Goal: Information Seeking & Learning: Learn about a topic

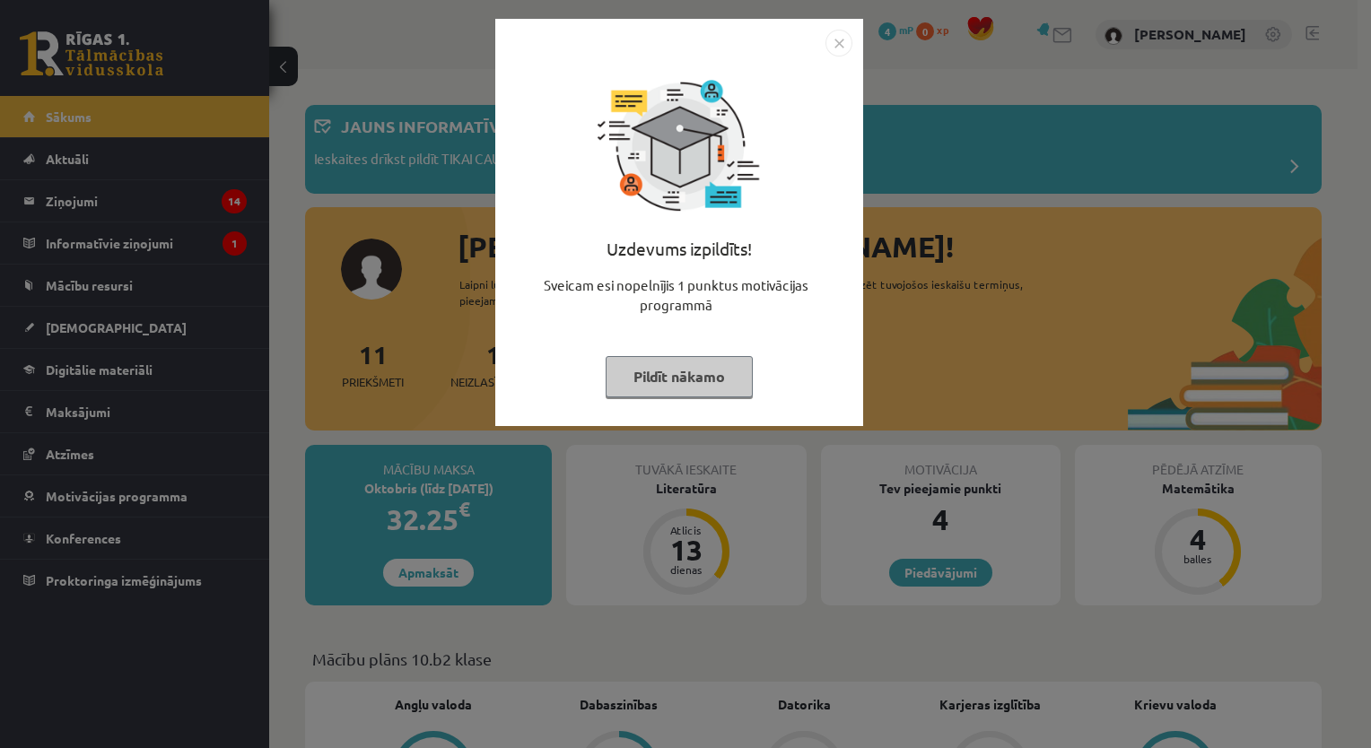
click at [731, 373] on button "Pildīt nākamo" at bounding box center [678, 376] width 147 height 41
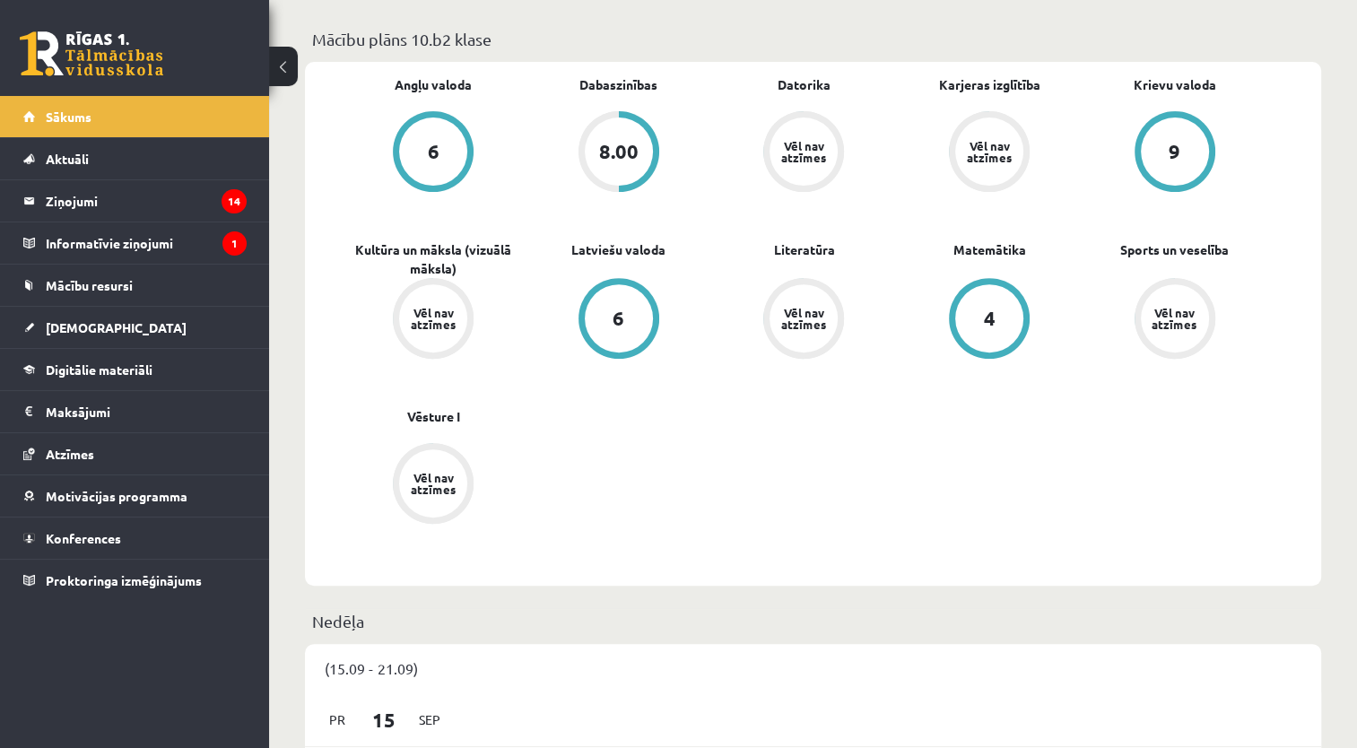
scroll to position [614, 0]
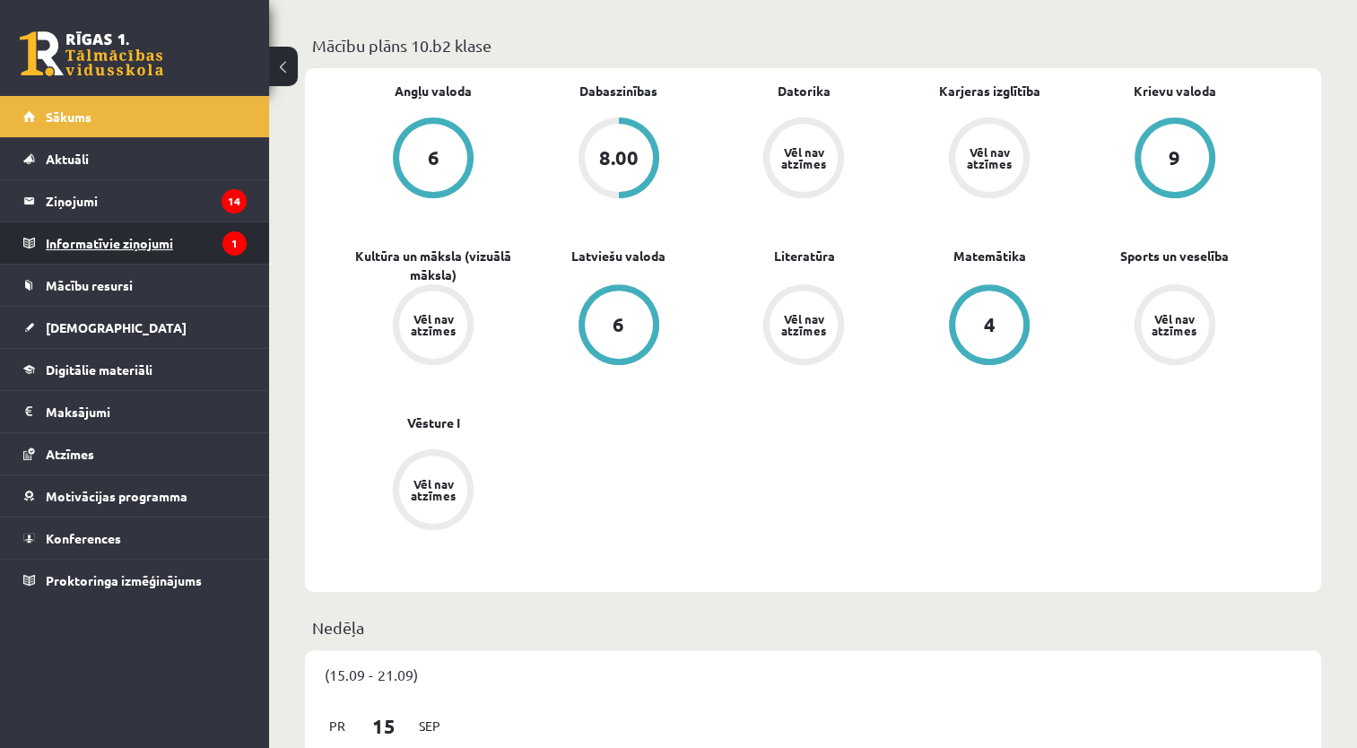
click at [227, 248] on icon "1" at bounding box center [234, 243] width 24 height 24
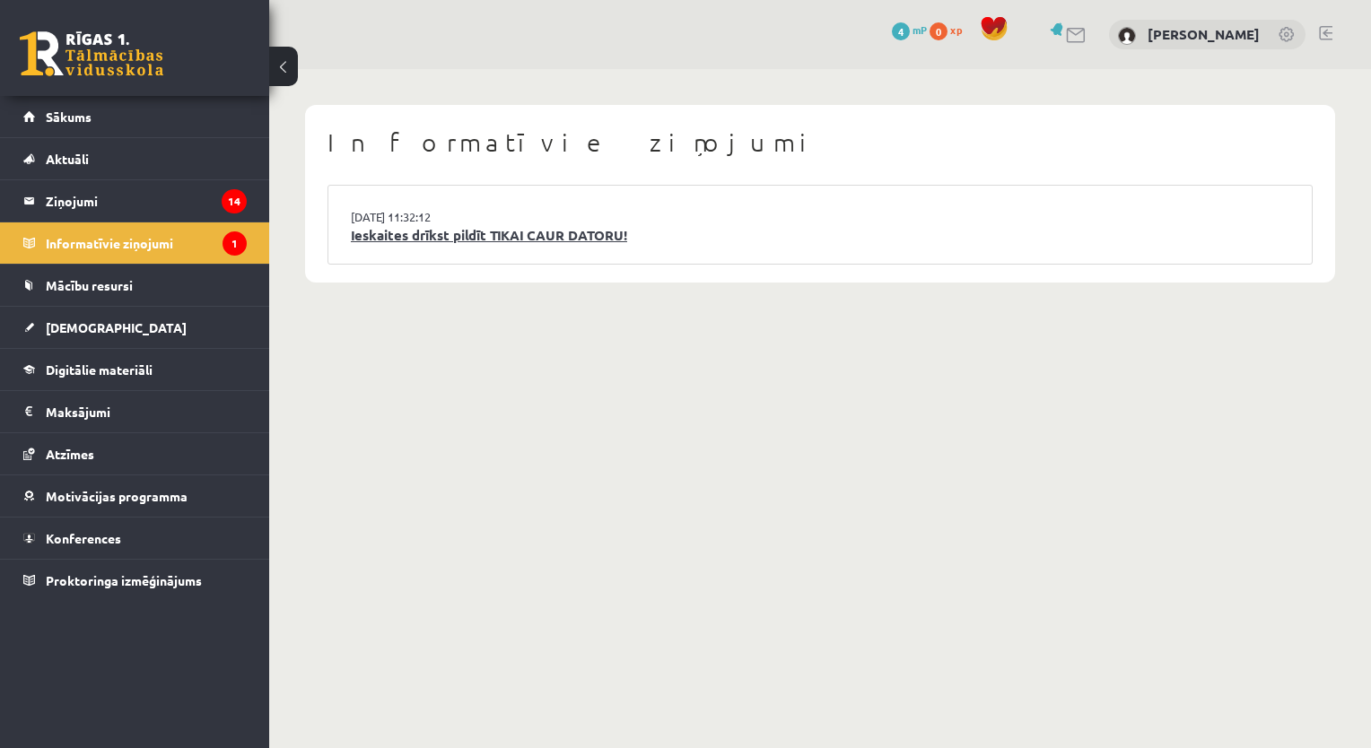
click at [481, 239] on link "Ieskaites drīkst pildīt TIKAI CAUR DATORU!" at bounding box center [820, 235] width 938 height 21
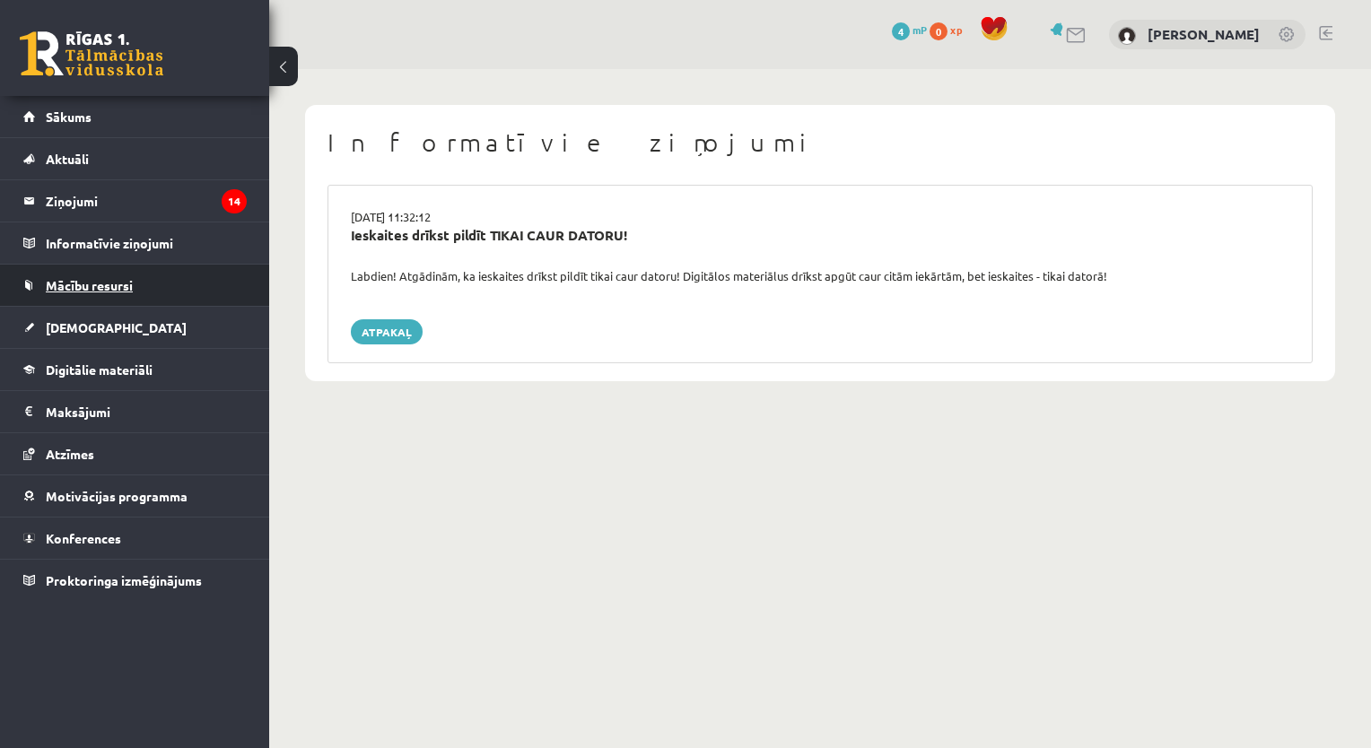
click at [165, 280] on link "Mācību resursi" at bounding box center [134, 285] width 223 height 41
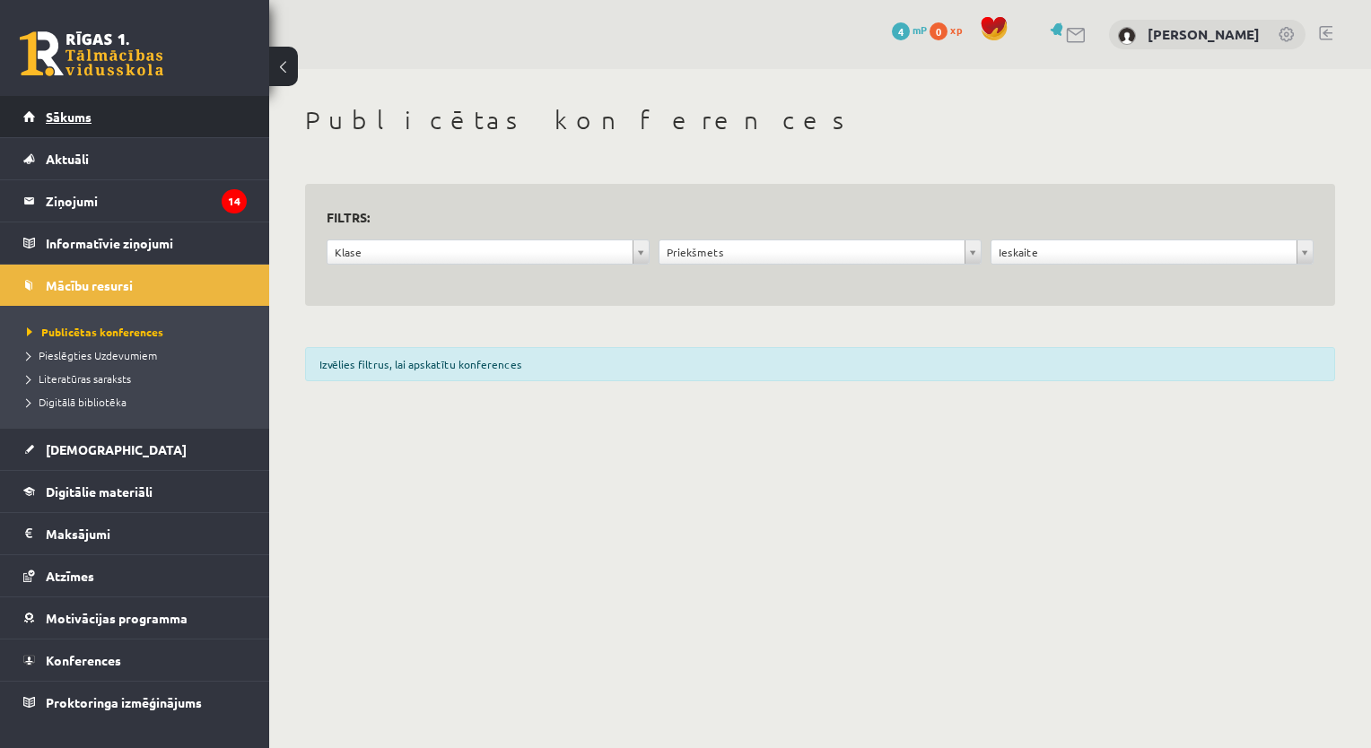
click at [198, 117] on link "Sākums" at bounding box center [134, 116] width 223 height 41
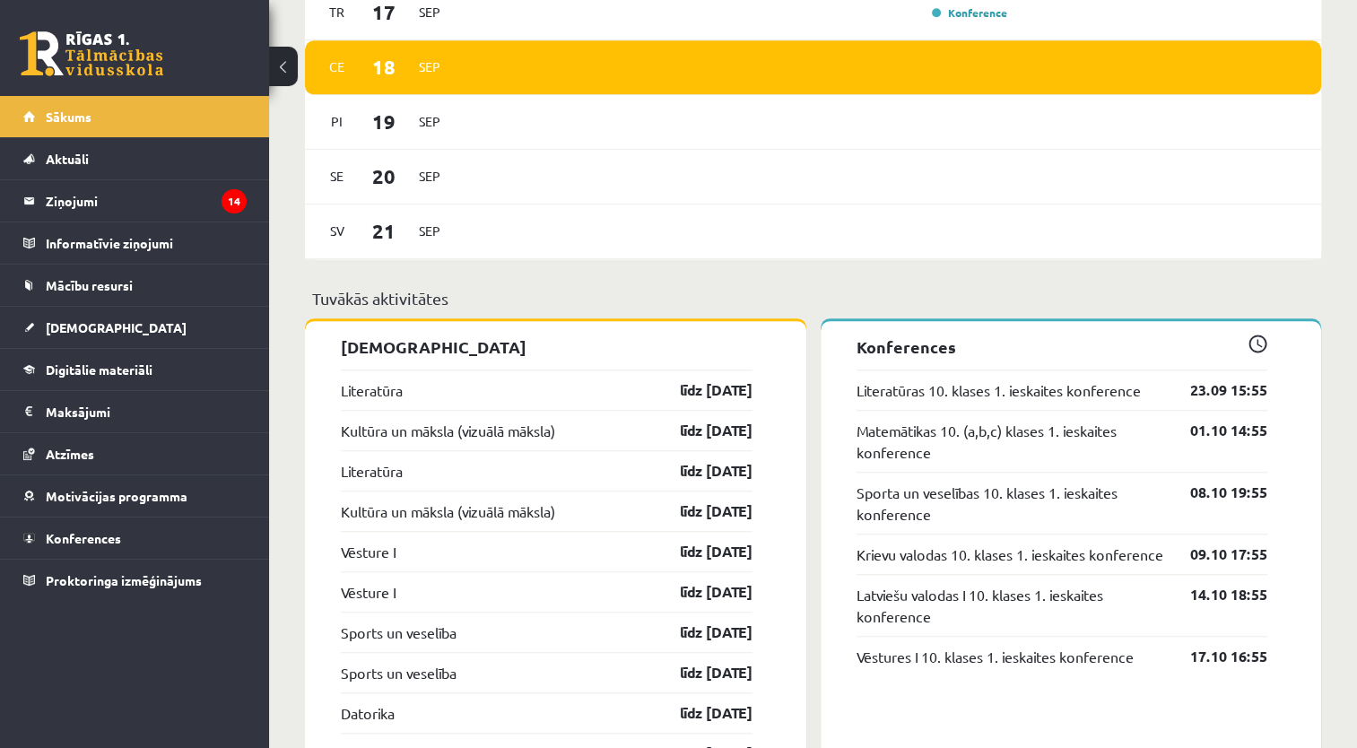
scroll to position [1326, 0]
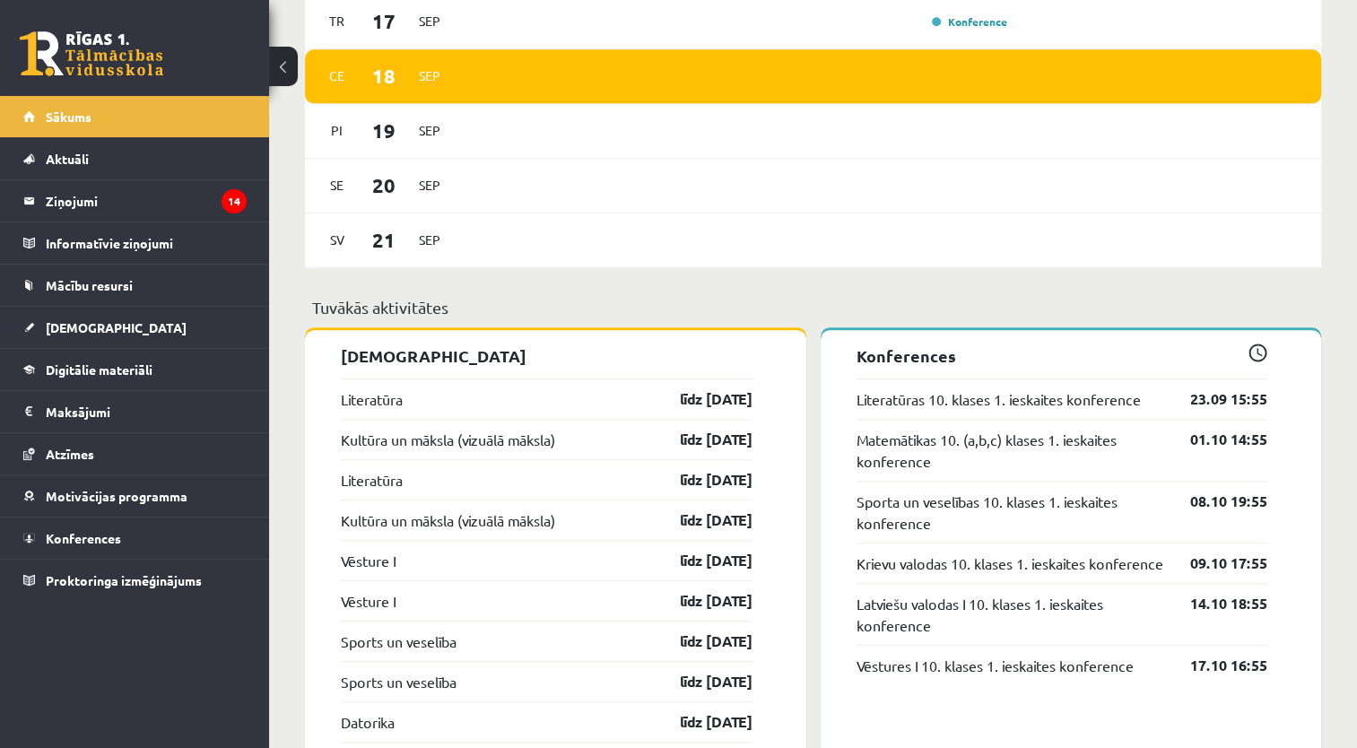
click at [555, 391] on div "Literatūra līdz 30.09.25" at bounding box center [547, 399] width 412 height 40
click at [977, 404] on link "Literatūras 10. klases 1. ieskaites konference" at bounding box center [999, 399] width 284 height 22
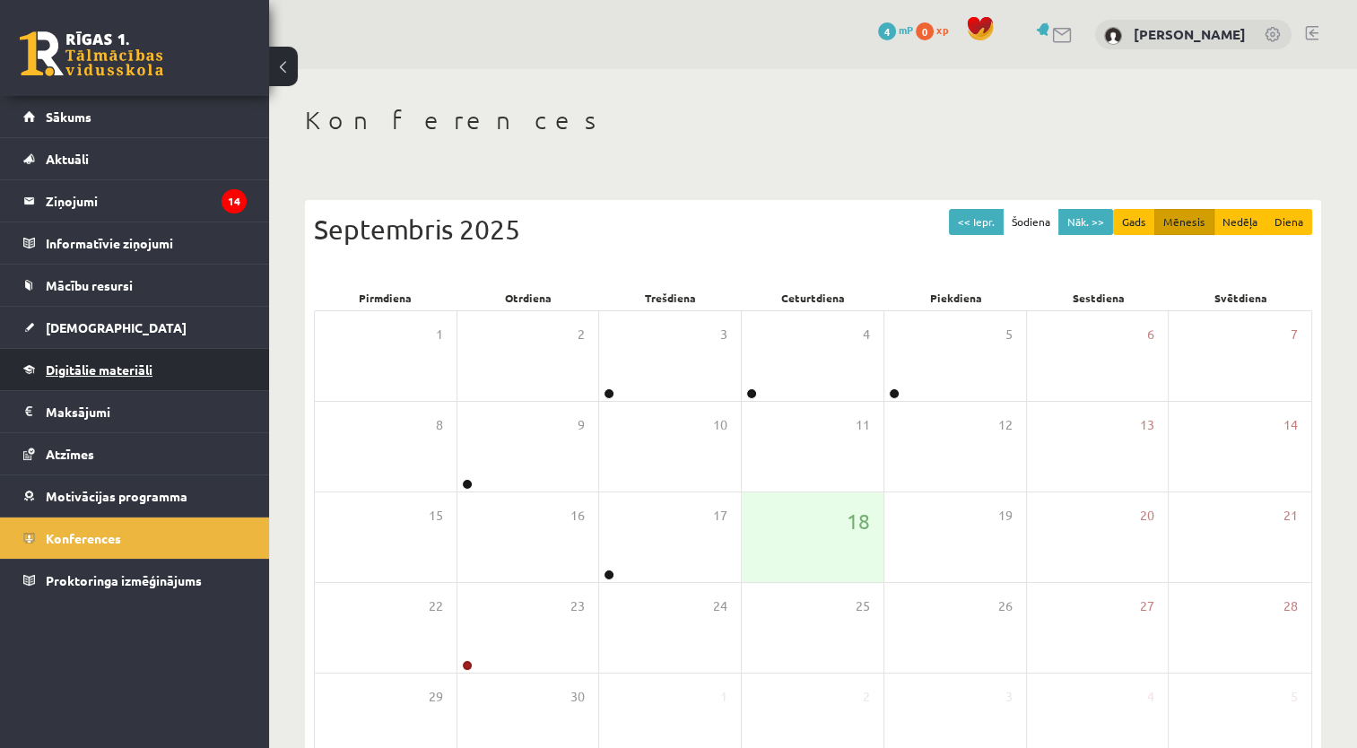
click at [182, 368] on link "Digitālie materiāli" at bounding box center [134, 369] width 223 height 41
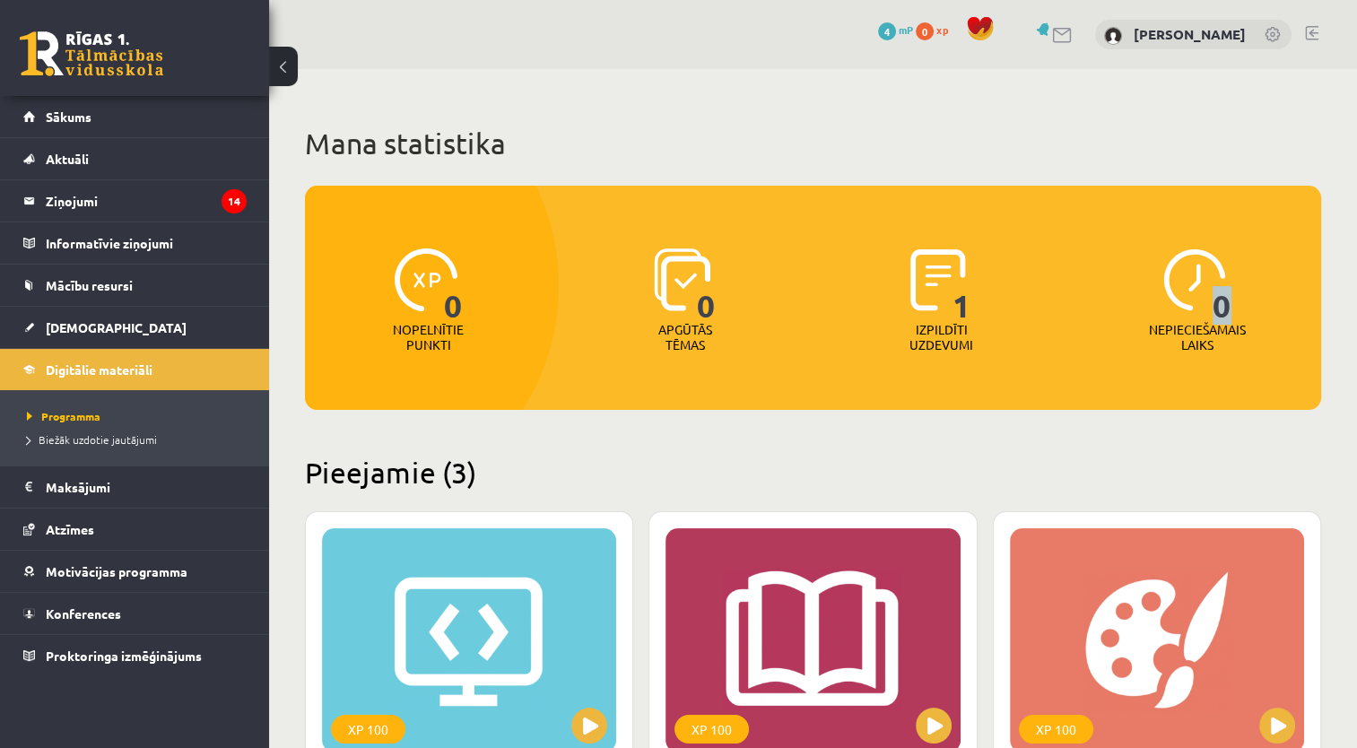
drag, startPoint x: 1216, startPoint y: 282, endPoint x: 1284, endPoint y: 265, distance: 70.3
click at [1284, 265] on div "0 Nepieciešamais laiks" at bounding box center [1198, 301] width 248 height 124
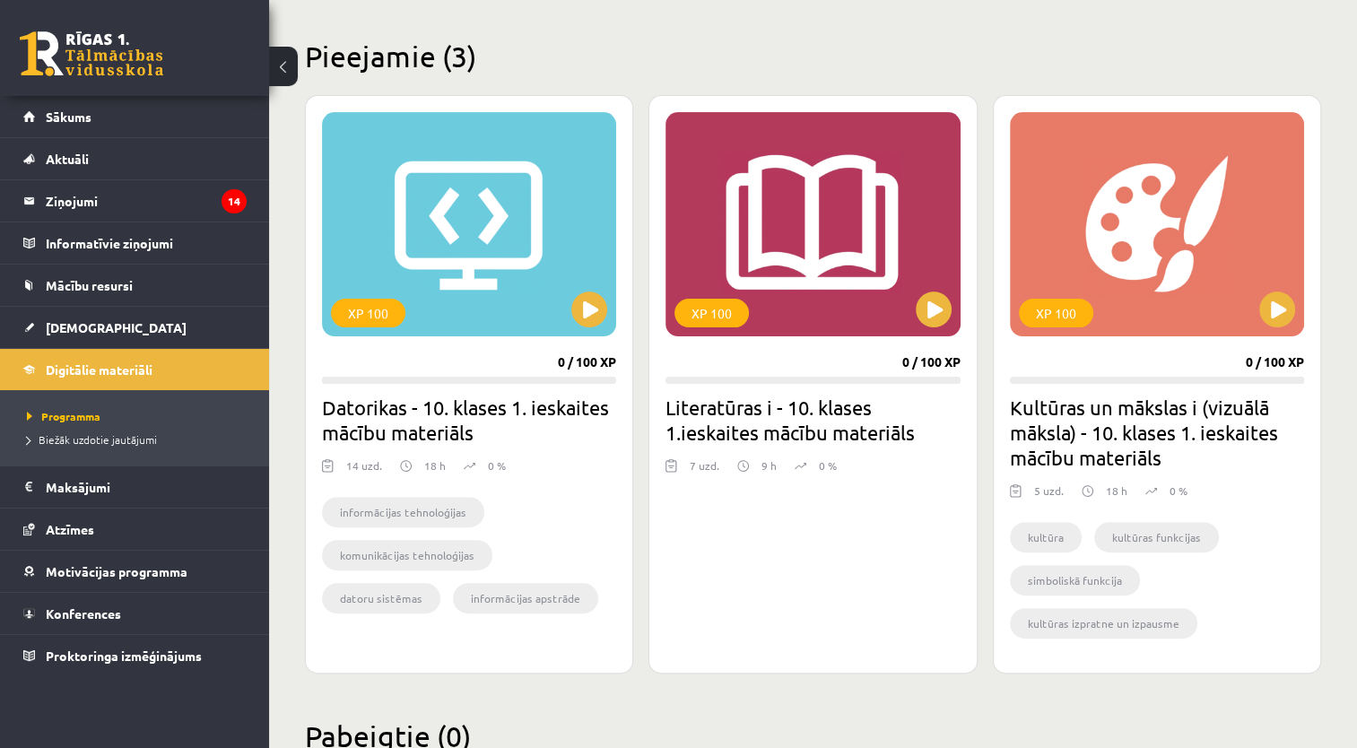
scroll to position [420, 0]
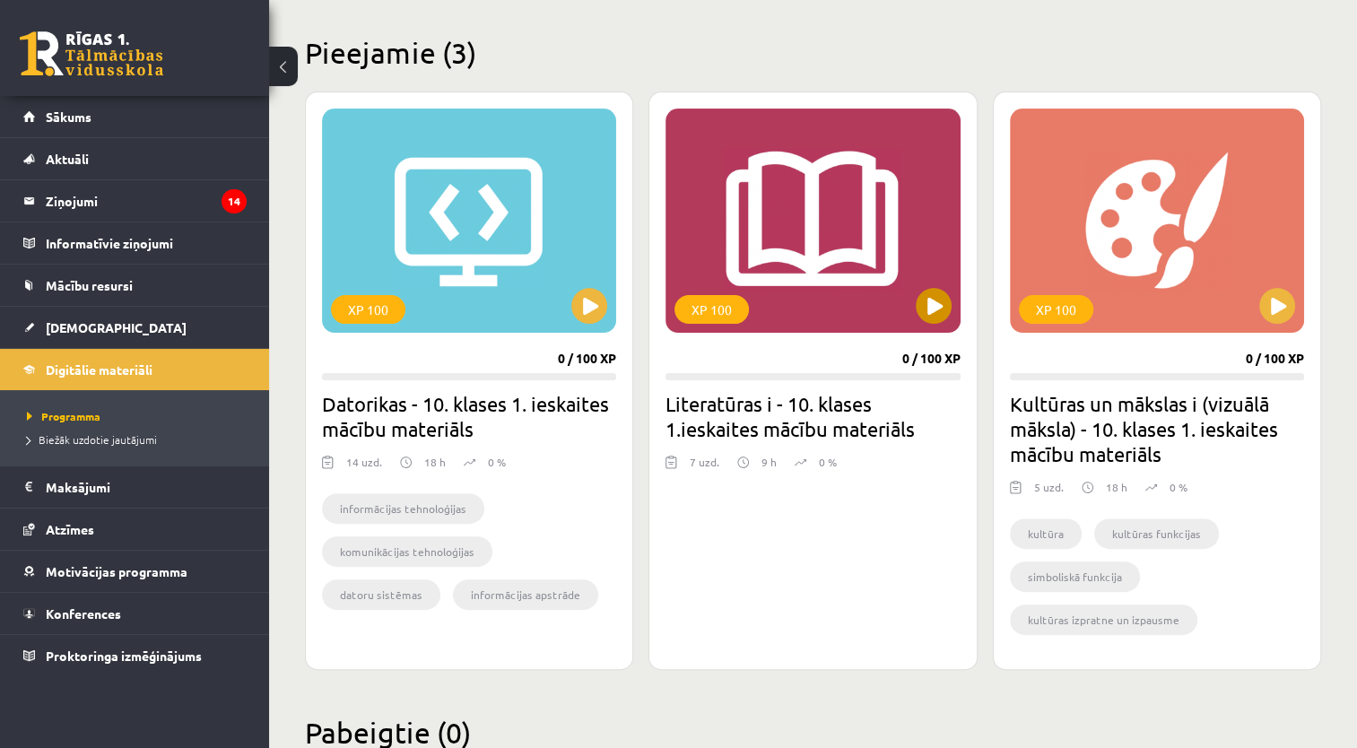
click at [832, 267] on div "XP 100" at bounding box center [813, 221] width 294 height 224
click at [893, 300] on div "XP 100" at bounding box center [813, 221] width 294 height 224
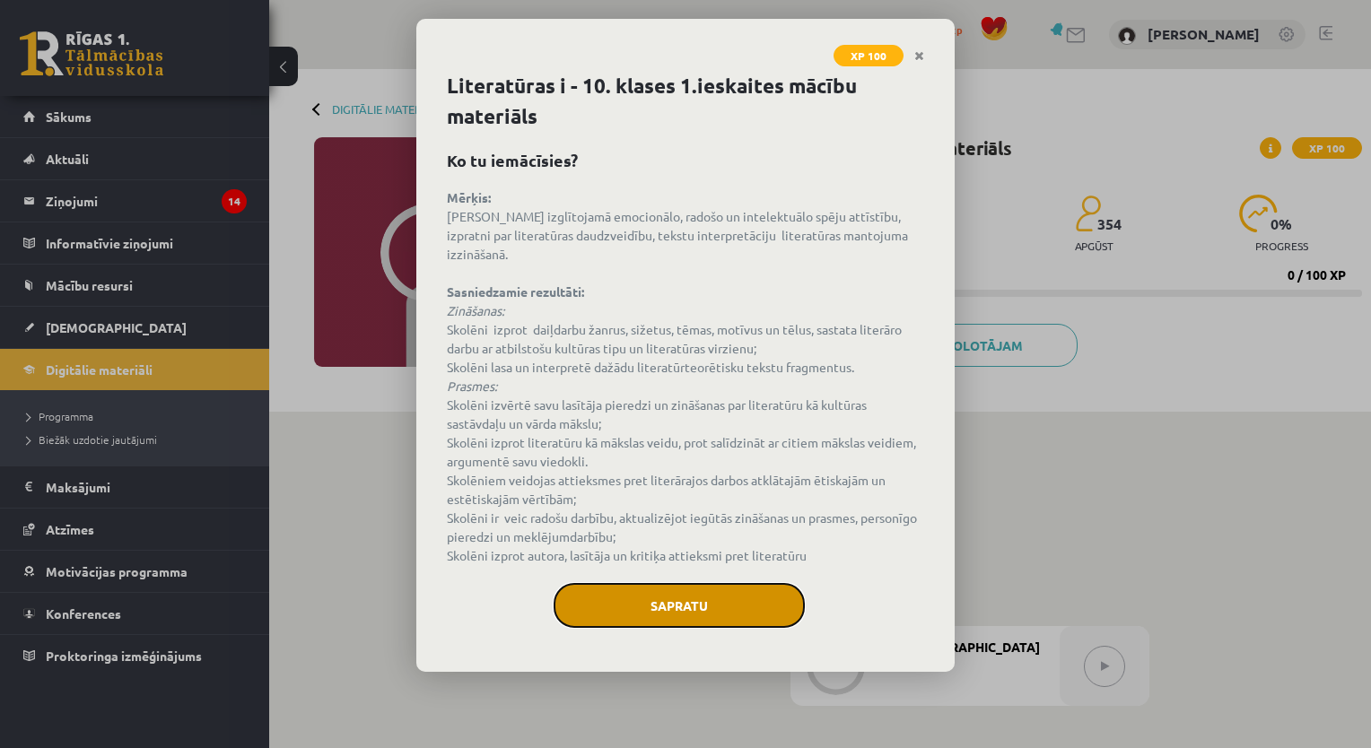
click at [687, 596] on button "Sapratu" at bounding box center [678, 605] width 251 height 45
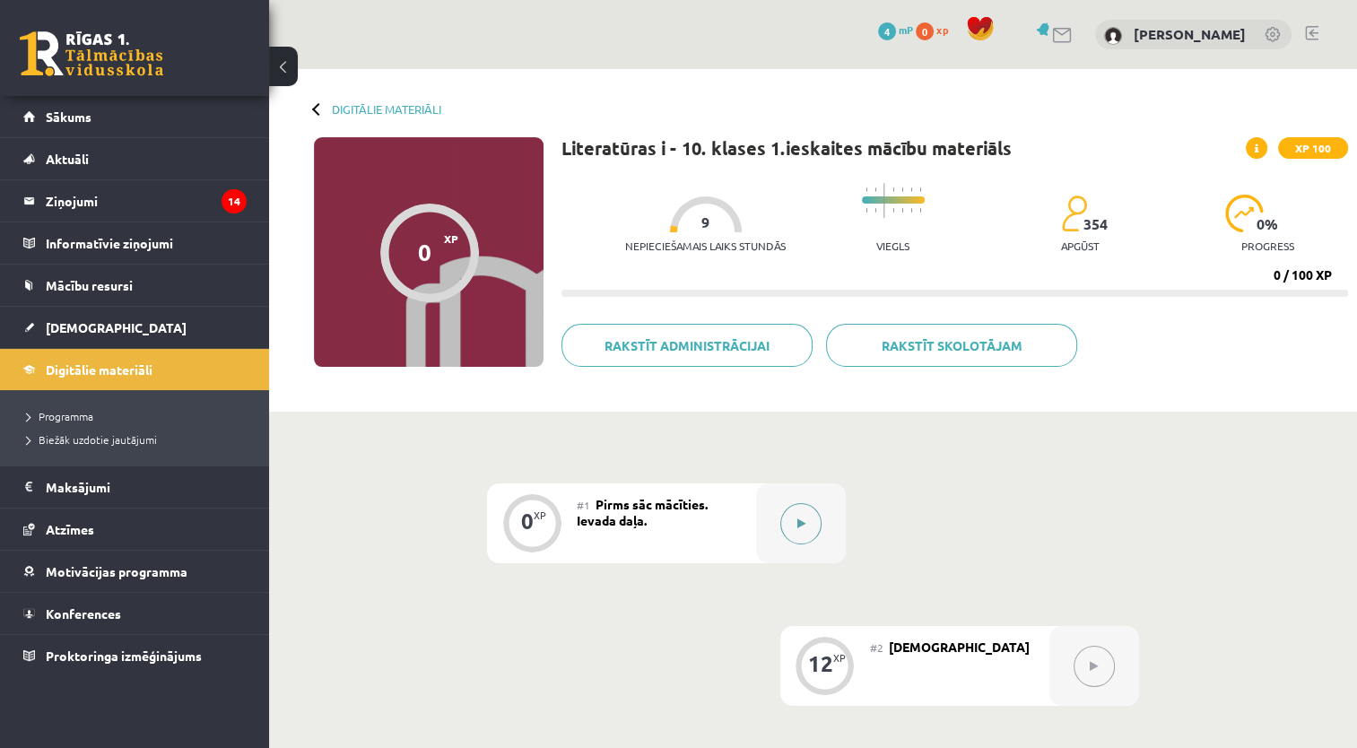
click at [782, 531] on button at bounding box center [800, 523] width 41 height 41
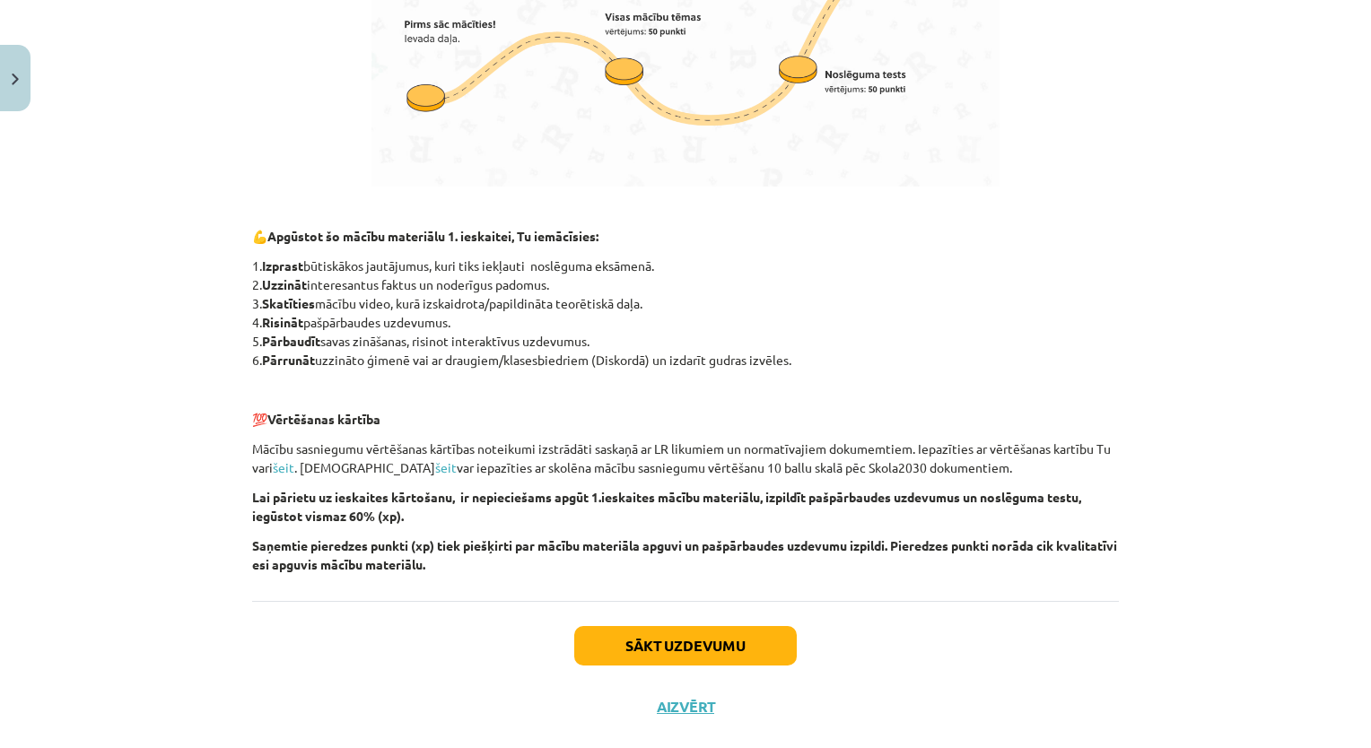
scroll to position [1132, 0]
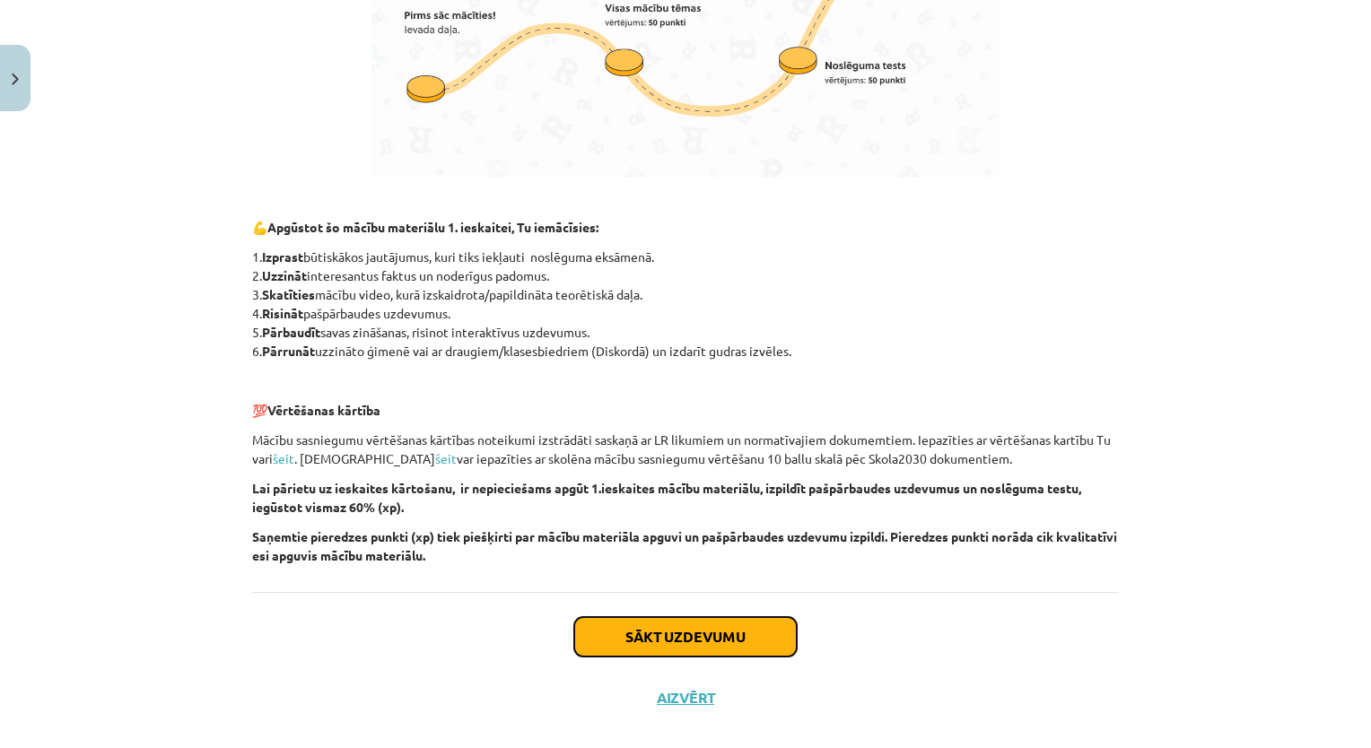
click at [733, 630] on button "Sākt uzdevumu" at bounding box center [685, 636] width 222 height 39
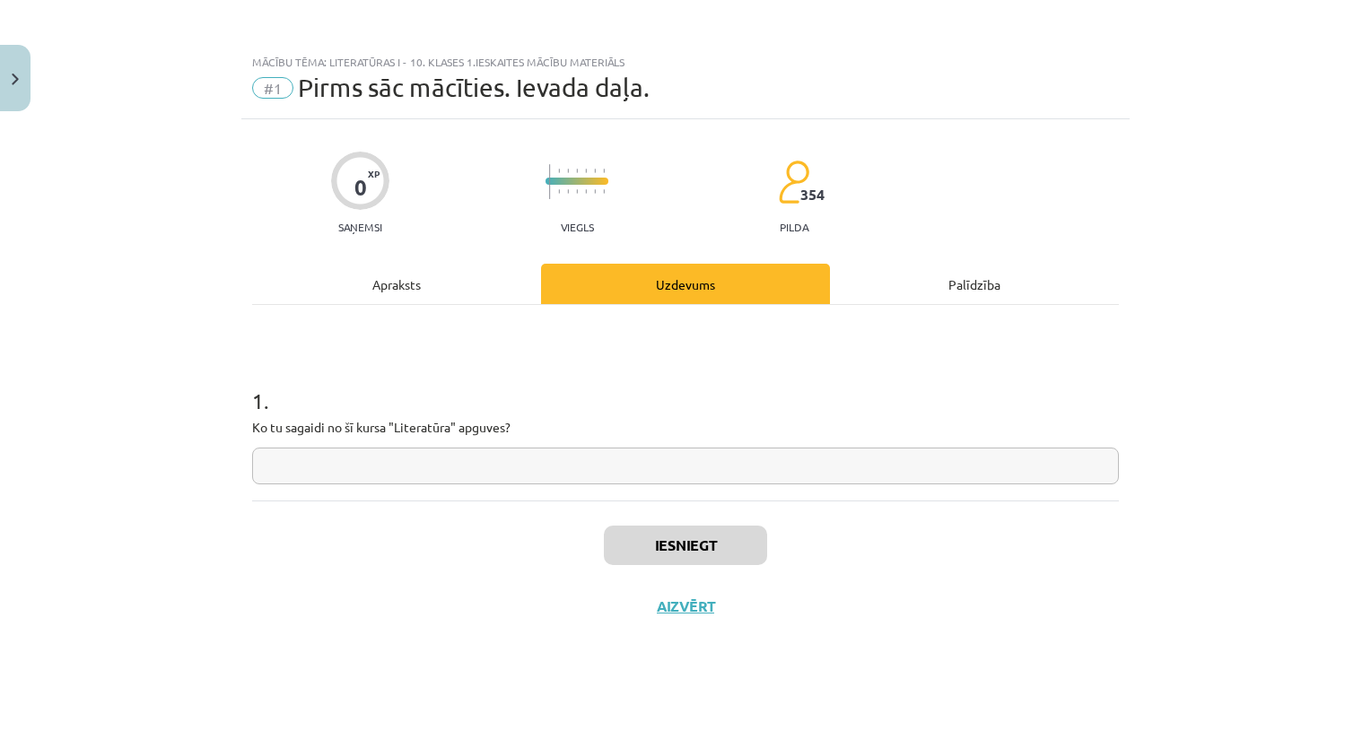
scroll to position [0, 0]
click at [545, 460] on input "text" at bounding box center [685, 466] width 866 height 37
type input "**********"
click at [671, 545] on button "Iesniegt" at bounding box center [685, 545] width 163 height 39
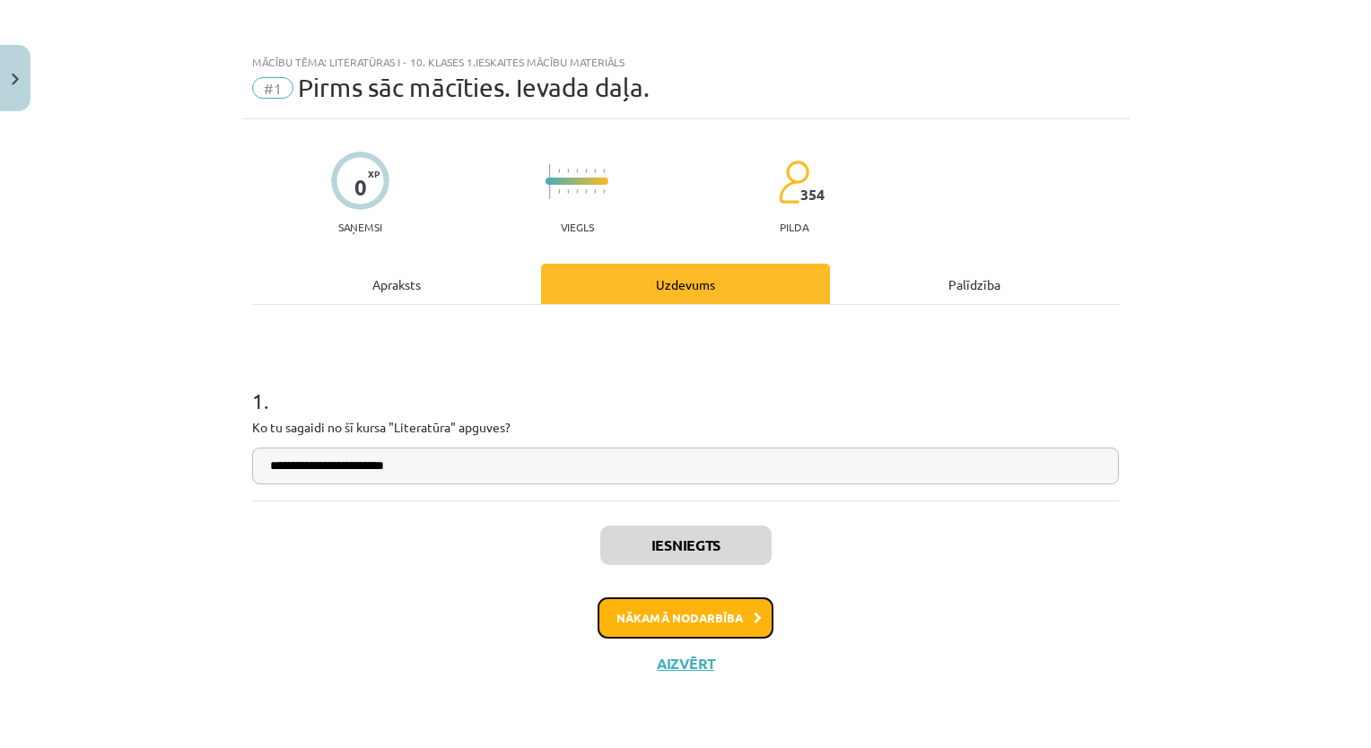
click at [706, 616] on button "Nākamā nodarbība" at bounding box center [685, 617] width 176 height 41
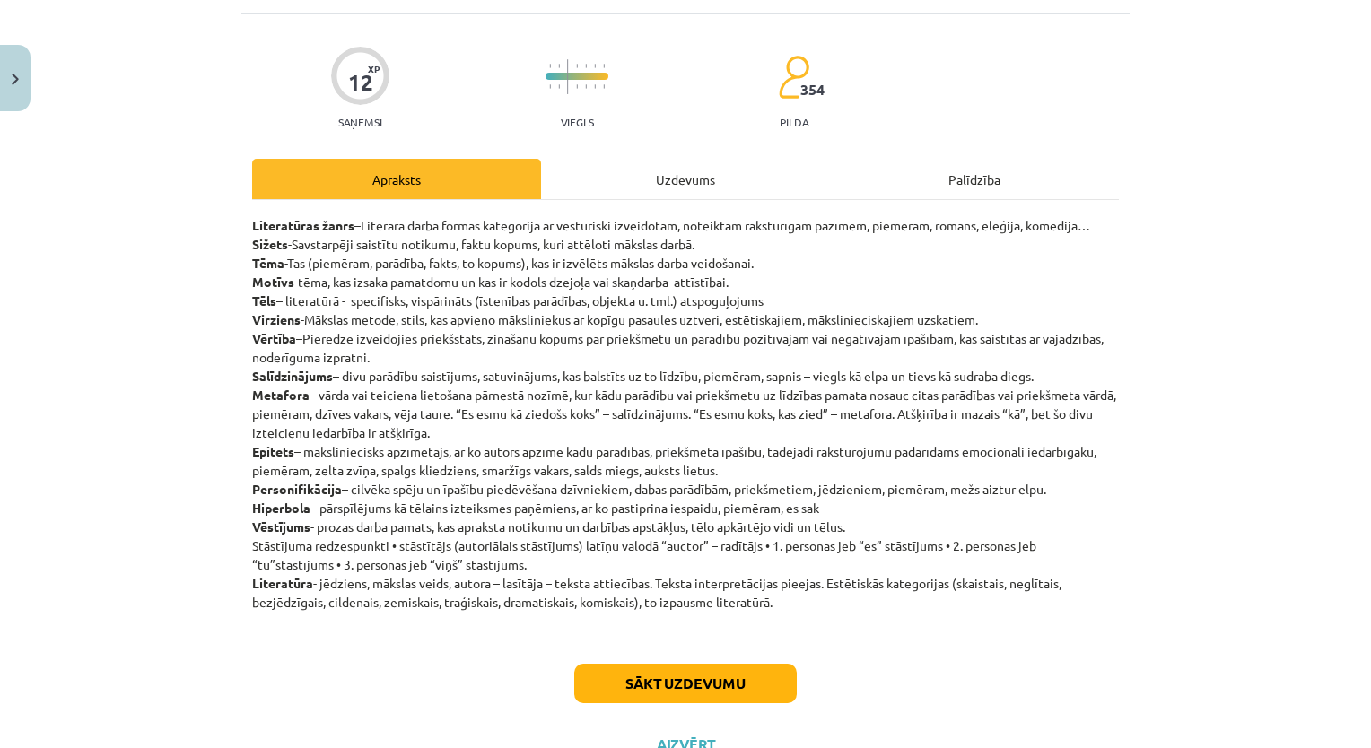
scroll to position [102, 0]
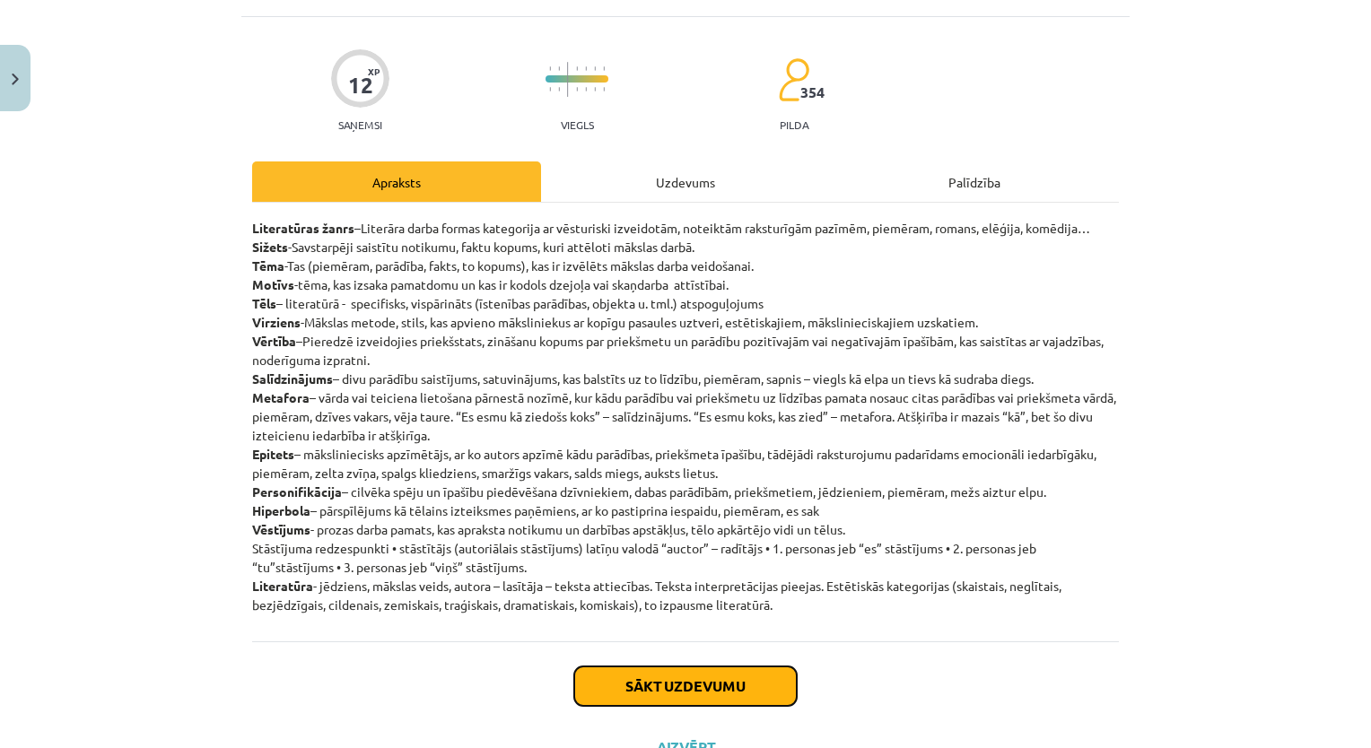
click at [697, 681] on button "Sākt uzdevumu" at bounding box center [685, 685] width 222 height 39
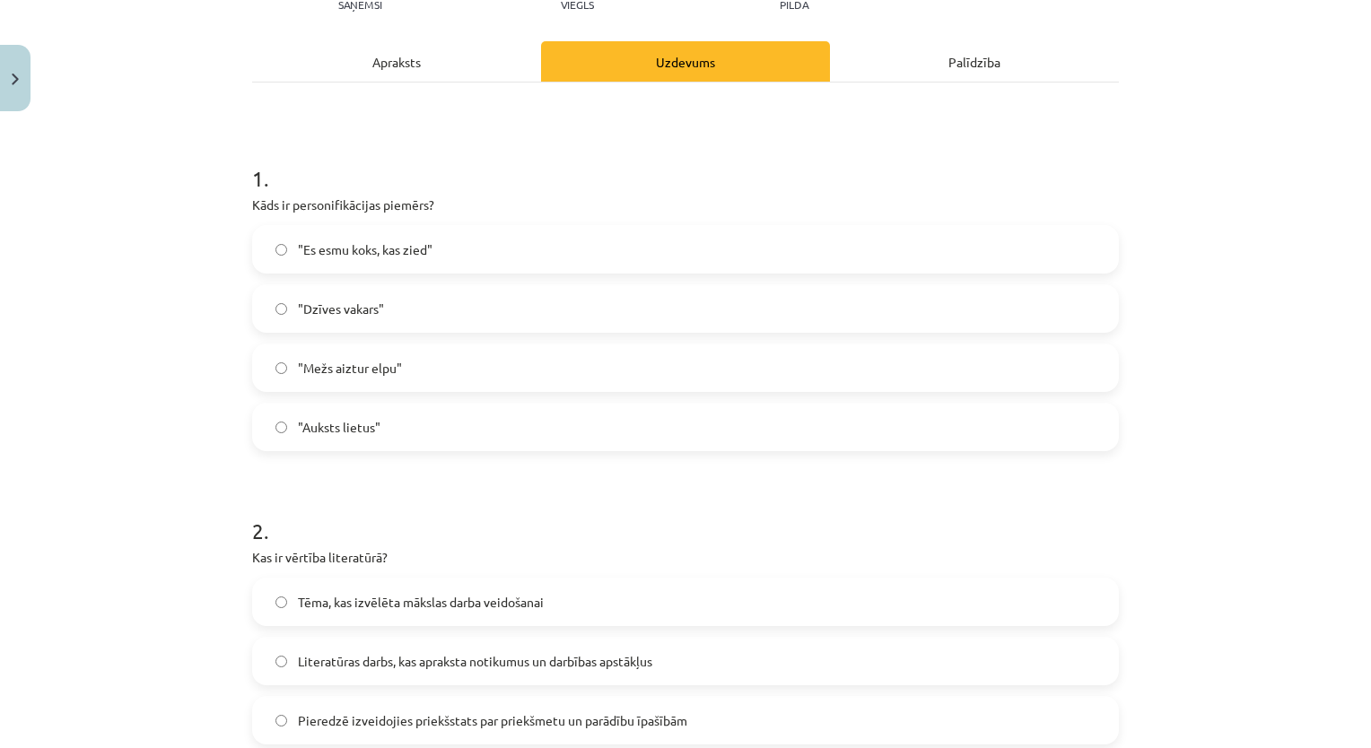
scroll to position [221, 0]
click at [152, 333] on div "Mācību tēma: Literatūras i - 10. klases 1.ieskaites mācību materiāls #2 Jēdzien…" at bounding box center [685, 374] width 1371 height 748
click at [339, 249] on span ""Es esmu koks, kas zied"" at bounding box center [365, 251] width 135 height 19
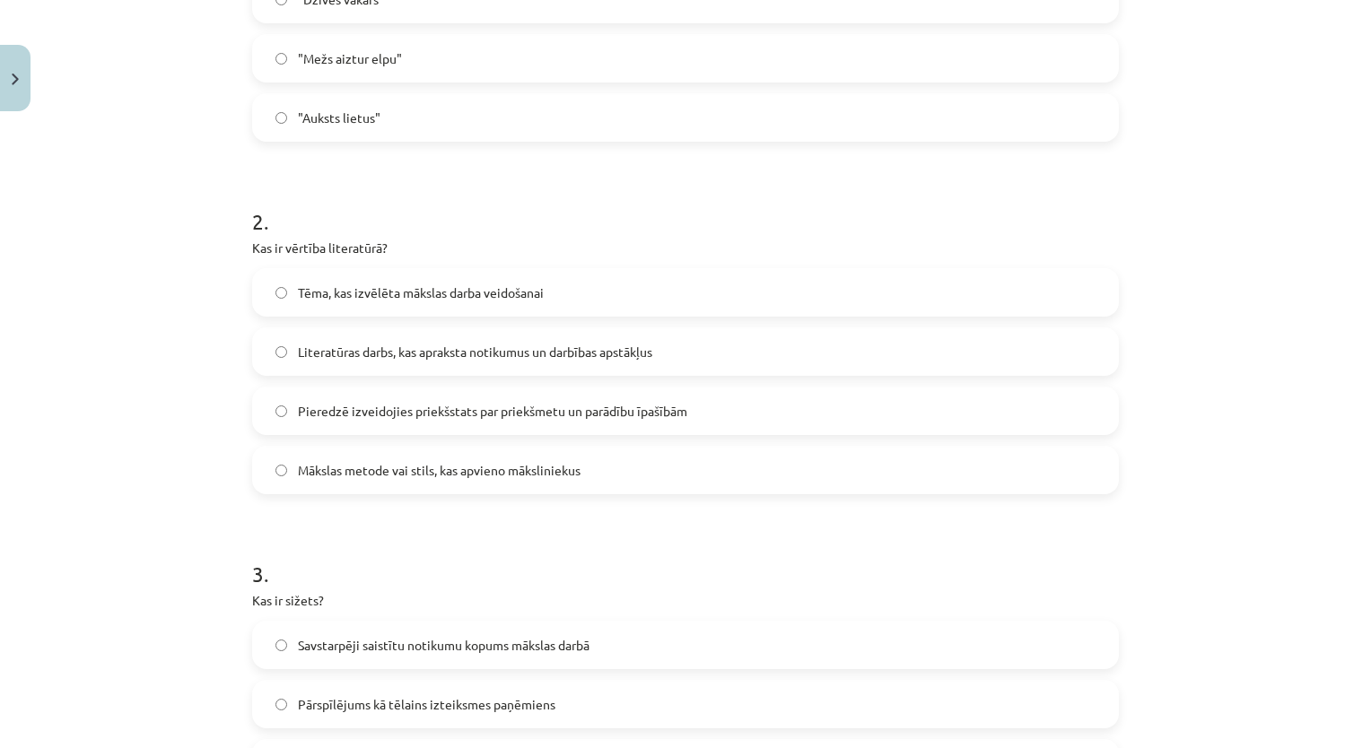
scroll to position [518, 0]
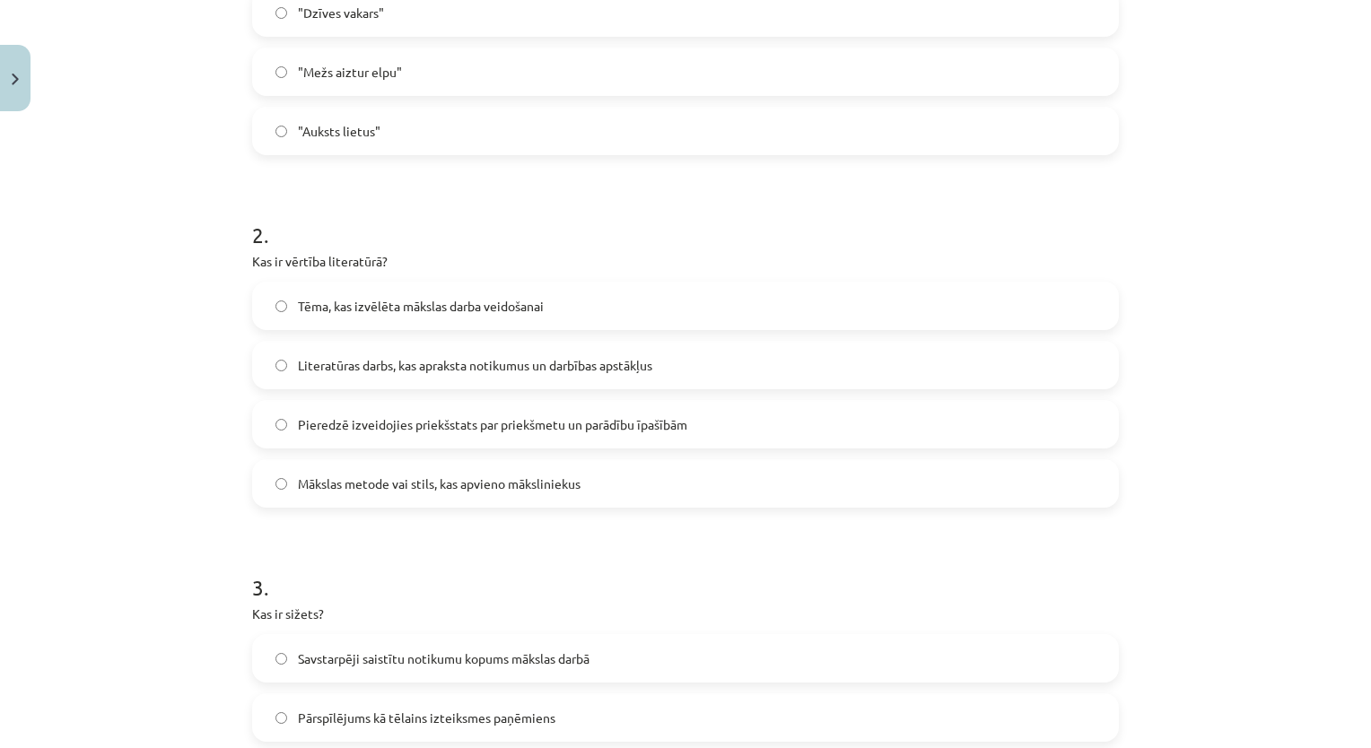
click at [161, 306] on div "Mācību tēma: Literatūras i - 10. klases 1.ieskaites mācību materiāls #2 Jēdzien…" at bounding box center [685, 374] width 1371 height 748
click at [334, 421] on span "Pieredzē izveidojies priekšstats par priekšmetu un parādību īpašībām" at bounding box center [492, 424] width 389 height 19
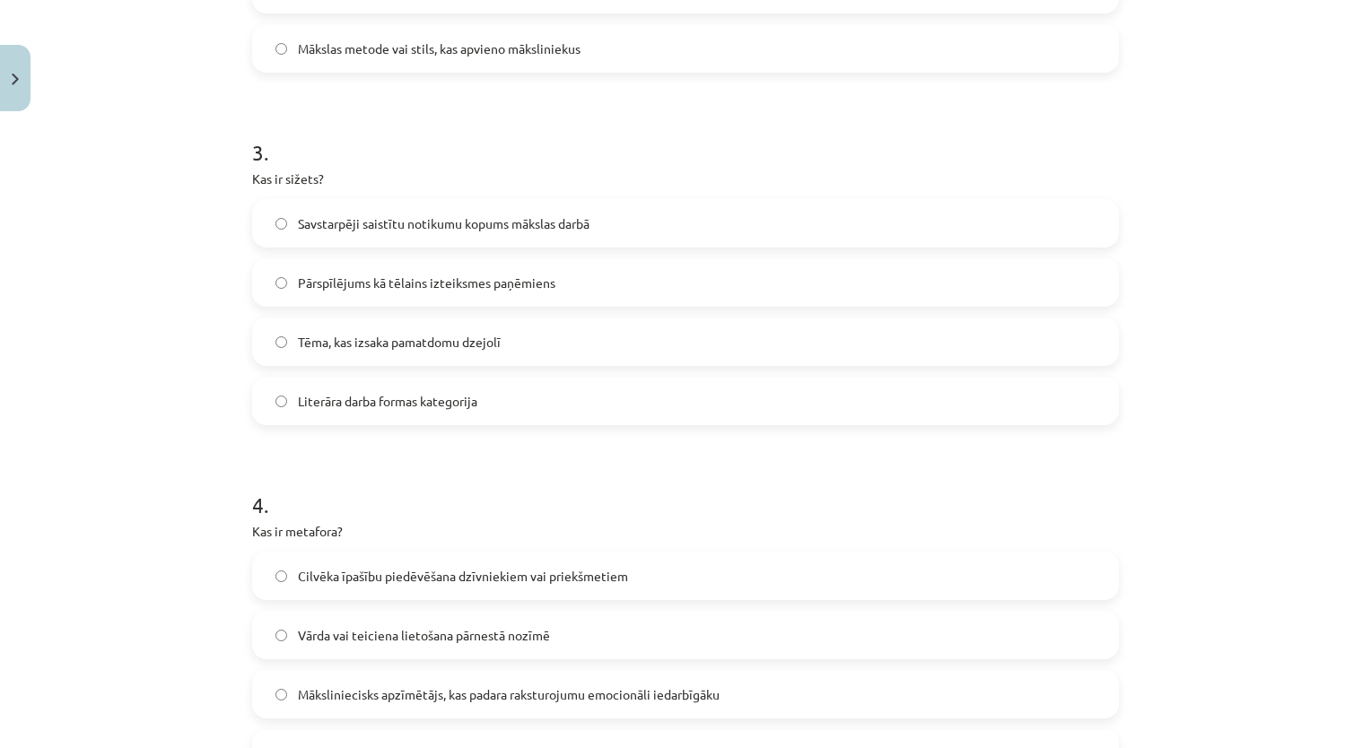
scroll to position [958, 0]
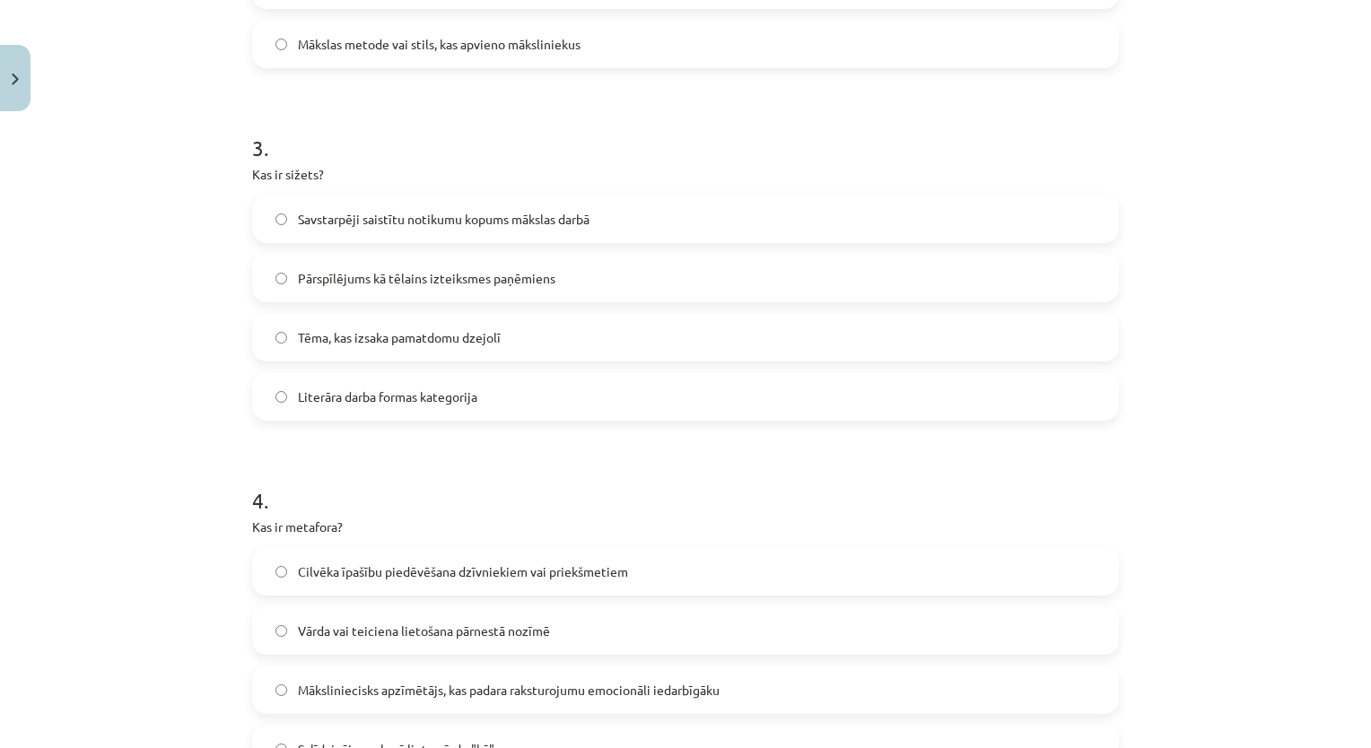
click at [80, 332] on div "Mācību tēma: Literatūras i - 10. klases 1.ieskaites mācību materiāls #2 Jēdzien…" at bounding box center [685, 374] width 1371 height 748
click at [386, 229] on label "Savstarpēji saistītu notikumu kopums mākslas darbā" at bounding box center [685, 218] width 863 height 45
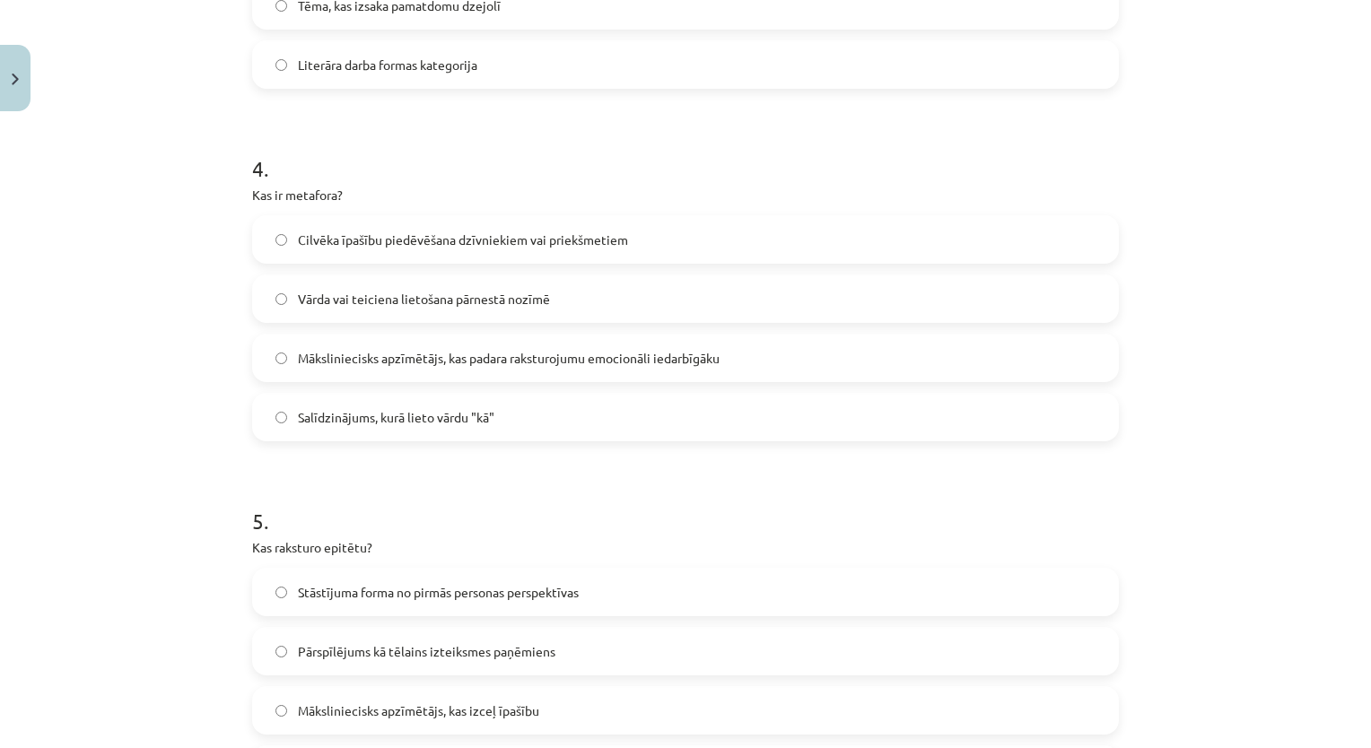
scroll to position [1292, 0]
click at [1263, 286] on div "Mācību tēma: Literatūras i - 10. klases 1.ieskaites mācību materiāls #2 Jēdzien…" at bounding box center [685, 374] width 1371 height 748
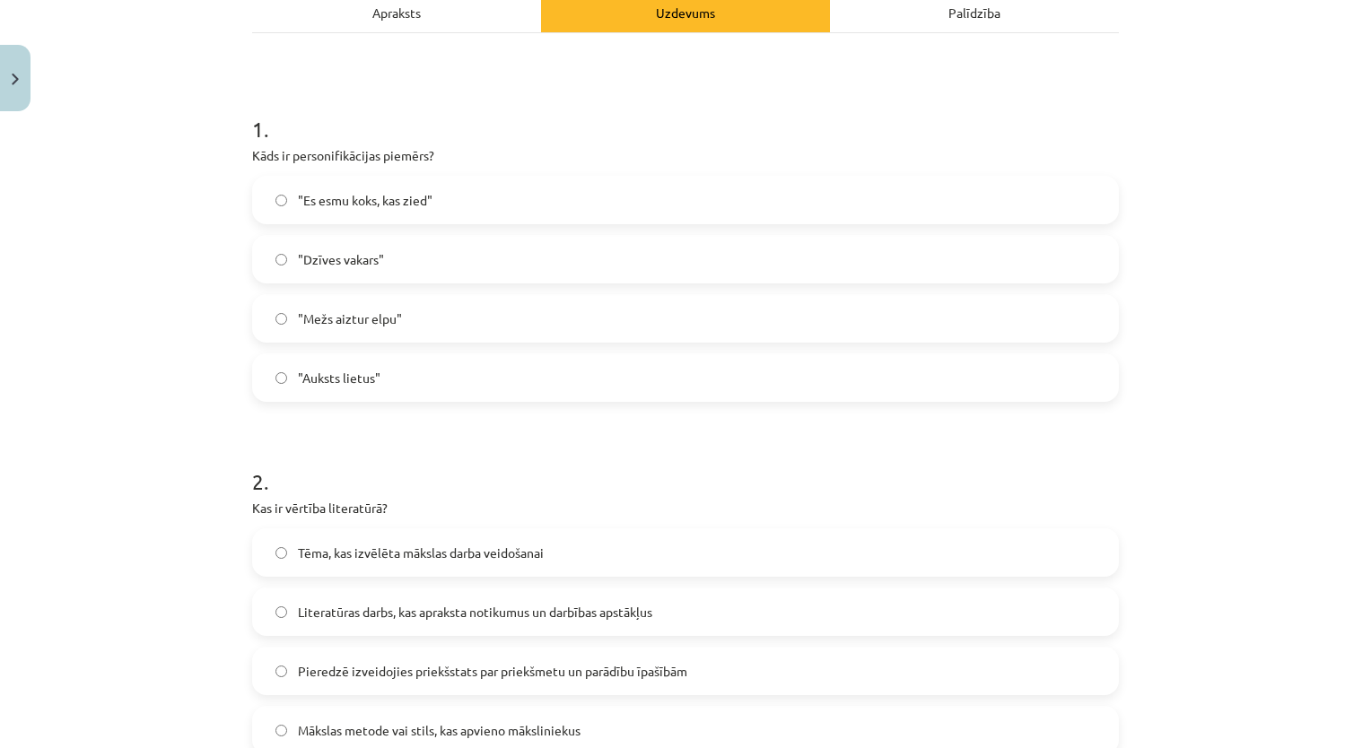
scroll to position [269, 0]
click at [518, 308] on label ""Mežs aiztur elpu"" at bounding box center [685, 321] width 863 height 45
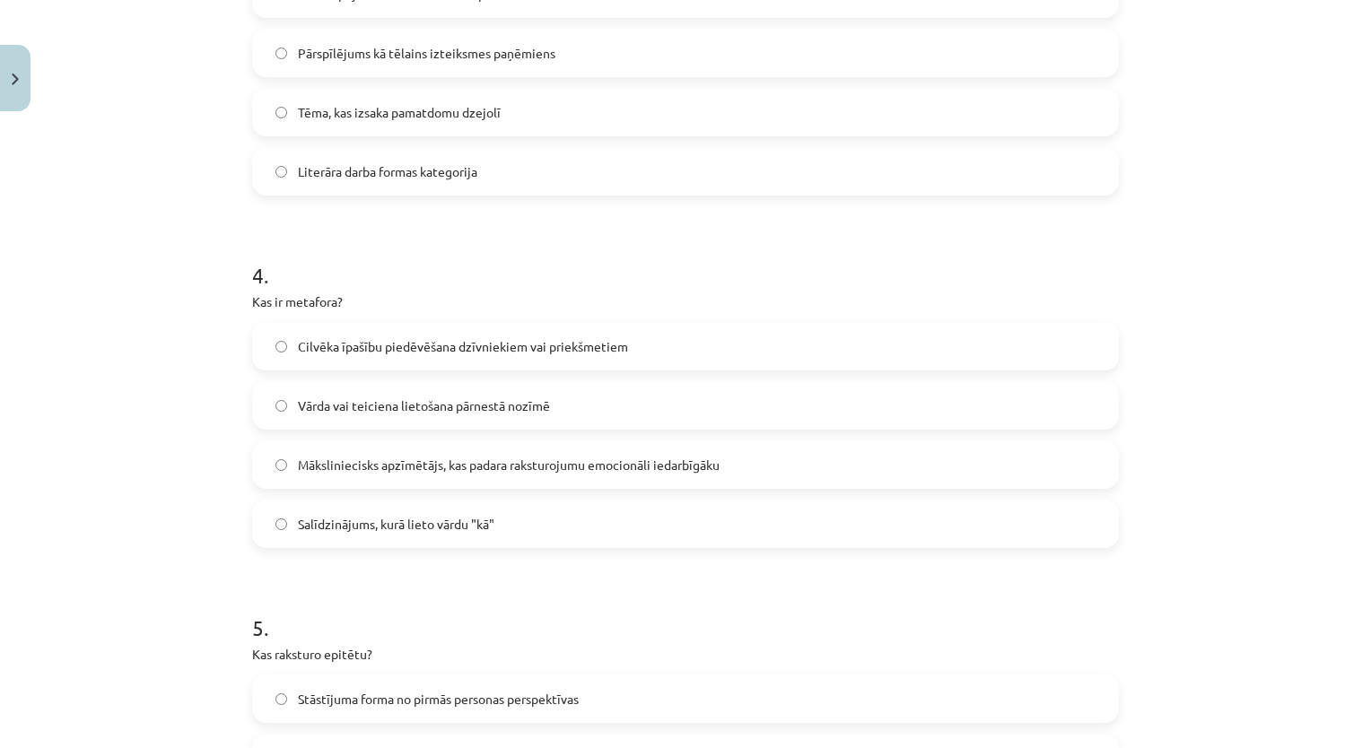
scroll to position [1176, 0]
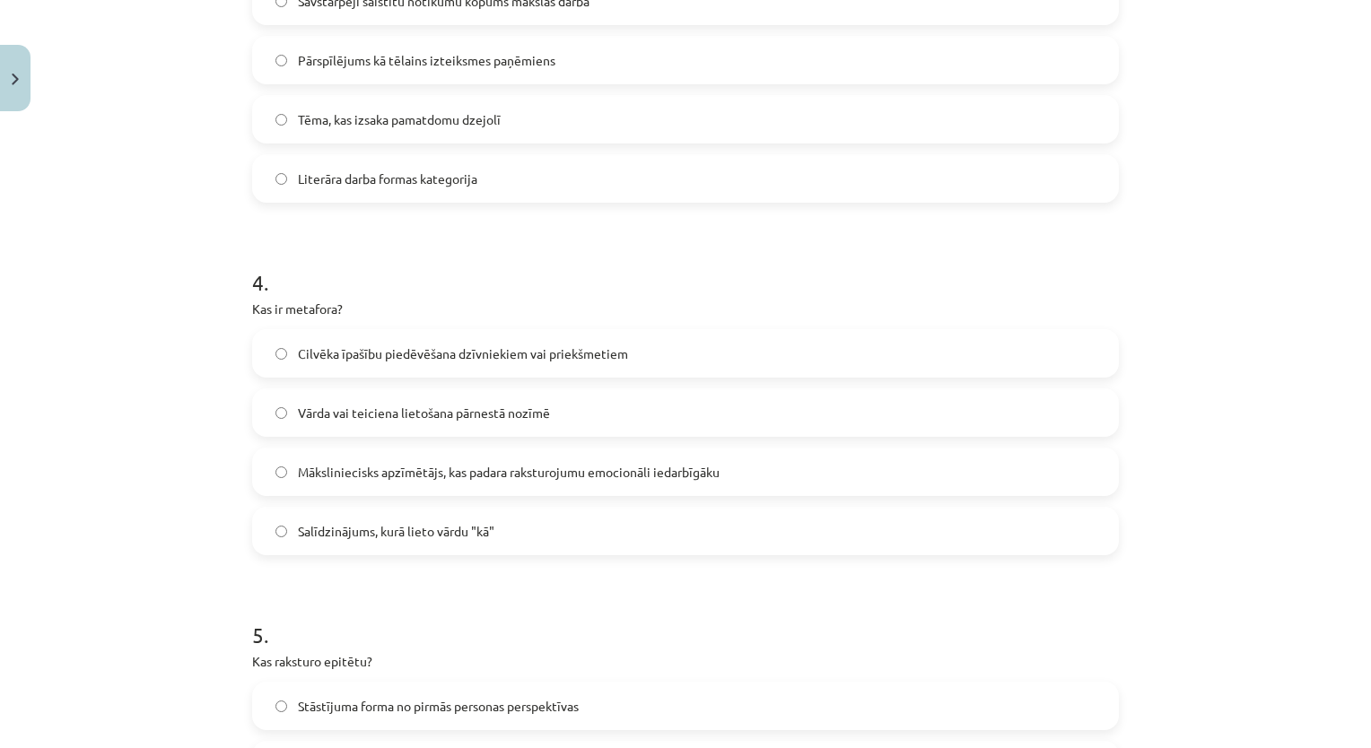
click at [779, 346] on label "Cilvēka īpašību piedēvēšana dzīvniekiem vai priekšmetiem" at bounding box center [685, 353] width 863 height 45
click at [1228, 300] on div "Mācību tēma: Literatūras i - 10. klases 1.ieskaites mācību materiāls #2 Jēdzien…" at bounding box center [685, 374] width 1371 height 748
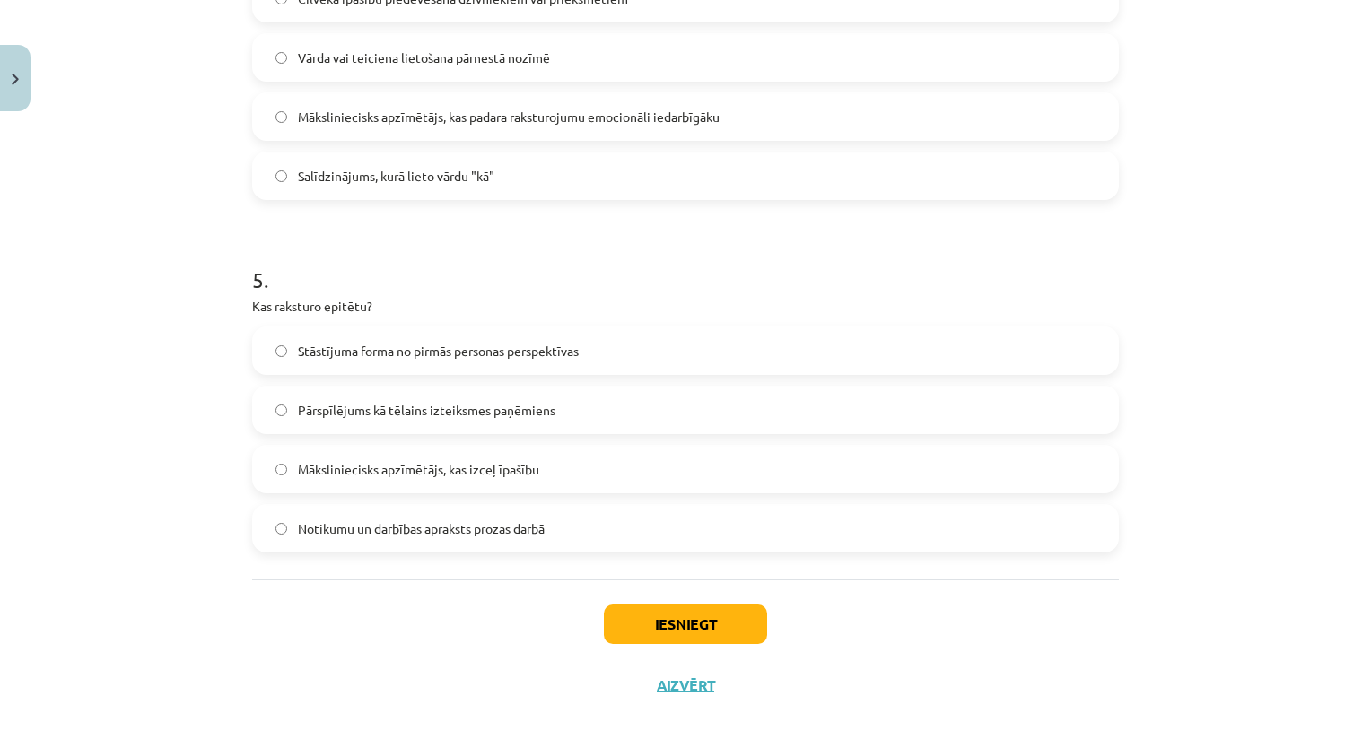
scroll to position [1526, 0]
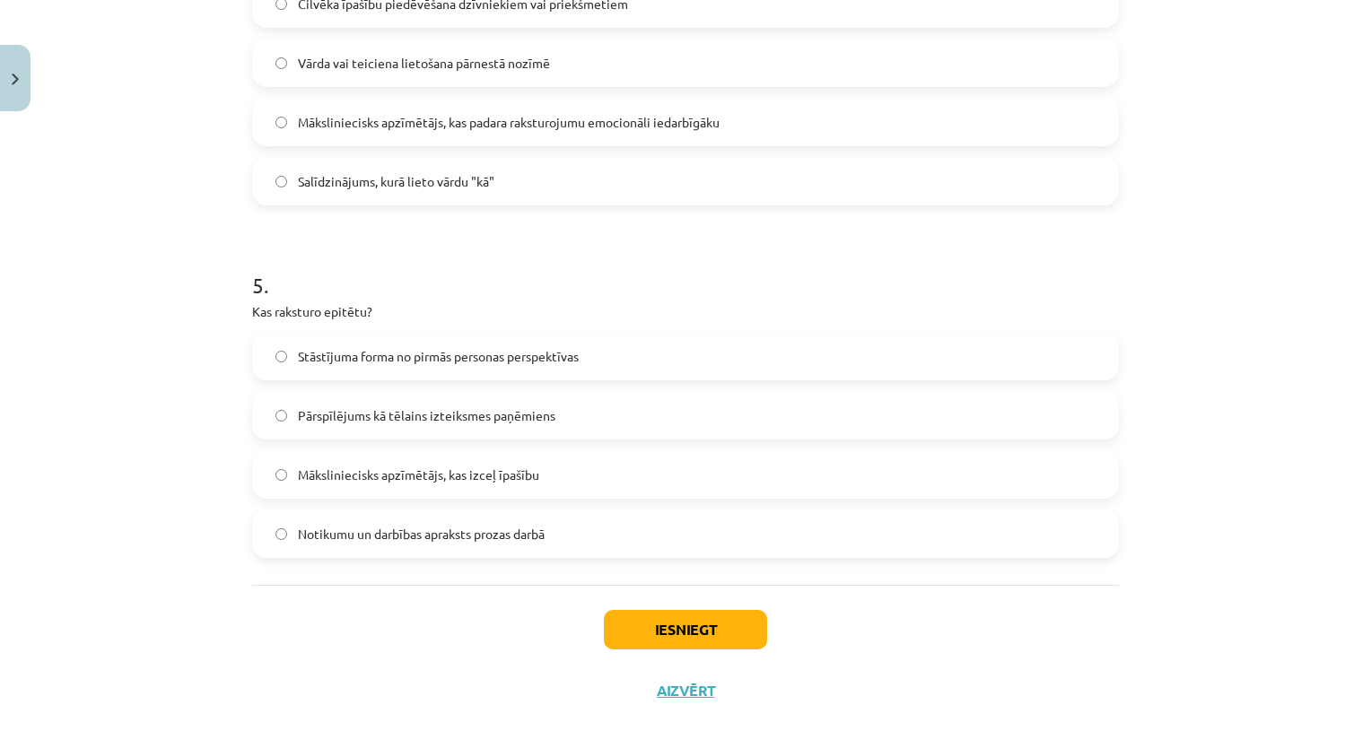
click at [153, 470] on div "Mācību tēma: Literatūras i - 10. klases 1.ieskaites mācību materiāls #2 Jēdzien…" at bounding box center [685, 374] width 1371 height 748
click at [401, 466] on span "Māksliniecisks apzīmētājs, kas izceļ īpašību" at bounding box center [418, 475] width 241 height 19
click at [657, 625] on button "Iesniegt" at bounding box center [685, 629] width 163 height 39
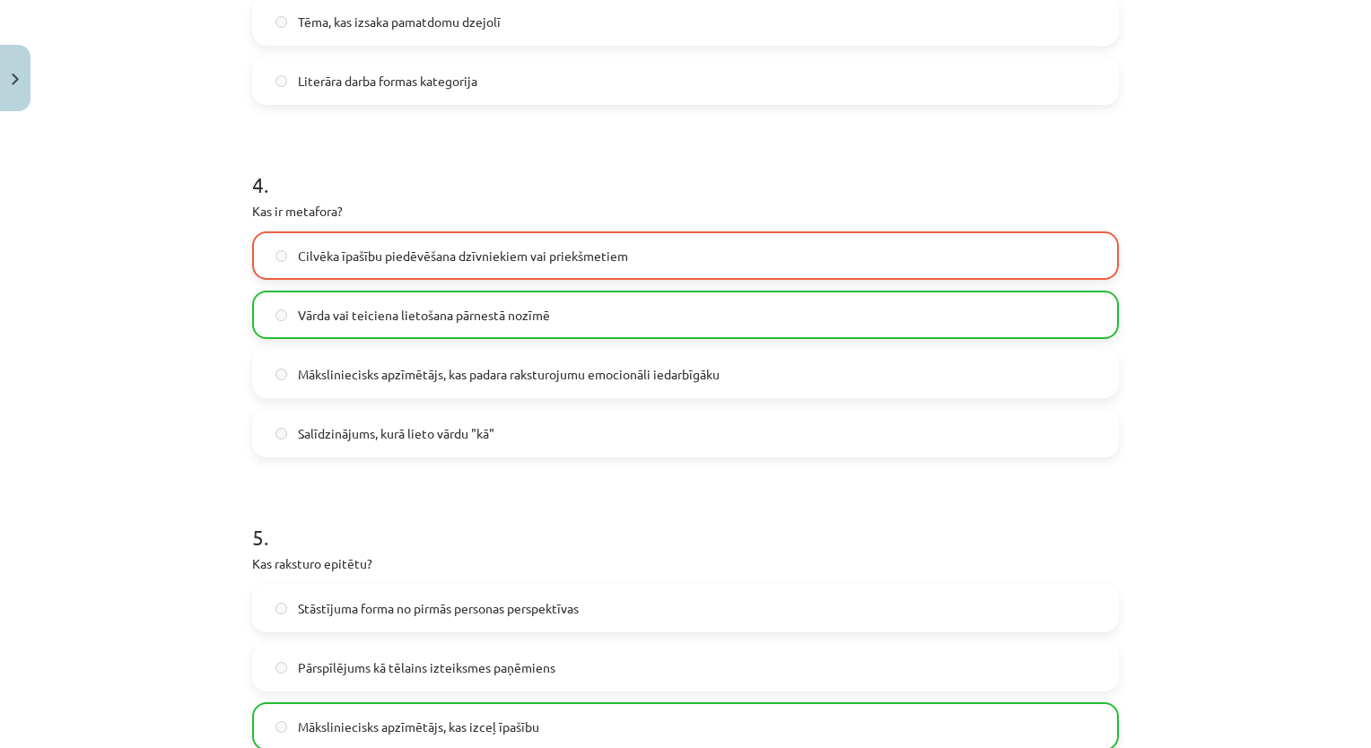
scroll to position [1271, 0]
click at [1014, 311] on label "Vārda vai teiciena lietošana pārnestā nozīmē" at bounding box center [685, 317] width 863 height 45
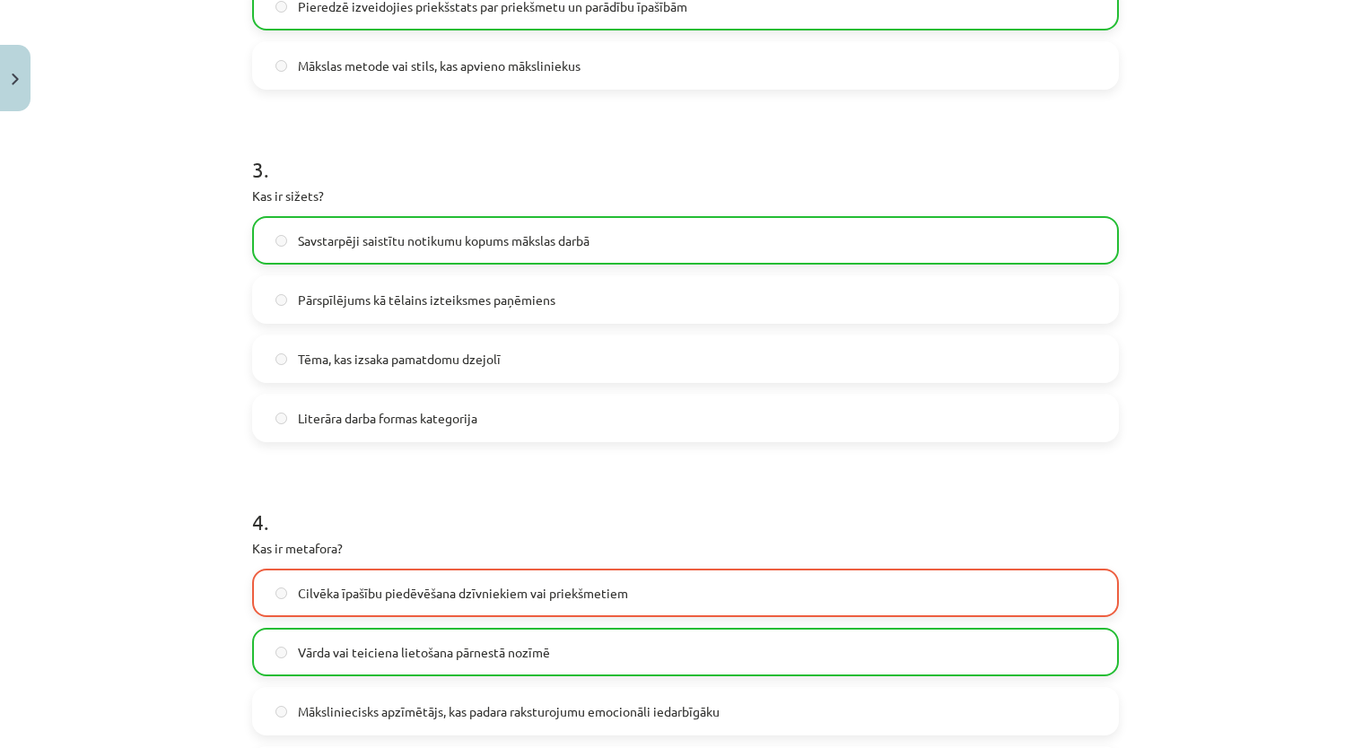
scroll to position [1599, 0]
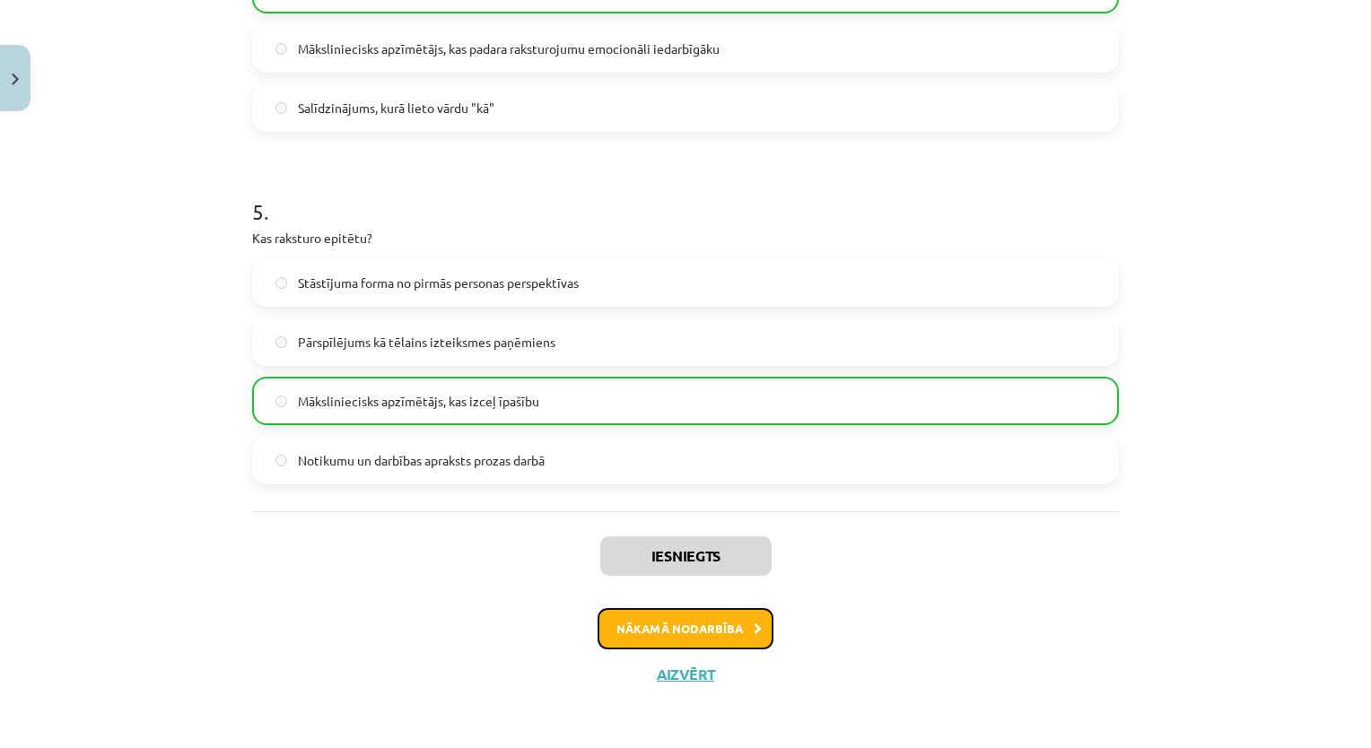
click at [664, 637] on button "Nākamā nodarbība" at bounding box center [685, 628] width 176 height 41
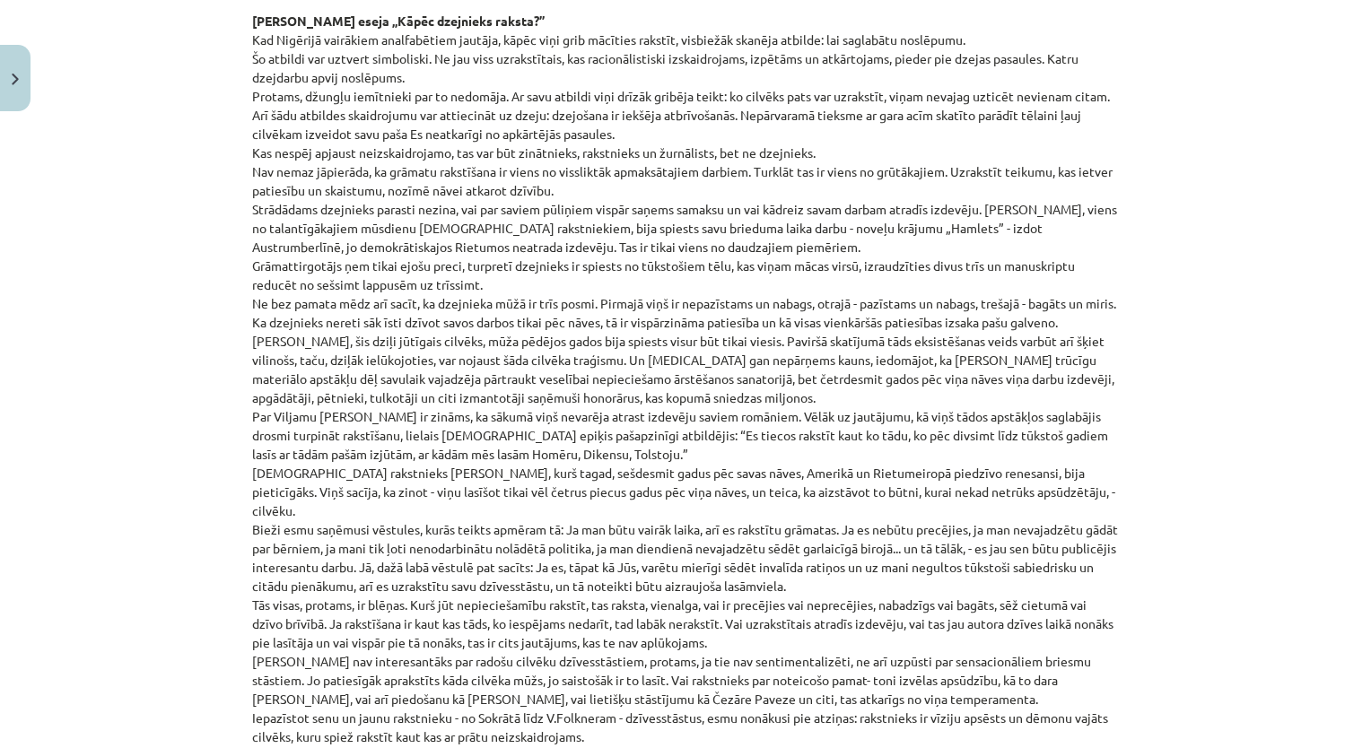
scroll to position [742, 0]
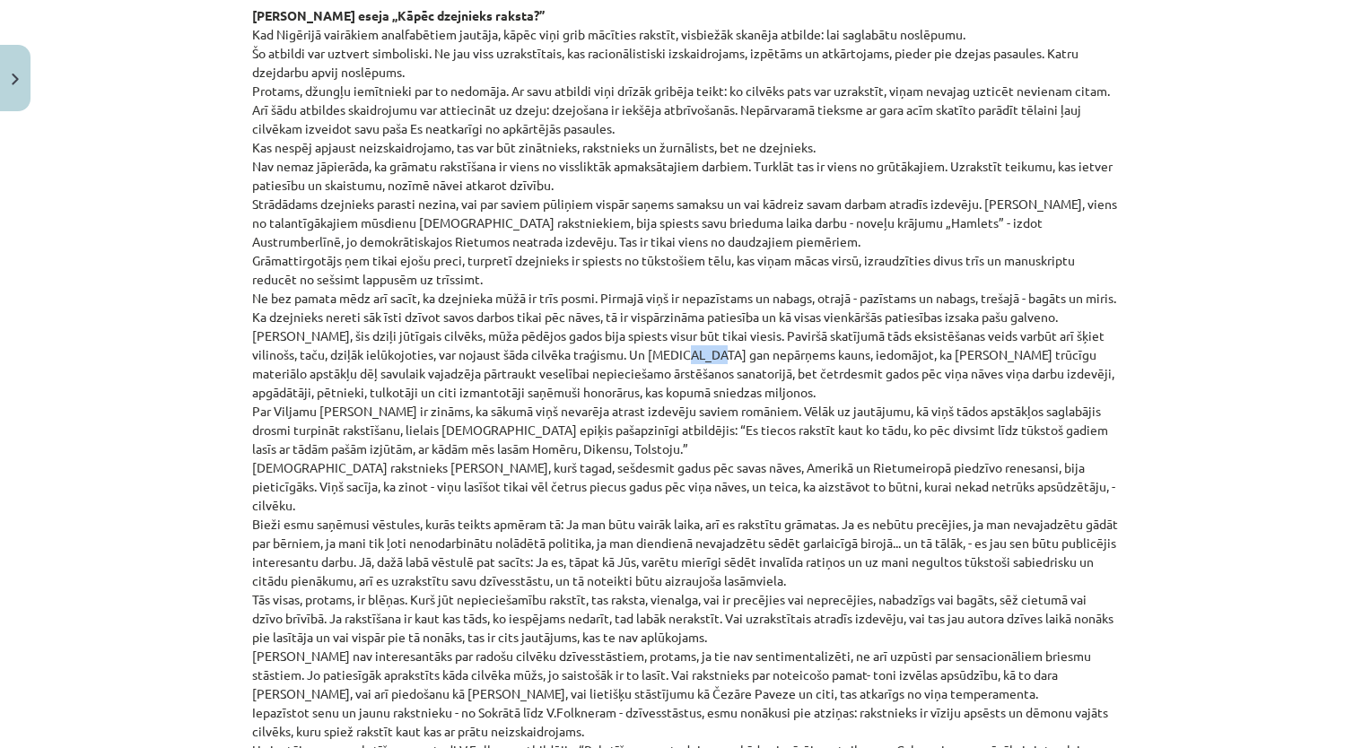
drag, startPoint x: 660, startPoint y: 350, endPoint x: 692, endPoint y: 354, distance: 31.7
click at [1261, 310] on div "Mācību tēma: Literatūras i - 10. klases 1.ieskaites mācību materiāls #3 Kas ir …" at bounding box center [685, 374] width 1371 height 748
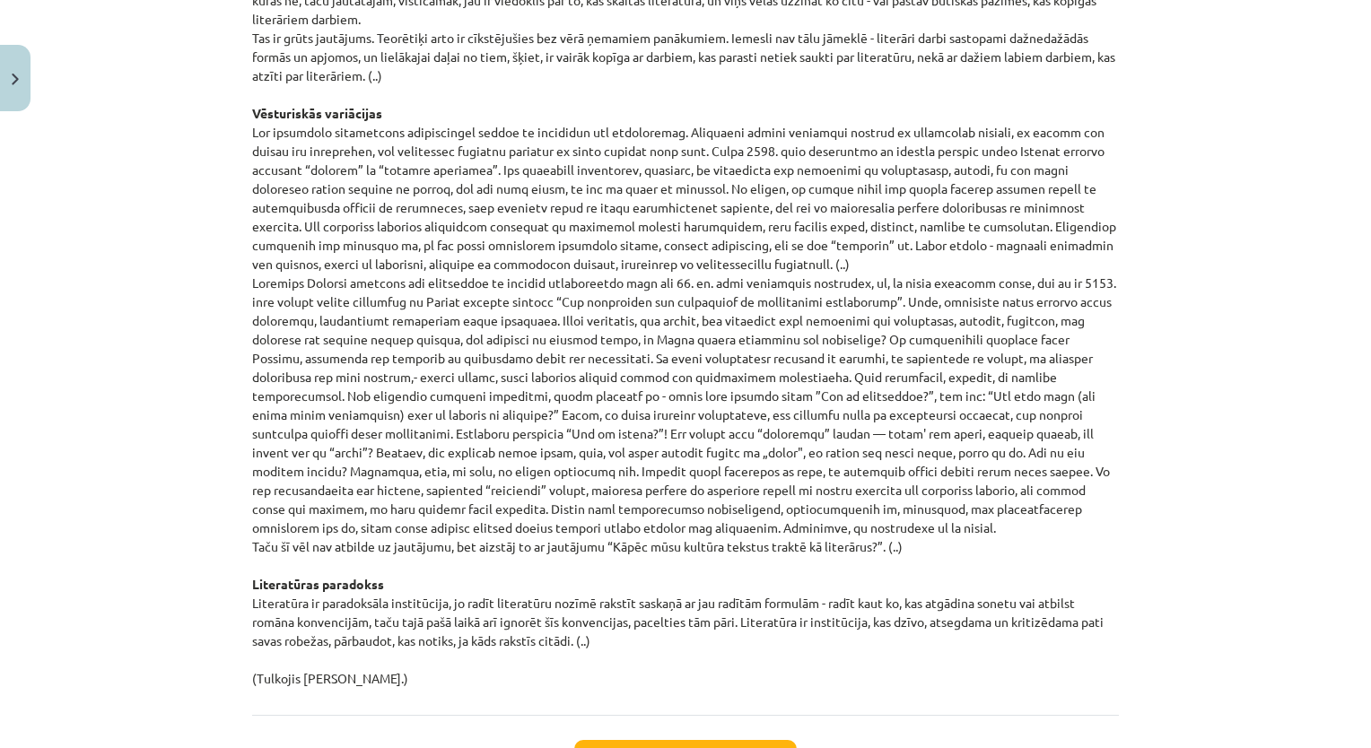
scroll to position [1808, 0]
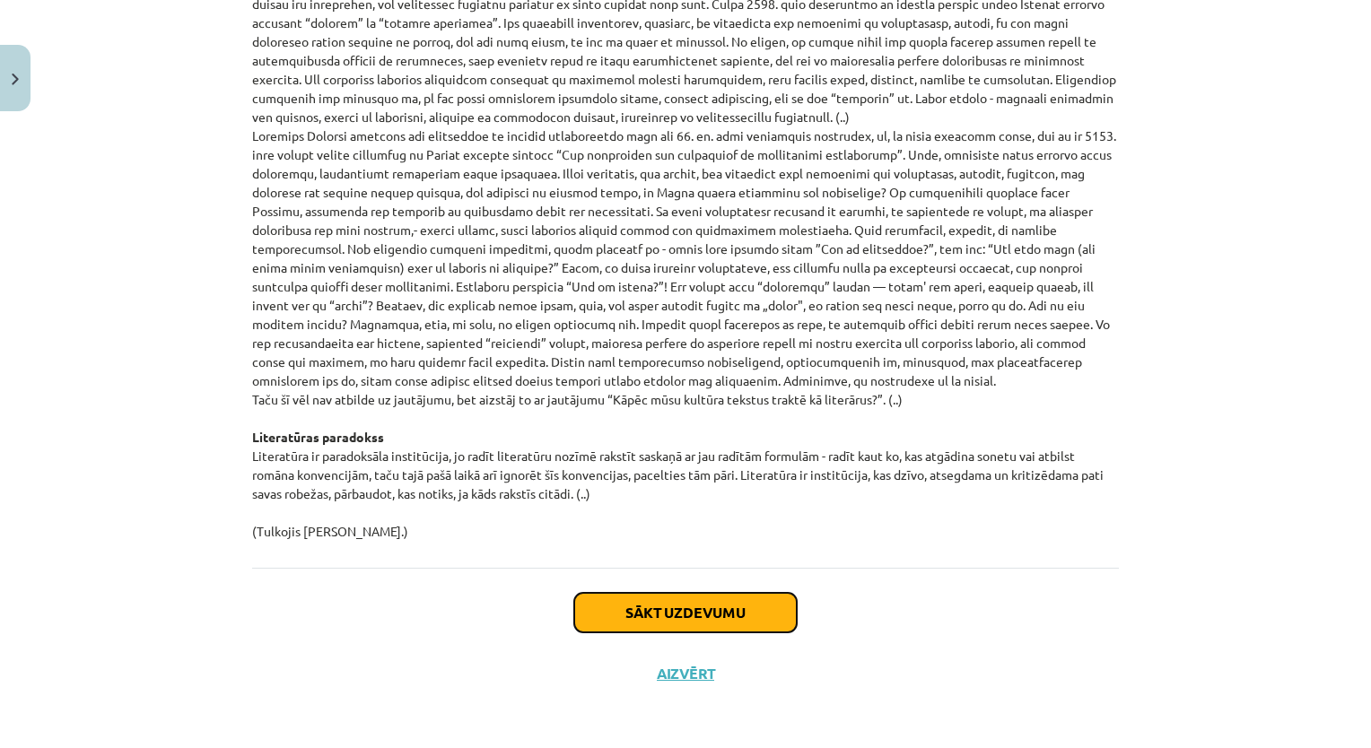
click at [677, 629] on button "Sākt uzdevumu" at bounding box center [685, 612] width 222 height 39
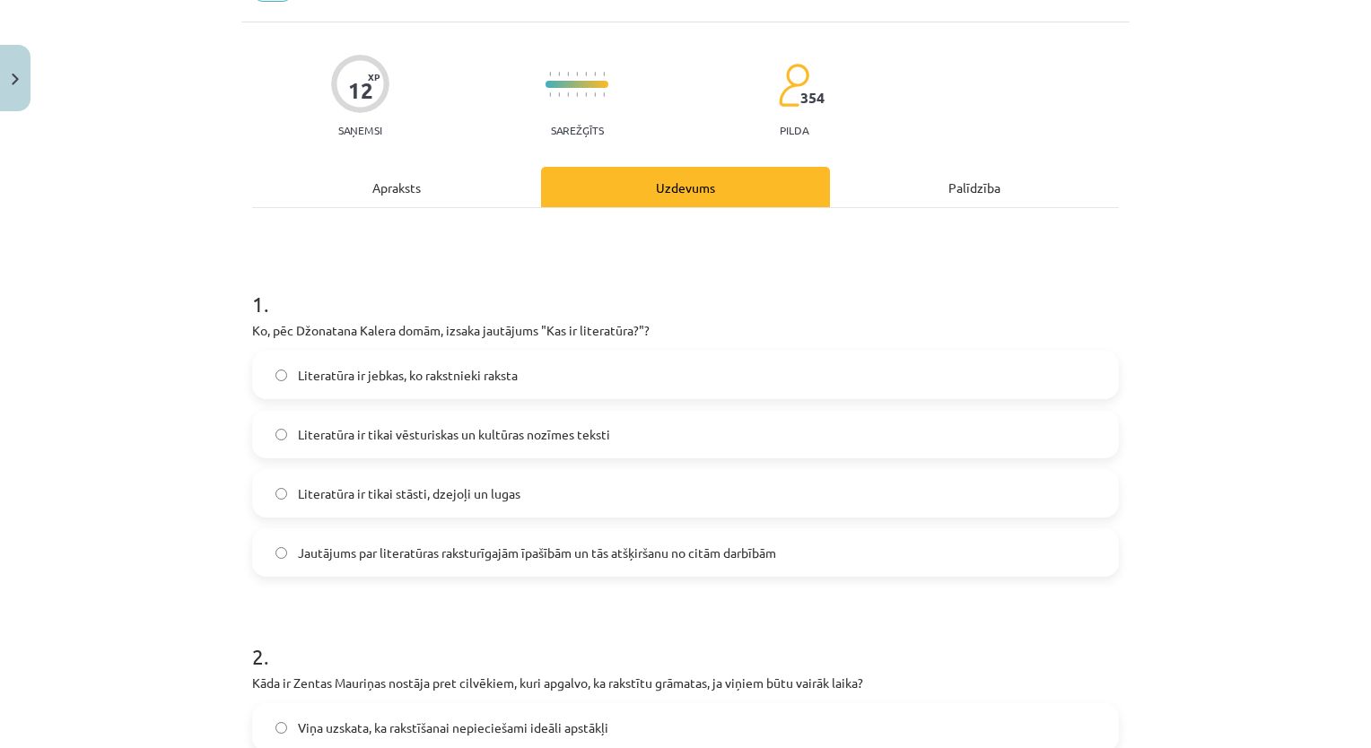
scroll to position [45, 0]
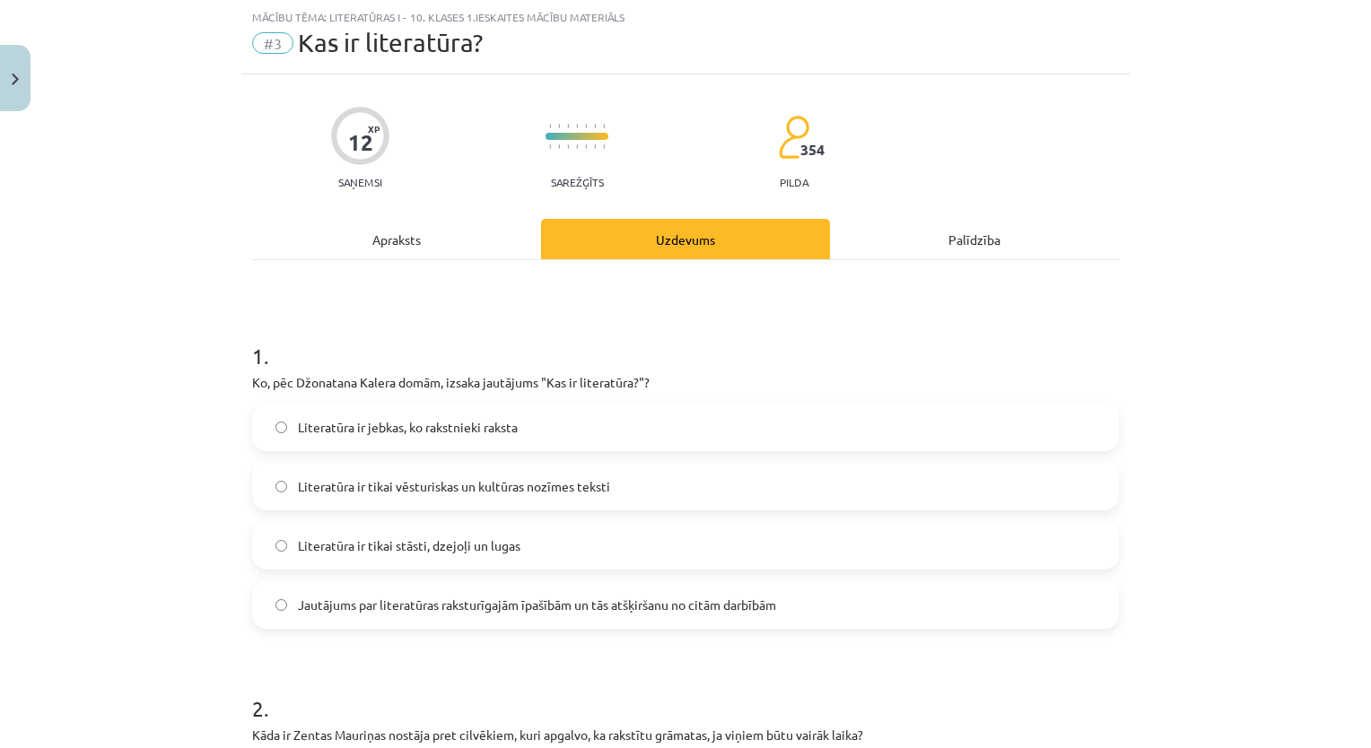
click at [597, 605] on span "Jautājums par literatūras raksturīgajām īpašībām un tās atšķiršanu no citām dar…" at bounding box center [537, 605] width 478 height 19
drag, startPoint x: 1356, startPoint y: 250, endPoint x: 1344, endPoint y: 231, distance: 22.6
click at [1344, 231] on div "Mācību tēma: Literatūras i - 10. klases 1.ieskaites mācību materiāls #3 Kas ir …" at bounding box center [685, 374] width 1371 height 748
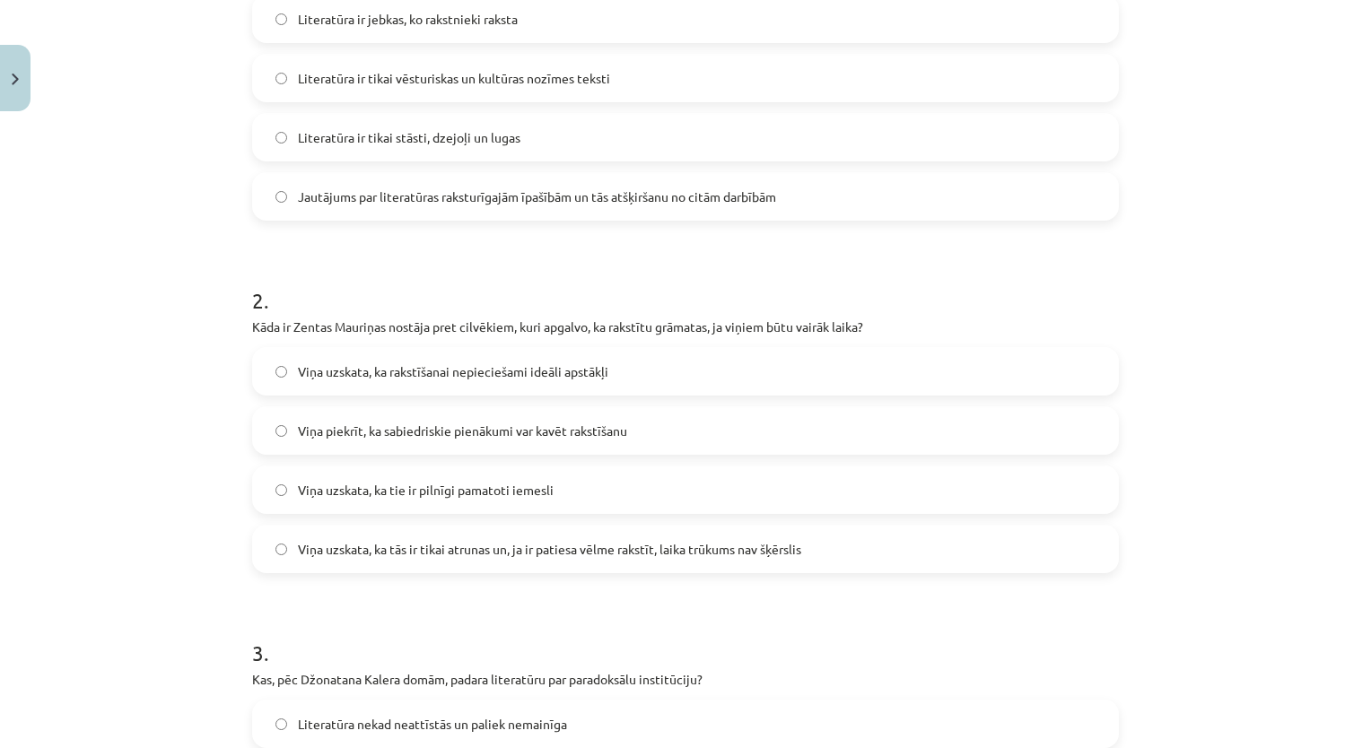
scroll to position [456, 0]
click at [837, 544] on label "Viņa uzskata, ka tās ir tikai atrunas un, ja ir patiesa vēlme rakstīt, laika tr…" at bounding box center [685, 546] width 863 height 45
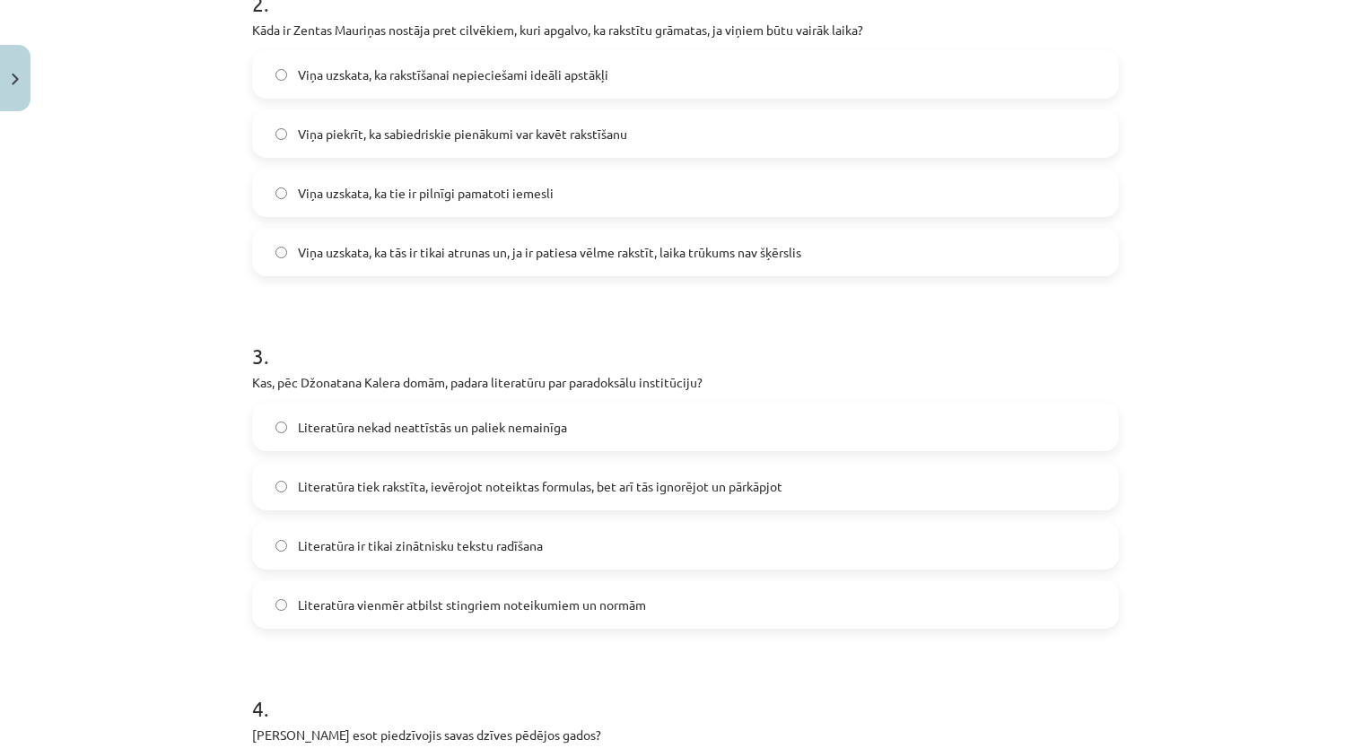
scroll to position [747, 0]
click at [1139, 388] on div "Mācību tēma: Literatūras i - 10. klases 1.ieskaites mācību materiāls #3 Kas ir …" at bounding box center [685, 374] width 1371 height 748
click at [1154, 389] on div "Mācību tēma: Literatūras i - 10. klases 1.ieskaites mācību materiāls #3 Kas ir …" at bounding box center [685, 374] width 1371 height 748
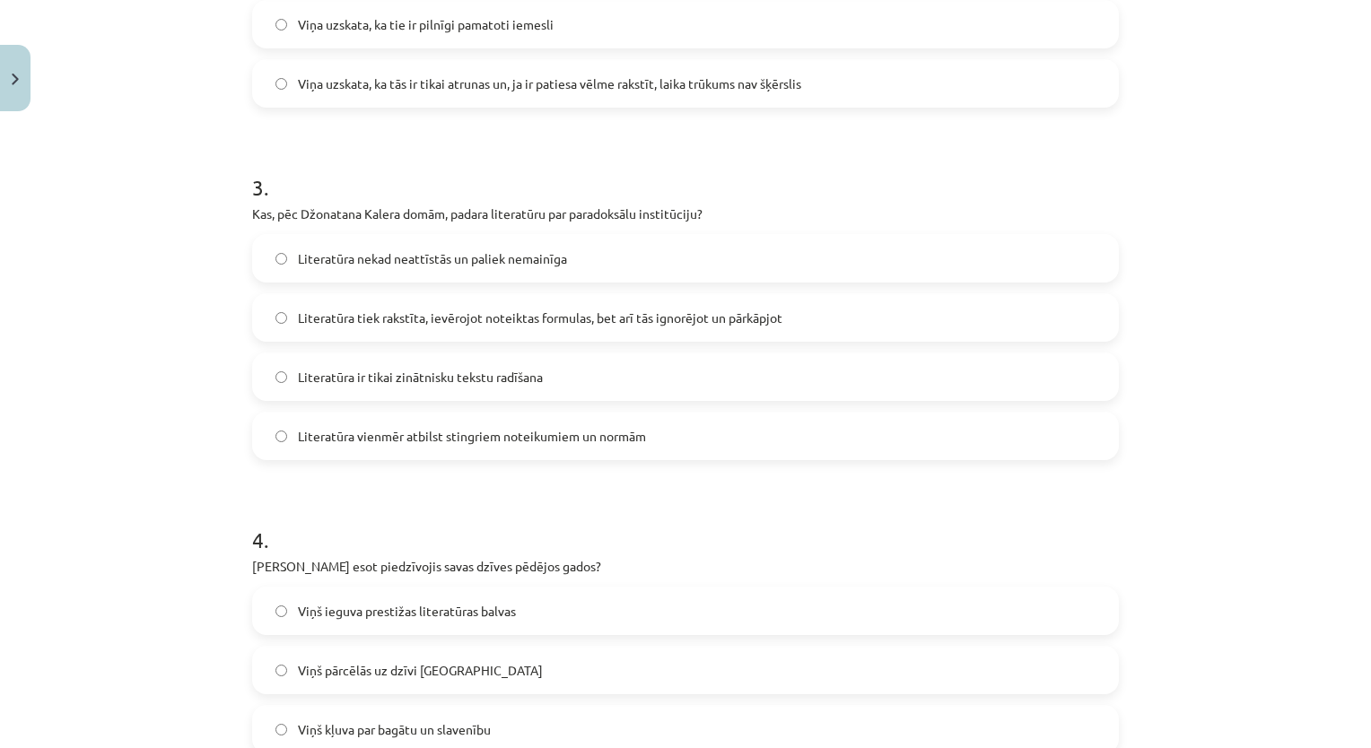
scroll to position [926, 0]
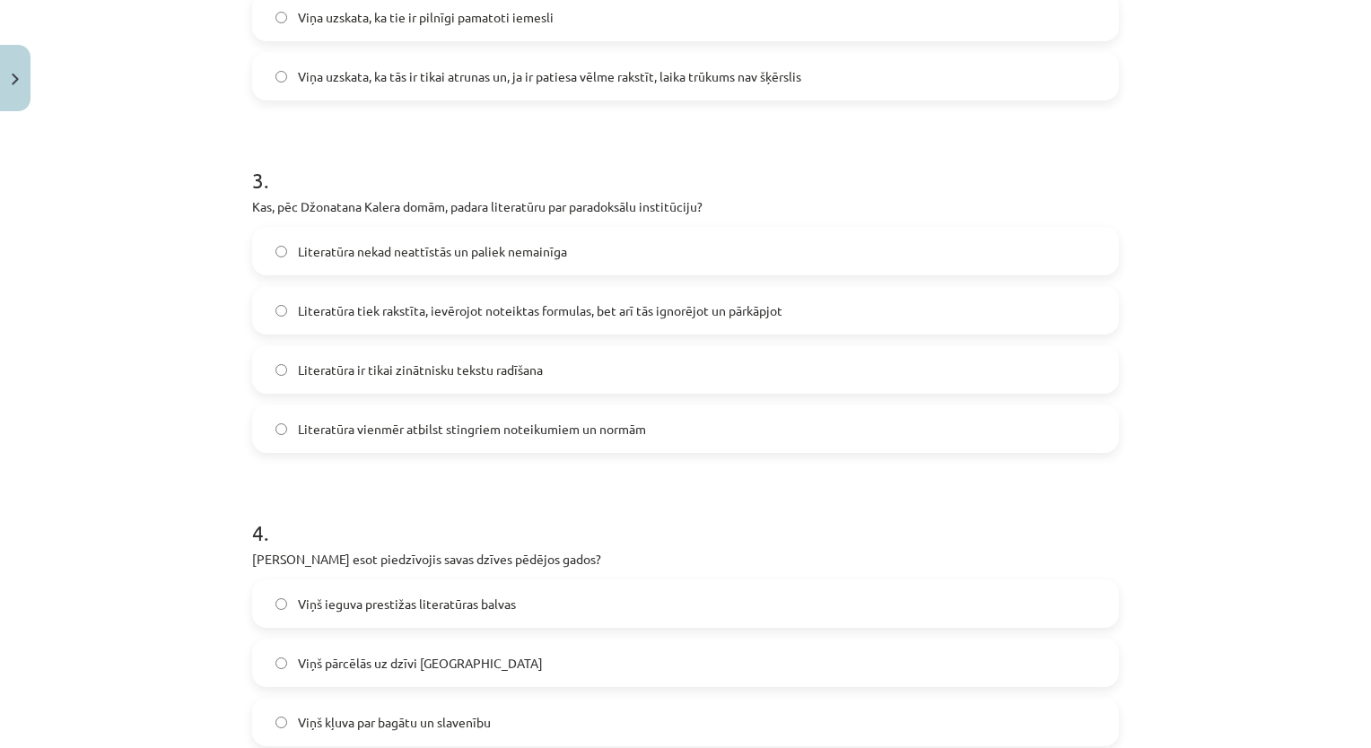
click at [1129, 367] on div "Mācību tēma: Literatūras i - 10. klases 1.ieskaites mācību materiāls #3 Kas ir …" at bounding box center [685, 374] width 1371 height 748
click at [794, 255] on label "Literatūra nekad neattīstās un paliek nemainīga" at bounding box center [685, 251] width 863 height 45
drag, startPoint x: 1356, startPoint y: 393, endPoint x: 1330, endPoint y: 393, distance: 26.0
click at [1330, 393] on div "Mācību tēma: Literatūras i - 10. klases 1.ieskaites mācību materiāls #3 Kas ir …" at bounding box center [685, 374] width 1371 height 748
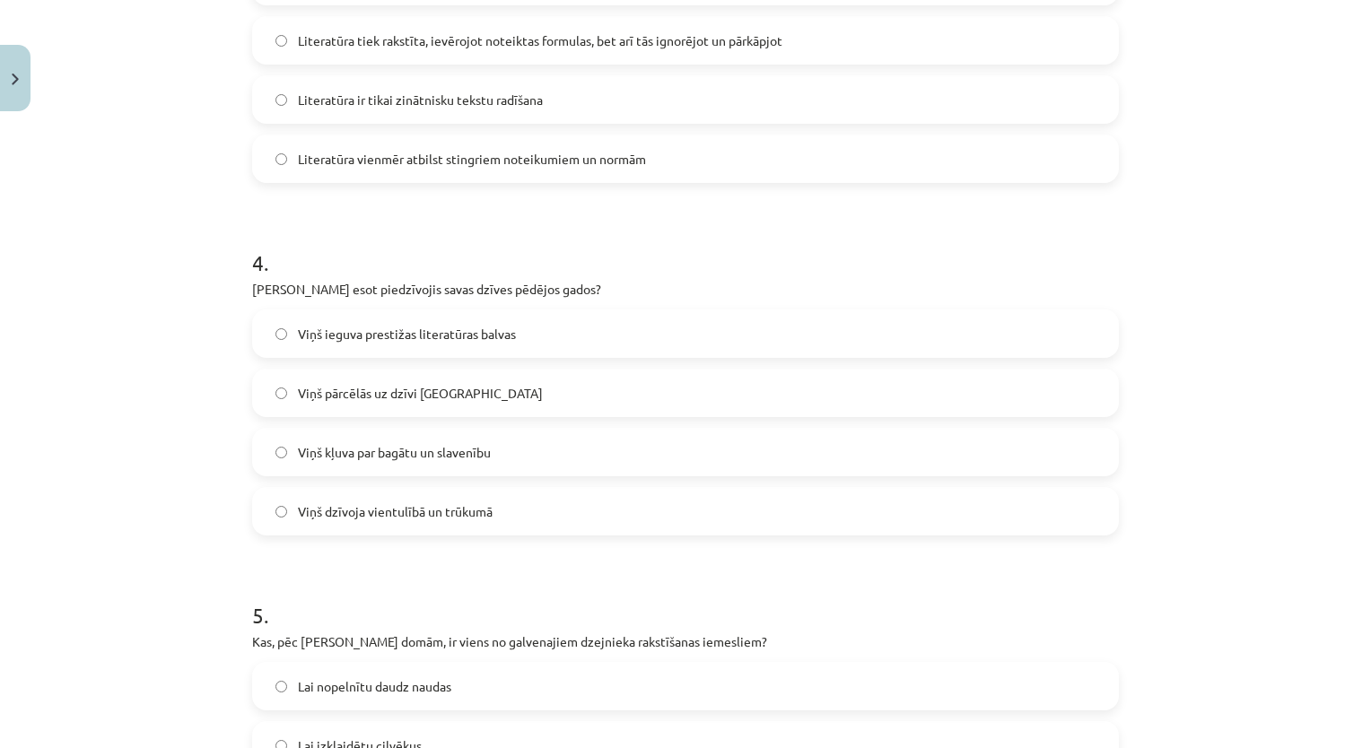
scroll to position [1191, 0]
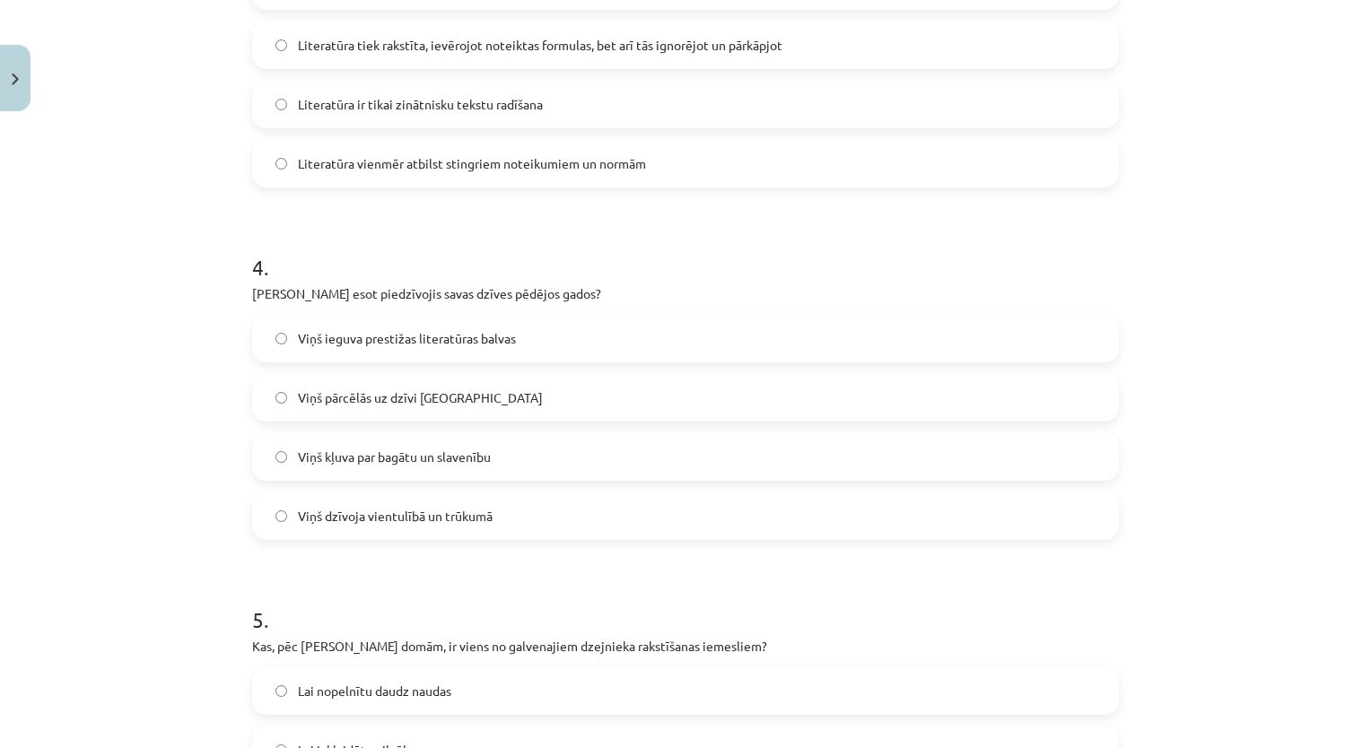
click at [1134, 268] on div "Mācību tēma: Literatūras i - 10. klases 1.ieskaites mācību materiāls #3 Kas ir …" at bounding box center [685, 374] width 1371 height 748
click at [1132, 359] on div "Mācību tēma: Literatūras i - 10. klases 1.ieskaites mācību materiāls #3 Kas ir …" at bounding box center [685, 374] width 1371 height 748
click at [555, 506] on label "Viņš dzīvoja vientulībā un trūkumā" at bounding box center [685, 515] width 863 height 45
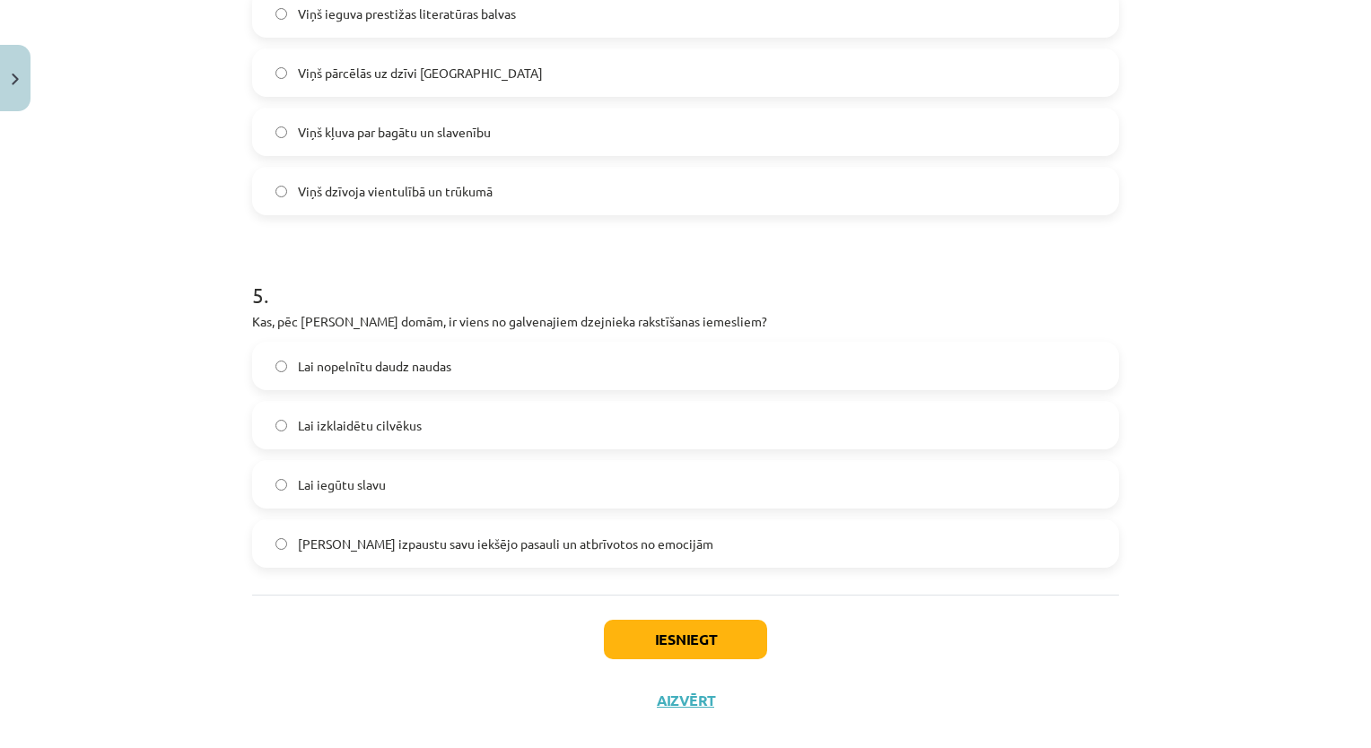
scroll to position [1514, 0]
click at [1213, 338] on div "Mācību tēma: Literatūras i - 10. klases 1.ieskaites mācību materiāls #3 Kas ir …" at bounding box center [685, 374] width 1371 height 748
click at [661, 534] on label "Lai izpaustu savu iekšējo pasauli un atbrīvotos no emocijām" at bounding box center [685, 545] width 863 height 45
click at [679, 635] on button "Iesniegt" at bounding box center [685, 641] width 163 height 39
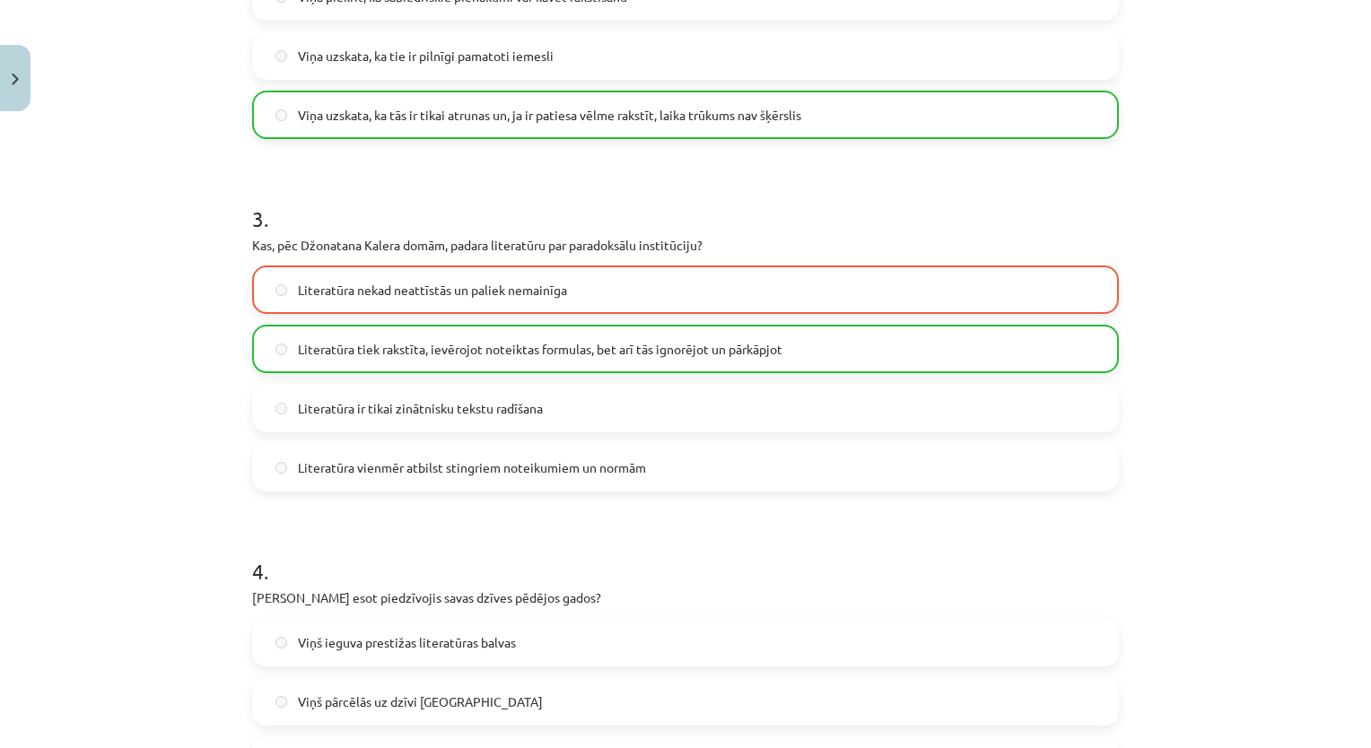
scroll to position [1599, 0]
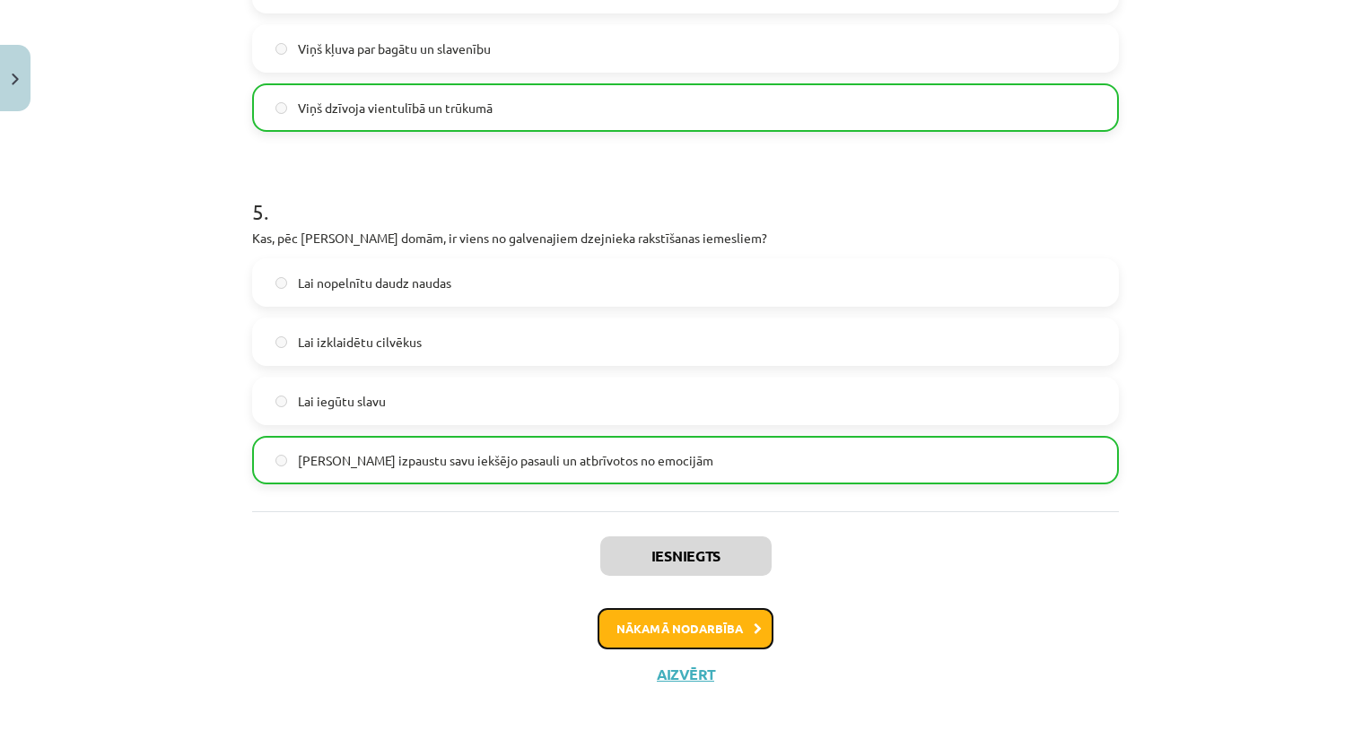
click at [736, 637] on button "Nākamā nodarbība" at bounding box center [685, 628] width 176 height 41
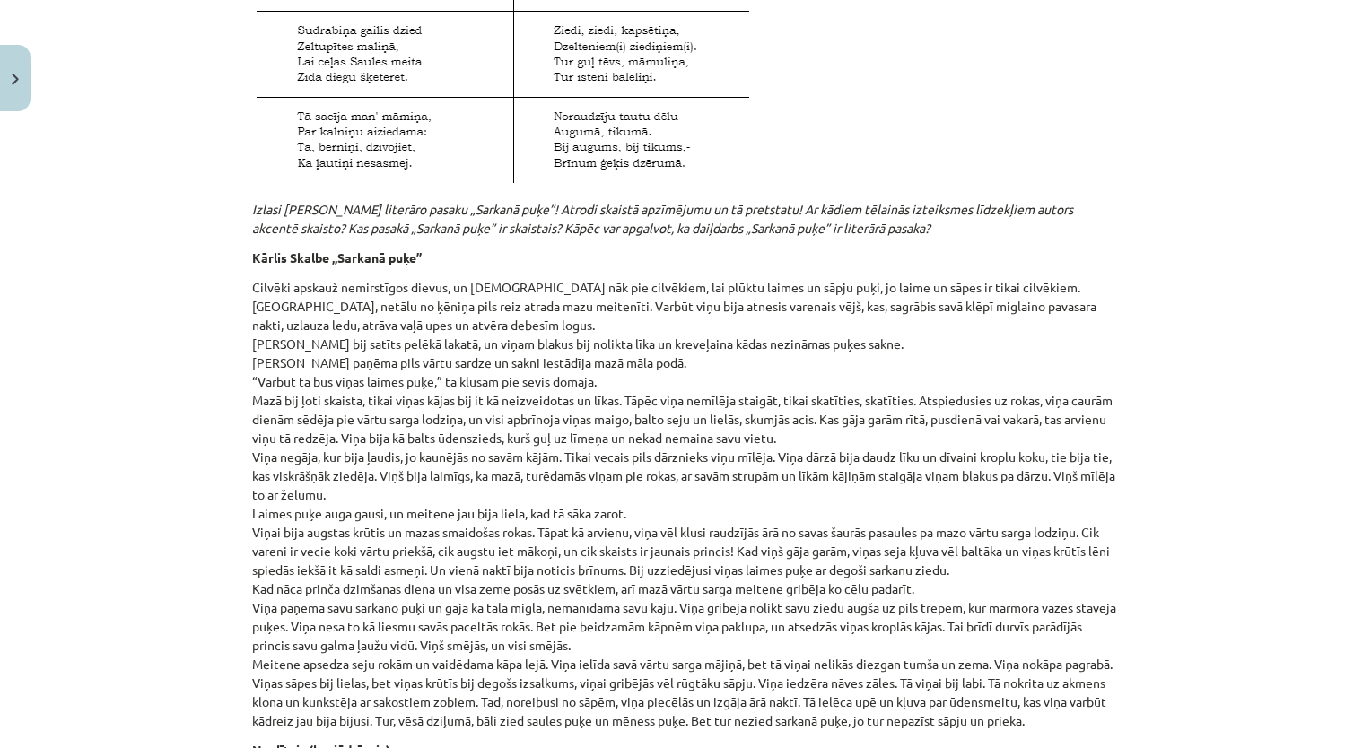
scroll to position [2723, 0]
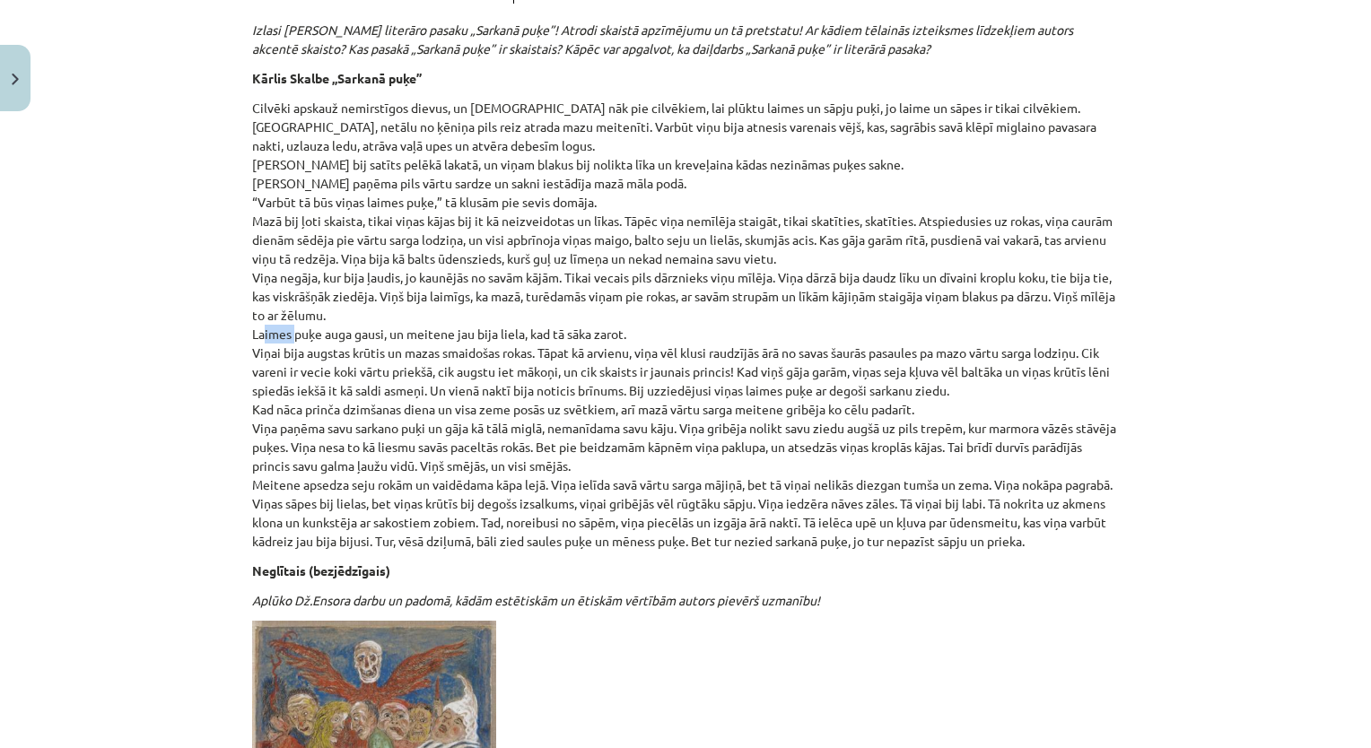
drag, startPoint x: 251, startPoint y: 300, endPoint x: 285, endPoint y: 303, distance: 34.2
click at [285, 303] on p "Cilvēki apskauž nemirstīgos dievus, un dievi nāk pie cilvēkiem, lai plūktu laim…" at bounding box center [685, 325] width 866 height 452
drag, startPoint x: 285, startPoint y: 303, endPoint x: 176, endPoint y: 337, distance: 114.6
click at [176, 337] on div "Mācību tēma: Literatūras i - 10. klases 1.ieskaites mācību materiāls #4 Estētis…" at bounding box center [685, 374] width 1371 height 748
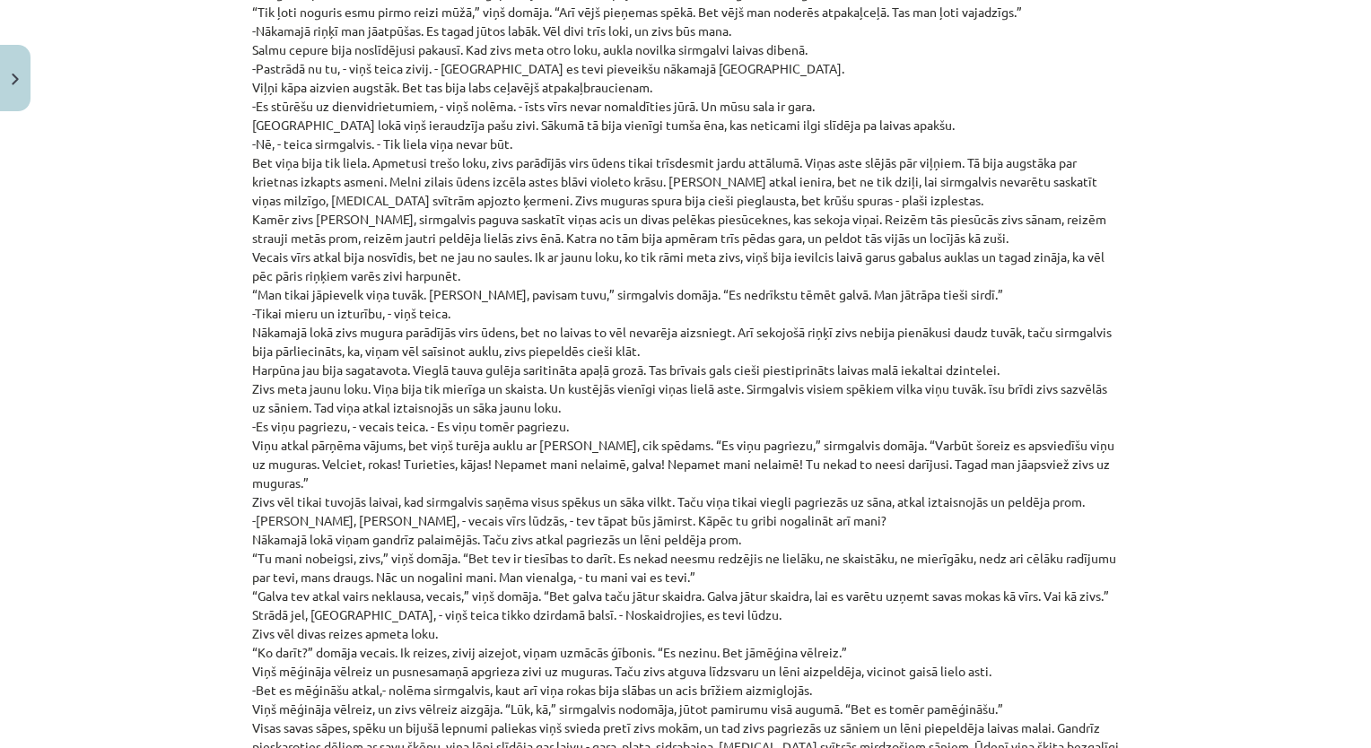
scroll to position [7146, 0]
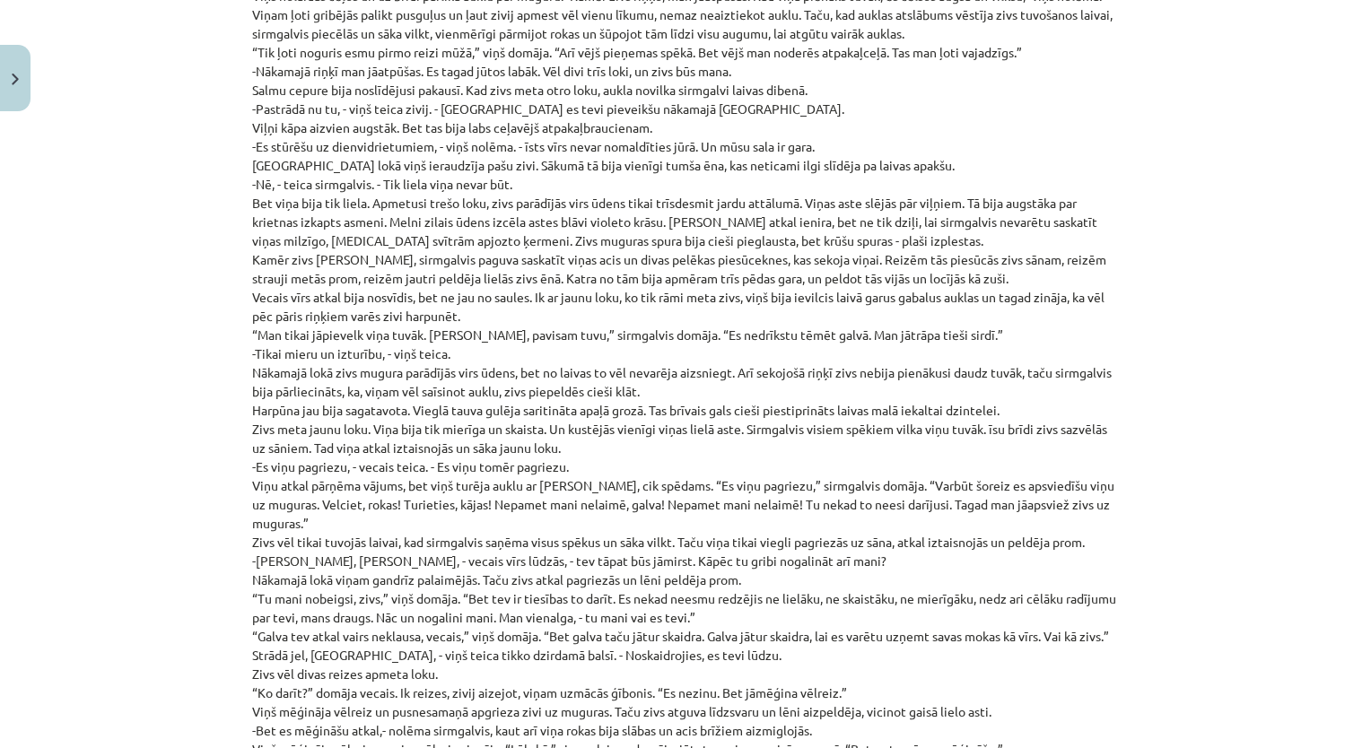
click at [961, 126] on p "Cildens cilvēks ir tāds, kam piemīt augstas ētiskās īpašības, cēls, cēlsirdīgs,…" at bounding box center [685, 562] width 866 height 4952
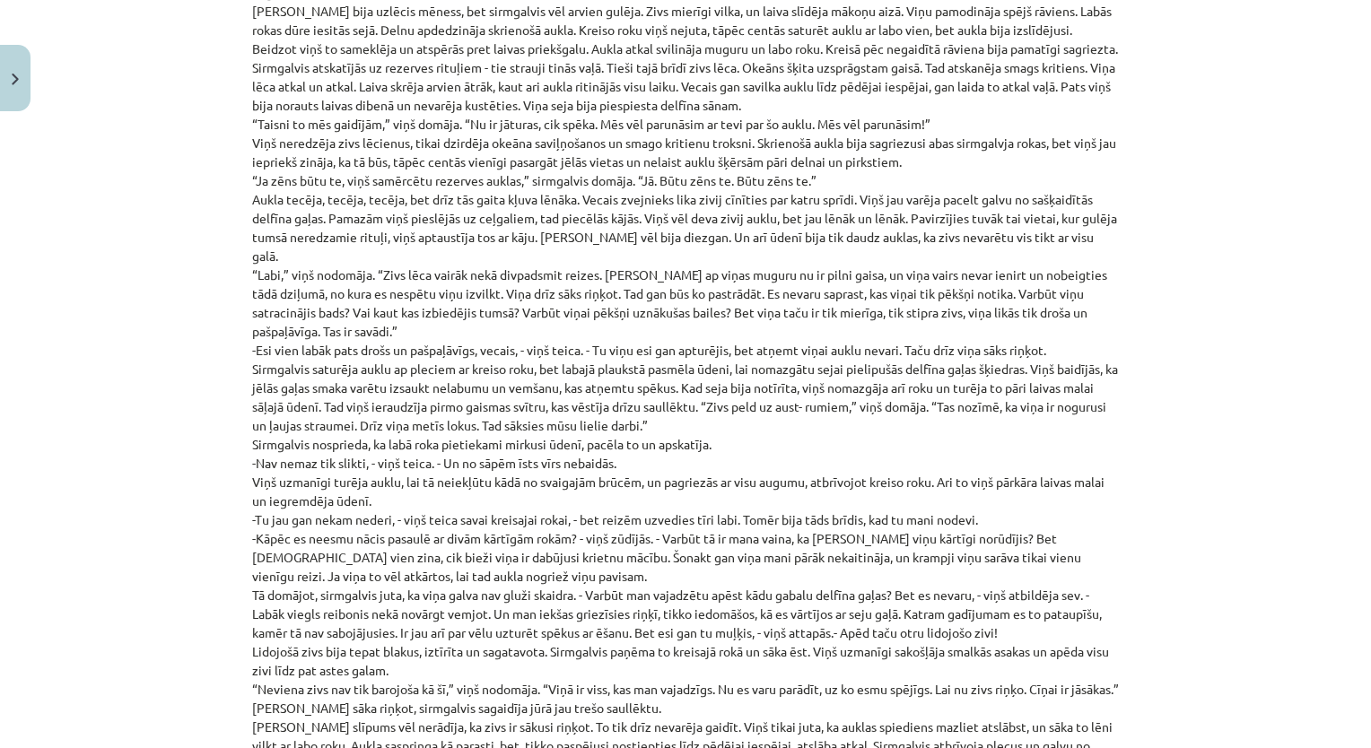
scroll to position [5865, 0]
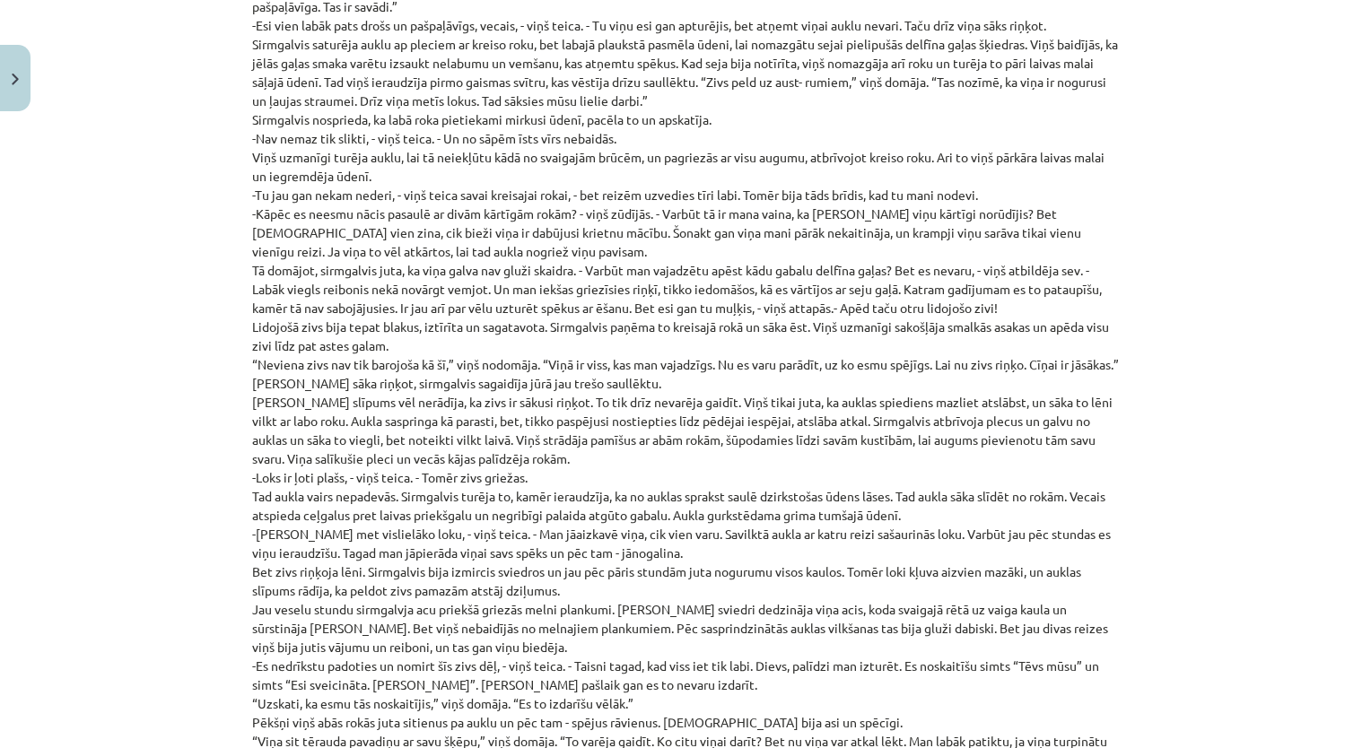
scroll to position [6268, 0]
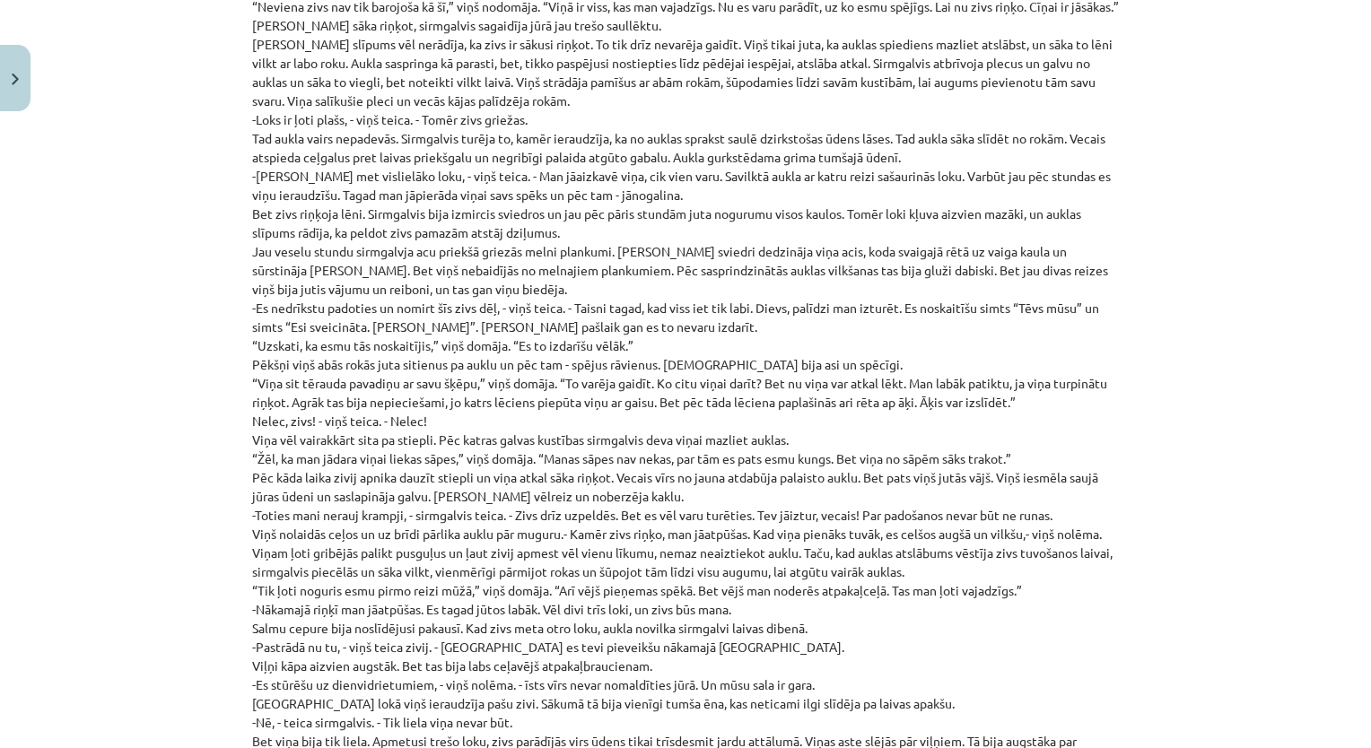
scroll to position [6627, 0]
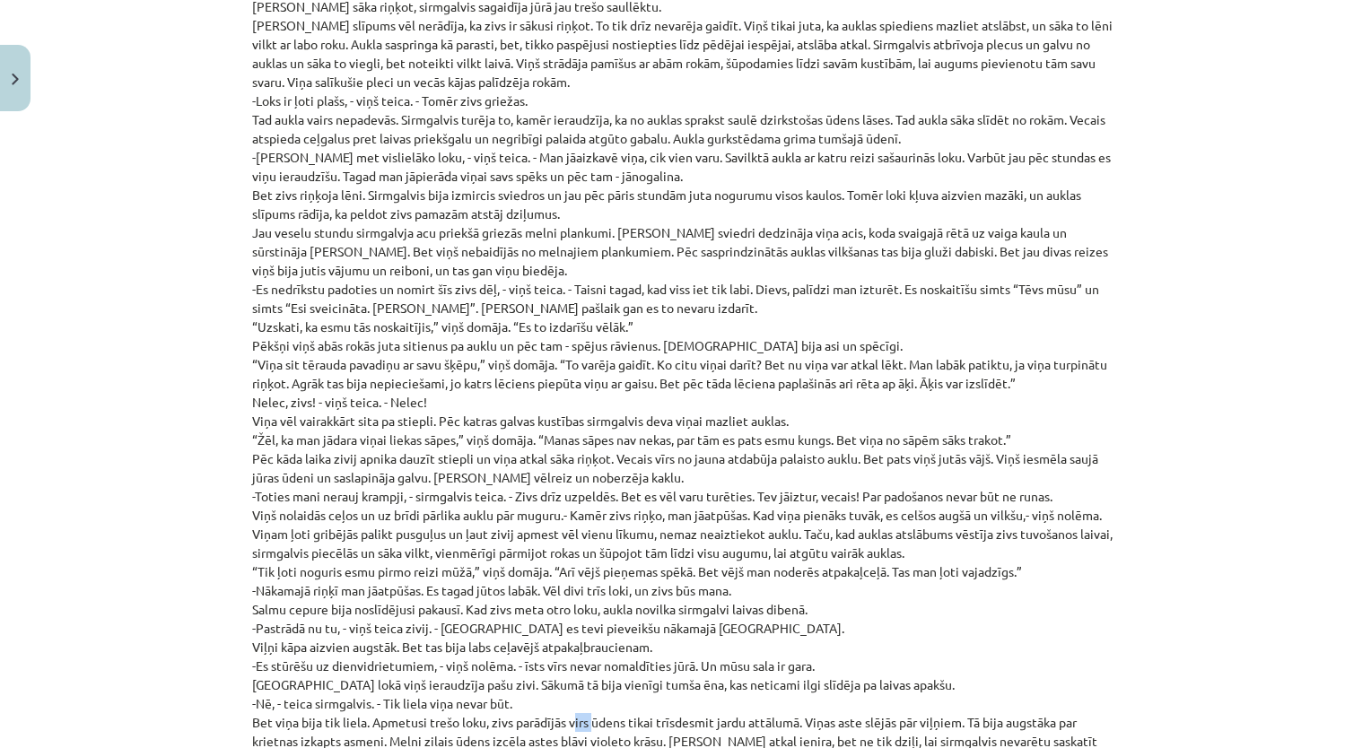
drag, startPoint x: 562, startPoint y: 655, endPoint x: 583, endPoint y: 644, distance: 23.3
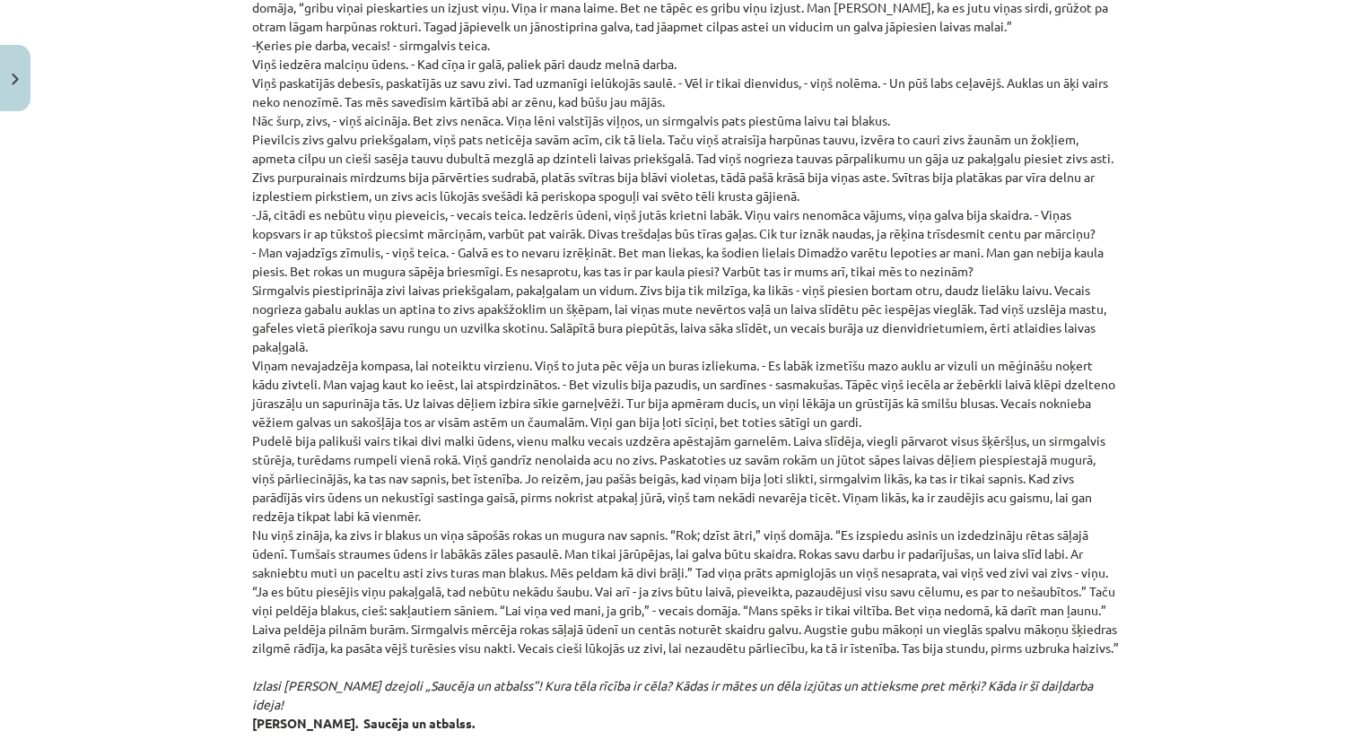
scroll to position [8266, 0]
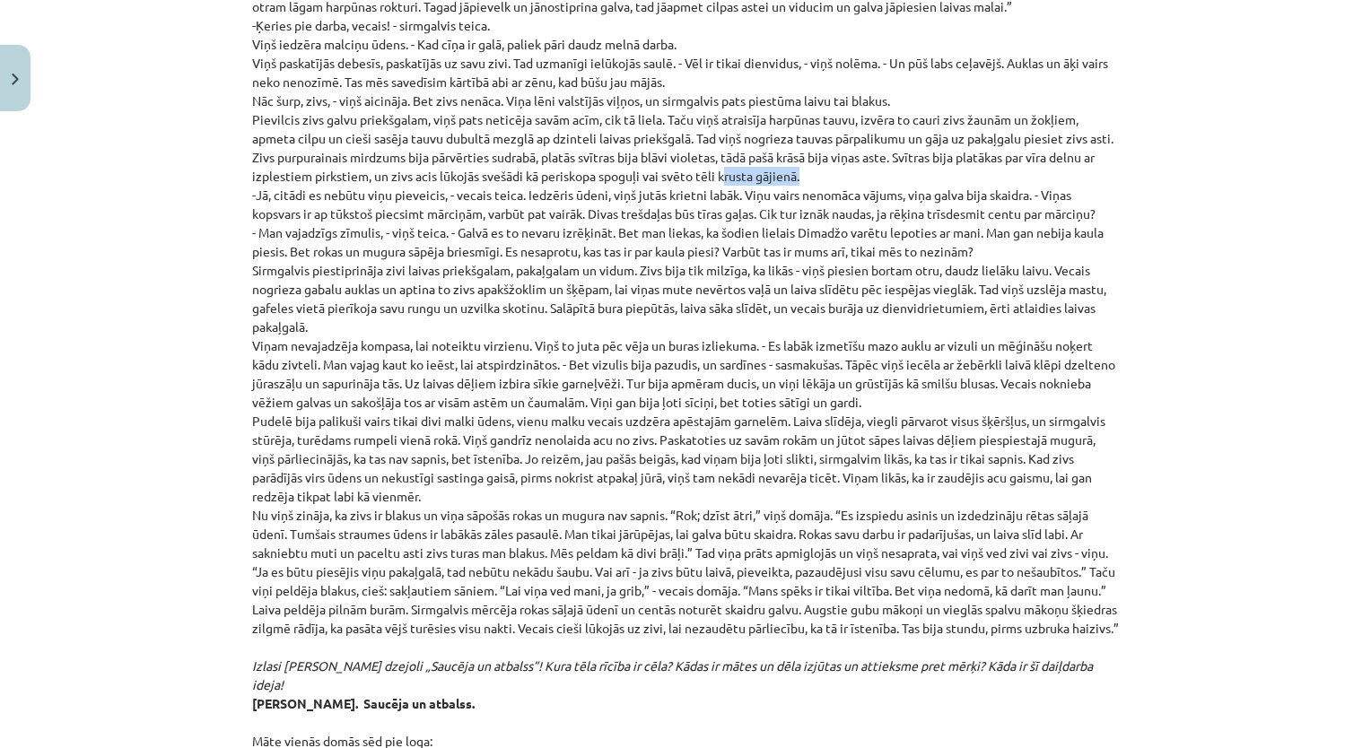
drag, startPoint x: 841, startPoint y: 105, endPoint x: 764, endPoint y: 97, distance: 77.6
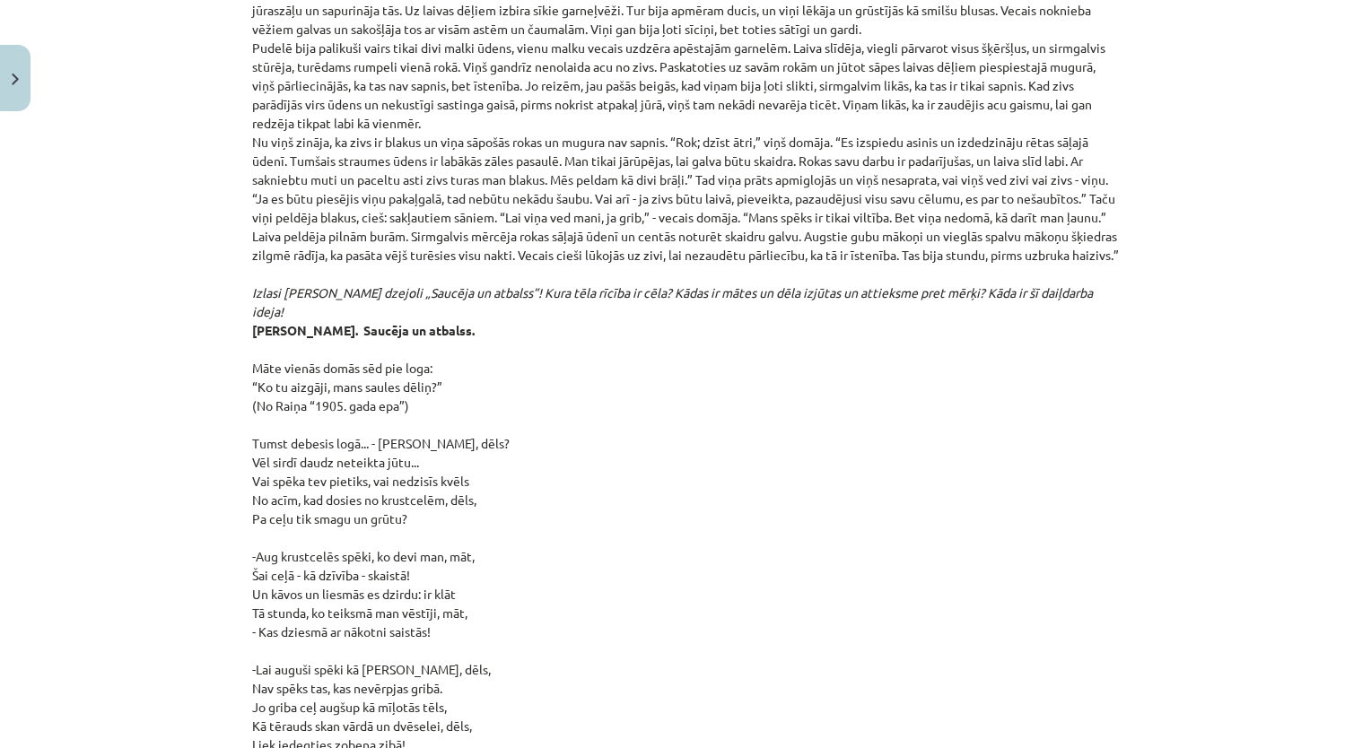
scroll to position [8538, 0]
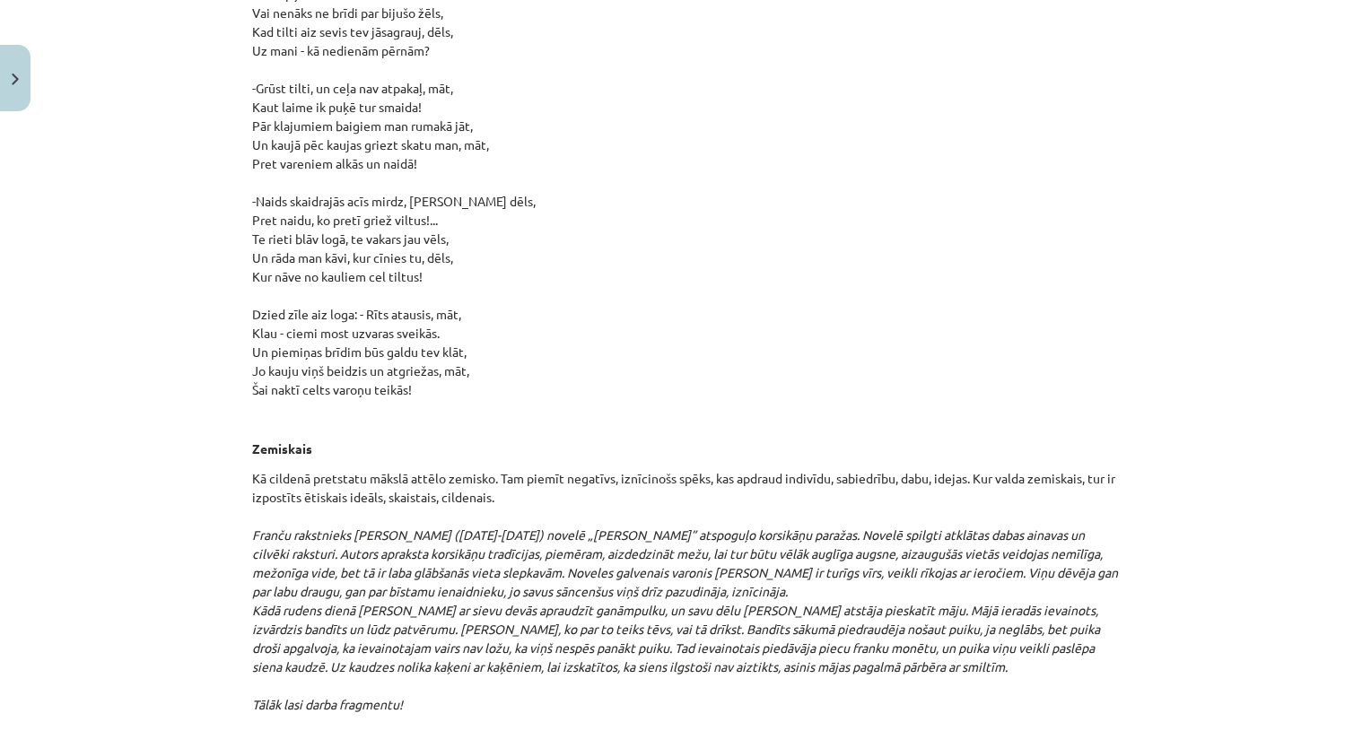
scroll to position [9805, 0]
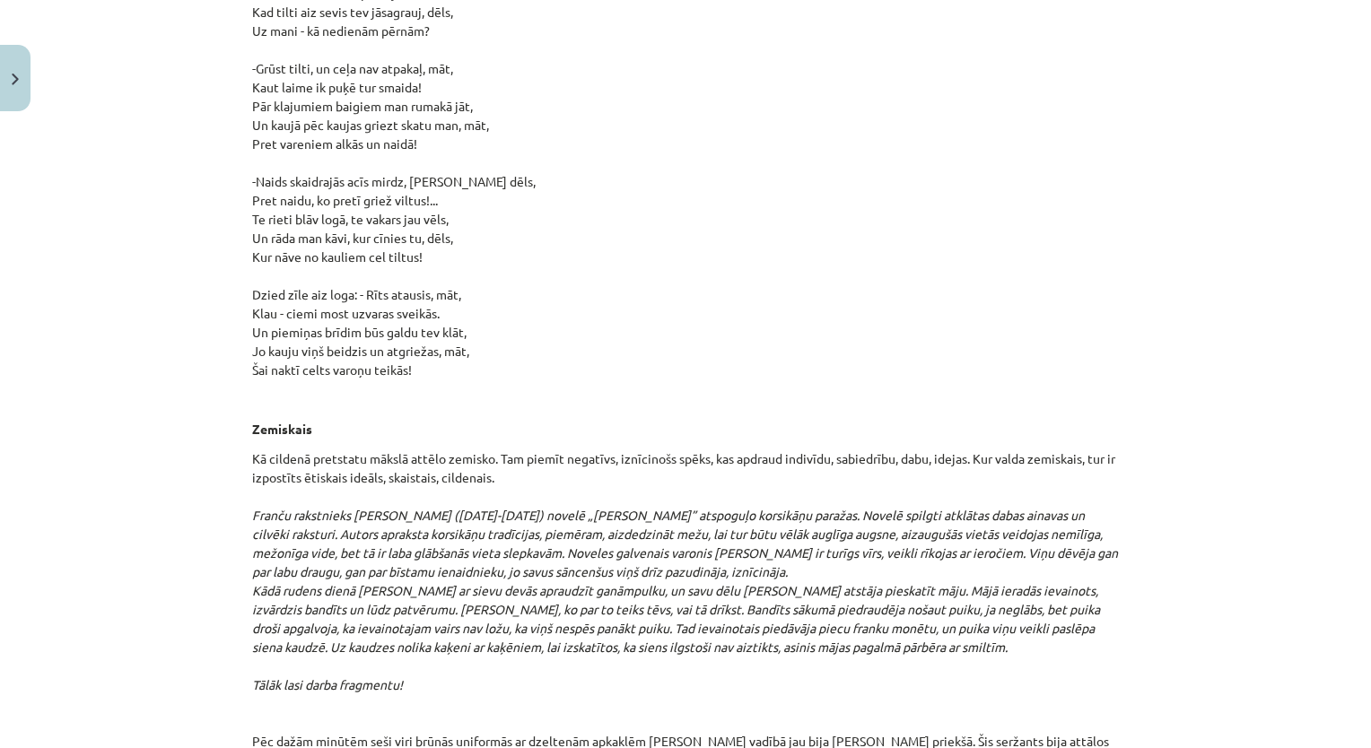
click at [163, 418] on div "Mācību tēma: Literatūras i - 10. klases 1.ieskaites mācību materiāls #4 Estētis…" at bounding box center [685, 374] width 1371 height 748
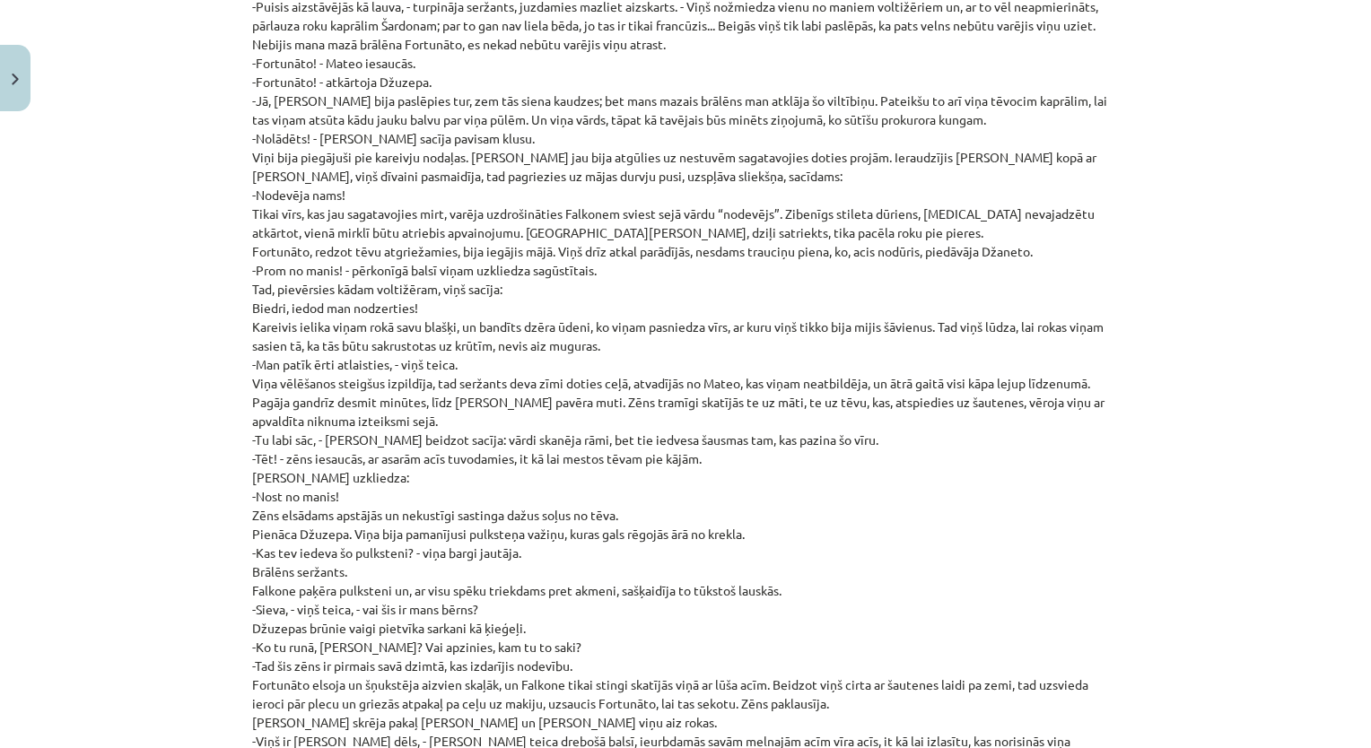
scroll to position [12328, 0]
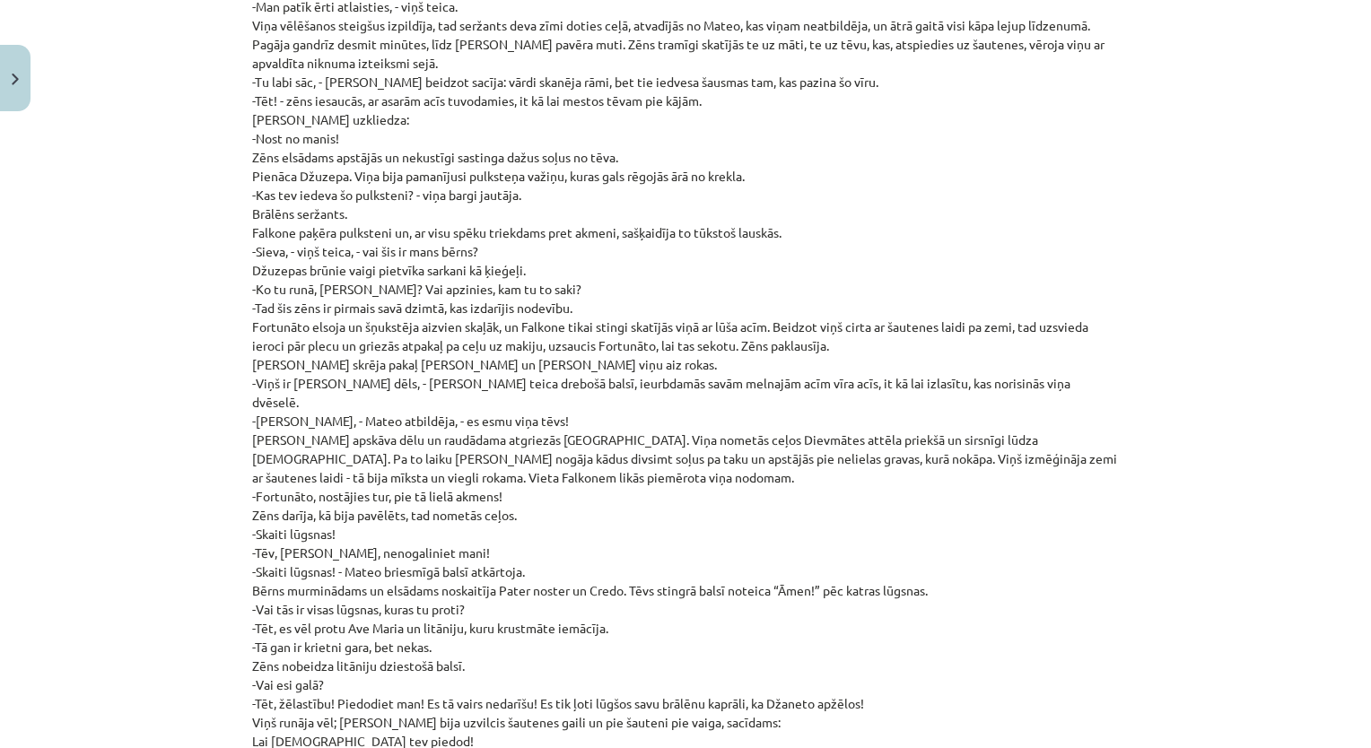
scroll to position [12687, 0]
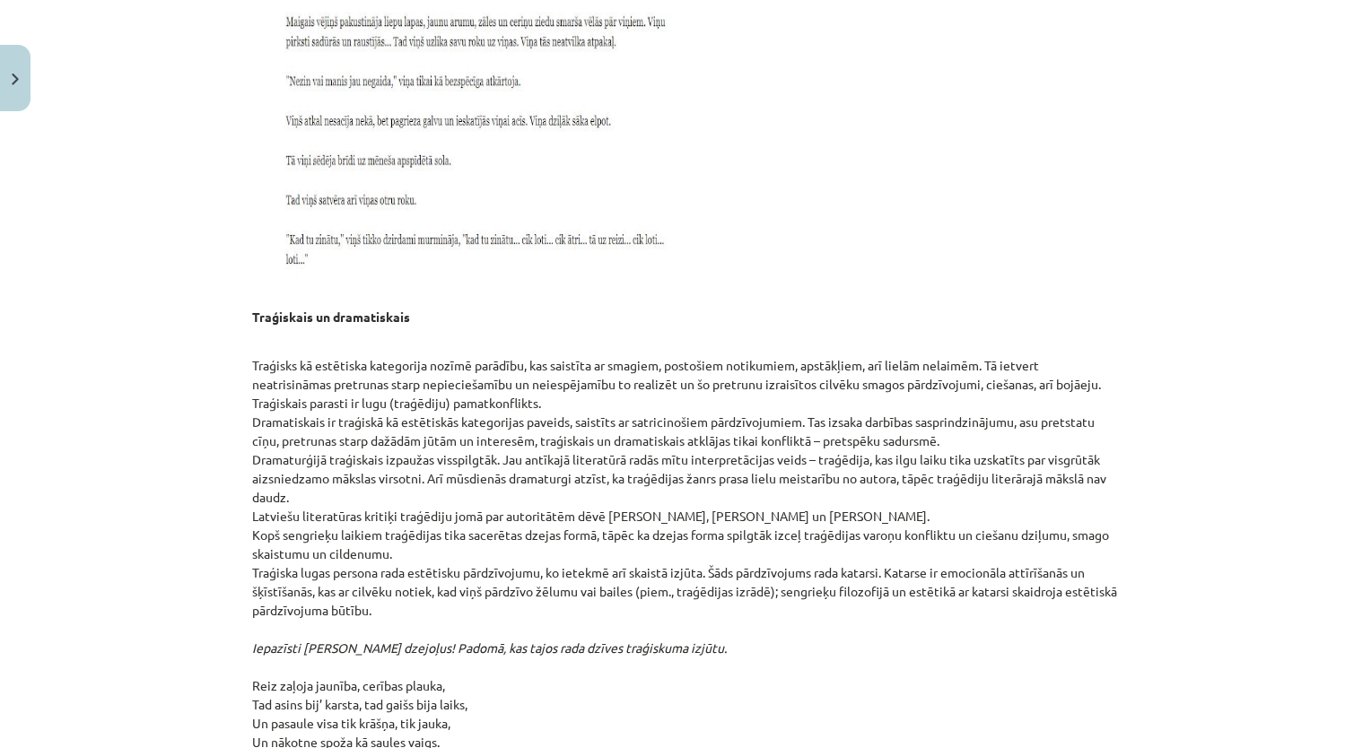
scroll to position [14866, 0]
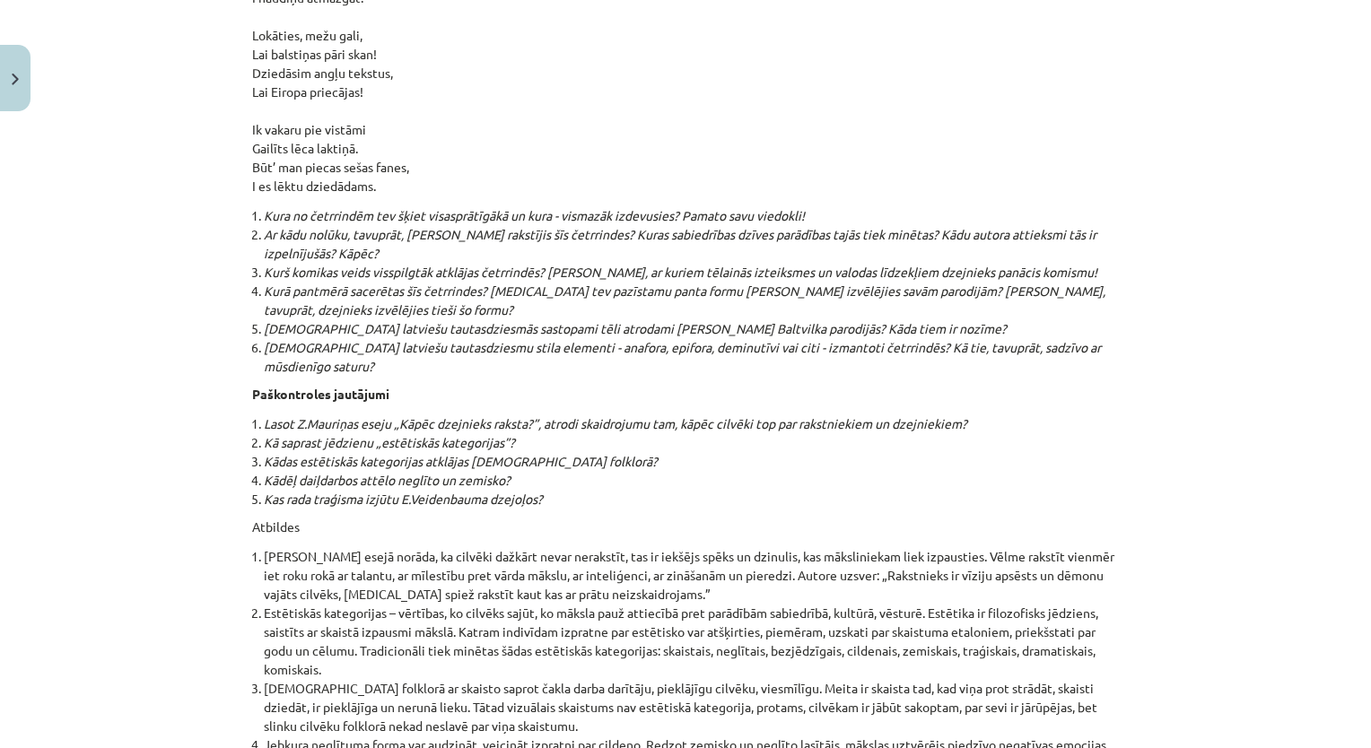
scroll to position [19120, 0]
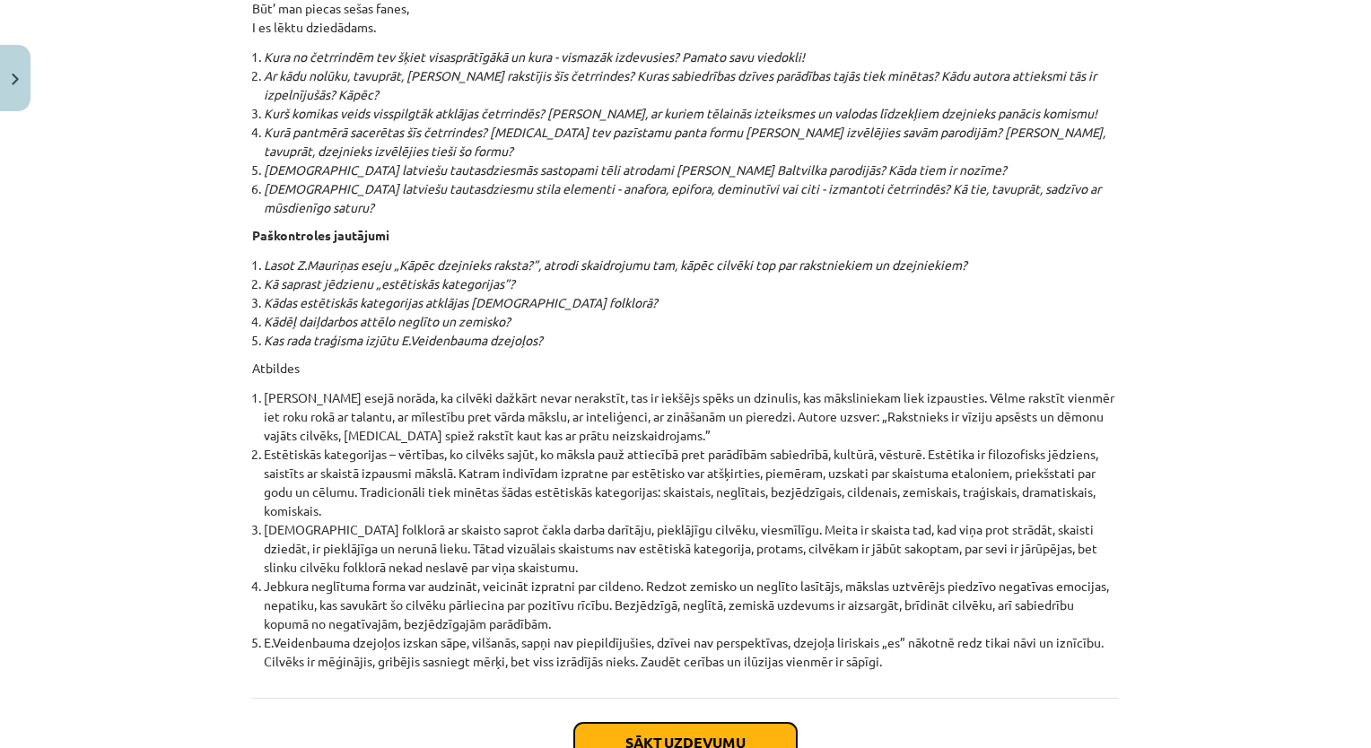
click at [643, 723] on button "Sākt uzdevumu" at bounding box center [685, 742] width 222 height 39
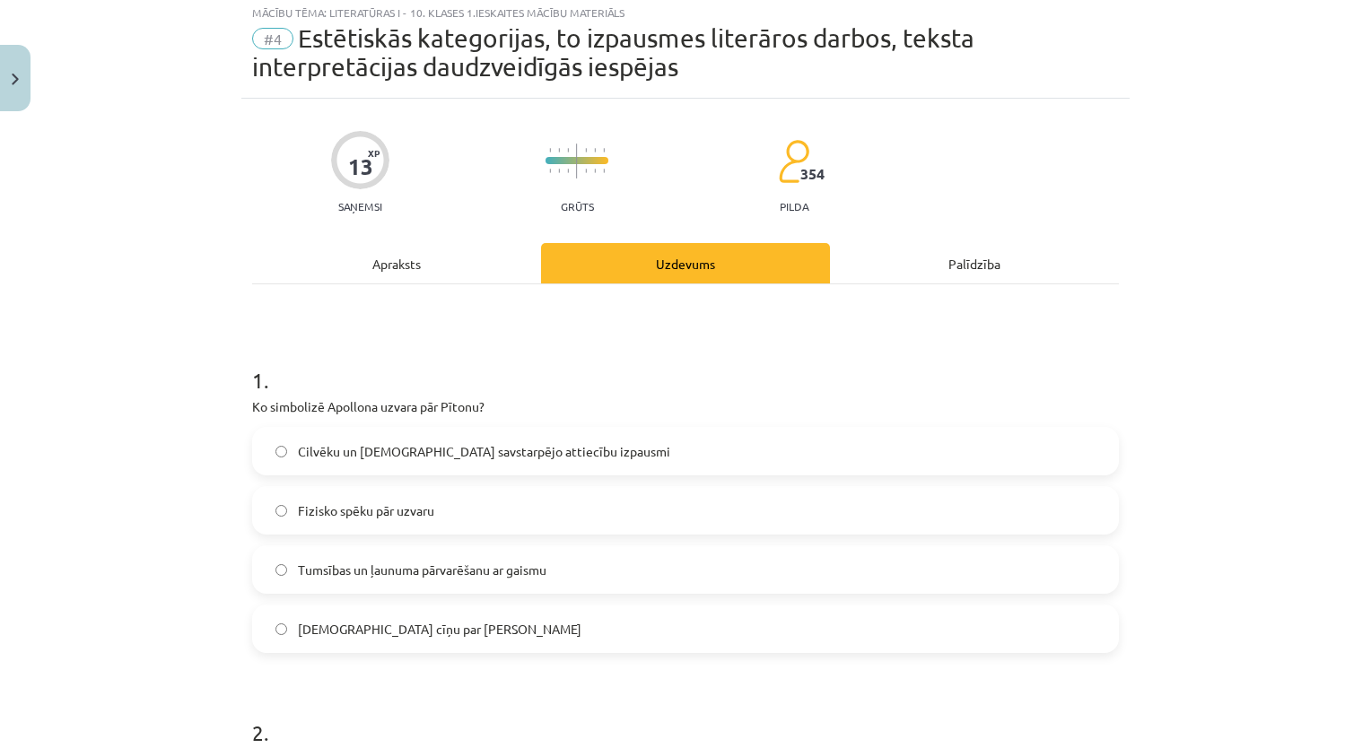
scroll to position [45, 0]
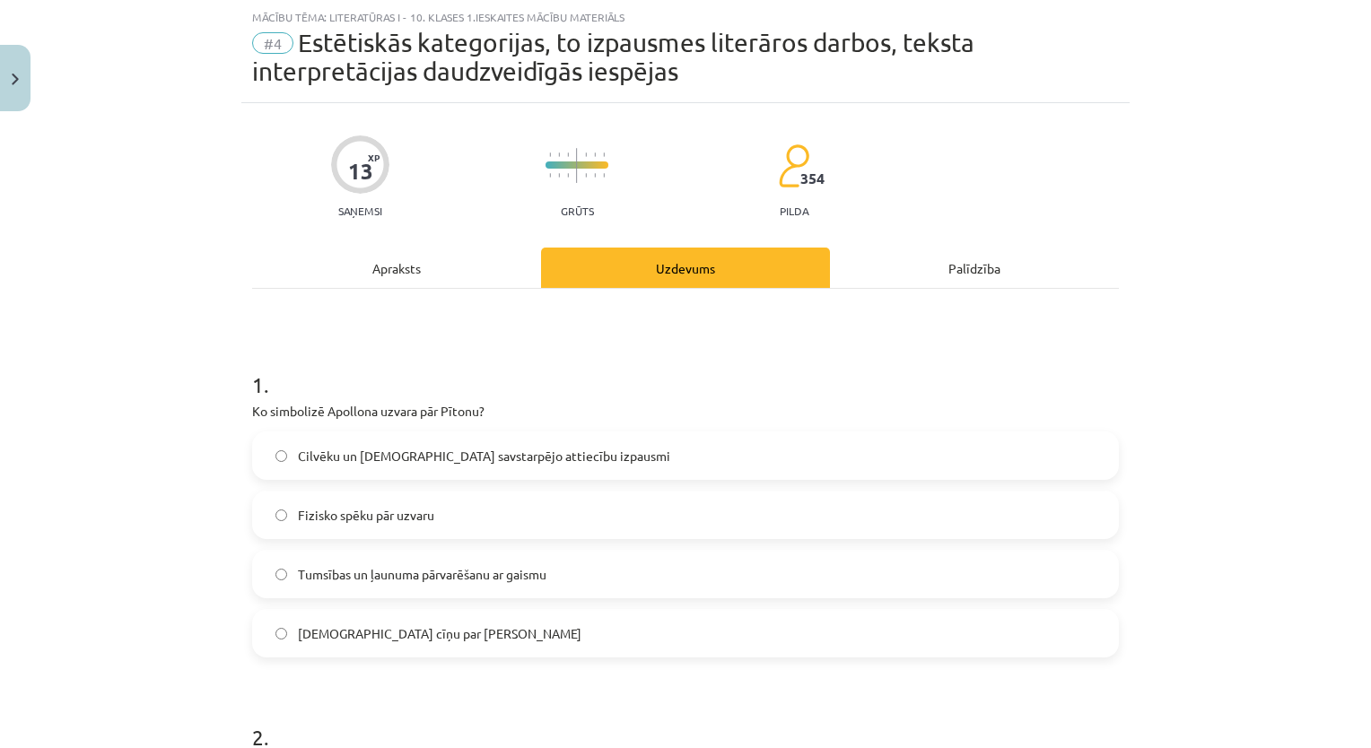
click at [516, 579] on span "Tumsības un ļaunuma pārvarēšanu ar gaismu" at bounding box center [422, 574] width 248 height 19
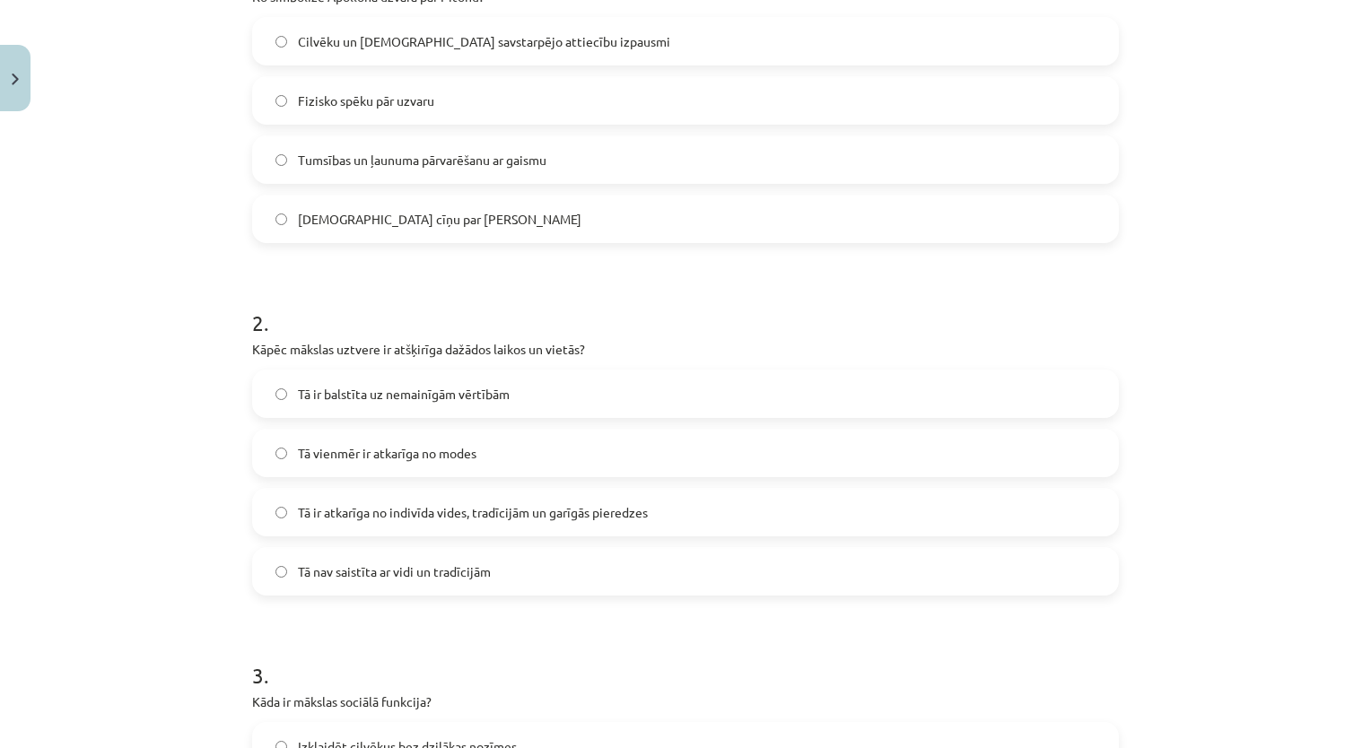
scroll to position [461, 0]
click at [835, 509] on label "Tā ir atkarīga no indivīda vides, tradīcijām un garīgās pieredzes" at bounding box center [685, 510] width 863 height 45
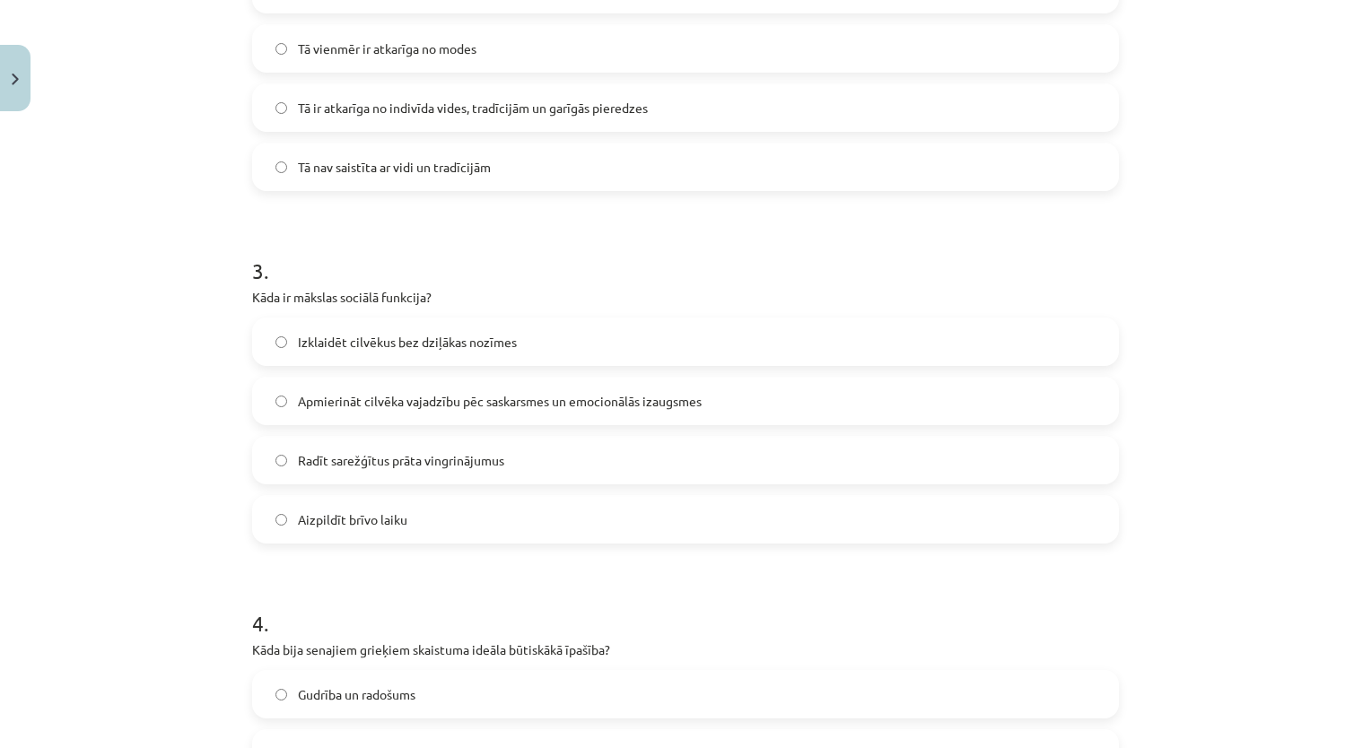
scroll to position [857, 0]
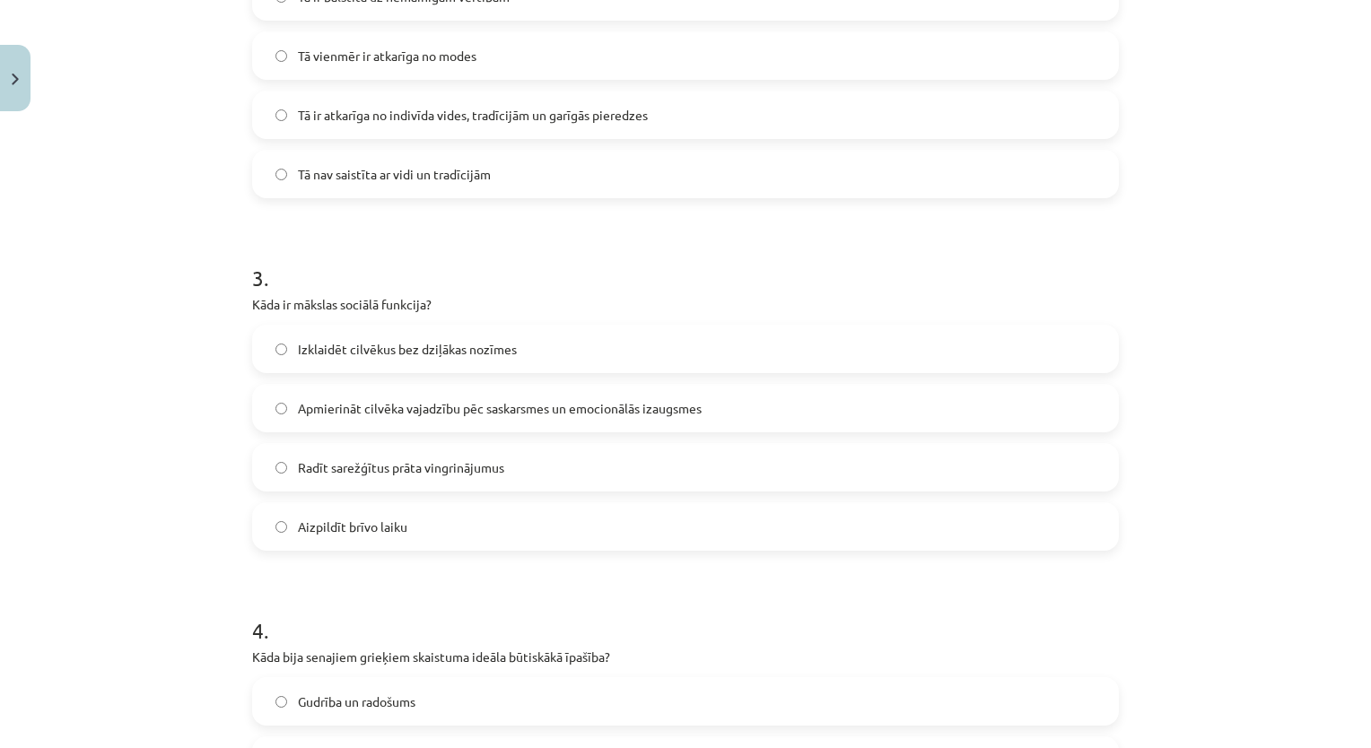
click at [520, 407] on span "Apmierināt cilvēka vajadzību pēc saskarsmes un emocionālās izaugsmes" at bounding box center [500, 408] width 404 height 19
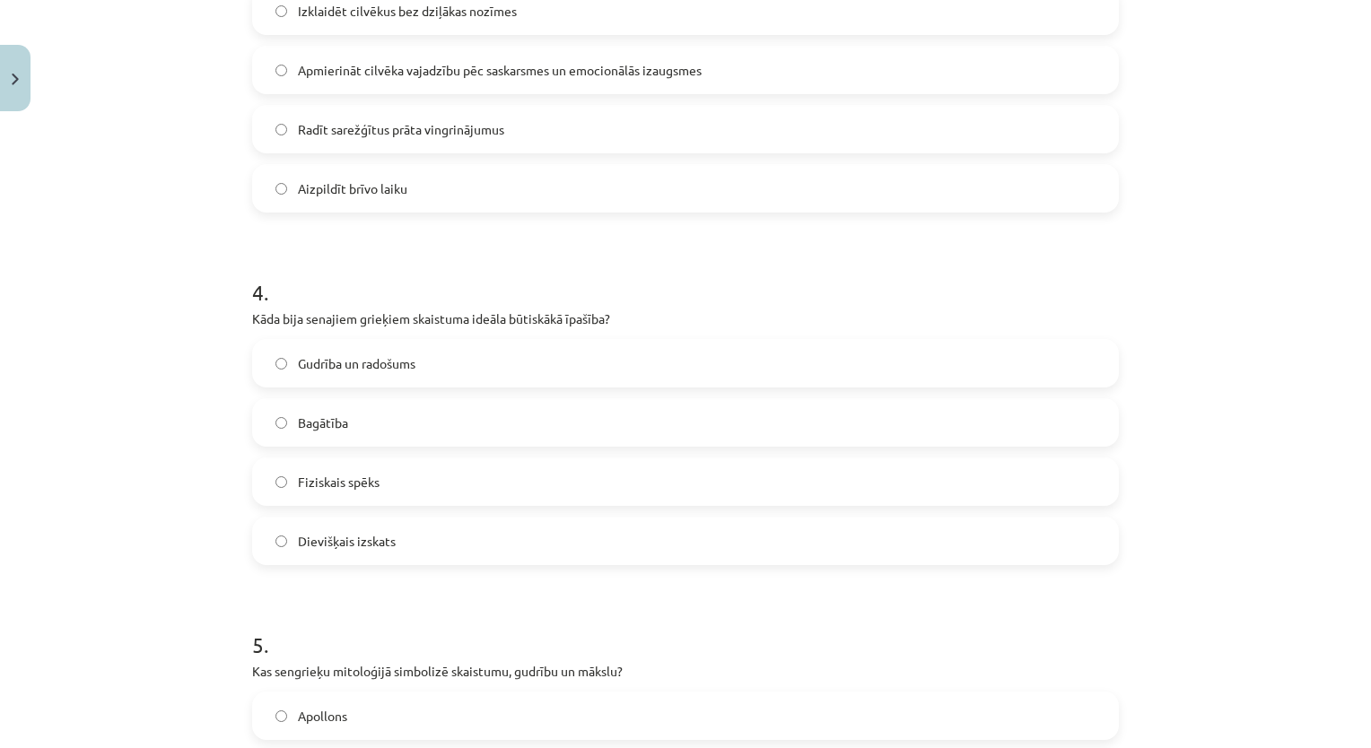
scroll to position [1197, 0]
click at [802, 483] on label "Fiziskais spēks" at bounding box center [685, 479] width 863 height 45
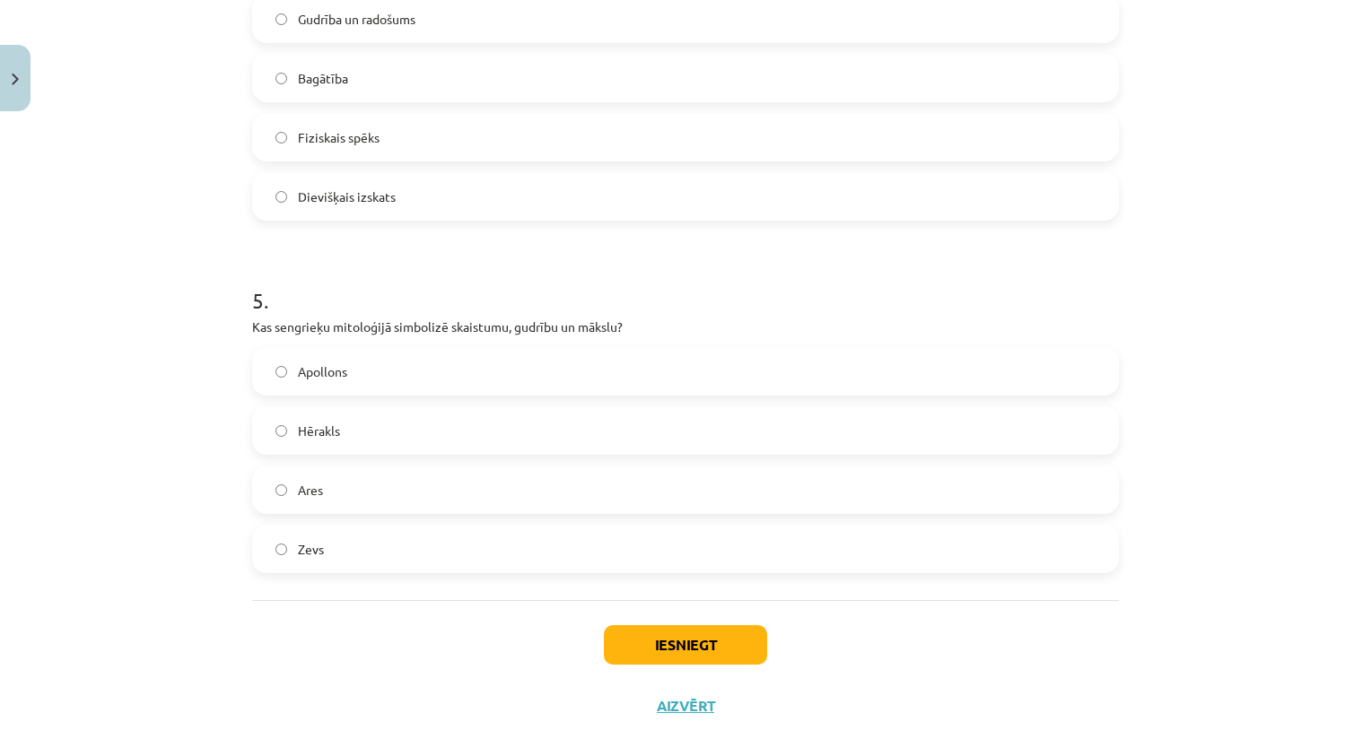
scroll to position [1525, 0]
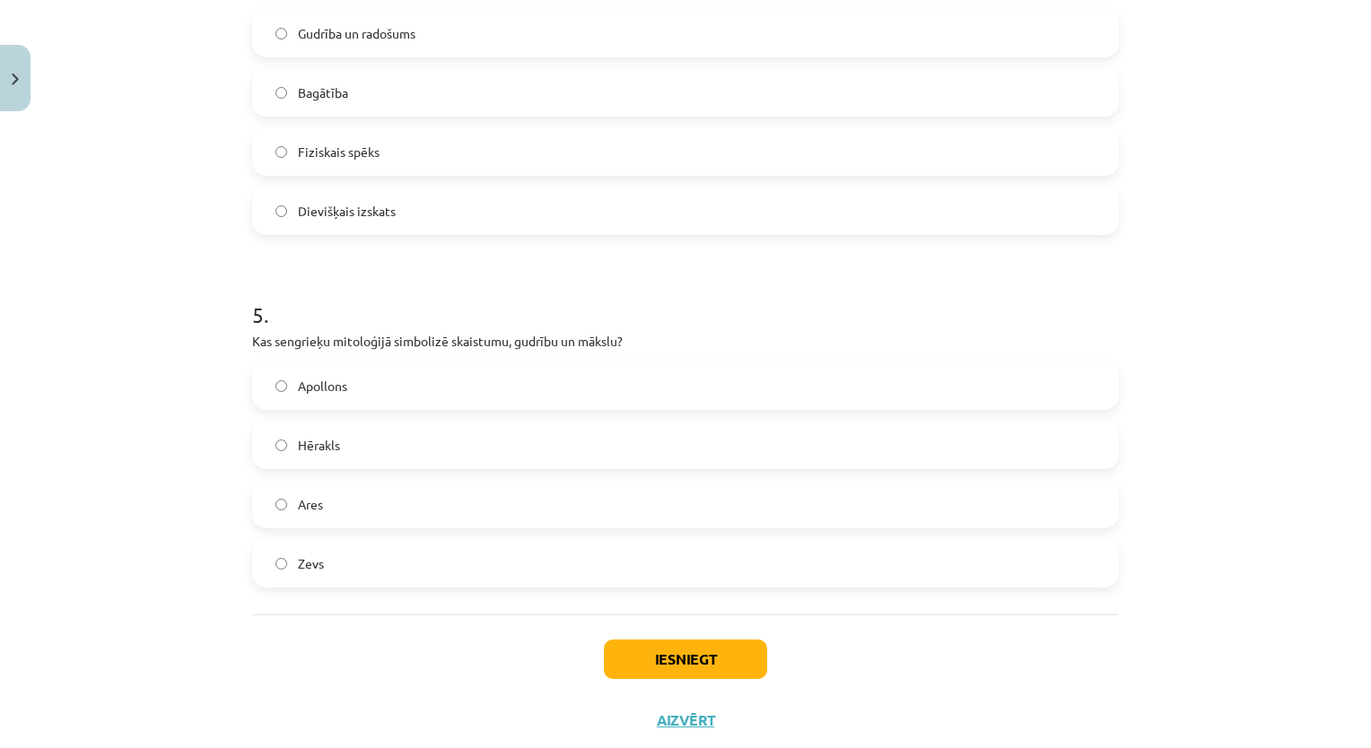
click at [720, 364] on label "Apollons" at bounding box center [685, 385] width 863 height 45
click at [671, 676] on button "Iesniegt" at bounding box center [685, 659] width 163 height 39
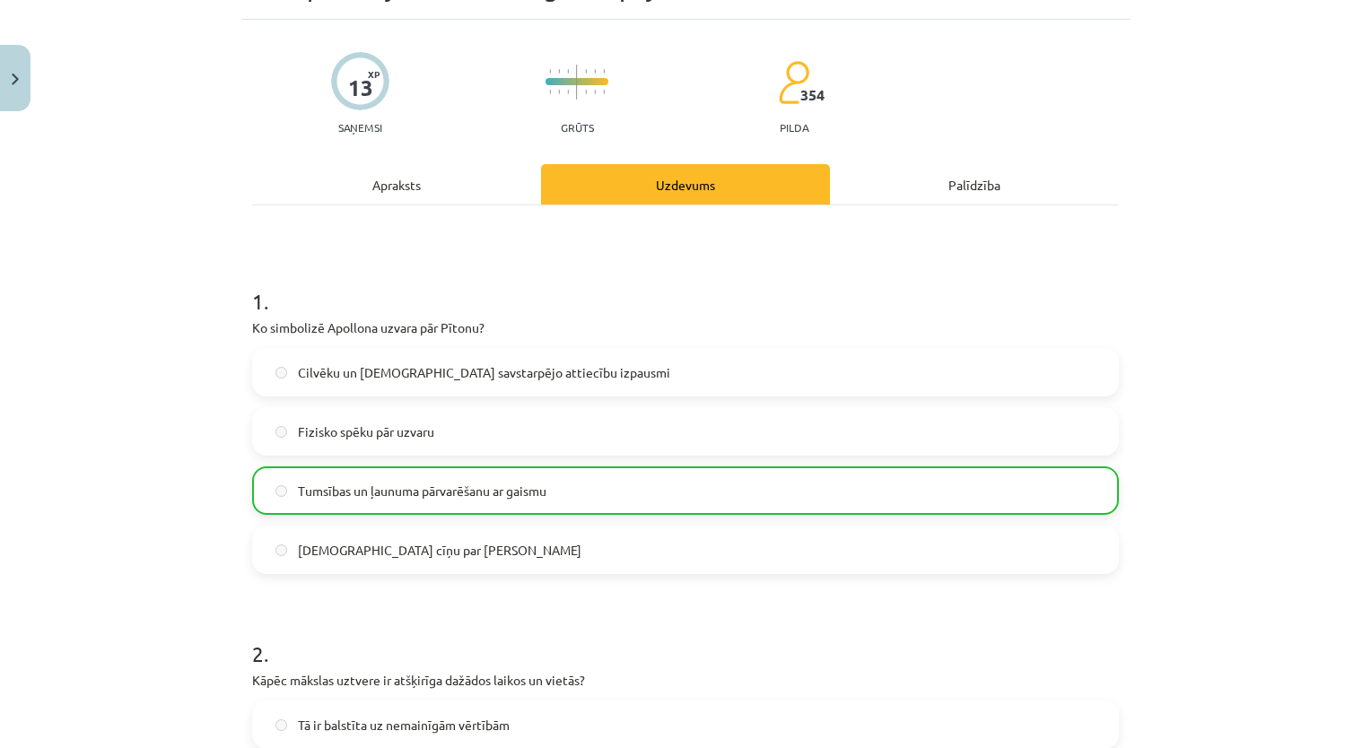
scroll to position [1628, 0]
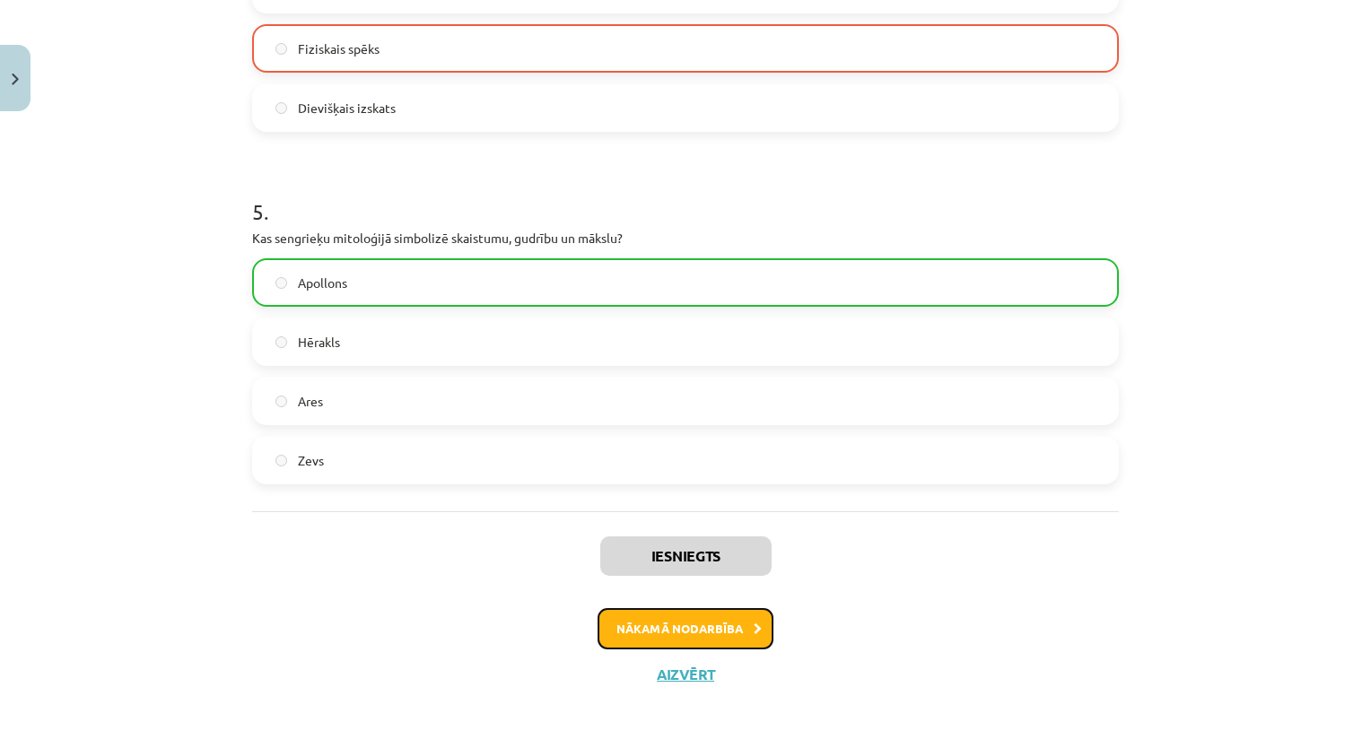
click at [717, 631] on button "Nākamā nodarbība" at bounding box center [685, 628] width 176 height 41
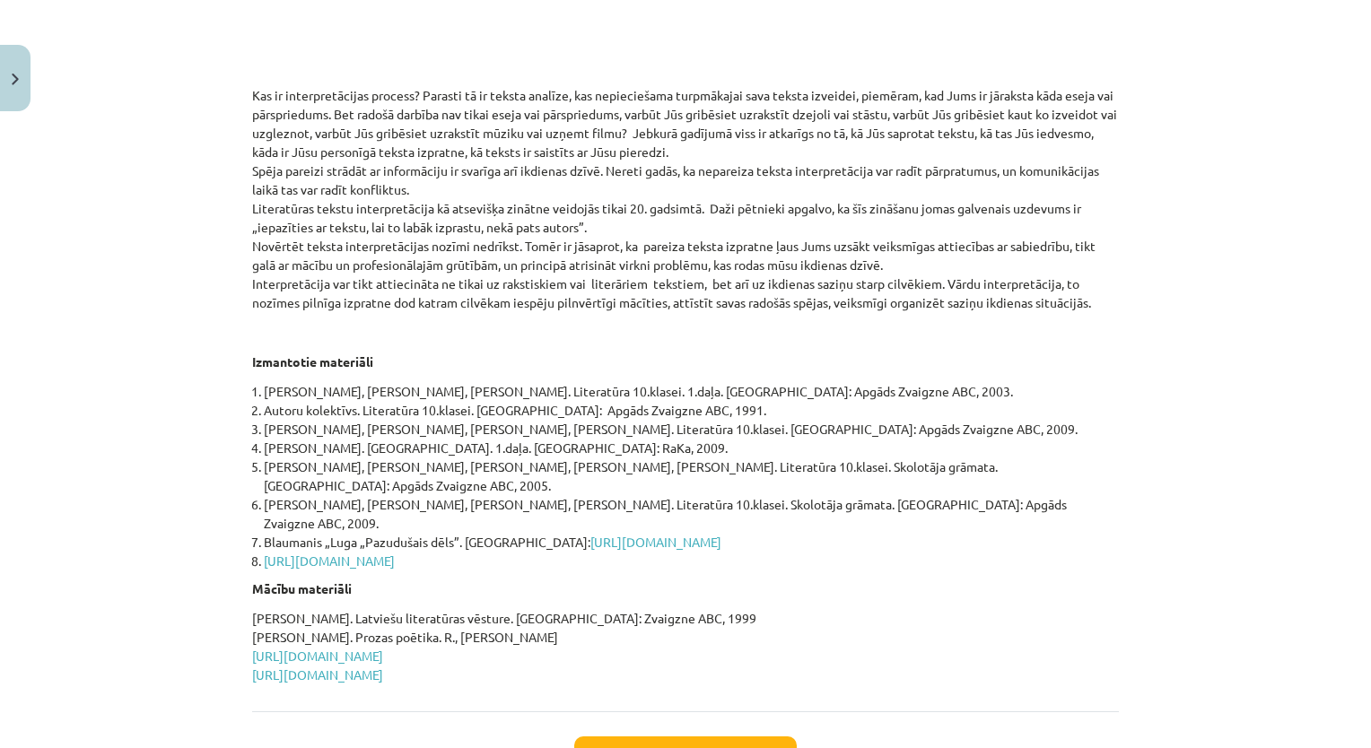
scroll to position [710, 0]
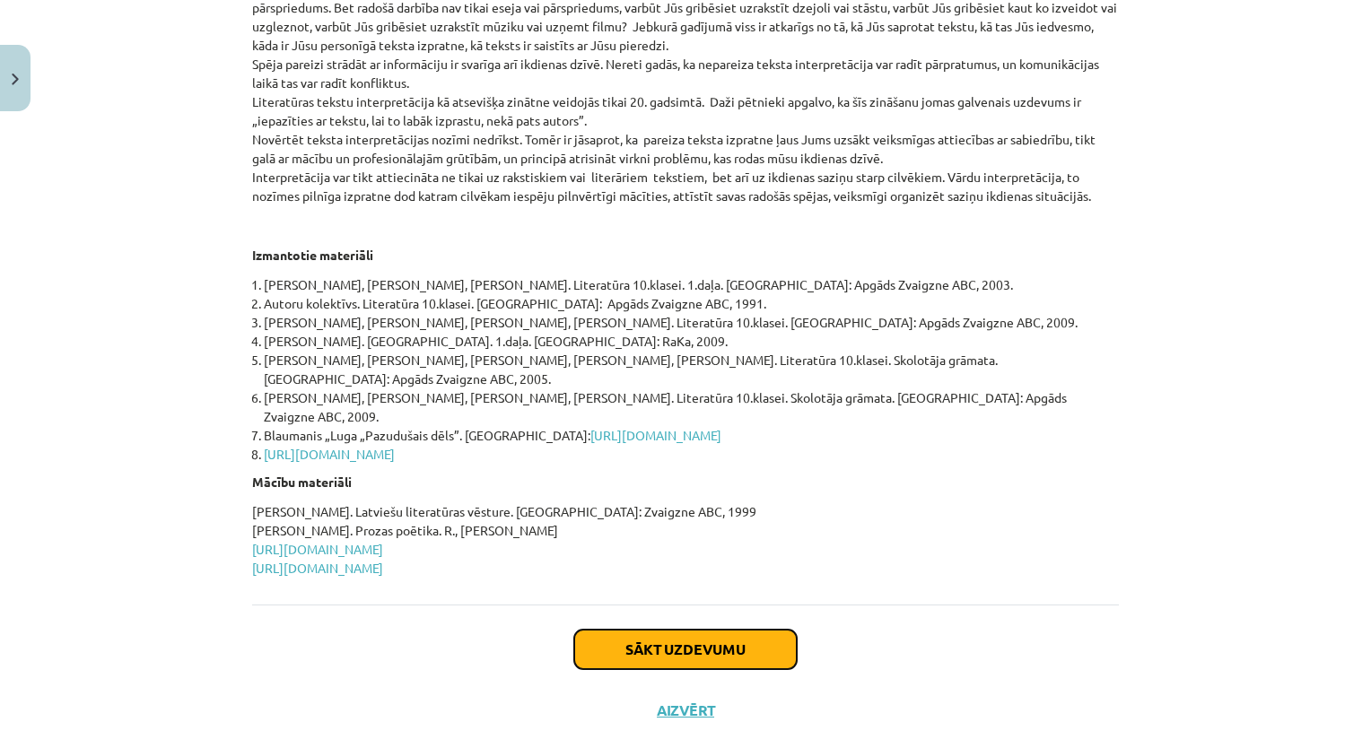
click at [728, 630] on button "Sākt uzdevumu" at bounding box center [685, 649] width 222 height 39
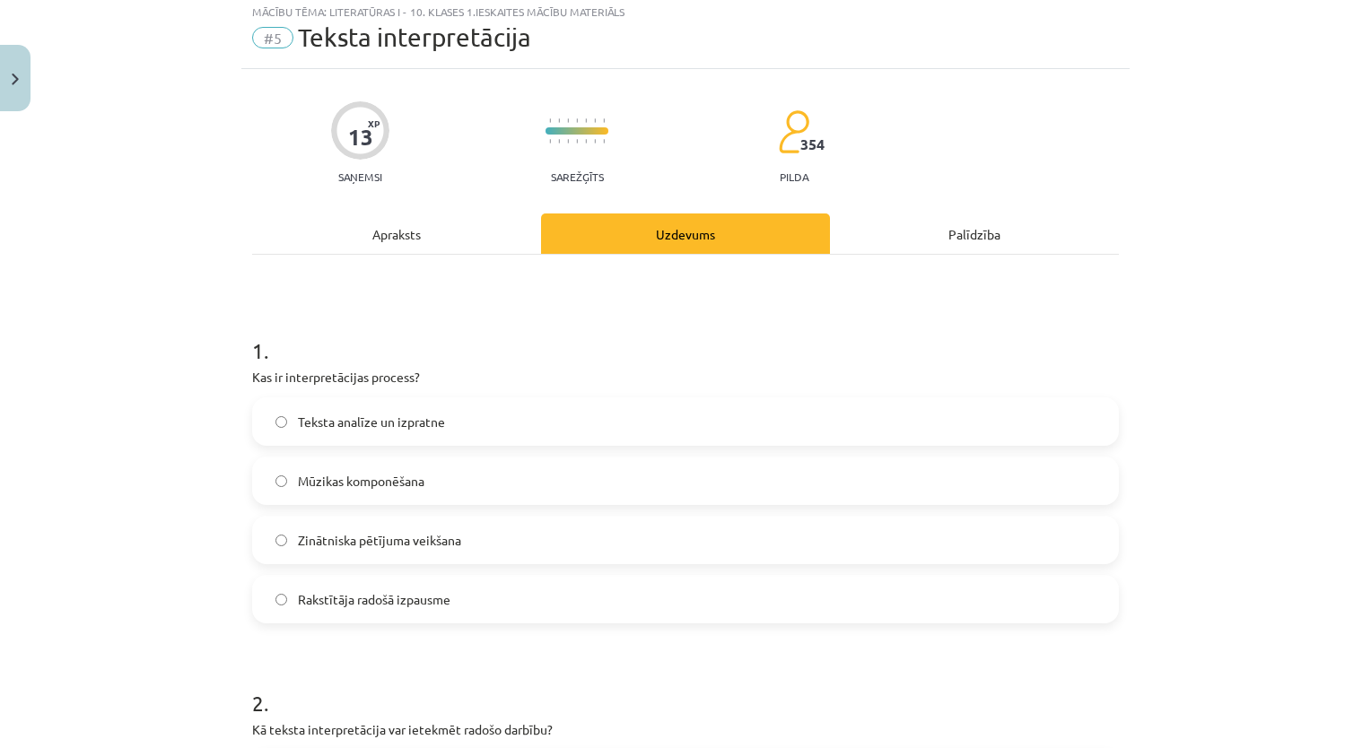
scroll to position [45, 0]
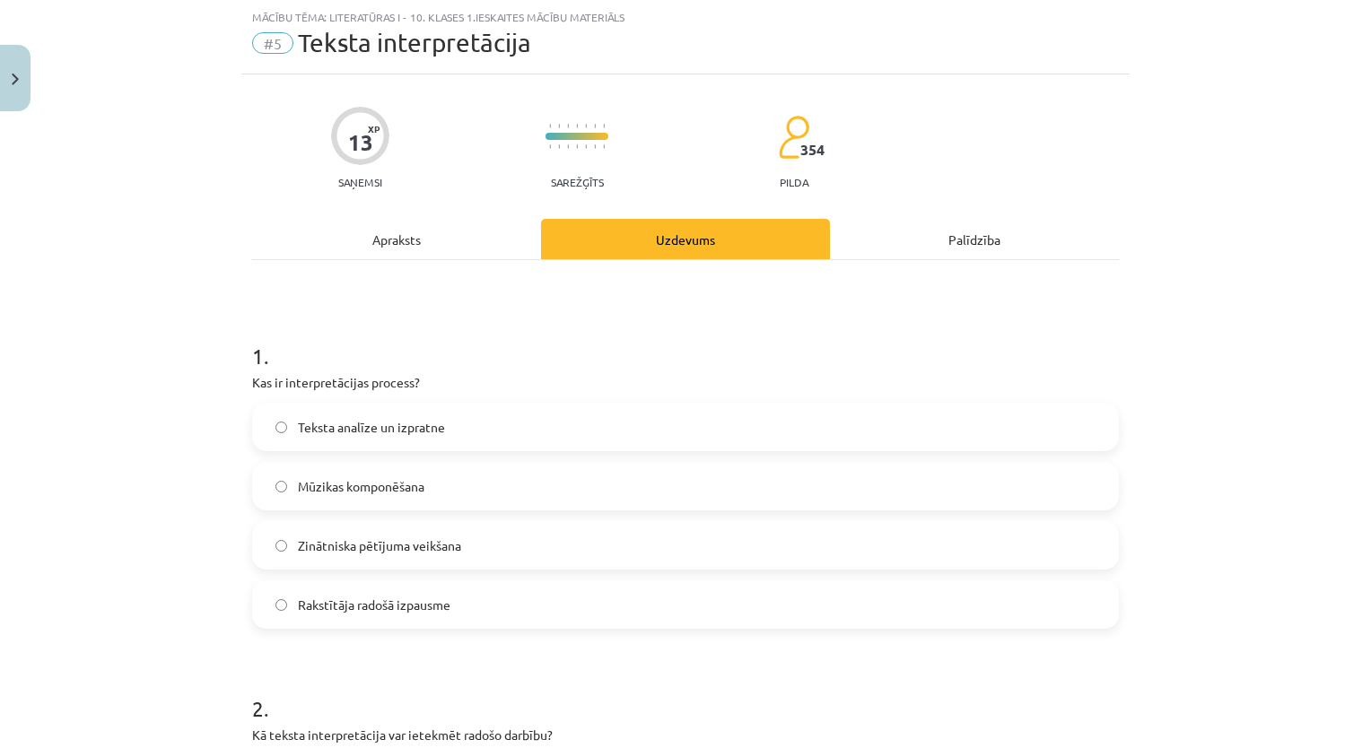
click at [531, 416] on label "Teksta analīze un izpratne" at bounding box center [685, 427] width 863 height 45
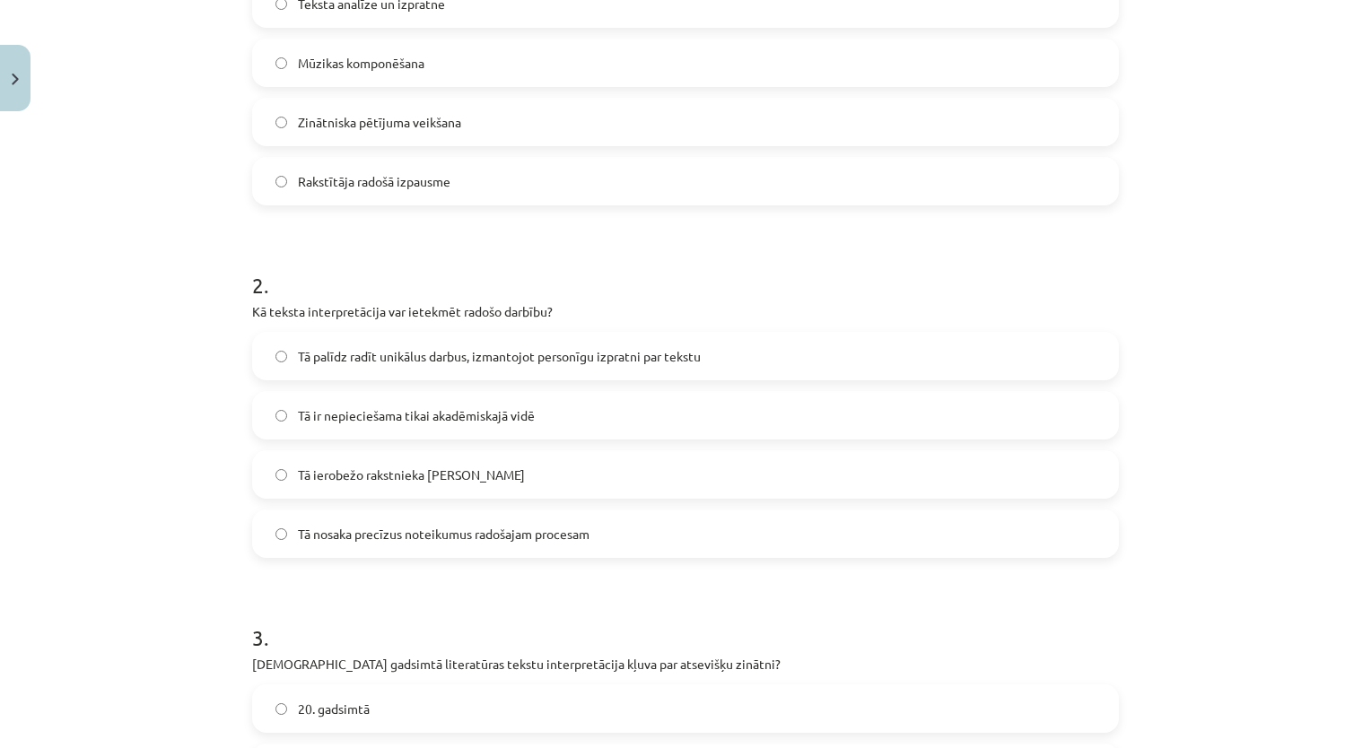
scroll to position [470, 0]
click at [595, 333] on label "Tā palīdz radīt unikālus darbus, izmantojot personīgu izpratni par tekstu" at bounding box center [685, 354] width 863 height 45
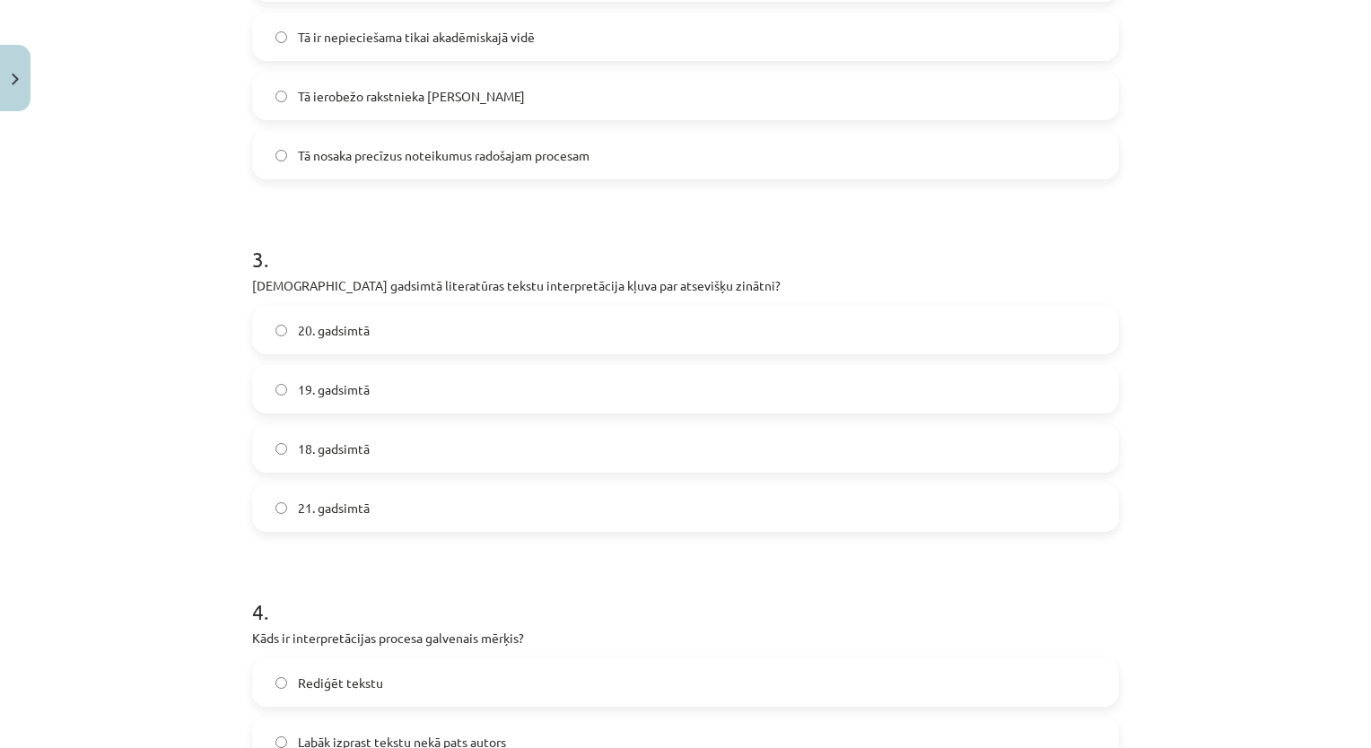
scroll to position [851, 0]
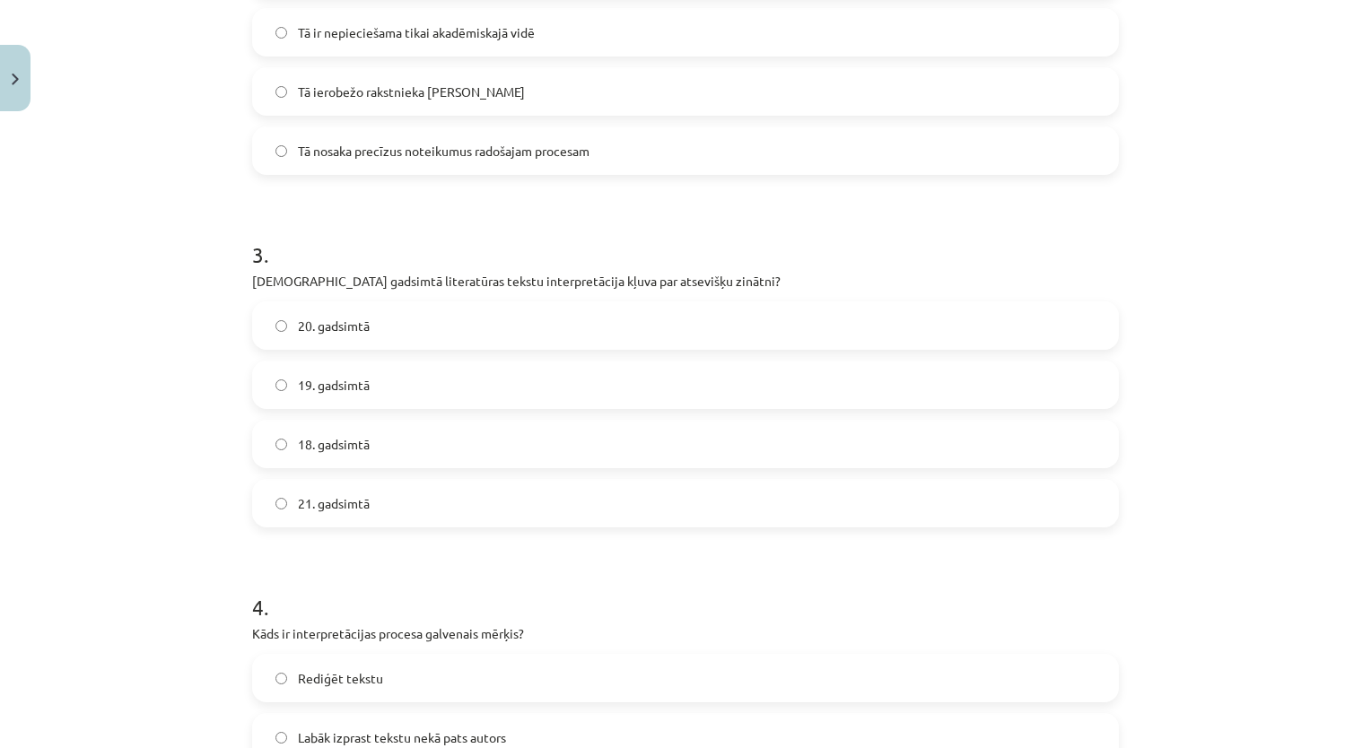
click at [481, 307] on label "20. gadsimtā" at bounding box center [685, 325] width 863 height 45
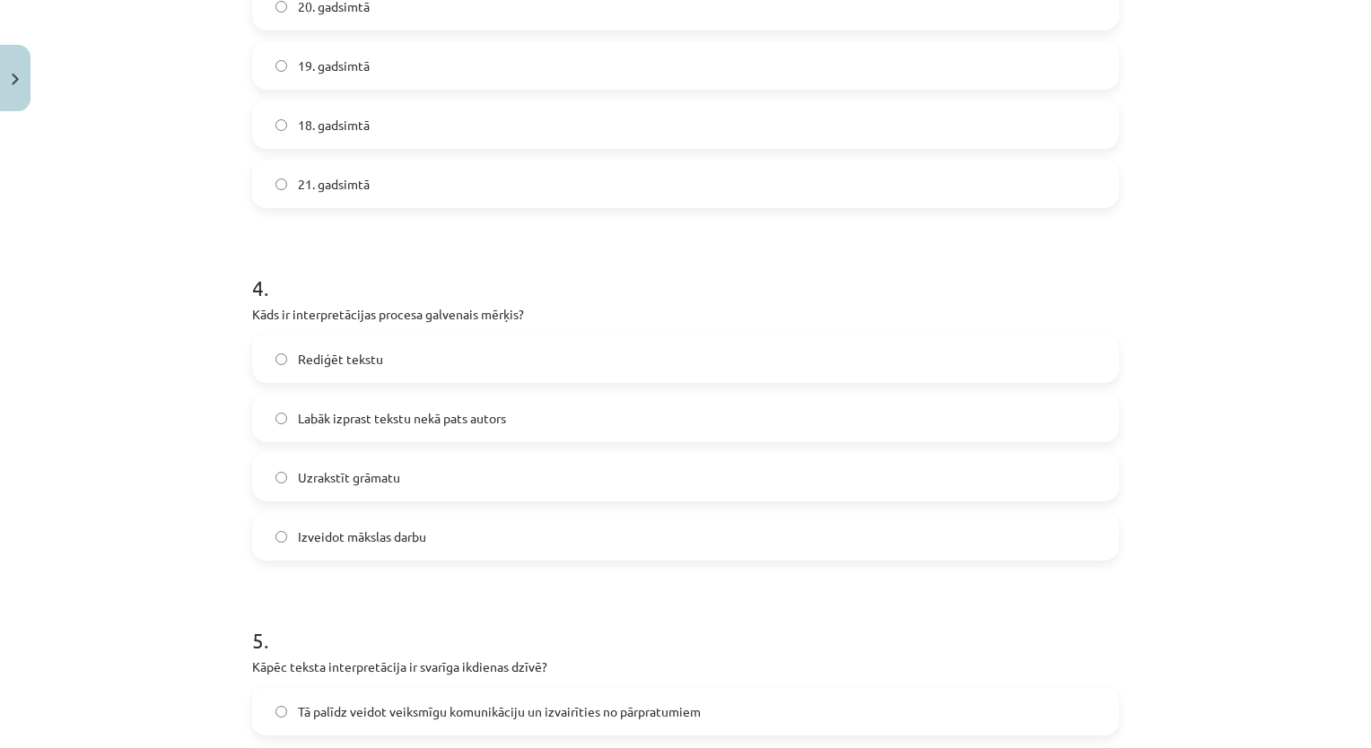
scroll to position [1162, 0]
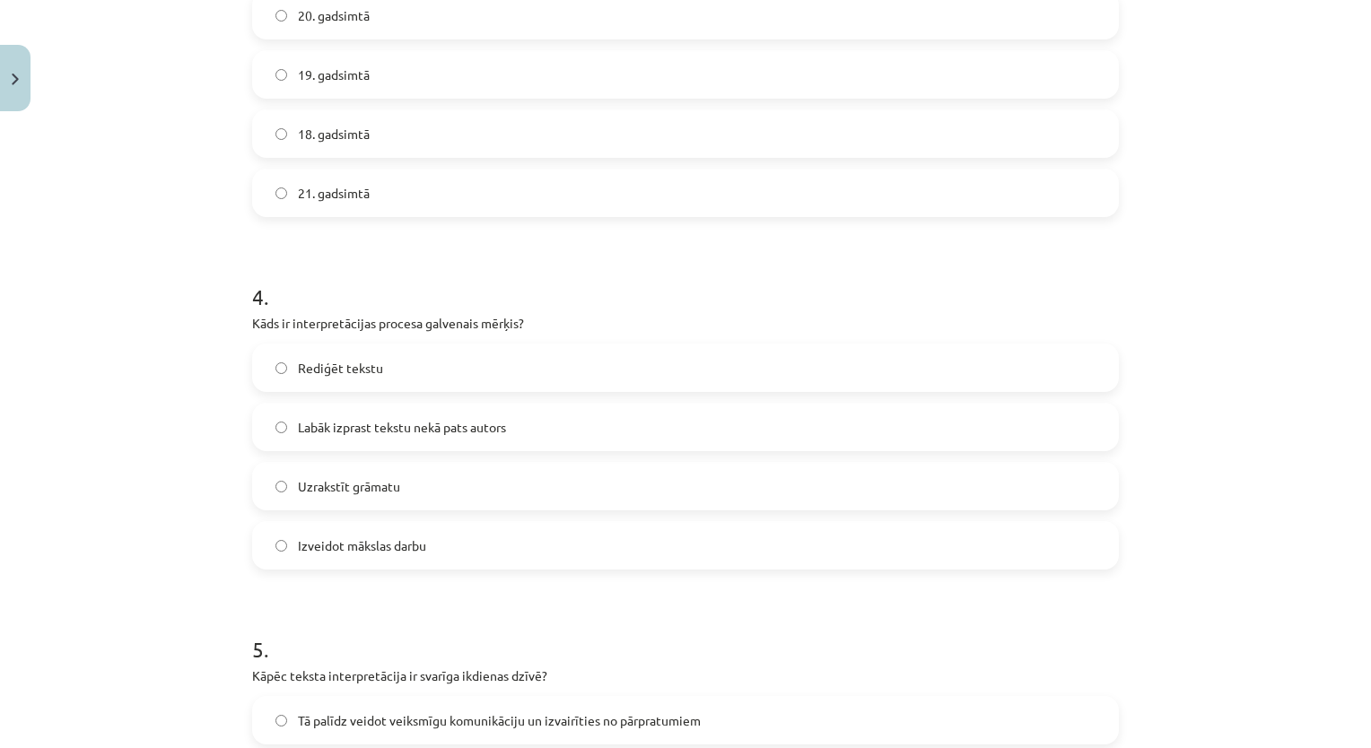
click at [753, 536] on label "Izveidot mākslas darbu" at bounding box center [685, 545] width 863 height 45
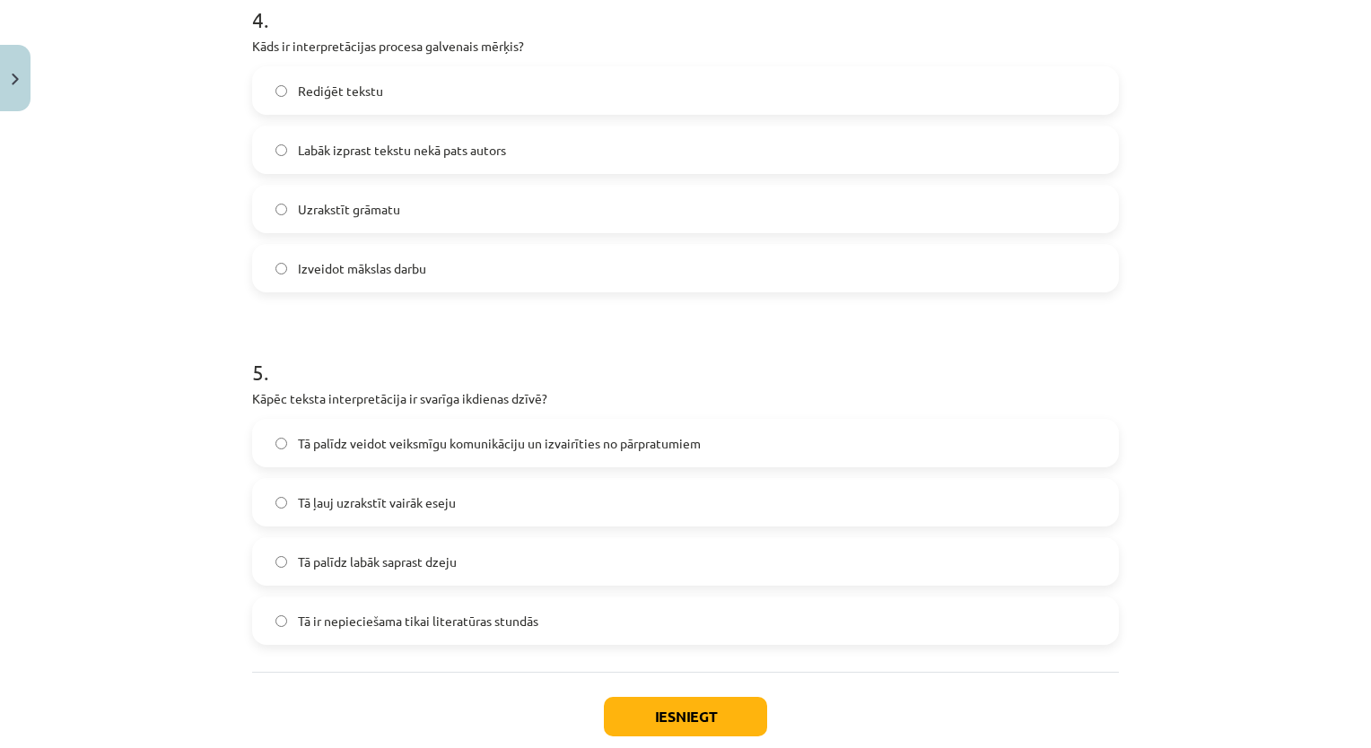
scroll to position [1437, 0]
click at [588, 445] on span "Tā palīdz veidot veiksmīgu komunikāciju un izvairīties no pārpratumiem" at bounding box center [499, 445] width 403 height 19
click at [644, 705] on button "Iesniegt" at bounding box center [685, 718] width 163 height 39
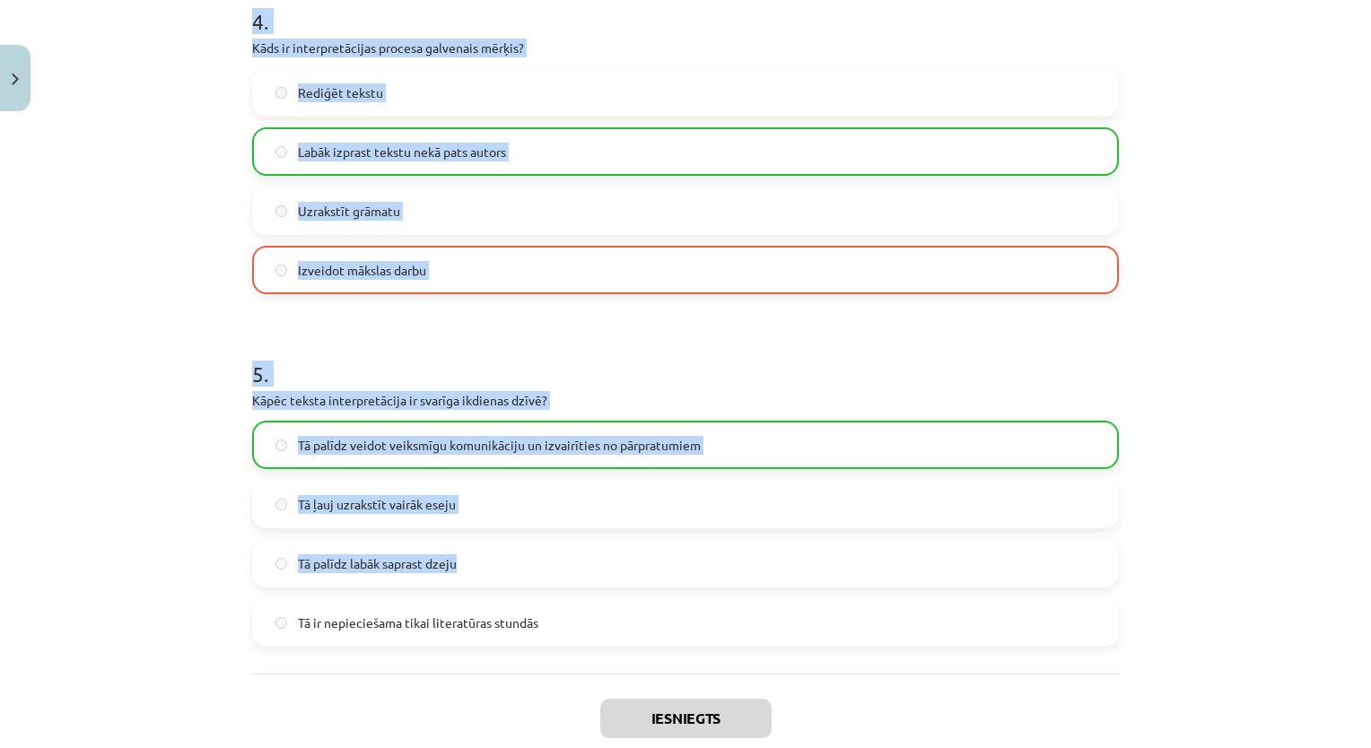
drag, startPoint x: 1343, startPoint y: 577, endPoint x: 1373, endPoint y: 572, distance: 30.8
click at [1370, 572] on html "0 Dāvanas 4 mP 0 xp Viktorija Reivita Sākums Aktuāli Kā mācīties eSKOLĀ Kontakt…" at bounding box center [685, 374] width 1371 height 748
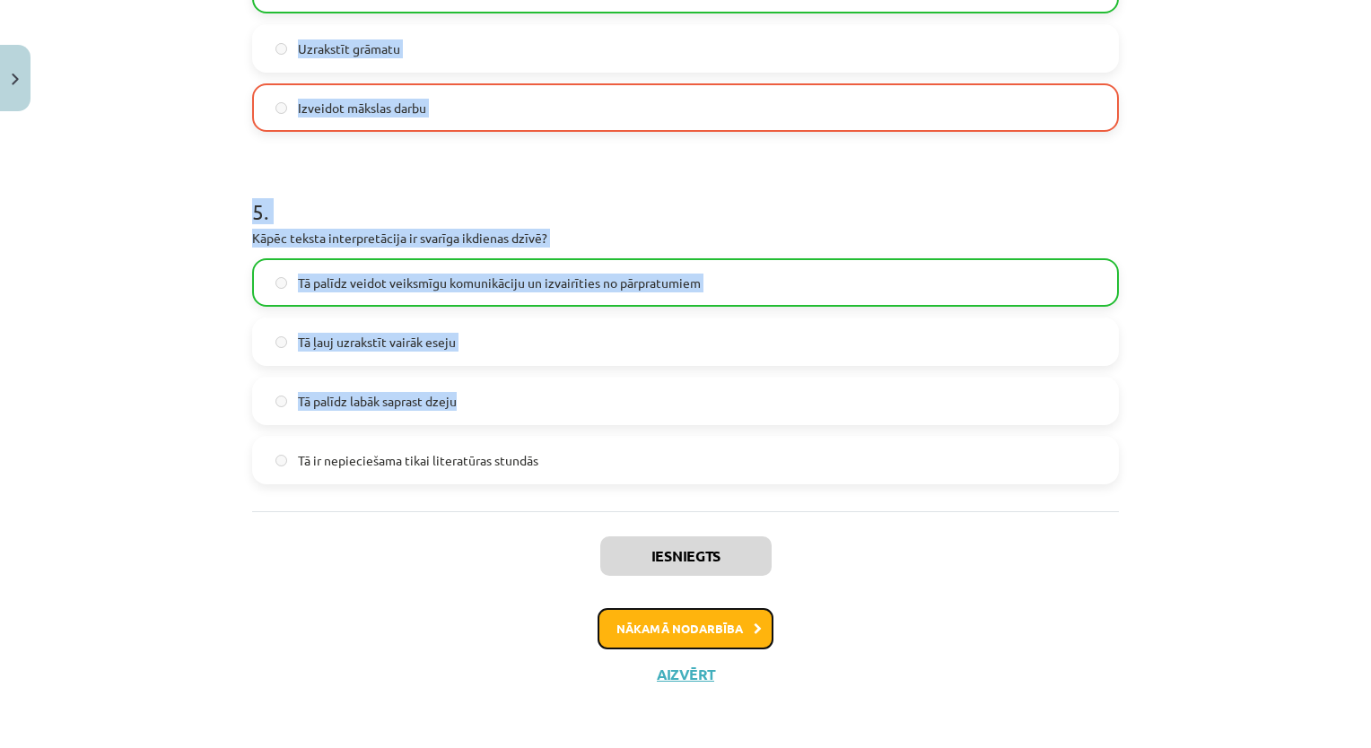
click at [678, 623] on button "Nākamā nodarbība" at bounding box center [685, 628] width 176 height 41
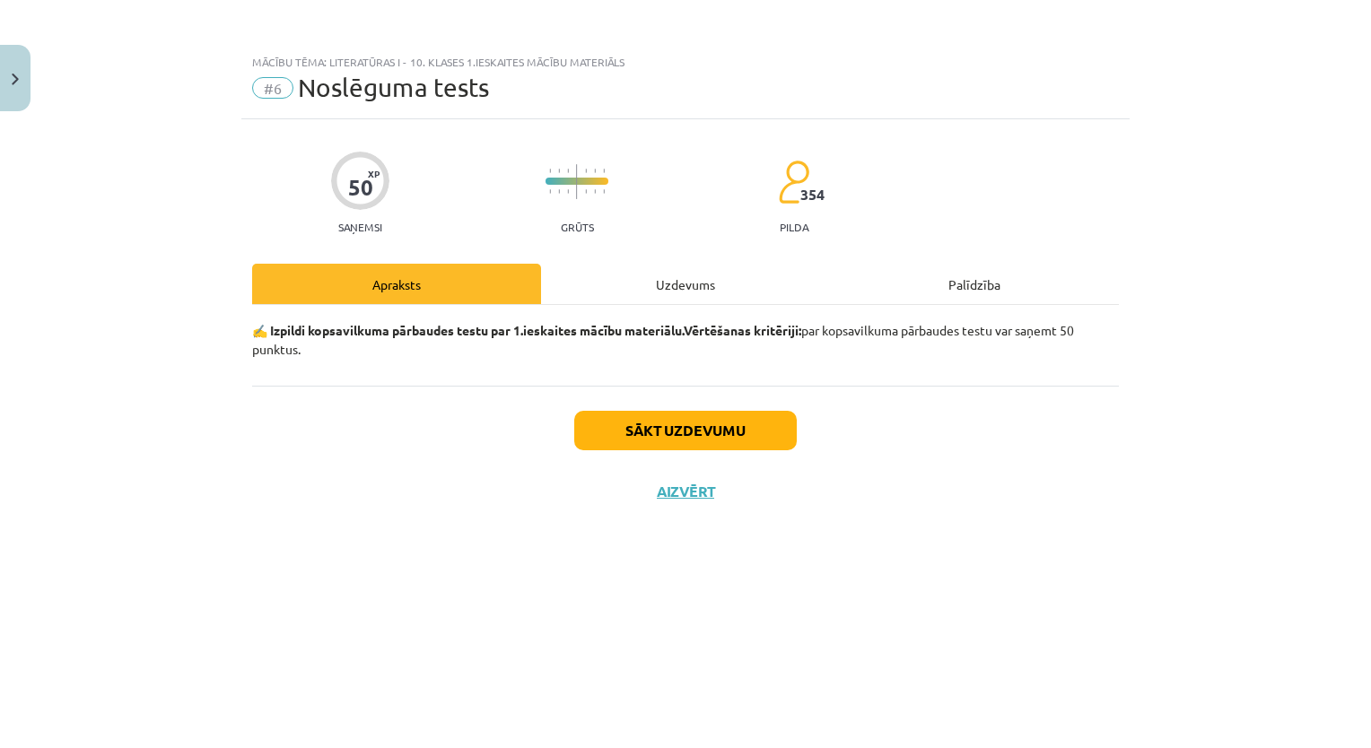
click at [932, 571] on div "50 XP Saņemsi Grūts 354 pilda Apraksts Uzdevums Palīdzība ✍️ Izpildi kopsavilku…" at bounding box center [685, 411] width 888 height 584
click at [735, 414] on button "Sākt uzdevumu" at bounding box center [685, 430] width 222 height 39
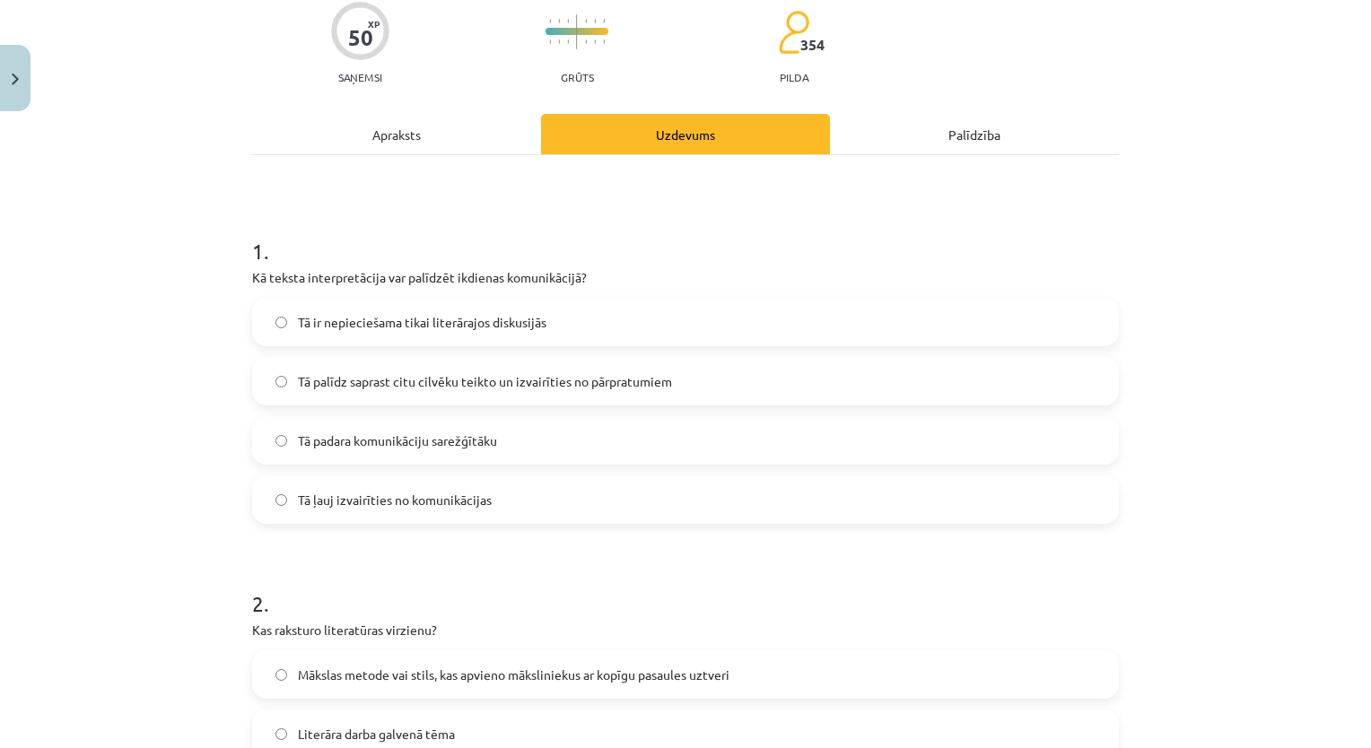
scroll to position [179, 0]
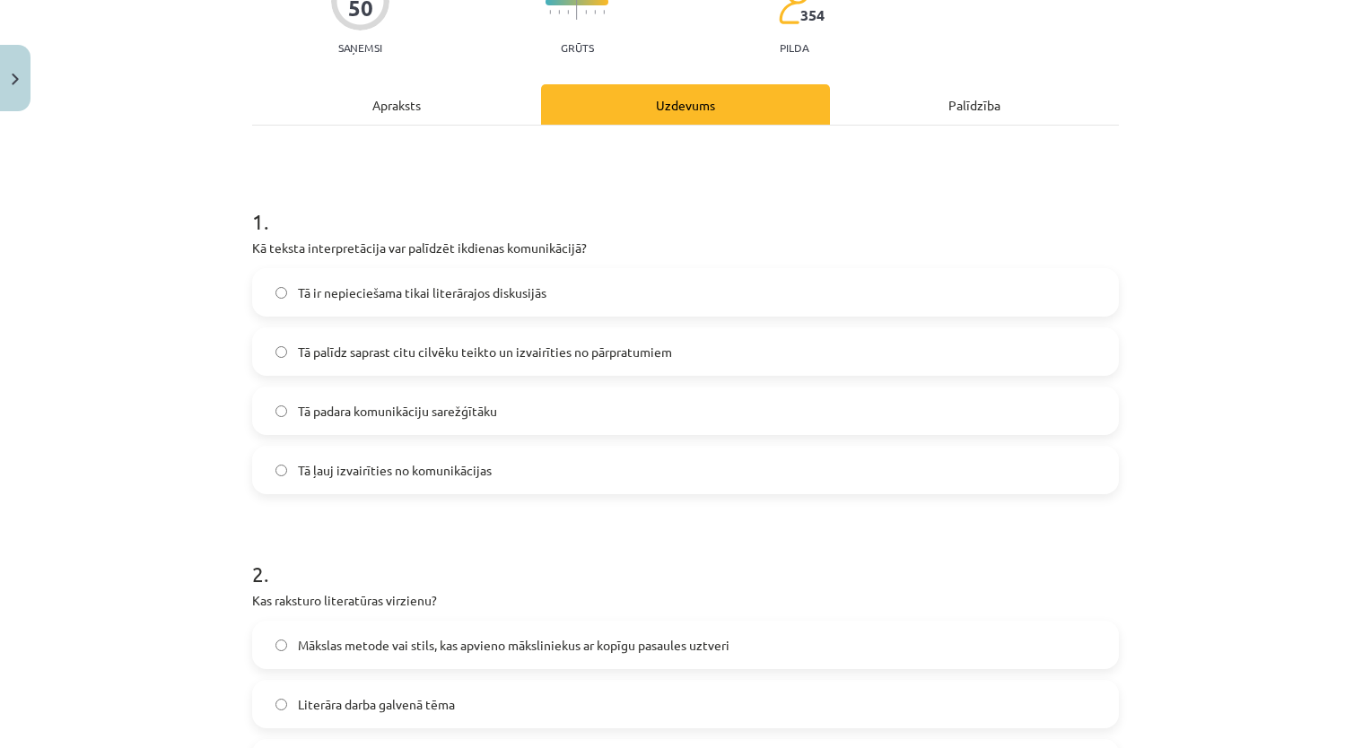
click at [679, 343] on label "Tā palīdz saprast citu cilvēku teikto un izvairīties no pārpratumiem" at bounding box center [685, 351] width 863 height 45
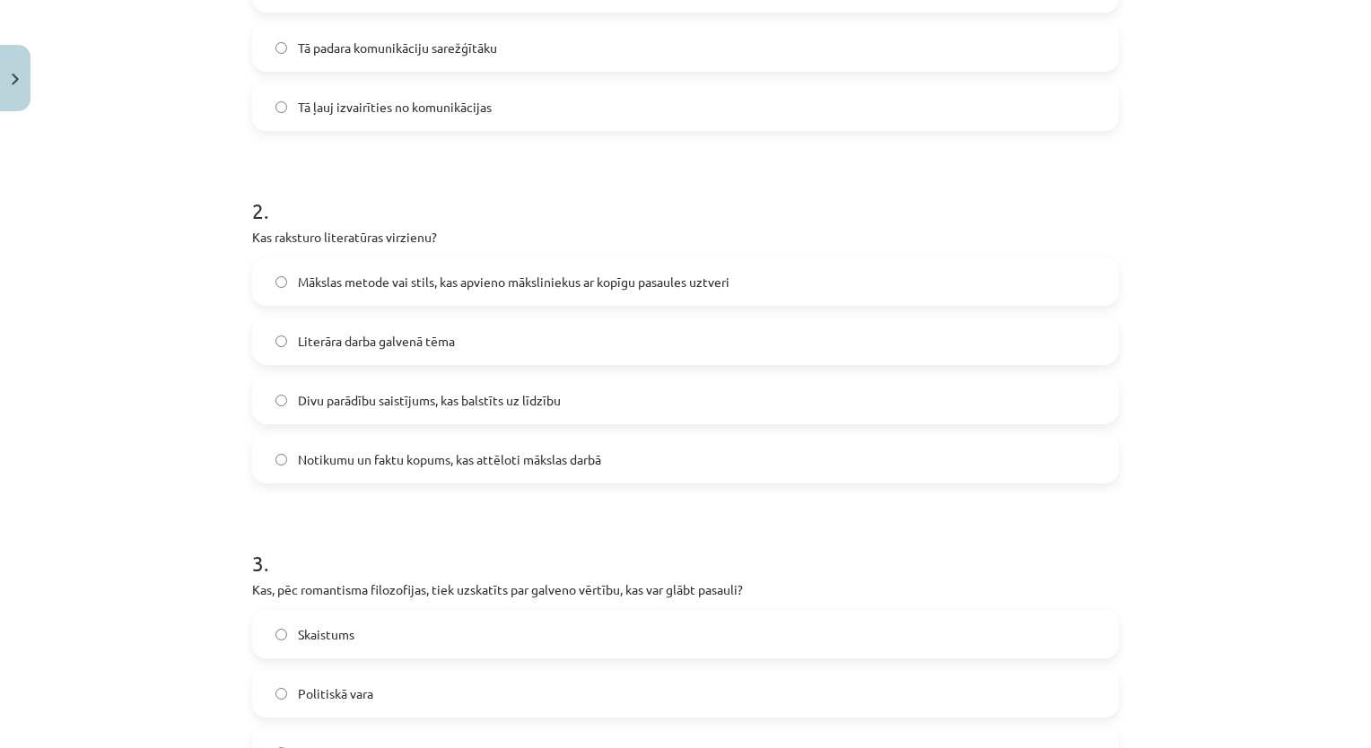
scroll to position [522, 0]
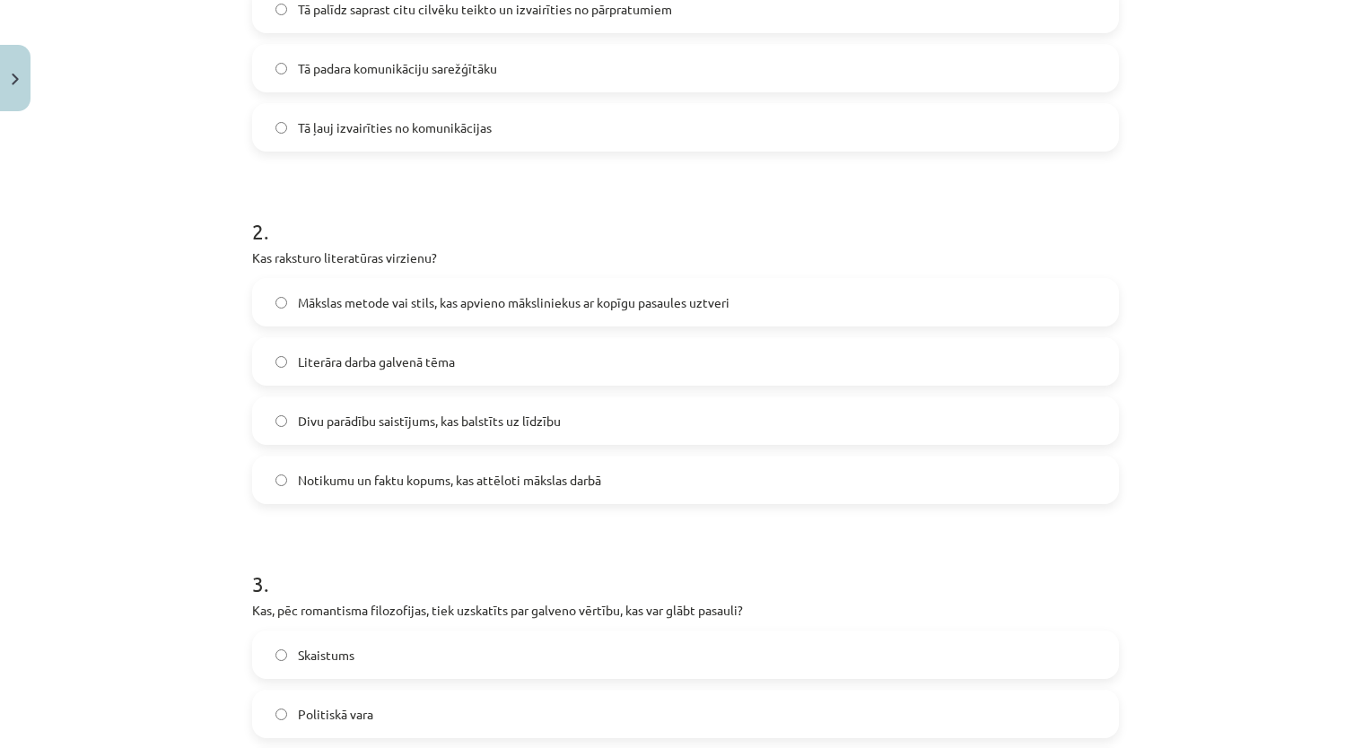
click at [1154, 268] on div "Mācību tēma: Literatūras i - 10. klases 1.ieskaites mācību materiāls #6 Noslēgu…" at bounding box center [685, 374] width 1371 height 748
click at [1233, 427] on div "Mācību tēma: Literatūras i - 10. klases 1.ieskaites mācību materiāls #6 Noslēgu…" at bounding box center [685, 374] width 1371 height 748
click at [855, 490] on label "Notikumu un faktu kopums, kas attēloti mākslas darbā" at bounding box center [685, 479] width 863 height 45
click at [934, 308] on label "Mākslas metode vai stils, kas apvieno māksliniekus ar kopīgu pasaules uztveri" at bounding box center [685, 302] width 863 height 45
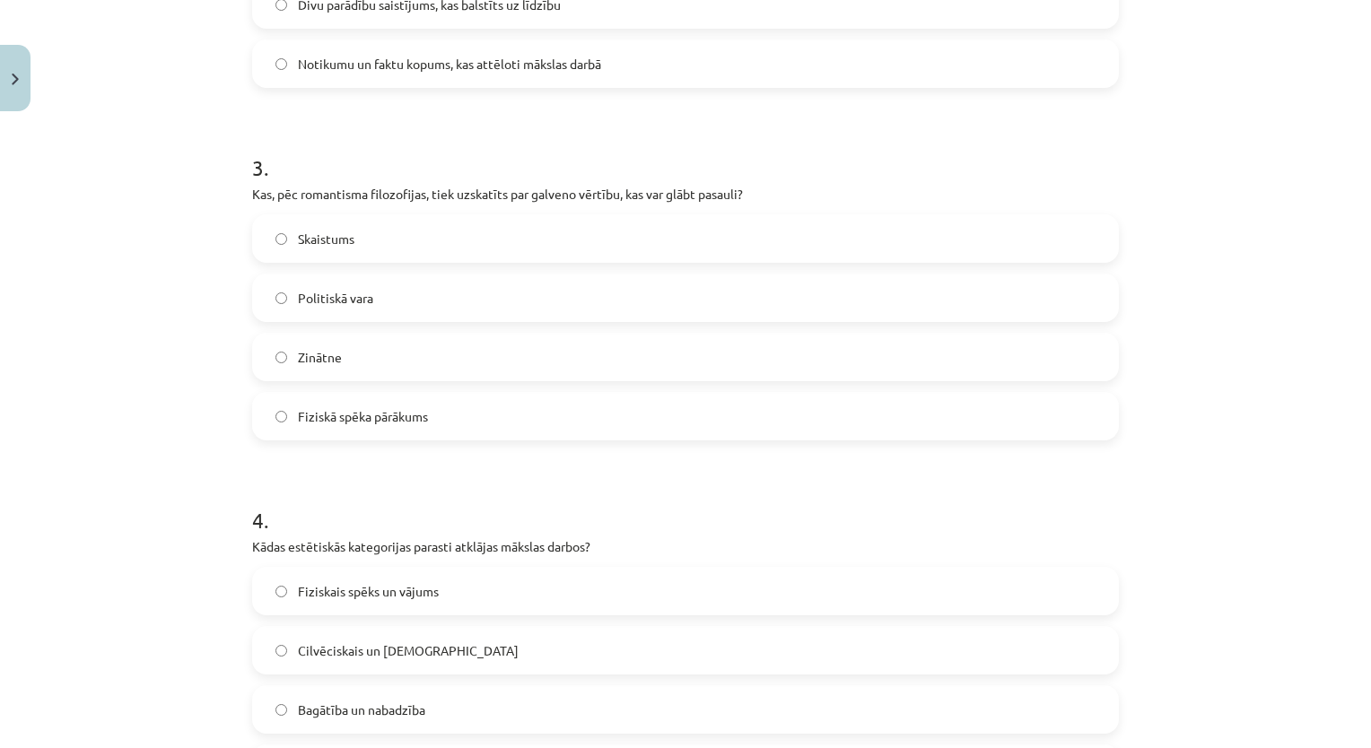
scroll to position [943, 0]
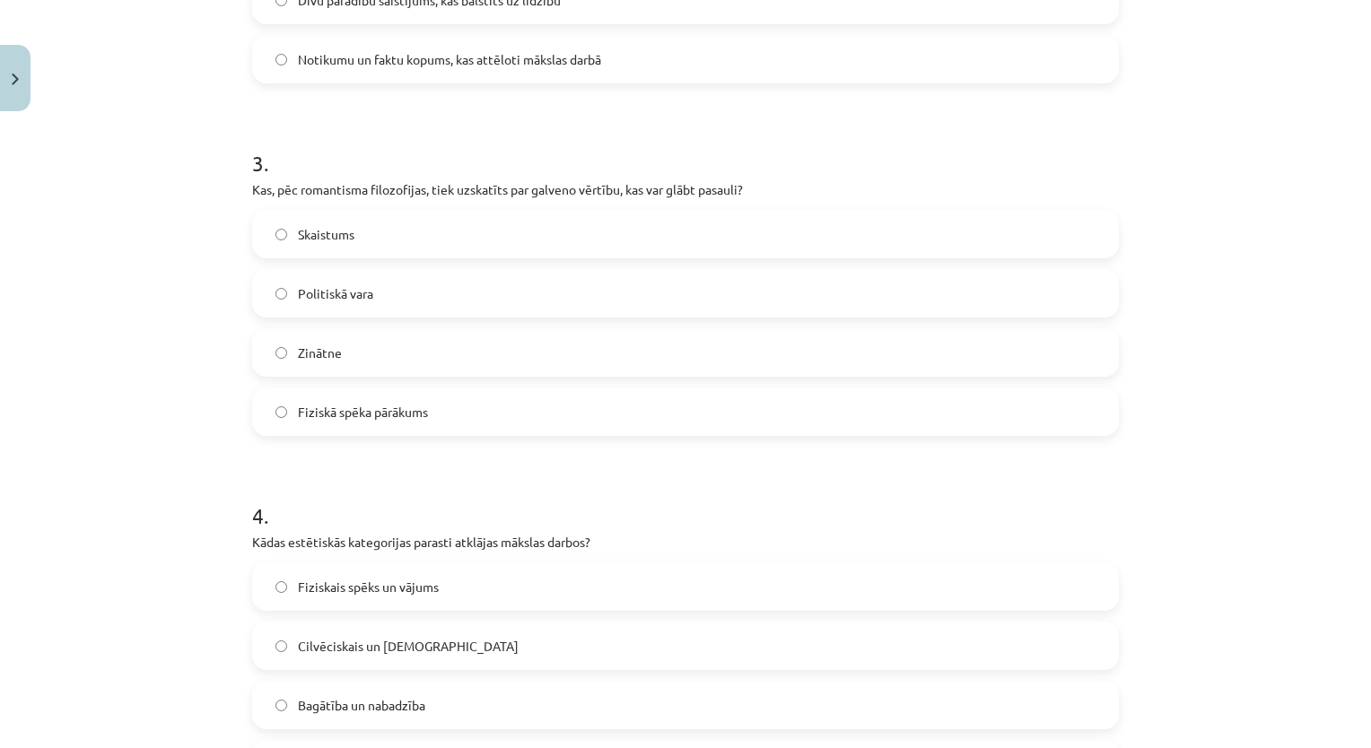
click at [753, 221] on label "Skaistums" at bounding box center [685, 234] width 863 height 45
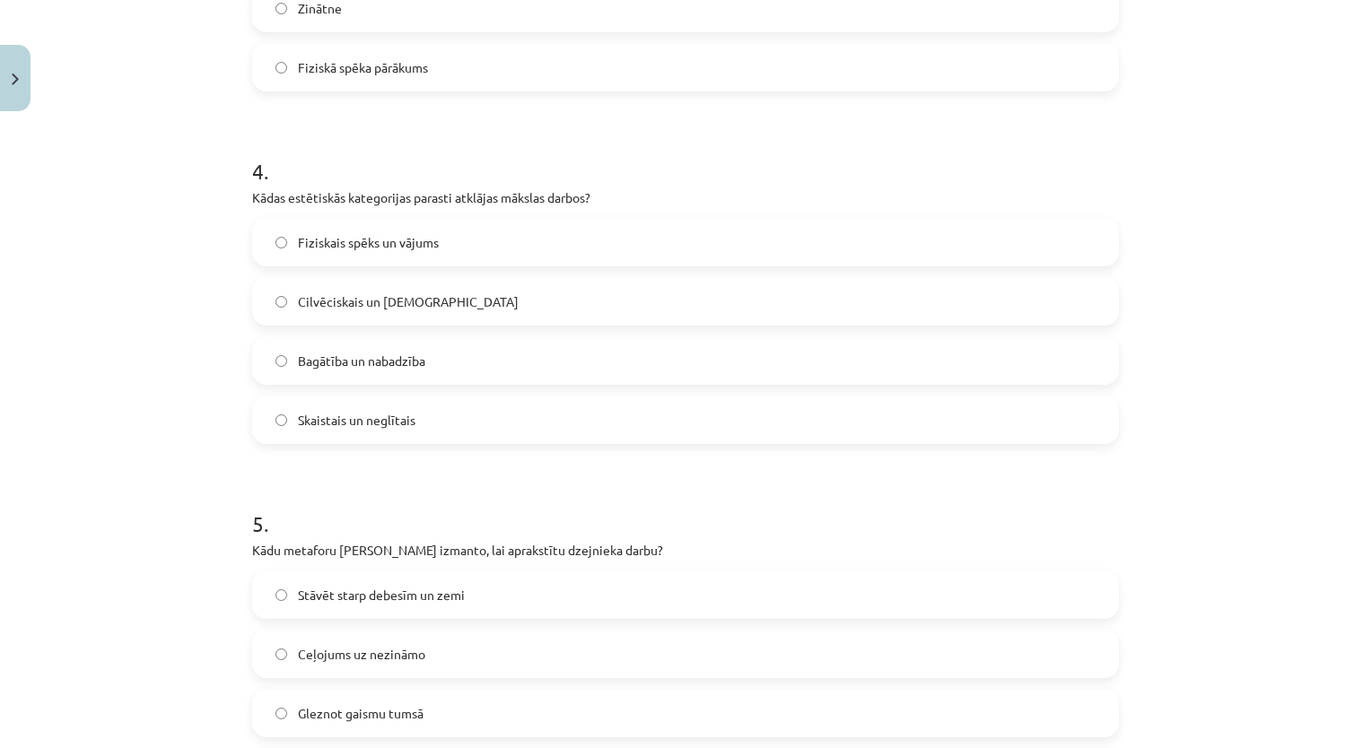
scroll to position [1299, 0]
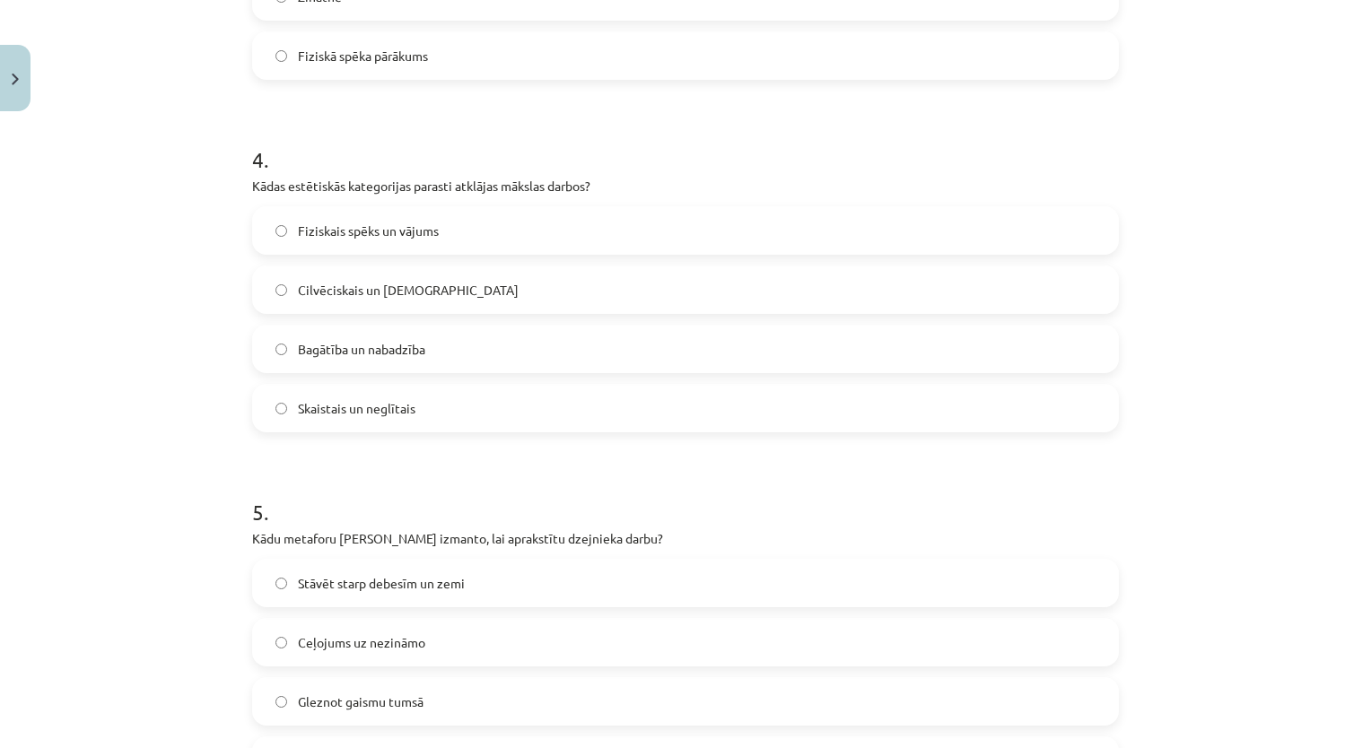
click at [976, 370] on label "Bagātība un nabadzība" at bounding box center [685, 349] width 863 height 45
click at [936, 397] on label "Skaistais un neglītais" at bounding box center [685, 408] width 863 height 45
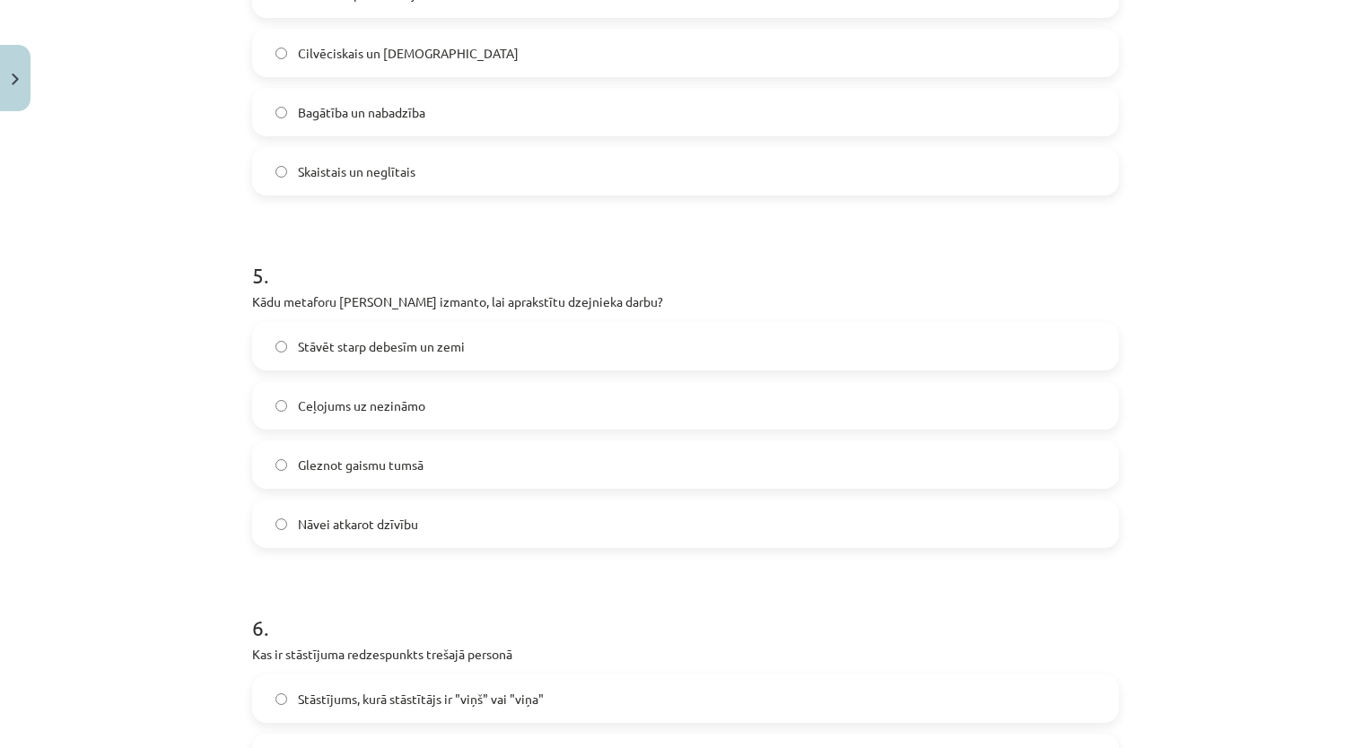
scroll to position [1528, 0]
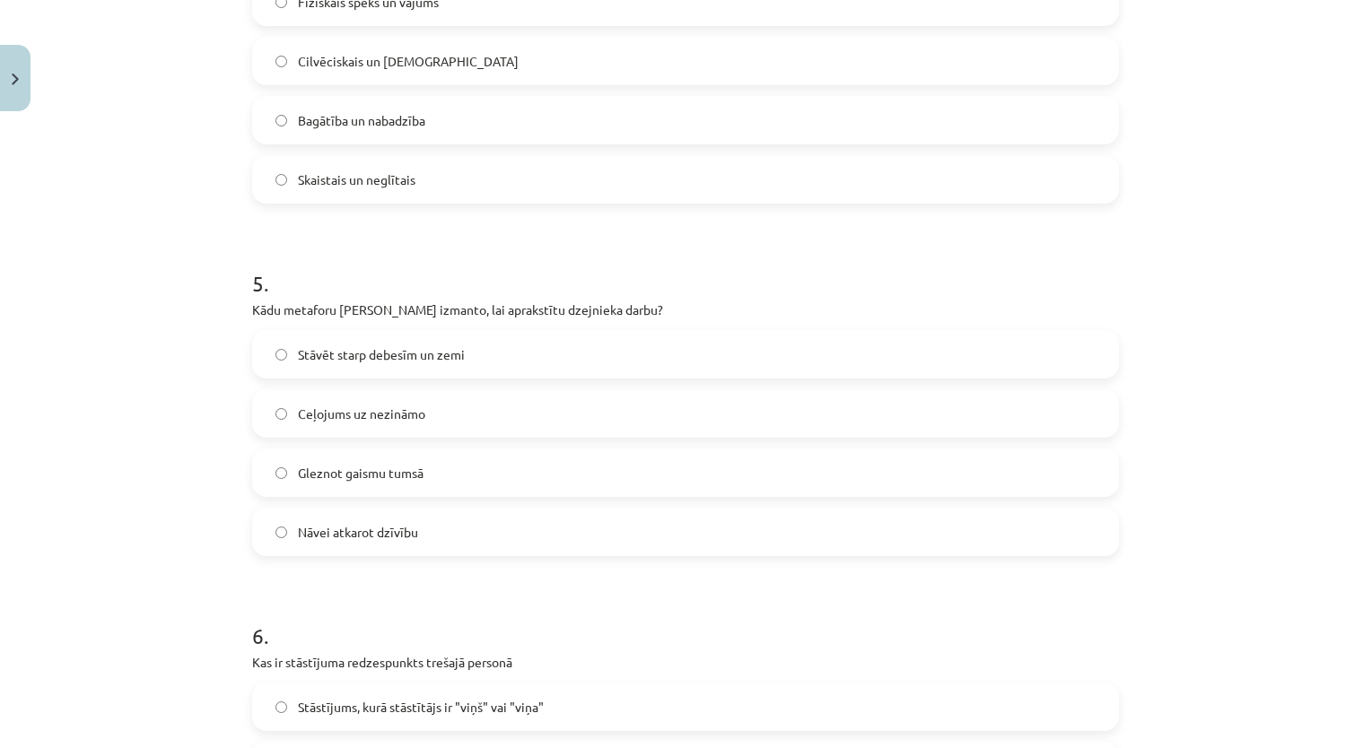
click at [509, 512] on label "Nāvei atkarot dzīvību" at bounding box center [685, 531] width 863 height 45
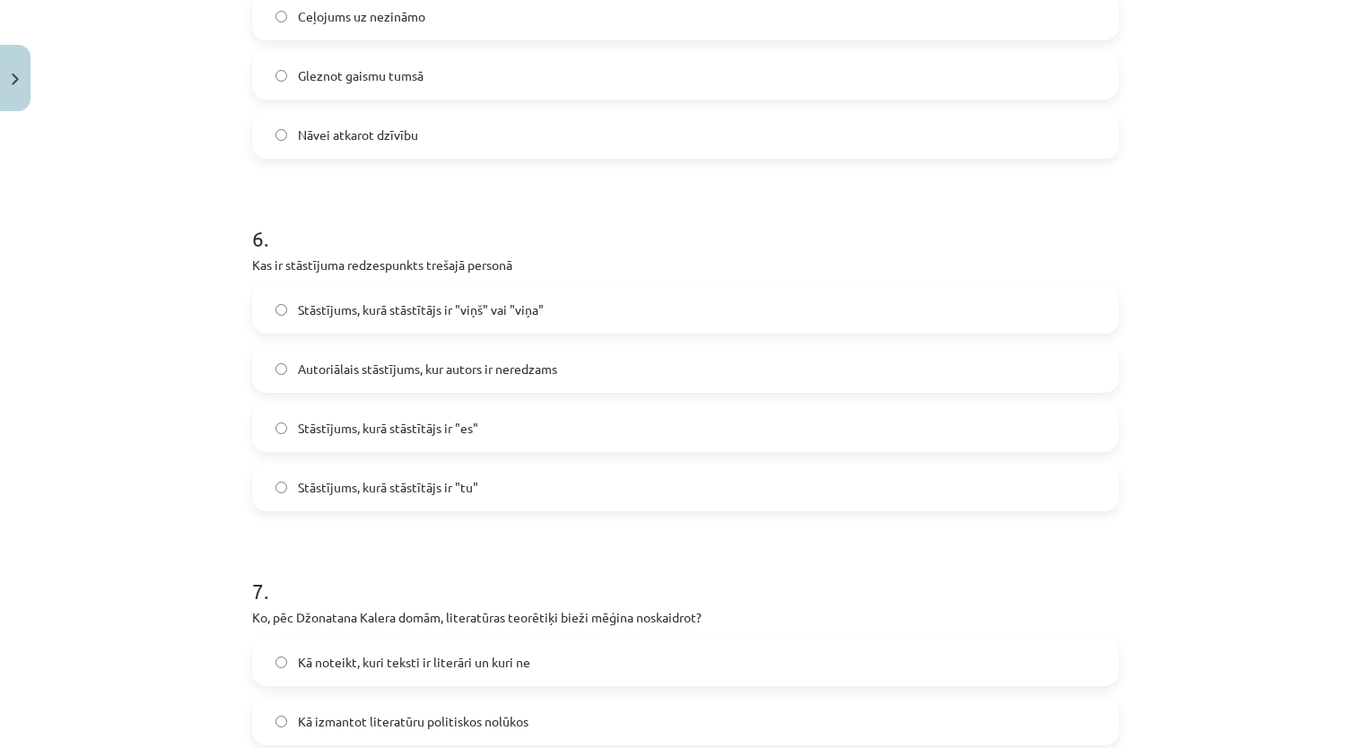
scroll to position [1917, 0]
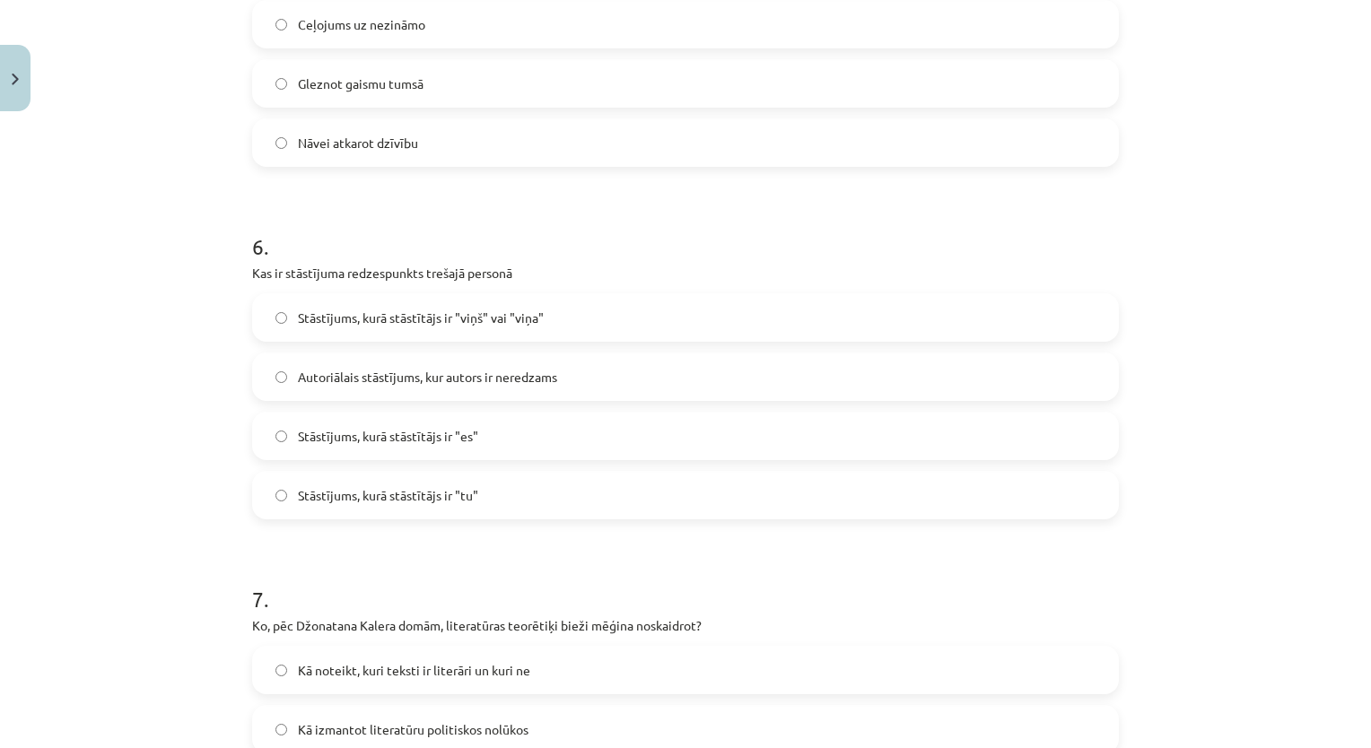
click at [986, 289] on div "6 . Kas ir stāstījuma redzespunkts trešajā personā Stāstījums, kurā stāstītājs …" at bounding box center [685, 361] width 866 height 317
click at [958, 311] on label "Stāstījums, kurā stāstītājs ir "viņš" vai "viņa"" at bounding box center [685, 317] width 863 height 45
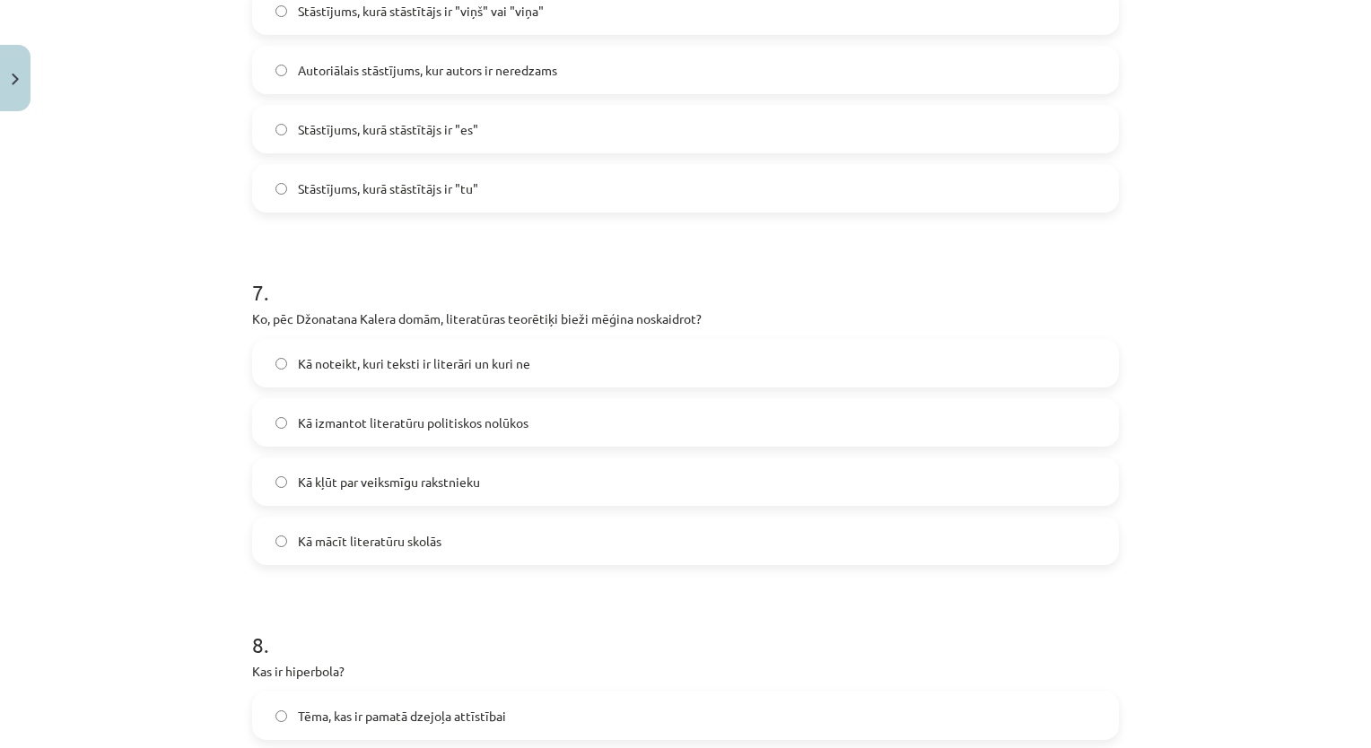
scroll to position [2228, 0]
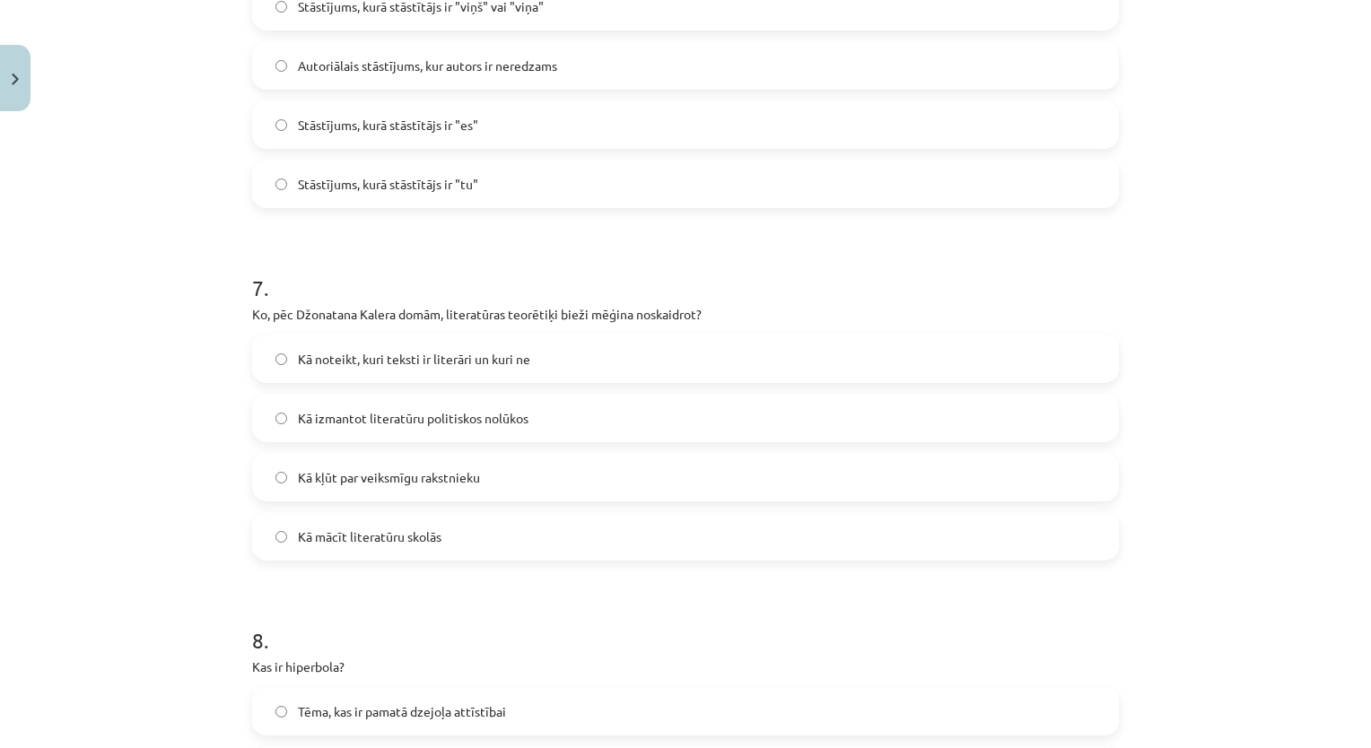
click at [1189, 479] on div "Mācību tēma: Literatūras i - 10. klases 1.ieskaites mācību materiāls #6 Noslēgu…" at bounding box center [685, 374] width 1371 height 748
click at [1192, 343] on div "Mācību tēma: Literatūras i - 10. klases 1.ieskaites mācību materiāls #6 Noslēgu…" at bounding box center [685, 374] width 1371 height 748
click at [750, 373] on label "Kā noteikt, kuri teksti ir literāri un kuri ne" at bounding box center [685, 358] width 863 height 45
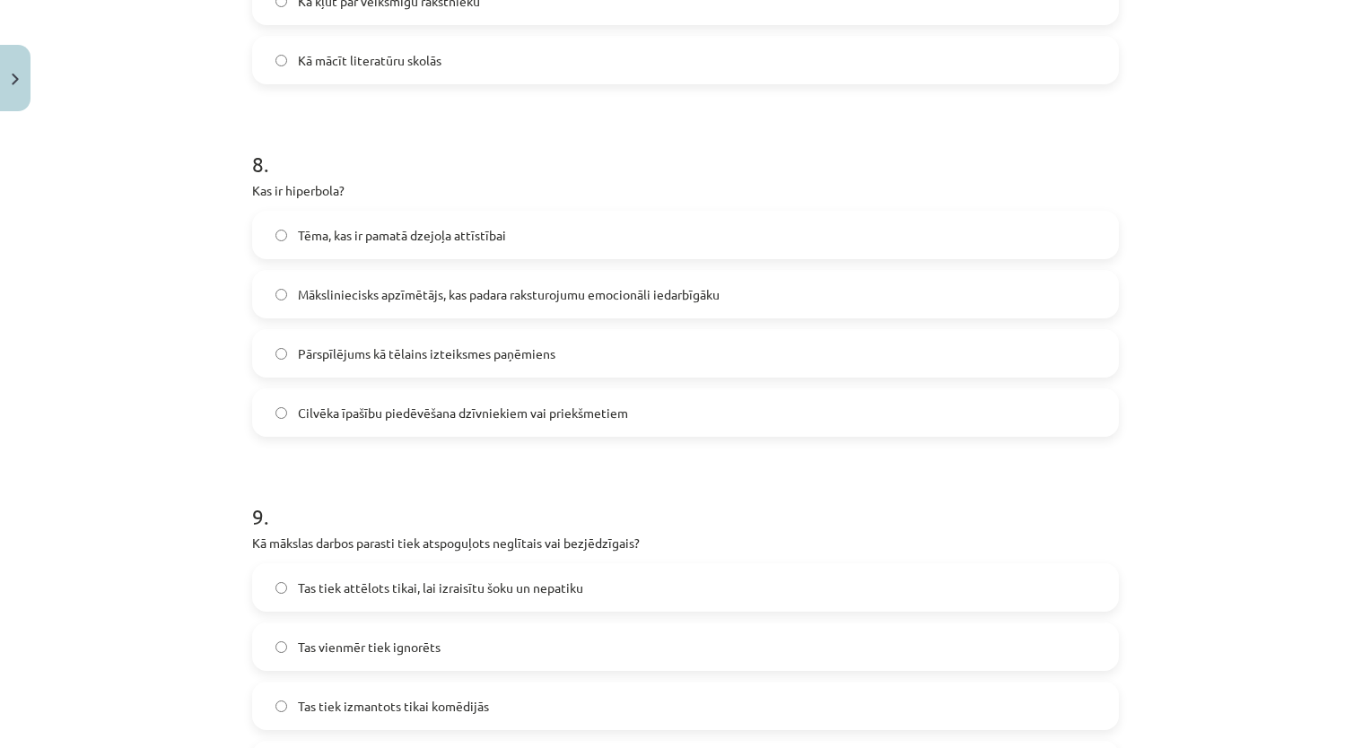
scroll to position [2684, 0]
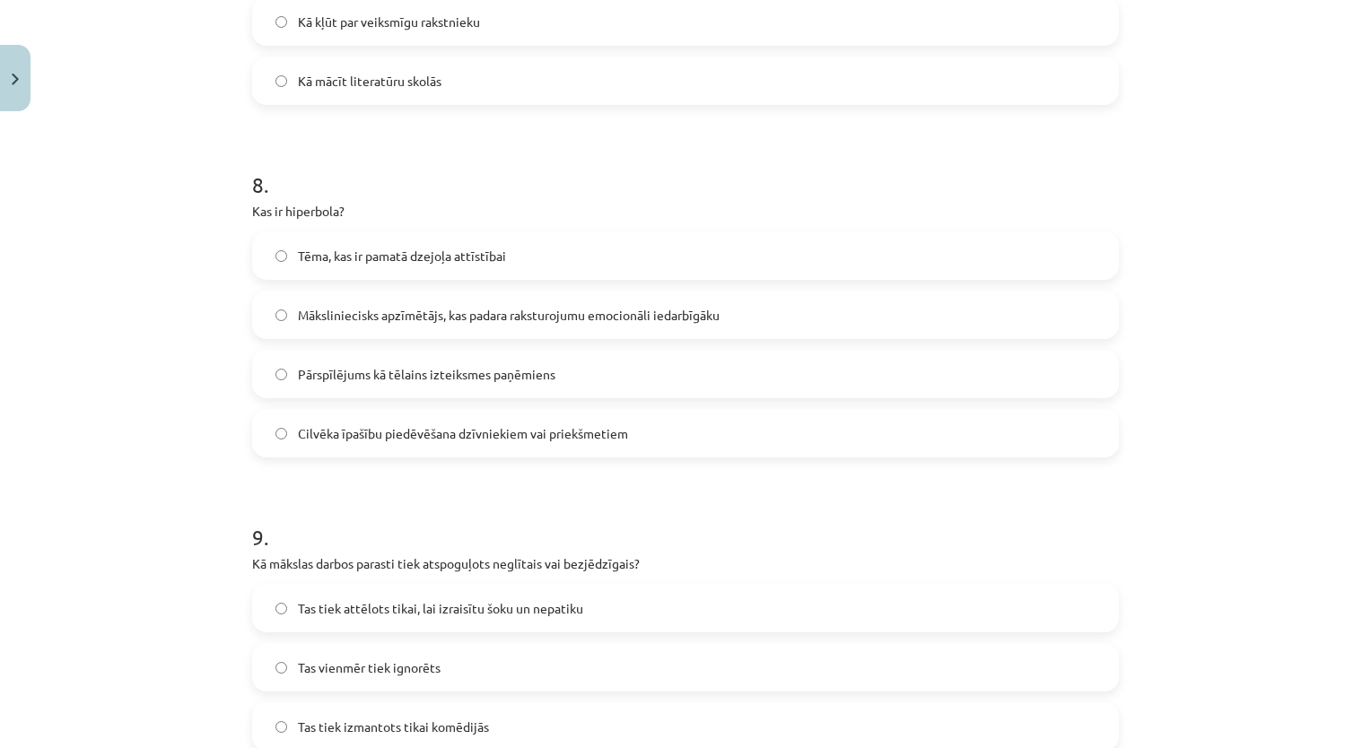
click at [41, 419] on div "Mācību tēma: Literatūras i - 10. klases 1.ieskaites mācību materiāls #6 Noslēgu…" at bounding box center [685, 374] width 1371 height 748
click at [1249, 507] on div "Mācību tēma: Literatūras i - 10. klases 1.ieskaites mācību materiāls #6 Noslēgu…" at bounding box center [685, 374] width 1371 height 748
click at [733, 370] on label "Pārspīlējums kā tēlains izteiksmes paņēmiens" at bounding box center [685, 374] width 863 height 45
drag, startPoint x: 1370, startPoint y: 492, endPoint x: 1342, endPoint y: 501, distance: 29.2
click at [1342, 501] on div "Mācību tēma: Literatūras i - 10. klases 1.ieskaites mācību materiāls #6 Noslēgu…" at bounding box center [685, 374] width 1371 height 748
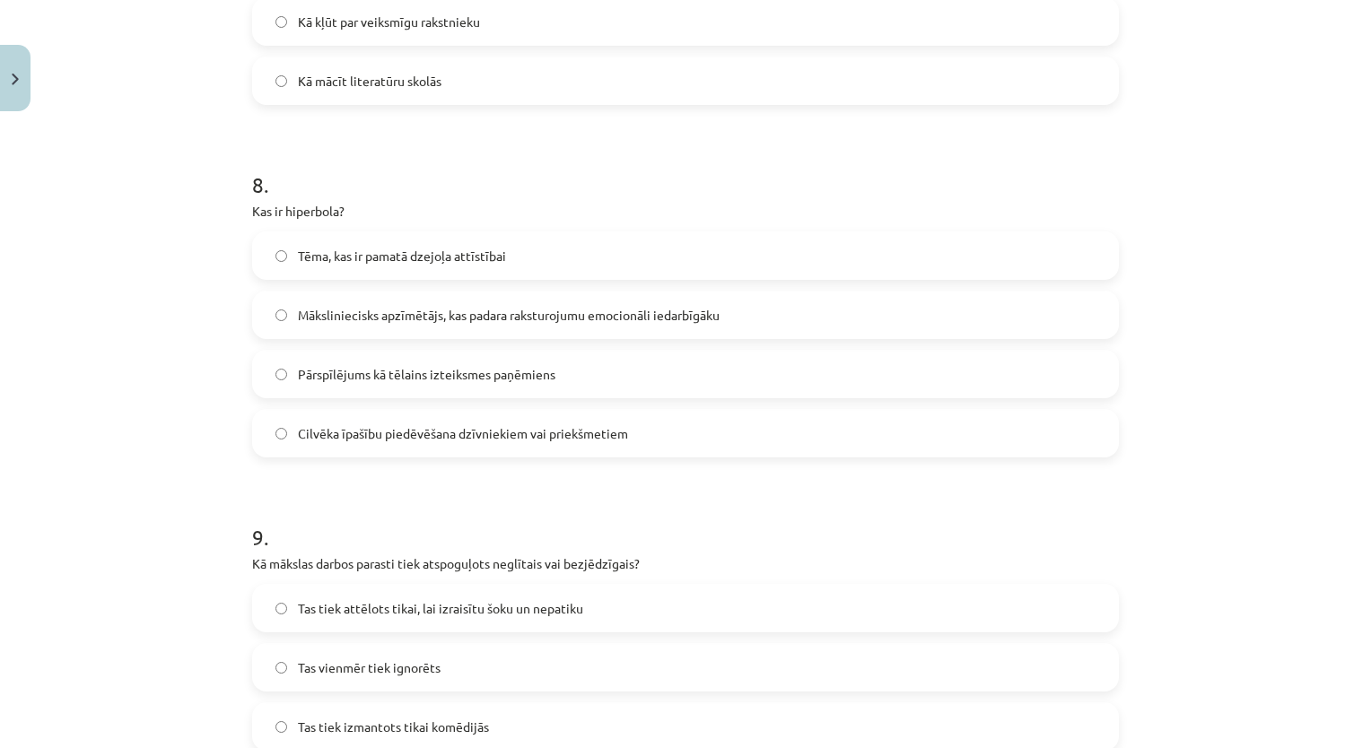
click at [686, 312] on span "Māksliniecisks apzīmētājs, kas padara raksturojumu emocionāli iedarbīgāku" at bounding box center [509, 315] width 422 height 19
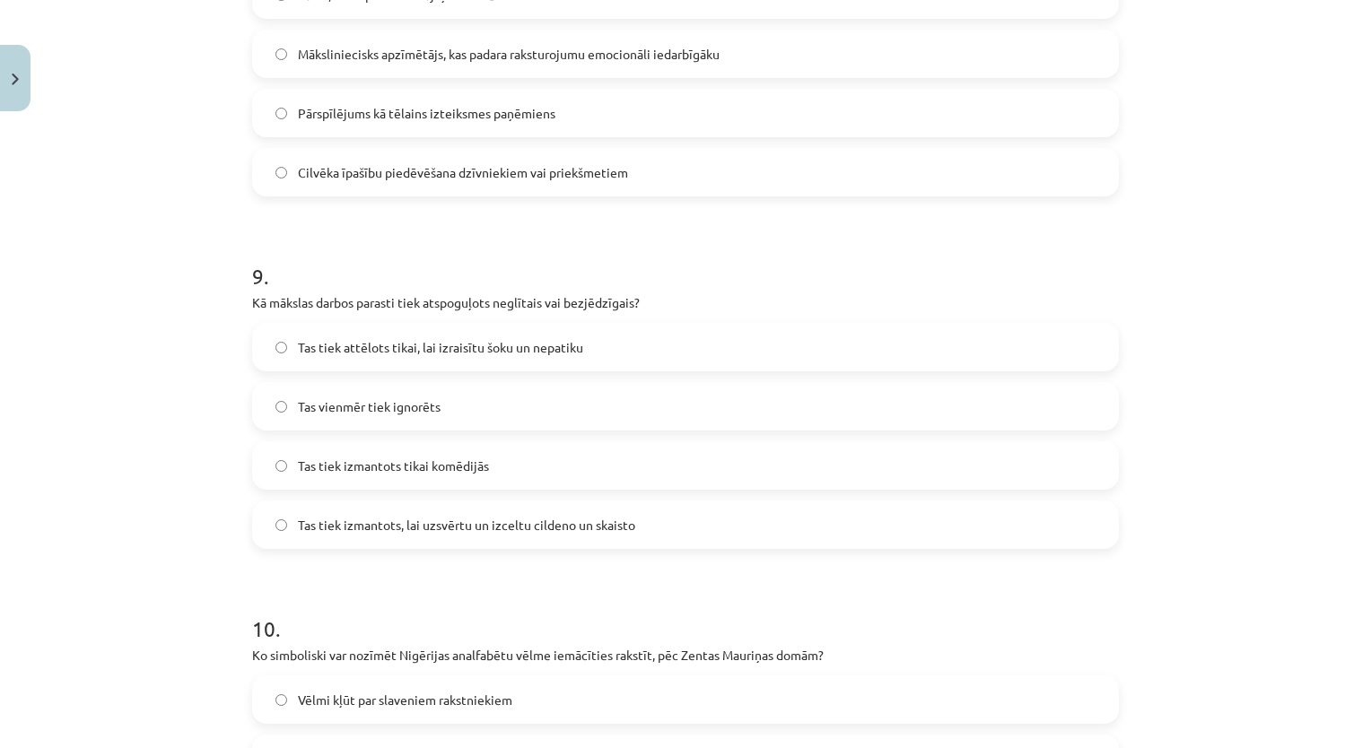
scroll to position [2940, 0]
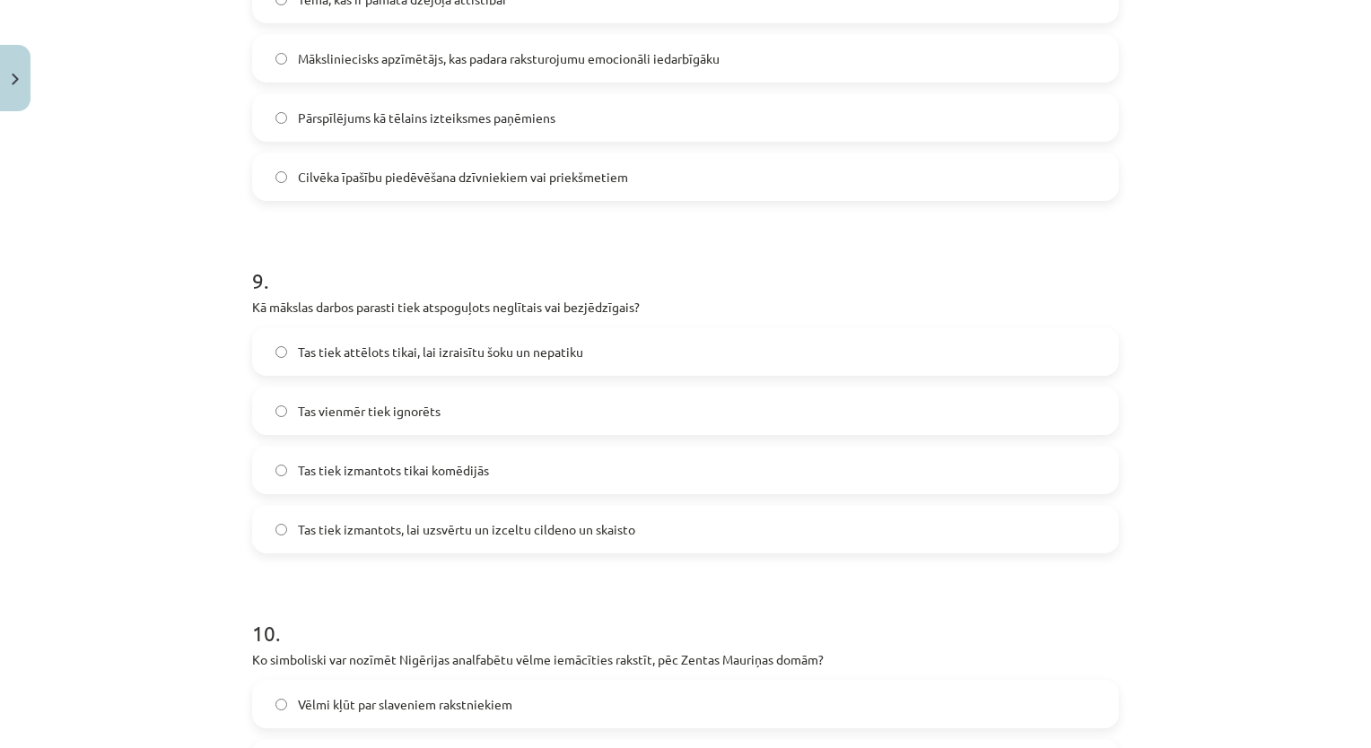
click at [1159, 369] on div "Mācību tēma: Literatūras i - 10. klases 1.ieskaites mācību materiāls #6 Noslēgu…" at bounding box center [685, 374] width 1371 height 748
click at [675, 522] on label "Tas tiek izmantots, lai uzsvērtu un izceltu cildeno un skaisto" at bounding box center [685, 529] width 863 height 45
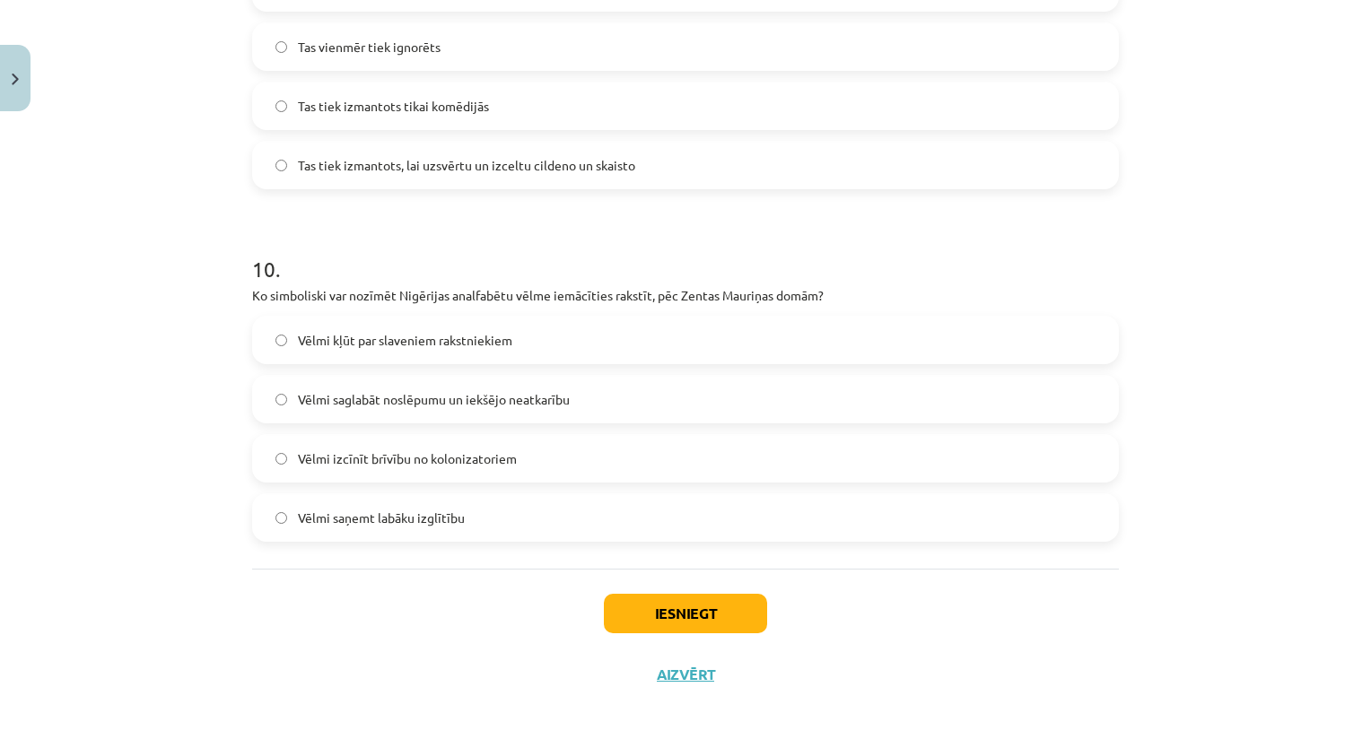
click at [924, 377] on label "Vēlmi saglabāt noslēpumu un iekšējo neatkarību" at bounding box center [685, 399] width 863 height 45
click at [748, 617] on button "Iesniegt" at bounding box center [685, 613] width 163 height 39
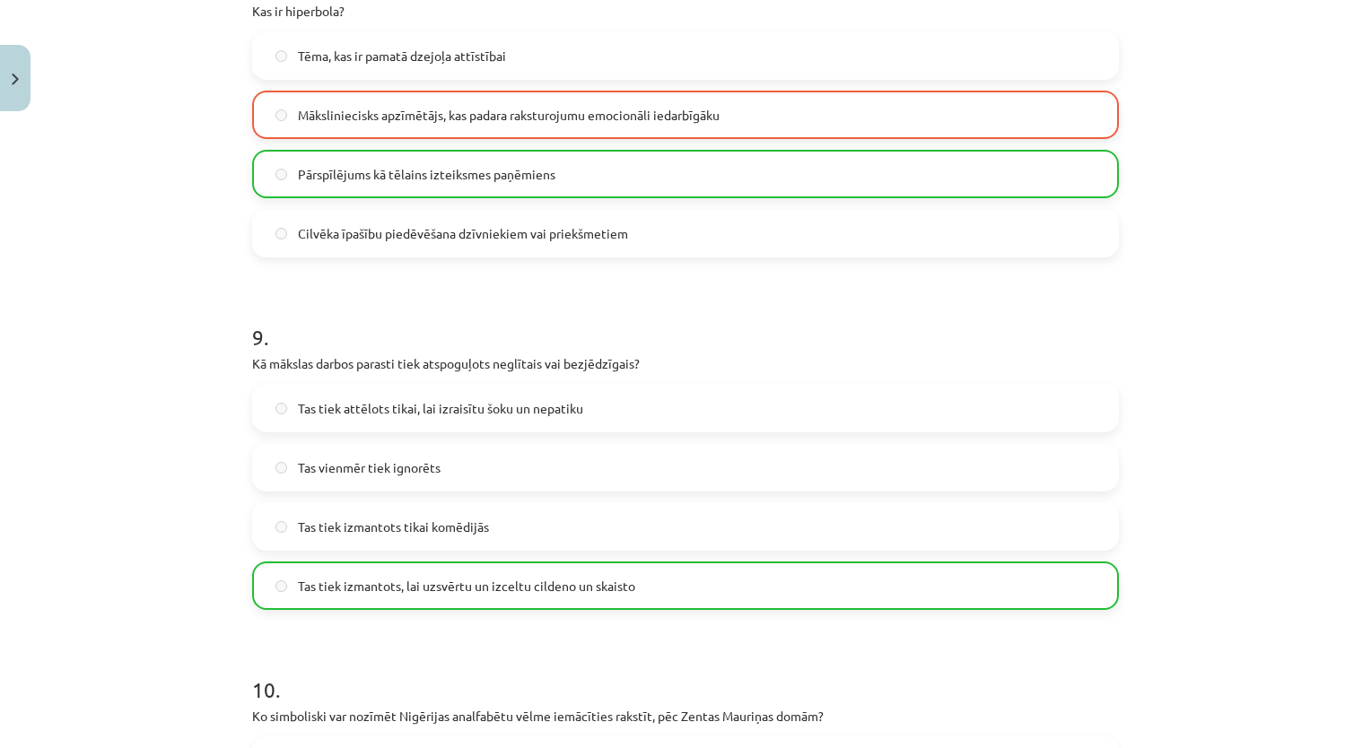
scroll to position [3362, 0]
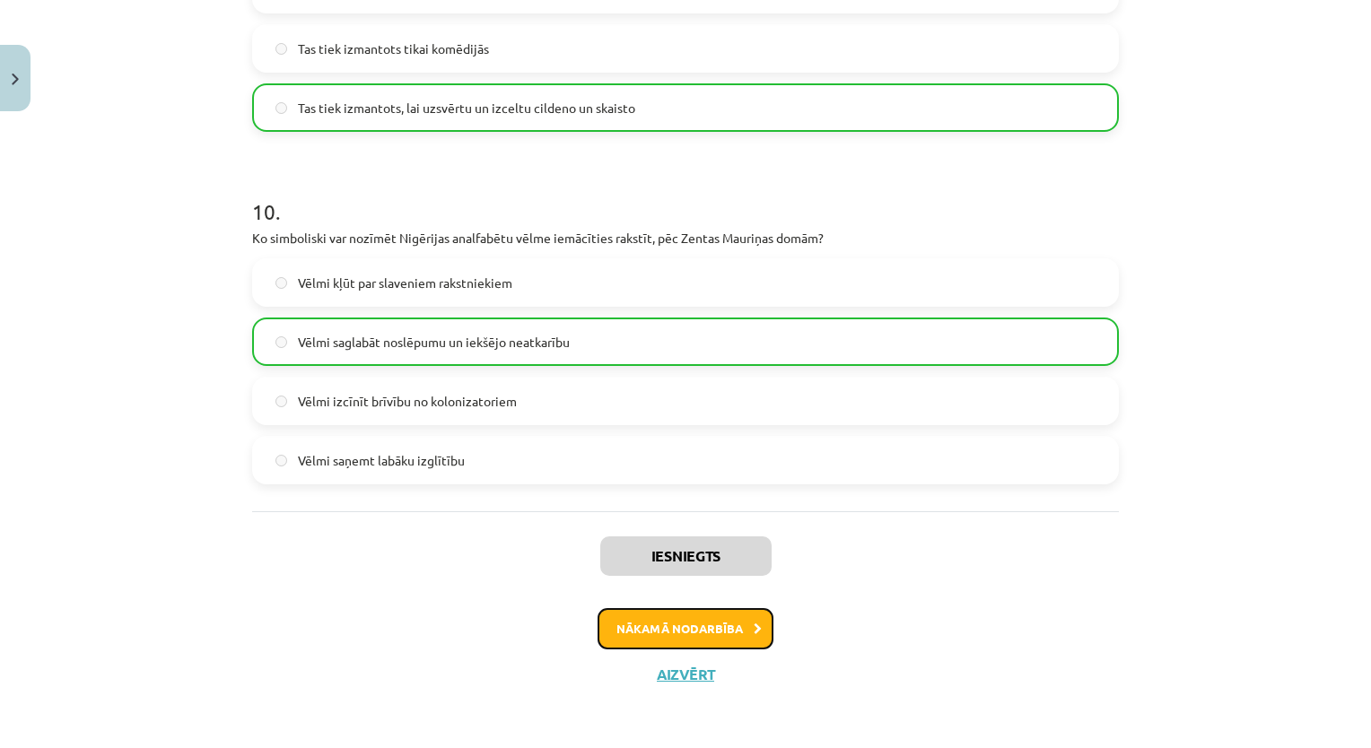
click at [719, 643] on button "Nākamā nodarbība" at bounding box center [685, 628] width 176 height 41
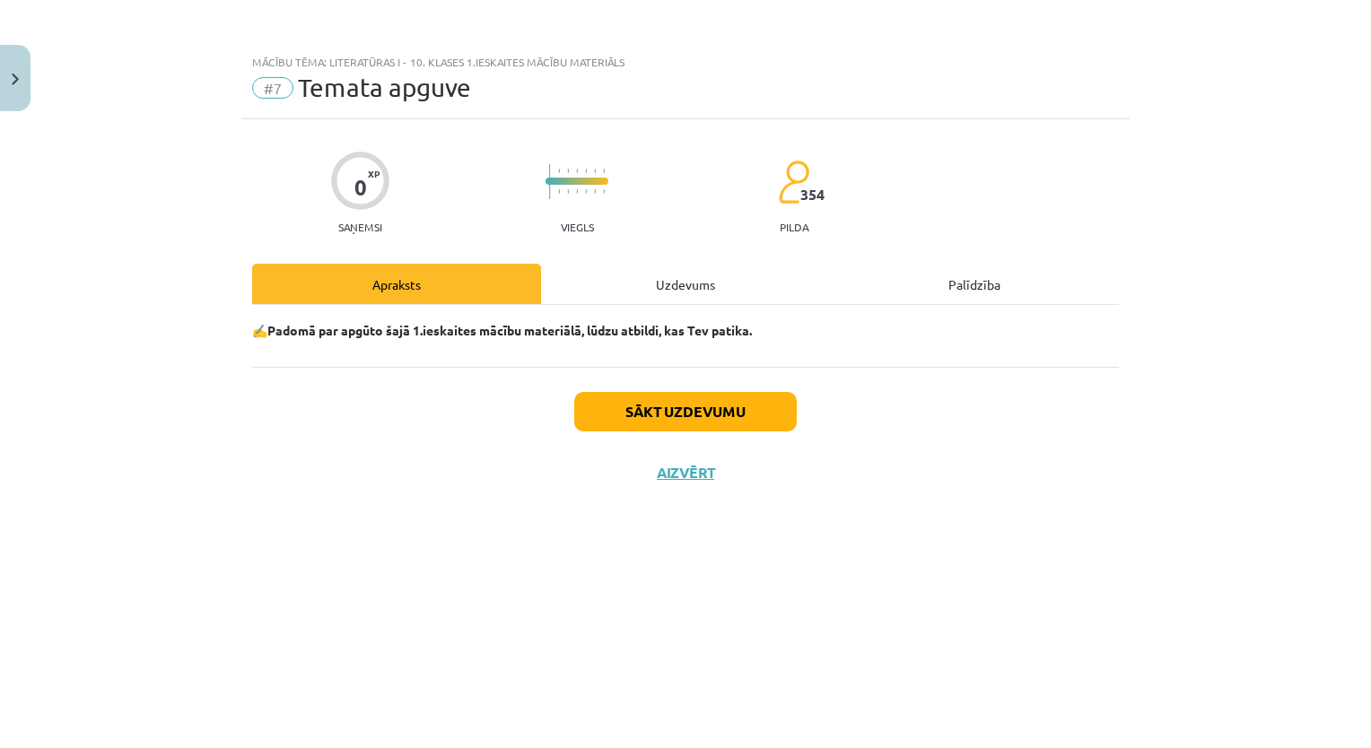
click at [488, 328] on strong "✍️Padomā par apgūto šajā 1.ieskaites mācību materiālā, lūdzu atbildi, kas Tev p…" at bounding box center [502, 330] width 500 height 16
click at [649, 352] on div "✍️Padomā par apgūto šajā 1.ieskaites mācību materiālā, lūdzu atbildi, kas Tev p…" at bounding box center [685, 336] width 866 height 62
click at [664, 404] on button "Sākt uzdevumu" at bounding box center [685, 411] width 222 height 39
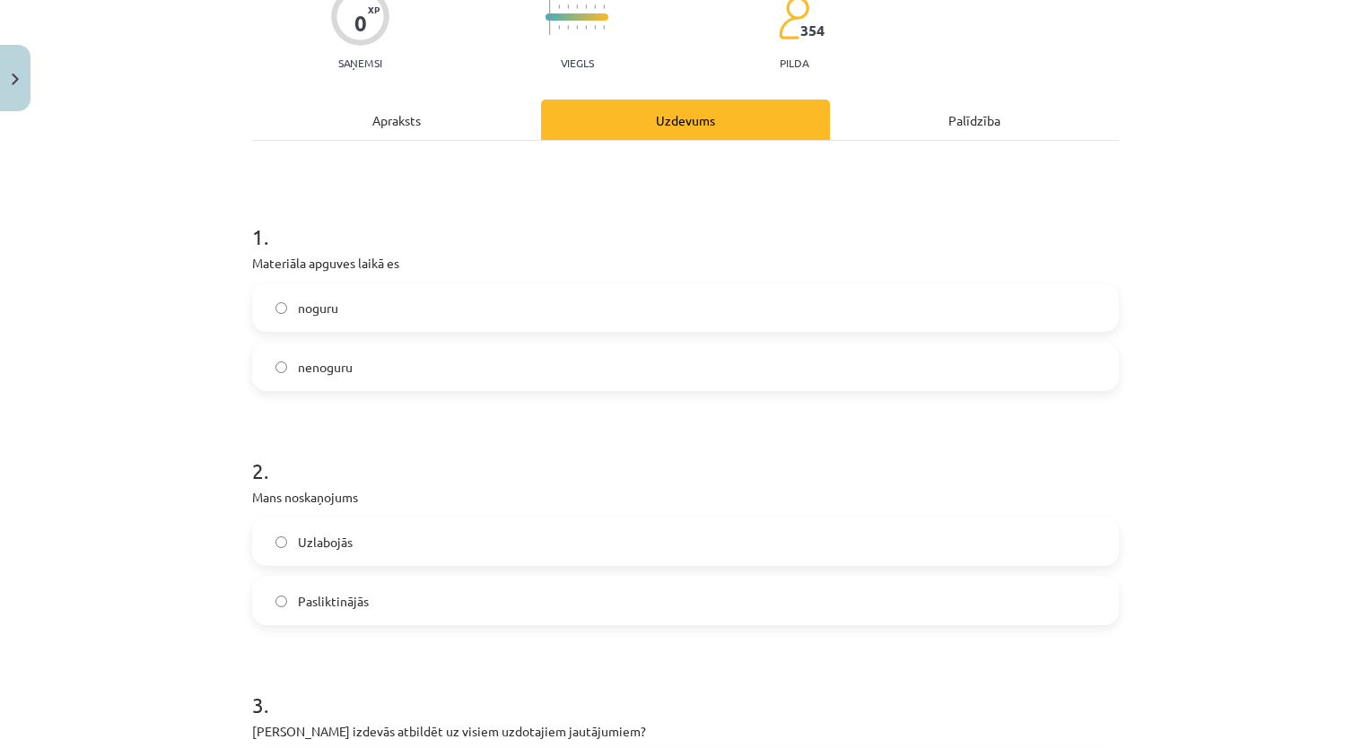
scroll to position [189, 0]
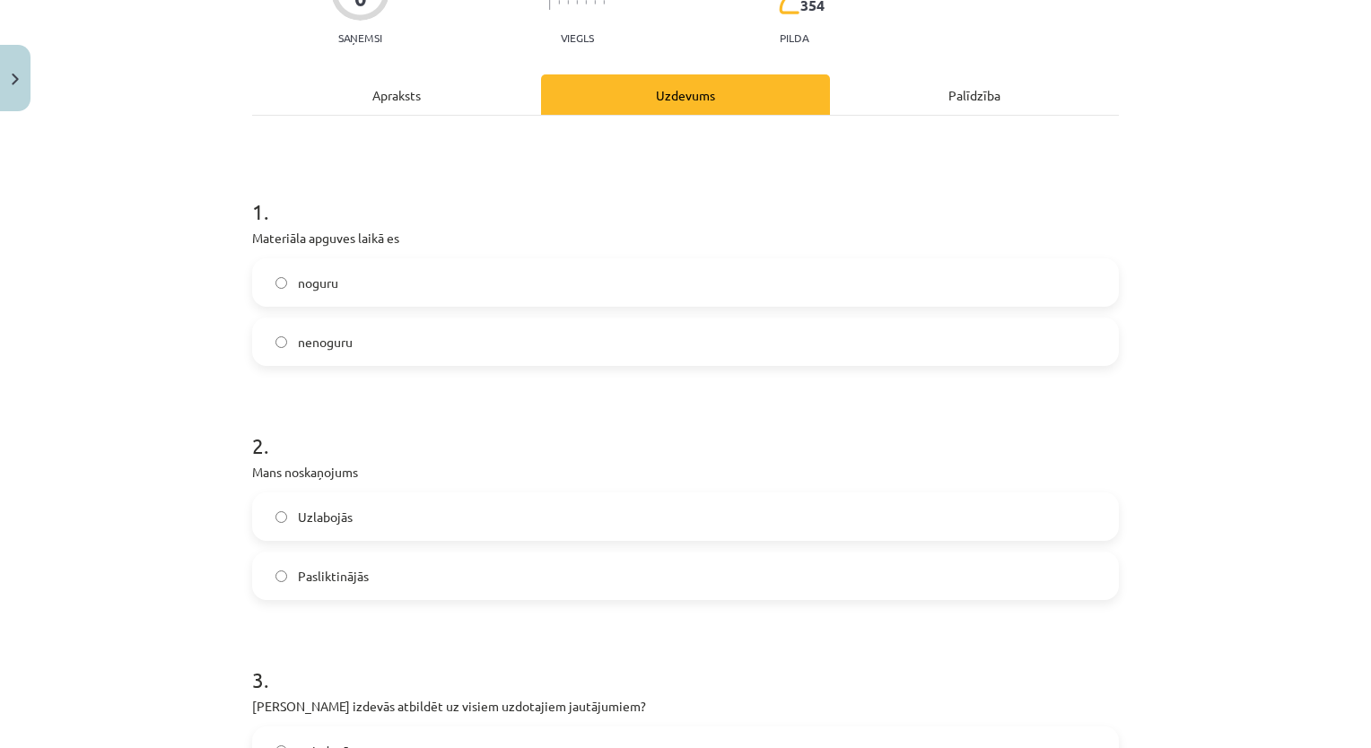
click at [927, 277] on label "noguru" at bounding box center [685, 282] width 863 height 45
click at [807, 511] on label "Uzlabojās" at bounding box center [685, 516] width 863 height 45
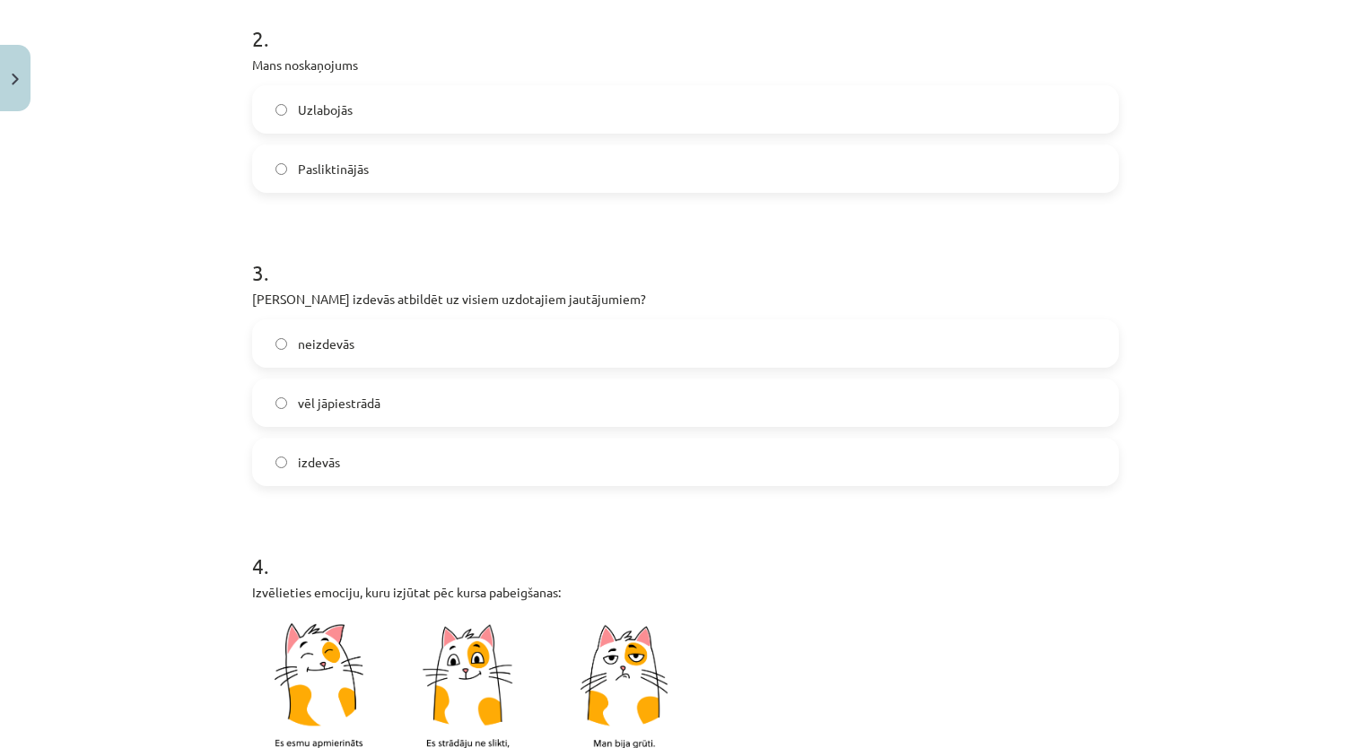
scroll to position [599, 0]
click at [677, 391] on label "vēl jāpiestrādā" at bounding box center [685, 400] width 863 height 45
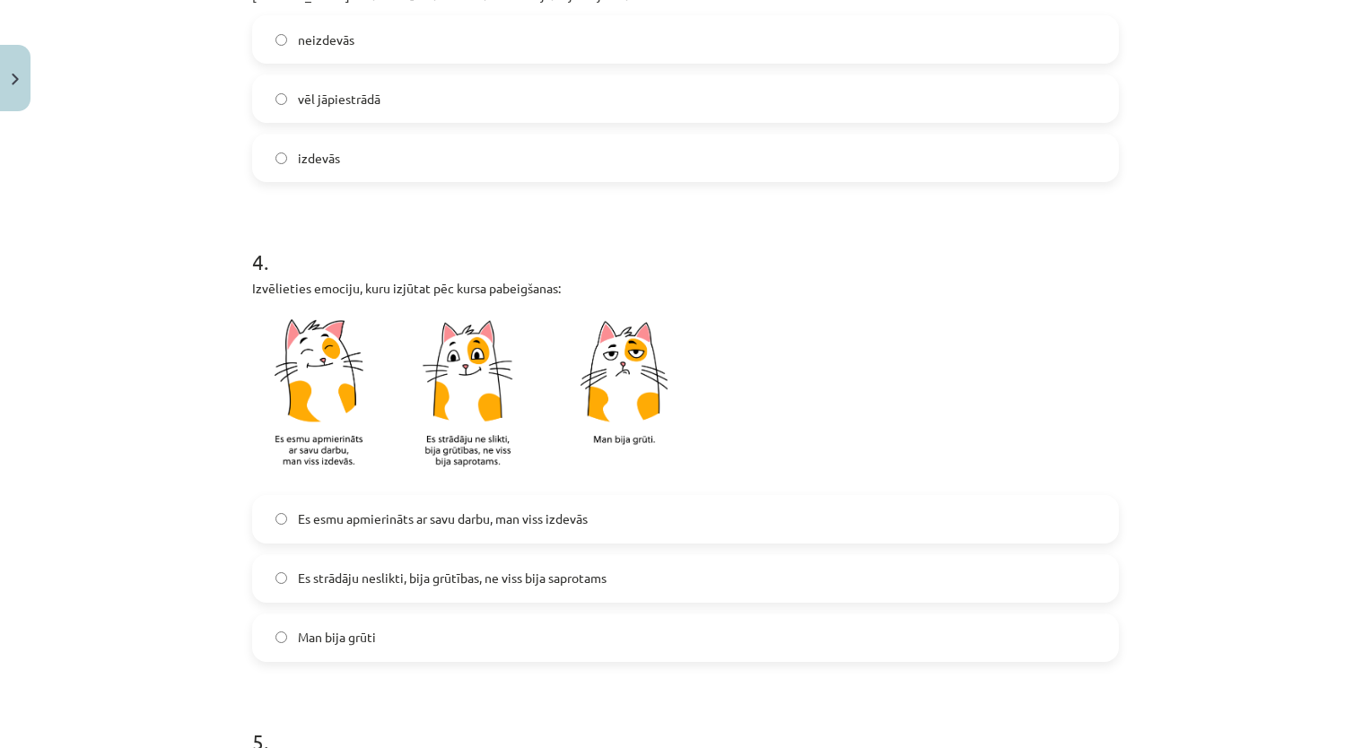
scroll to position [906, 0]
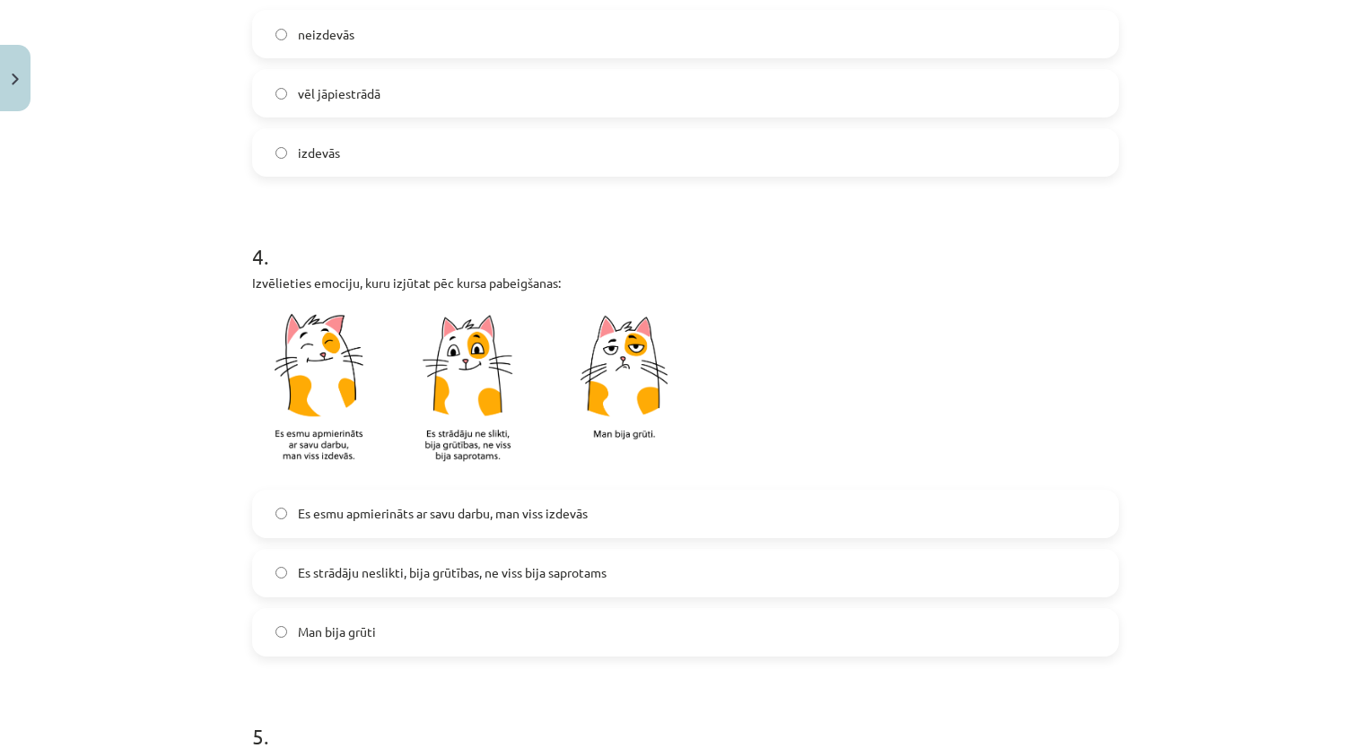
click at [754, 502] on label "Es esmu apmierināts ar savu darbu, man viss izdevās" at bounding box center [685, 514] width 863 height 45
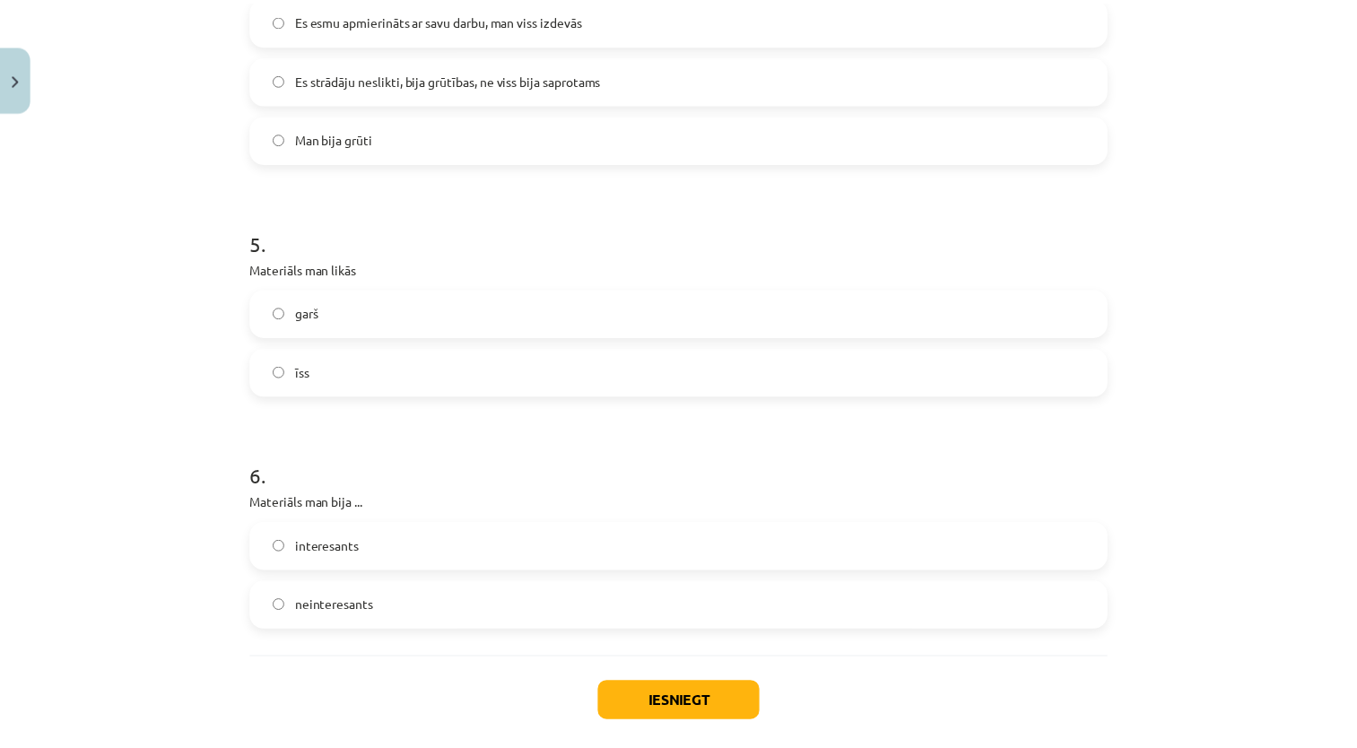
scroll to position [1402, 0]
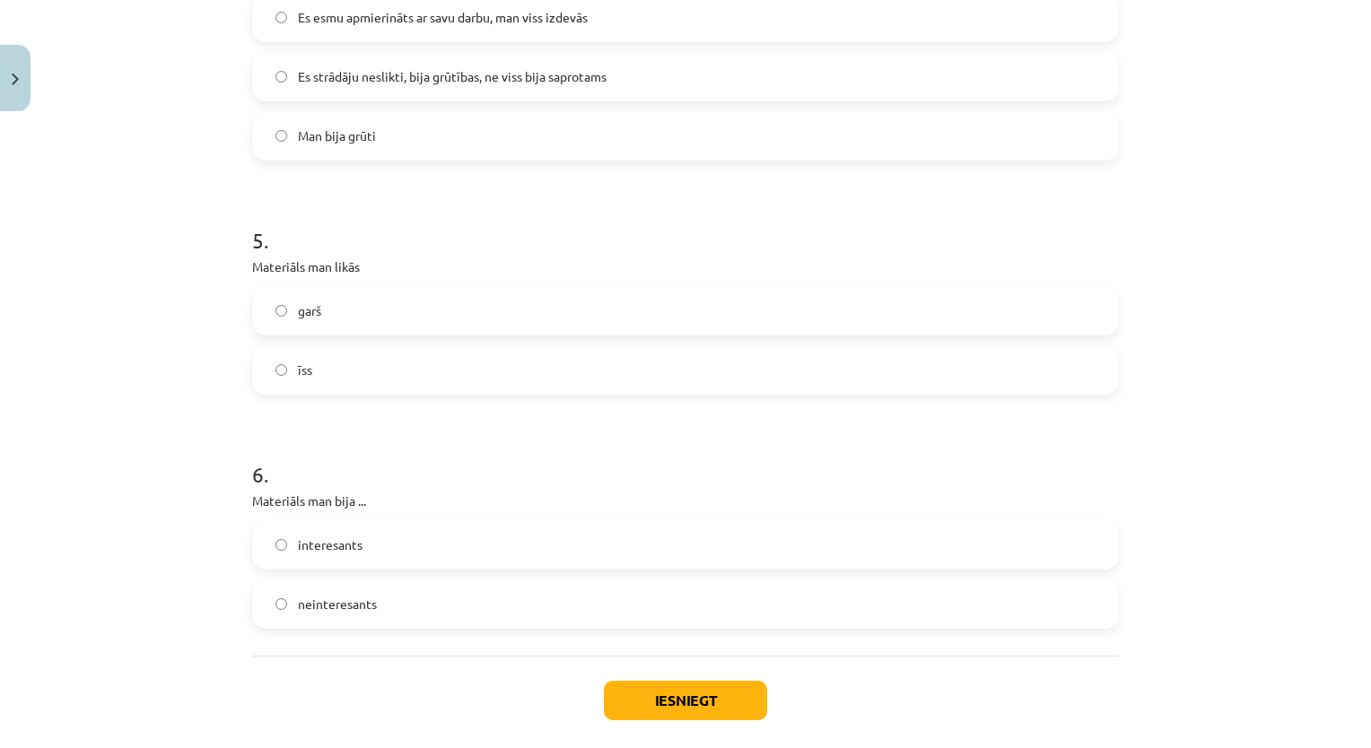
click at [791, 300] on label "garš" at bounding box center [685, 311] width 863 height 45
click at [703, 527] on label "interesants" at bounding box center [685, 545] width 863 height 45
click at [676, 708] on button "Iesniegt" at bounding box center [685, 700] width 163 height 39
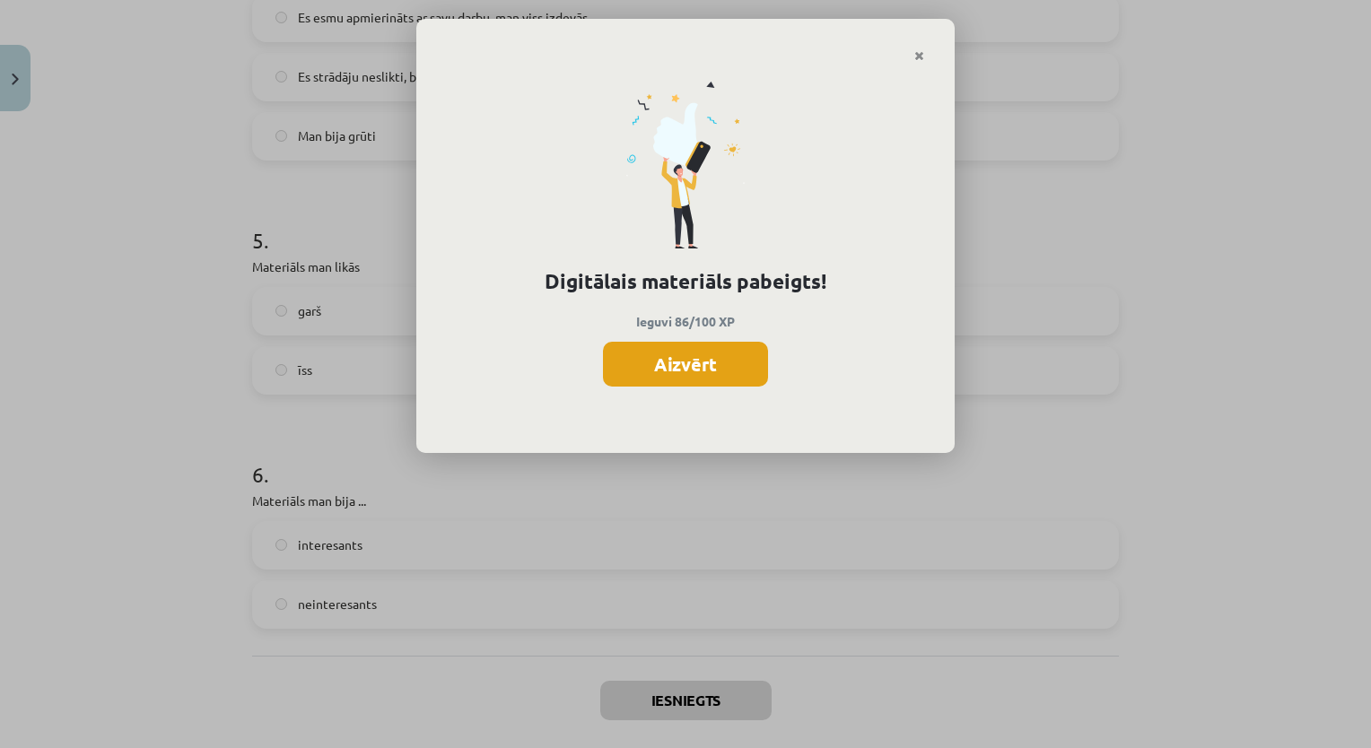
click at [732, 372] on button "Aizvērt" at bounding box center [685, 364] width 165 height 45
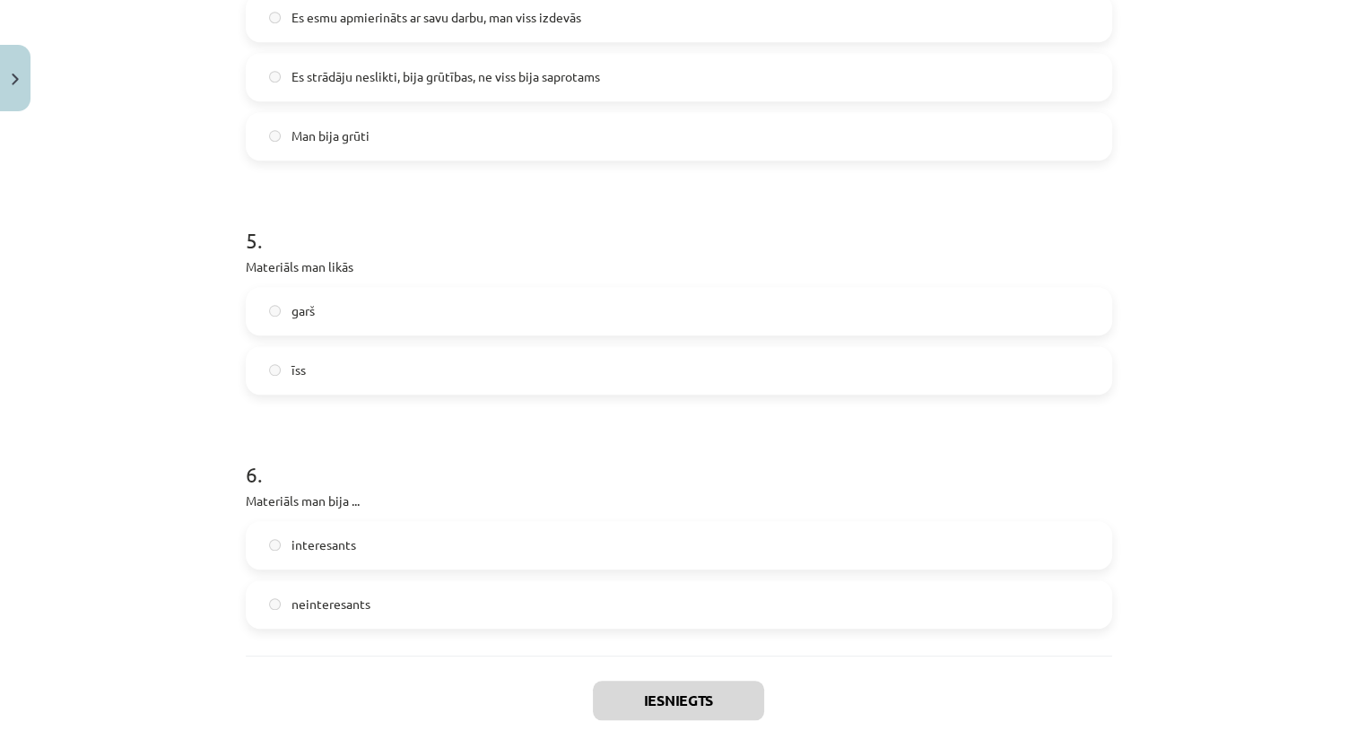
scroll to position [1489, 0]
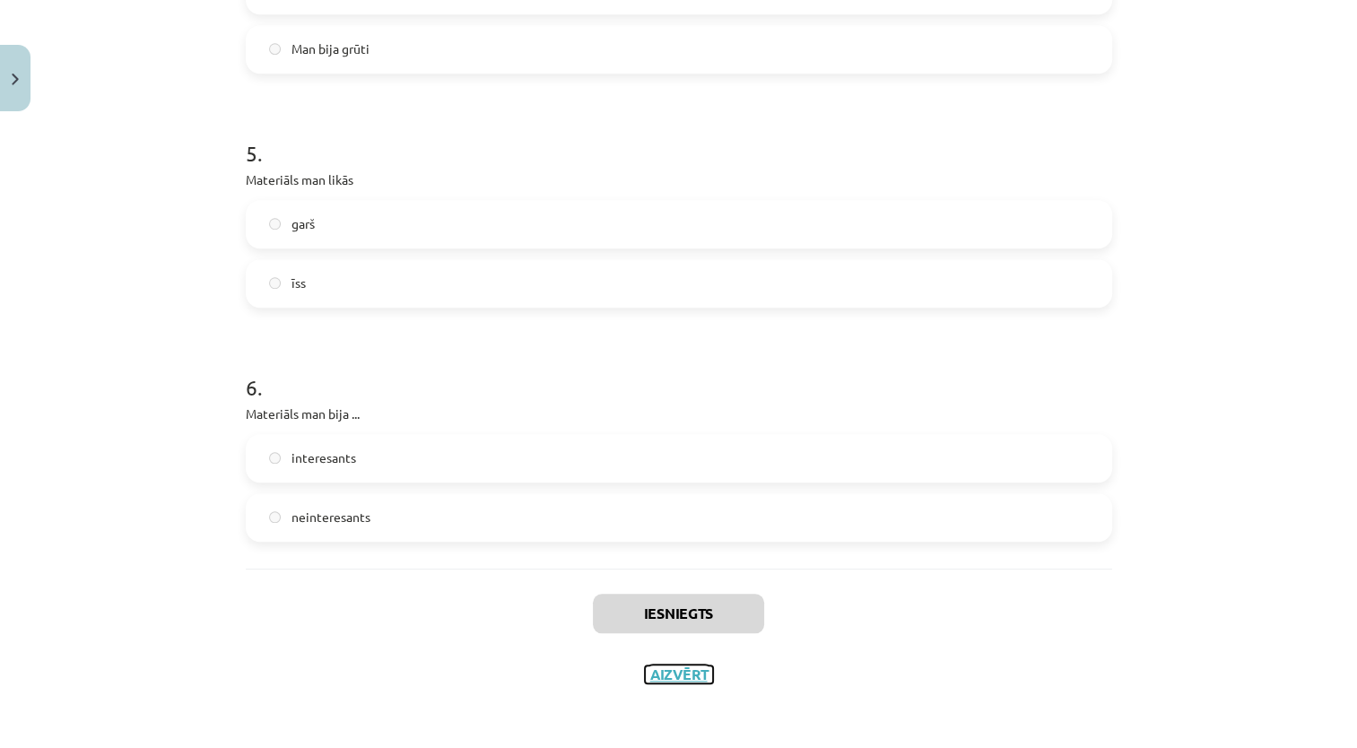
click at [663, 676] on button "Aizvērt" at bounding box center [679, 675] width 68 height 18
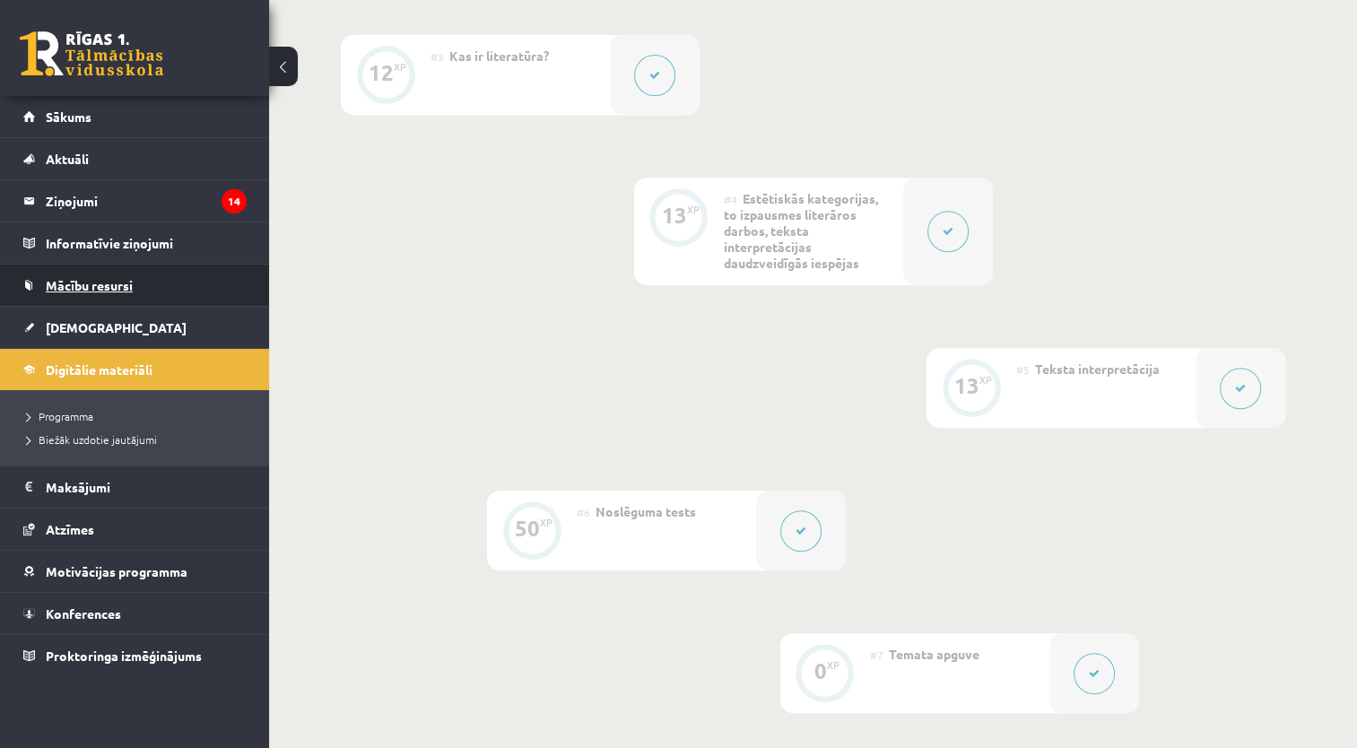
click at [138, 286] on link "Mācību resursi" at bounding box center [134, 285] width 223 height 41
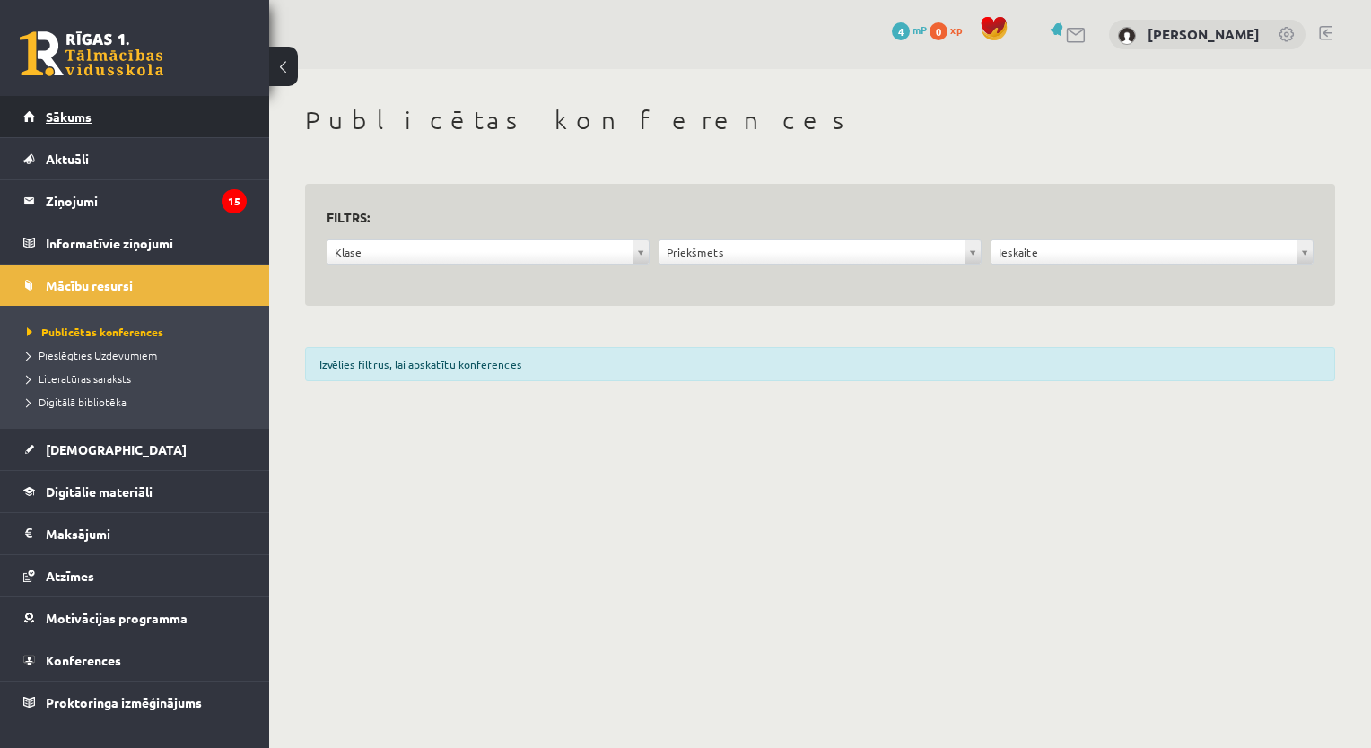
click at [136, 110] on link "Sākums" at bounding box center [134, 116] width 223 height 41
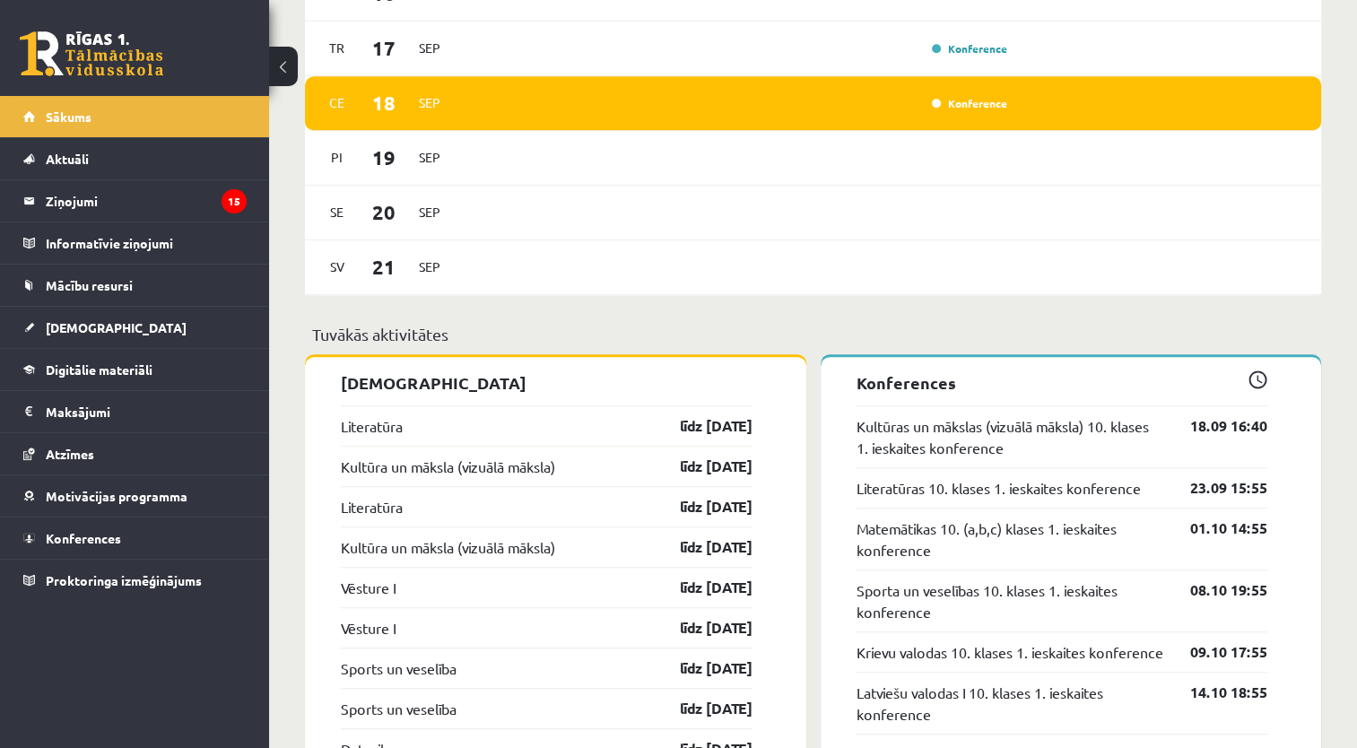
scroll to position [1302, 0]
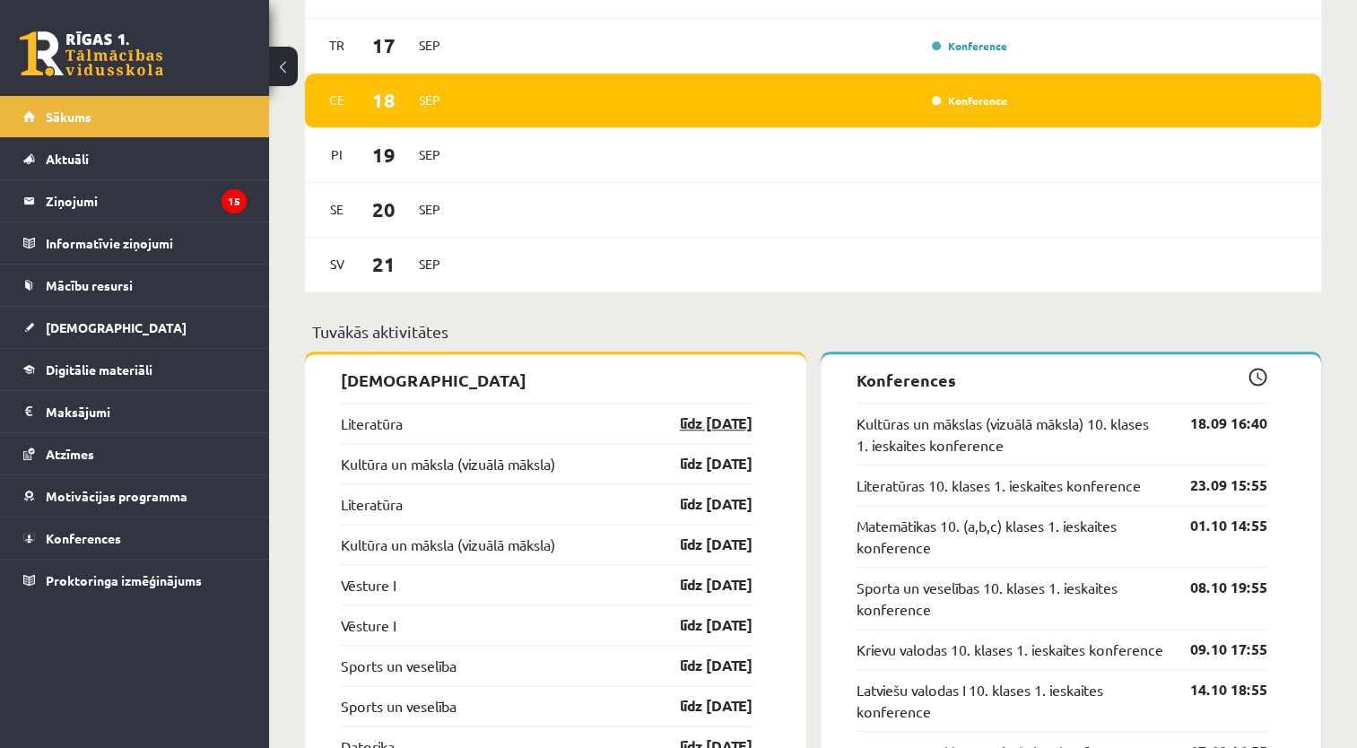
click at [736, 426] on link "līdz 30.09.25" at bounding box center [701, 424] width 104 height 22
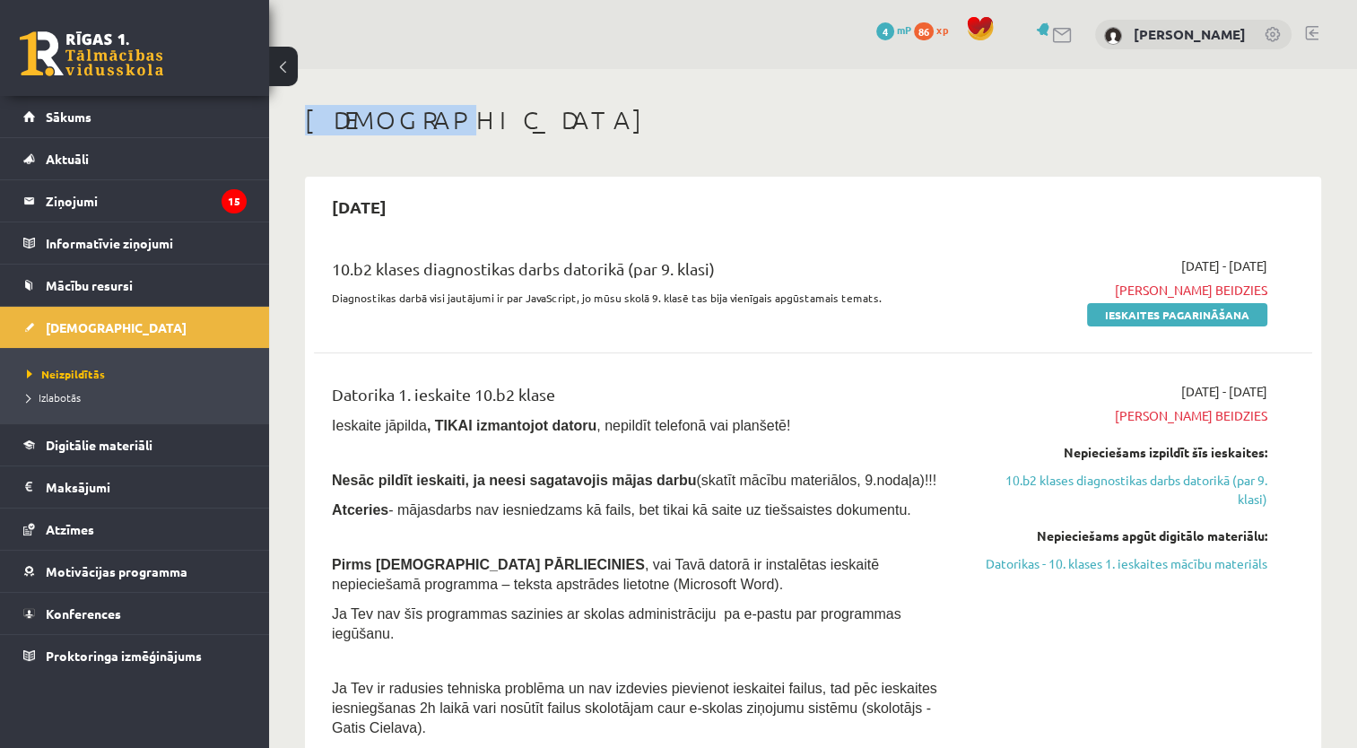
drag, startPoint x: 1353, startPoint y: 72, endPoint x: 1354, endPoint y: 51, distance: 20.7
drag, startPoint x: 1354, startPoint y: 51, endPoint x: 1158, endPoint y: 310, distance: 324.7
click at [1158, 310] on link "Ieskaites pagarināšana" at bounding box center [1177, 314] width 180 height 23
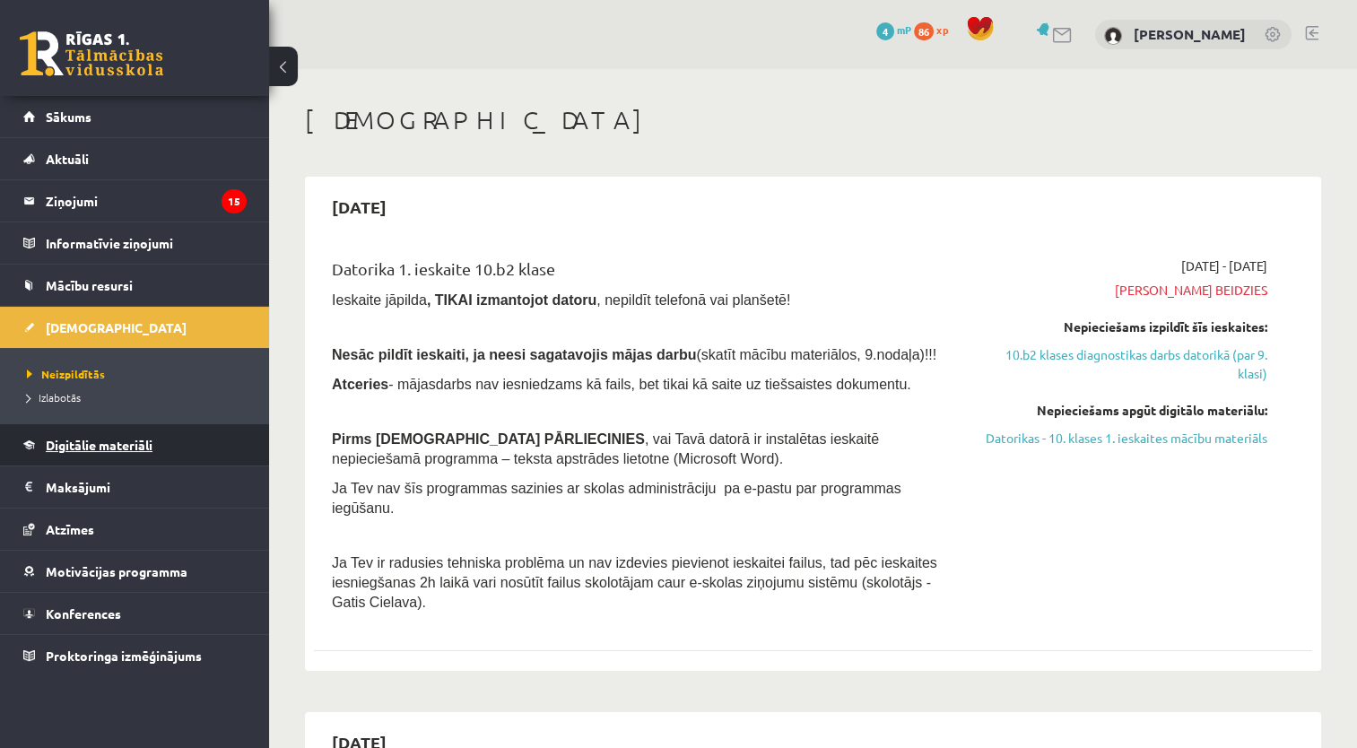
click at [226, 442] on link "Digitālie materiāli" at bounding box center [134, 444] width 223 height 41
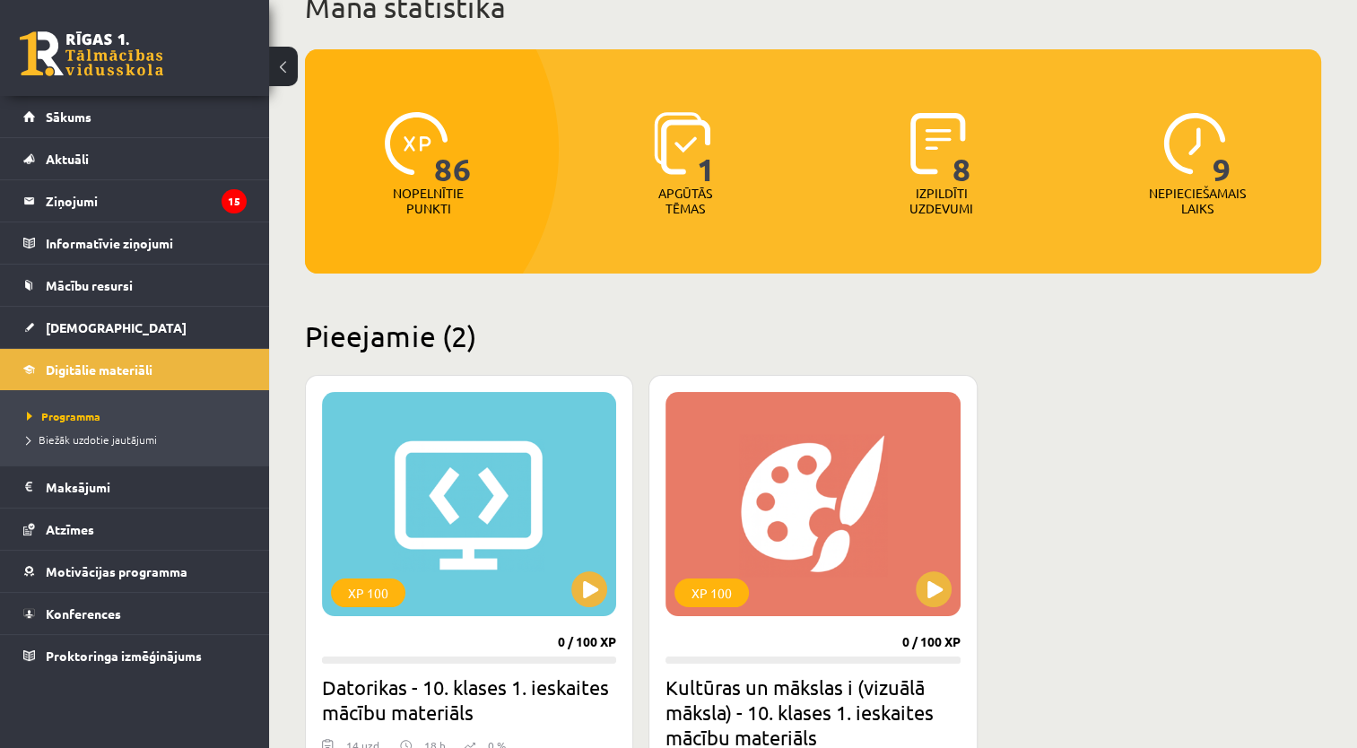
scroll to position [104, 0]
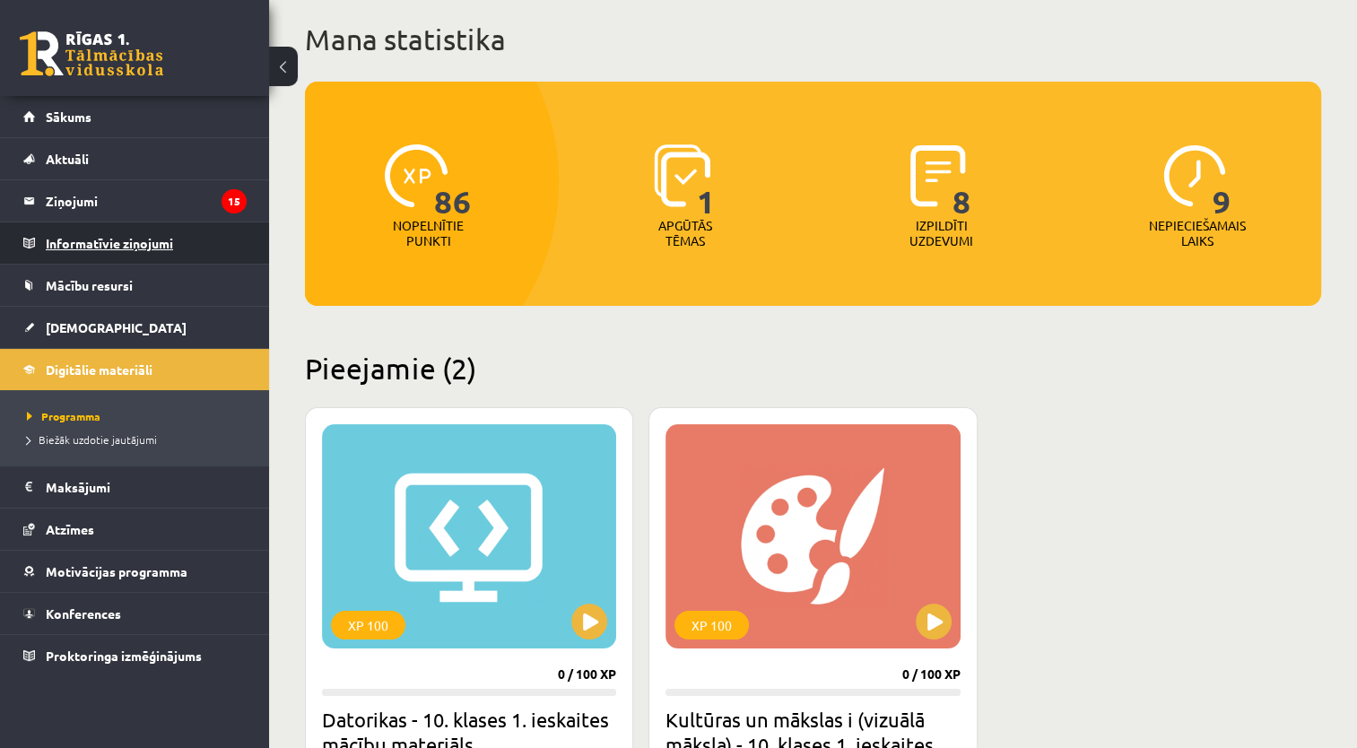
click at [191, 242] on legend "Informatīvie ziņojumi 0" at bounding box center [146, 242] width 201 height 41
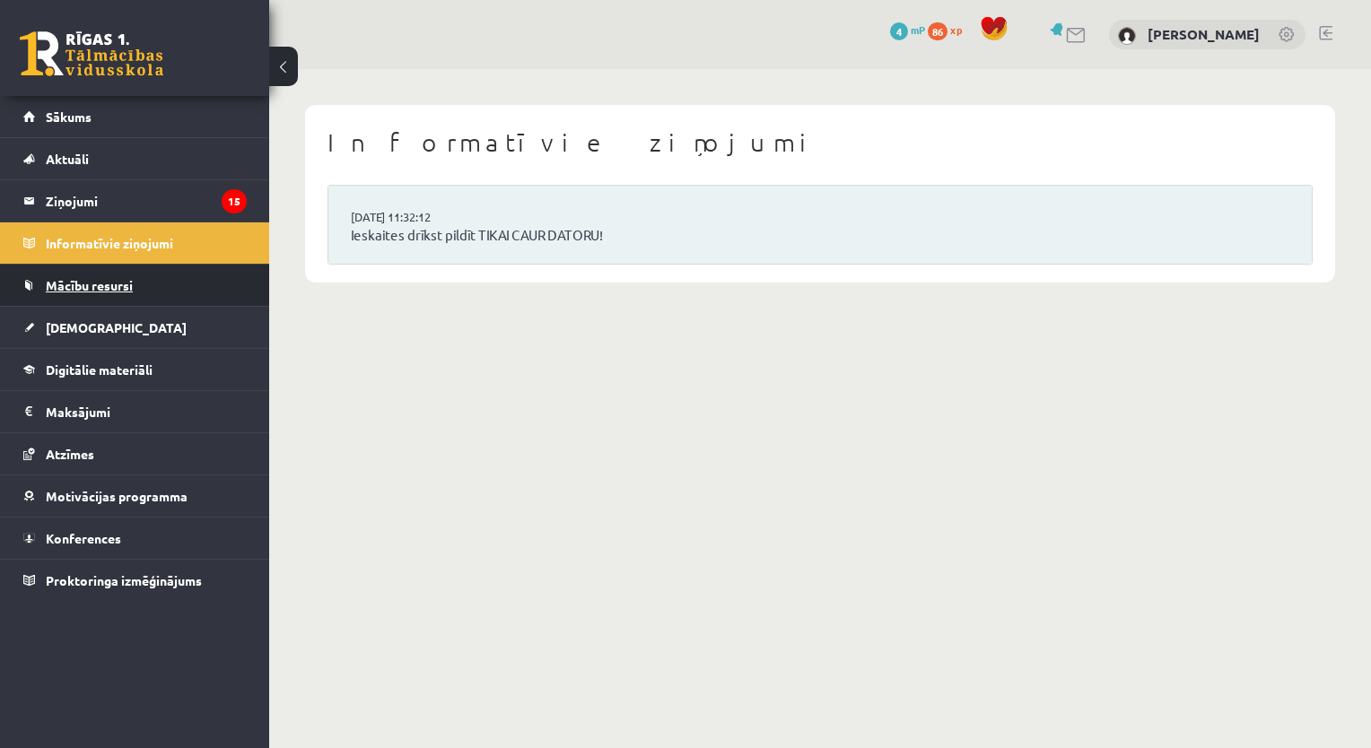
click at [158, 302] on link "Mācību resursi" at bounding box center [134, 285] width 223 height 41
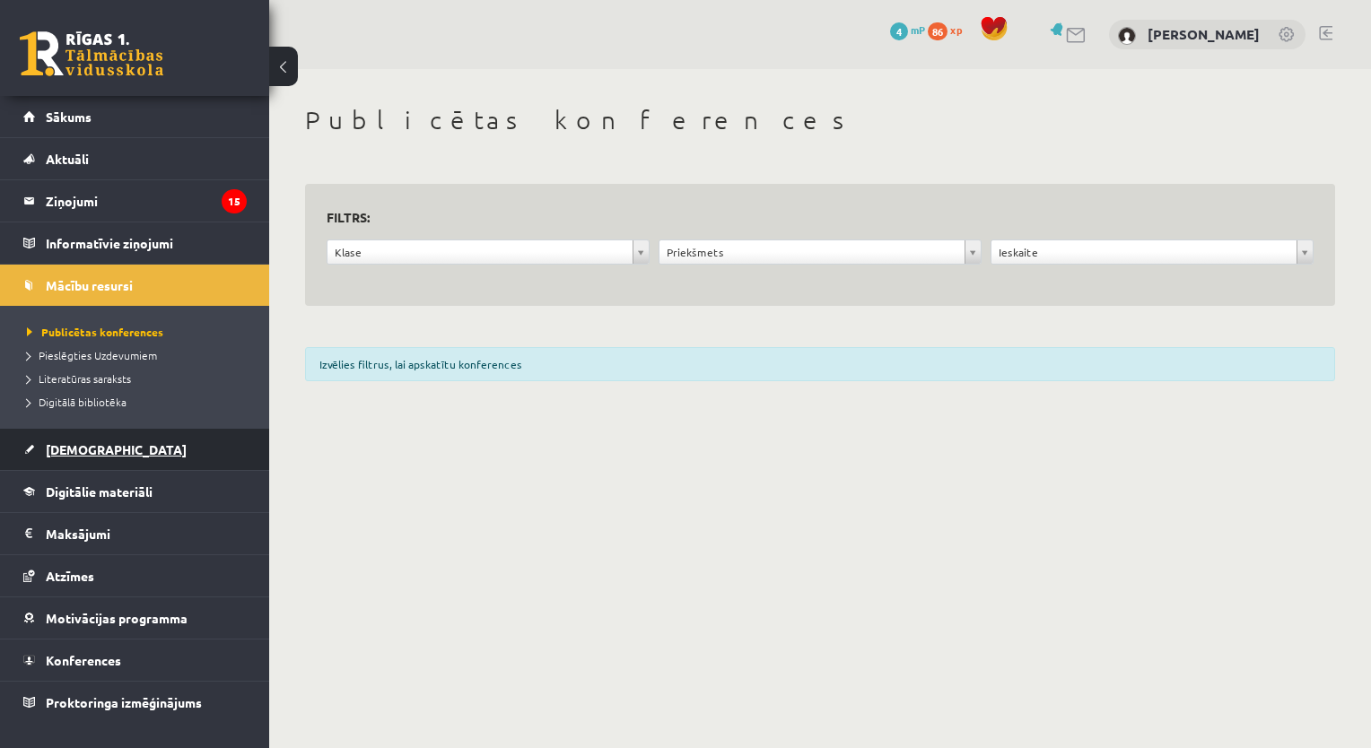
click at [140, 456] on link "[DEMOGRAPHIC_DATA]" at bounding box center [134, 449] width 223 height 41
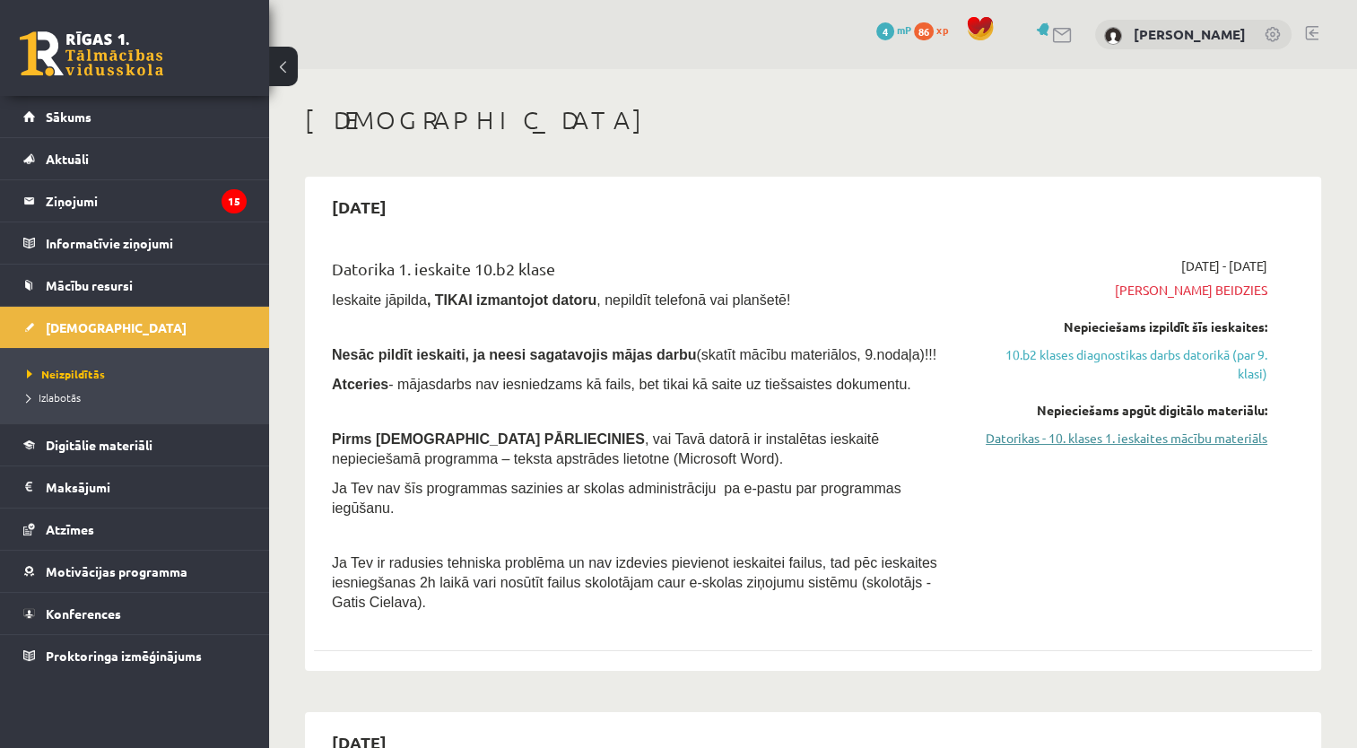
click at [1127, 439] on link "Datorikas - 10. klases 1. ieskaites mācību materiāls" at bounding box center [1120, 438] width 294 height 19
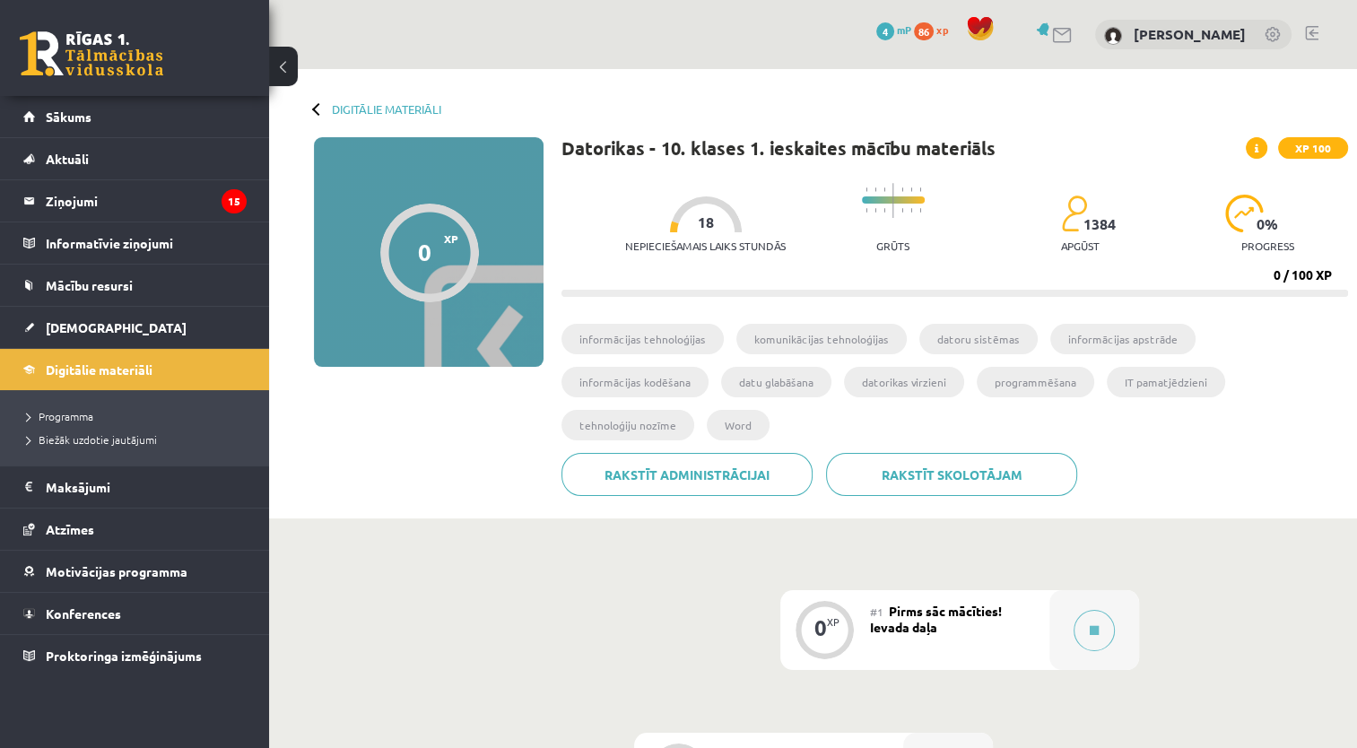
click at [946, 598] on div "#1 Pirms sāc mācīties! Ievada daļa" at bounding box center [959, 630] width 179 height 80
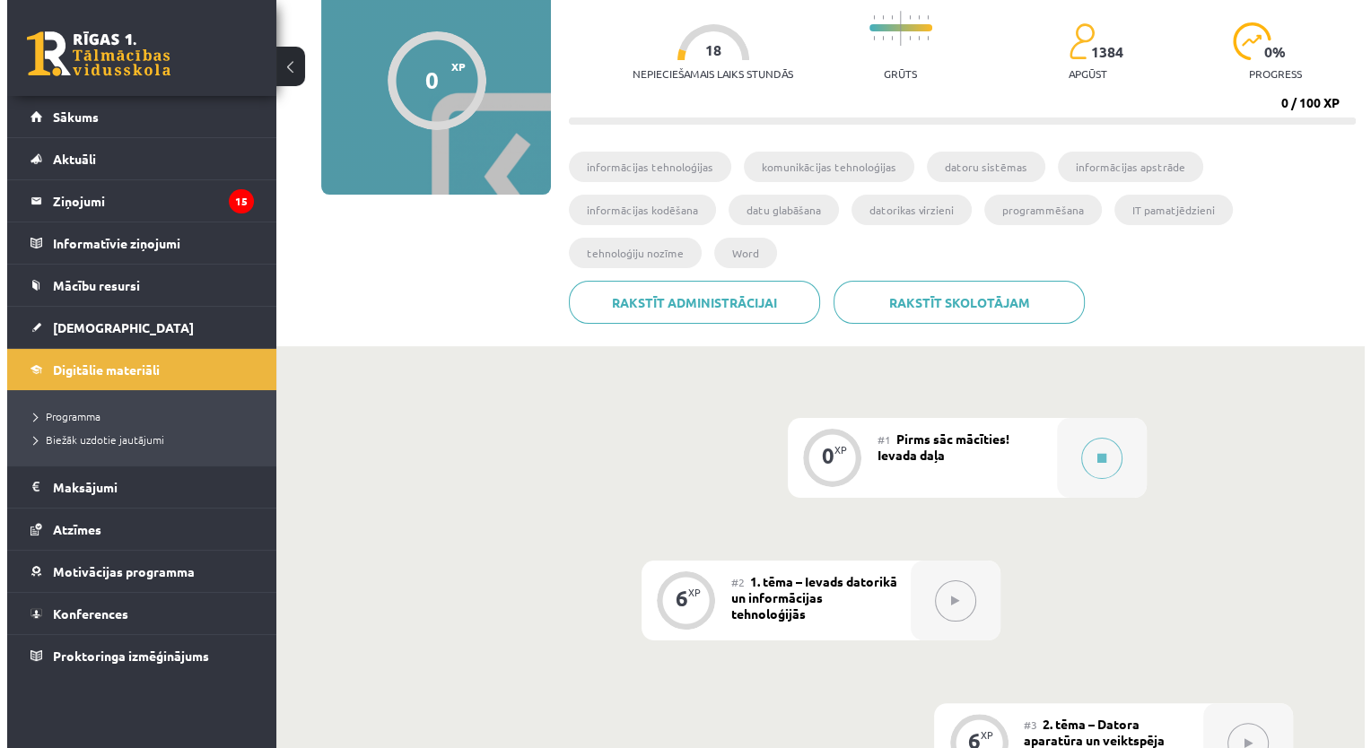
scroll to position [161, 0]
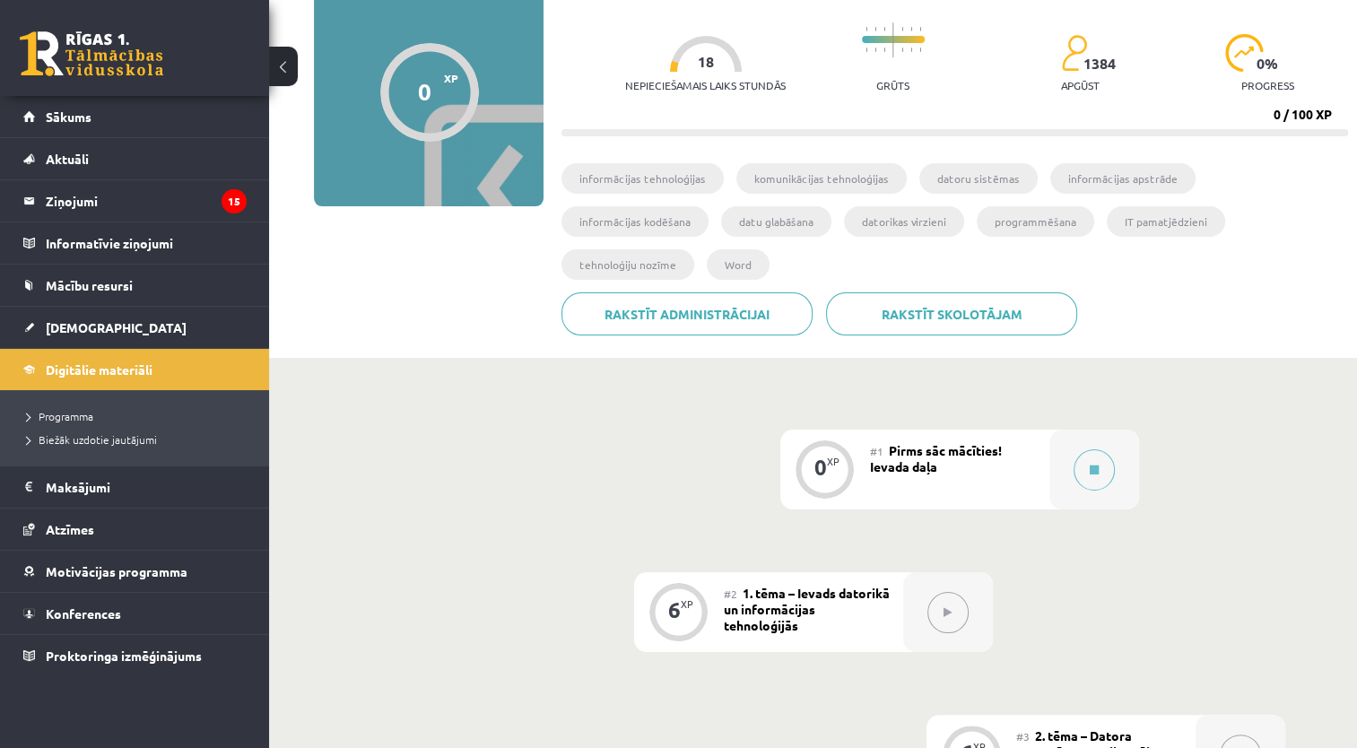
click at [849, 440] on div "0 XP" at bounding box center [825, 467] width 54 height 54
click at [1081, 449] on button at bounding box center [1094, 469] width 41 height 41
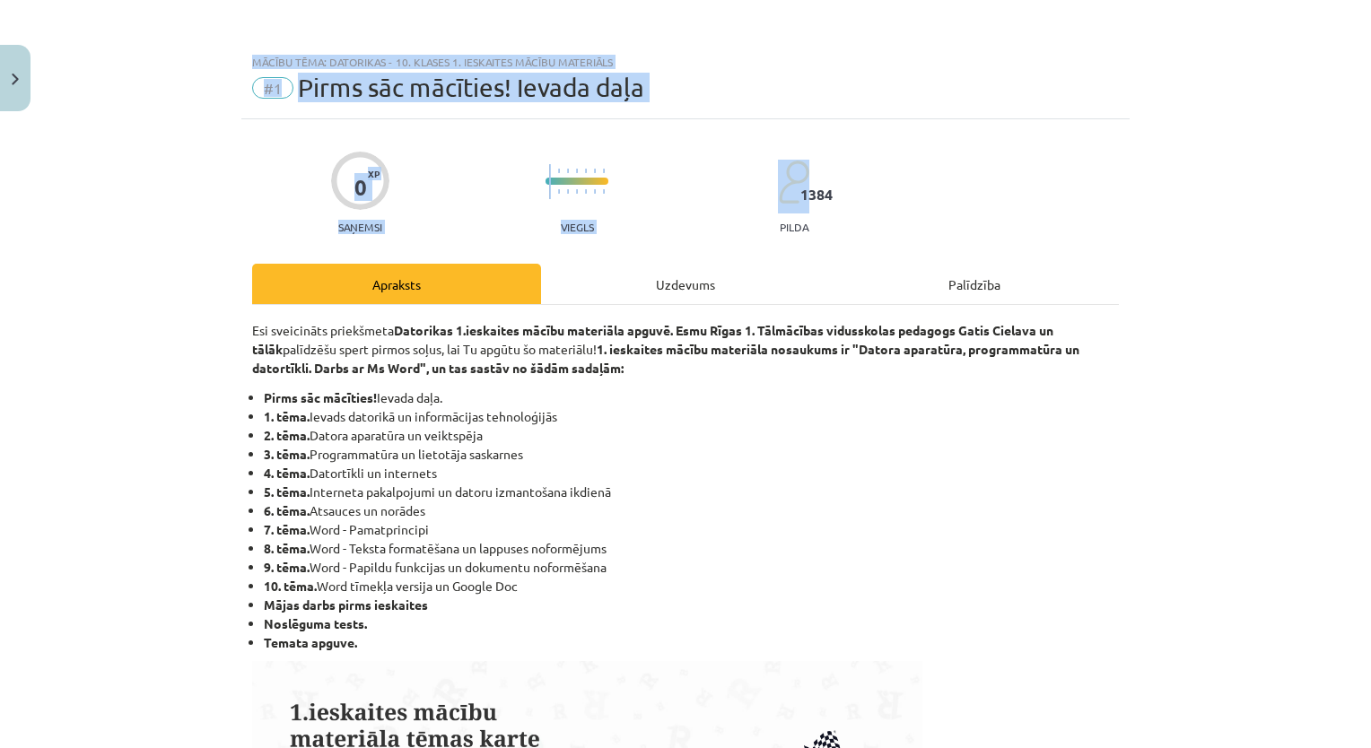
drag, startPoint x: 1356, startPoint y: 132, endPoint x: 1373, endPoint y: 94, distance: 41.3
click at [1370, 94] on html "0 Dāvanas 4 mP 86 xp [PERSON_NAME] Sākums Aktuāli Kā mācīties eSKOLĀ Kontakti N…" at bounding box center [685, 213] width 1371 height 748
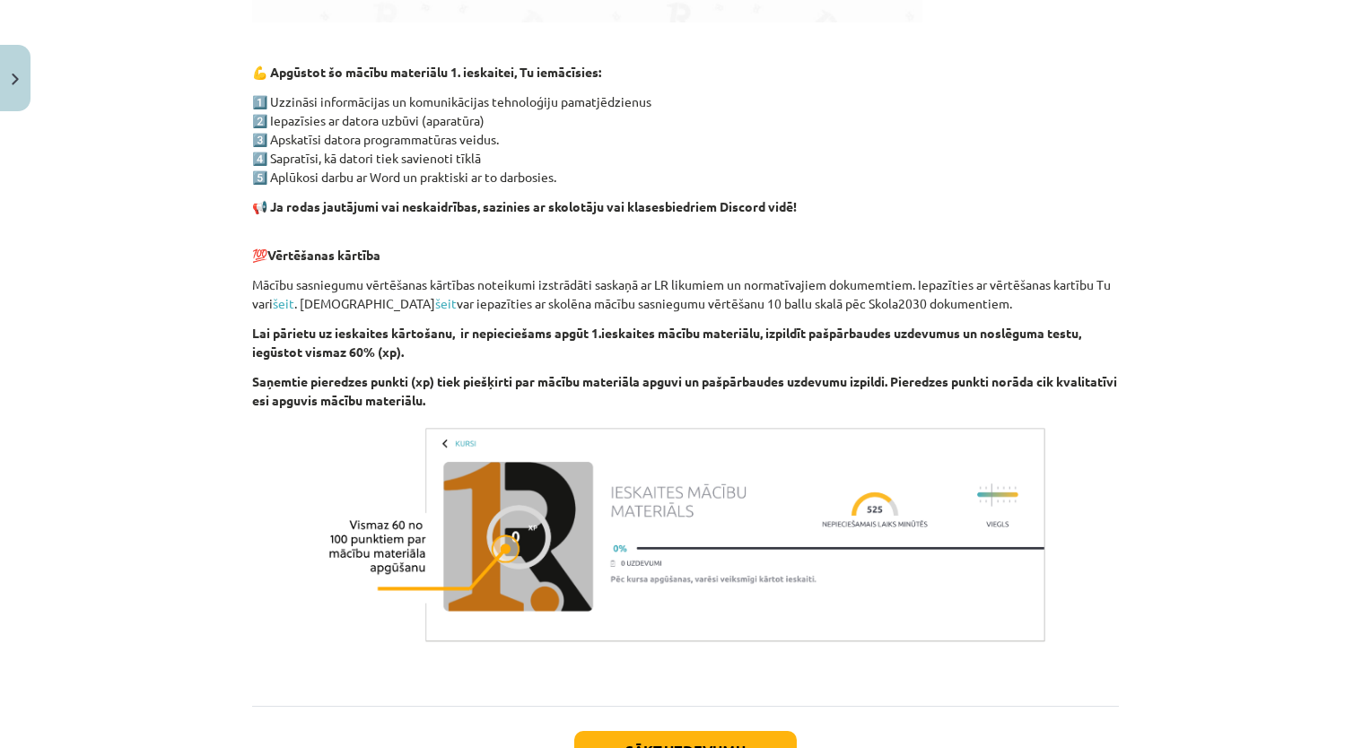
scroll to position [1154, 0]
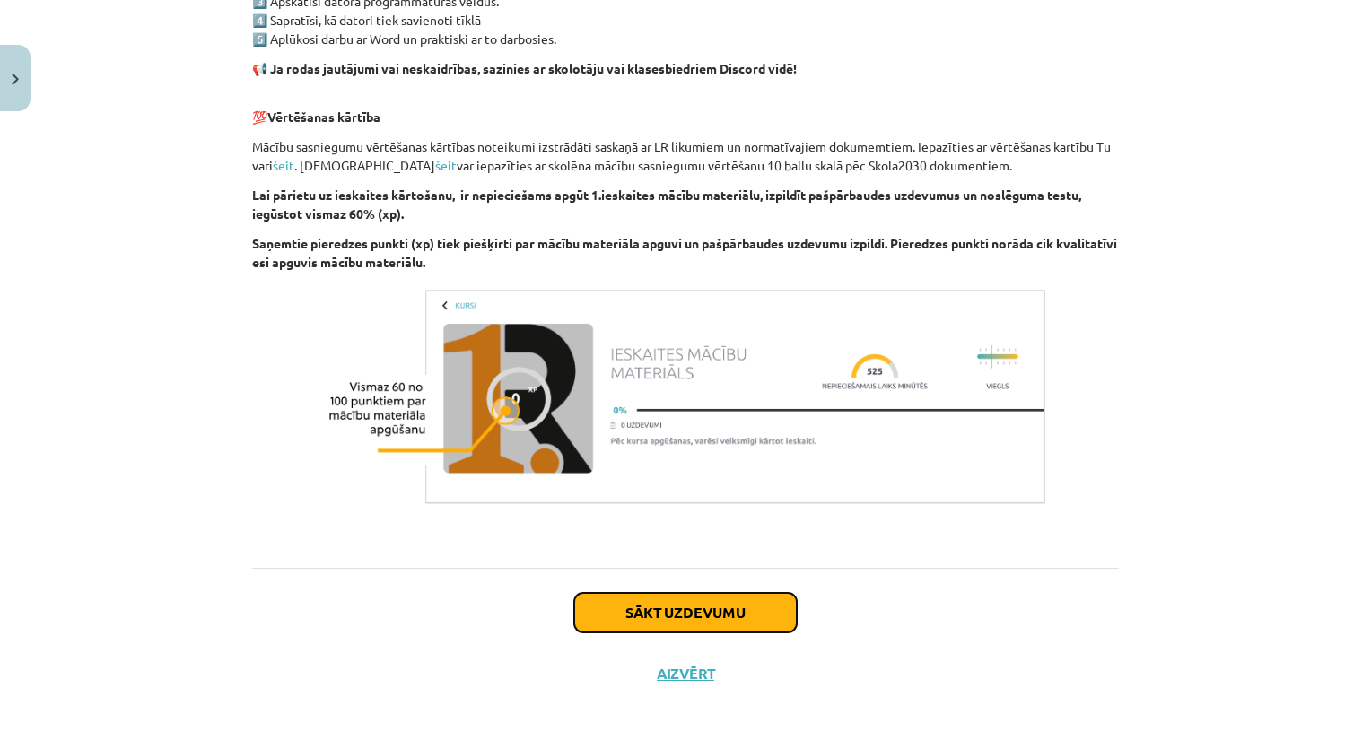
click at [682, 620] on button "Sākt uzdevumu" at bounding box center [685, 612] width 222 height 39
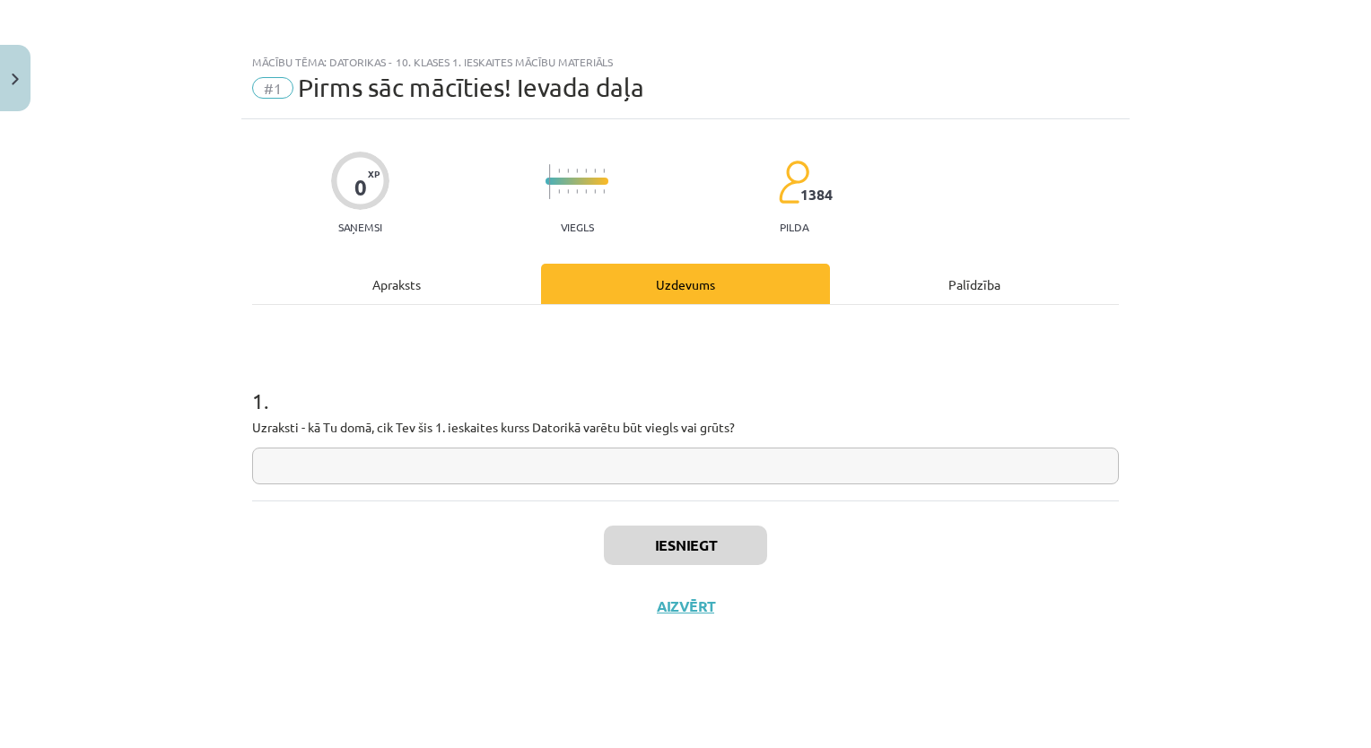
click at [585, 475] on input "text" at bounding box center [685, 466] width 866 height 37
type input "*****"
click at [687, 532] on button "Iesniegt" at bounding box center [685, 545] width 163 height 39
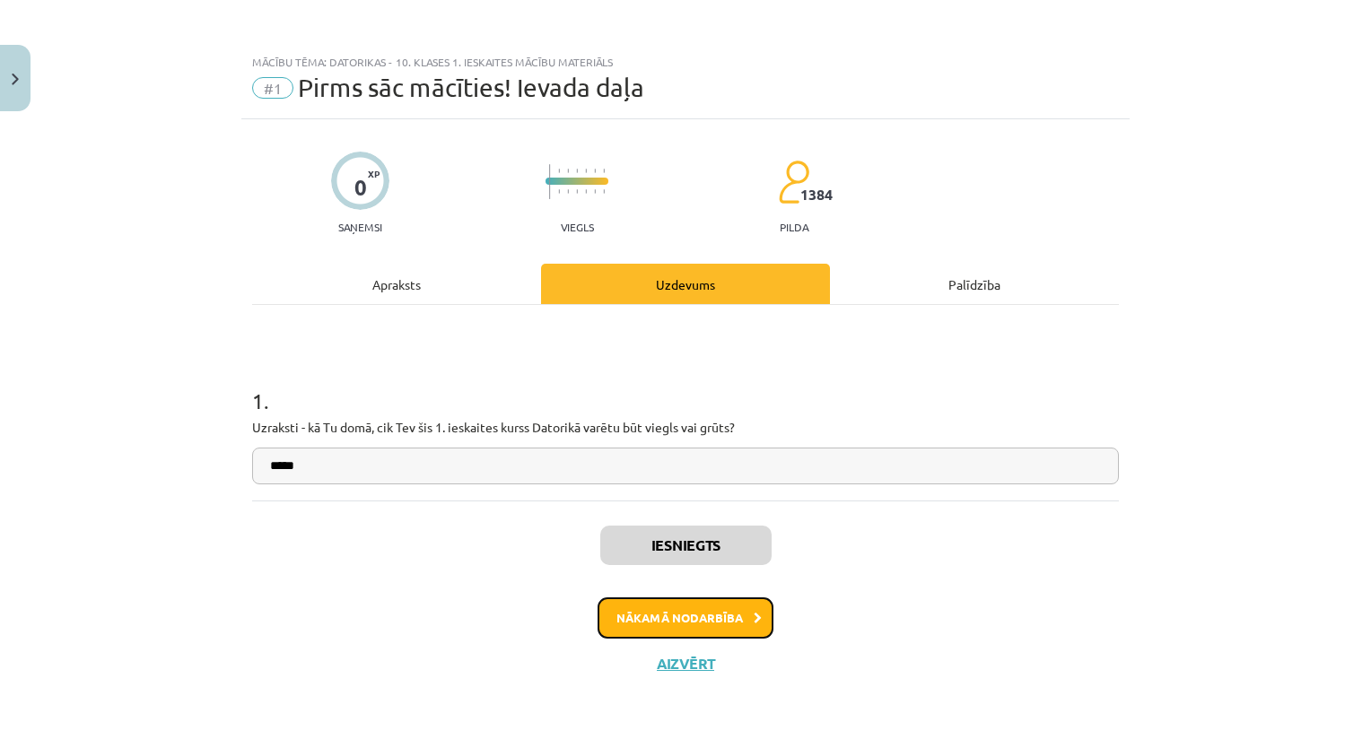
click at [676, 615] on button "Nākamā nodarbība" at bounding box center [685, 617] width 176 height 41
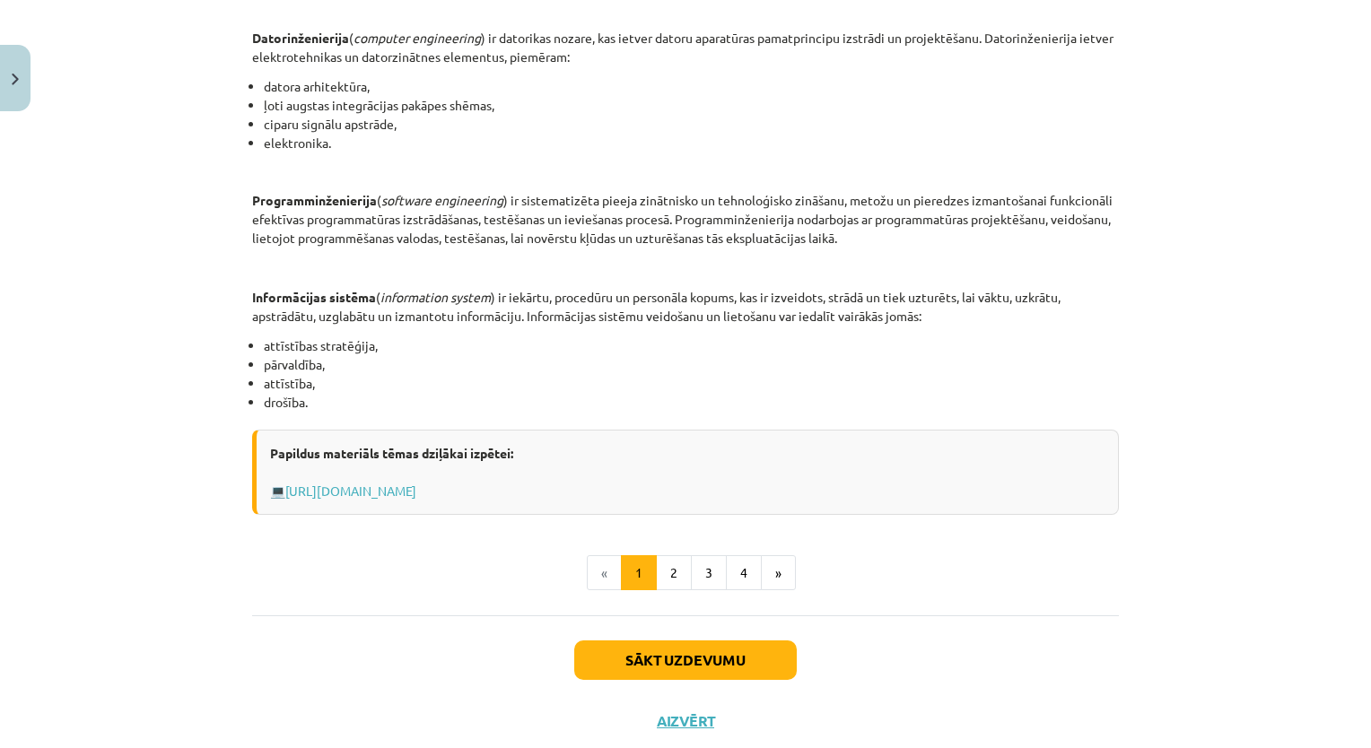
scroll to position [743, 0]
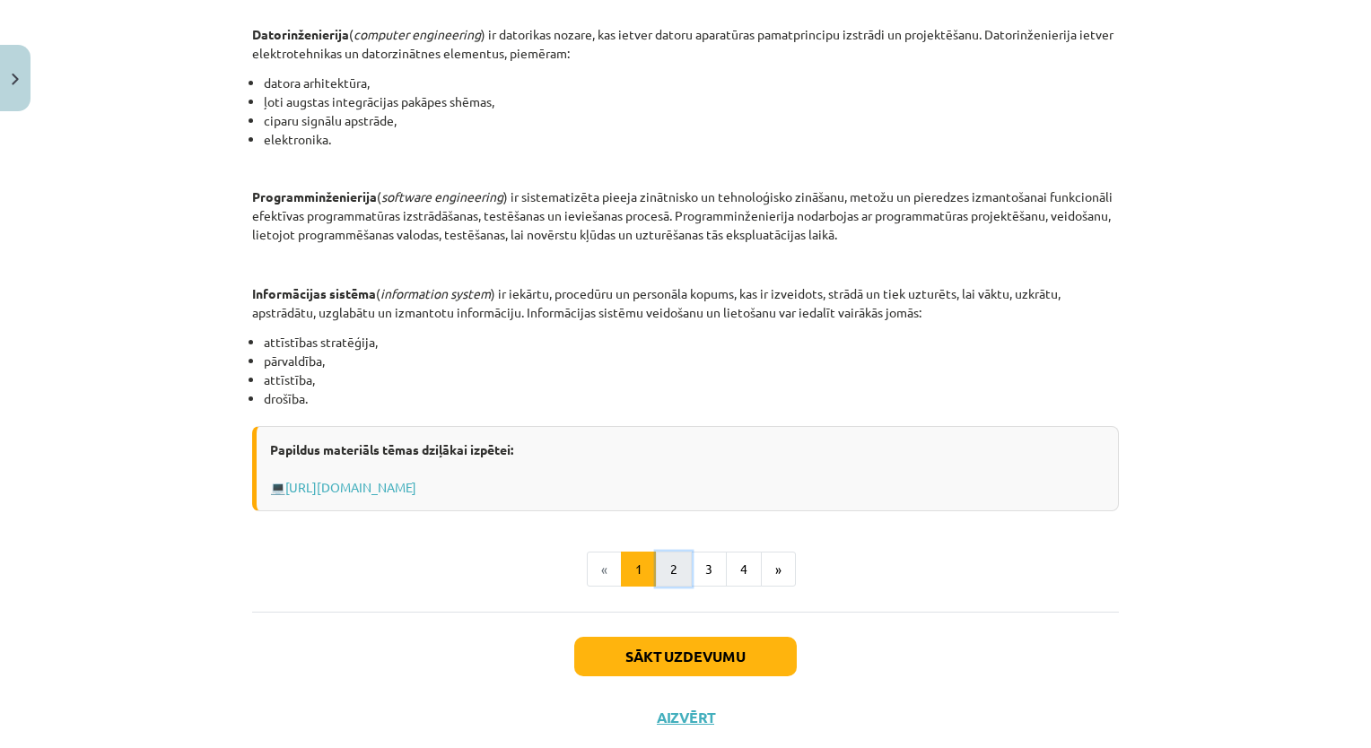
click at [665, 579] on button "2" at bounding box center [674, 570] width 36 height 36
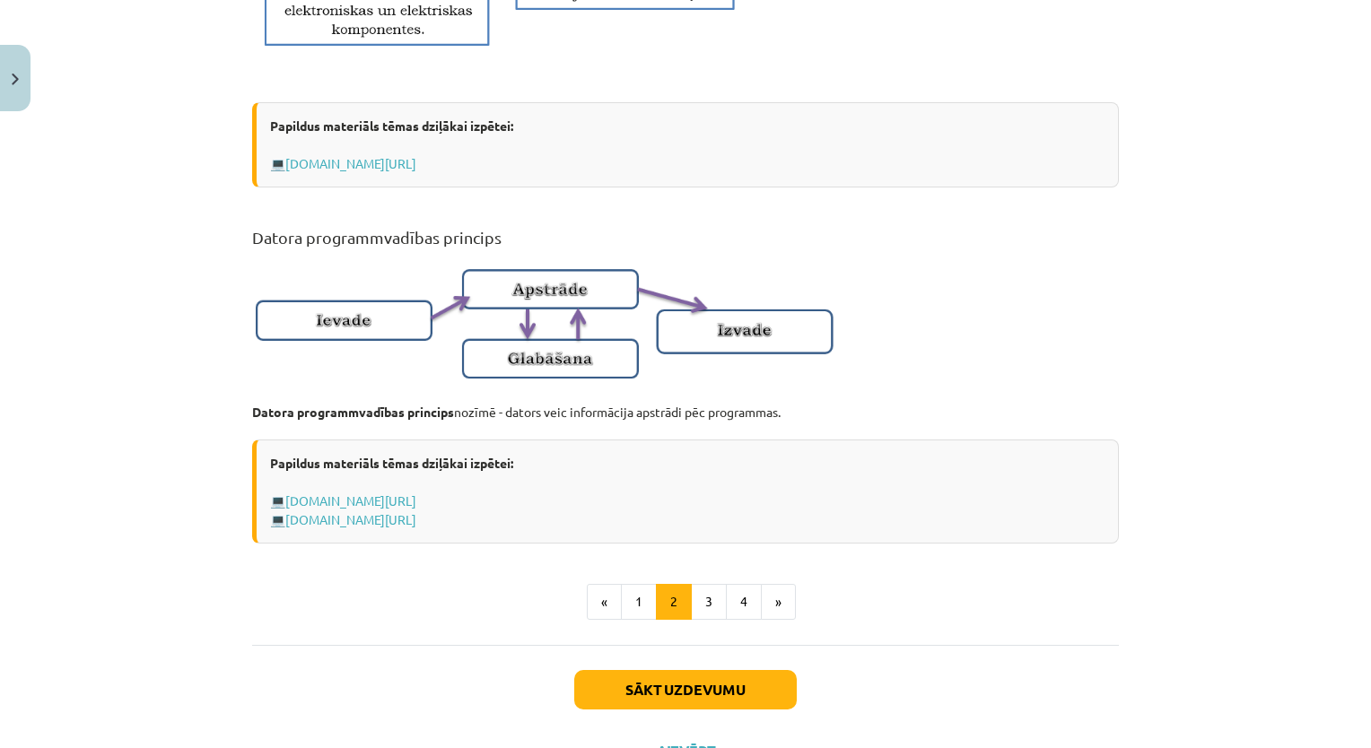
scroll to position [1012, 0]
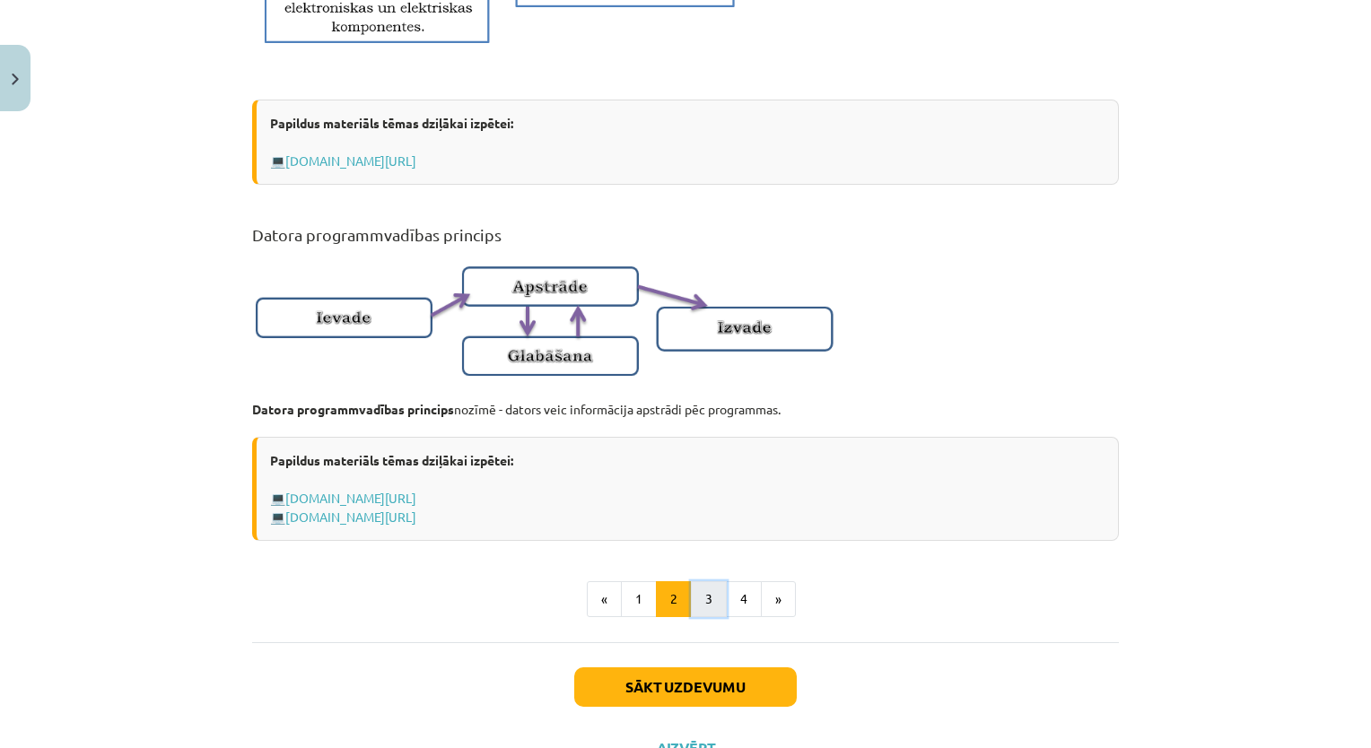
click at [713, 617] on button "3" at bounding box center [709, 599] width 36 height 36
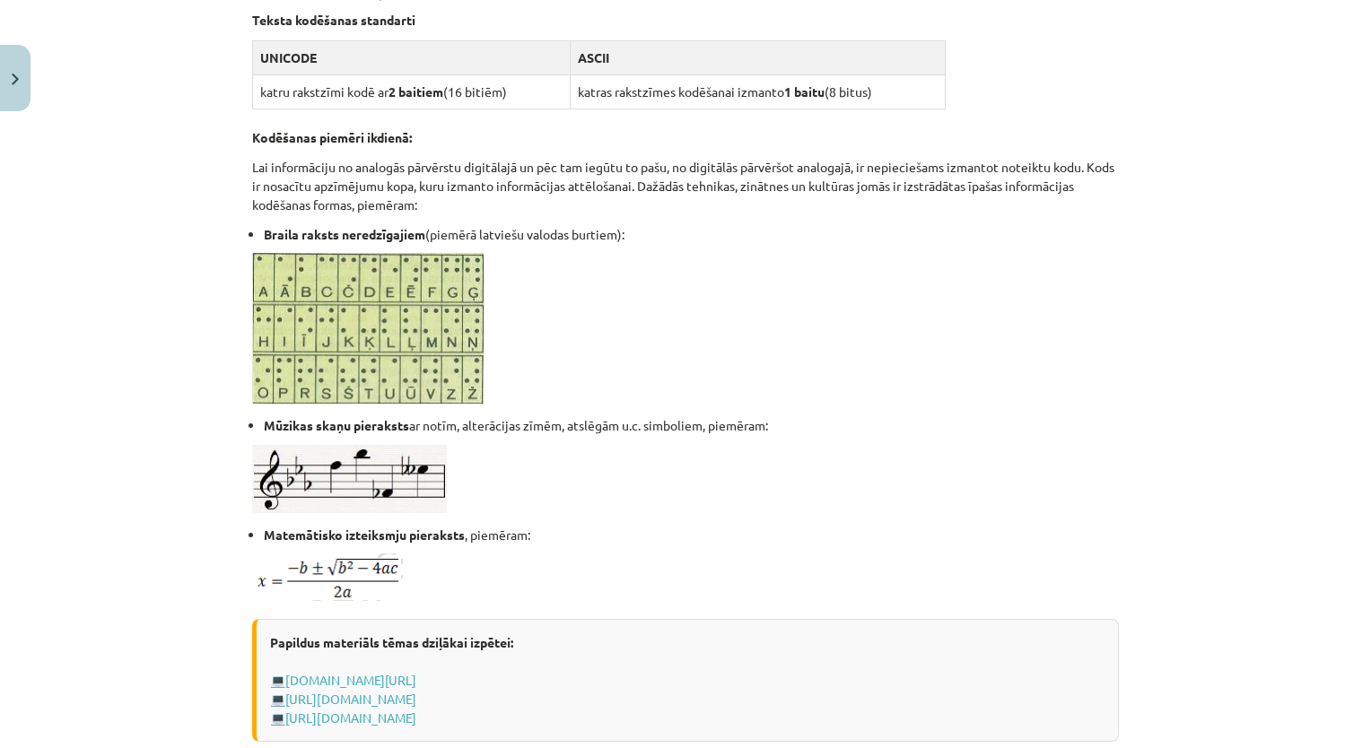
scroll to position [1073, 0]
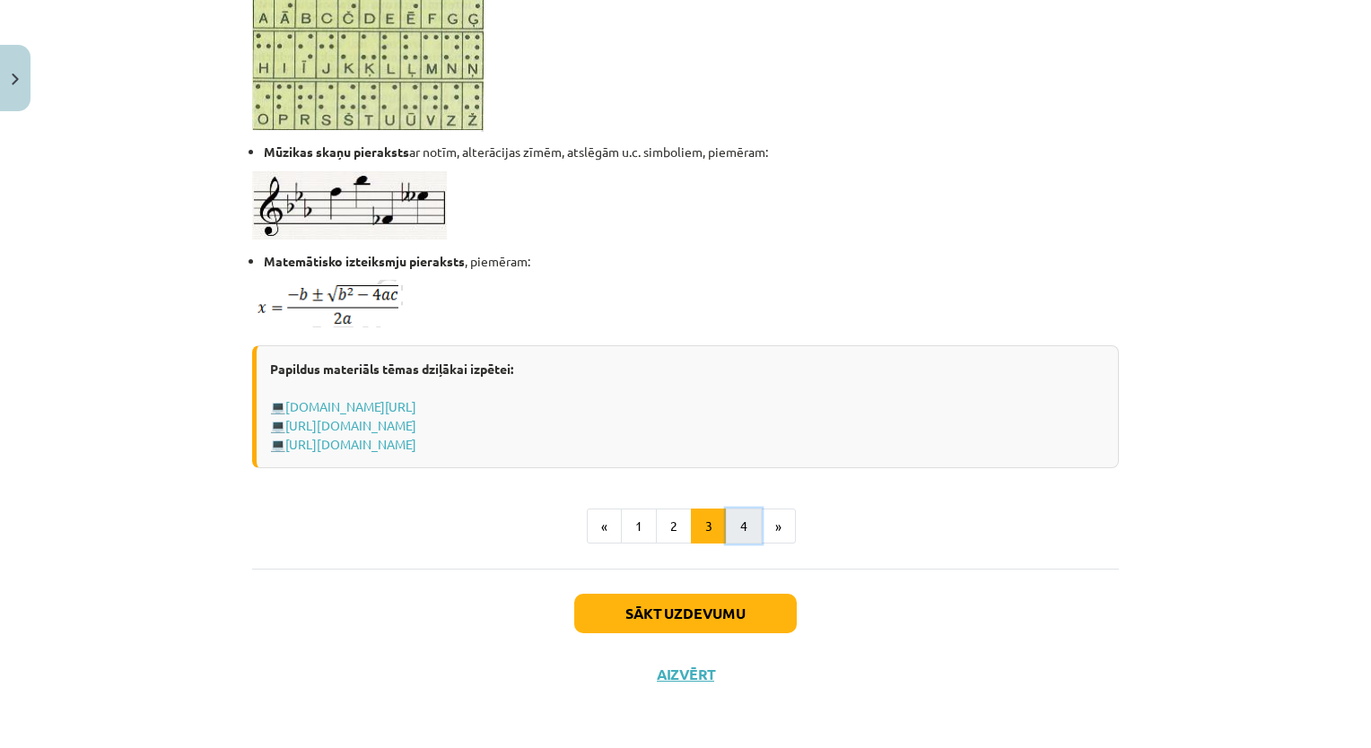
click at [736, 511] on button "4" at bounding box center [744, 527] width 36 height 36
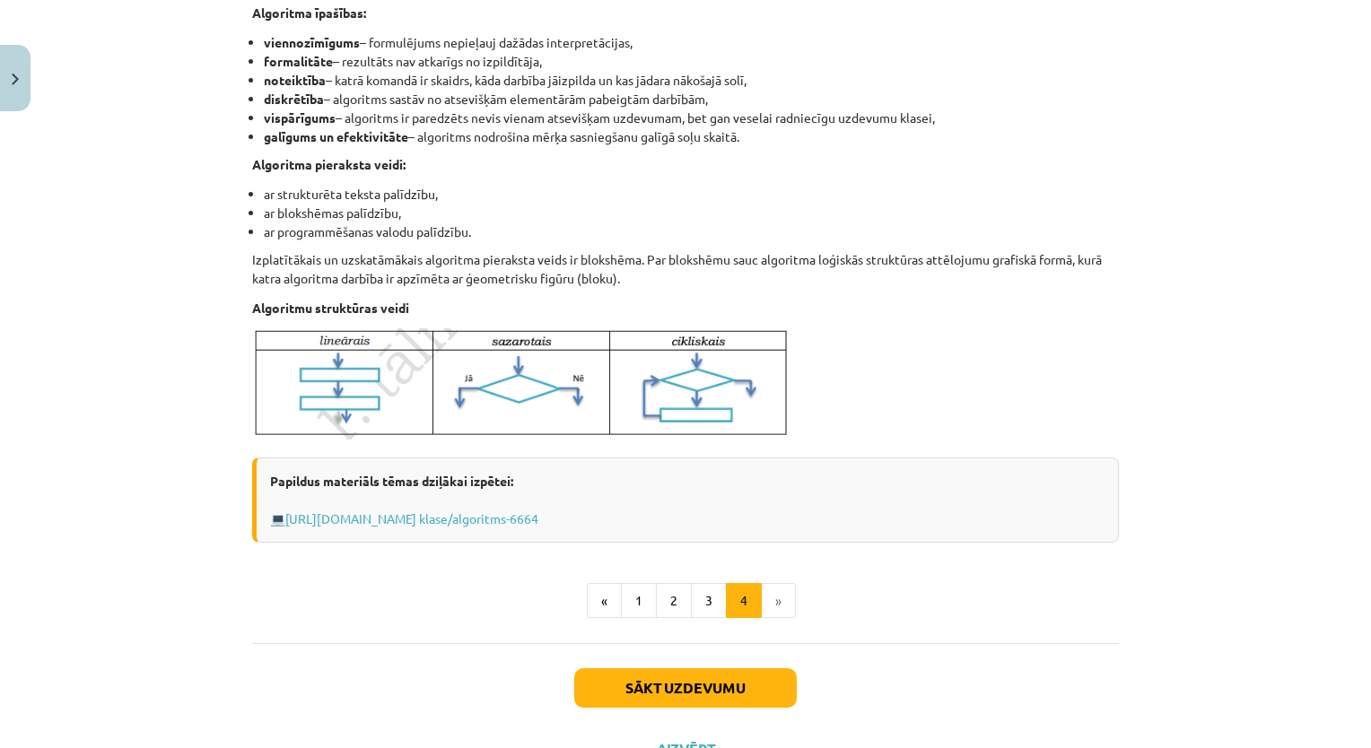
scroll to position [614, 0]
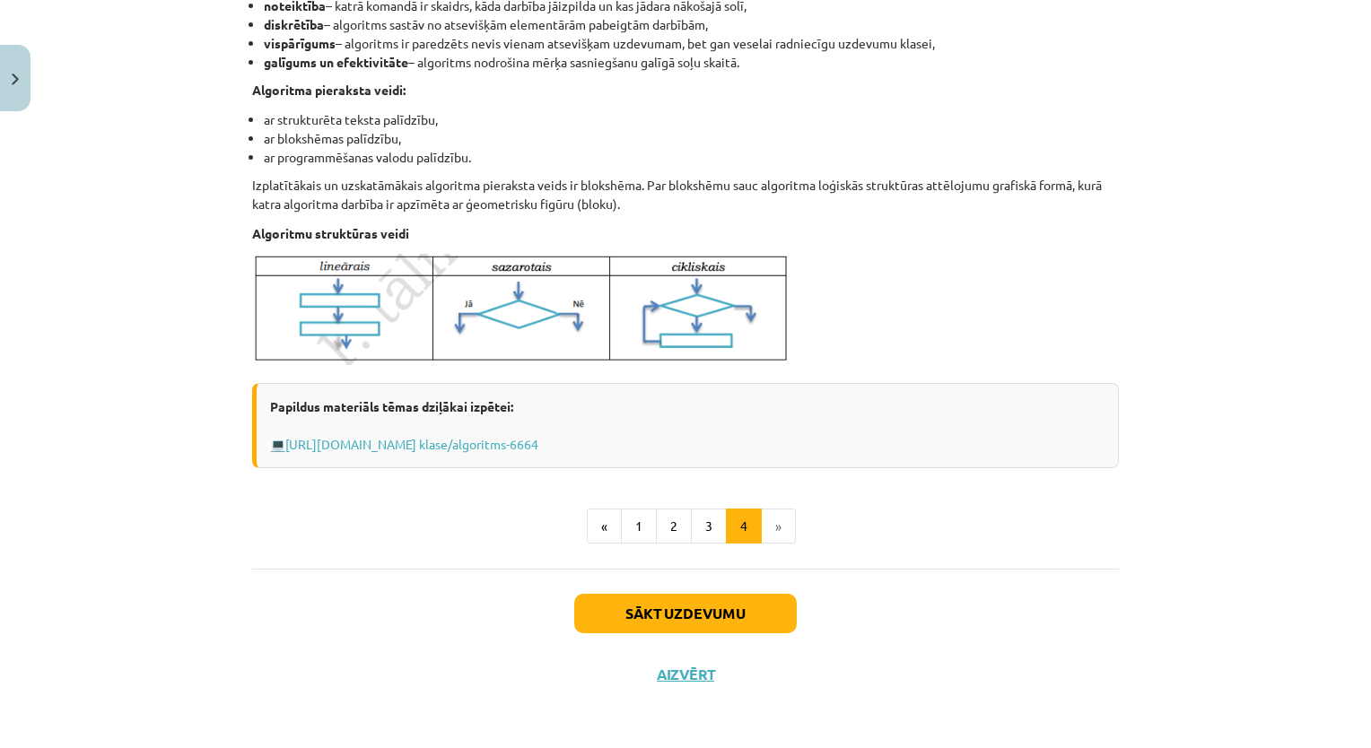
click at [762, 530] on li "»" at bounding box center [779, 527] width 34 height 36
click at [732, 634] on div "Sākt uzdevumu Aizvērt" at bounding box center [685, 632] width 866 height 126
click at [729, 624] on button "Sākt uzdevumu" at bounding box center [685, 613] width 222 height 39
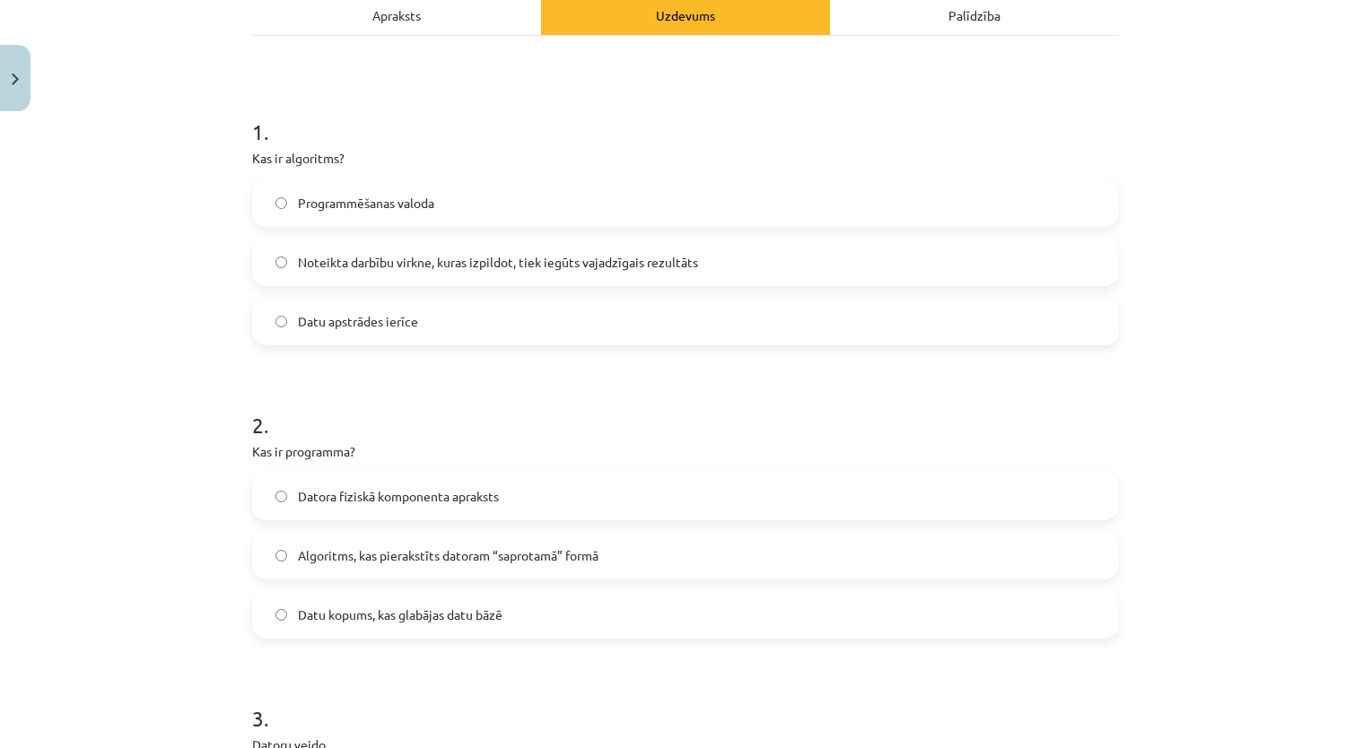
scroll to position [282, 0]
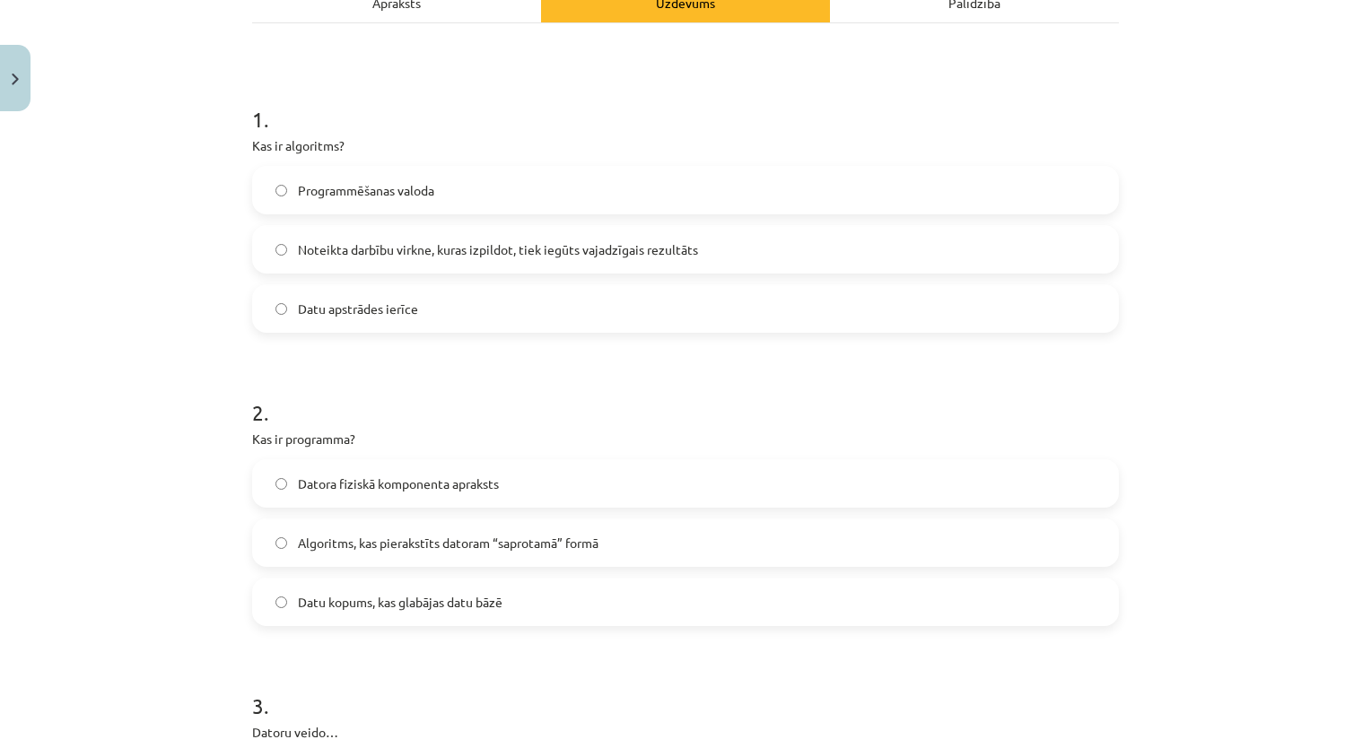
click at [142, 301] on div "Mācību tēma: Datorikas - 10. klases 1. ieskaites mācību materiāls #2 1. tēma – …" at bounding box center [685, 374] width 1371 height 748
click at [334, 255] on span "Noteikta darbību virkne, kuras izpildot, tiek iegūts vajadzīgais rezultāts" at bounding box center [498, 249] width 400 height 19
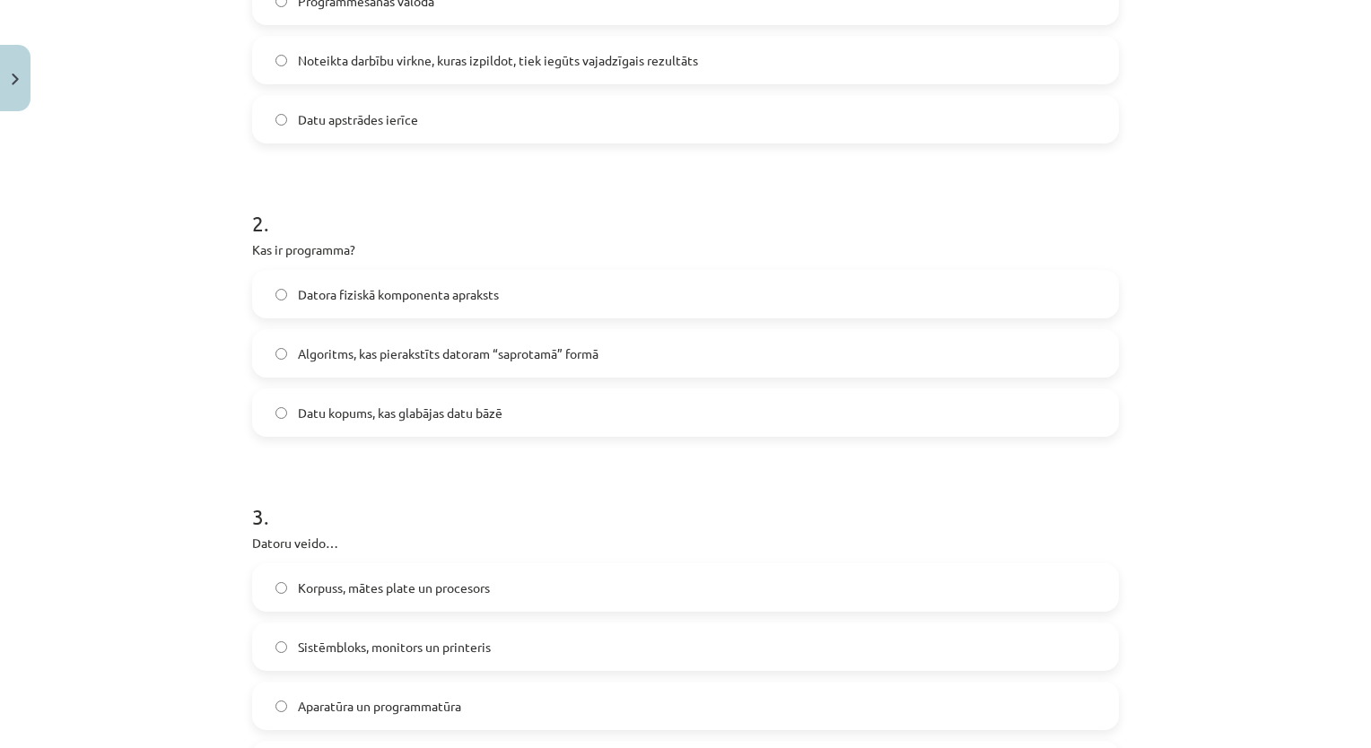
scroll to position [470, 0]
click at [1285, 335] on div "Mācību tēma: Datorikas - 10. klases 1. ieskaites mācību materiāls #2 1. tēma – …" at bounding box center [685, 374] width 1371 height 748
click at [666, 351] on label "Algoritms, kas pierakstīts datoram “saprotamā” formā" at bounding box center [685, 354] width 863 height 45
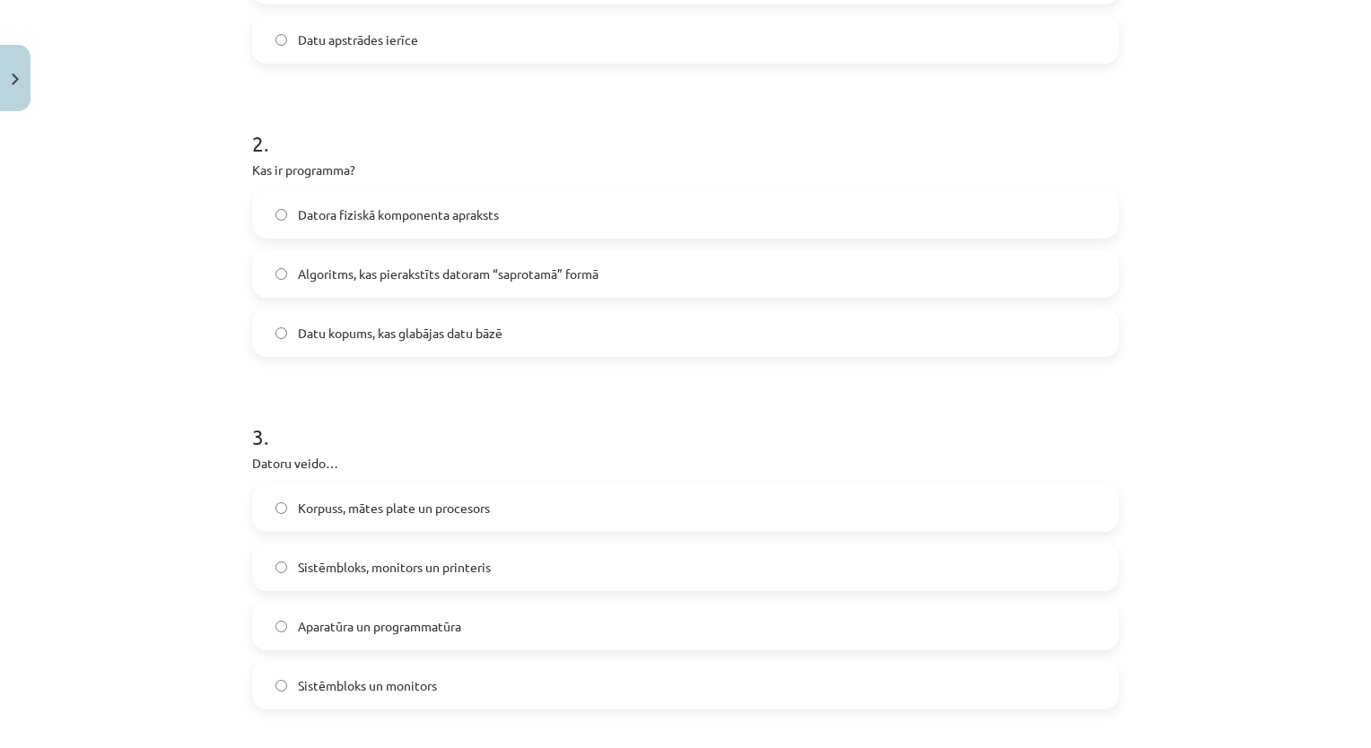
scroll to position [553, 0]
click at [53, 341] on div "Mācību tēma: Datorikas - 10. klases 1. ieskaites mācību materiāls #2 1. tēma – …" at bounding box center [685, 374] width 1371 height 748
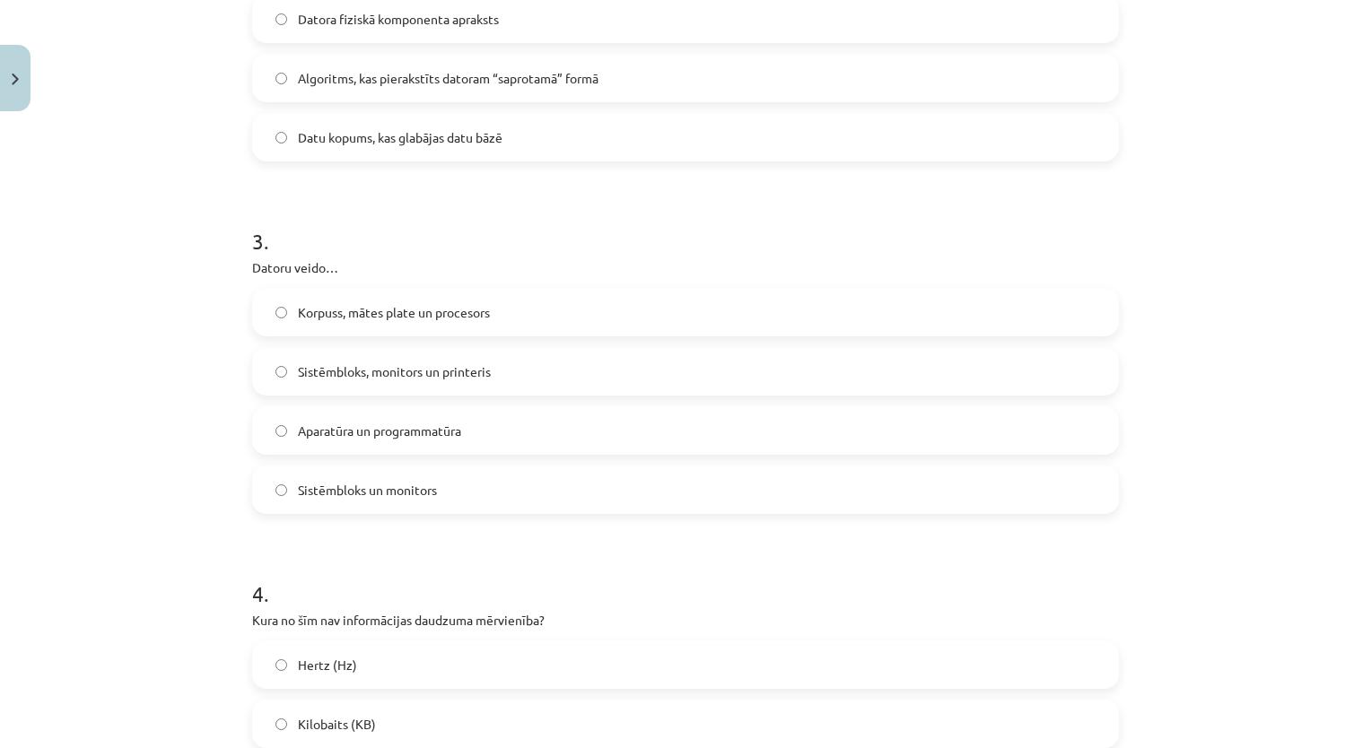
scroll to position [736, 0]
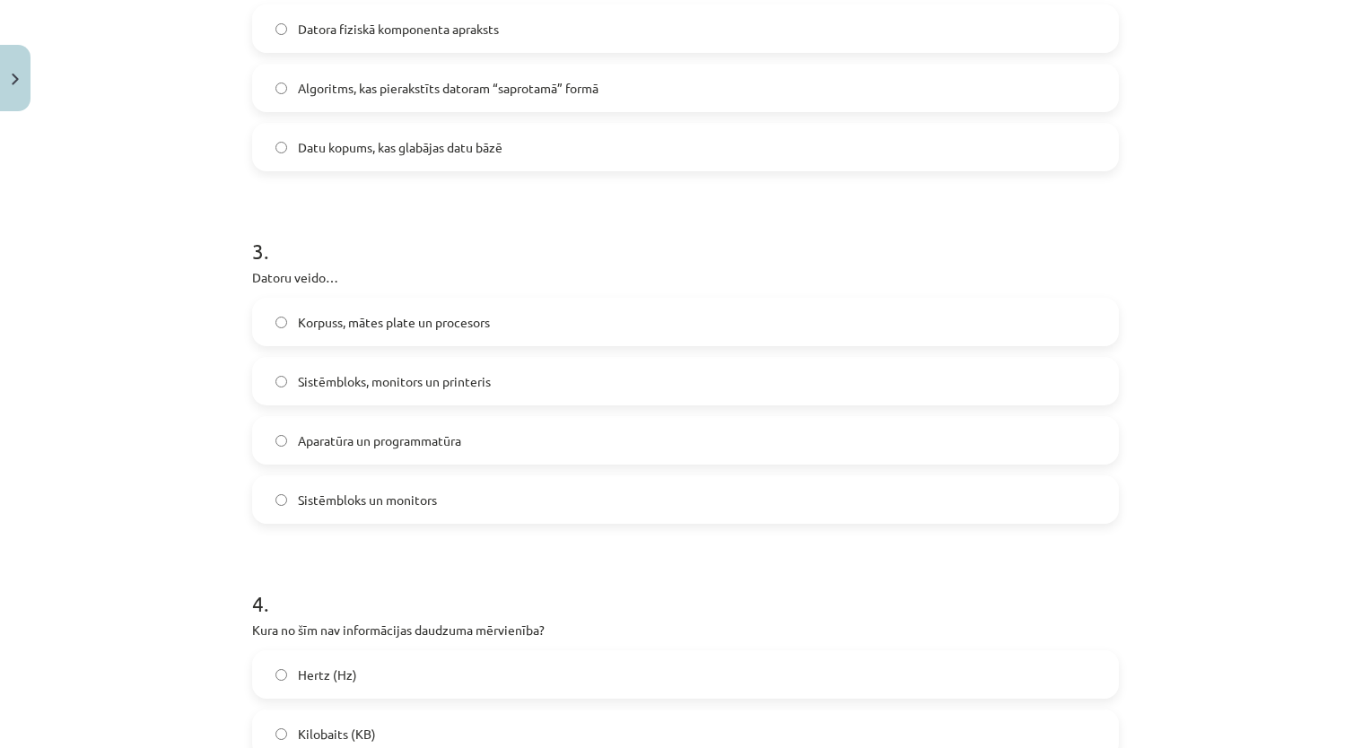
click at [57, 422] on div "Mācību tēma: Datorikas - 10. klases 1. ieskaites mācību materiāls #2 1. tēma – …" at bounding box center [685, 374] width 1371 height 748
click at [463, 440] on label "Aparatūra un programmatūra" at bounding box center [685, 440] width 863 height 45
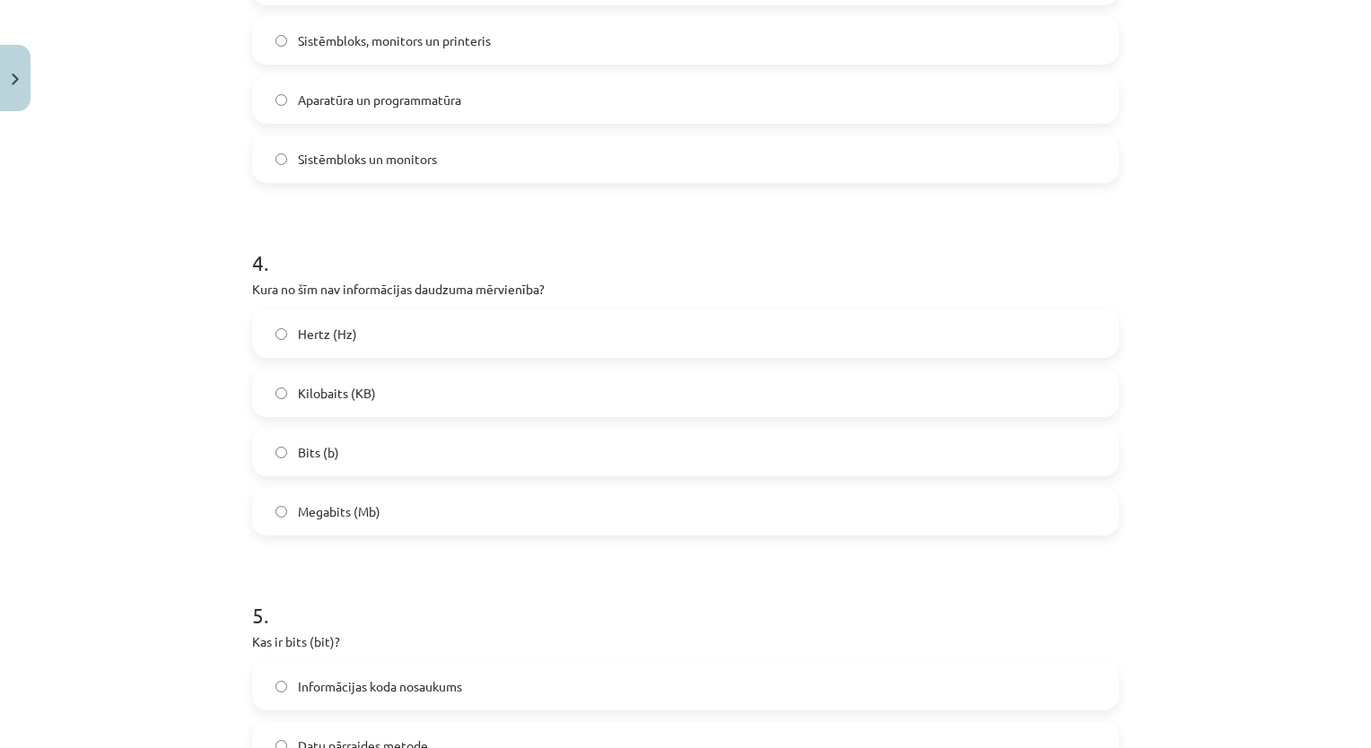
scroll to position [1075, 0]
click at [1214, 318] on div "Mācību tēma: Datorikas - 10. klases 1. ieskaites mācību materiāls #2 1. tēma – …" at bounding box center [685, 374] width 1371 height 748
click at [647, 456] on label "Bits (b)" at bounding box center [685, 454] width 863 height 45
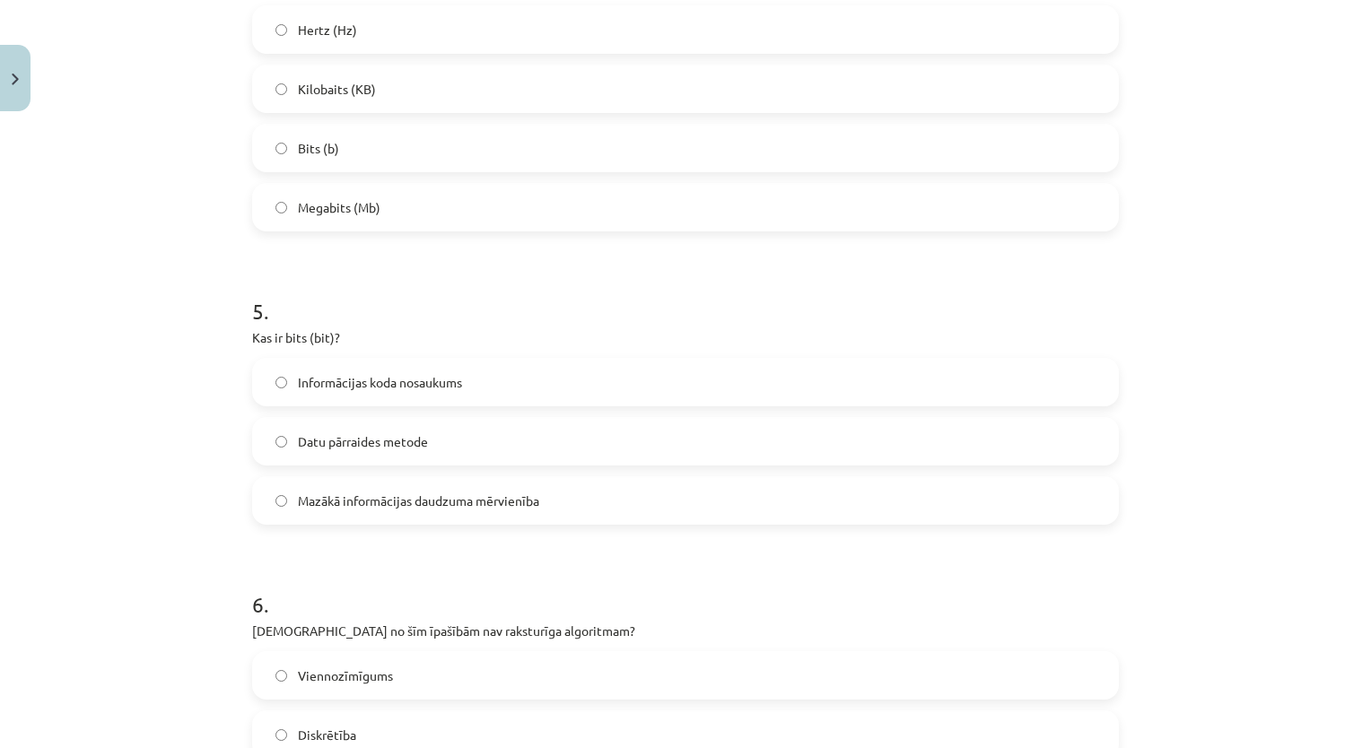
scroll to position [1398, 0]
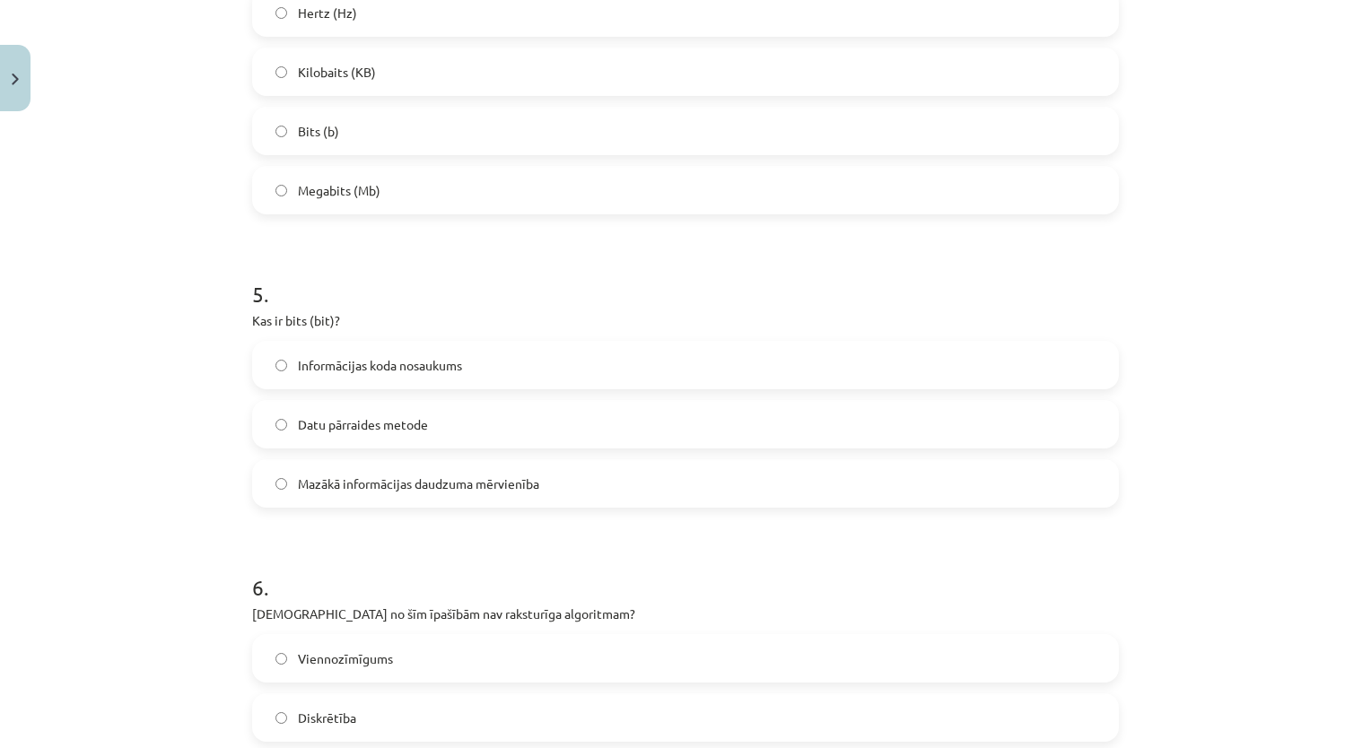
click at [1188, 168] on div "Mācību tēma: Datorikas - 10. klases 1. ieskaites mācību materiāls #2 1. tēma – …" at bounding box center [685, 374] width 1371 height 748
click at [563, 503] on label "Mazākā informācijas daudzuma mērvienība" at bounding box center [685, 483] width 863 height 45
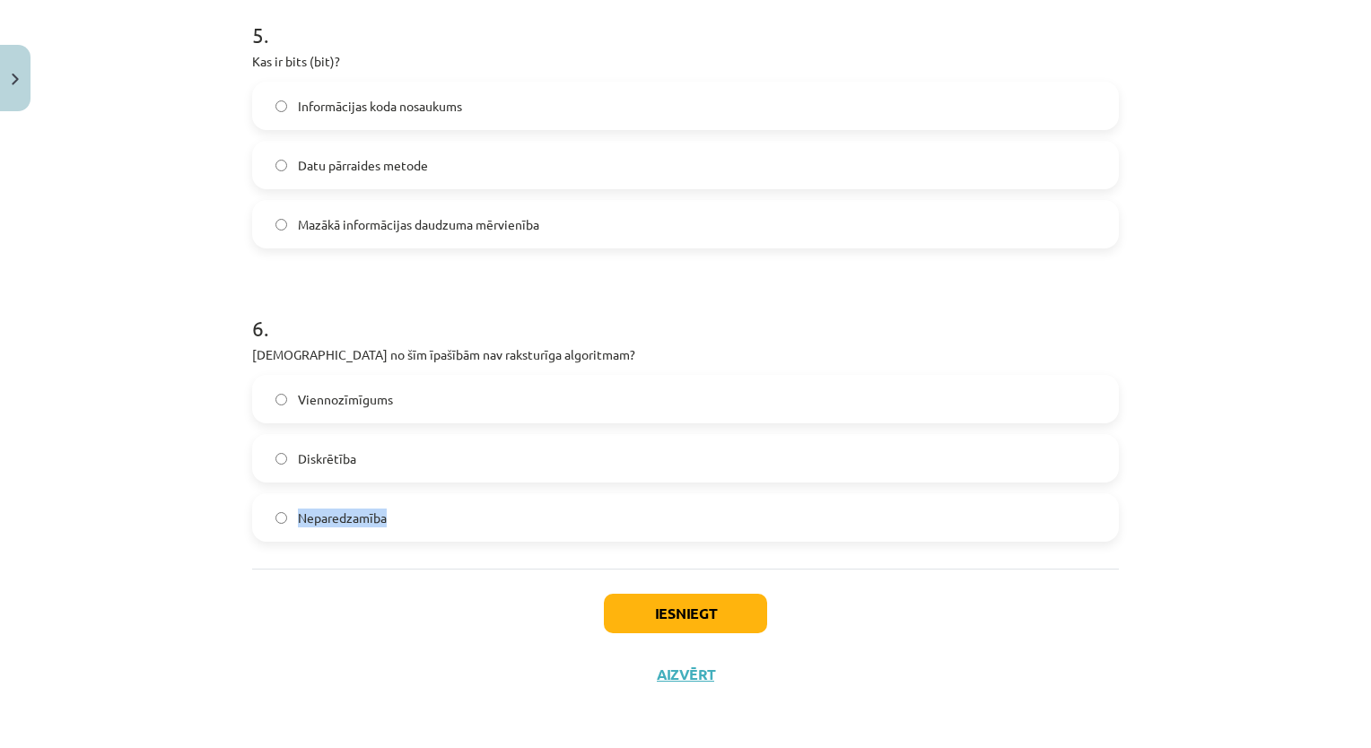
drag, startPoint x: 84, startPoint y: 493, endPoint x: 379, endPoint y: 511, distance: 294.8
click at [379, 511] on div "Mācību tēma: Datorikas - 10. klases 1. ieskaites mācību materiāls #2 1. tēma – …" at bounding box center [685, 374] width 1371 height 748
click at [379, 511] on span "Neparedzamība" at bounding box center [342, 518] width 89 height 19
click at [668, 598] on button "Iesniegt" at bounding box center [685, 613] width 163 height 39
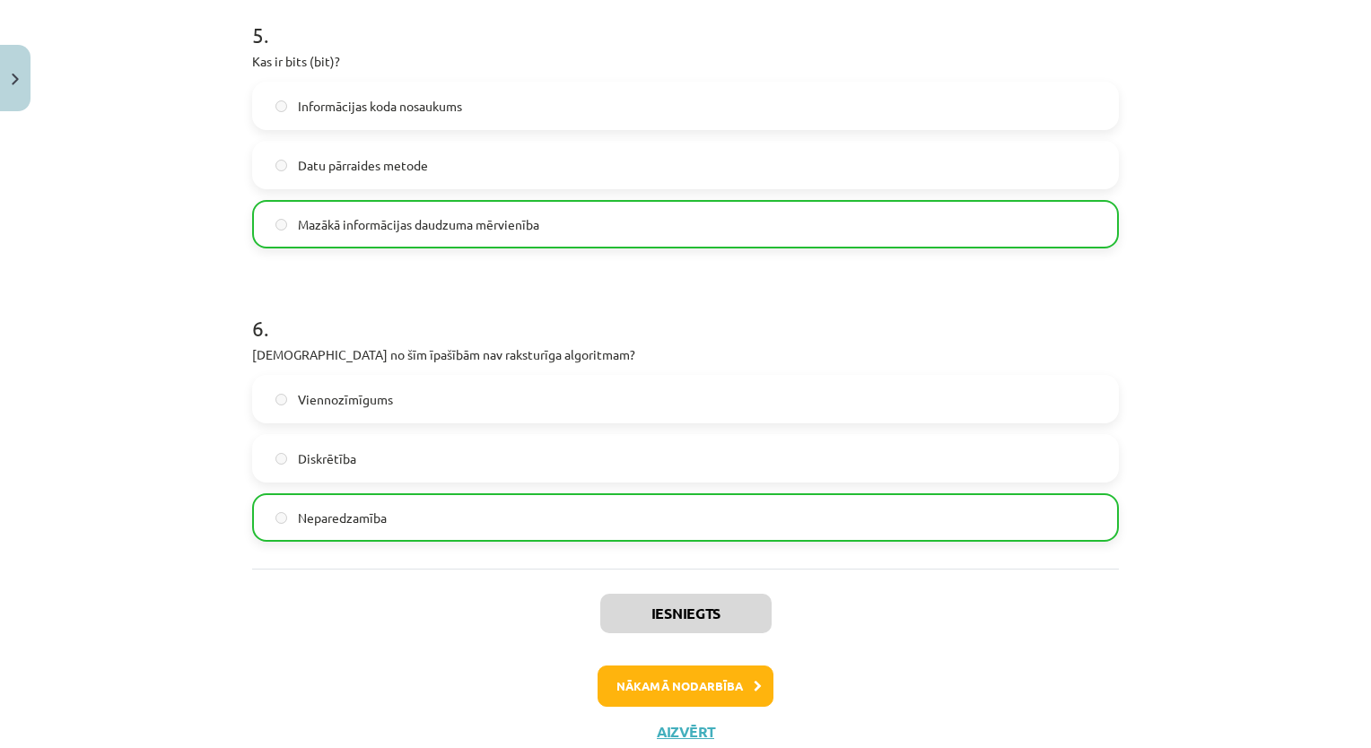
click at [1037, 412] on label "Viennozīmīgums" at bounding box center [685, 399] width 863 height 45
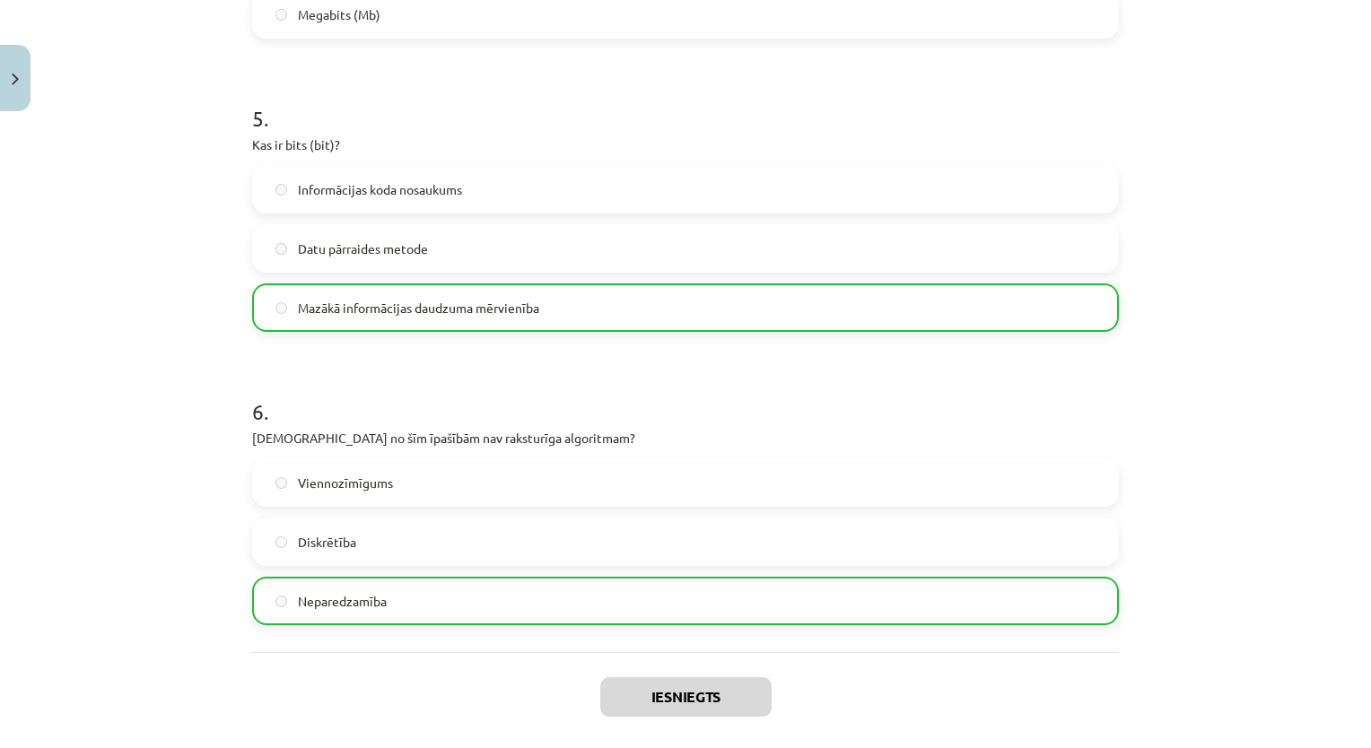
scroll to position [1715, 0]
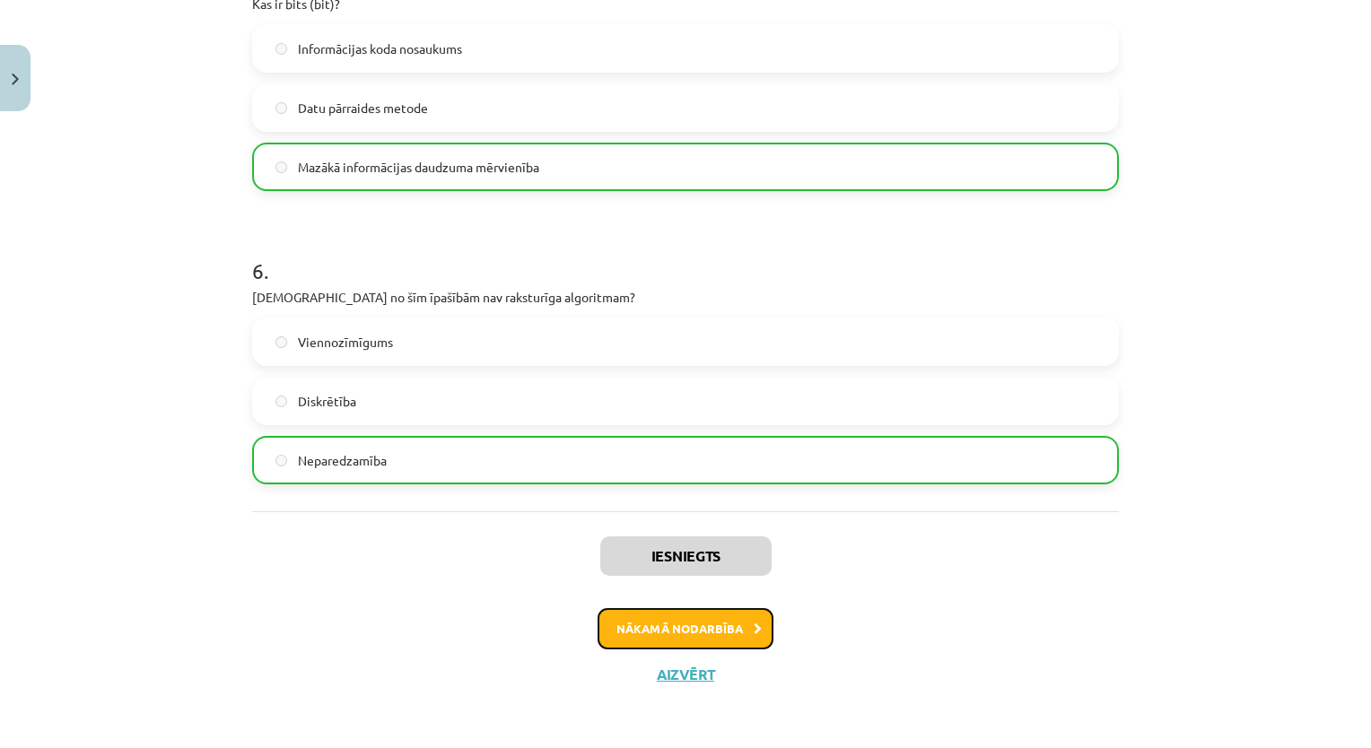
click at [738, 631] on button "Nākamā nodarbība" at bounding box center [685, 628] width 176 height 41
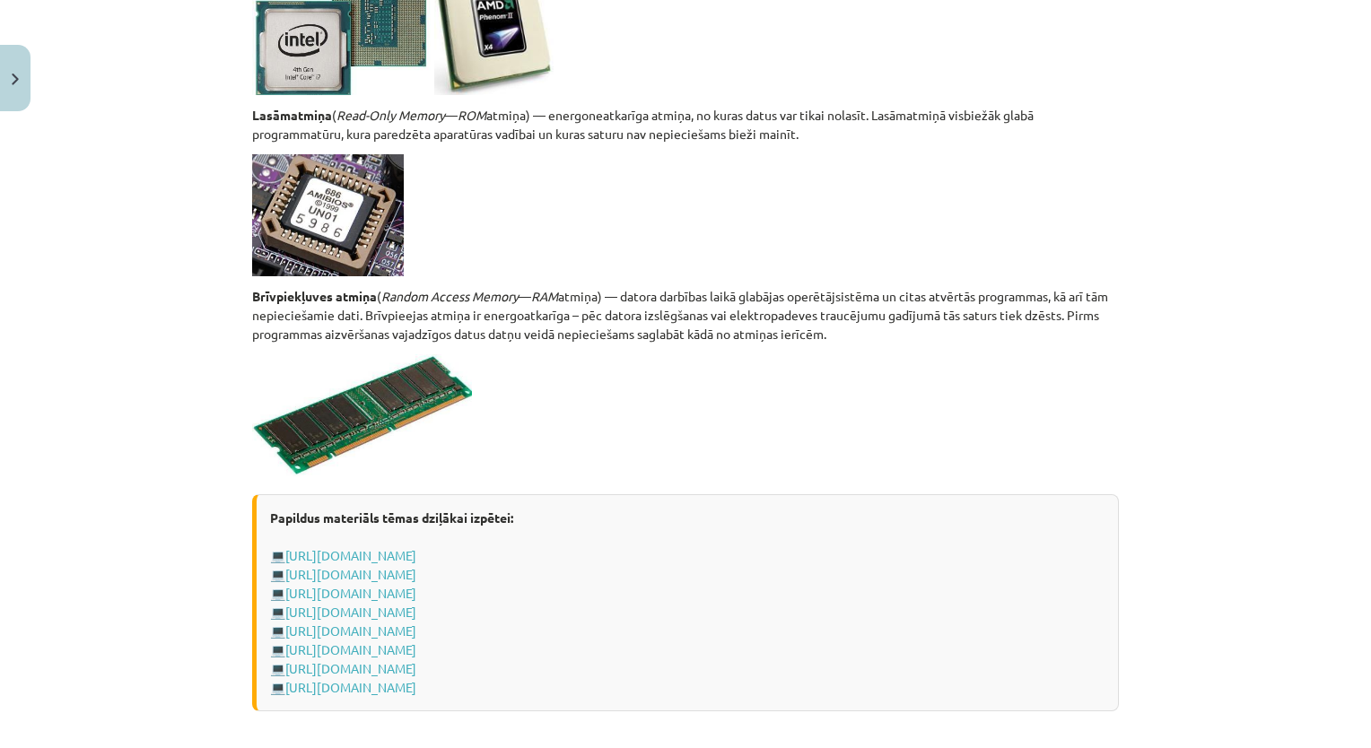
scroll to position [2861, 0]
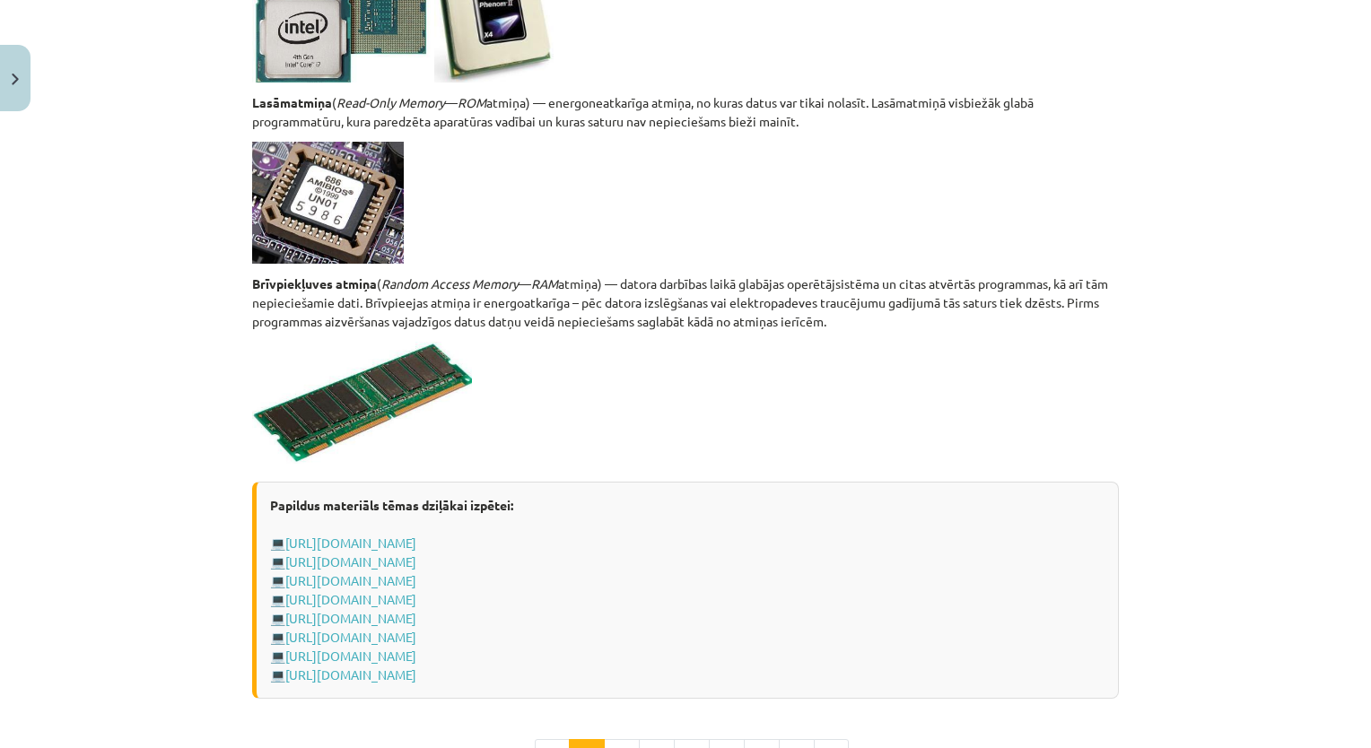
click at [1324, 390] on div "Mācību tēma: Datorikas - 10. klases 1. ieskaites mācību materiāls #3 2. tēma – …" at bounding box center [685, 374] width 1371 height 748
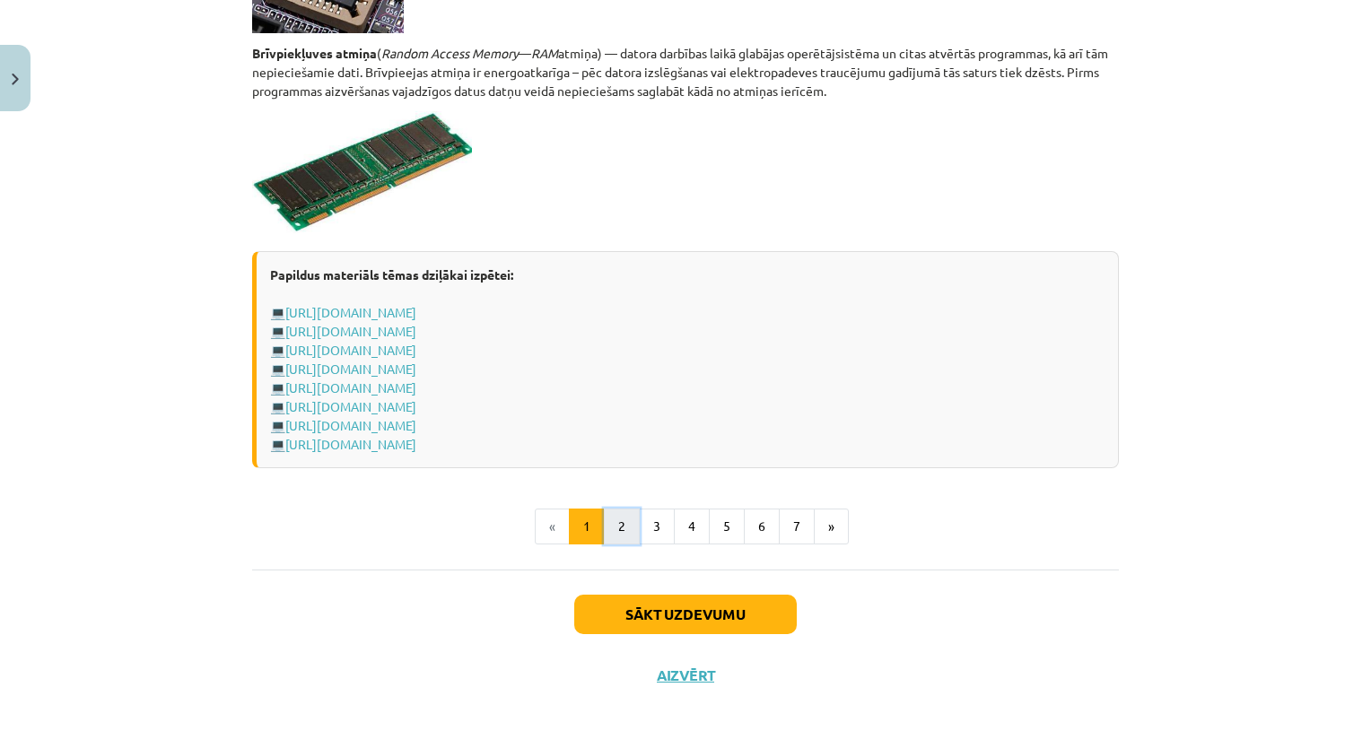
click at [627, 519] on button "2" at bounding box center [622, 527] width 36 height 36
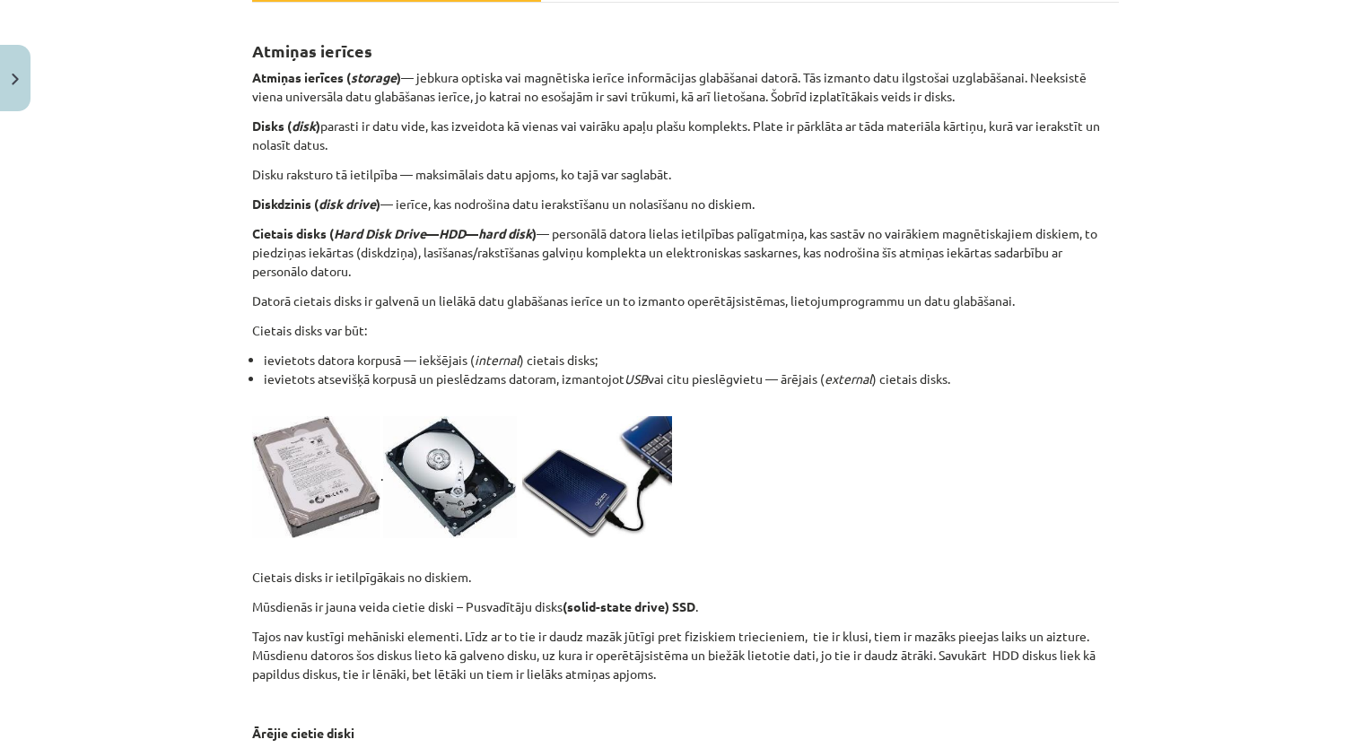
scroll to position [323, 0]
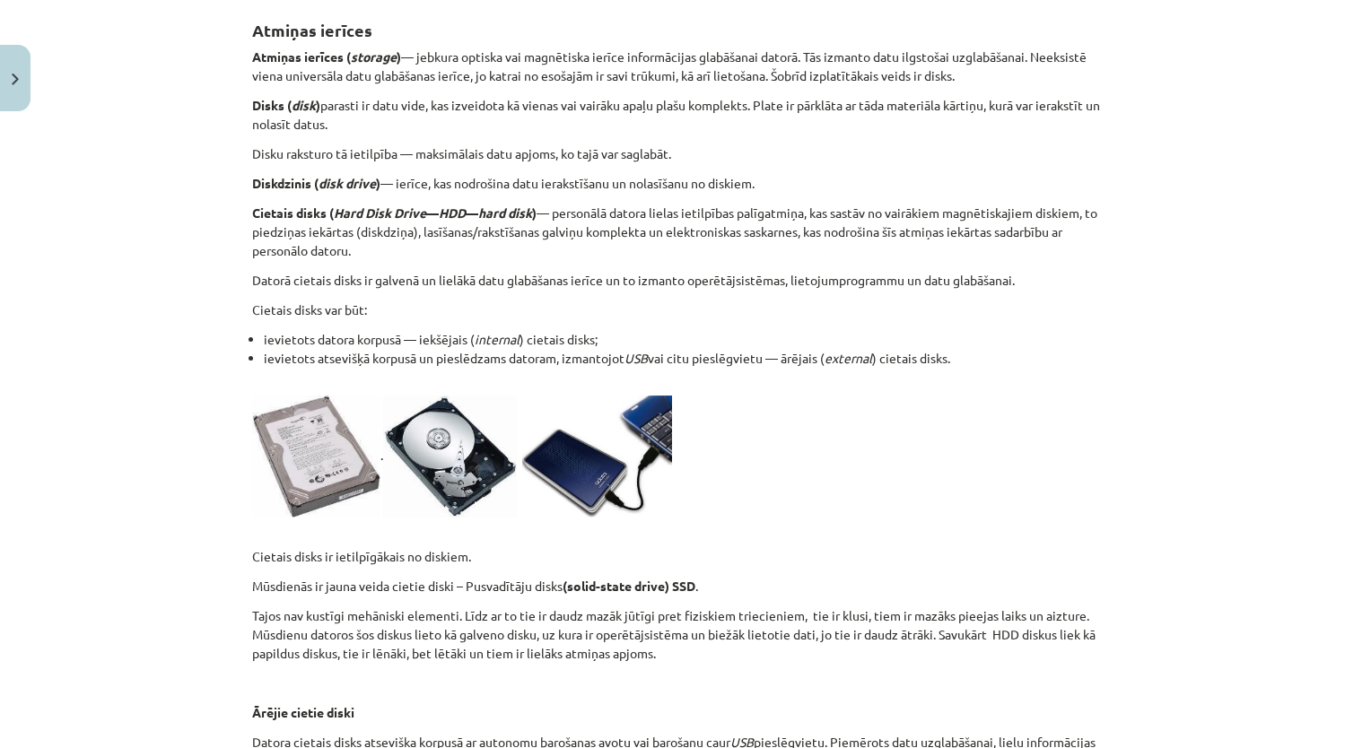
click at [1354, 266] on div "Mācību tēma: Datorikas - 10. klases 1. ieskaites mācību materiāls #3 2. tēma – …" at bounding box center [685, 374] width 1371 height 748
drag, startPoint x: 1354, startPoint y: 266, endPoint x: 1363, endPoint y: 264, distance: 10.0
click at [1363, 264] on div "Mācību tēma: Datorikas - 10. klases 1. ieskaites mācību materiāls #3 2. tēma – …" at bounding box center [685, 374] width 1371 height 748
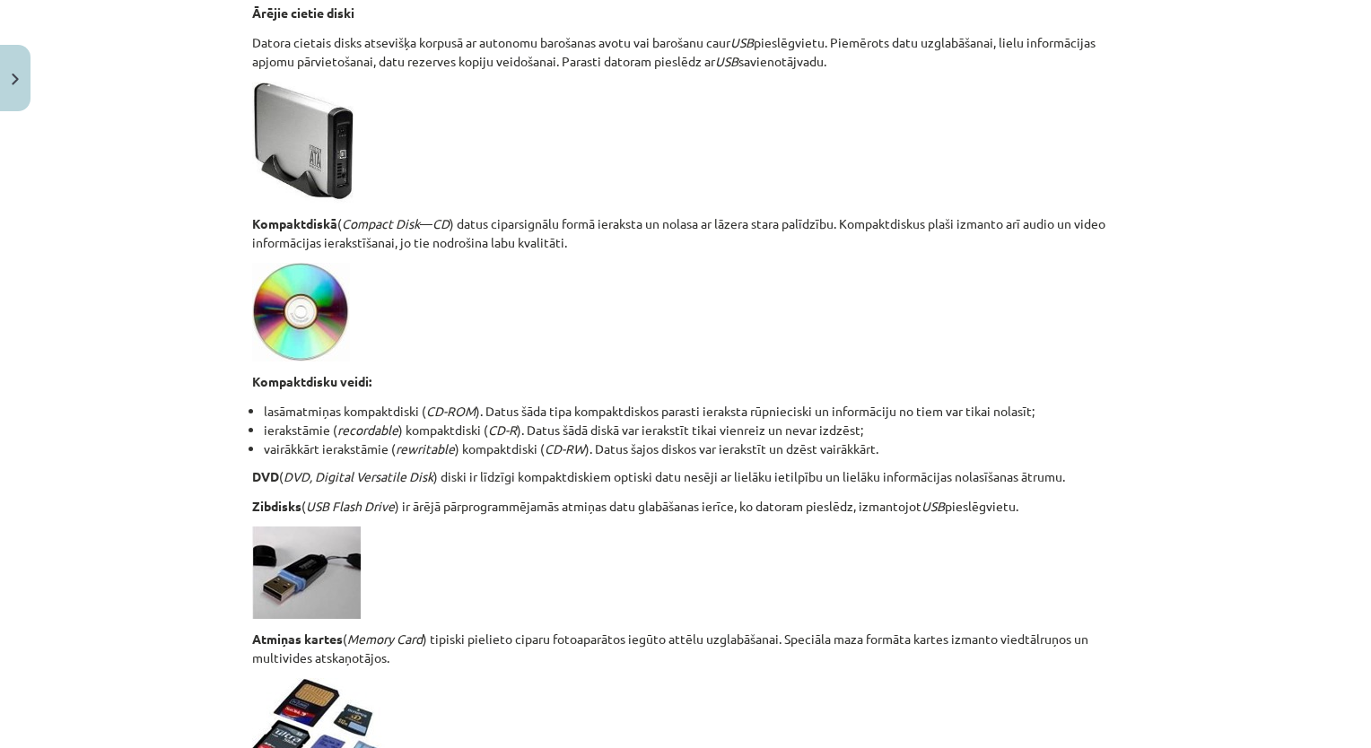
scroll to position [1293, 0]
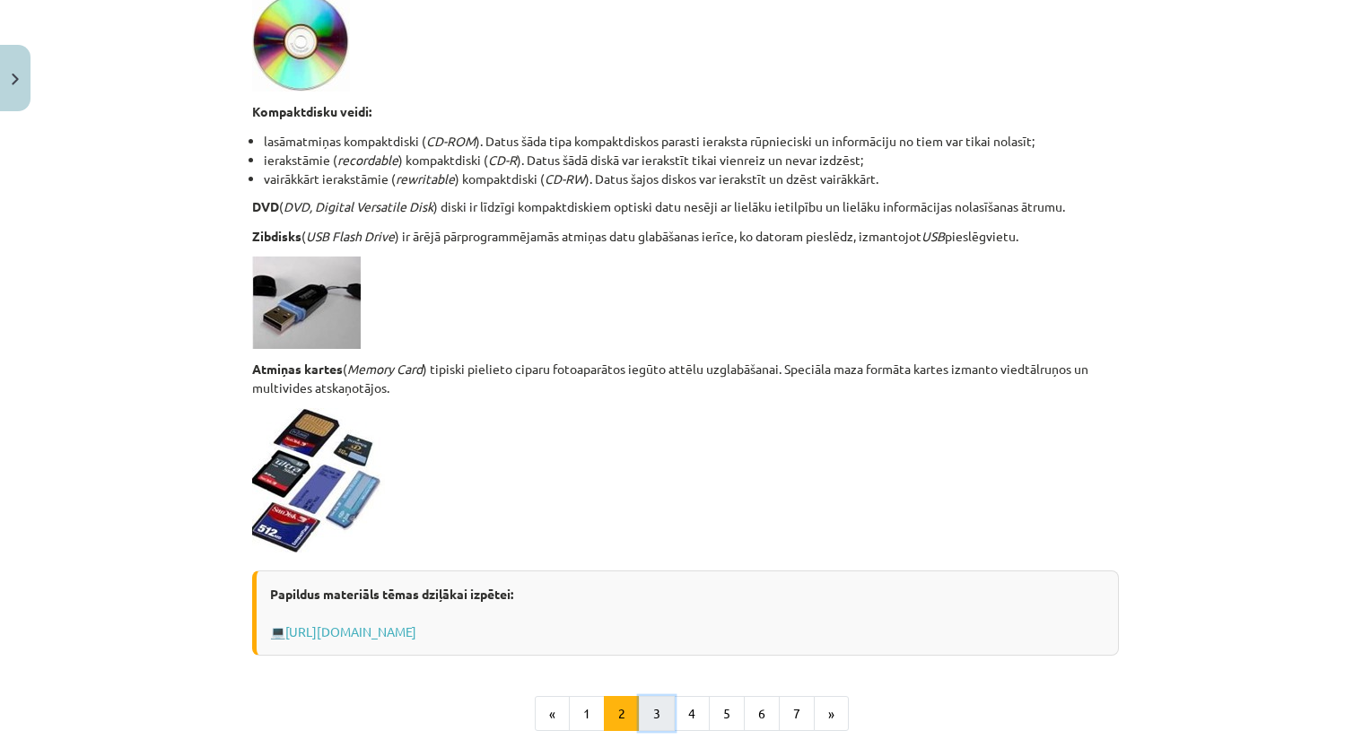
click at [661, 706] on button "3" at bounding box center [657, 714] width 36 height 36
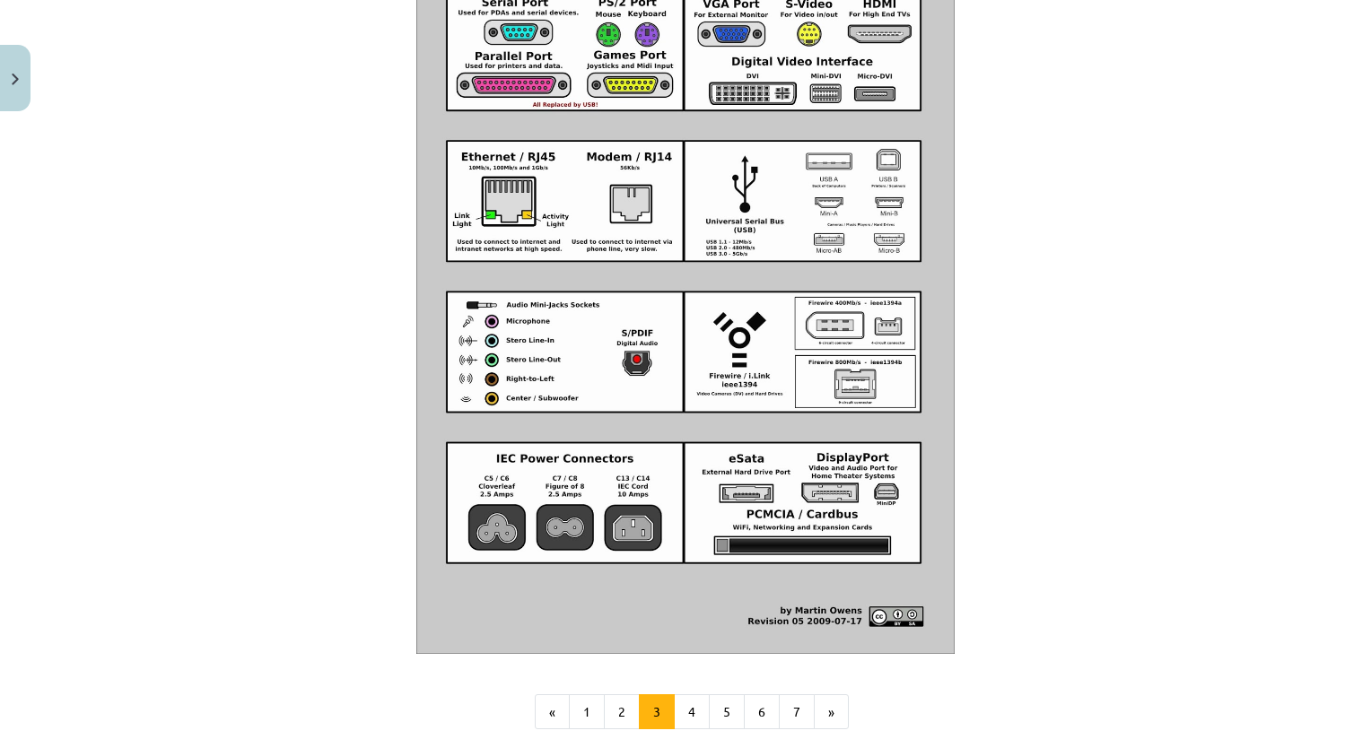
scroll to position [1812, 0]
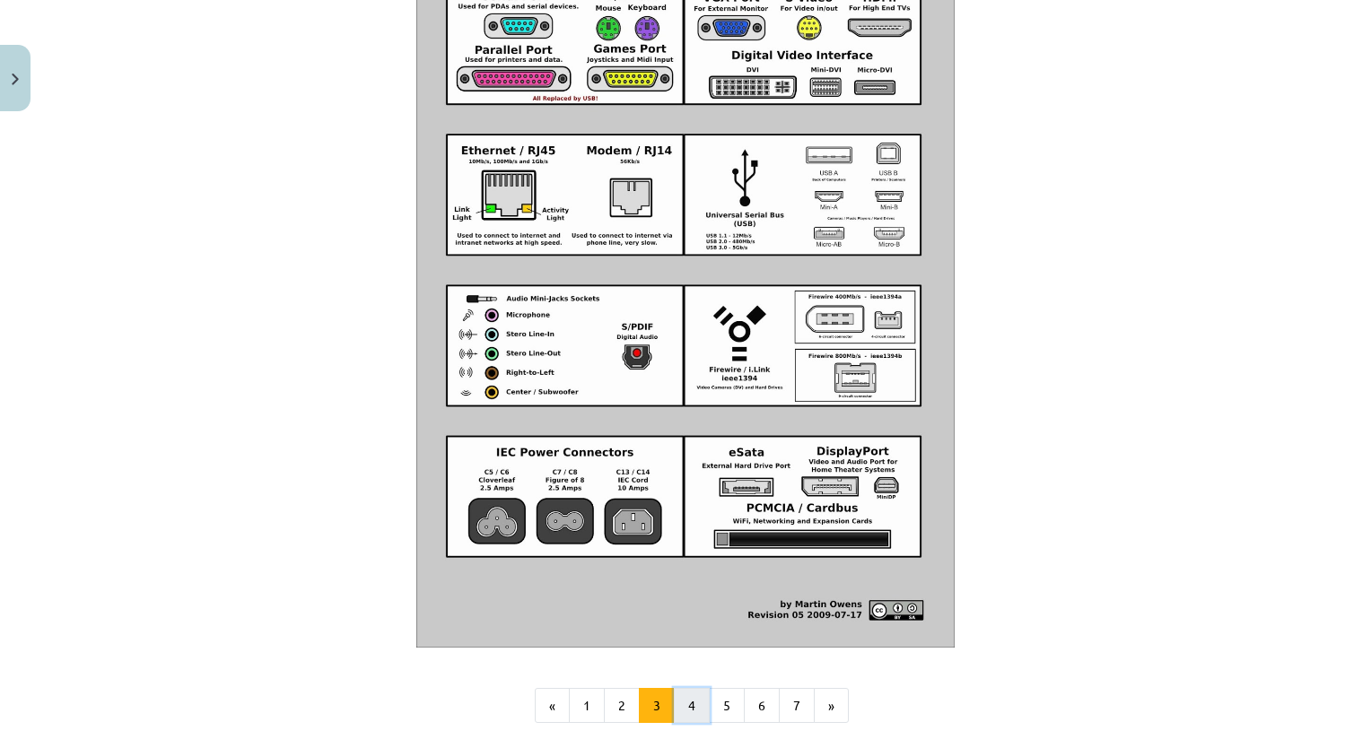
click at [689, 724] on button "4" at bounding box center [692, 706] width 36 height 36
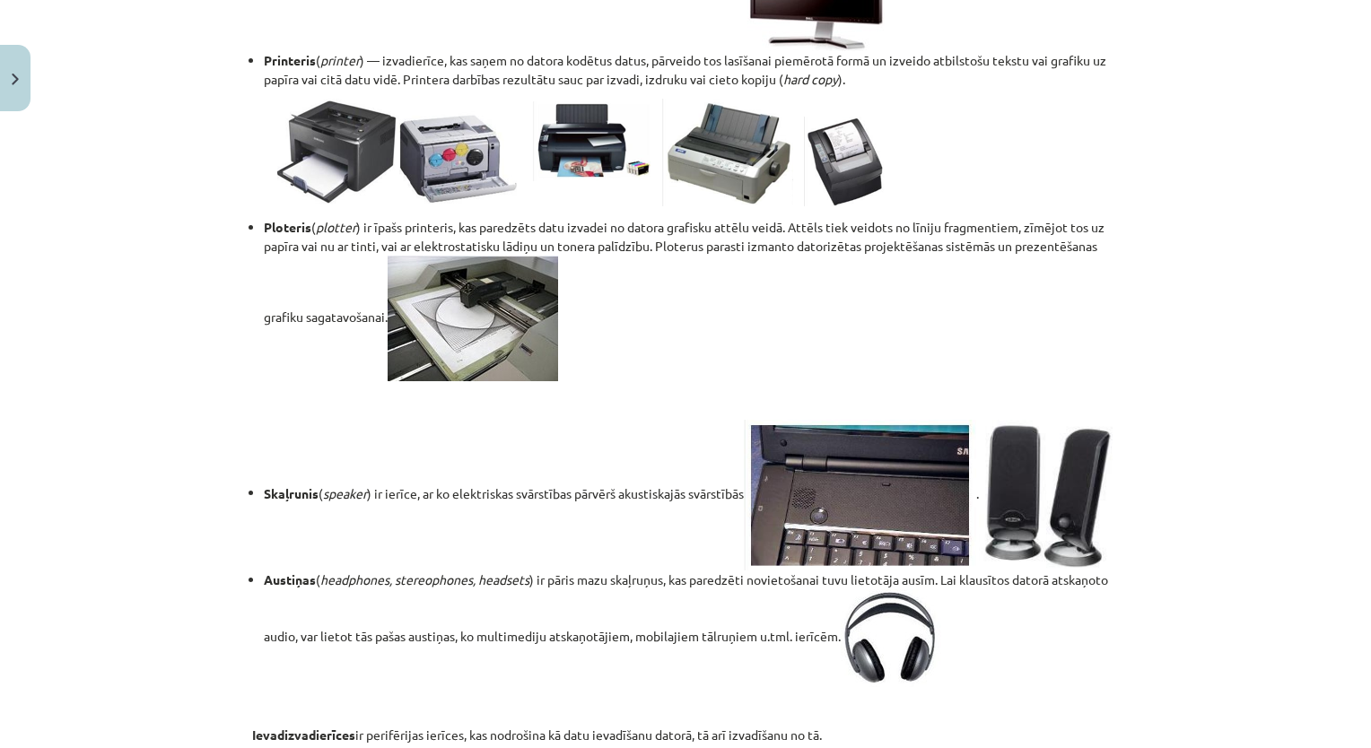
scroll to position [2198, 0]
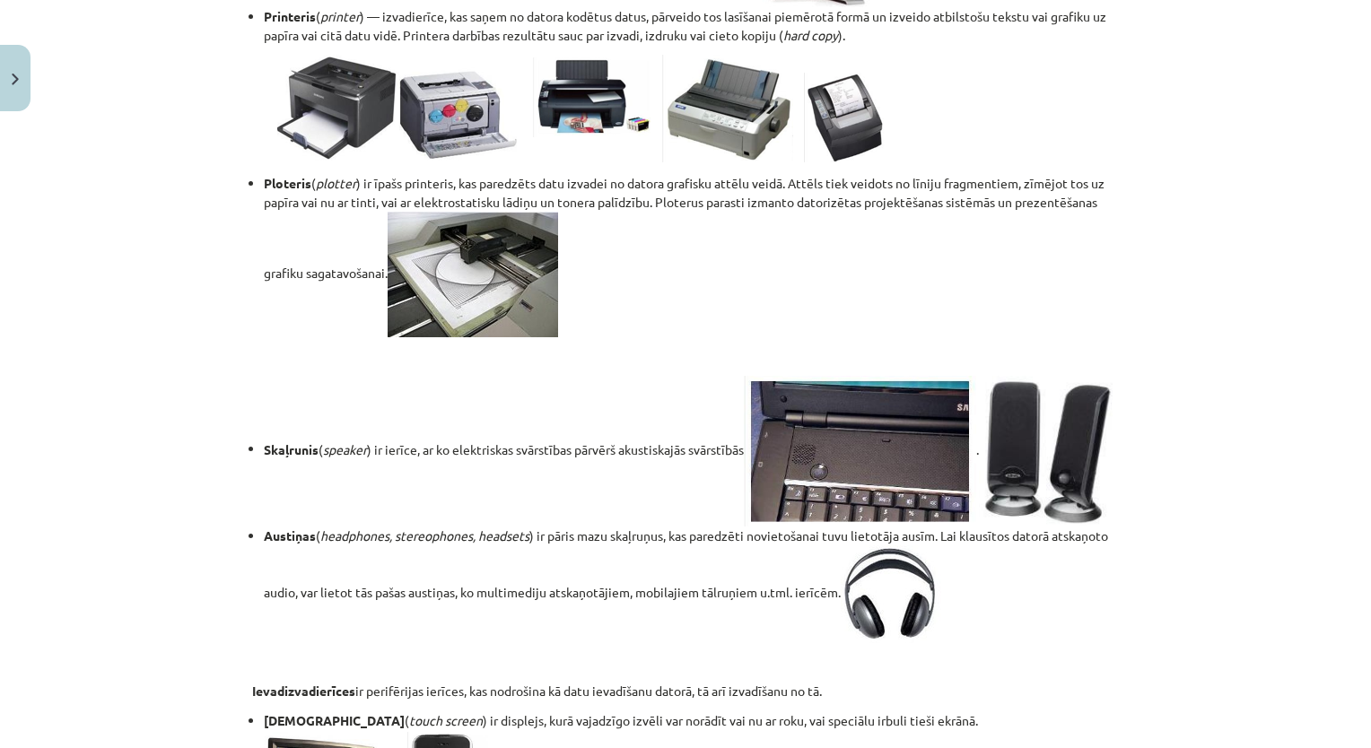
click at [1267, 396] on div "Mācību tēma: Datorikas - 10. klases 1. ieskaites mācību materiāls #3 2. tēma – …" at bounding box center [685, 374] width 1371 height 748
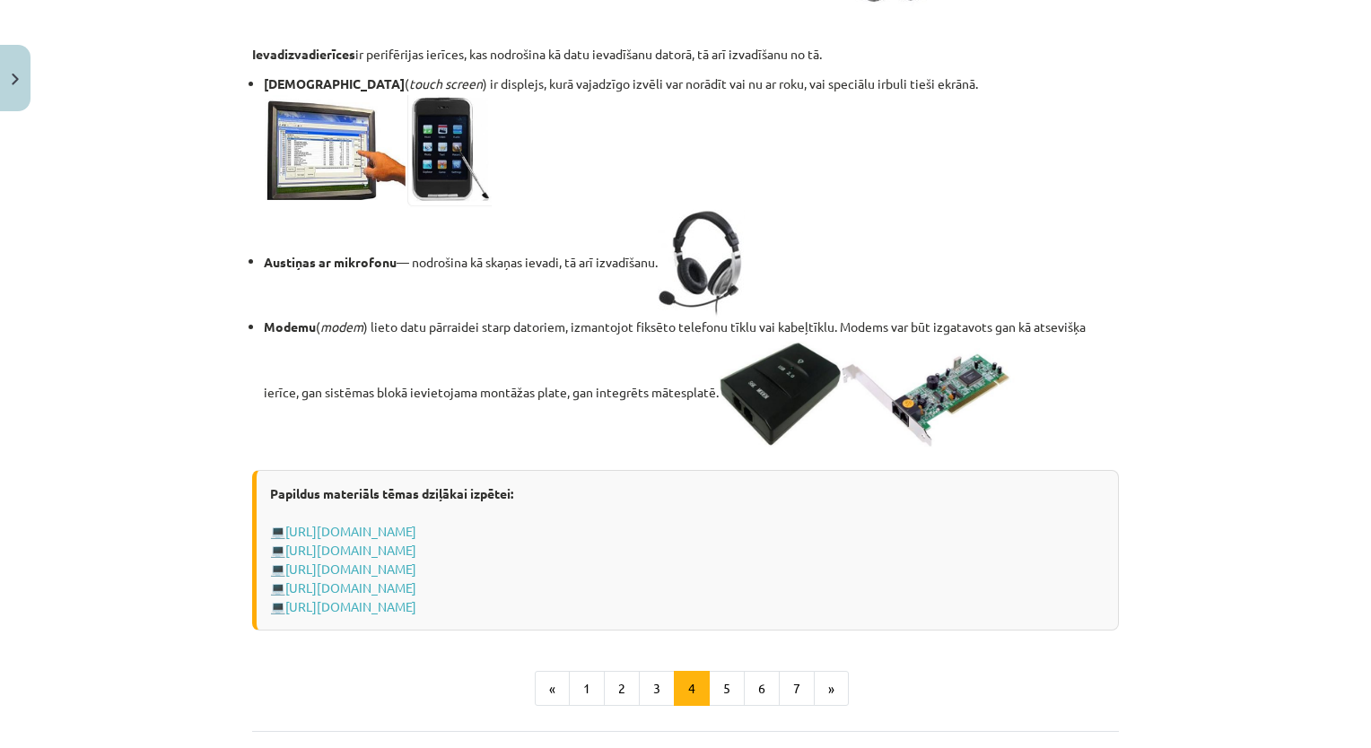
scroll to position [3148, 0]
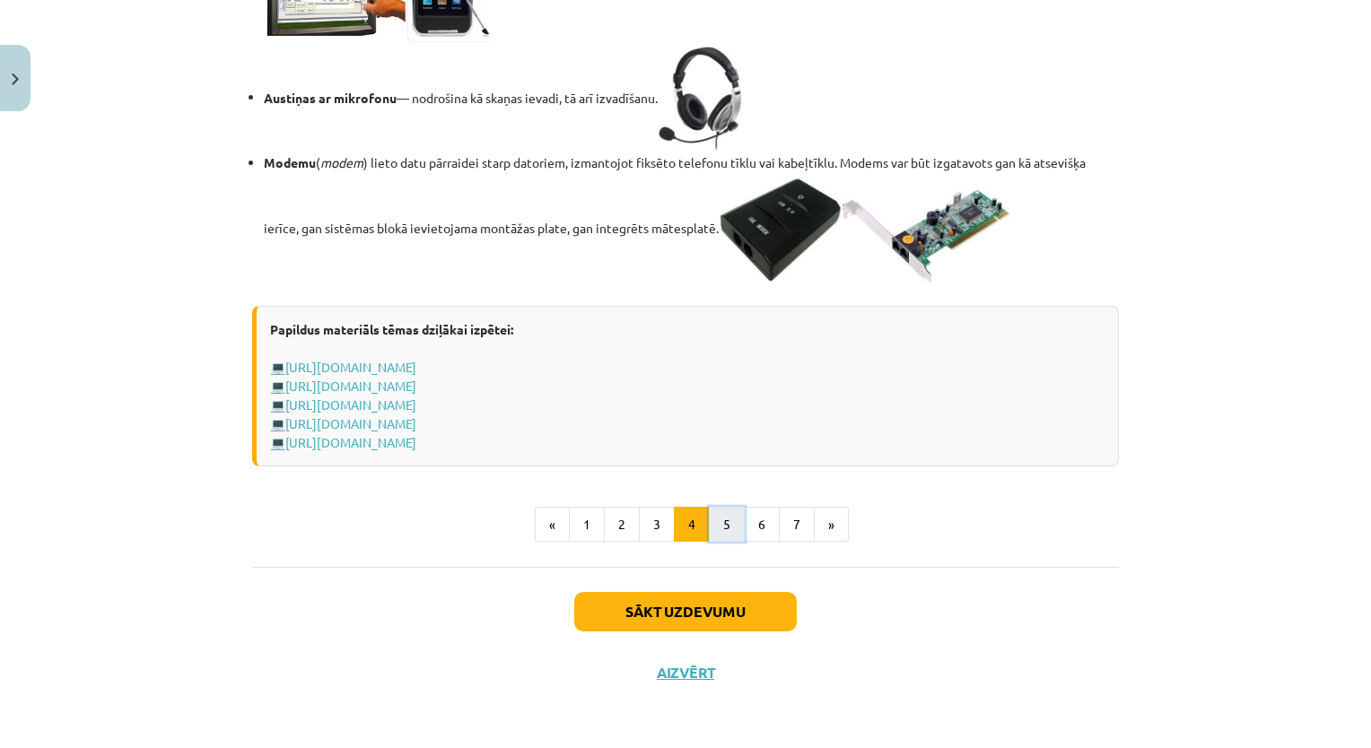
click at [725, 519] on button "5" at bounding box center [727, 525] width 36 height 36
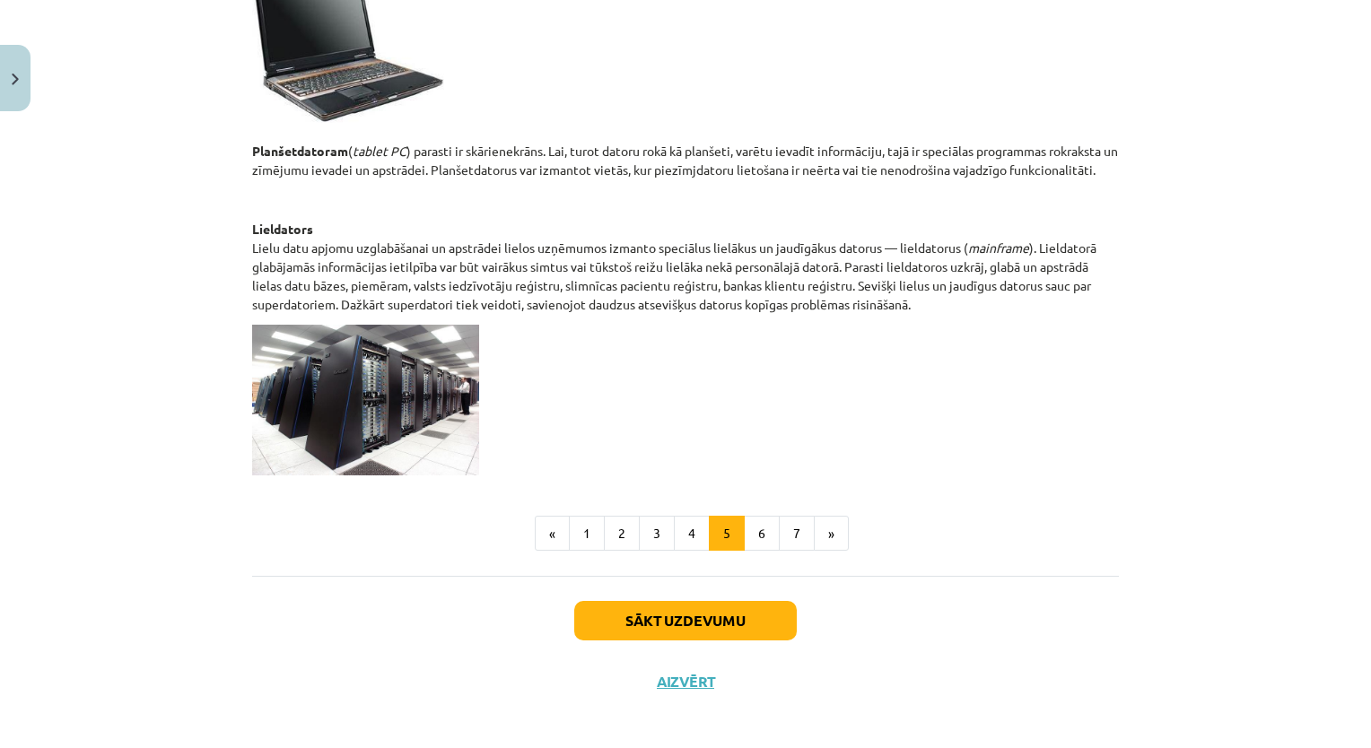
scroll to position [865, 0]
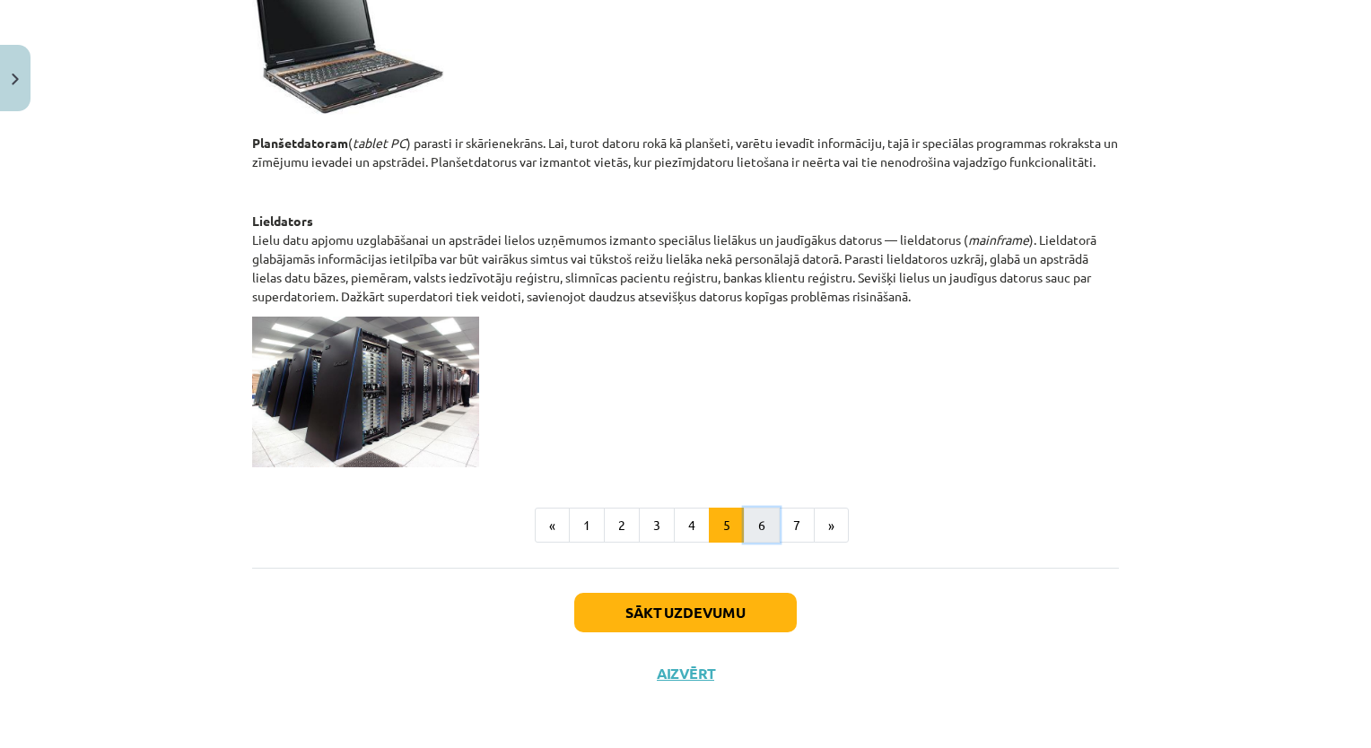
click at [762, 517] on button "6" at bounding box center [762, 526] width 36 height 36
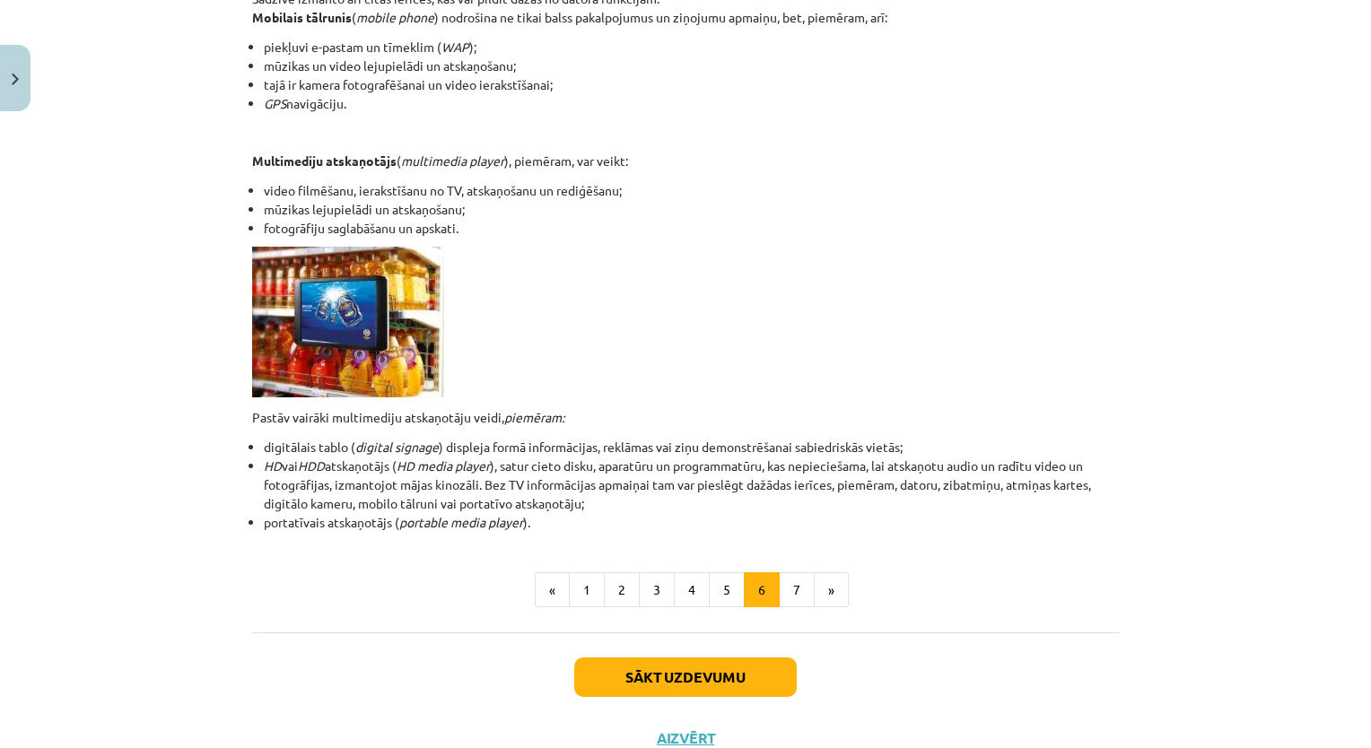
scroll to position [445, 0]
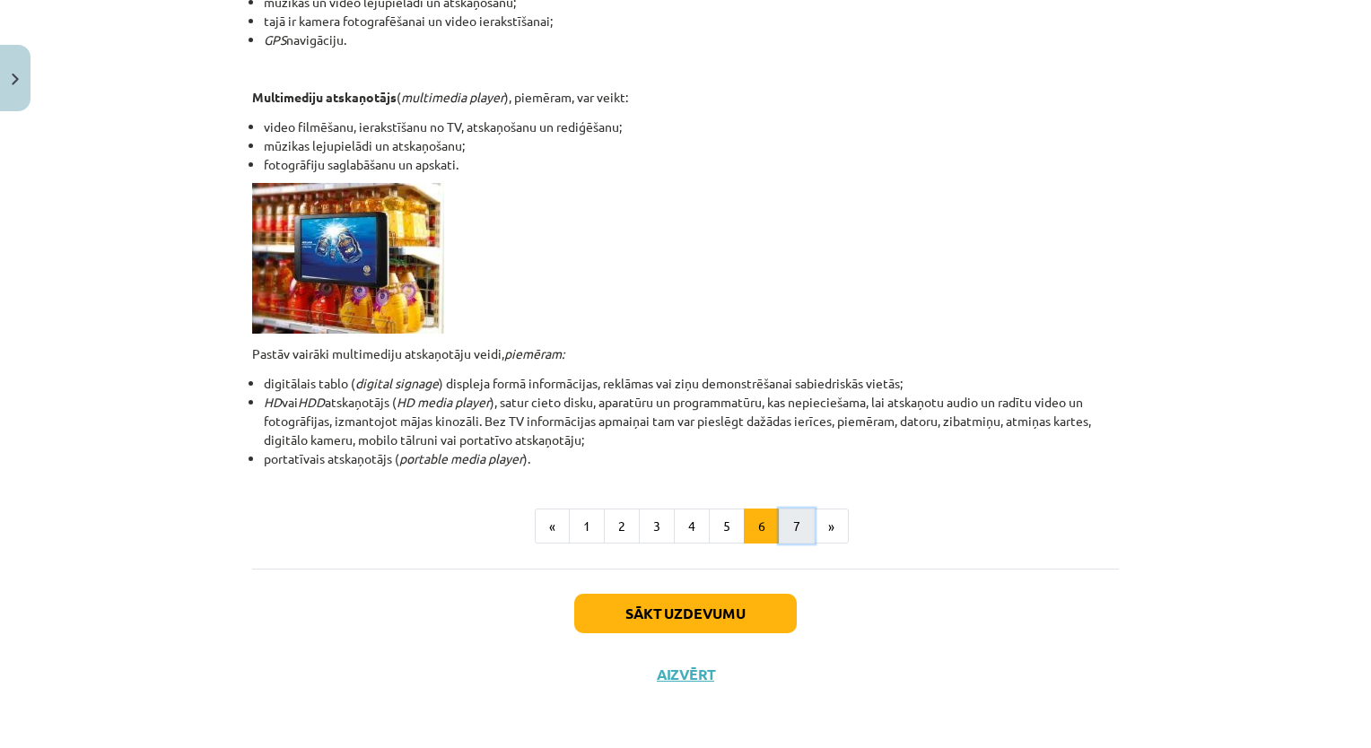
click at [793, 522] on button "7" at bounding box center [797, 527] width 36 height 36
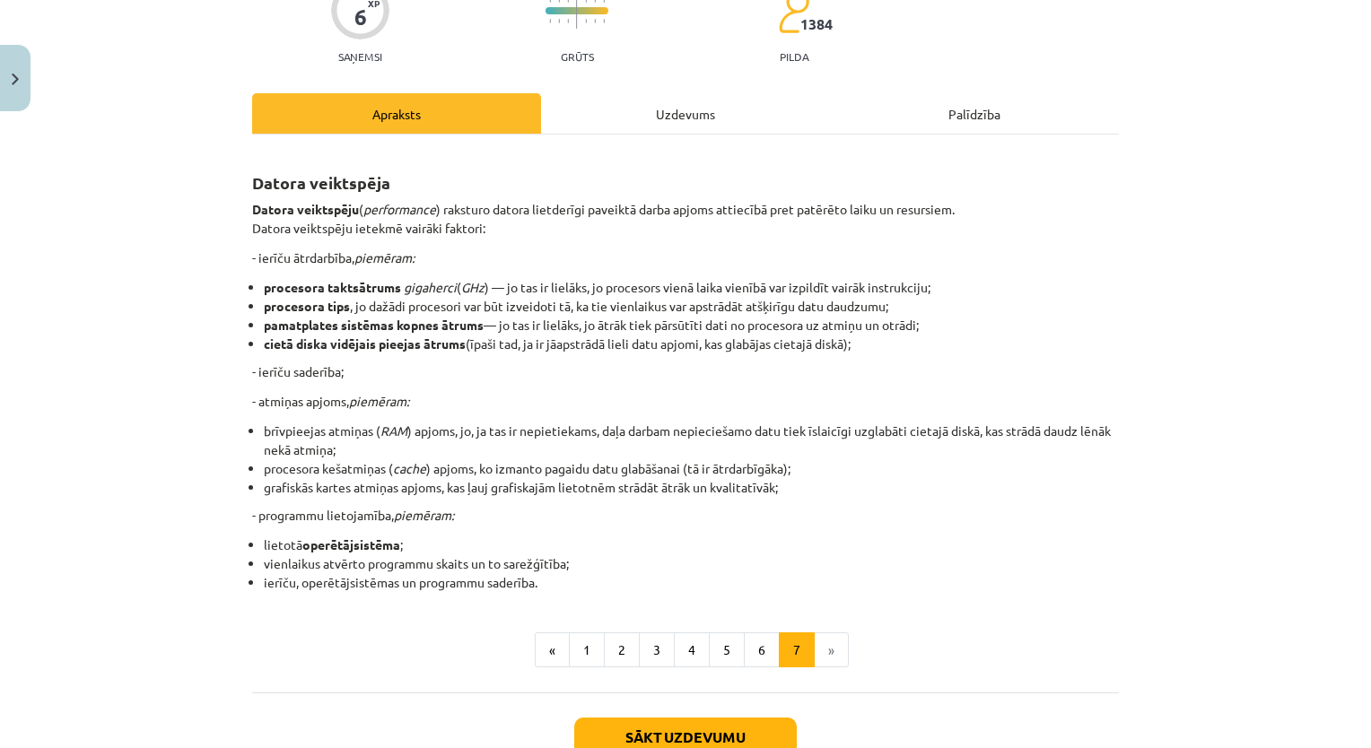
scroll to position [182, 0]
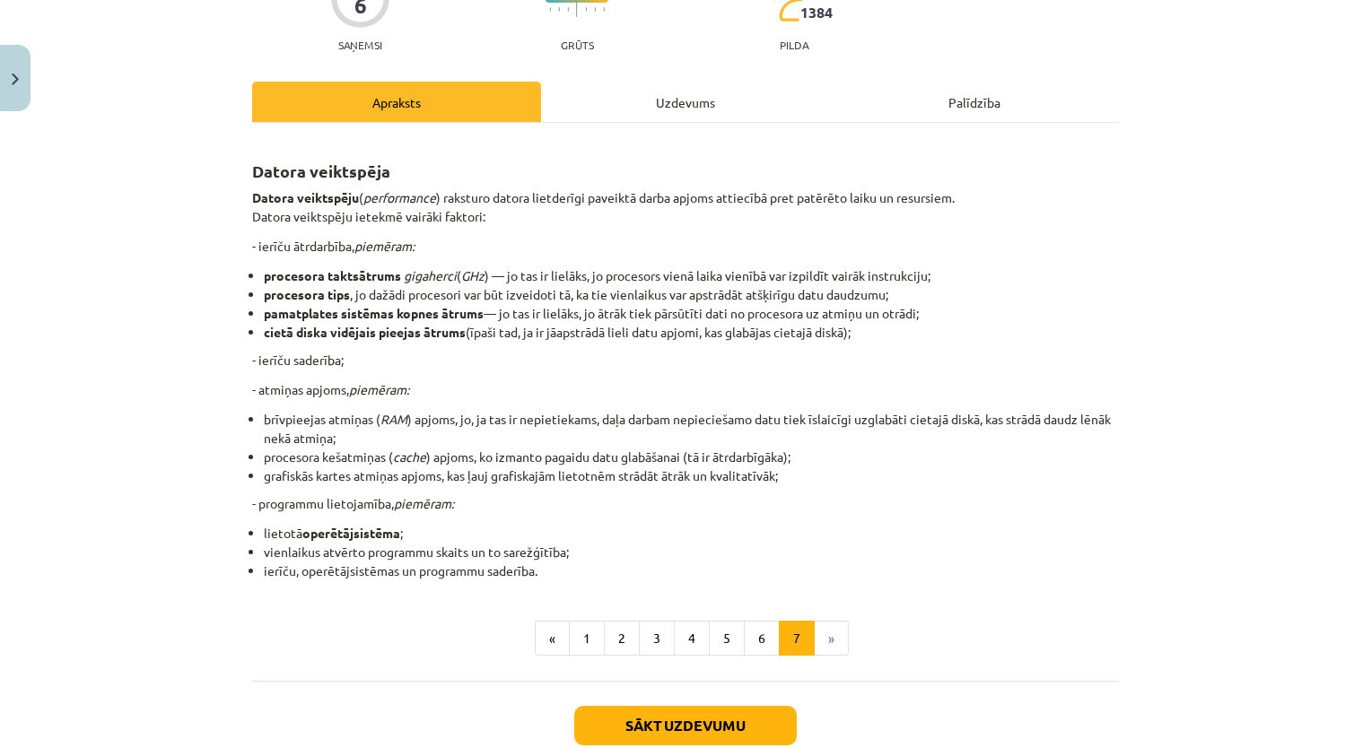
click at [830, 585] on div "Datora veiktspēja Datora veiktspēju ( performance ) raksturo datora lietderīgi …" at bounding box center [685, 397] width 866 height 517
click at [703, 731] on button "Sākt uzdevumu" at bounding box center [685, 725] width 222 height 39
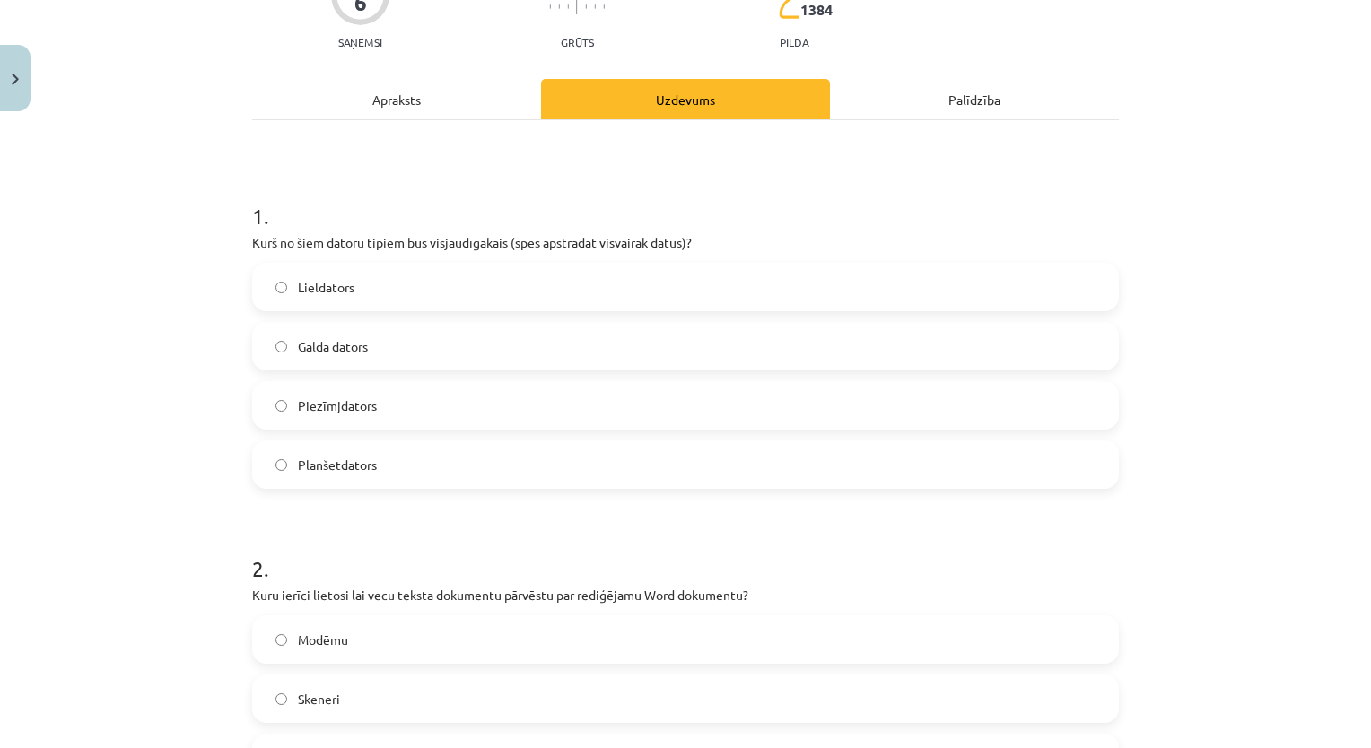
scroll to position [183, 0]
click at [1020, 274] on label "Lieldators" at bounding box center [685, 288] width 863 height 45
click at [209, 427] on div "Mācību tēma: Datorikas - 10. klases 1. ieskaites mācību materiāls #3 2. tēma – …" at bounding box center [685, 374] width 1371 height 748
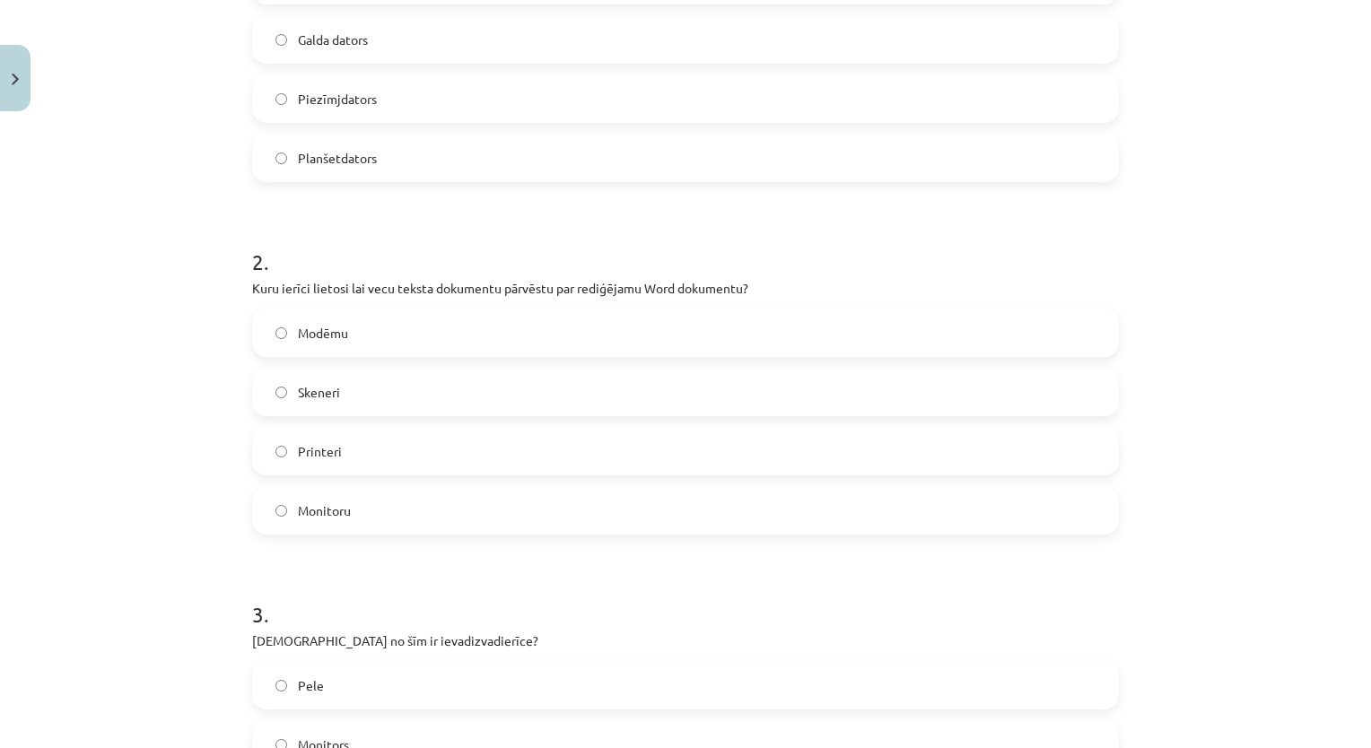
scroll to position [496, 0]
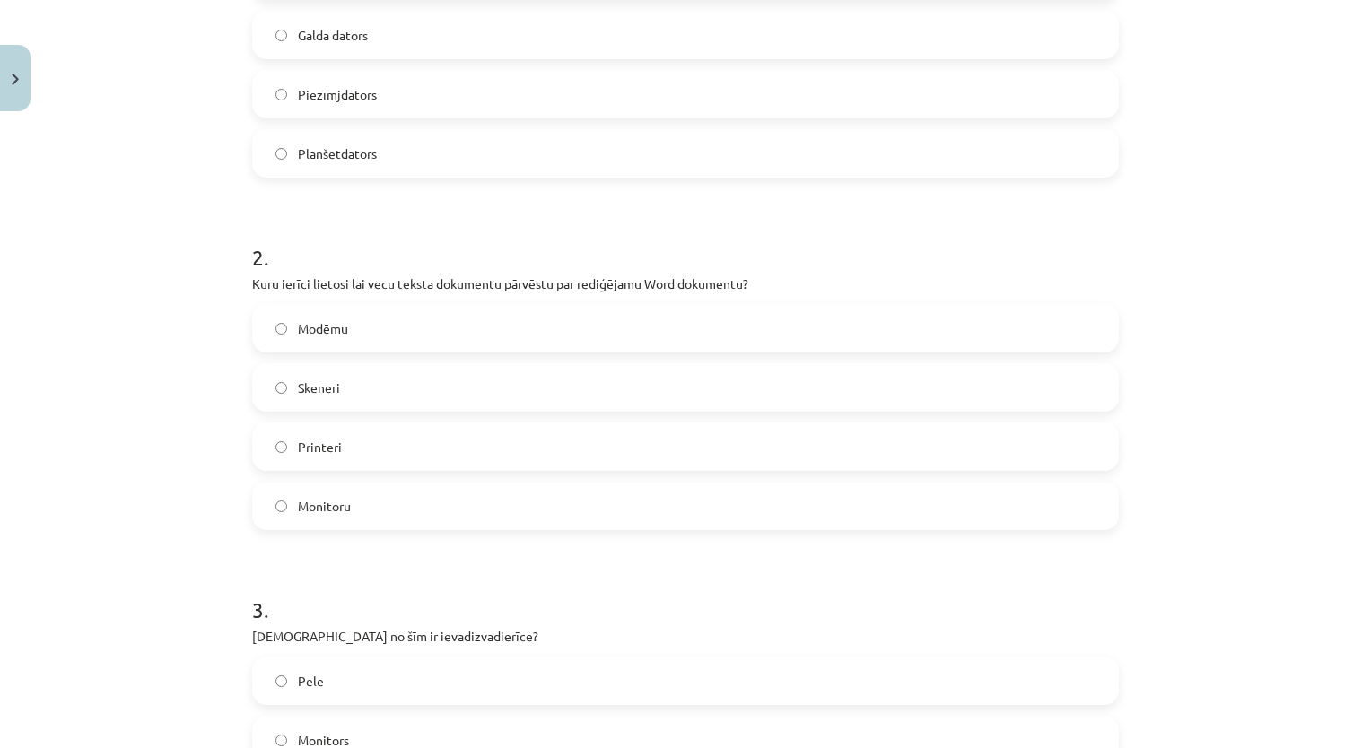
click at [118, 346] on div "Mācību tēma: Datorikas - 10. klases 1. ieskaites mācību materiāls #3 2. tēma – …" at bounding box center [685, 374] width 1371 height 748
click at [405, 389] on label "Skeneri" at bounding box center [685, 387] width 863 height 45
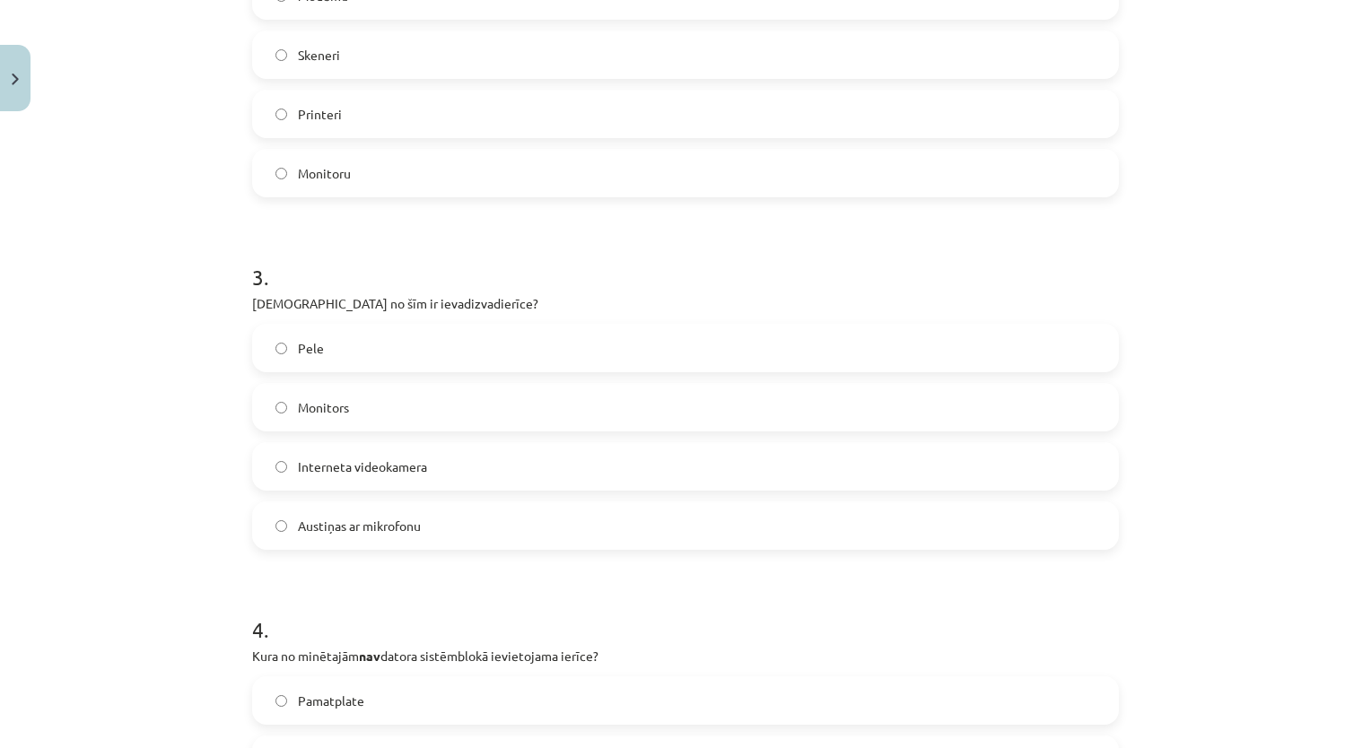
scroll to position [822, 0]
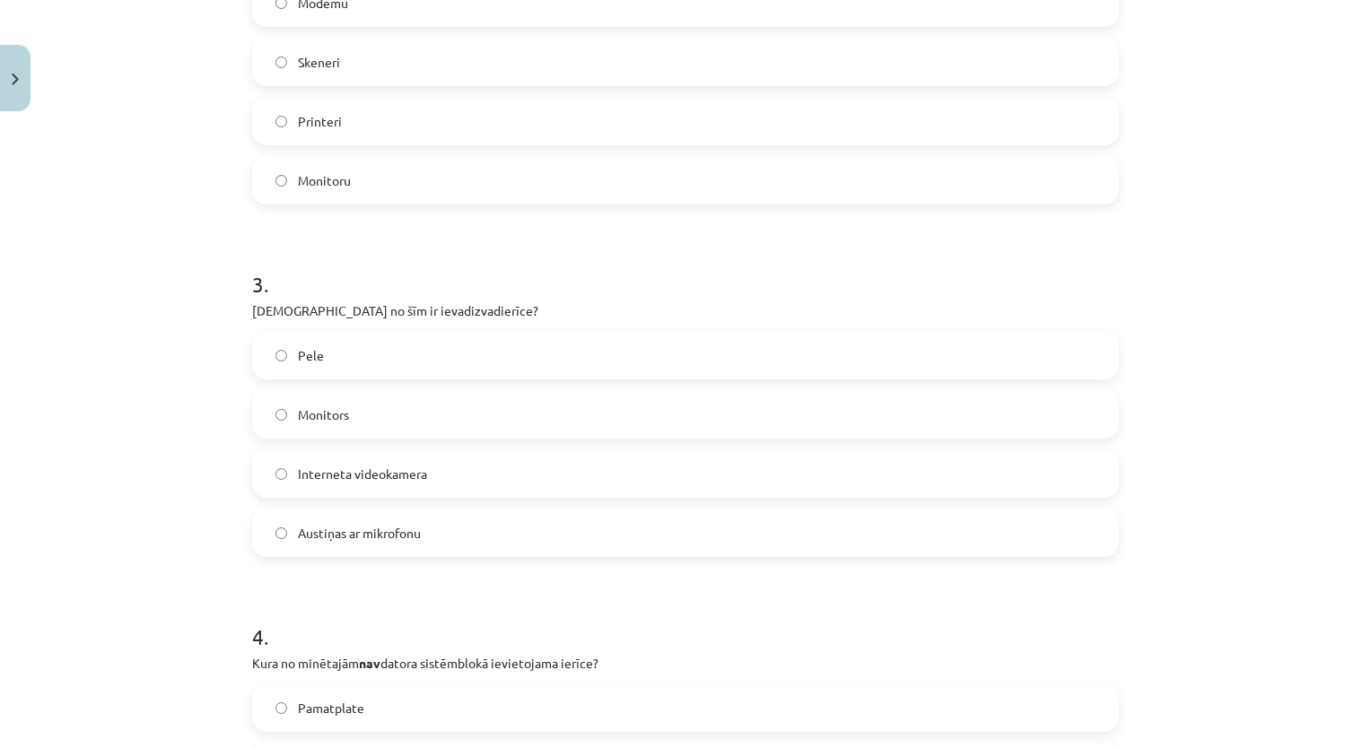
click at [146, 431] on div "Mācību tēma: Datorikas - 10. klases 1. ieskaites mācību materiāls #3 2. tēma – …" at bounding box center [685, 374] width 1371 height 748
click at [126, 361] on div "Mācību tēma: Datorikas - 10. klases 1. ieskaites mācību materiāls #3 2. tēma – …" at bounding box center [685, 374] width 1371 height 748
click at [457, 520] on label "Austiņas ar mikrofonu" at bounding box center [685, 532] width 863 height 45
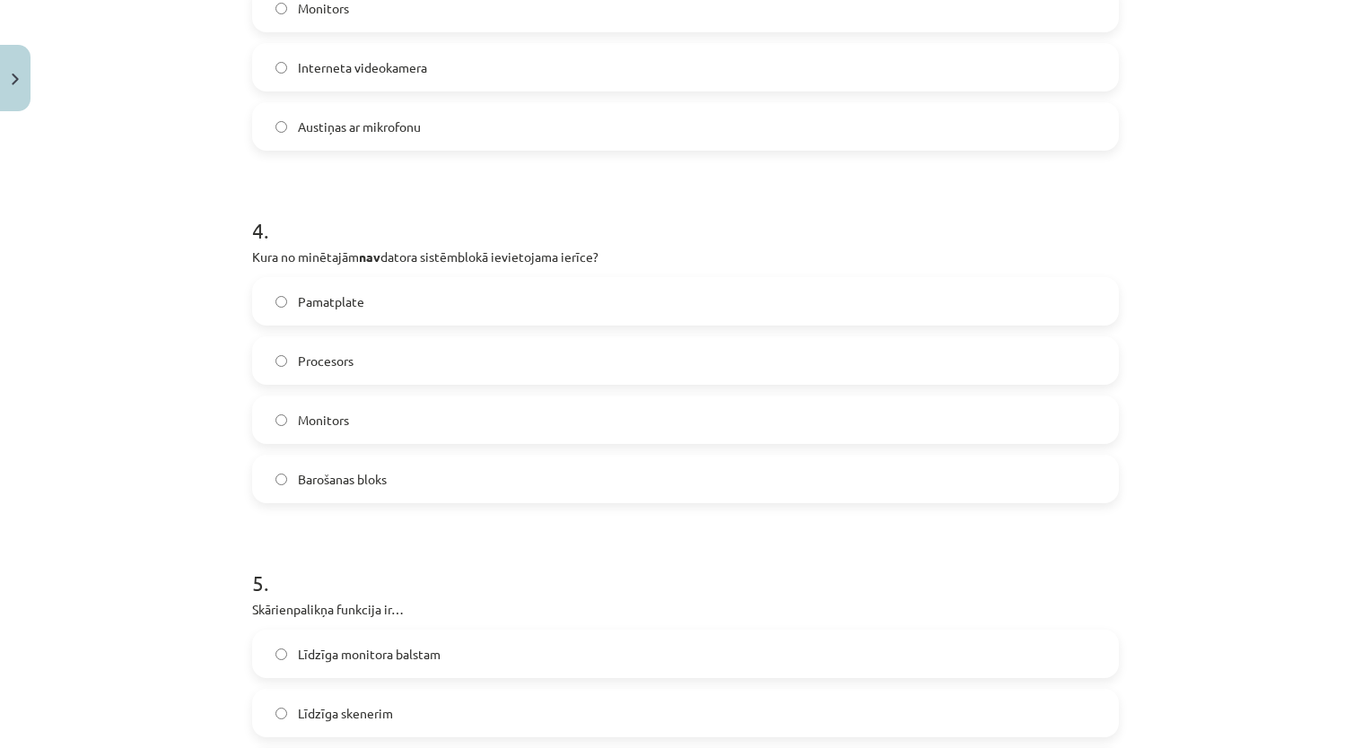
scroll to position [1223, 0]
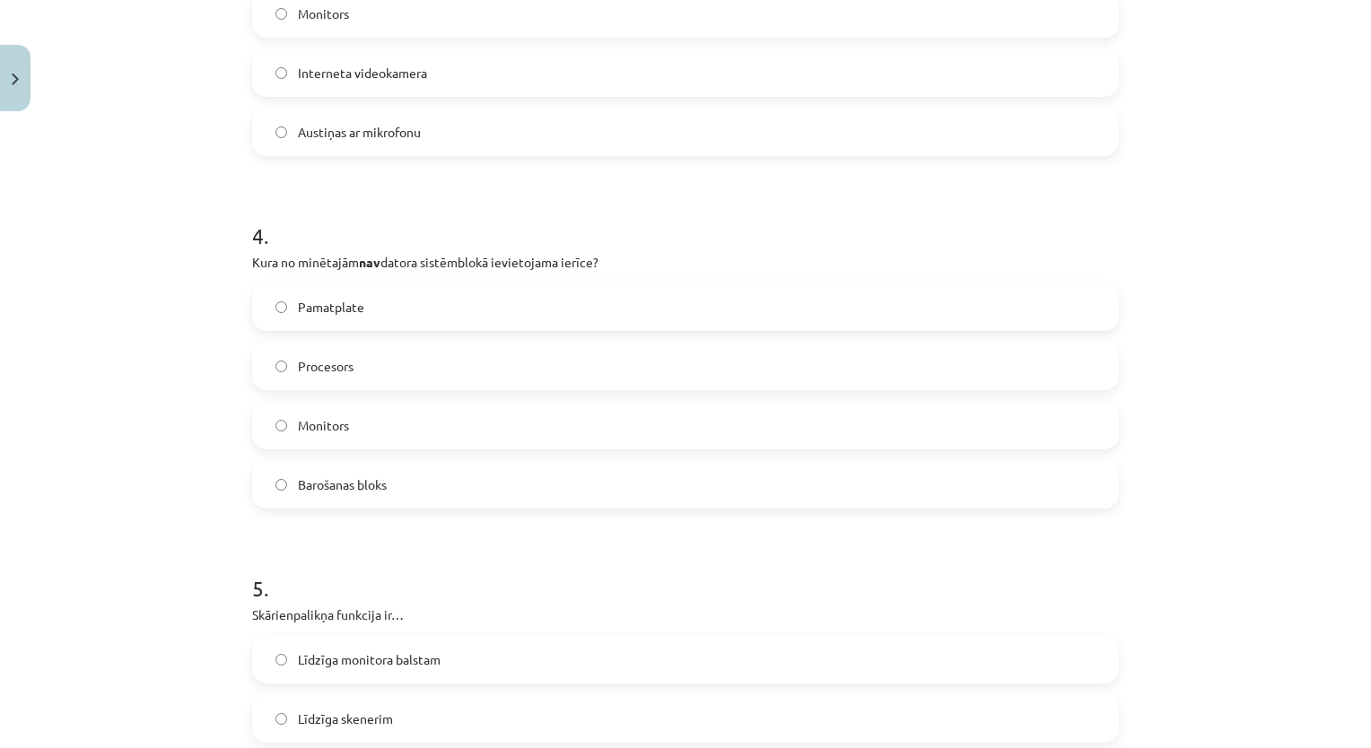
click at [344, 428] on label "Monitors" at bounding box center [685, 425] width 863 height 45
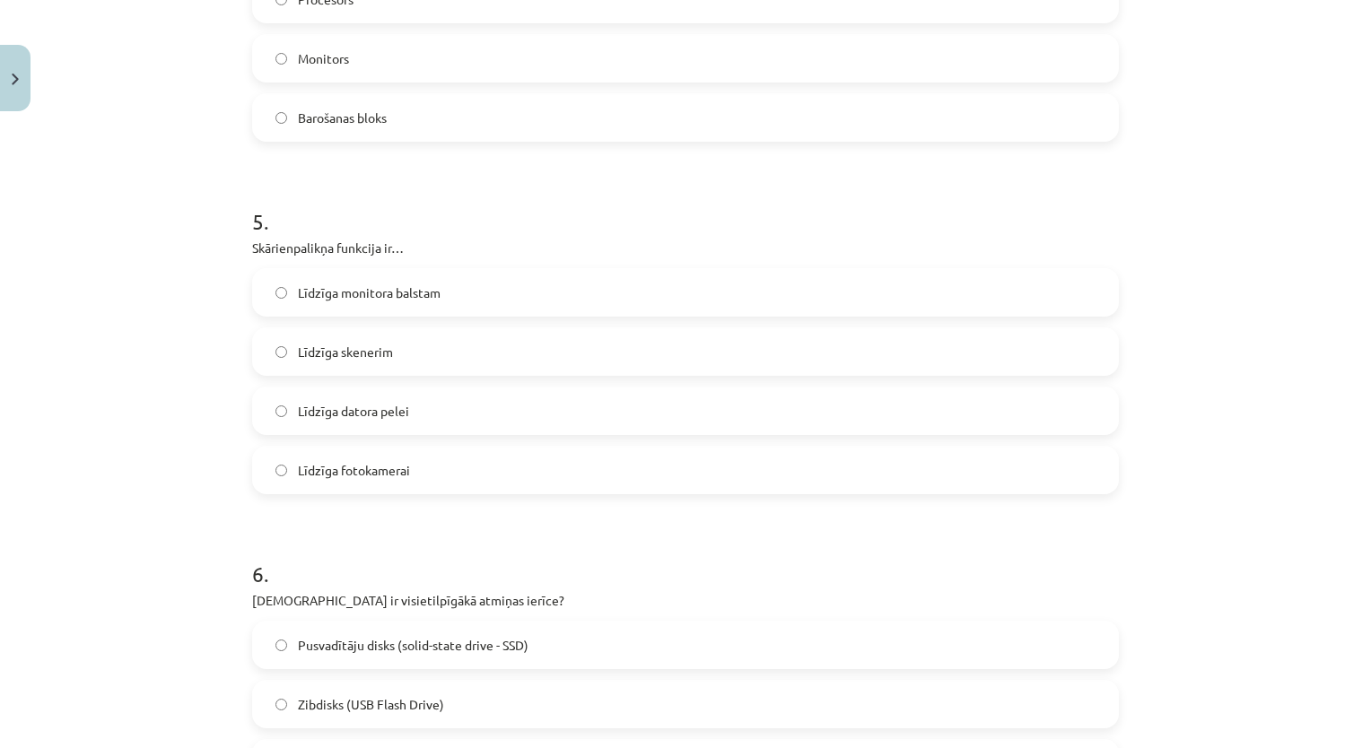
scroll to position [1600, 0]
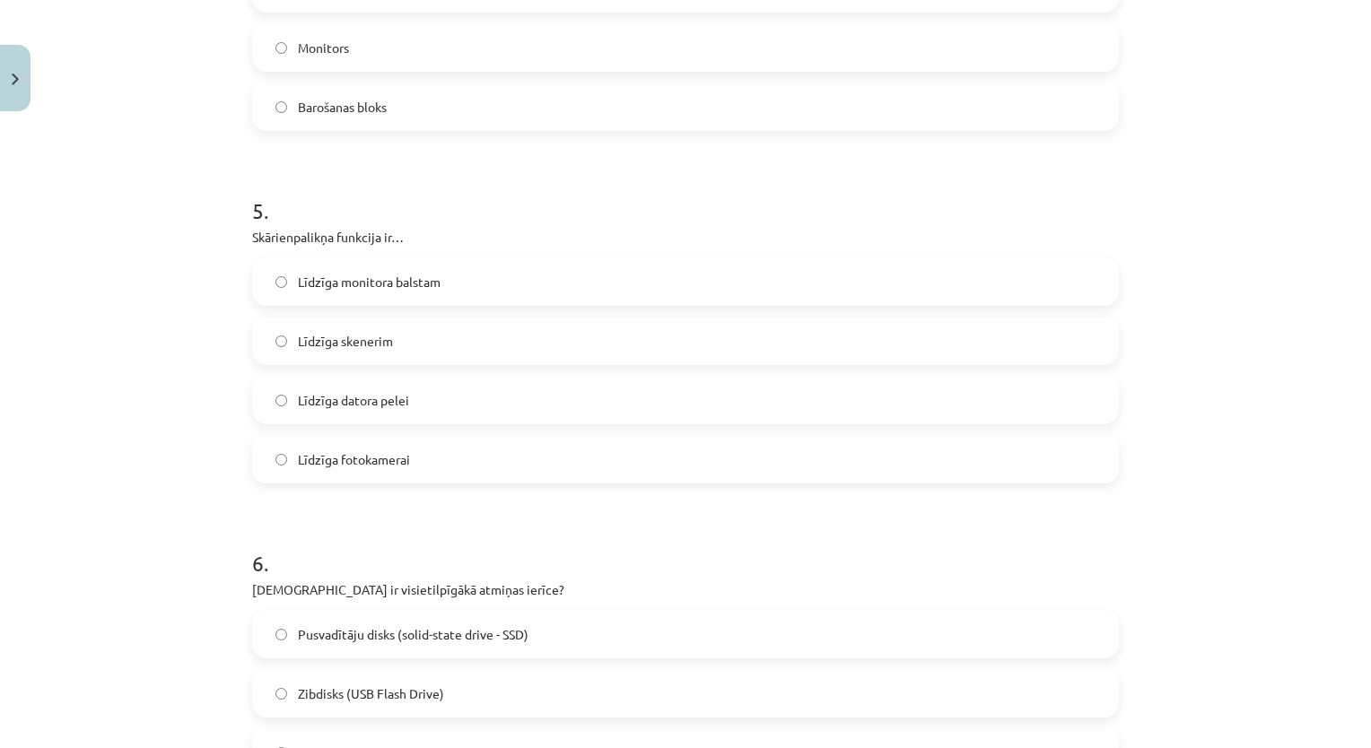
click at [133, 424] on div "Mācību tēma: Datorikas - 10. klases 1. ieskaites mācību materiāls #3 2. tēma – …" at bounding box center [685, 374] width 1371 height 748
click at [391, 412] on label "Līdzīga datora pelei" at bounding box center [685, 400] width 863 height 45
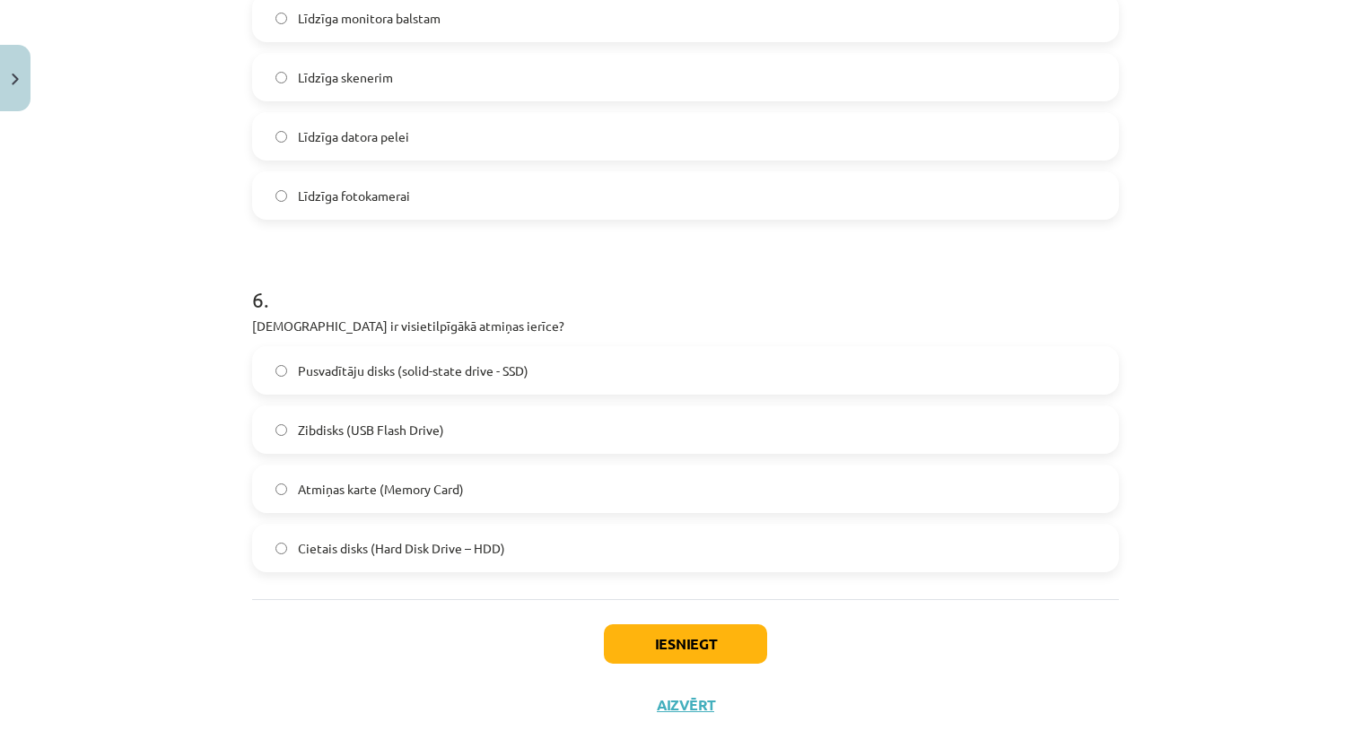
scroll to position [1873, 0]
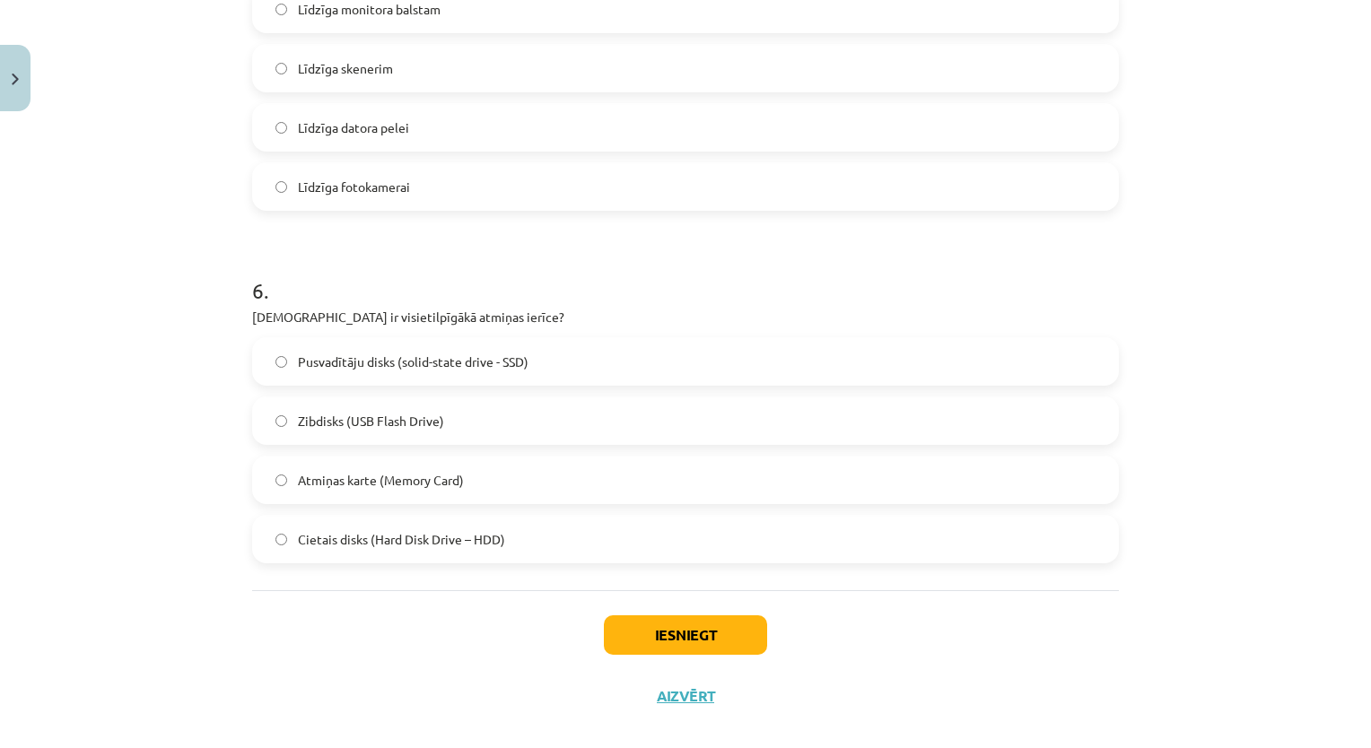
click at [165, 380] on div "Mācību tēma: Datorikas - 10. klases 1. ieskaites mācību materiāls #3 2. tēma – …" at bounding box center [685, 374] width 1371 height 748
click at [179, 330] on div "Mācību tēma: Datorikas - 10. klases 1. ieskaites mācību materiāls #3 2. tēma – …" at bounding box center [685, 374] width 1371 height 748
click at [255, 399] on label "Zibdisks (USB Flash Drive)" at bounding box center [685, 420] width 863 height 45
click at [343, 549] on label "Cietais disks (Hard Disk Drive – HDD)" at bounding box center [685, 539] width 863 height 45
click at [657, 620] on button "Iesniegt" at bounding box center [685, 634] width 163 height 39
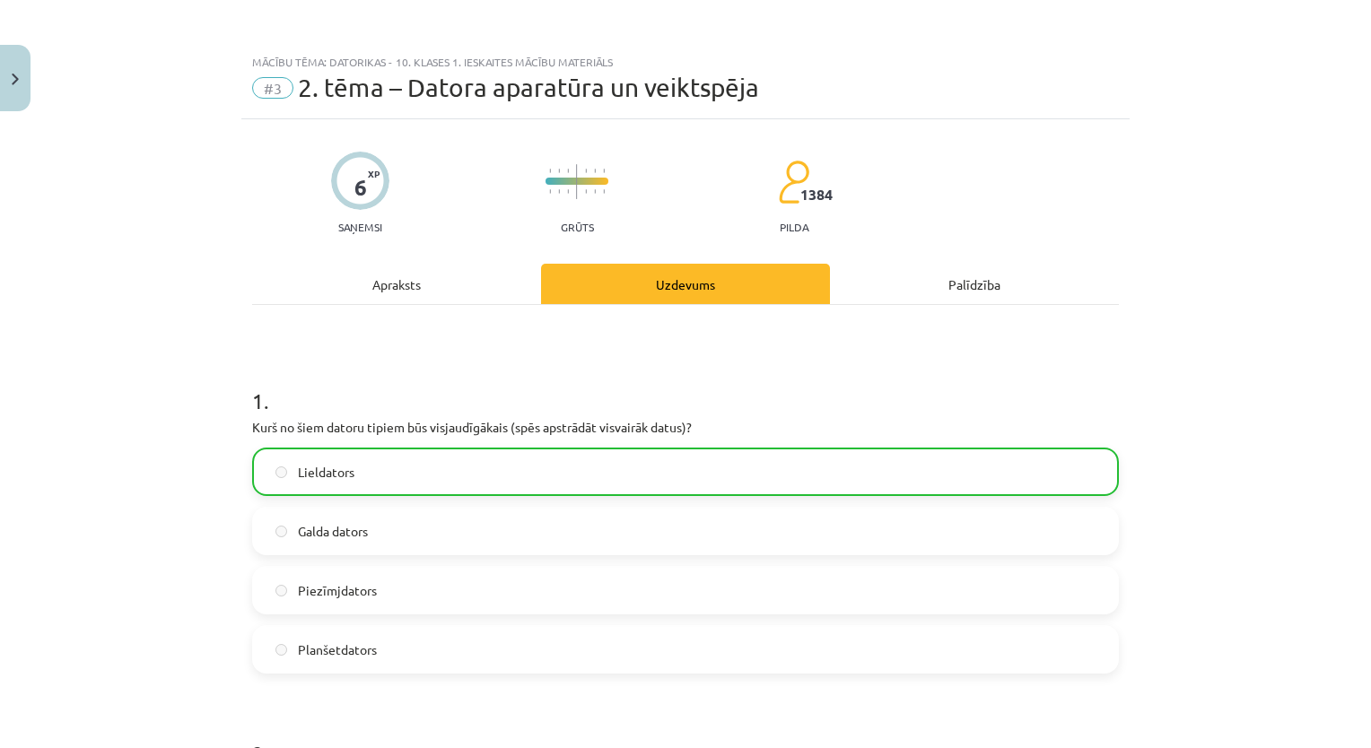
scroll to position [1952, 0]
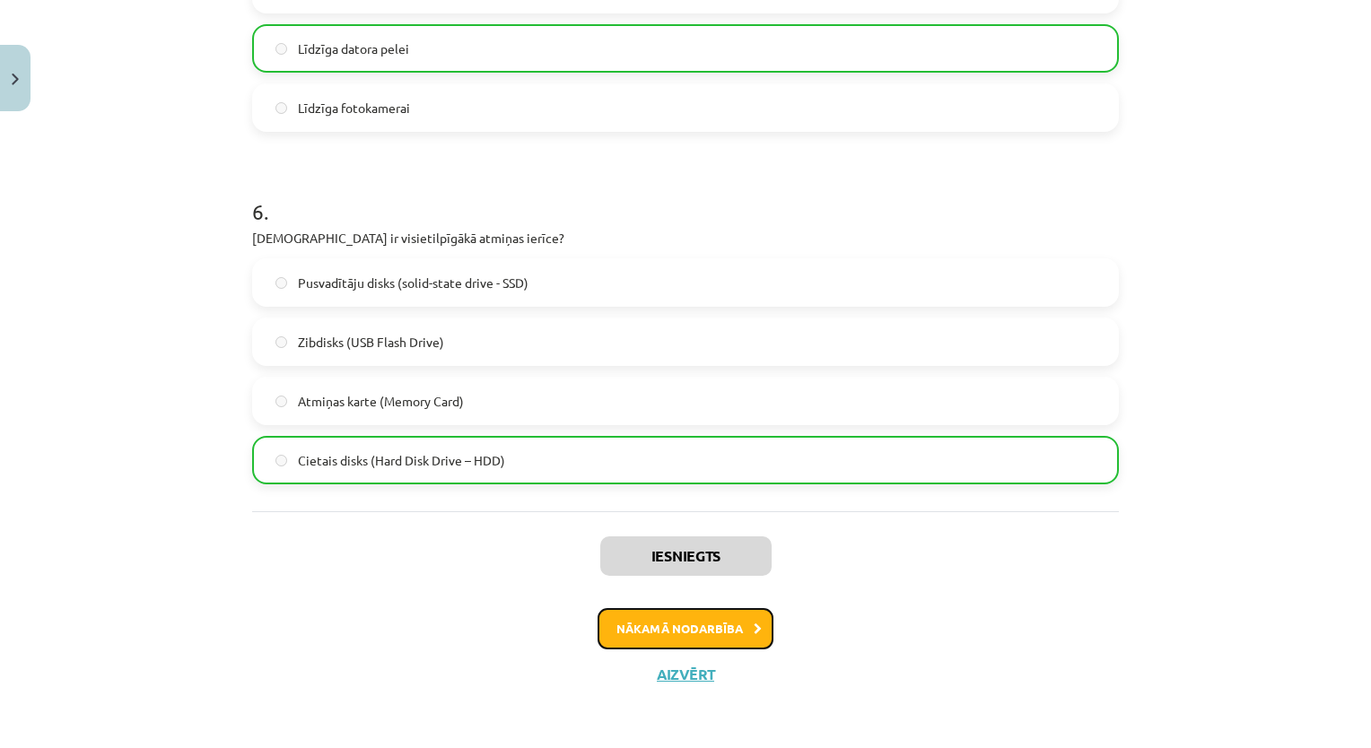
click at [714, 619] on button "Nākamā nodarbība" at bounding box center [685, 628] width 176 height 41
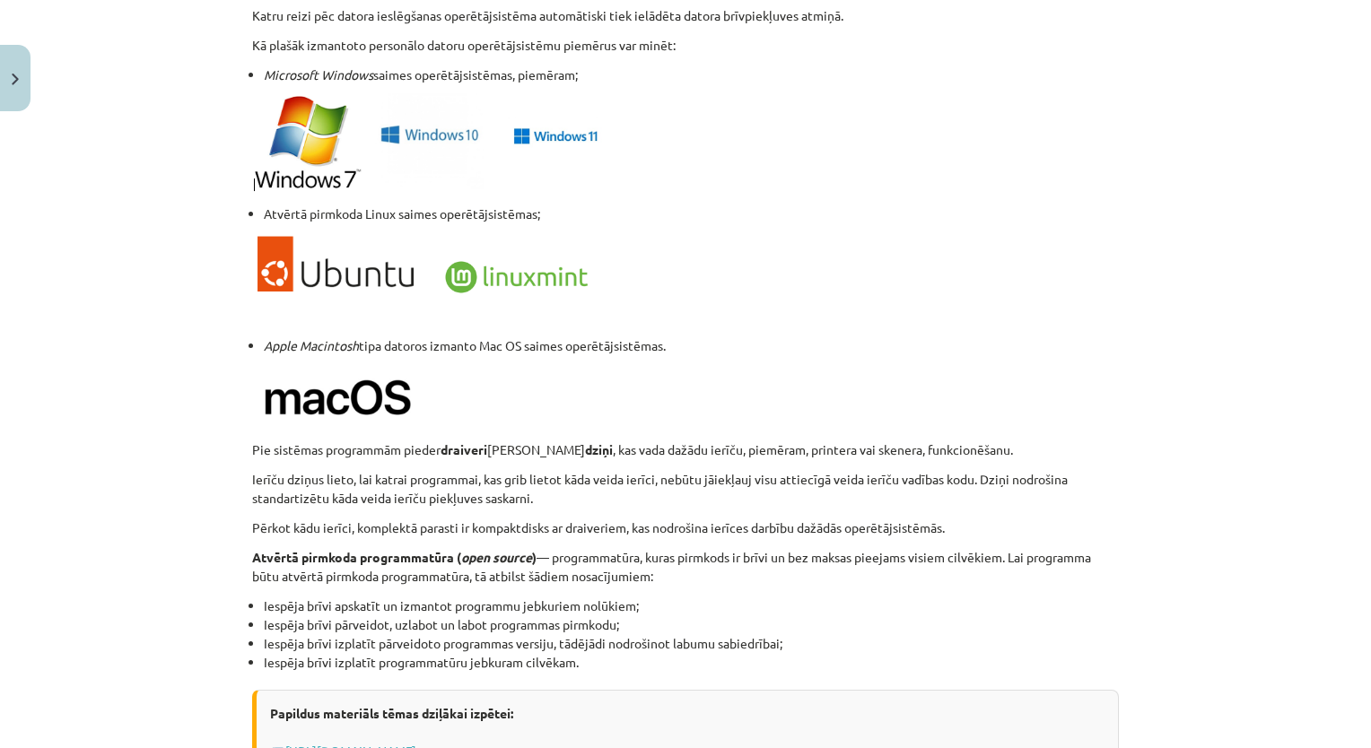
scroll to position [1452, 0]
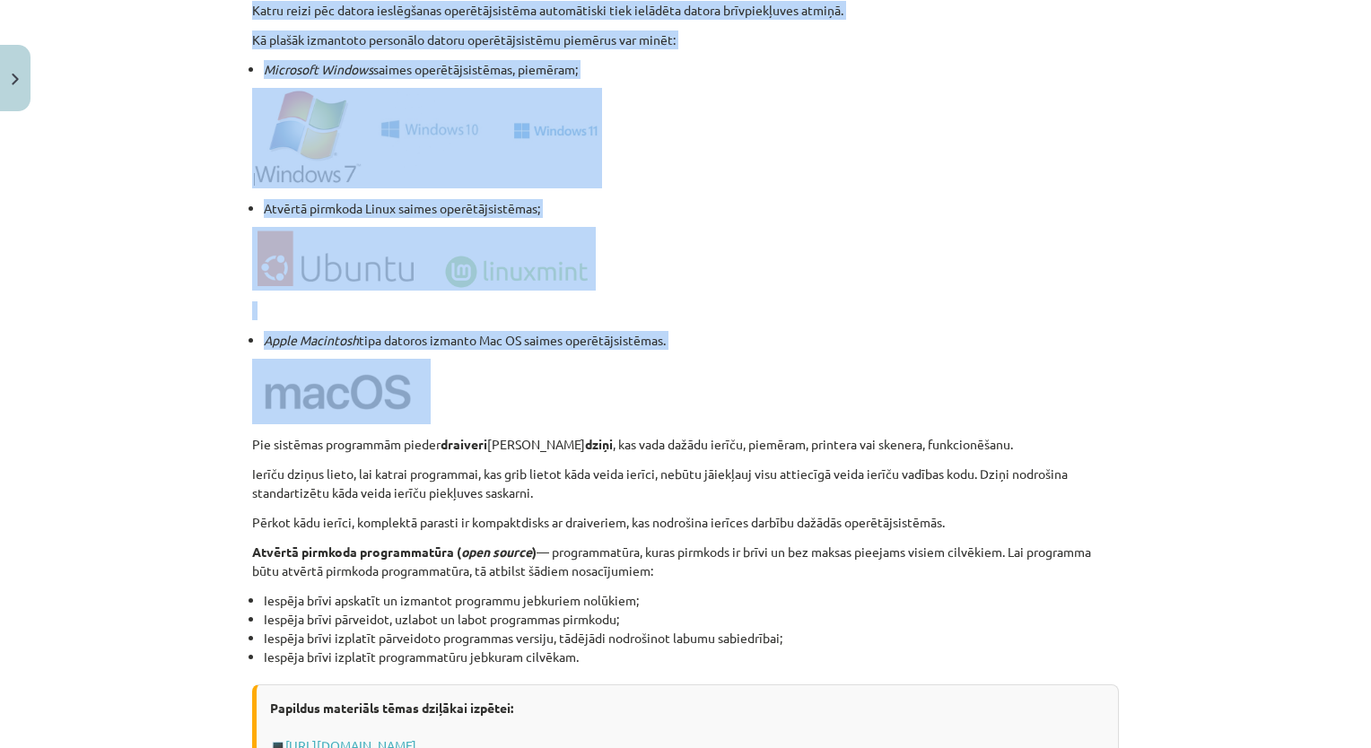
drag, startPoint x: 1356, startPoint y: 361, endPoint x: 1369, endPoint y: 482, distance: 121.7
click at [1369, 482] on div "Mācību tēma: Datorikas - 10. klases 1. ieskaites mācību materiāls #4 3. tēma – …" at bounding box center [685, 374] width 1371 height 748
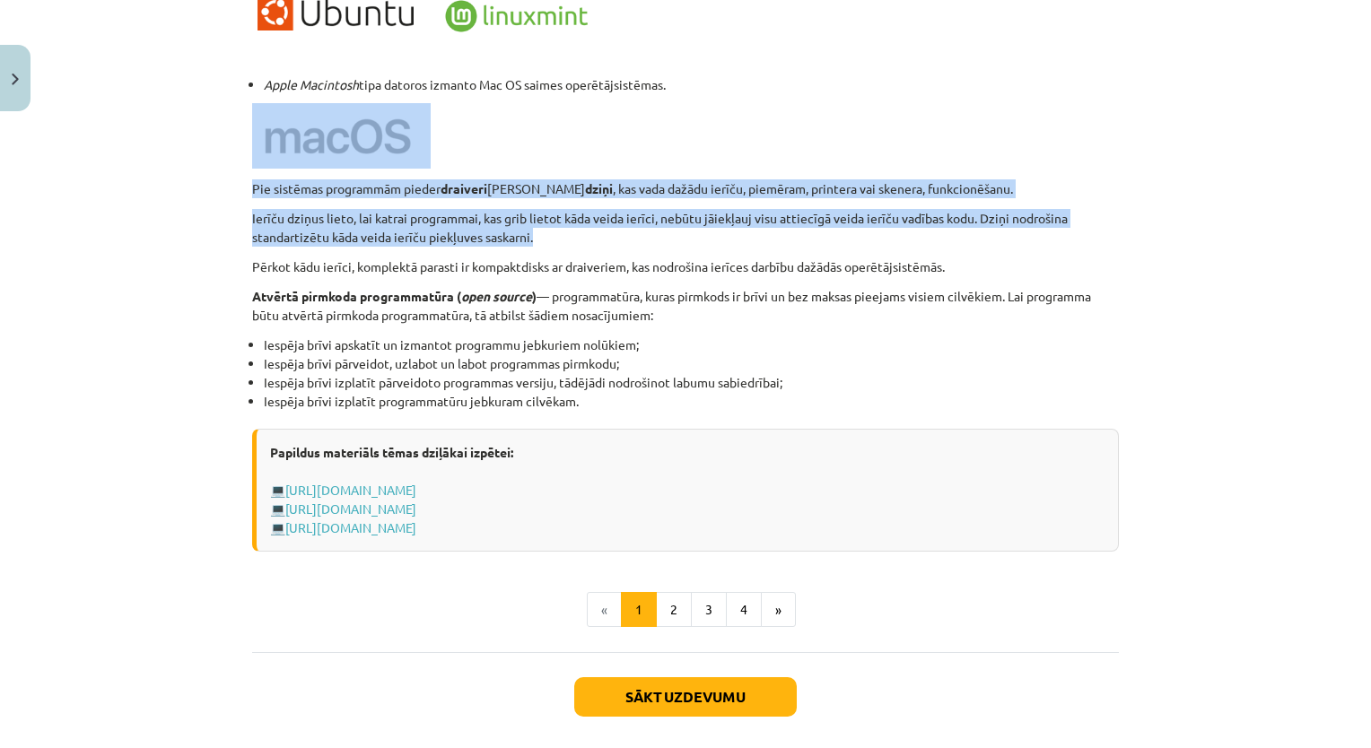
scroll to position [1711, 0]
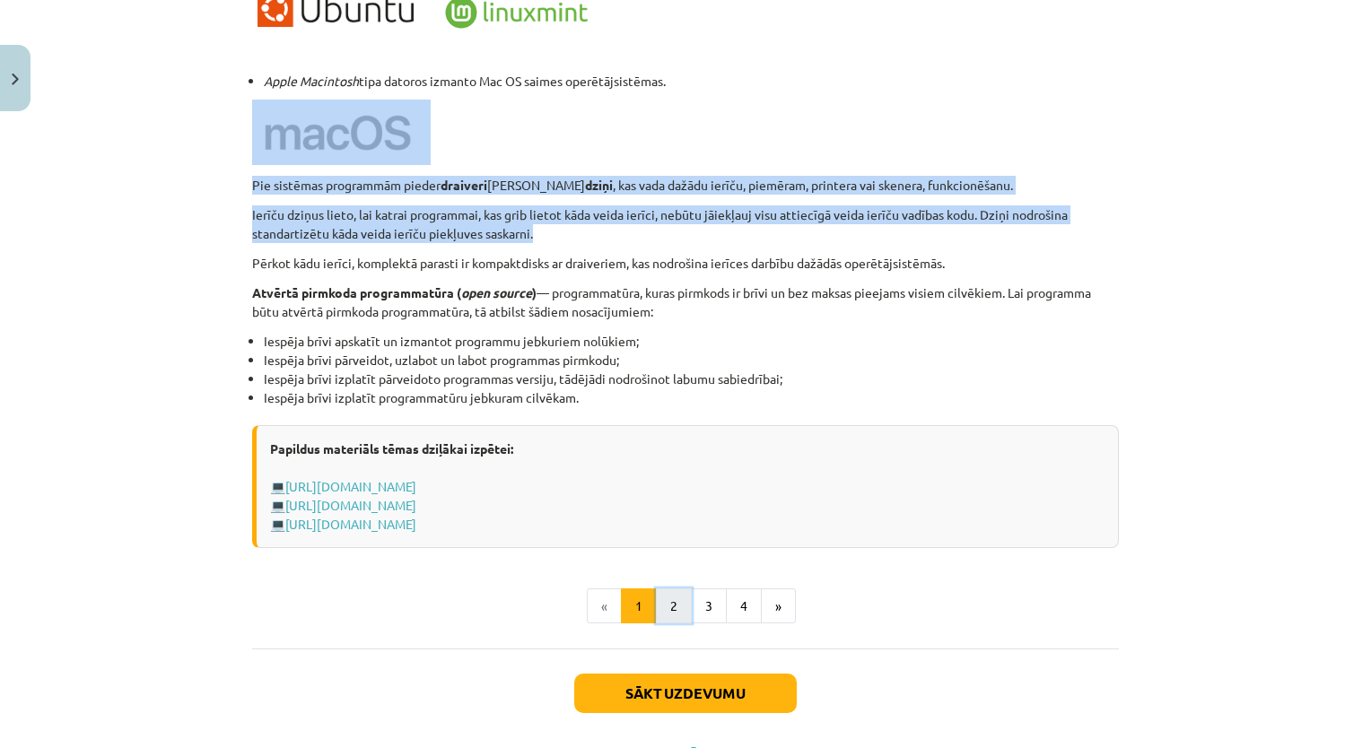
click at [684, 597] on button "2" at bounding box center [674, 606] width 36 height 36
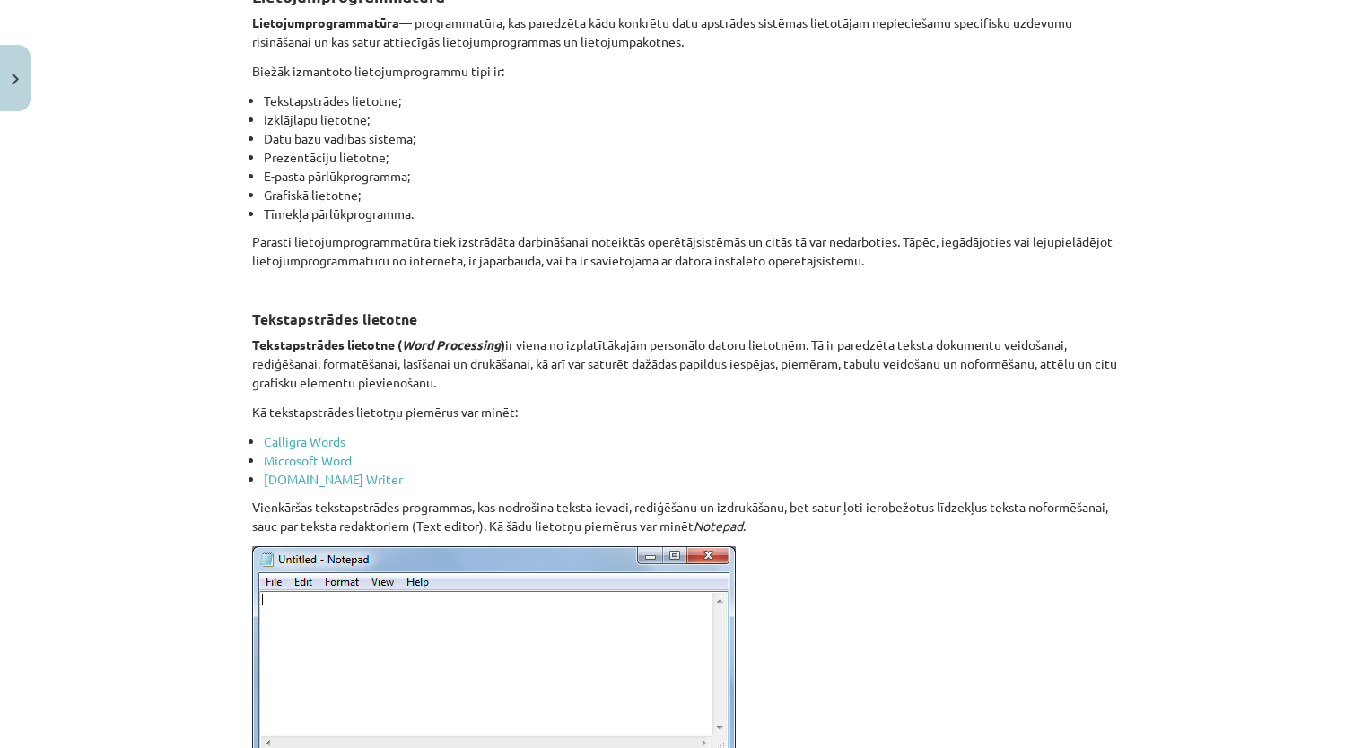
scroll to position [320, 0]
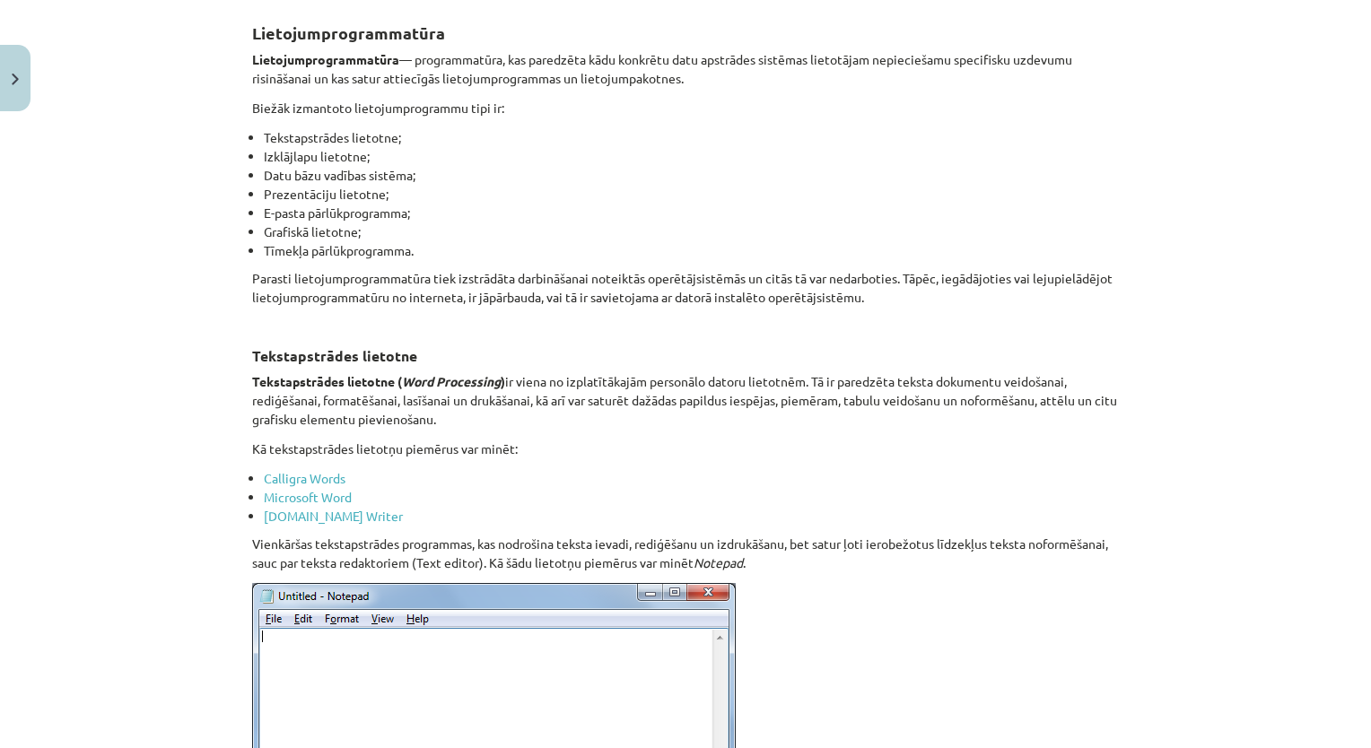
click at [1235, 231] on div "Mācību tēma: Datorikas - 10. klases 1. ieskaites mācību materiāls #4 3. tēma – …" at bounding box center [685, 374] width 1371 height 748
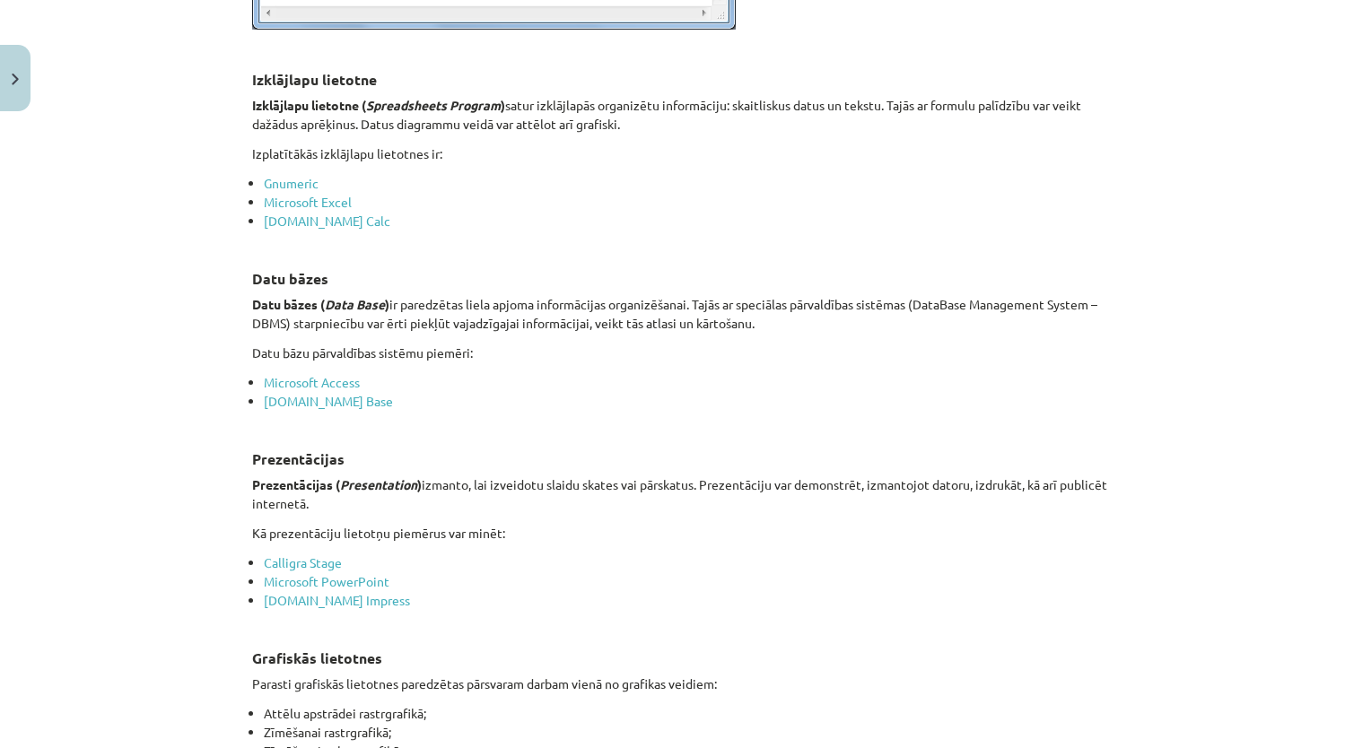
scroll to position [1084, 0]
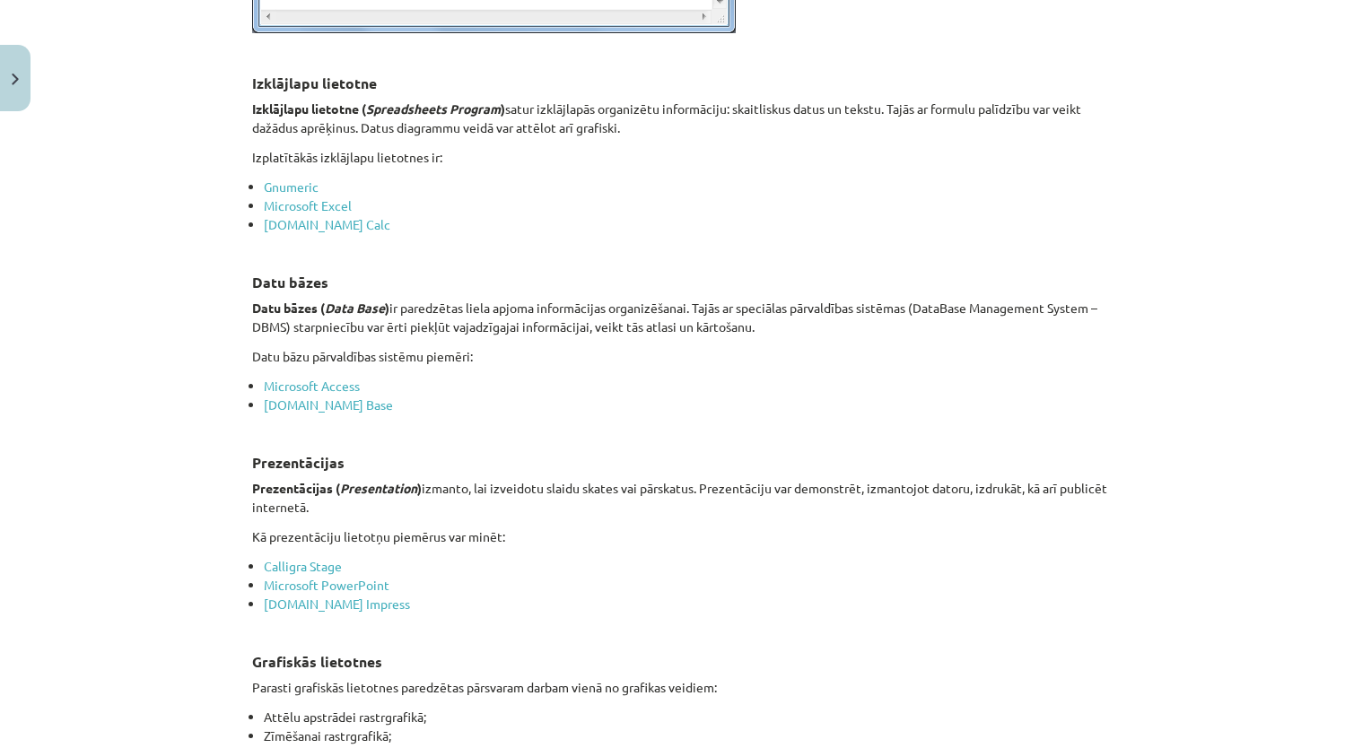
click at [1232, 311] on div "Mācību tēma: Datorikas - 10. klases 1. ieskaites mācību materiāls #4 3. tēma – …" at bounding box center [685, 374] width 1371 height 748
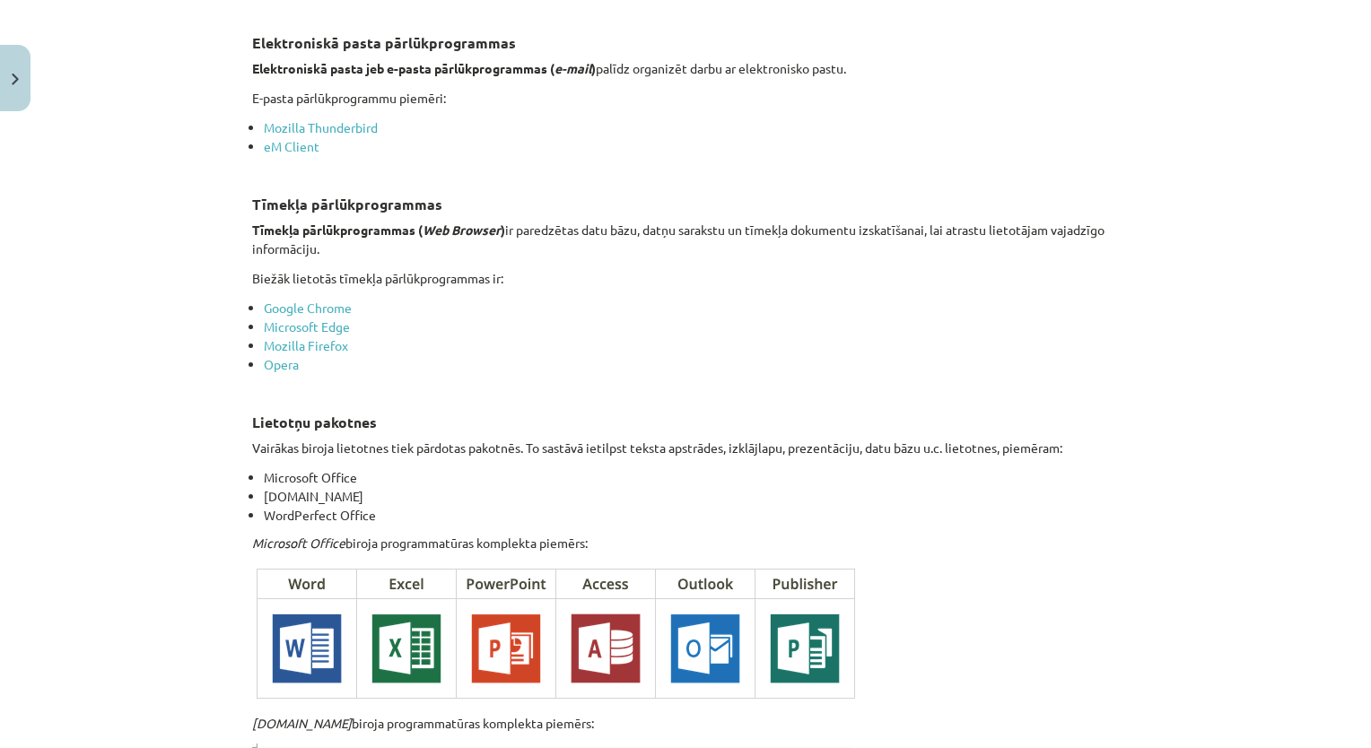
scroll to position [2181, 0]
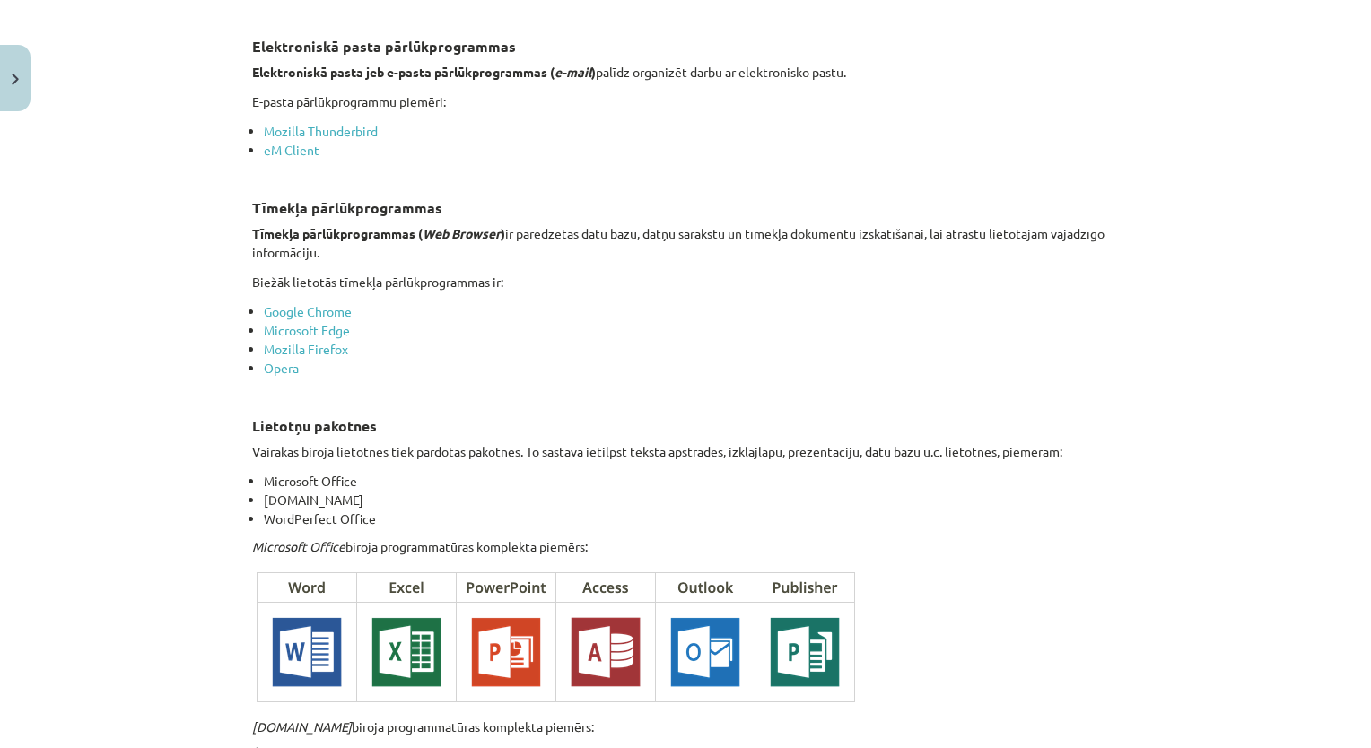
click at [58, 322] on div "Mācību tēma: Datorikas - 10. klases 1. ieskaites mācību materiāls #4 3. tēma – …" at bounding box center [685, 374] width 1371 height 748
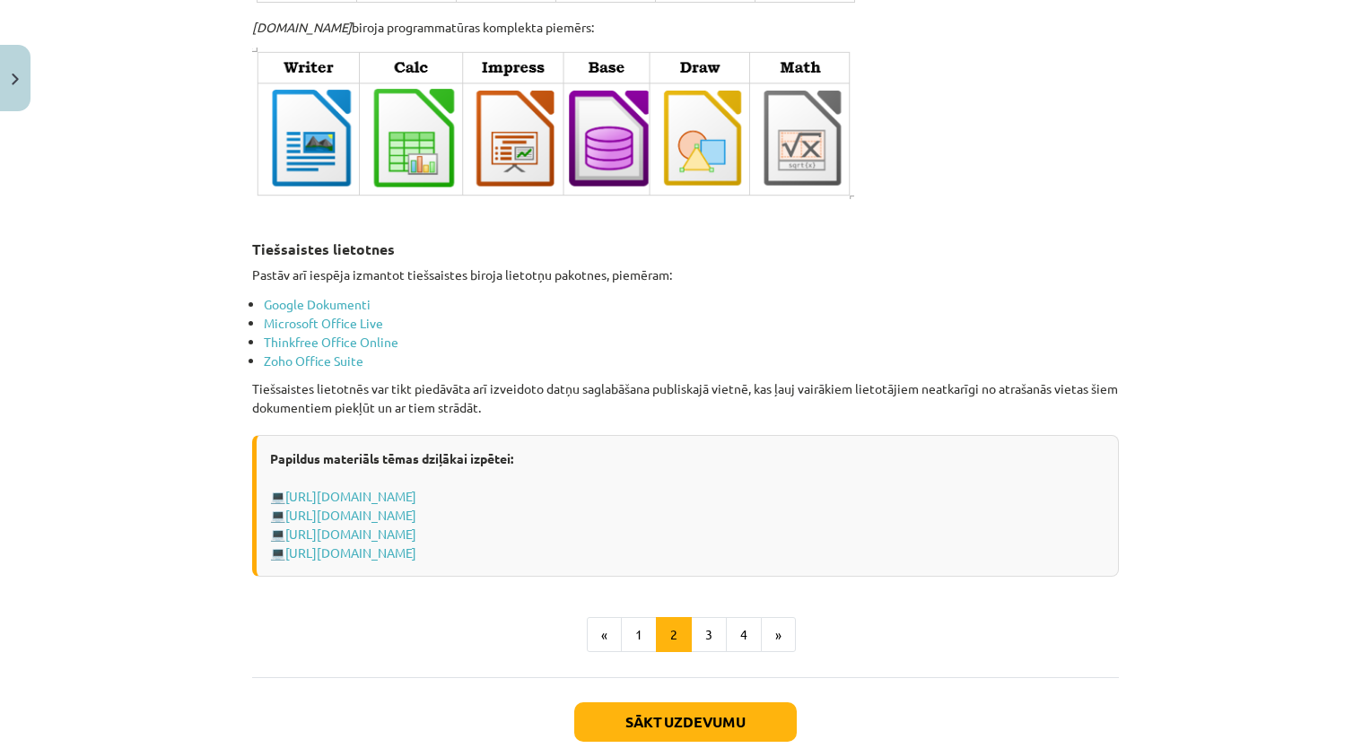
scroll to position [2888, 0]
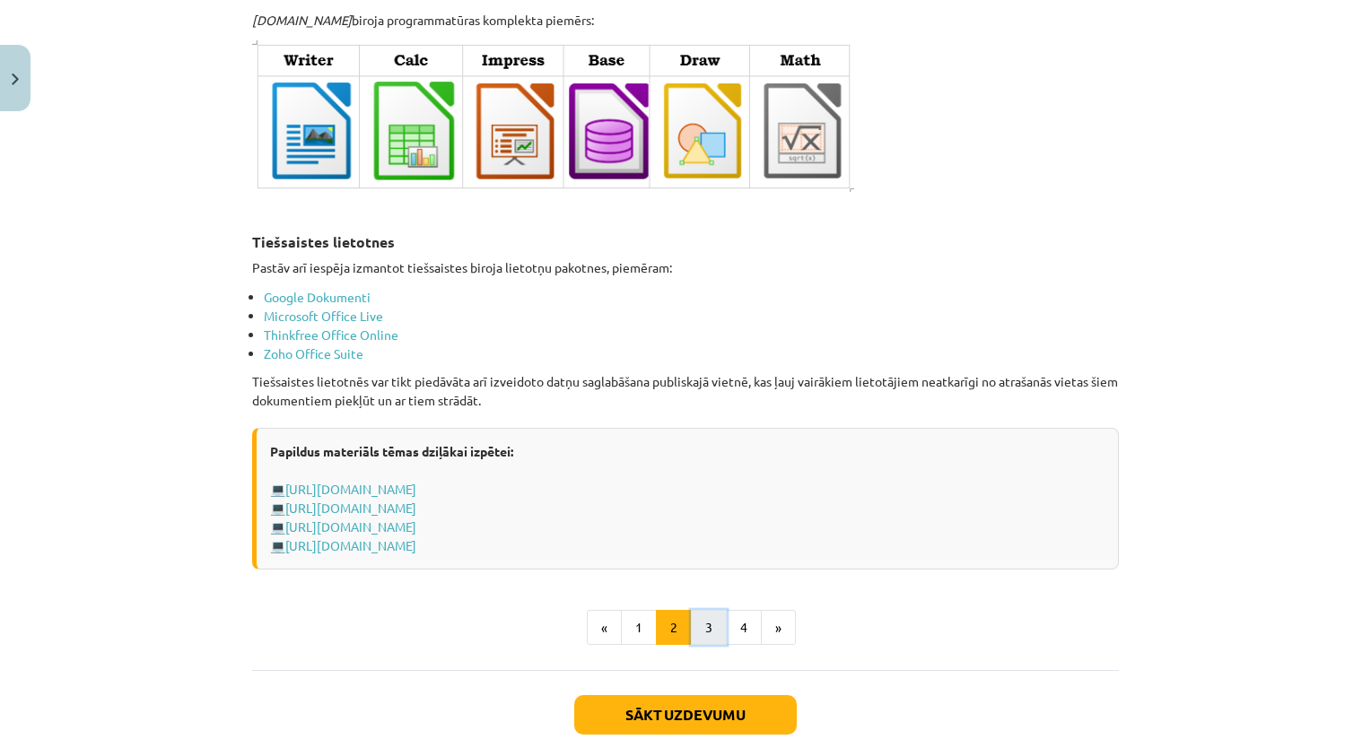
click at [692, 615] on button "3" at bounding box center [709, 628] width 36 height 36
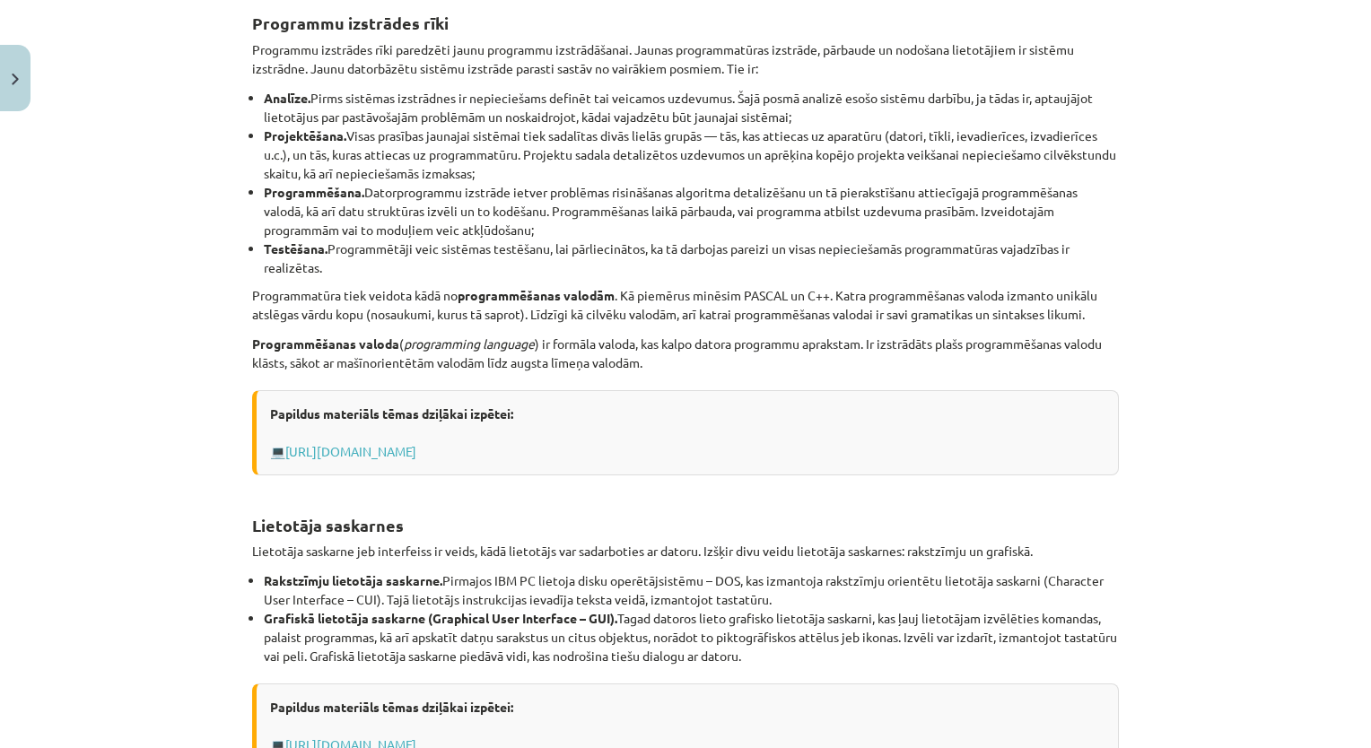
scroll to position [320, 0]
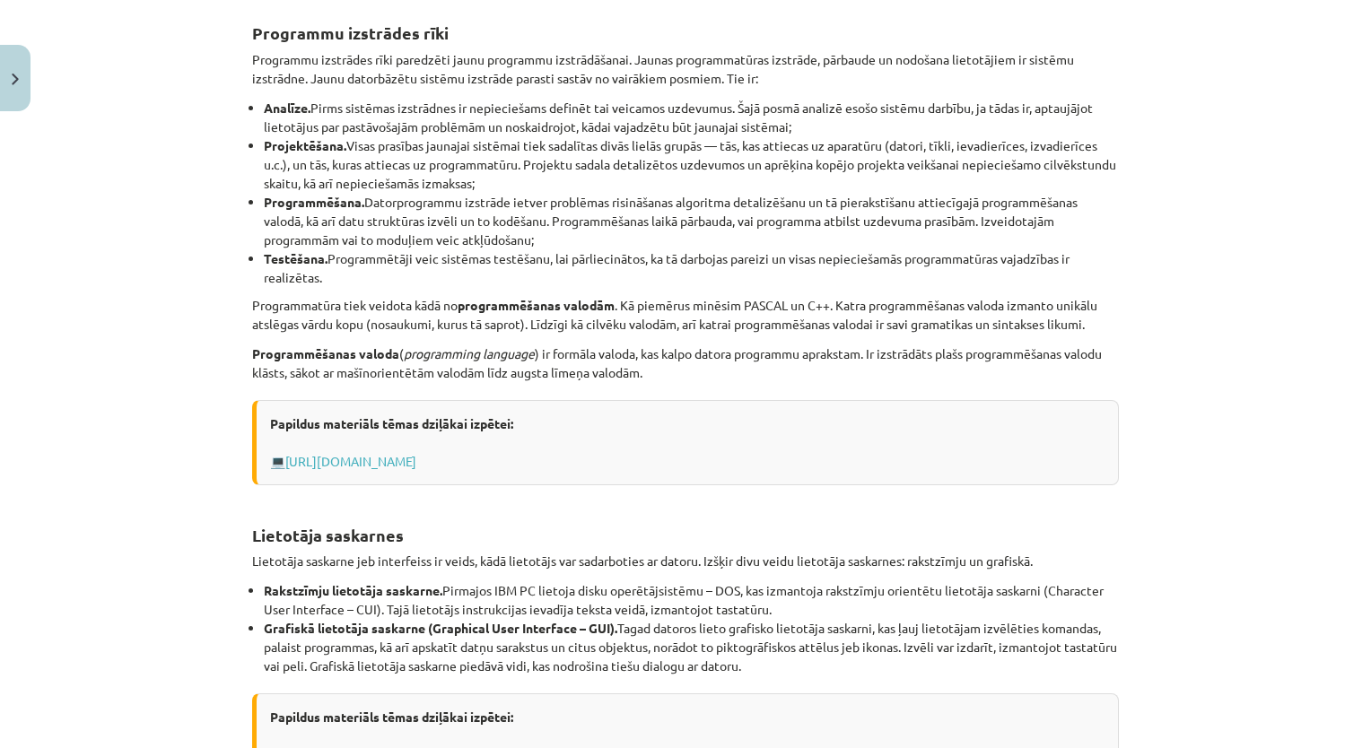
click at [1173, 431] on div "Mācību tēma: Datorikas - 10. klases 1. ieskaites mācību materiāls #4 3. tēma – …" at bounding box center [685, 374] width 1371 height 748
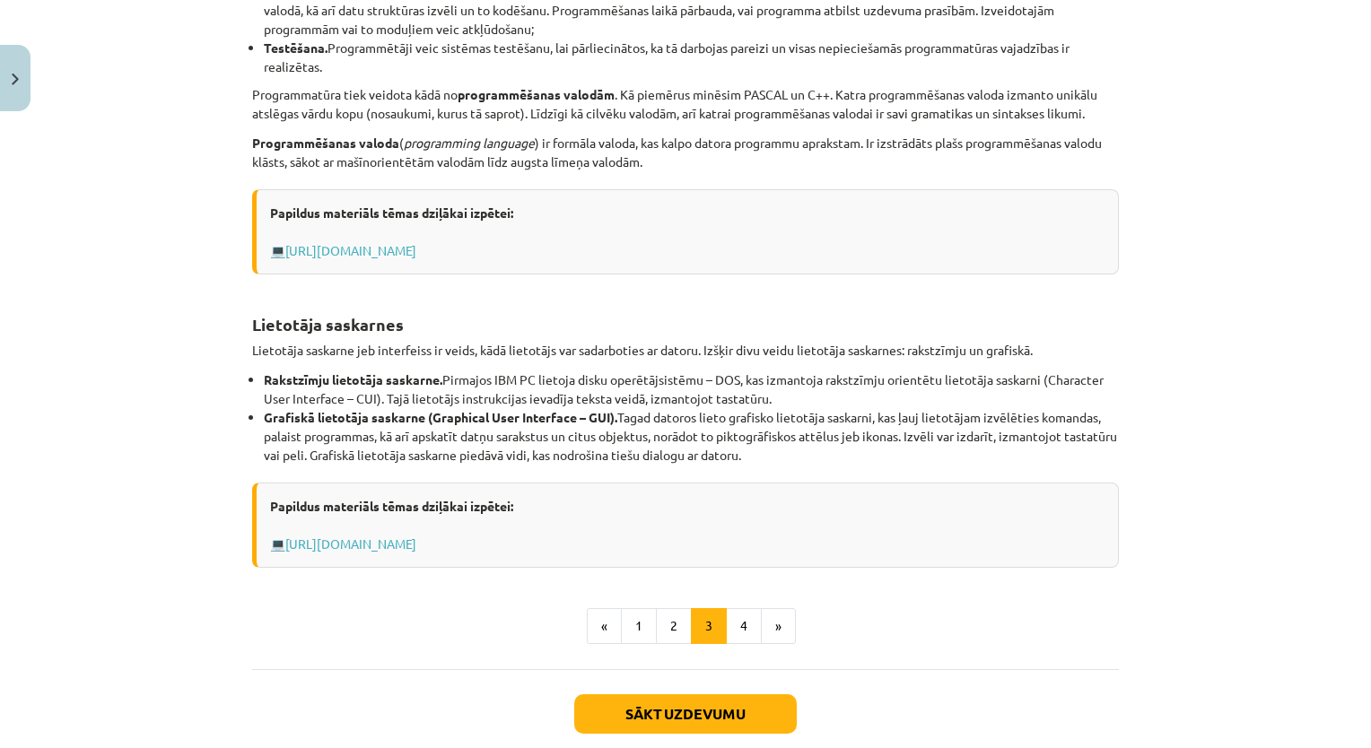
scroll to position [621, 0]
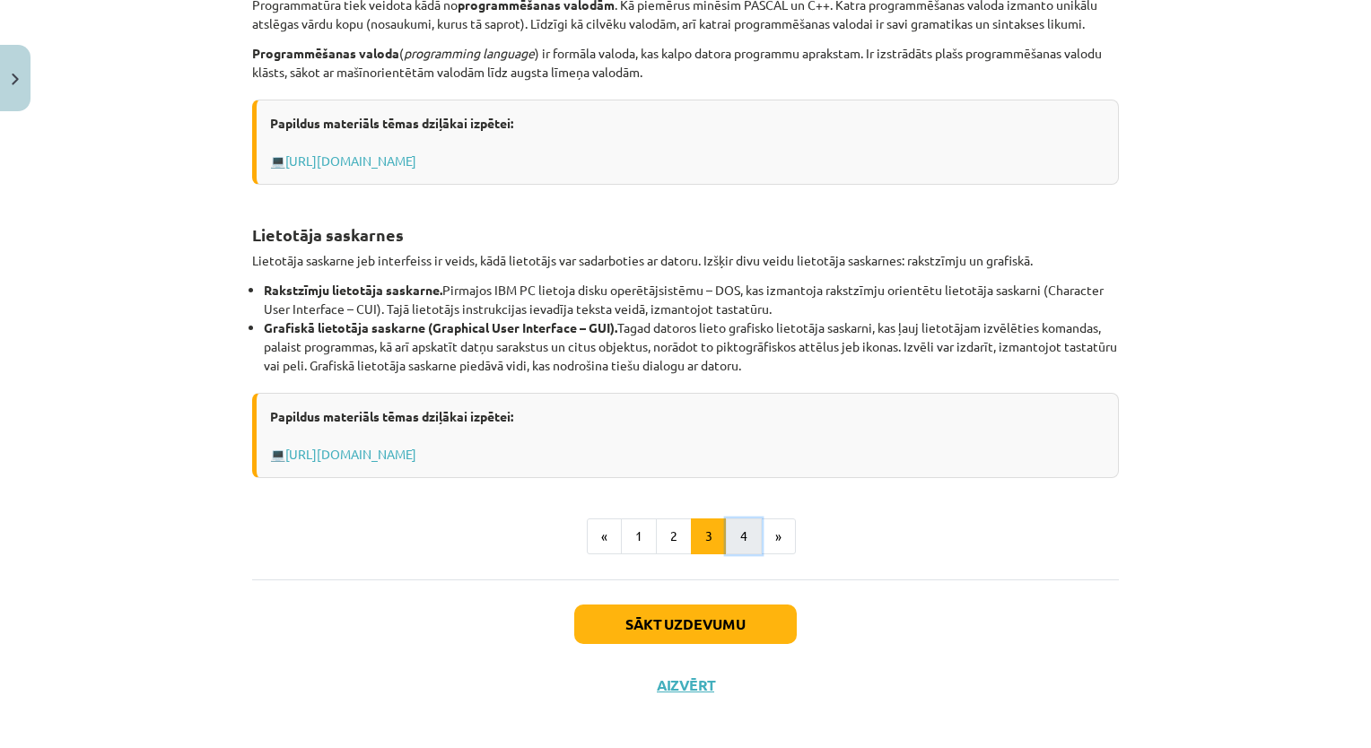
click at [742, 536] on button "4" at bounding box center [744, 536] width 36 height 36
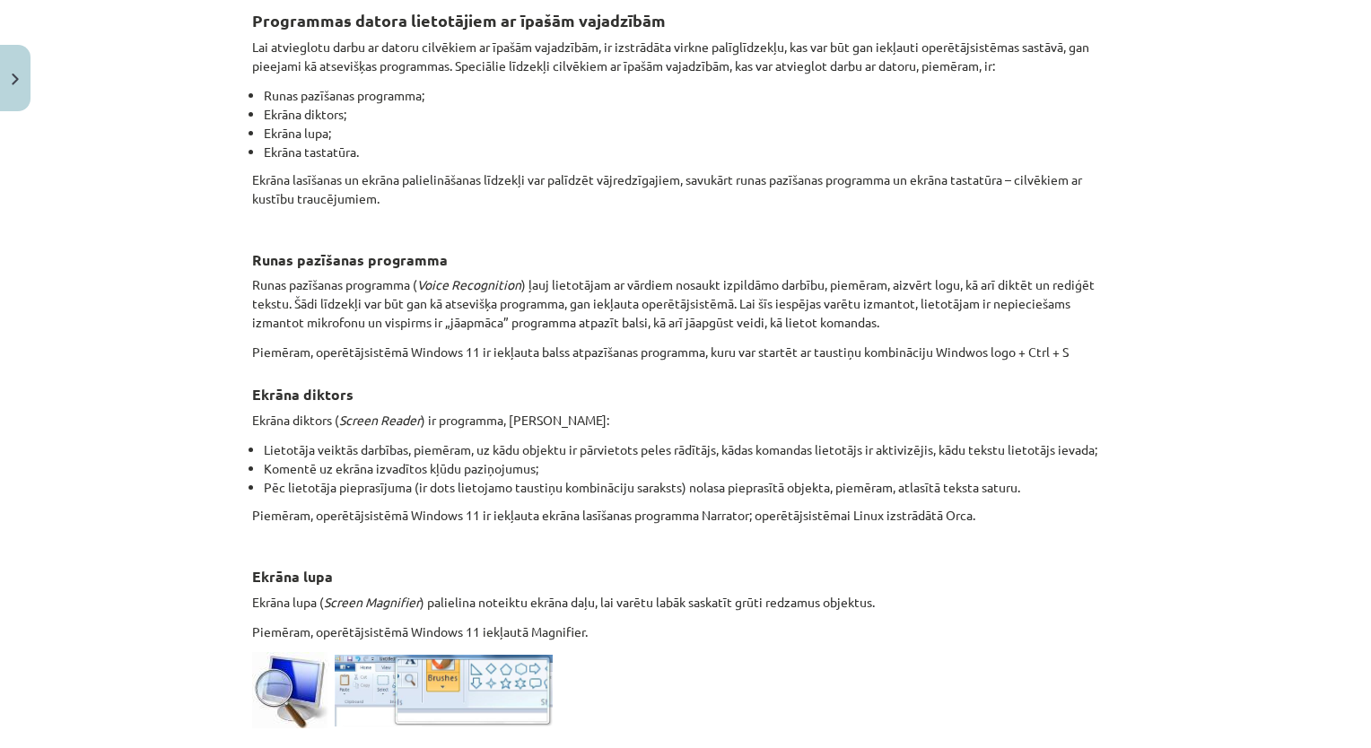
scroll to position [331, 0]
click at [1193, 218] on div "Mācību tēma: Datorikas - 10. klases 1. ieskaites mācību materiāls #4 3. tēma – …" at bounding box center [685, 374] width 1371 height 748
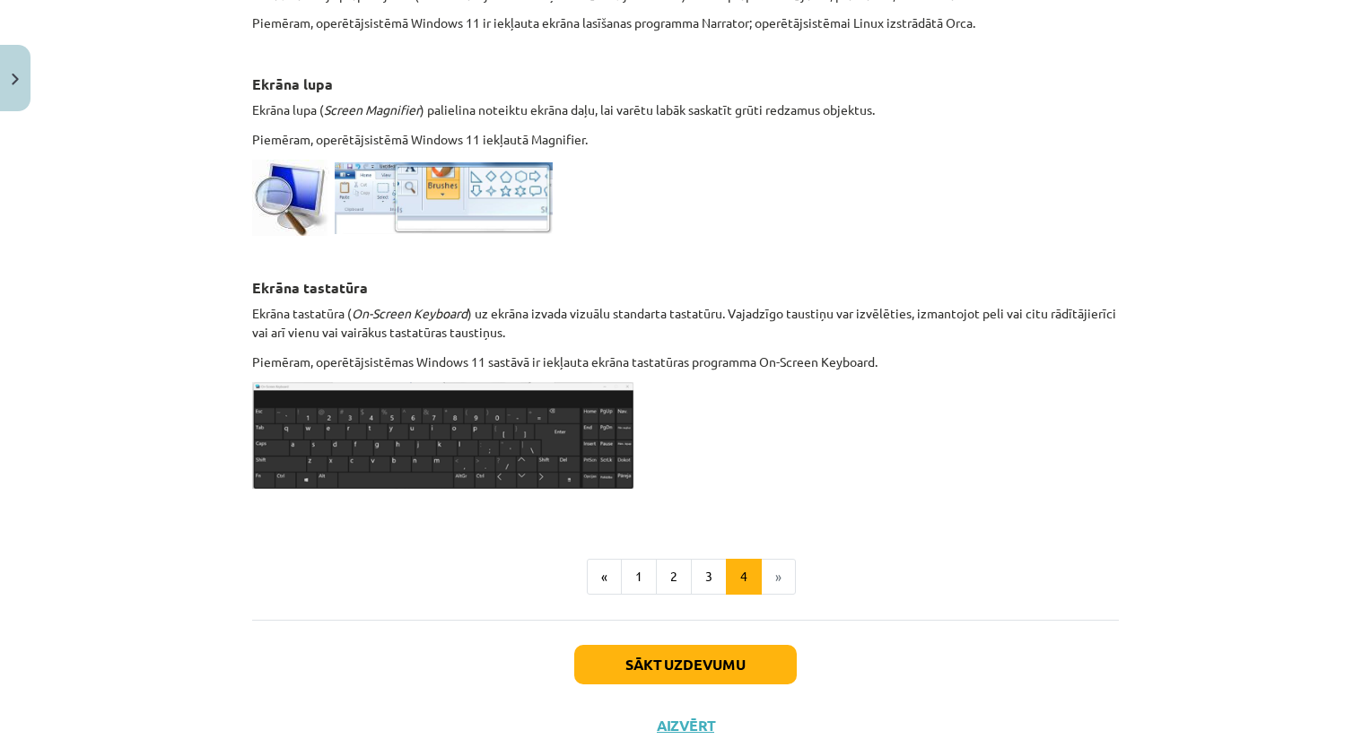
scroll to position [873, 0]
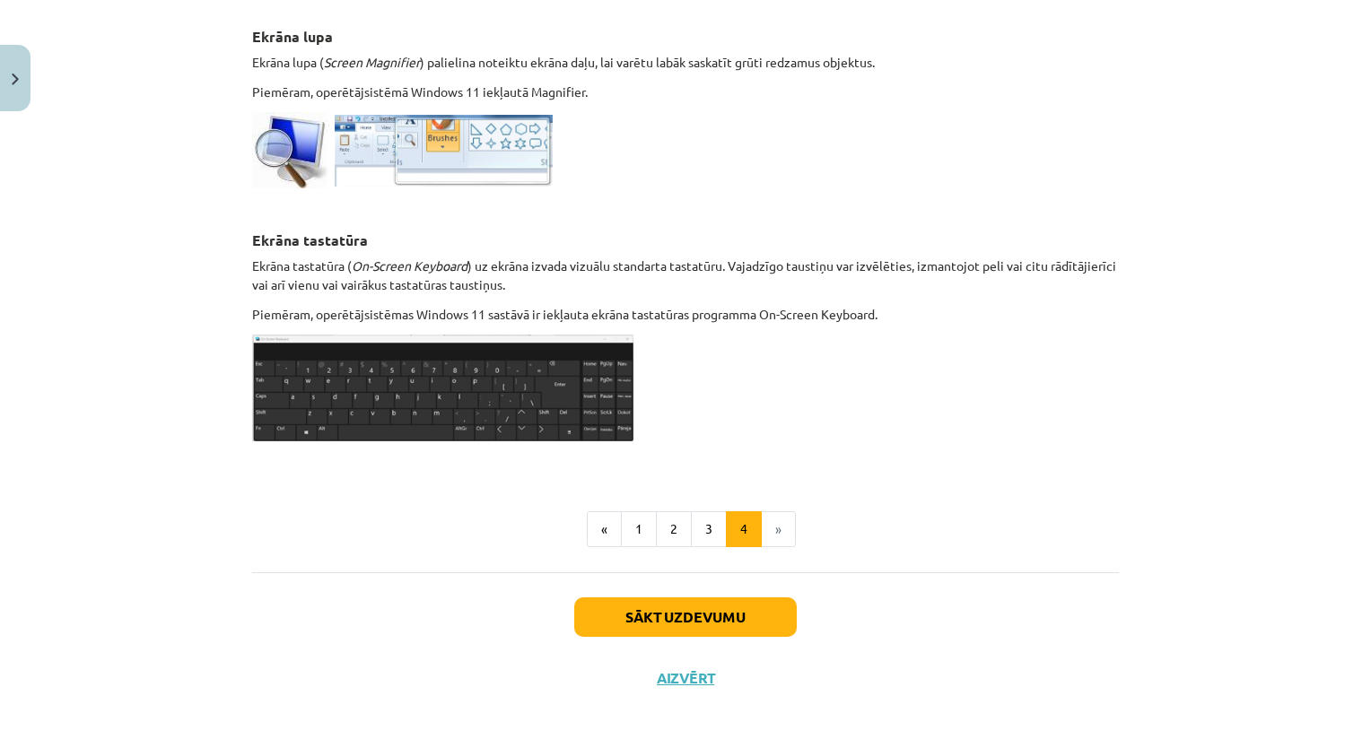
click at [892, 588] on div "Sākt uzdevumu Aizvērt" at bounding box center [685, 635] width 866 height 126
click at [782, 608] on button "Sākt uzdevumu" at bounding box center [685, 616] width 222 height 39
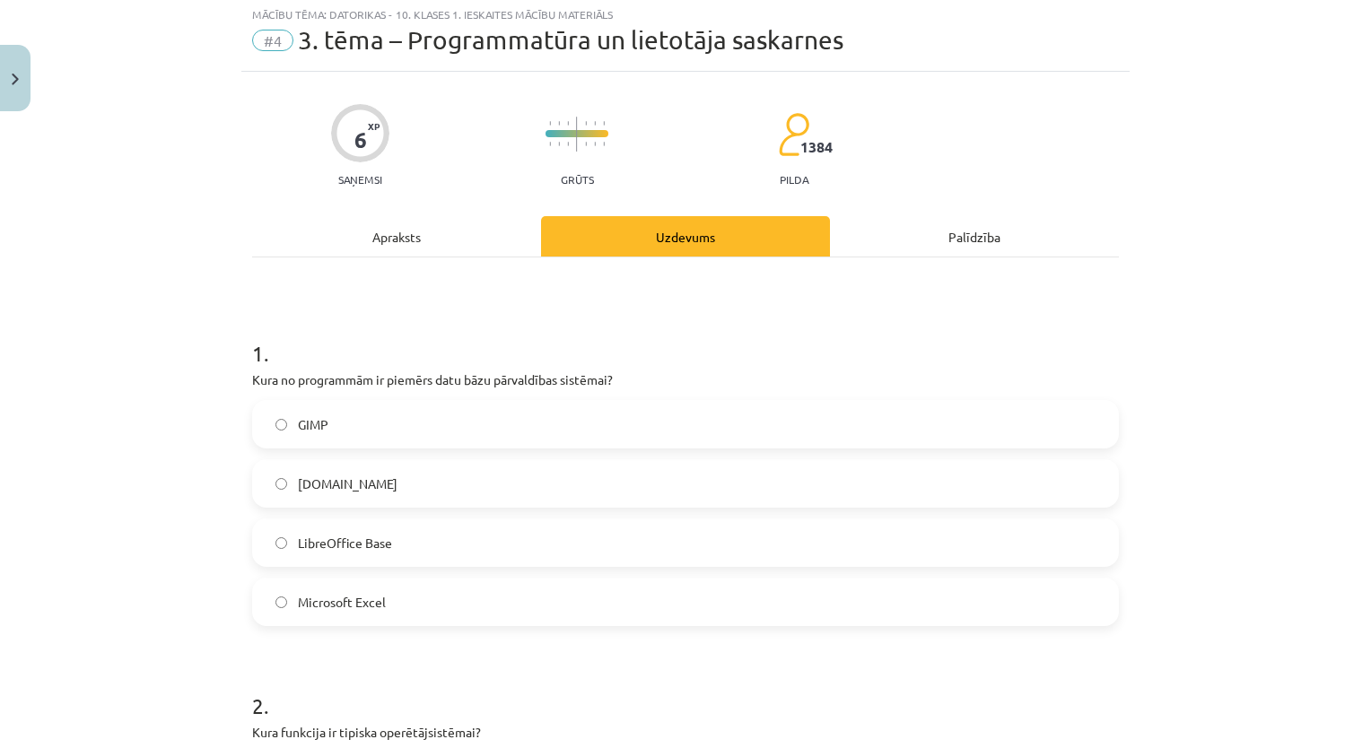
scroll to position [45, 0]
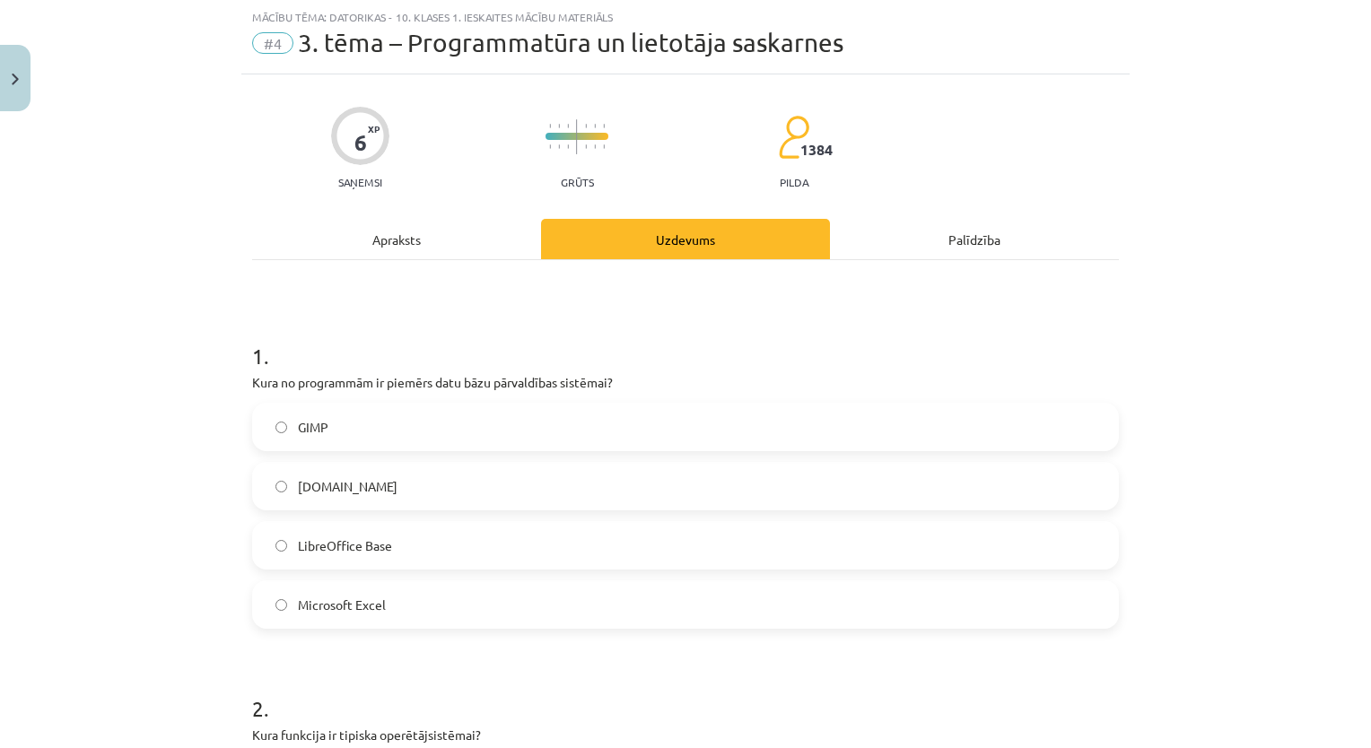
click at [642, 430] on label "GIMP" at bounding box center [685, 427] width 863 height 45
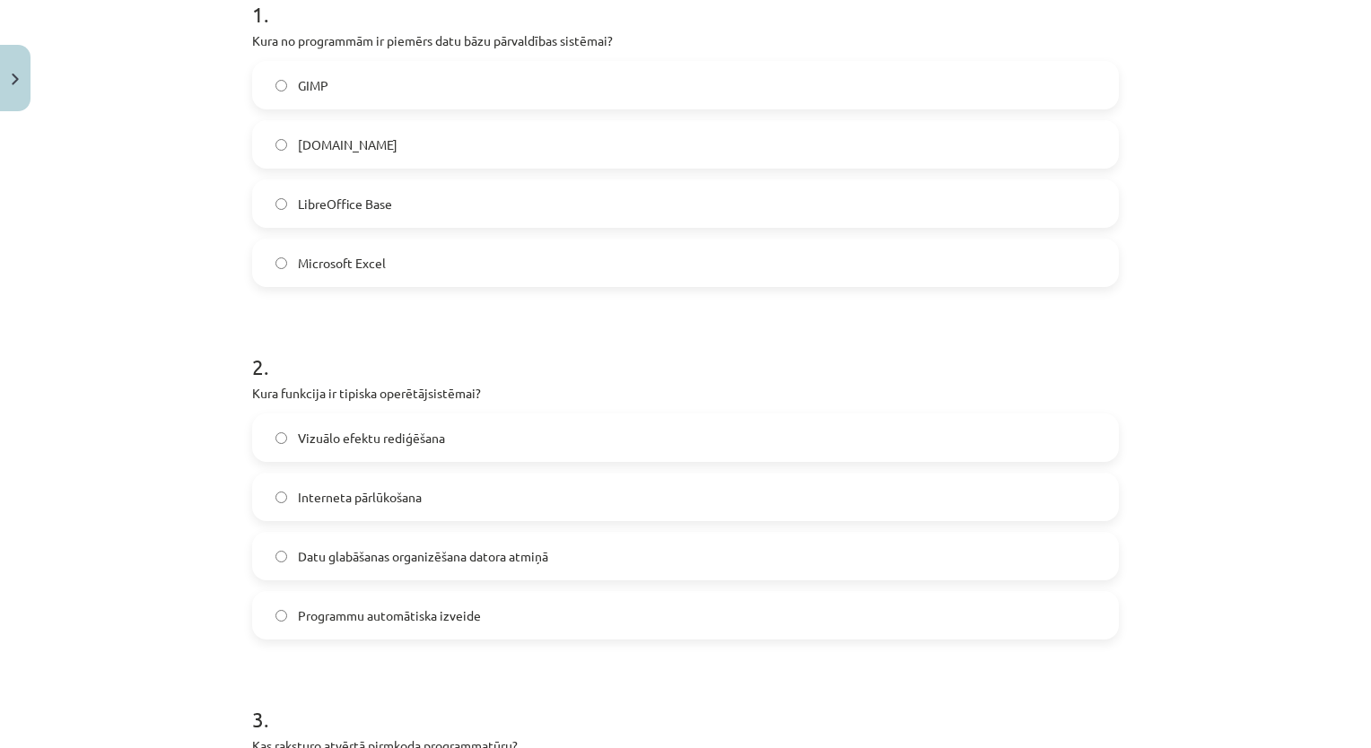
scroll to position [399, 0]
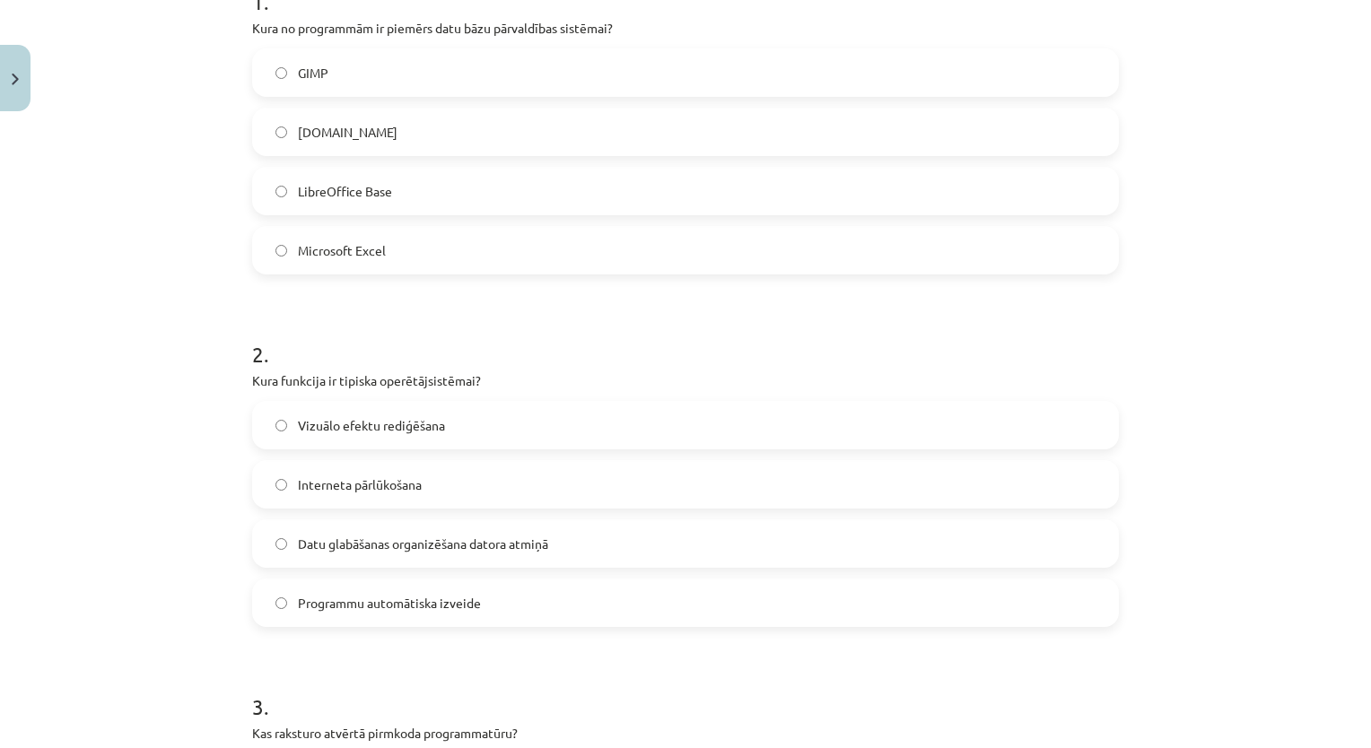
click at [685, 541] on label "Datu glabāšanas organizēšana datora atmiņā" at bounding box center [685, 543] width 863 height 45
click at [148, 368] on div "Mācību tēma: Datorikas - 10. klases 1. ieskaites mācību materiāls #4 3. tēma – …" at bounding box center [685, 374] width 1371 height 748
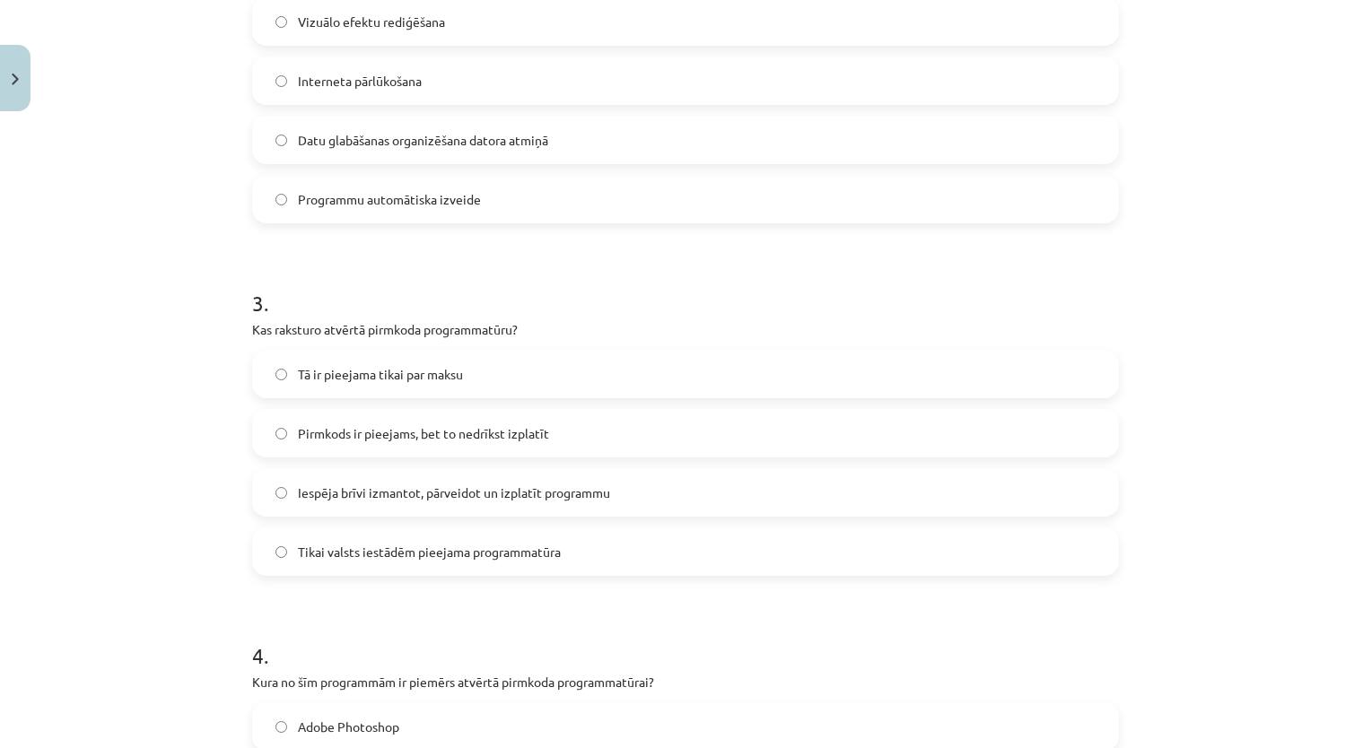
scroll to position [811, 0]
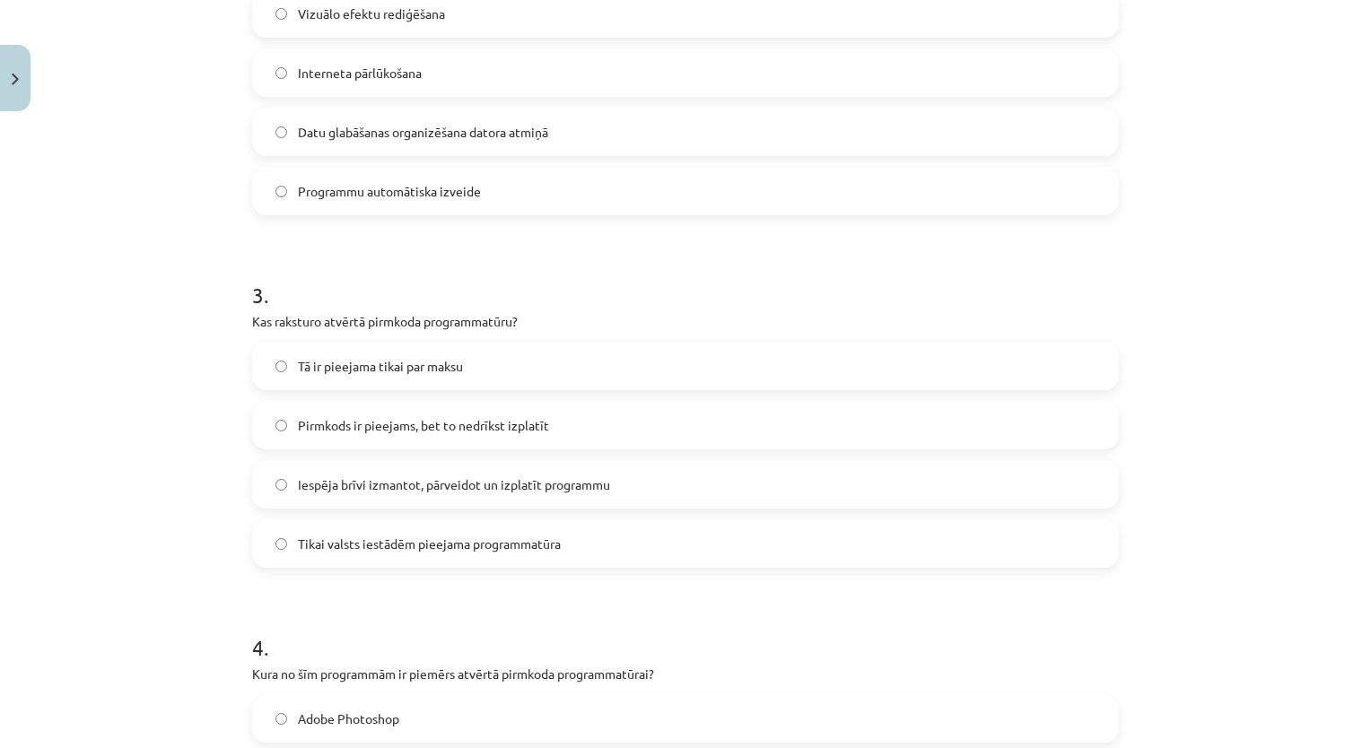
click at [1, 422] on div "Mācību tēma: Datorikas - 10. klases 1. ieskaites mācību materiāls #4 3. tēma – …" at bounding box center [685, 374] width 1371 height 748
click at [440, 483] on span "Iespēja brīvi izmantot, pārveidot un izplatīt programmu" at bounding box center [454, 484] width 312 height 19
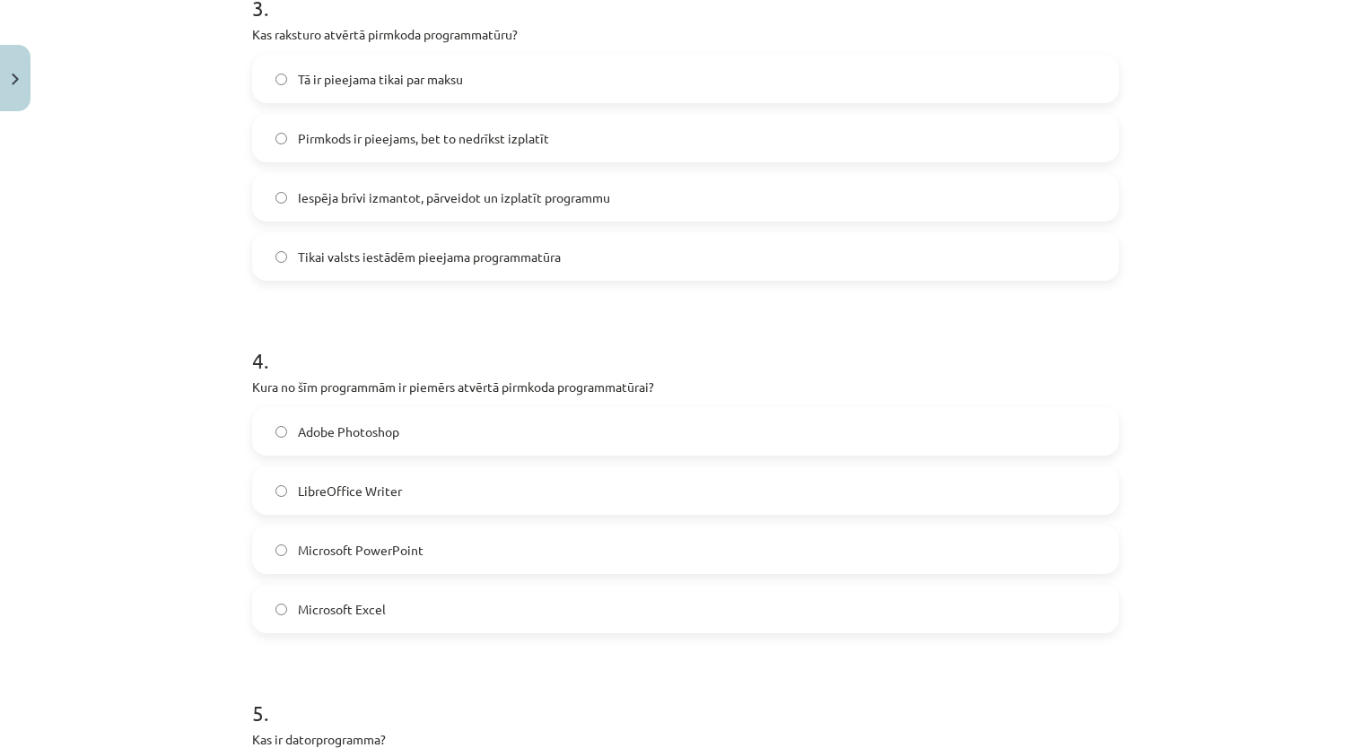
scroll to position [1129, 0]
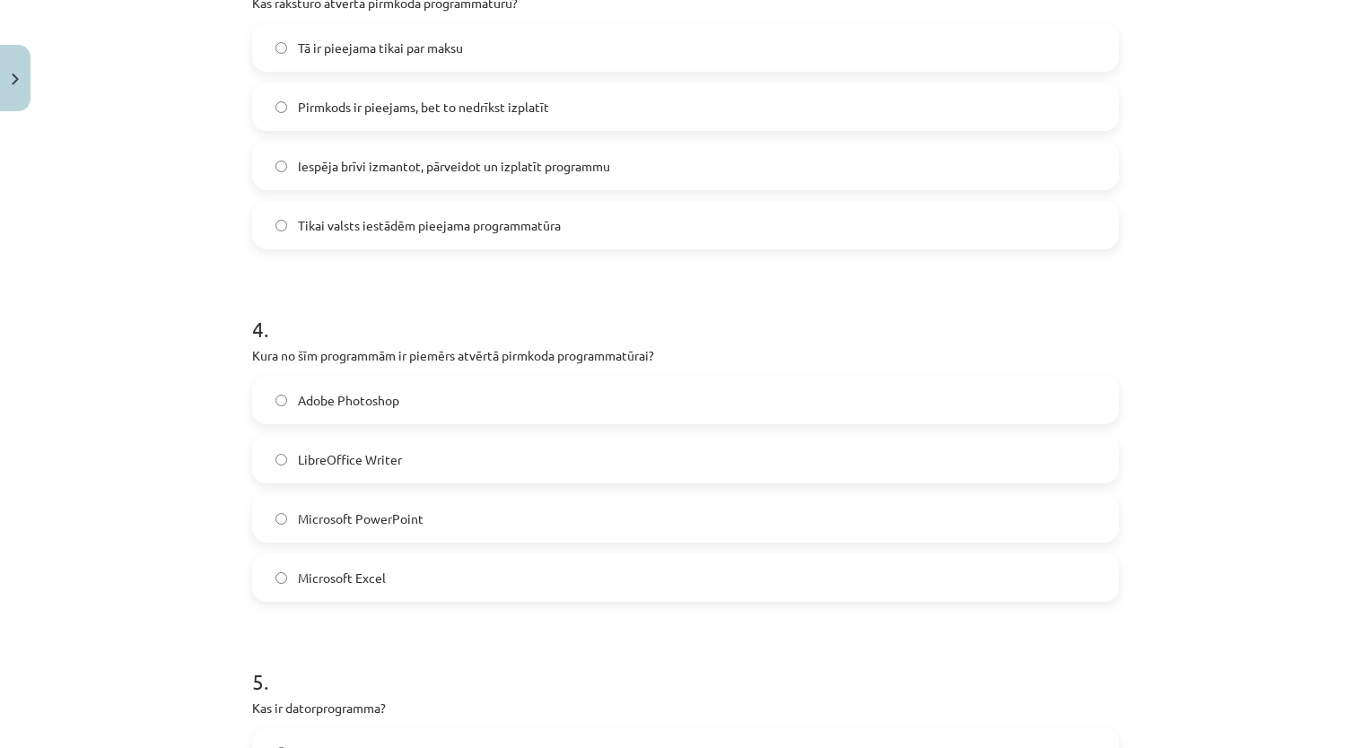
click at [135, 438] on div "Mācību tēma: Datorikas - 10. klases 1. ieskaites mācību materiāls #4 3. tēma – …" at bounding box center [685, 374] width 1371 height 748
click at [435, 452] on label "LibreOffice Writer" at bounding box center [685, 459] width 863 height 45
click at [103, 548] on div "Mācību tēma: Datorikas - 10. klases 1. ieskaites mācību materiāls #4 3. tēma – …" at bounding box center [685, 374] width 1371 height 748
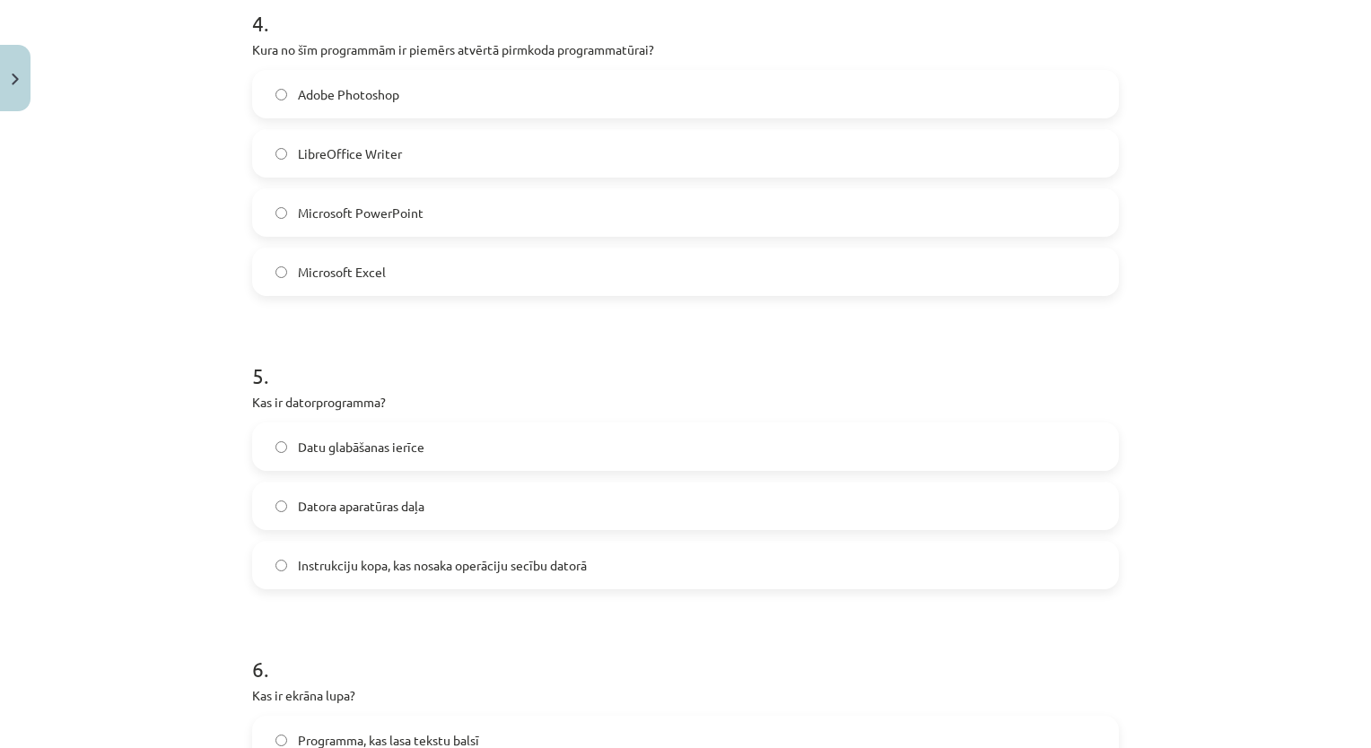
scroll to position [1441, 0]
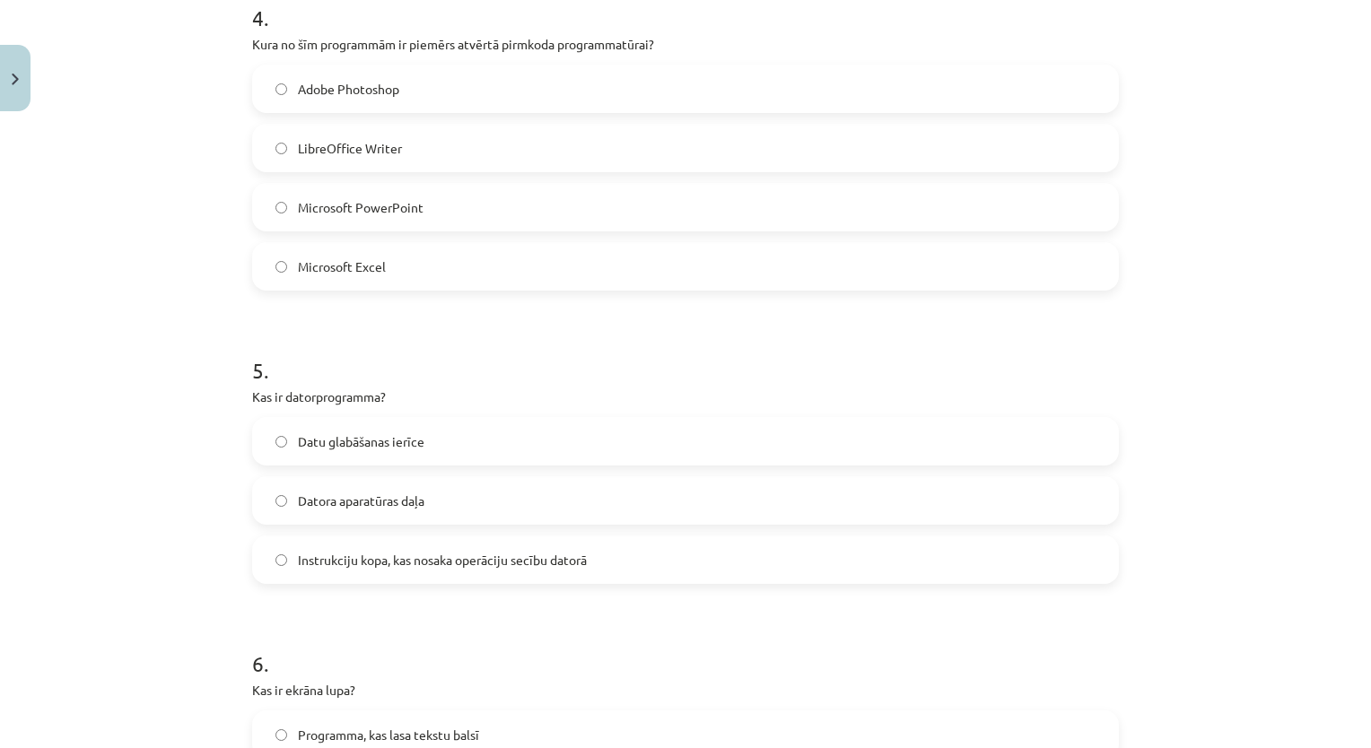
click at [127, 357] on div "Mācību tēma: Datorikas - 10. klases 1. ieskaites mācību materiāls #4 3. tēma – …" at bounding box center [685, 374] width 1371 height 748
click at [17, 317] on div "Mācību tēma: Datorikas - 10. klases 1. ieskaites mācību materiāls #4 3. tēma – …" at bounding box center [685, 374] width 1371 height 748
click at [159, 450] on div "Mācību tēma: Datorikas - 10. klases 1. ieskaites mācību materiāls #4 3. tēma – …" at bounding box center [685, 374] width 1371 height 748
drag, startPoint x: 103, startPoint y: 636, endPoint x: 425, endPoint y: 593, distance: 324.9
click at [425, 593] on div "Mācību tēma: Datorikas - 10. klases 1. ieskaites mācību materiāls #4 3. tēma – …" at bounding box center [685, 374] width 1371 height 748
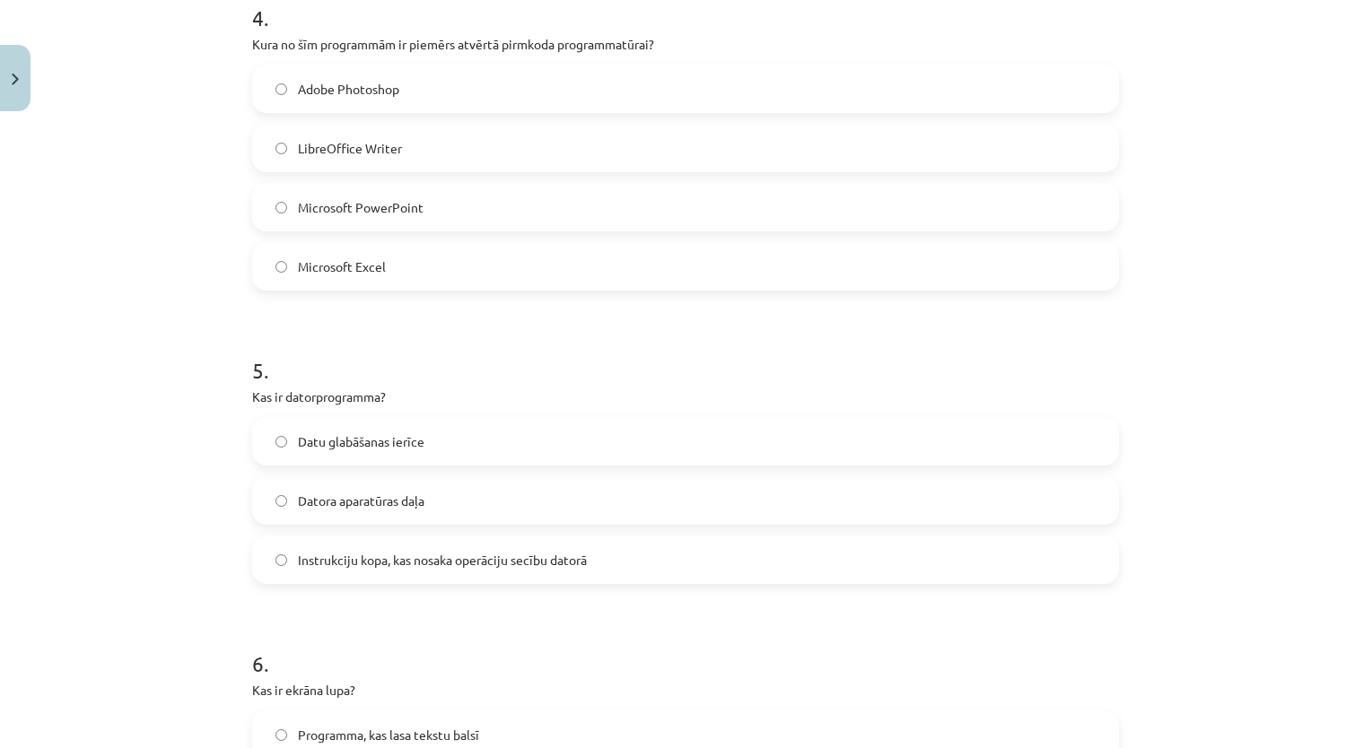
drag, startPoint x: 425, startPoint y: 593, endPoint x: 348, endPoint y: 576, distance: 79.0
click at [348, 576] on label "Instrukciju kopa, kas nosaka operāciju secību datorā" at bounding box center [685, 559] width 863 height 45
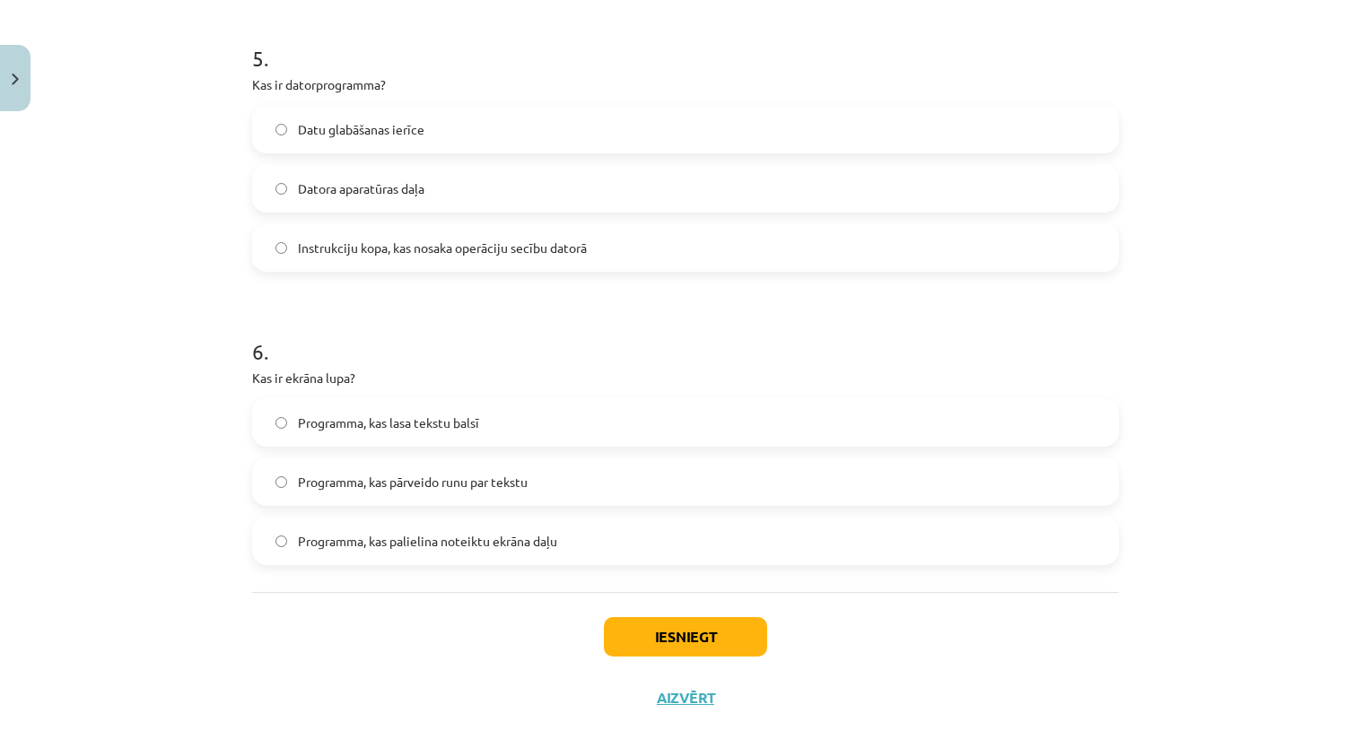
scroll to position [1747, 0]
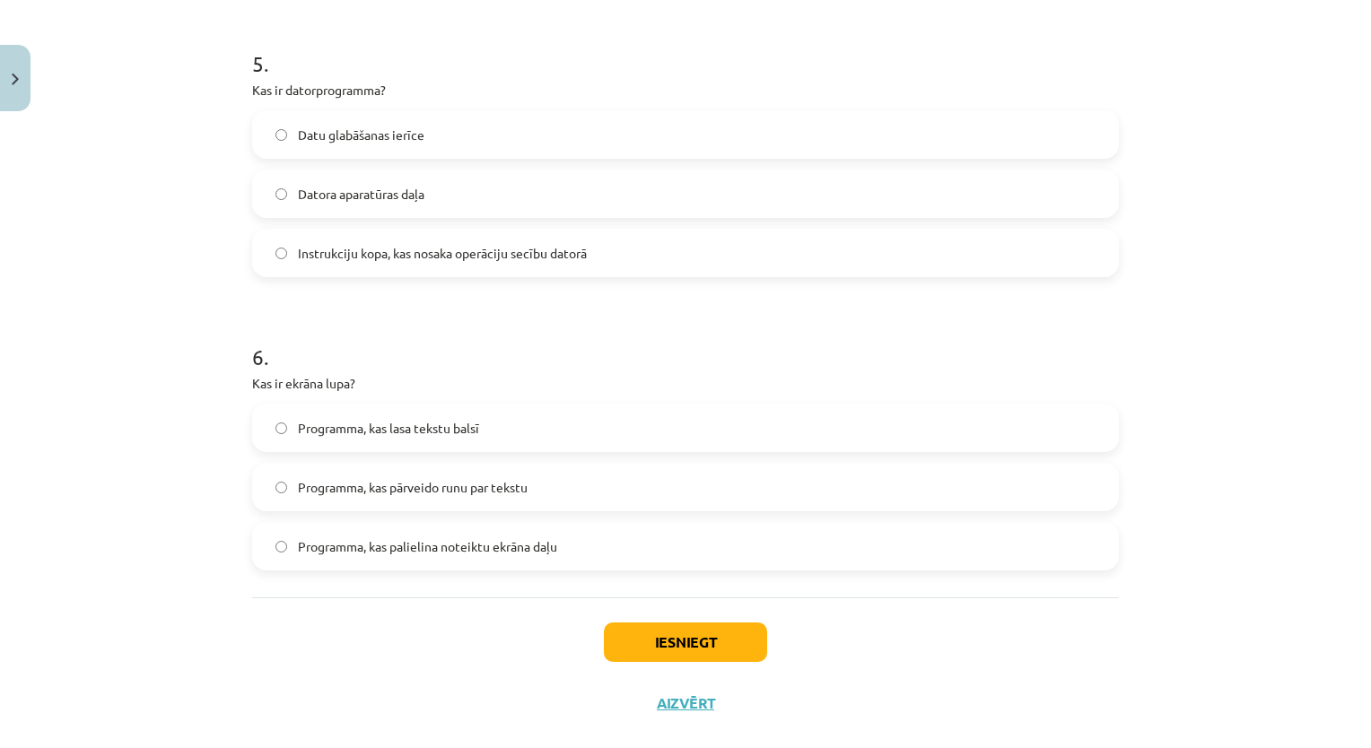
click at [161, 464] on div "Mācību tēma: Datorikas - 10. klases 1. ieskaites mācību materiāls #4 3. tēma – …" at bounding box center [685, 374] width 1371 height 748
click at [409, 543] on span "Programma, kas palielina noteiktu ekrāna daļu" at bounding box center [427, 546] width 259 height 19
click at [635, 636] on button "Iesniegt" at bounding box center [685, 642] width 163 height 39
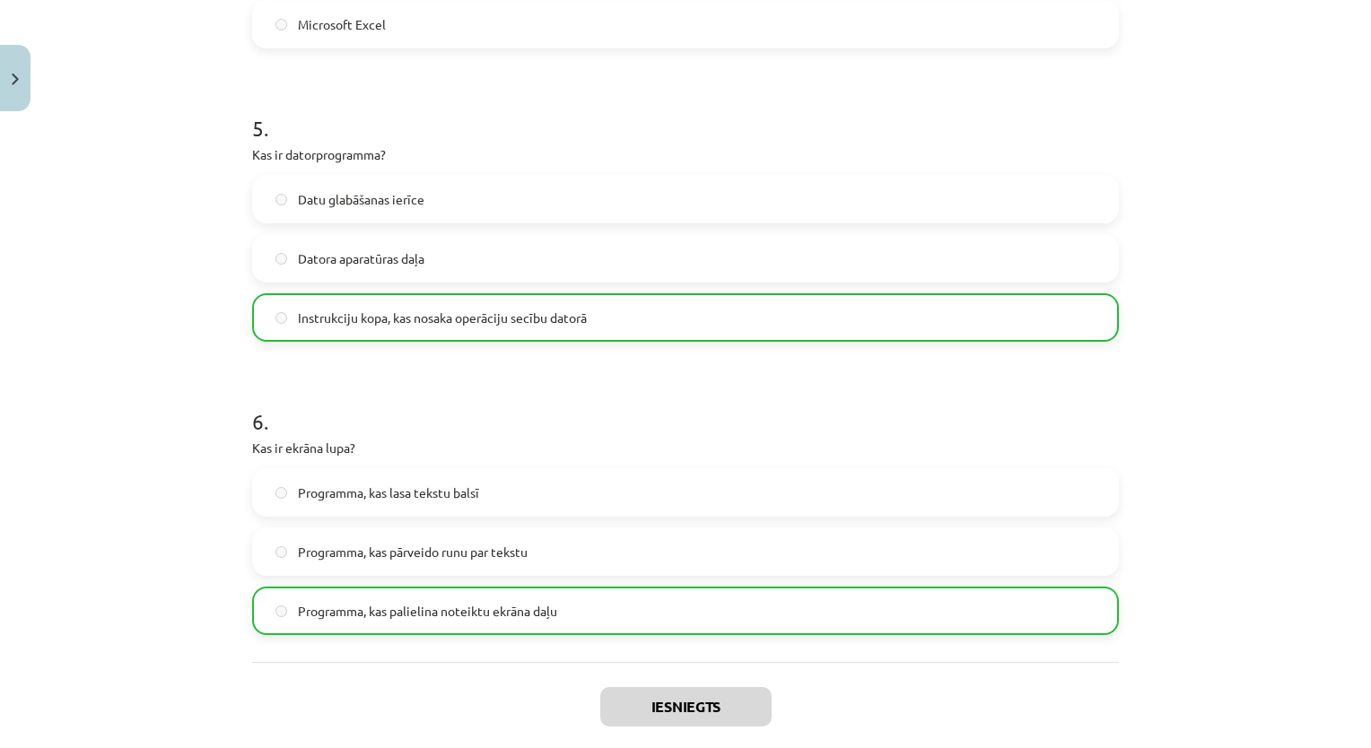
scroll to position [1729, 0]
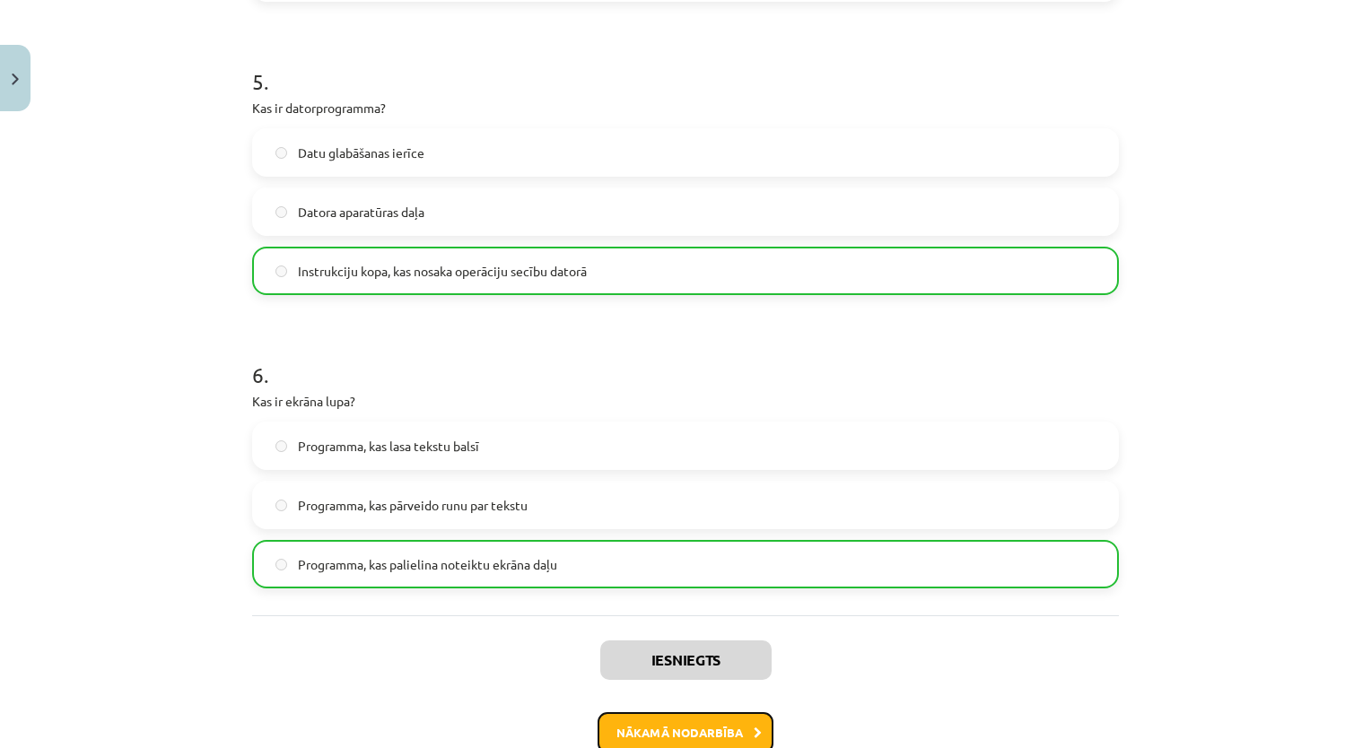
click at [725, 721] on button "Nākamā nodarbība" at bounding box center [685, 732] width 176 height 41
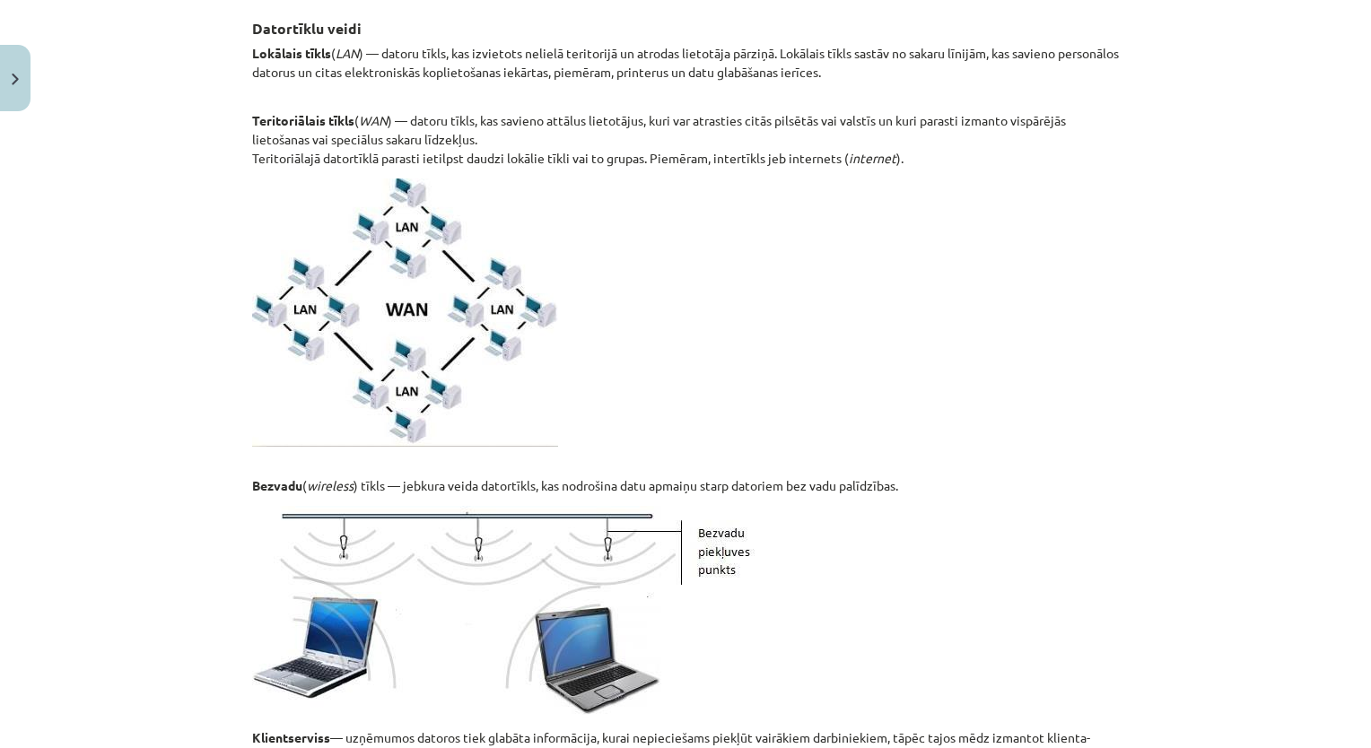
scroll to position [788, 0]
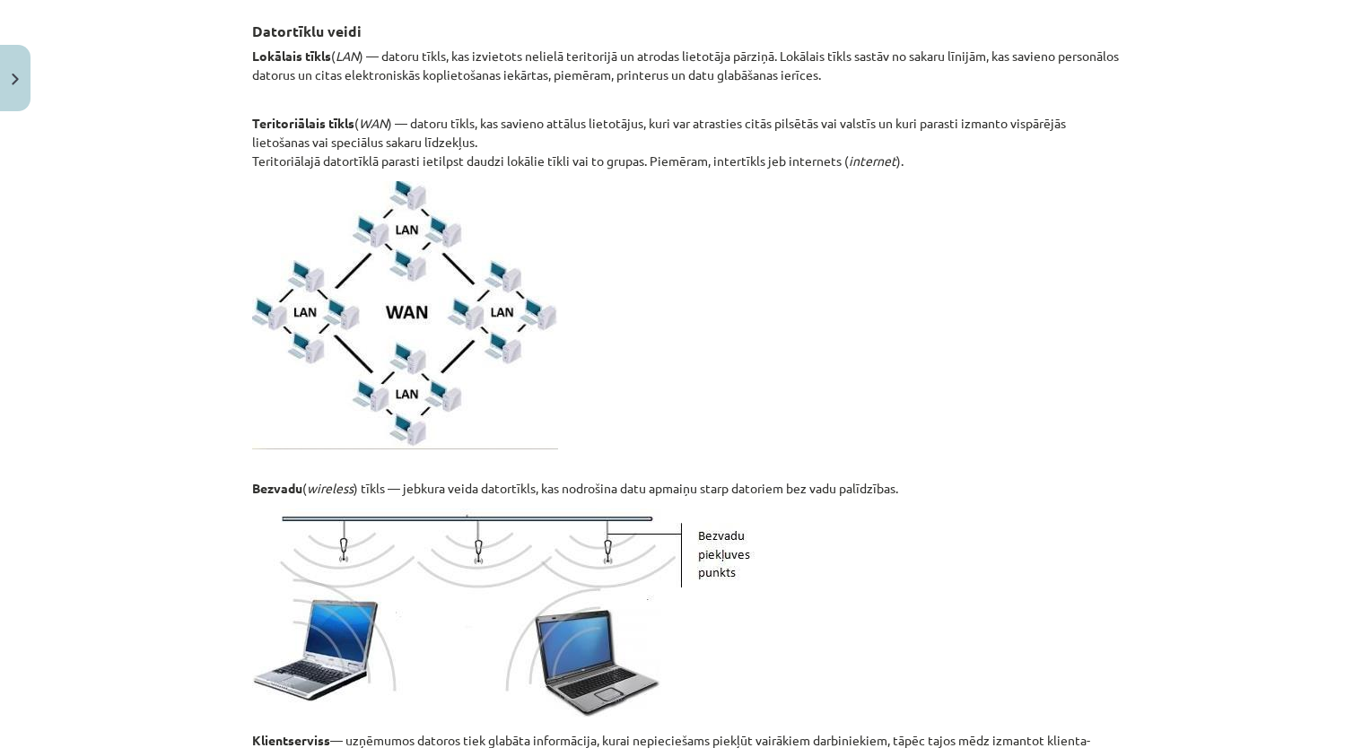
click at [1192, 188] on div "Mācību tēma: Datorikas - 10. klases 1. ieskaites mācību materiāls #5 4. tēma – …" at bounding box center [685, 374] width 1371 height 748
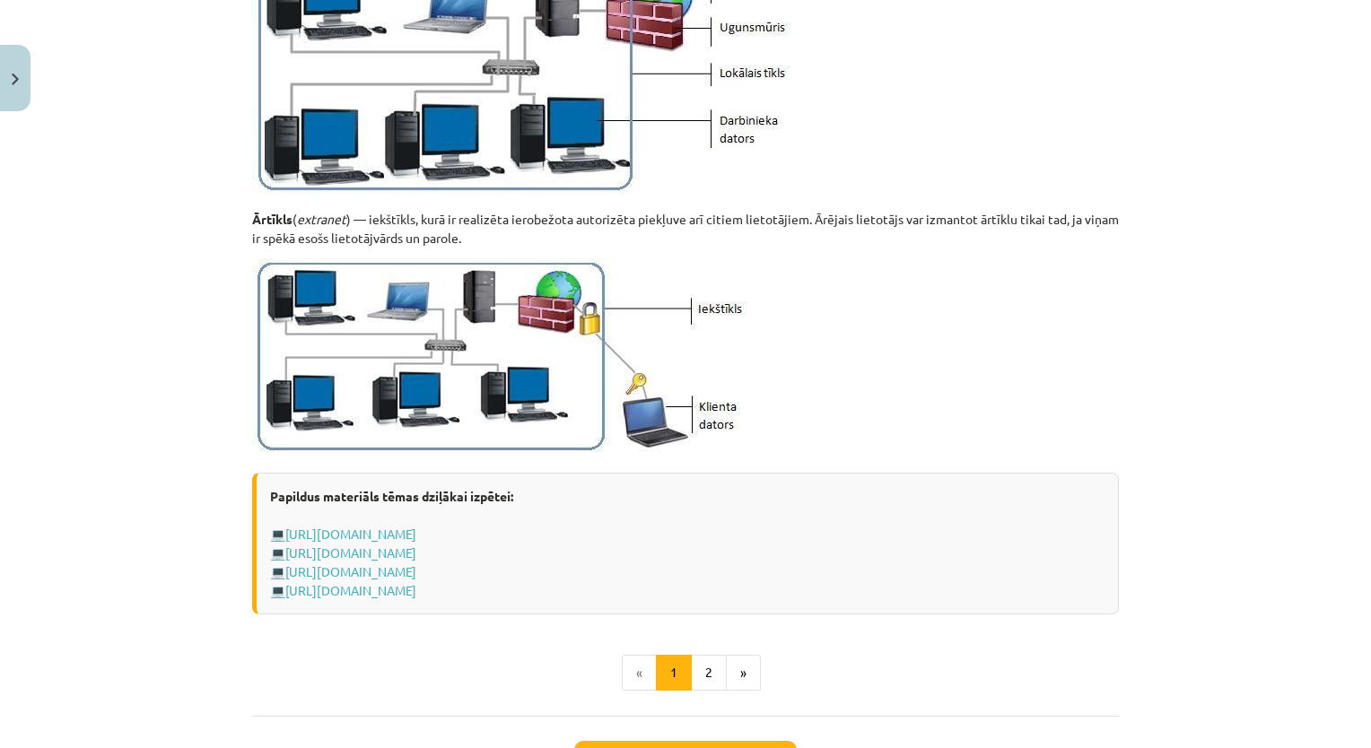
scroll to position [1952, 0]
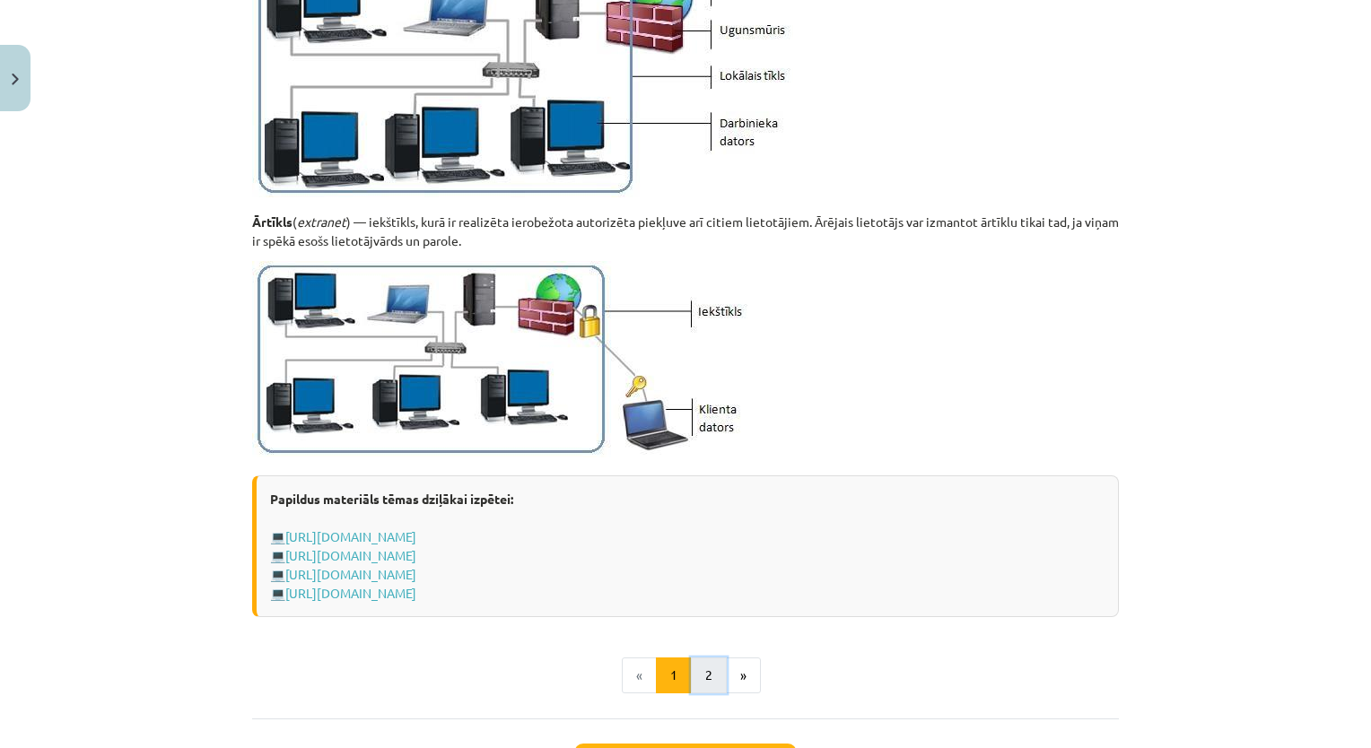
click at [700, 682] on button "2" at bounding box center [709, 675] width 36 height 36
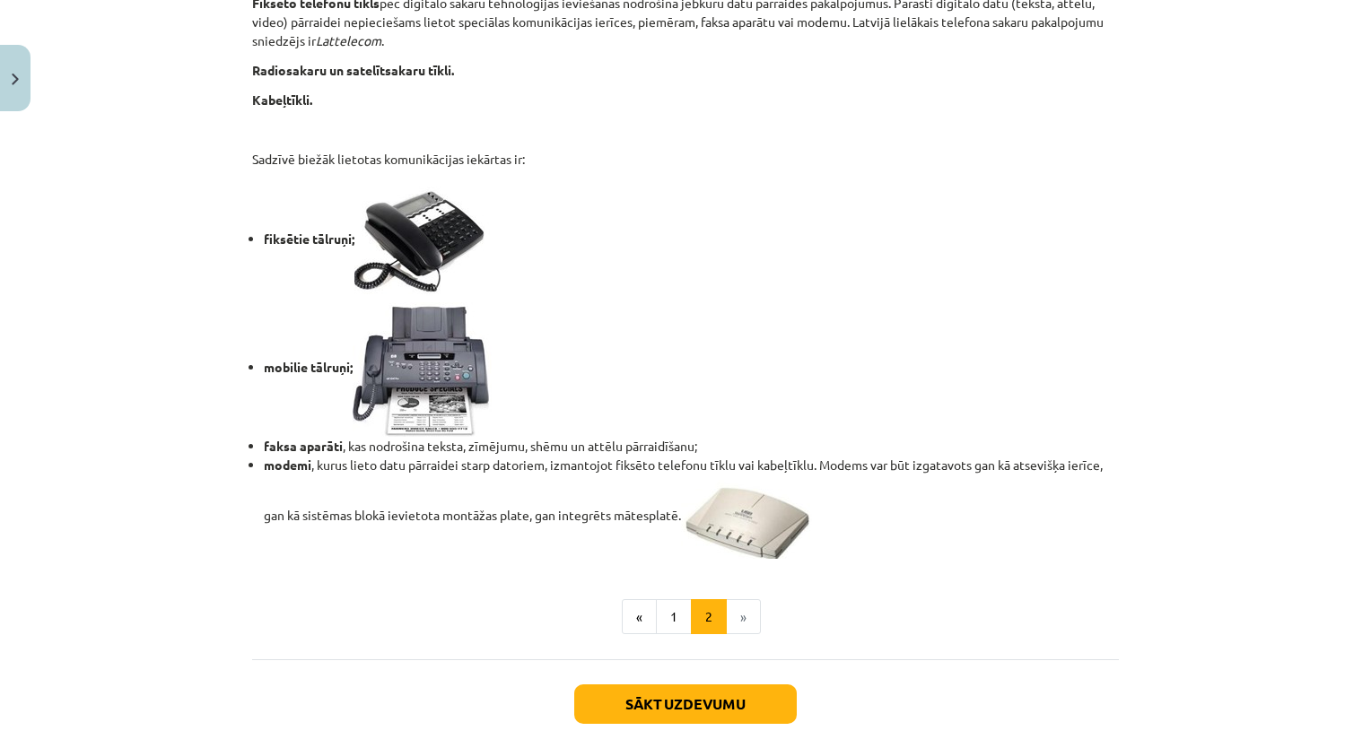
scroll to position [1358, 0]
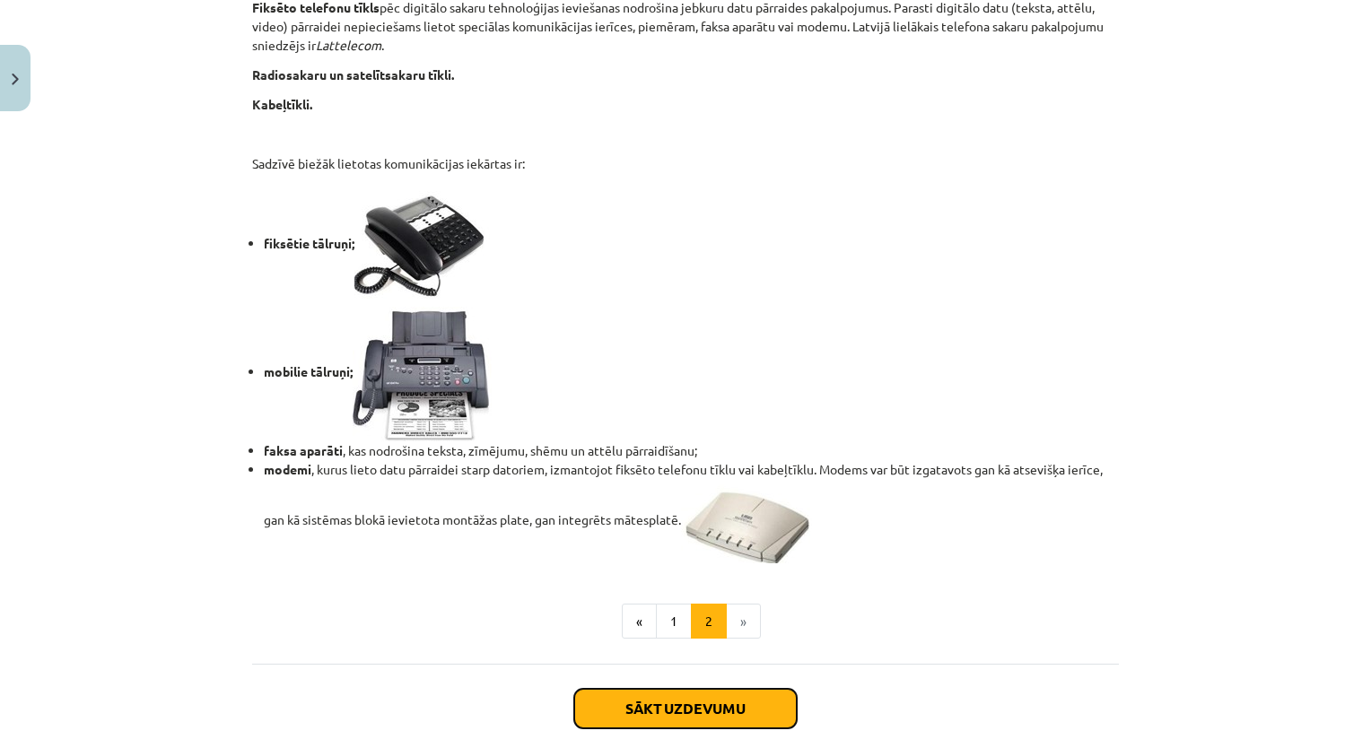
click at [700, 712] on button "Sākt uzdevumu" at bounding box center [685, 708] width 222 height 39
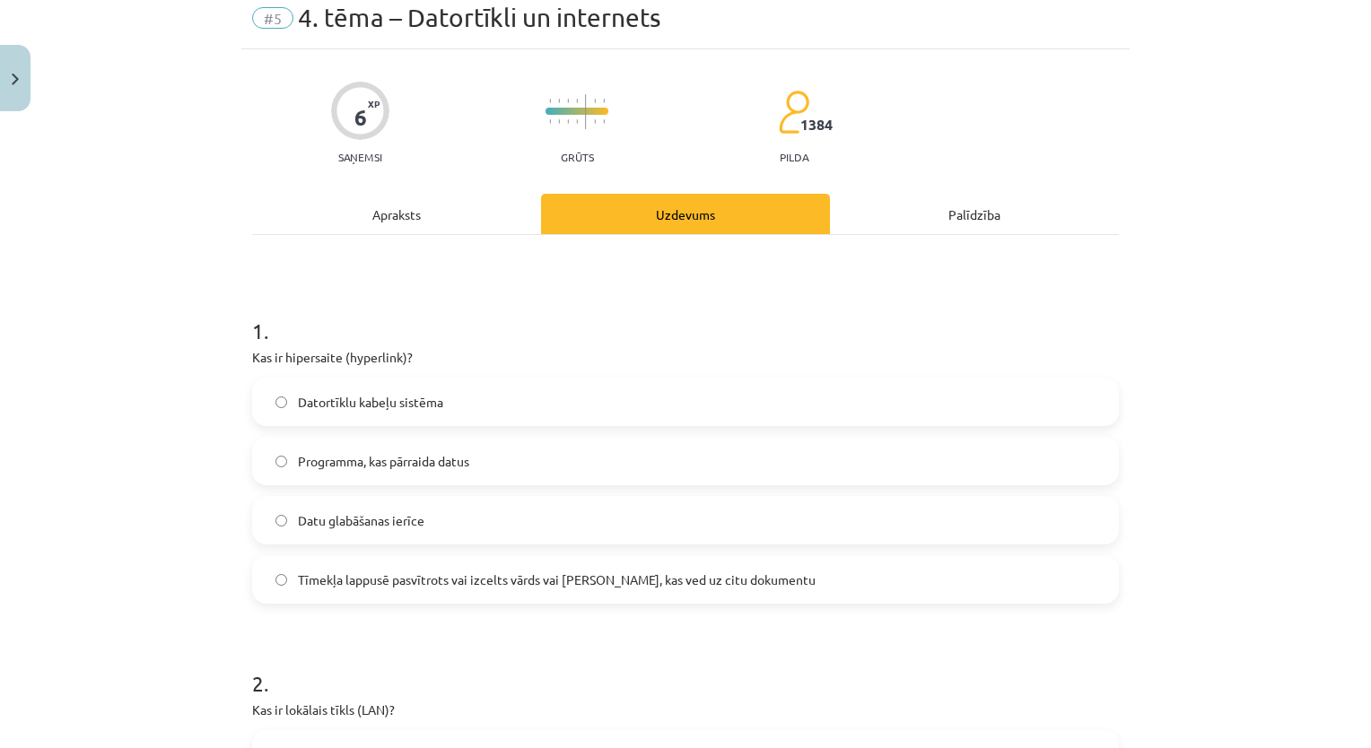
scroll to position [45, 0]
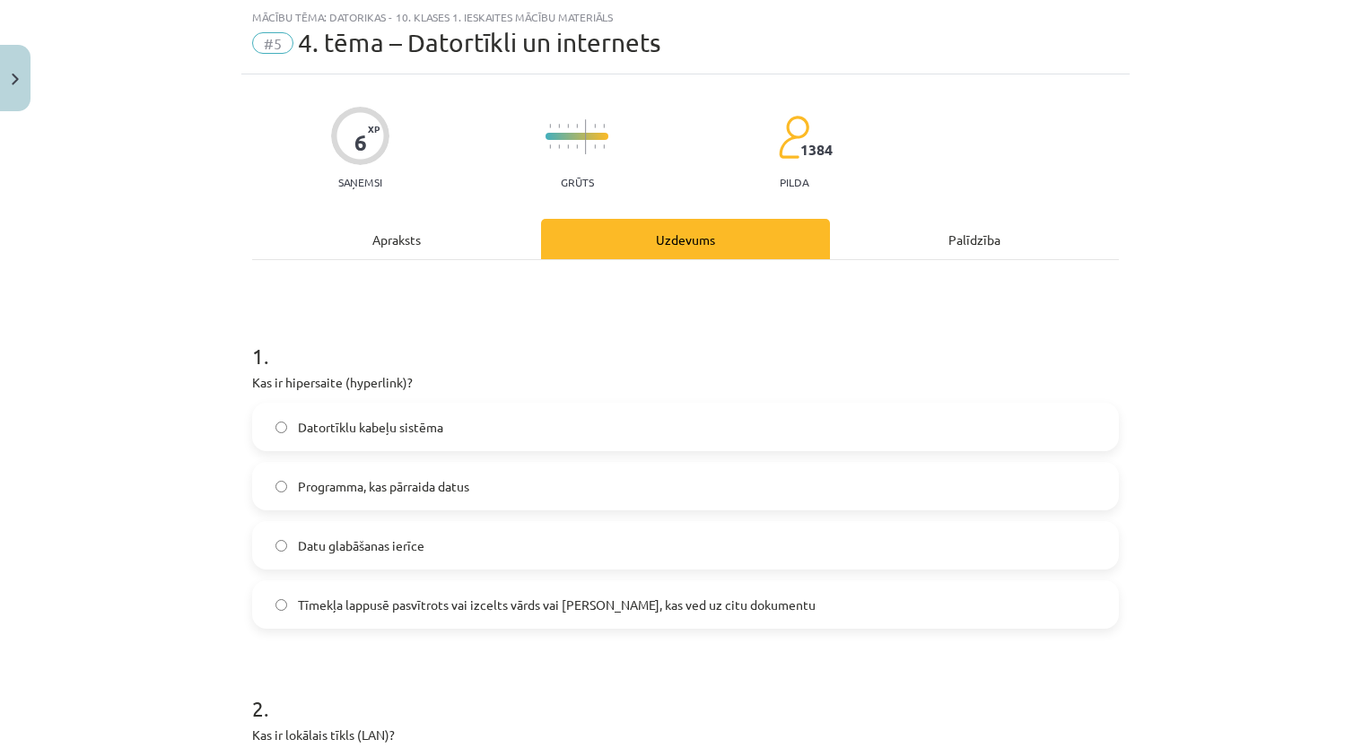
click at [736, 588] on html "0 Dāvanas 4 mP 86 xp Viktorija Reivita Sākums Aktuāli Kā mācīties eSKOLĀ Kontak…" at bounding box center [685, 213] width 1371 height 748
click at [117, 588] on div "Mācību tēma: Datorikas - 10. klases 1. ieskaites mācību materiāls #5 4. tēma – …" at bounding box center [685, 374] width 1371 height 748
click at [484, 608] on span "Tīmekļa lappusē pasvītrots vai izcelts vārds vai frāze, kas ved uz citu dokumen…" at bounding box center [557, 605] width 518 height 19
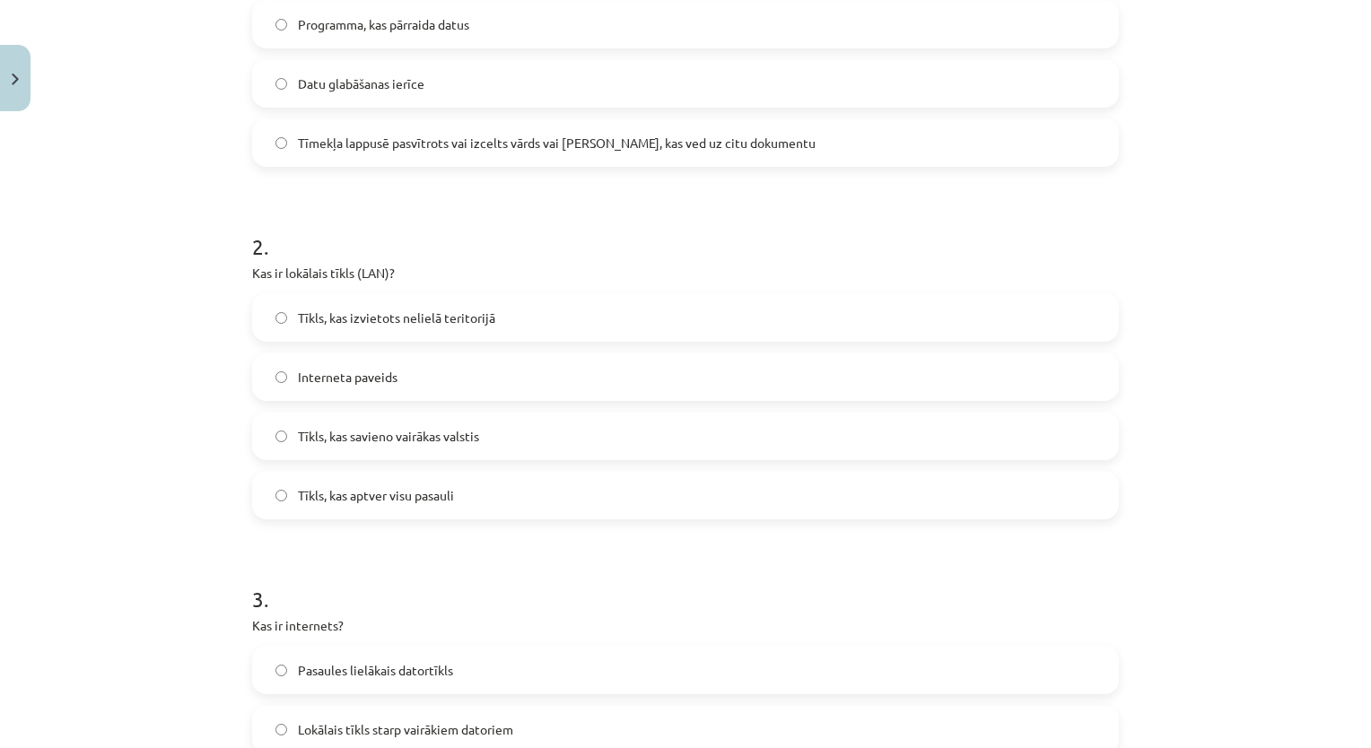
scroll to position [520, 0]
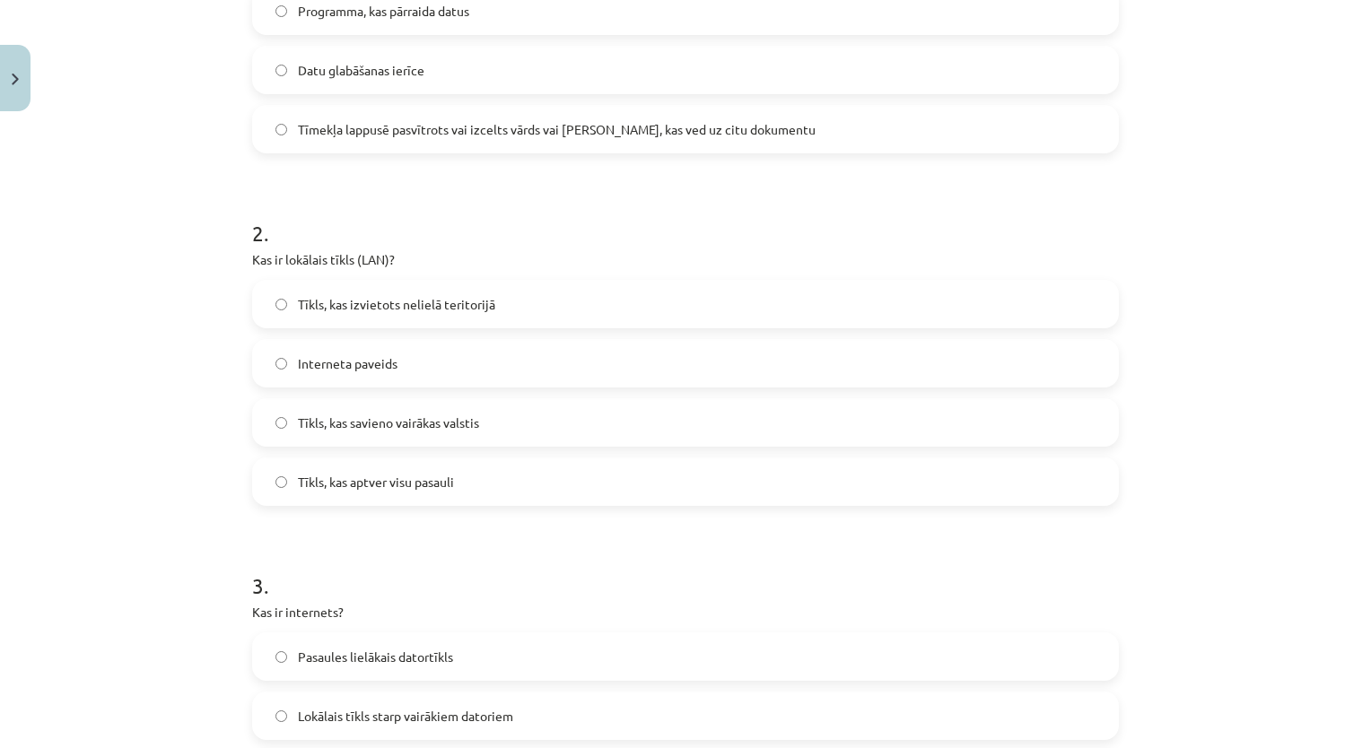
click at [108, 296] on div "Mācību tēma: Datorikas - 10. klases 1. ieskaites mācību materiāls #5 4. tēma – …" at bounding box center [685, 374] width 1371 height 748
click at [405, 314] on label "Tīkls, kas izvietots nelielā teritorijā" at bounding box center [685, 304] width 863 height 45
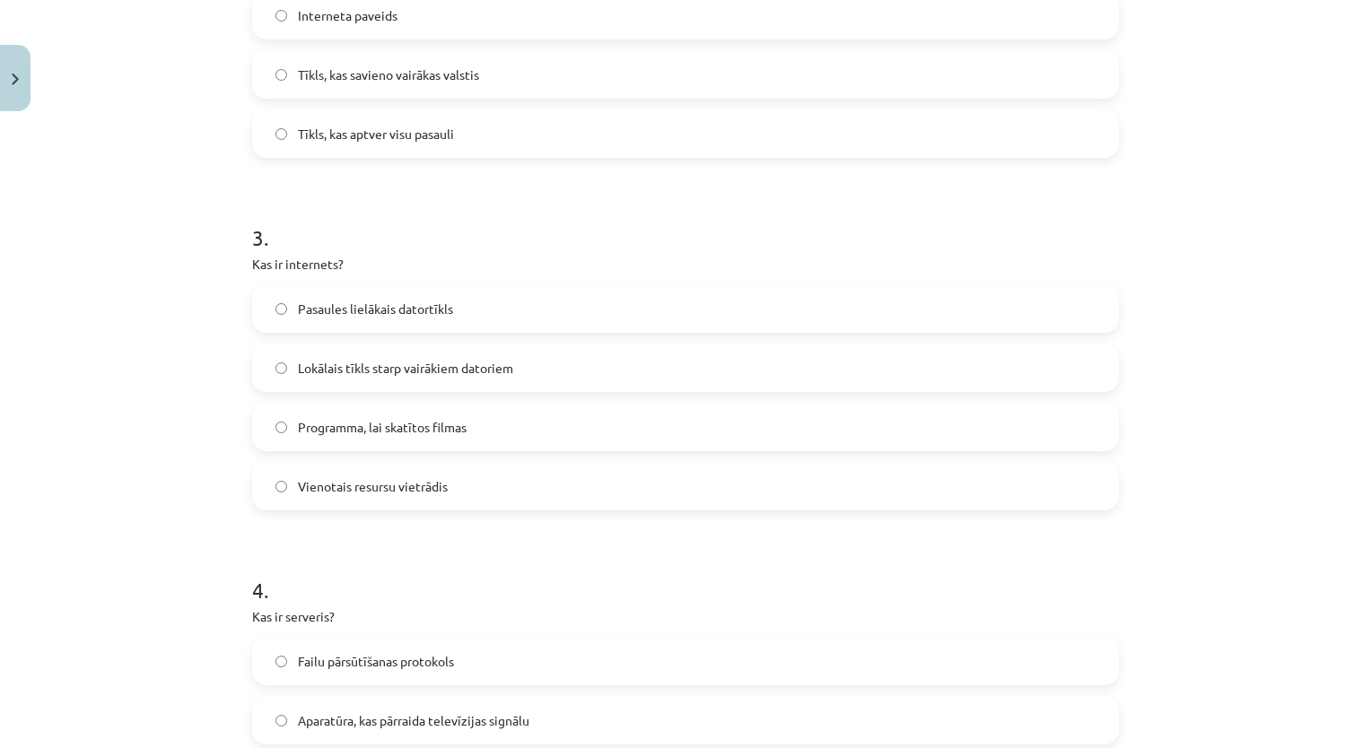
scroll to position [904, 0]
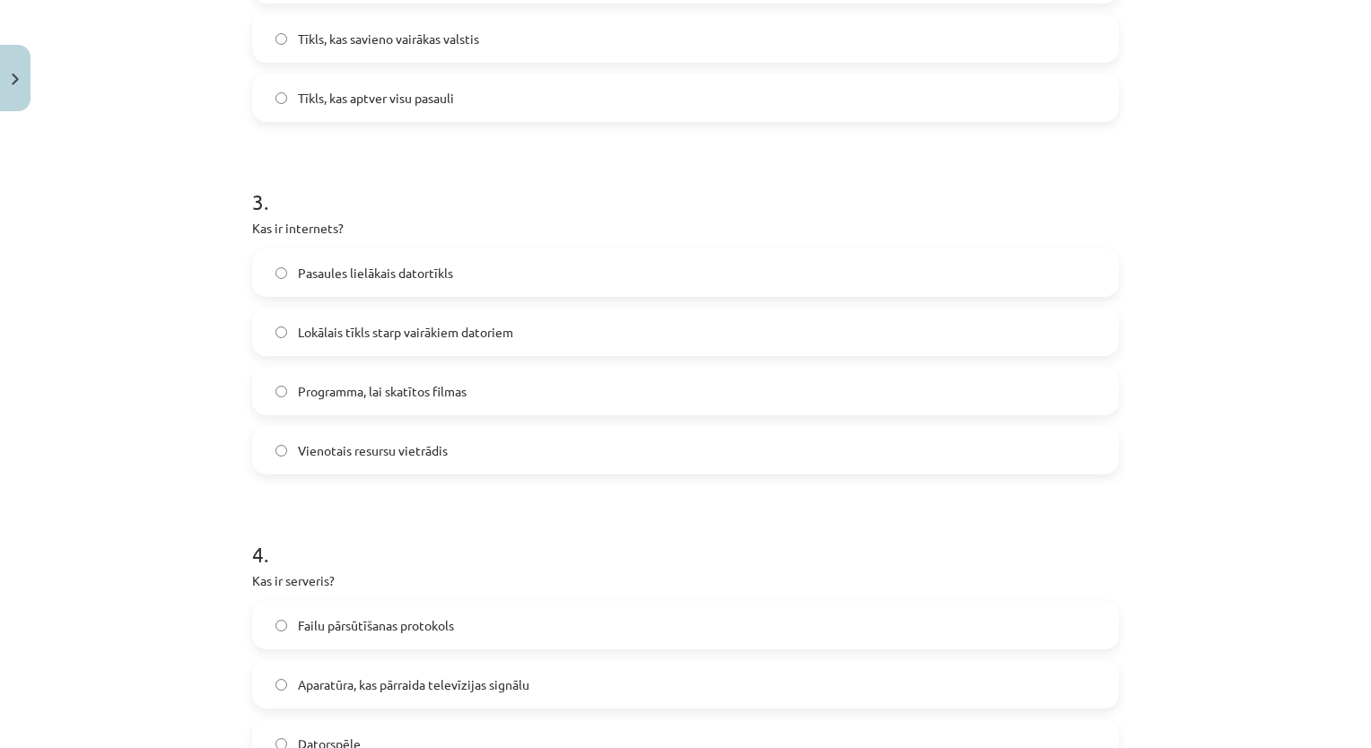
click at [79, 436] on div "Mācību tēma: Datorikas - 10. klases 1. ieskaites mācību materiāls #5 4. tēma – …" at bounding box center [685, 374] width 1371 height 748
click at [480, 283] on label "Pasaules lielākais datortīkls" at bounding box center [685, 272] width 863 height 45
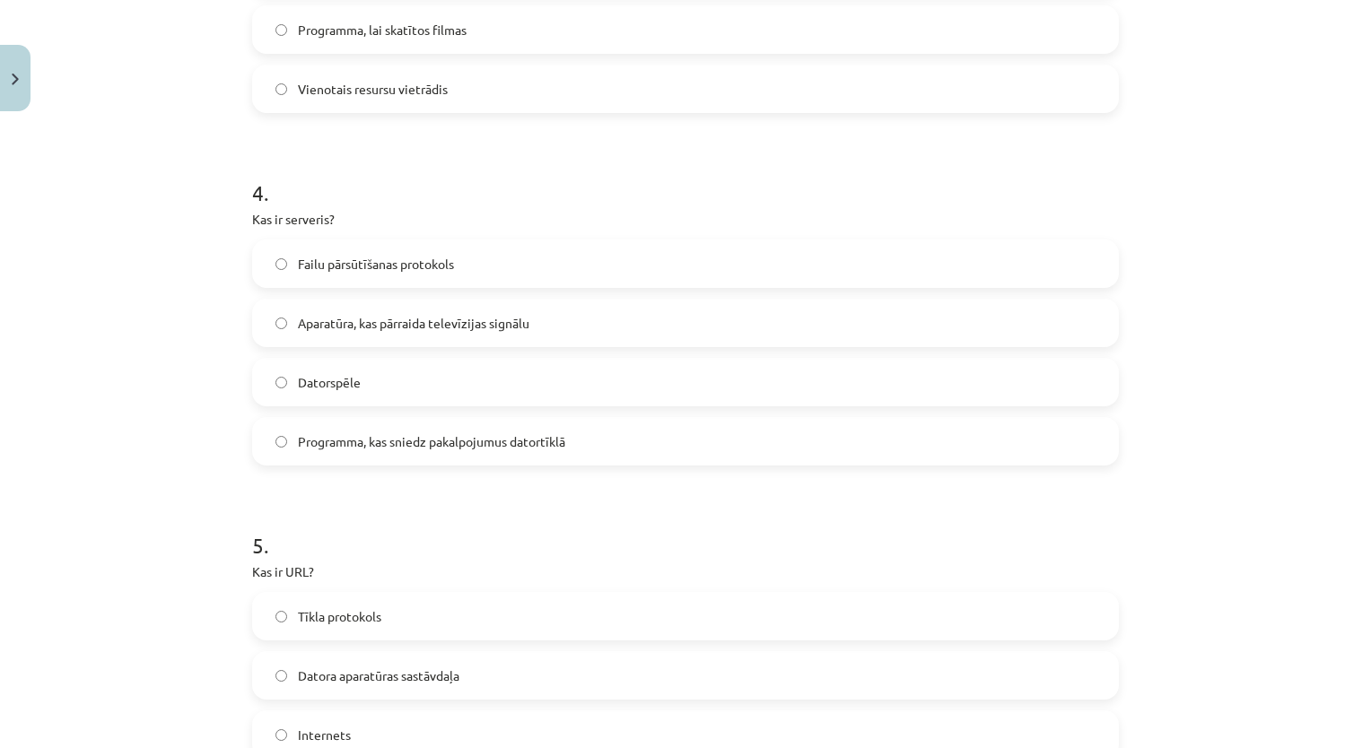
scroll to position [1268, 0]
click at [171, 448] on div "Mācību tēma: Datorikas - 10. klases 1. ieskaites mācību materiāls #5 4. tēma – …" at bounding box center [685, 374] width 1371 height 748
click at [559, 450] on label "Programma, kas sniedz pakalpojumus datortīklā" at bounding box center [685, 438] width 863 height 45
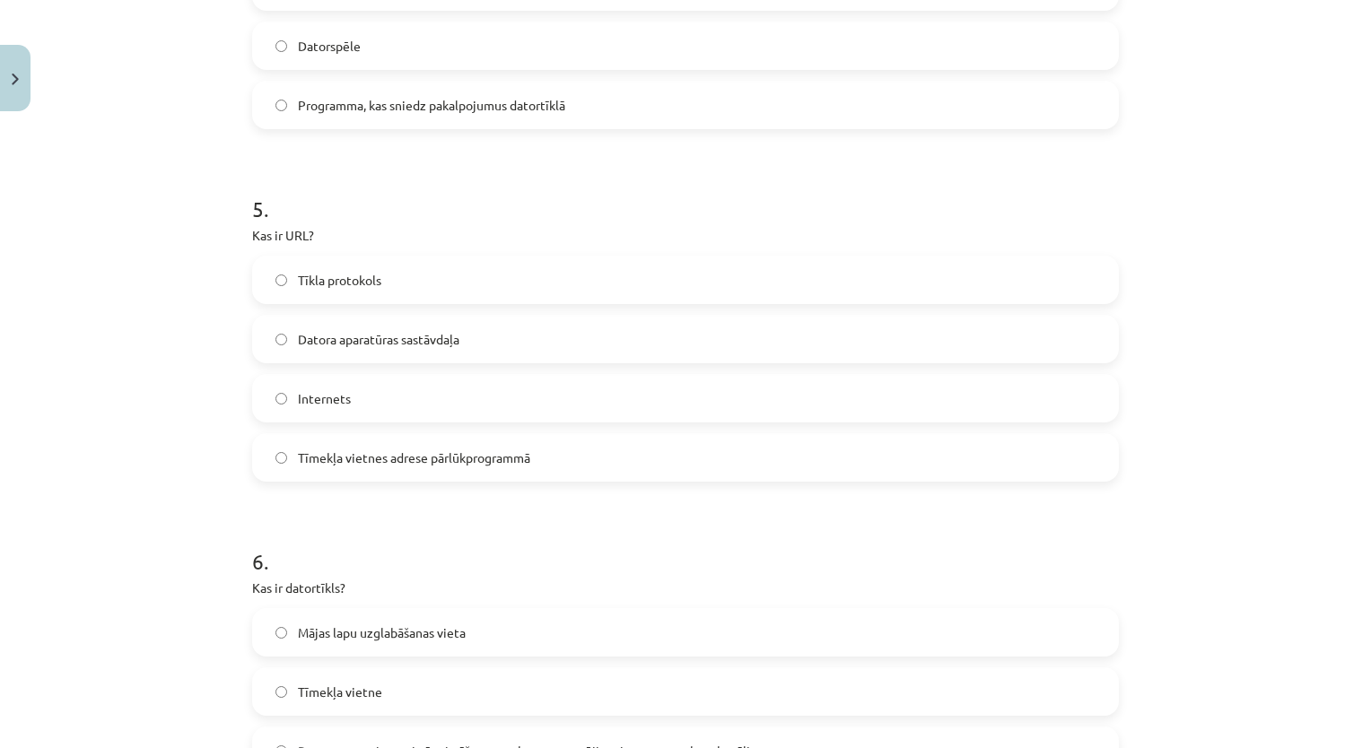
scroll to position [1610, 0]
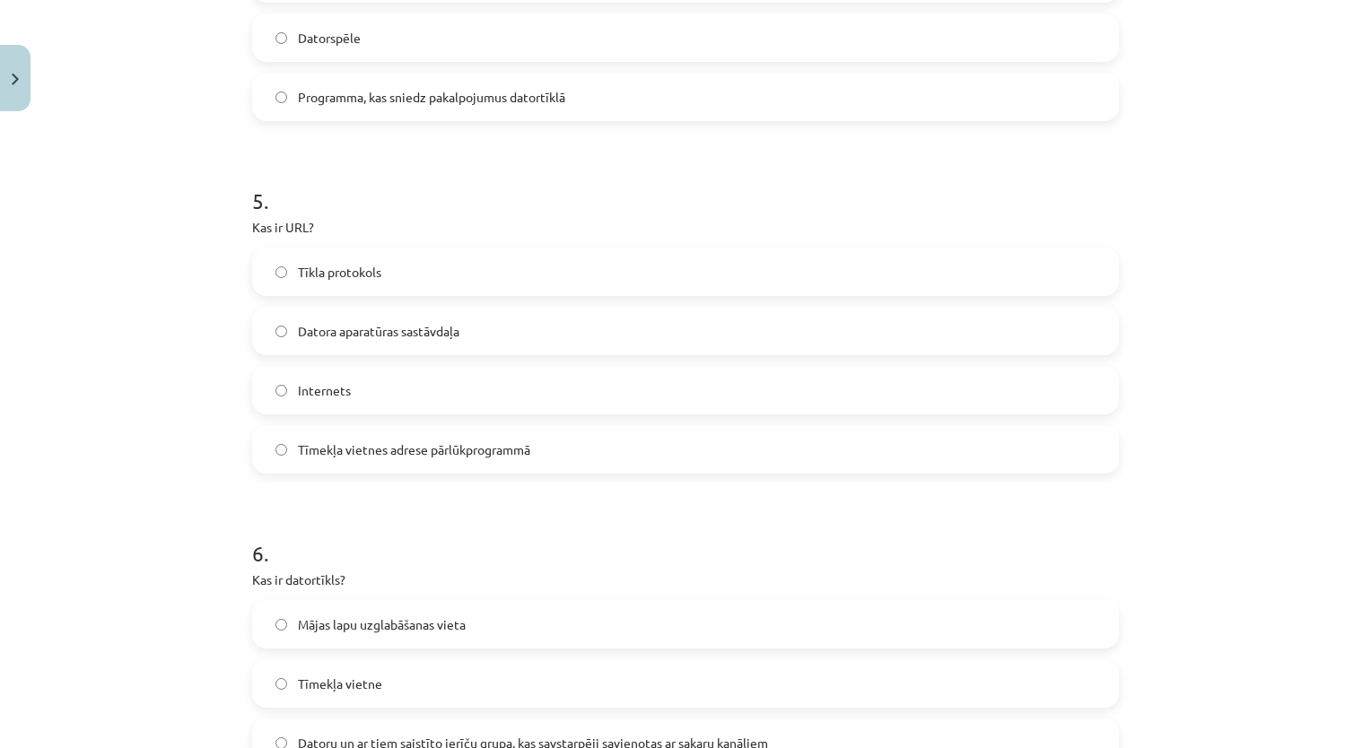
click at [899, 444] on label "Tīmekļa vietnes adrese pārlūkprogrammā" at bounding box center [685, 449] width 863 height 45
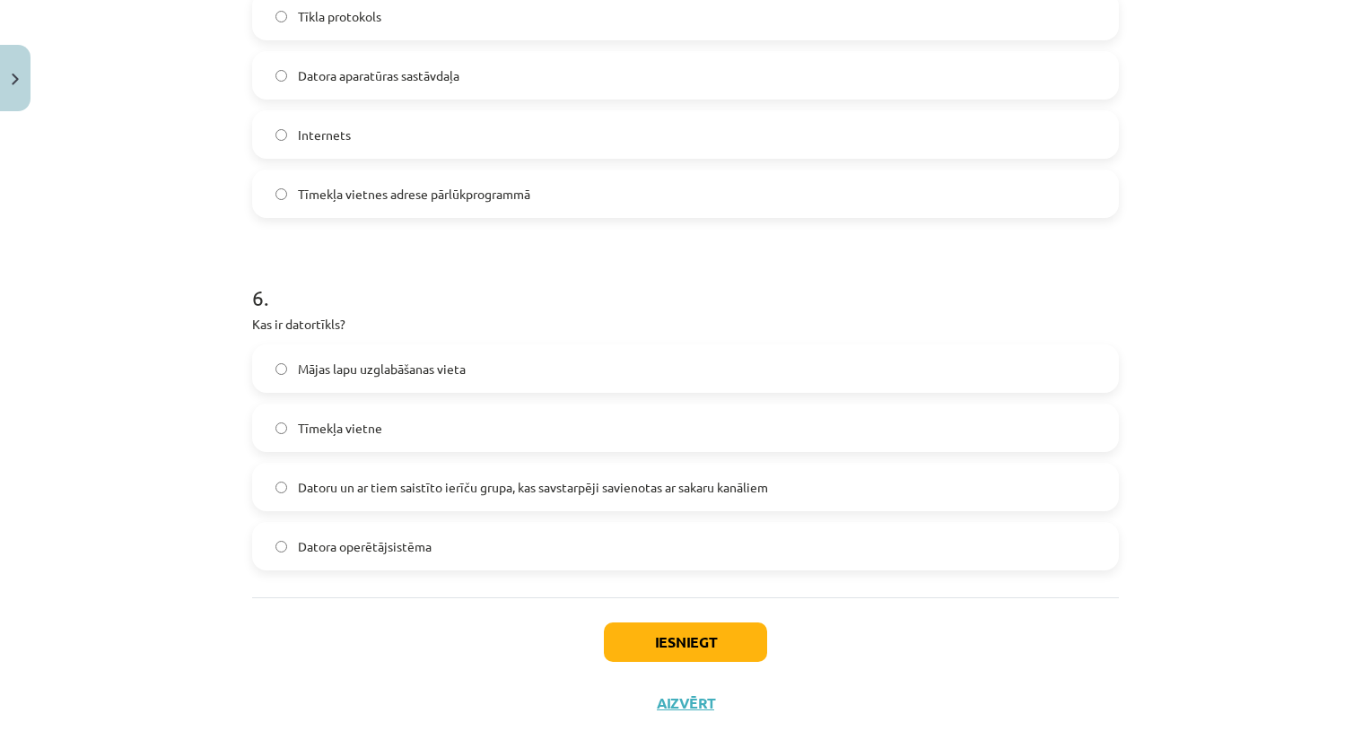
scroll to position [1863, 0]
click at [114, 371] on div "Mācību tēma: Datorikas - 10. klases 1. ieskaites mācību materiāls #5 4. tēma – …" at bounding box center [685, 374] width 1371 height 748
click at [431, 469] on label "Datoru un ar tiem saistīto ierīču grupa, kas savstarpēji savienotas ar sakaru k…" at bounding box center [685, 489] width 863 height 45
click at [672, 645] on button "Iesniegt" at bounding box center [685, 644] width 163 height 39
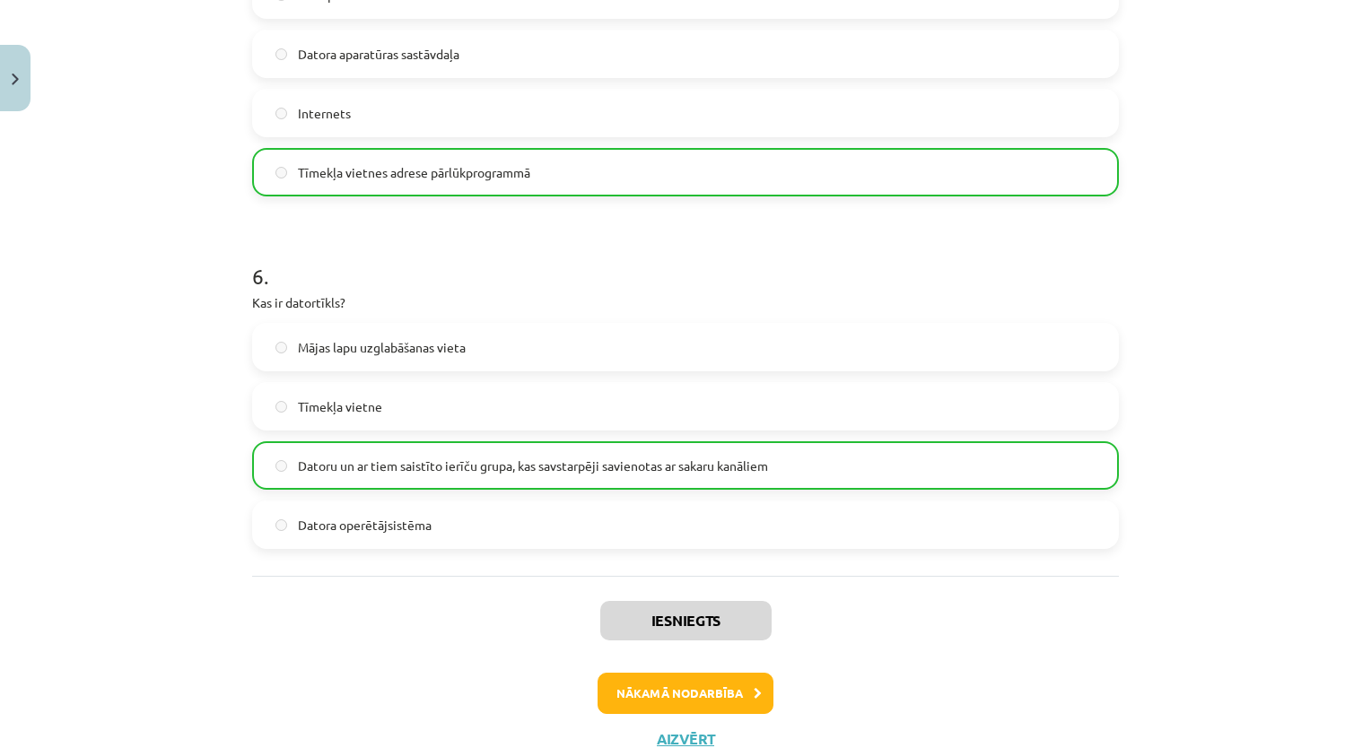
scroll to position [1952, 0]
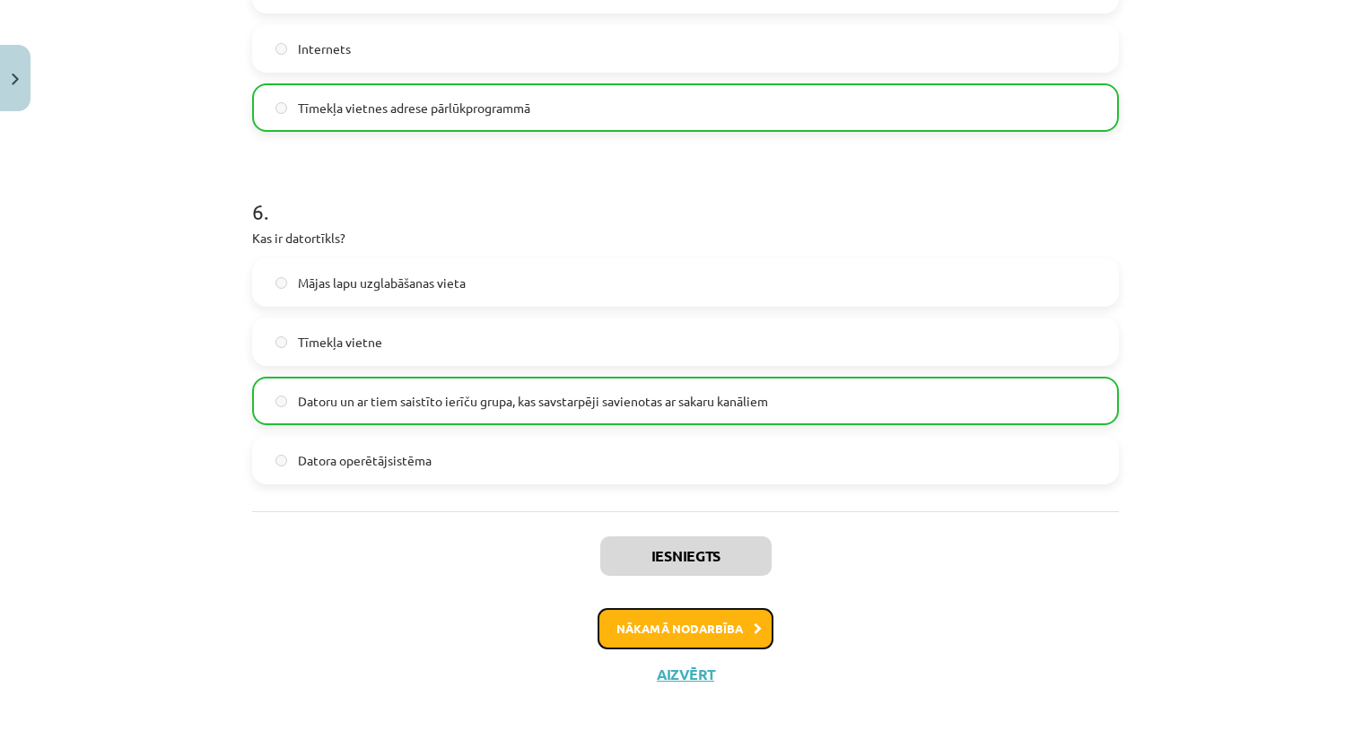
click at [710, 644] on button "Nākamā nodarbība" at bounding box center [685, 628] width 176 height 41
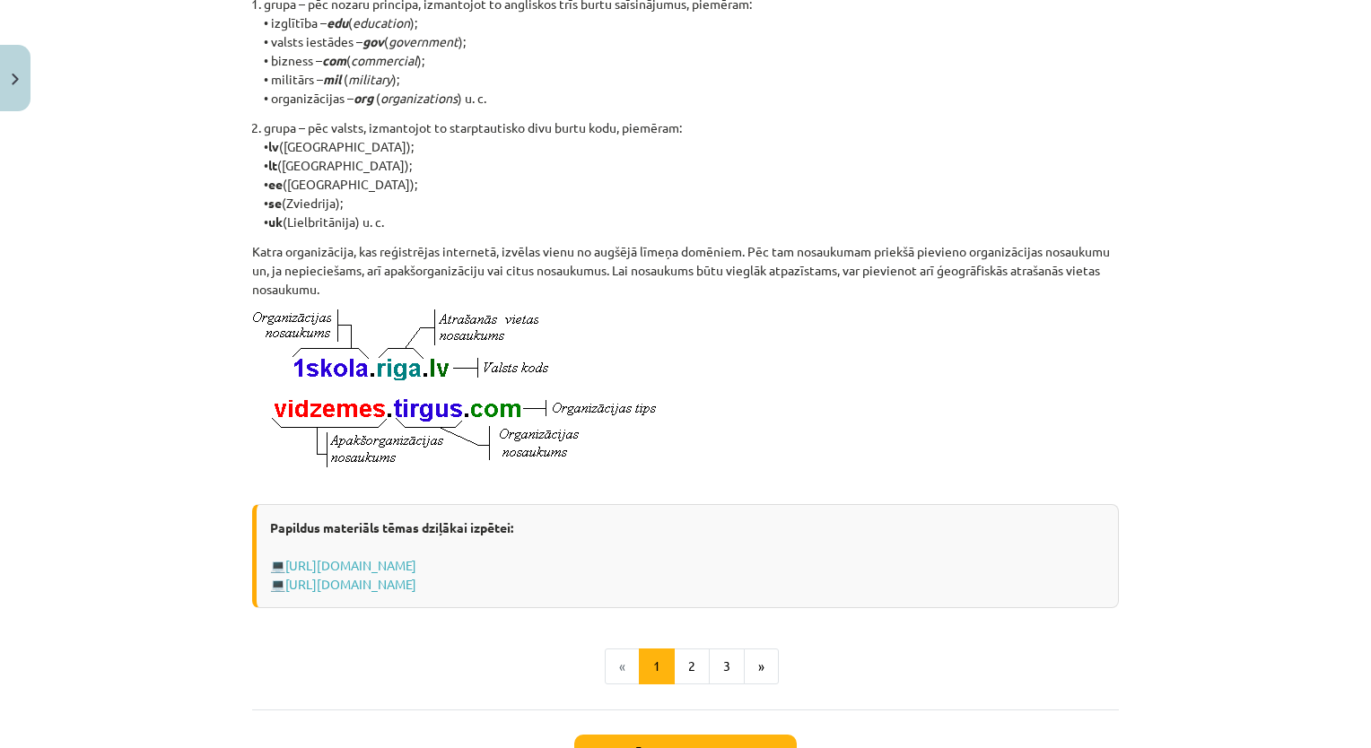
scroll to position [743, 0]
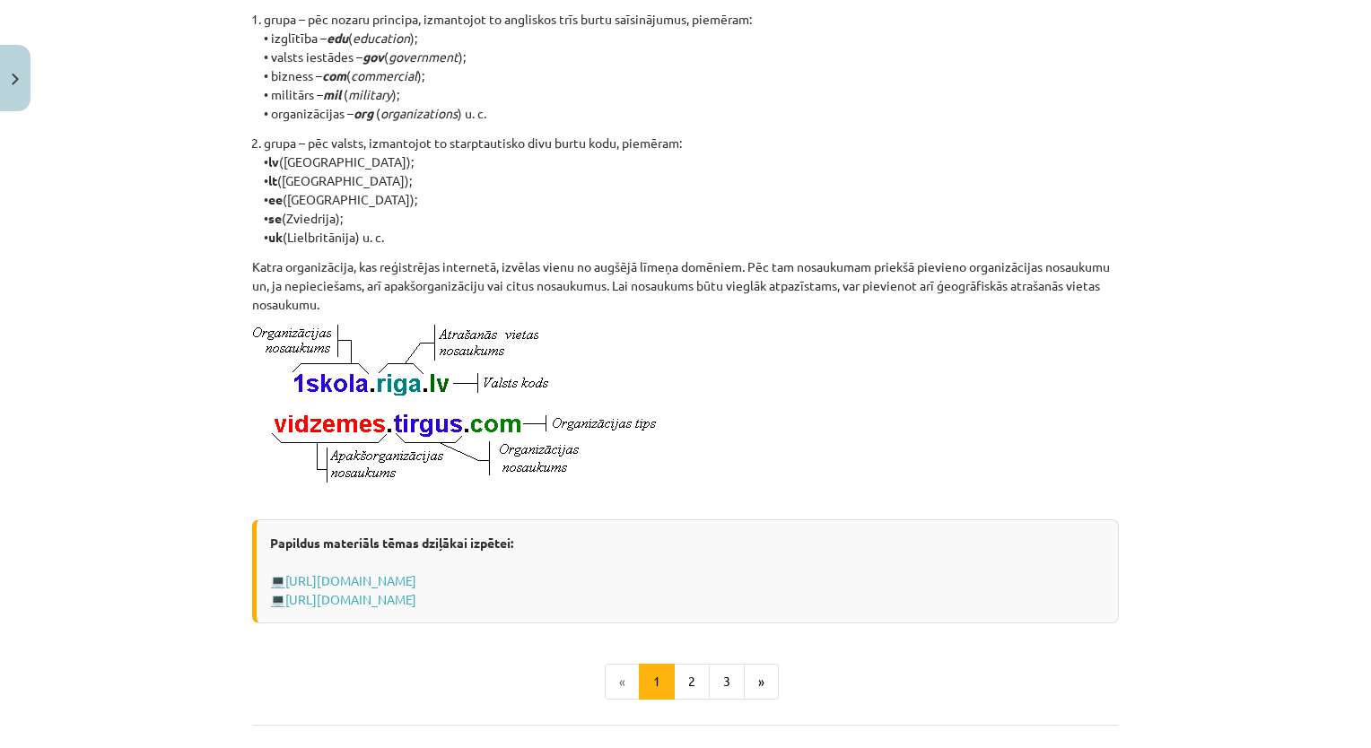
click at [1003, 588] on html "0 Dāvanas 4 mP 86 xp Viktorija Reivita Sākums Aktuāli Kā mācīties eSKOLĀ Kontak…" at bounding box center [685, 213] width 1371 height 748
click at [687, 695] on button "2" at bounding box center [692, 682] width 36 height 36
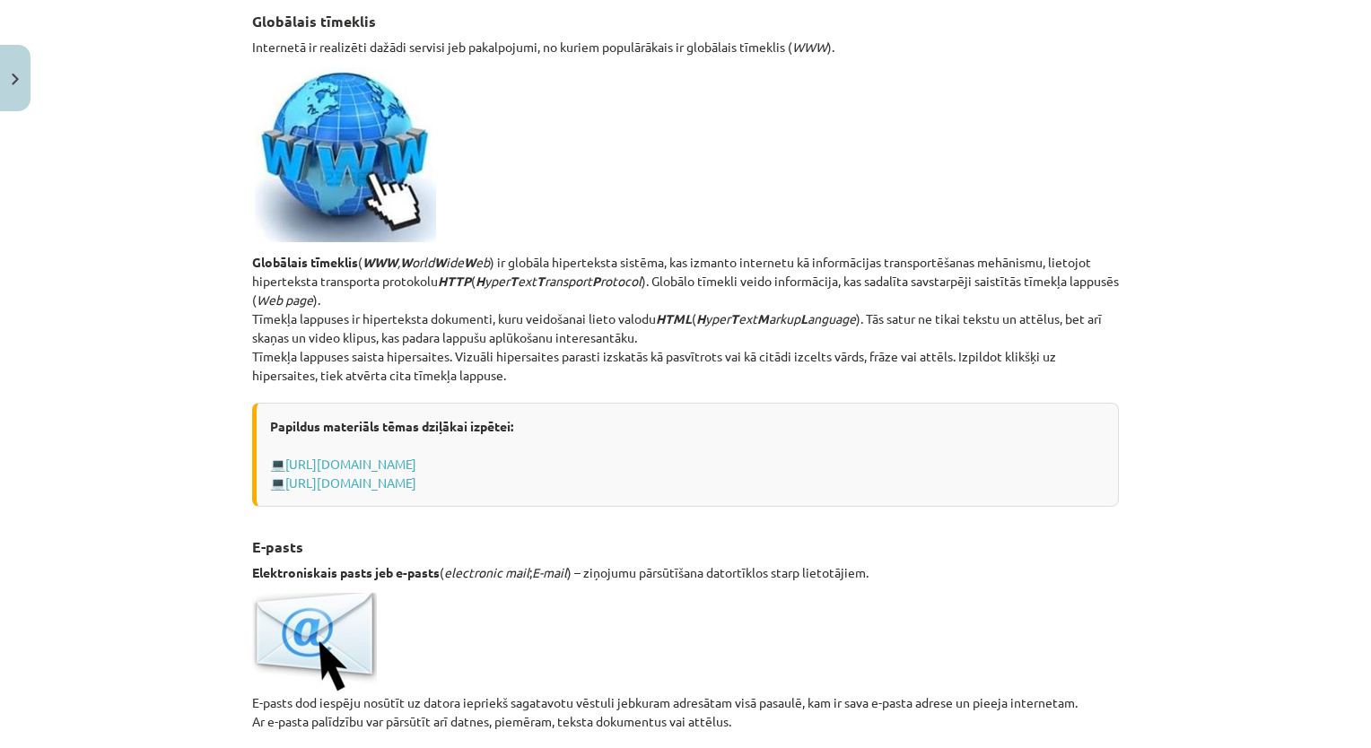
scroll to position [320, 0]
click at [1191, 271] on div "Mācību tēma: Datorikas - 10. klases 1. ieskaites mācību materiāls #6 5. tēma – …" at bounding box center [685, 374] width 1371 height 748
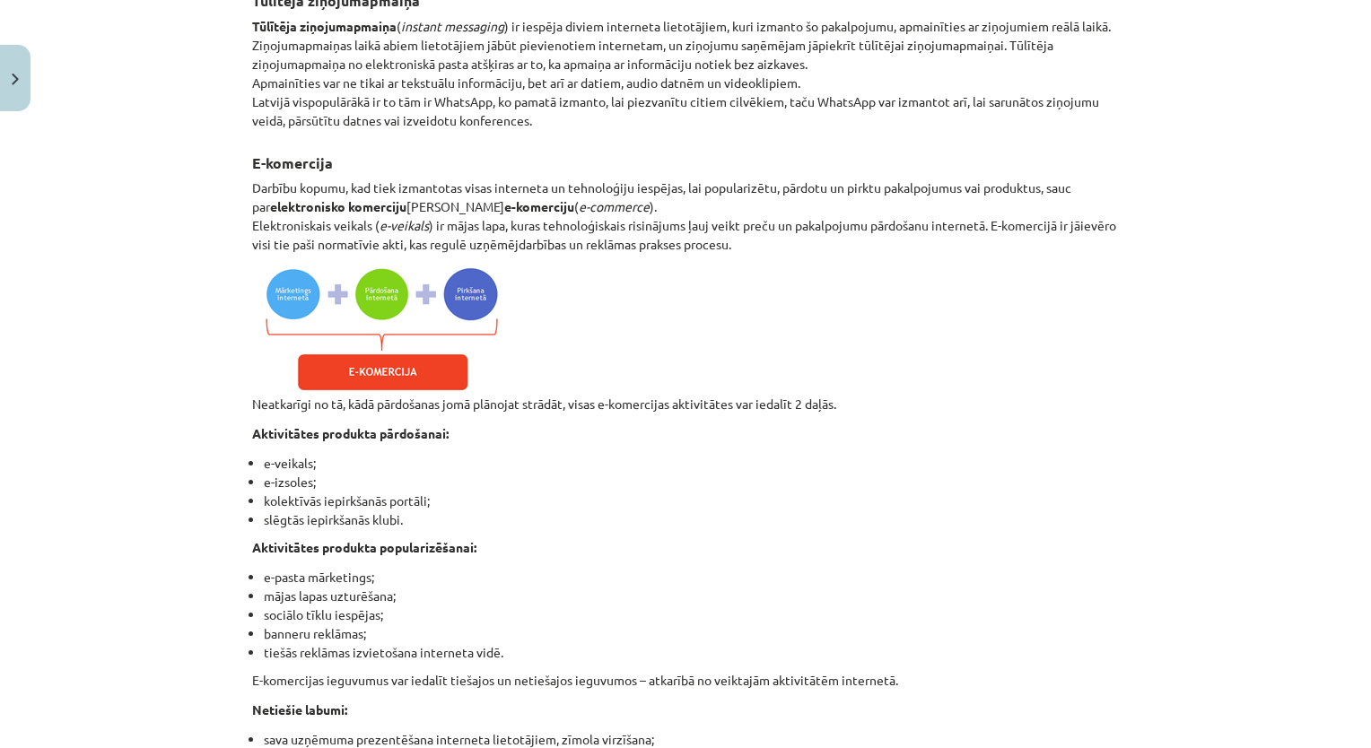
scroll to position [1698, 0]
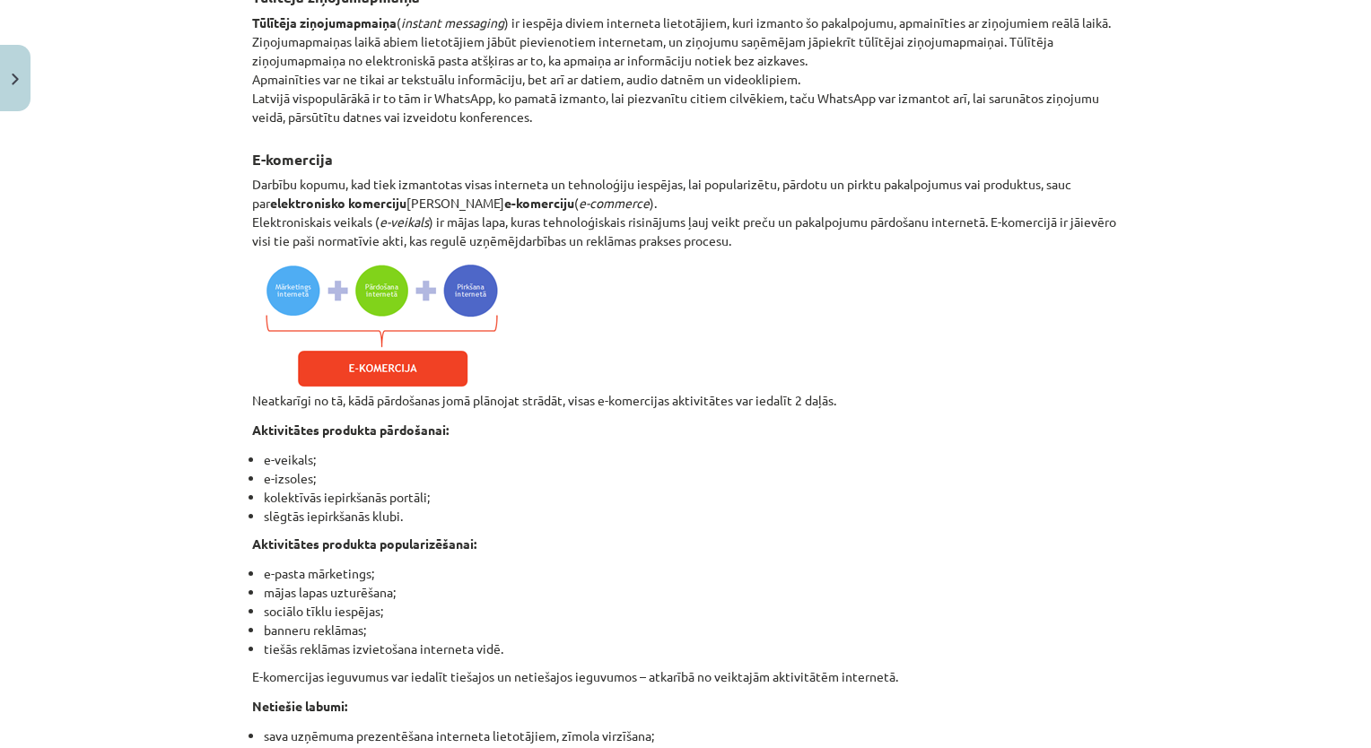
click at [1151, 238] on div "Mācību tēma: Datorikas - 10. klases 1. ieskaites mācību materiāls #6 5. tēma – …" at bounding box center [685, 374] width 1371 height 748
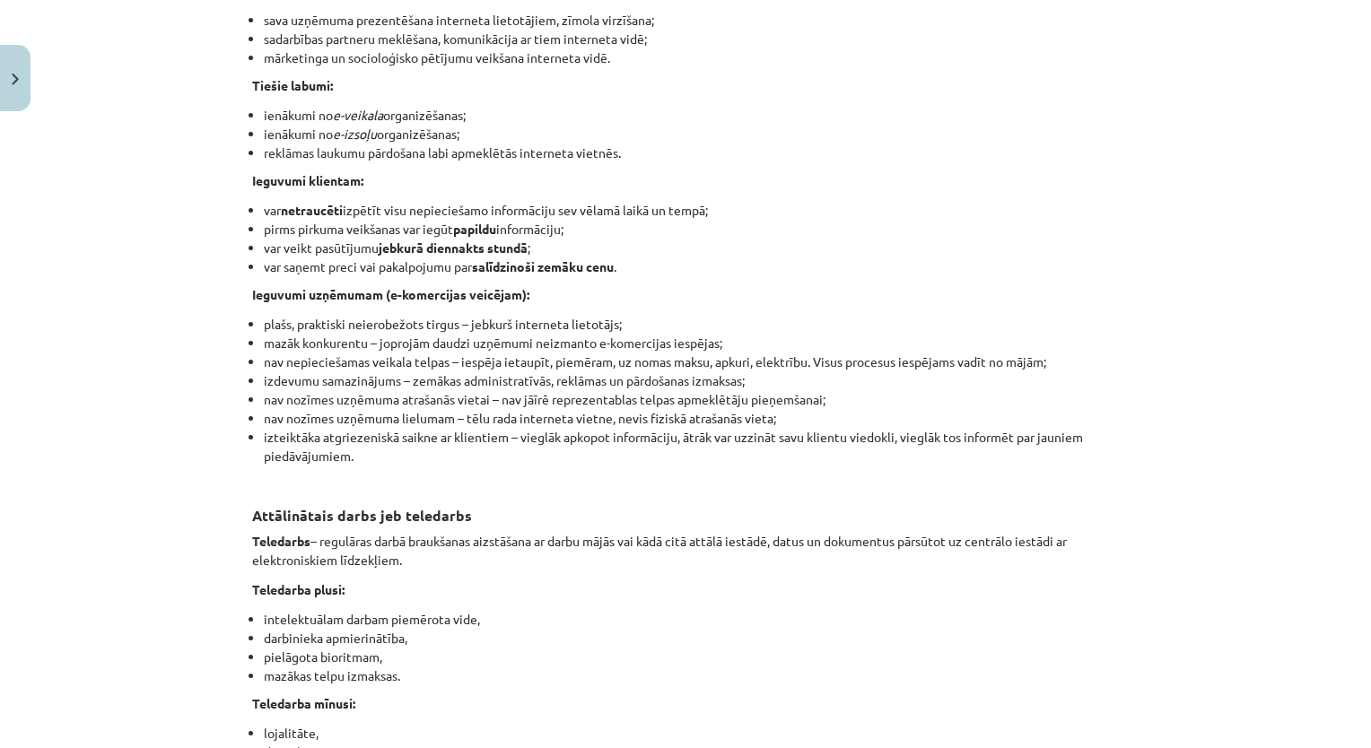
scroll to position [2417, 0]
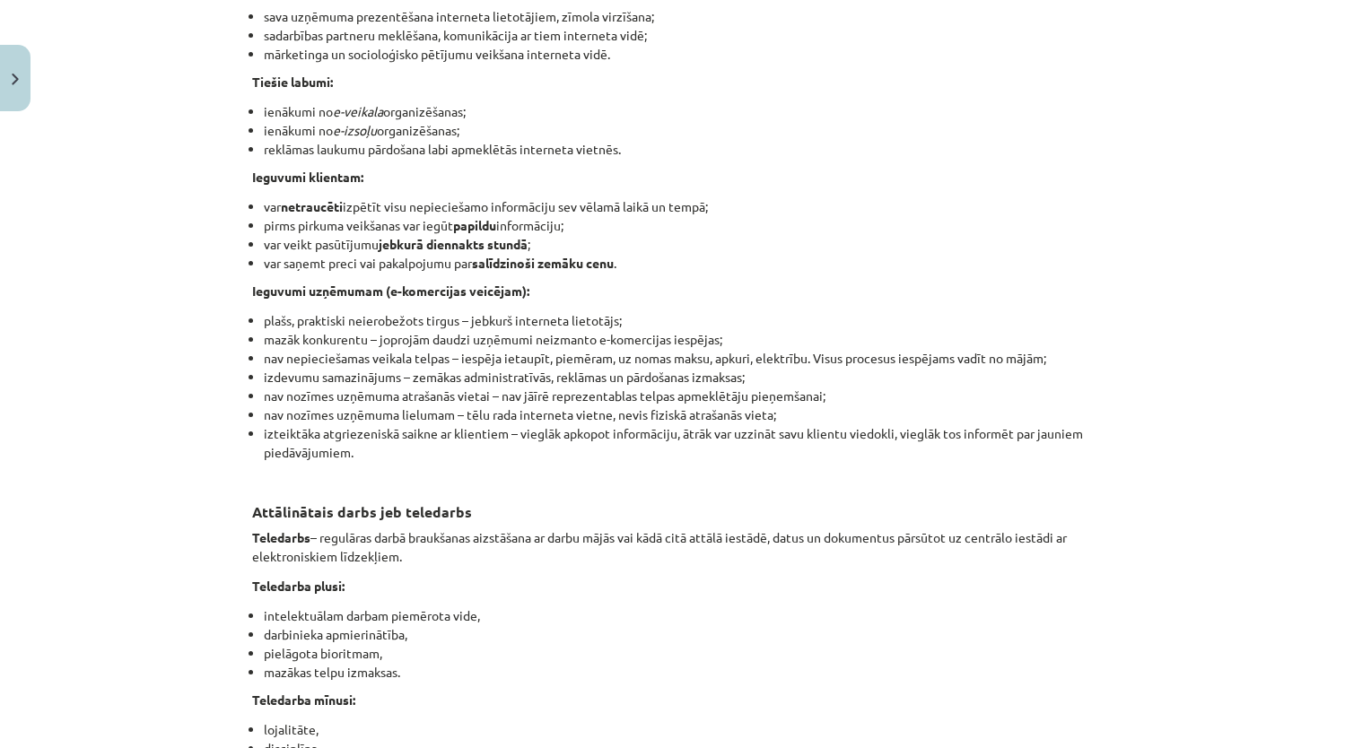
click at [1216, 261] on div "Mācību tēma: Datorikas - 10. klases 1. ieskaites mācību materiāls #6 5. tēma – …" at bounding box center [685, 374] width 1371 height 748
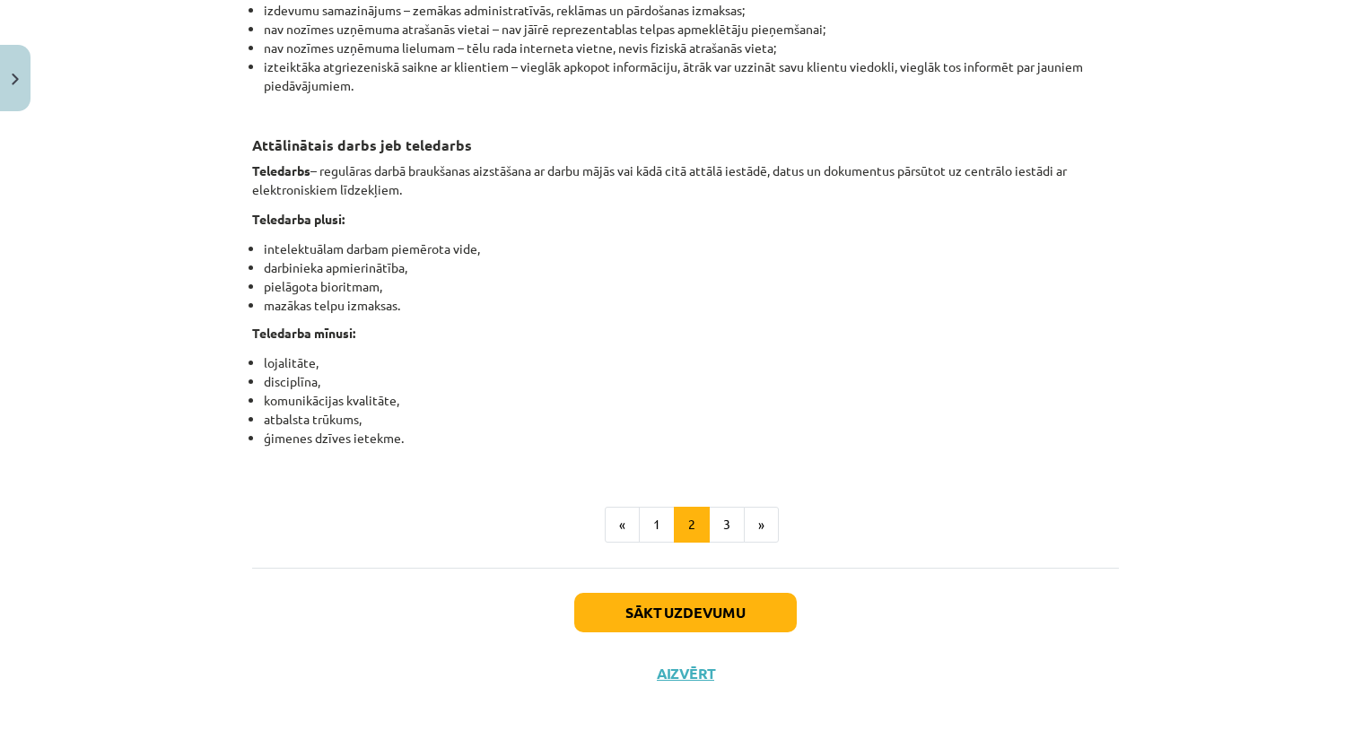
scroll to position [2781, 0]
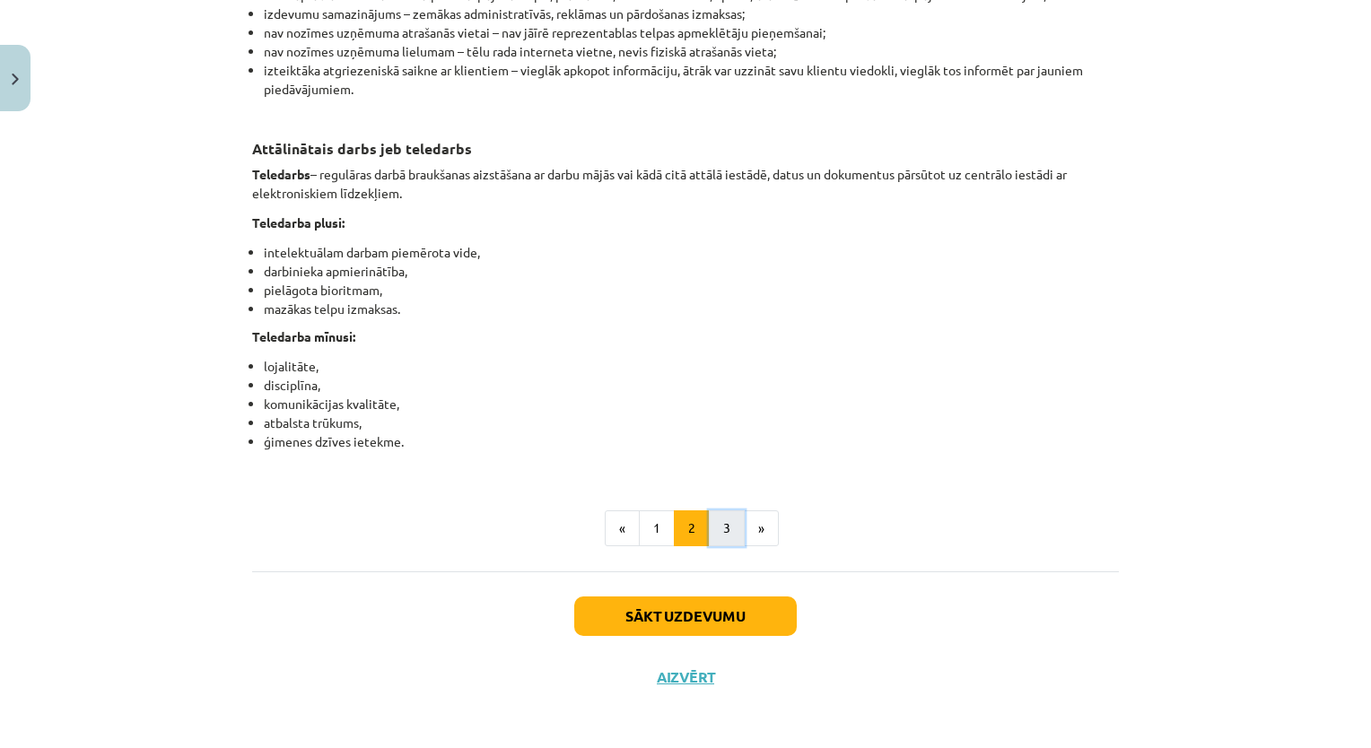
click at [711, 546] on button "3" at bounding box center [727, 528] width 36 height 36
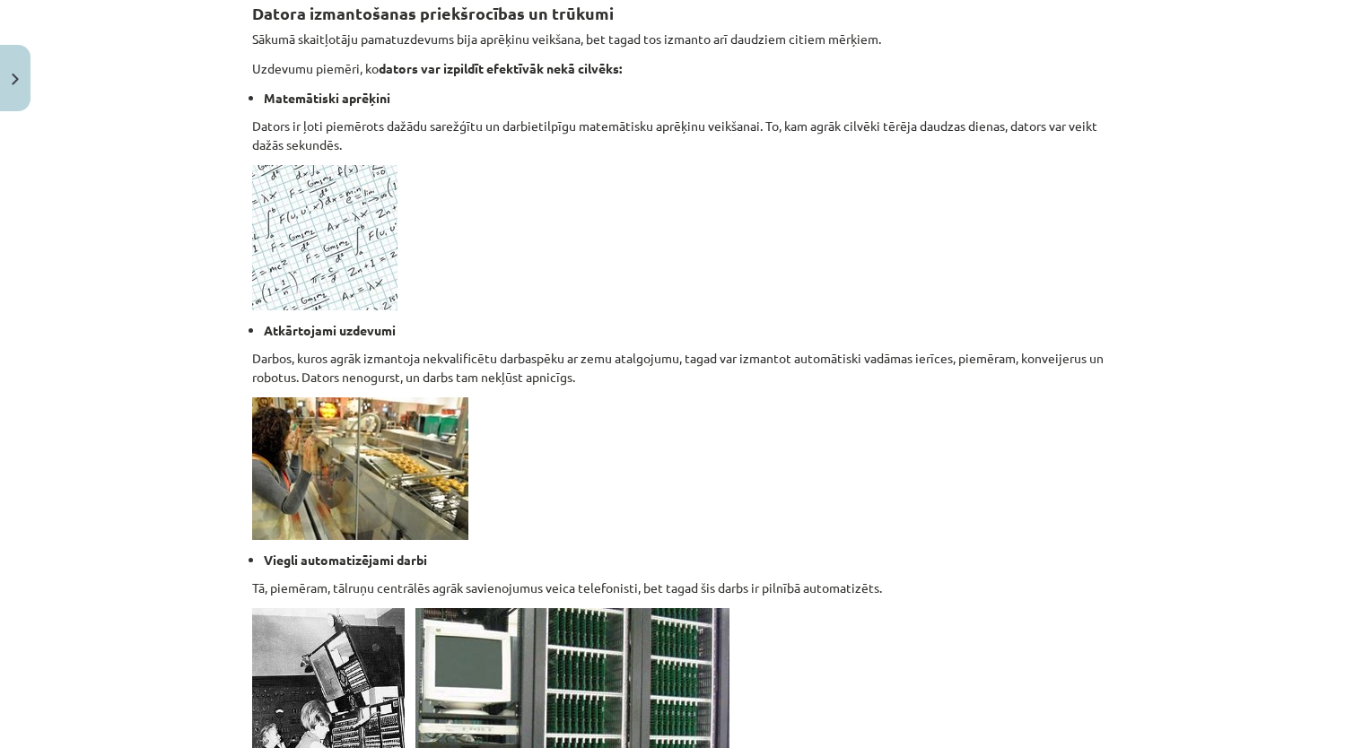
scroll to position [1051, 0]
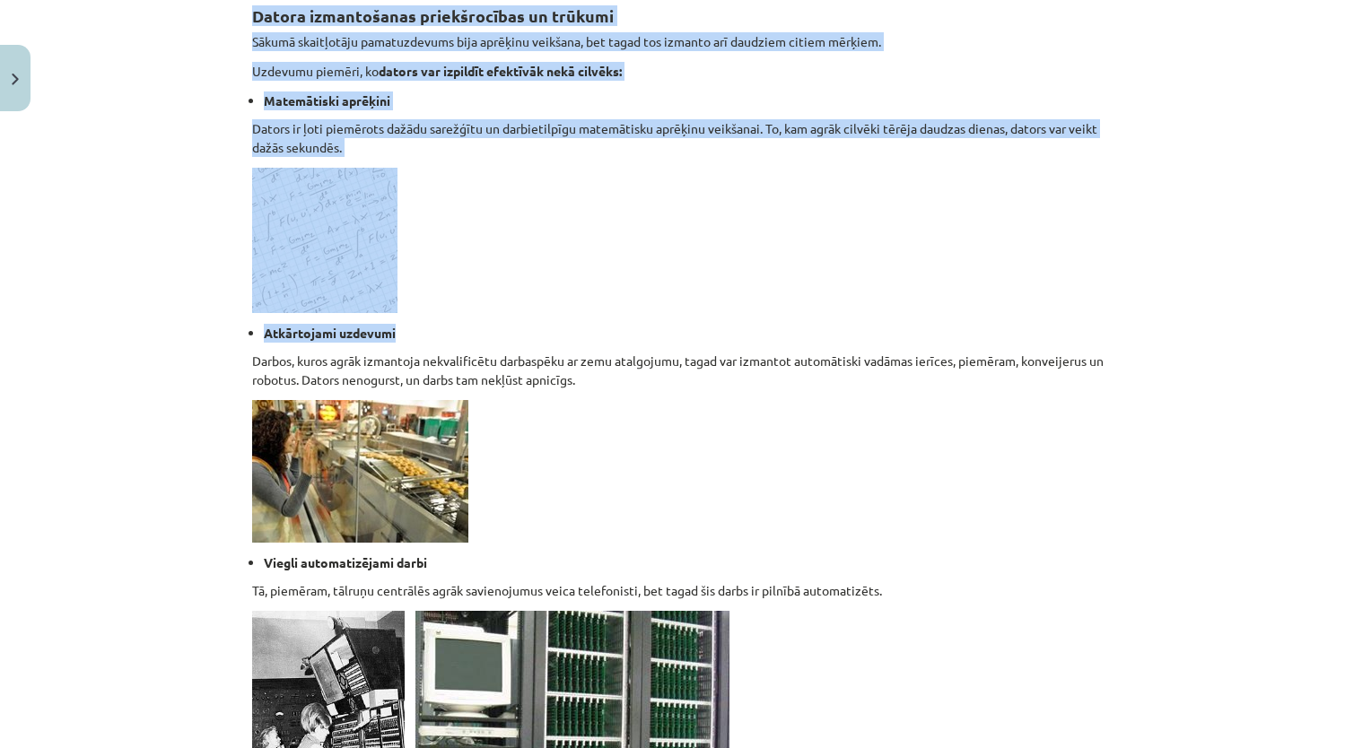
drag, startPoint x: 1307, startPoint y: 321, endPoint x: 1373, endPoint y: 429, distance: 126.5
click at [1370, 429] on html "0 Dāvanas 4 mP 86 xp Viktorija Reivita Sākums Aktuāli Kā mācīties eSKOLĀ Kontak…" at bounding box center [685, 213] width 1371 height 748
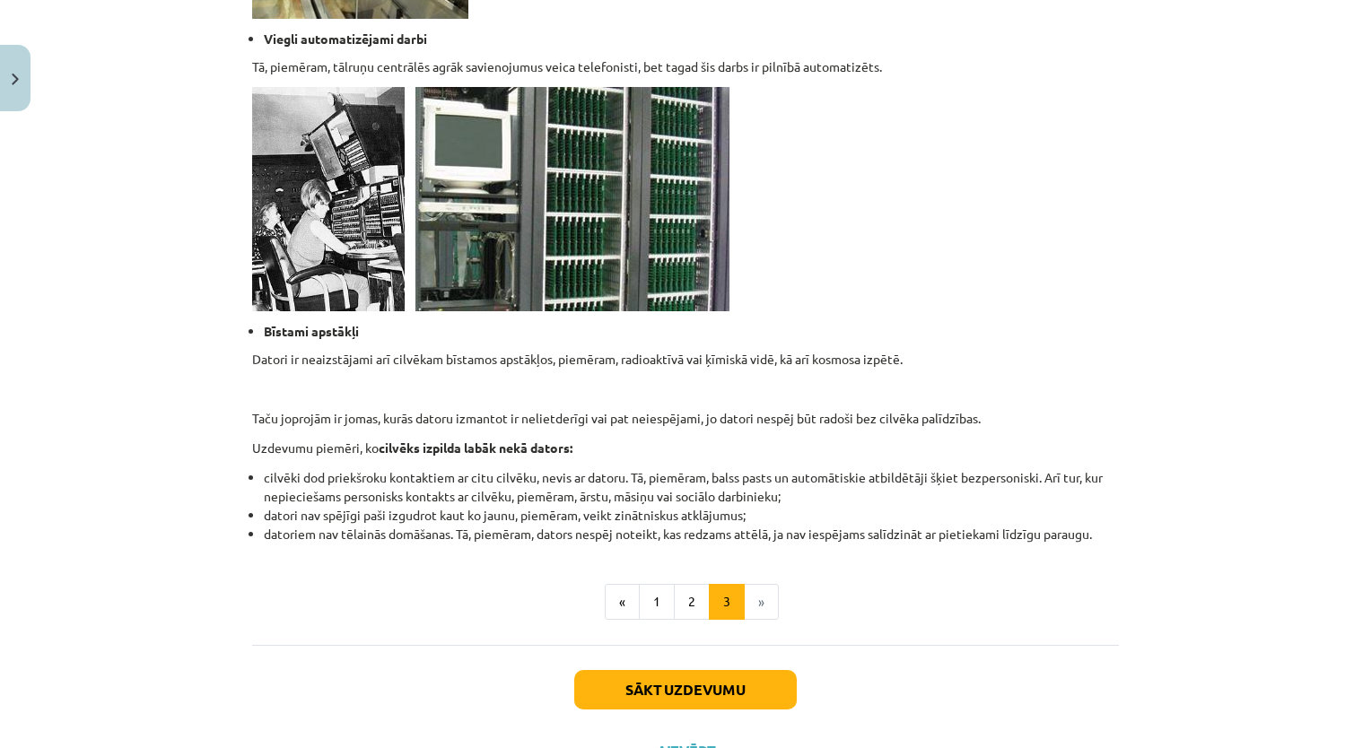
scroll to position [1651, 0]
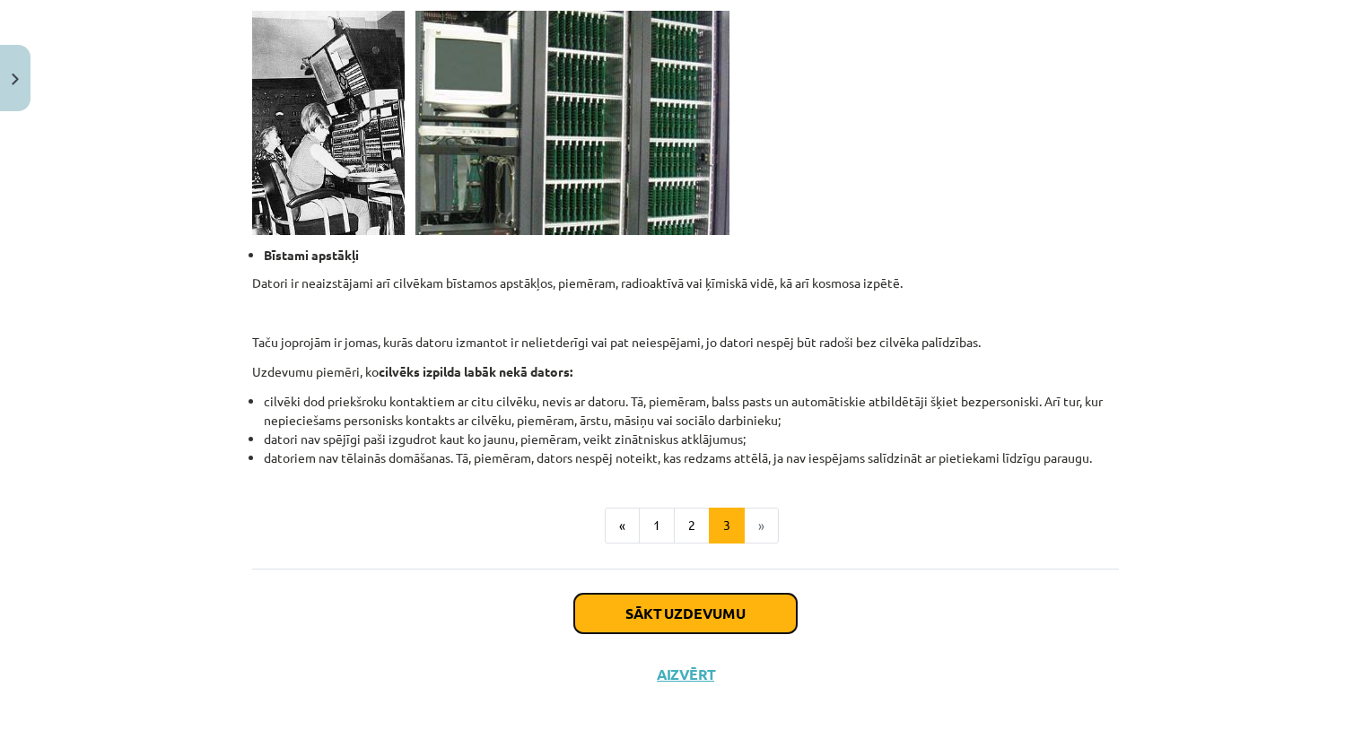
click at [778, 609] on button "Sākt uzdevumu" at bounding box center [685, 613] width 222 height 39
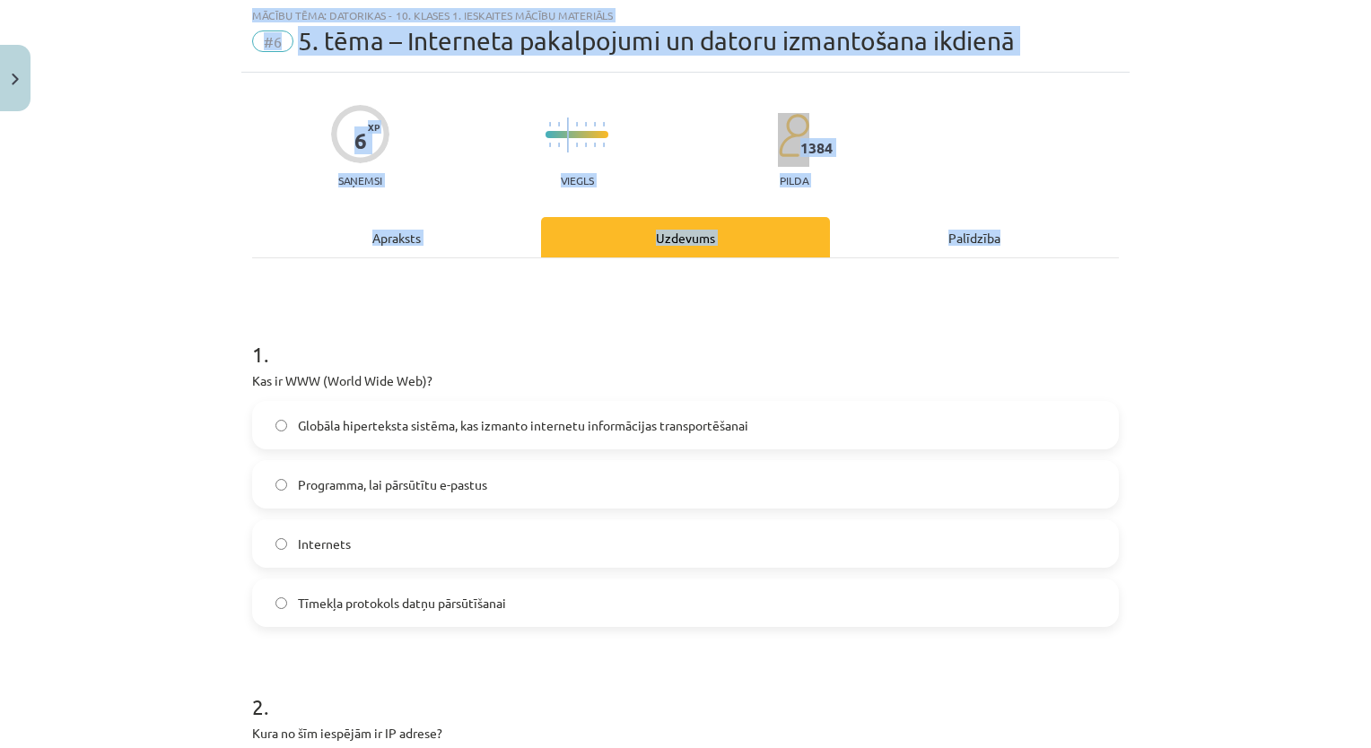
scroll to position [45, 0]
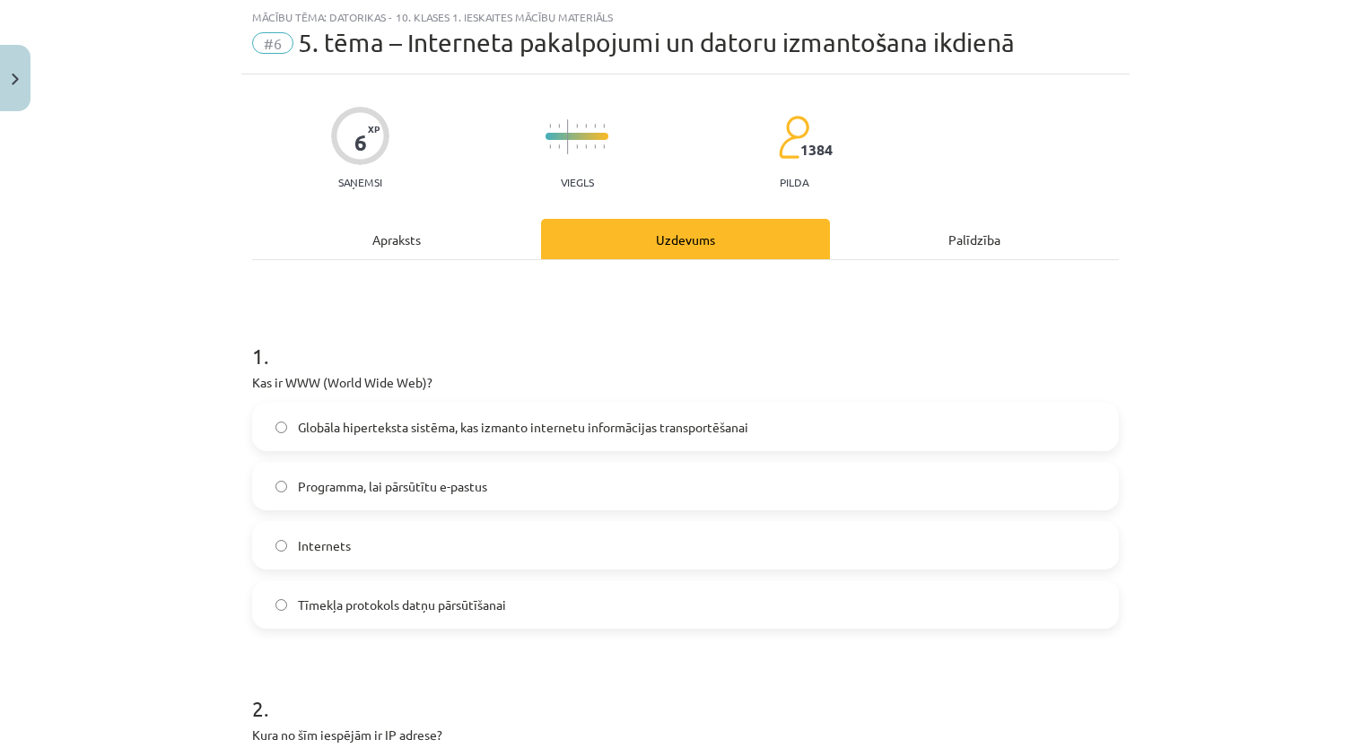
click at [97, 486] on div "Mācību tēma: Datorikas - 10. klases 1. ieskaites mācību materiāls #6 5. tēma – …" at bounding box center [685, 374] width 1371 height 748
click at [394, 418] on span "Globāla hiperteksta sistēma, kas izmanto internetu informācijas transportēšanai" at bounding box center [523, 427] width 450 height 19
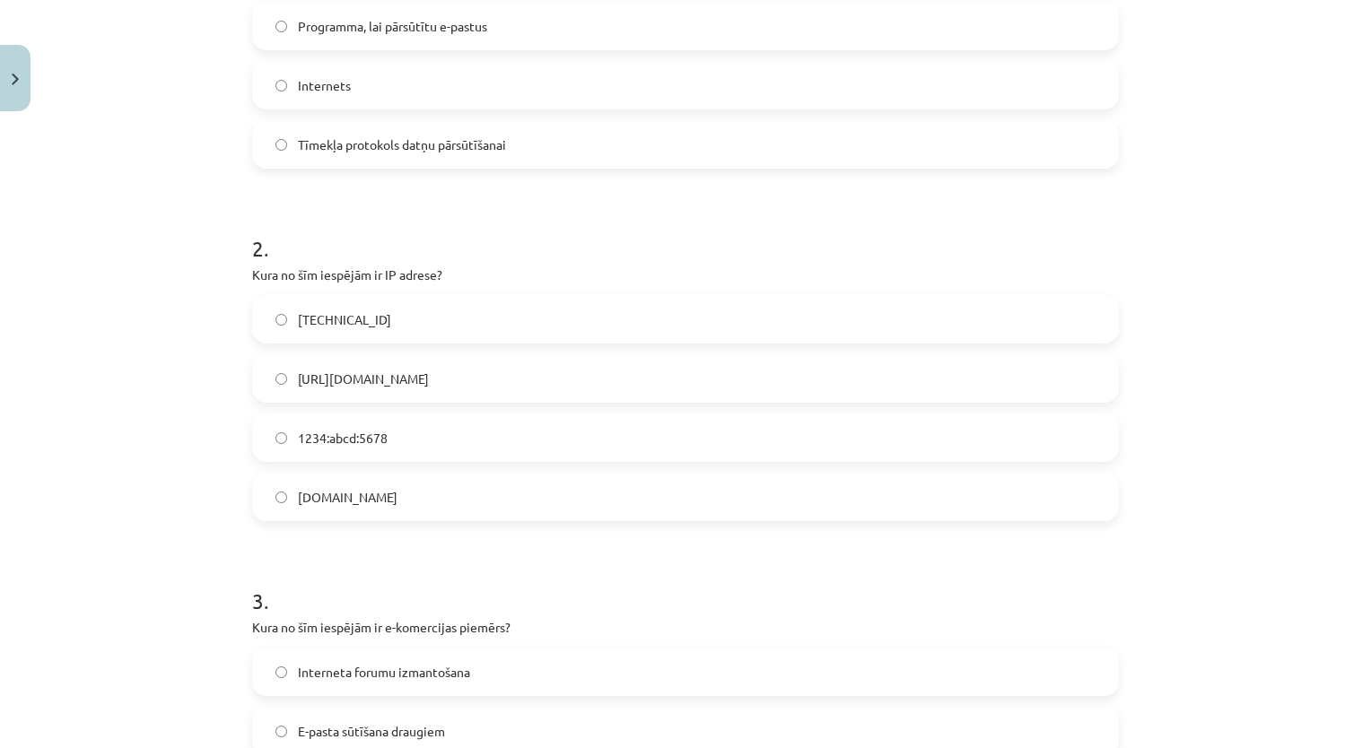
scroll to position [484, 0]
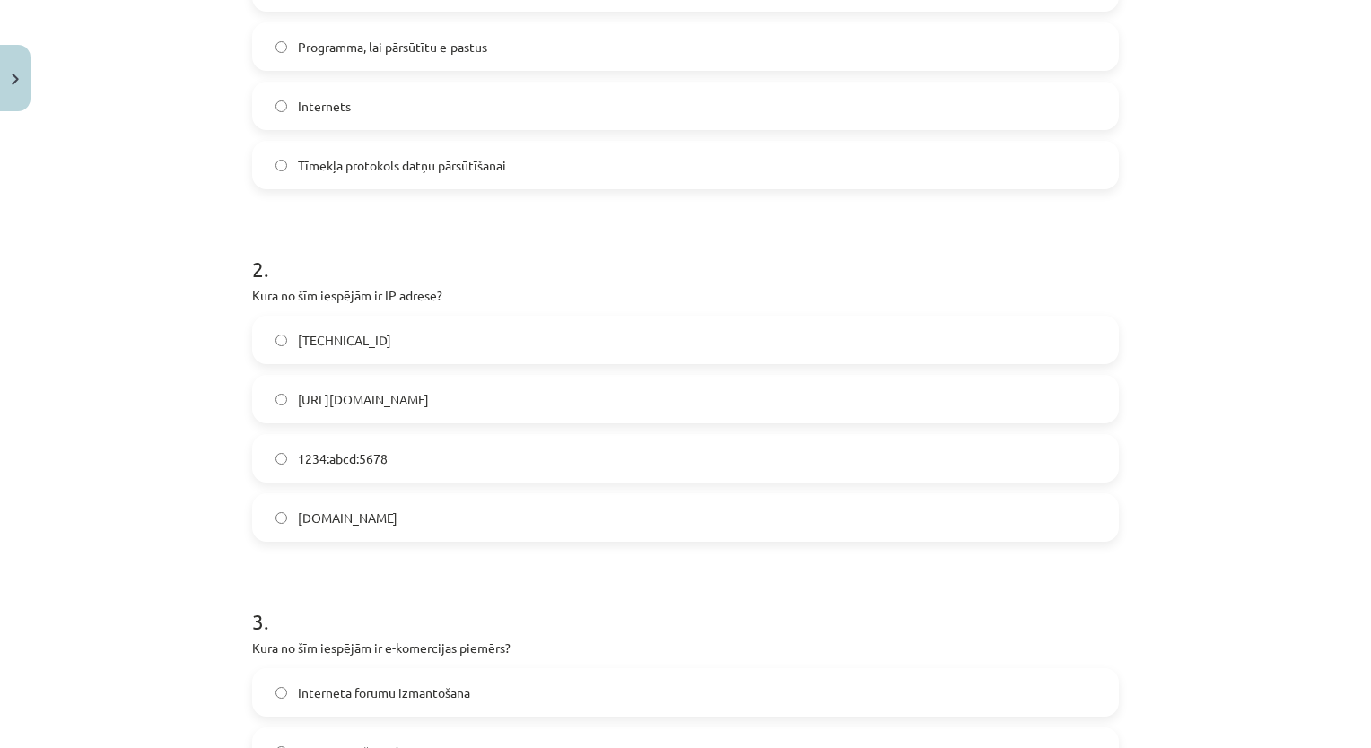
click at [561, 356] on label "192.100.81.101" at bounding box center [685, 340] width 863 height 45
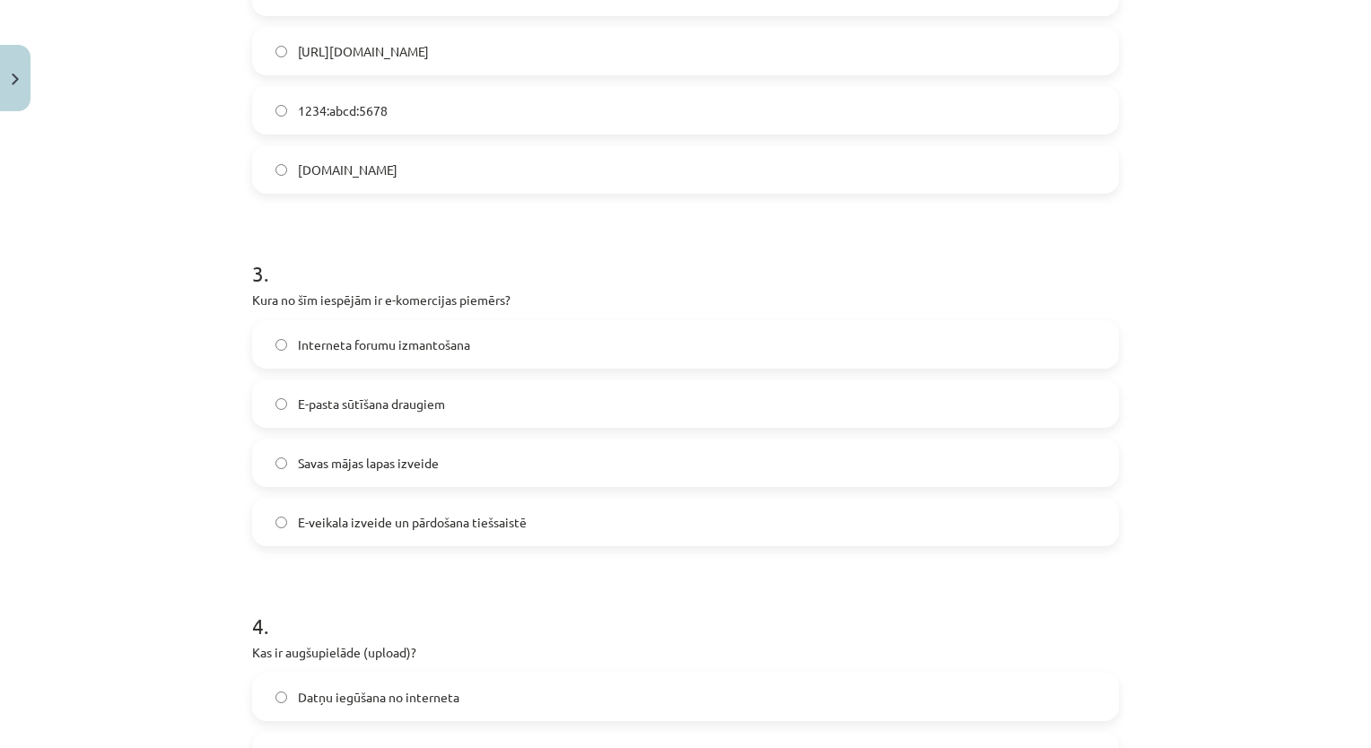
scroll to position [829, 0]
click at [72, 435] on div "Mācību tēma: Datorikas - 10. klases 1. ieskaites mācību materiāls #6 5. tēma – …" at bounding box center [685, 374] width 1371 height 748
click at [466, 504] on label "E-veikala izveide un pārdošana tiešsaistē" at bounding box center [685, 525] width 863 height 45
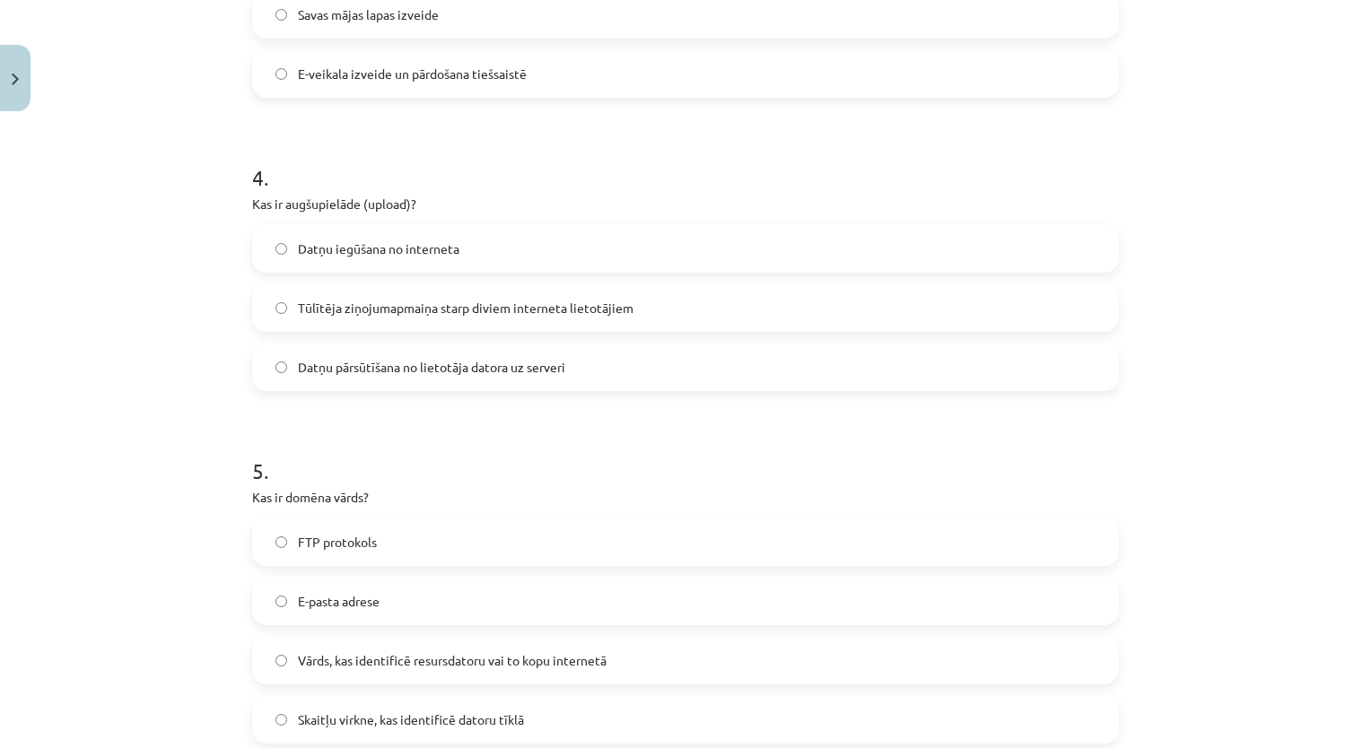
scroll to position [1284, 0]
click at [753, 296] on label "Tūlītēja ziņojumapmaiņa starp diviem interneta lietotājiem" at bounding box center [685, 304] width 863 height 45
click at [124, 398] on div "Mācību tēma: Datorikas - 10. klases 1. ieskaites mācību materiāls #6 5. tēma – …" at bounding box center [685, 374] width 1371 height 748
click at [398, 383] on label "Datņu pārsūtīšana no lietotāja datora uz serveri" at bounding box center [685, 363] width 863 height 45
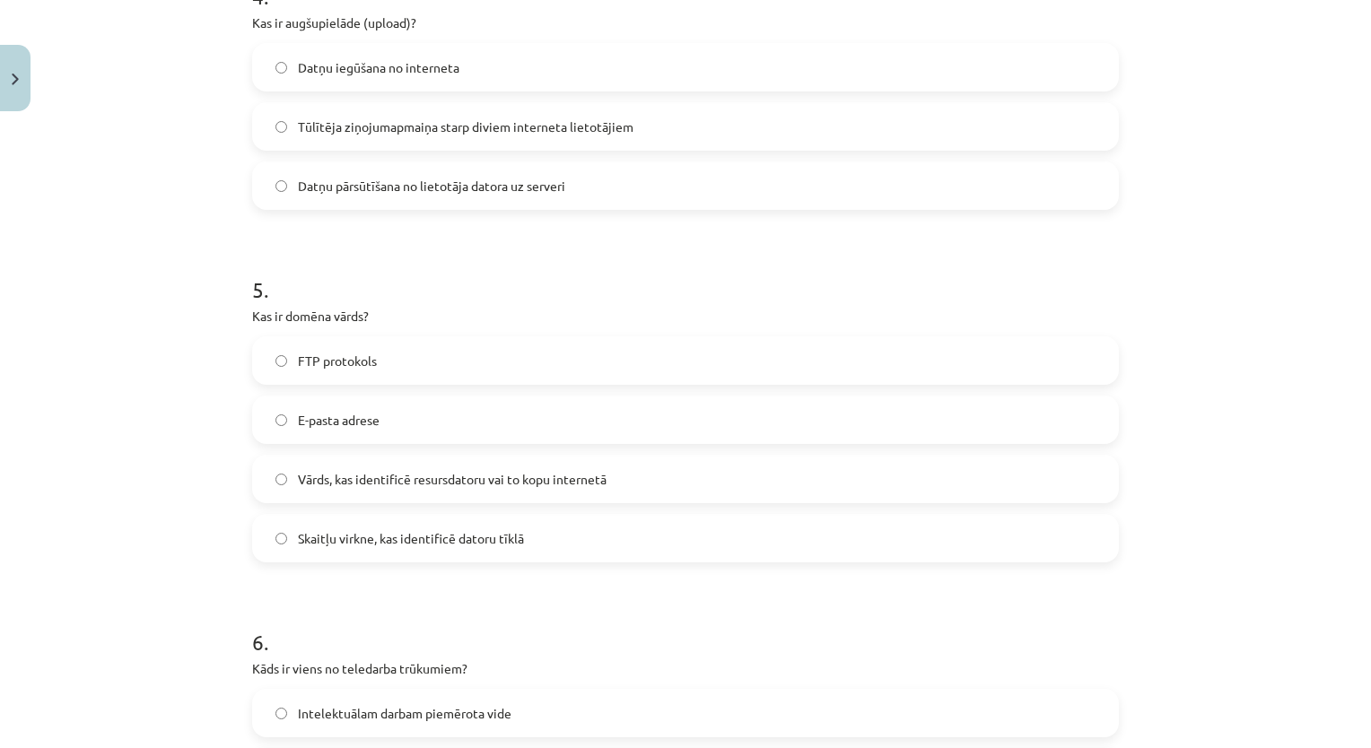
scroll to position [1513, 0]
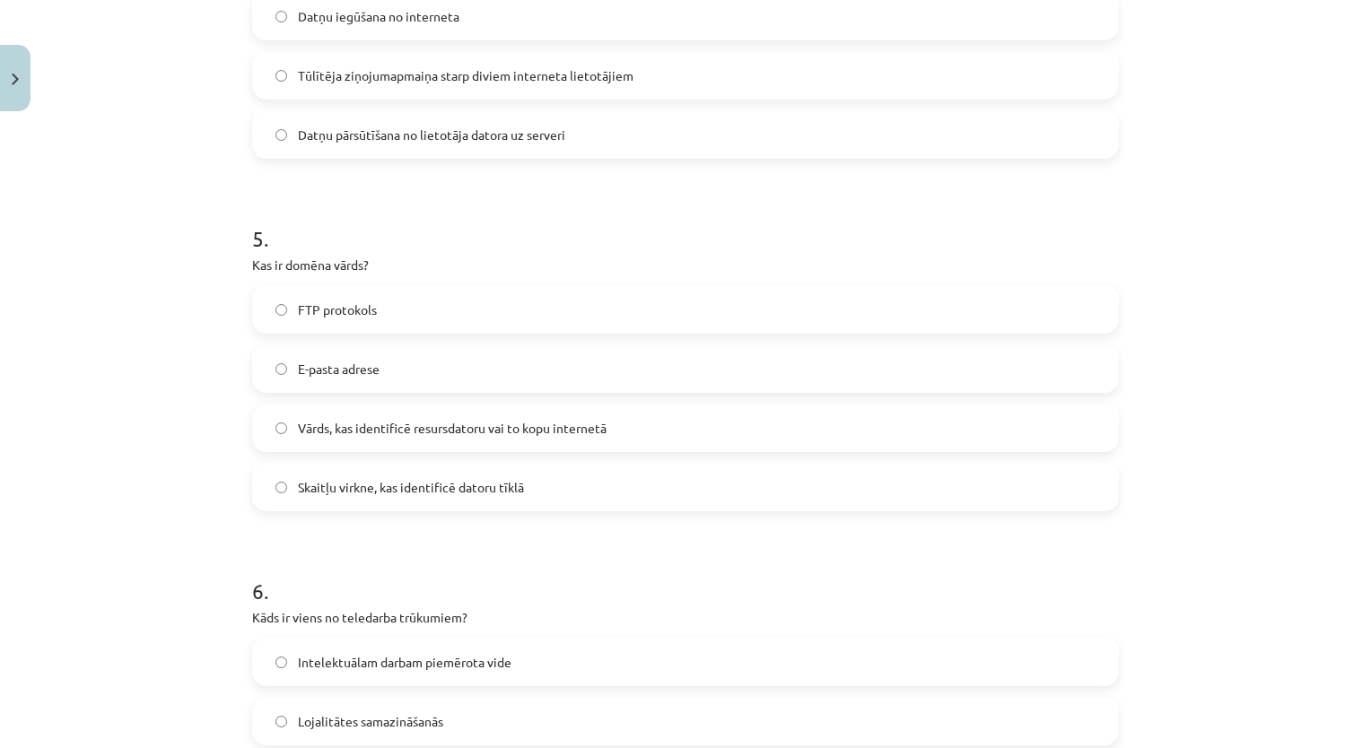
click at [151, 404] on div "Mācību tēma: Datorikas - 10. klases 1. ieskaites mācību materiāls #6 5. tēma – …" at bounding box center [685, 374] width 1371 height 748
click at [201, 363] on div "Mācību tēma: Datorikas - 10. klases 1. ieskaites mācību materiāls #6 5. tēma – …" at bounding box center [685, 374] width 1371 height 748
click at [467, 440] on label "Vārds, kas identificē resursdatoru vai to kopu internetā" at bounding box center [685, 427] width 863 height 45
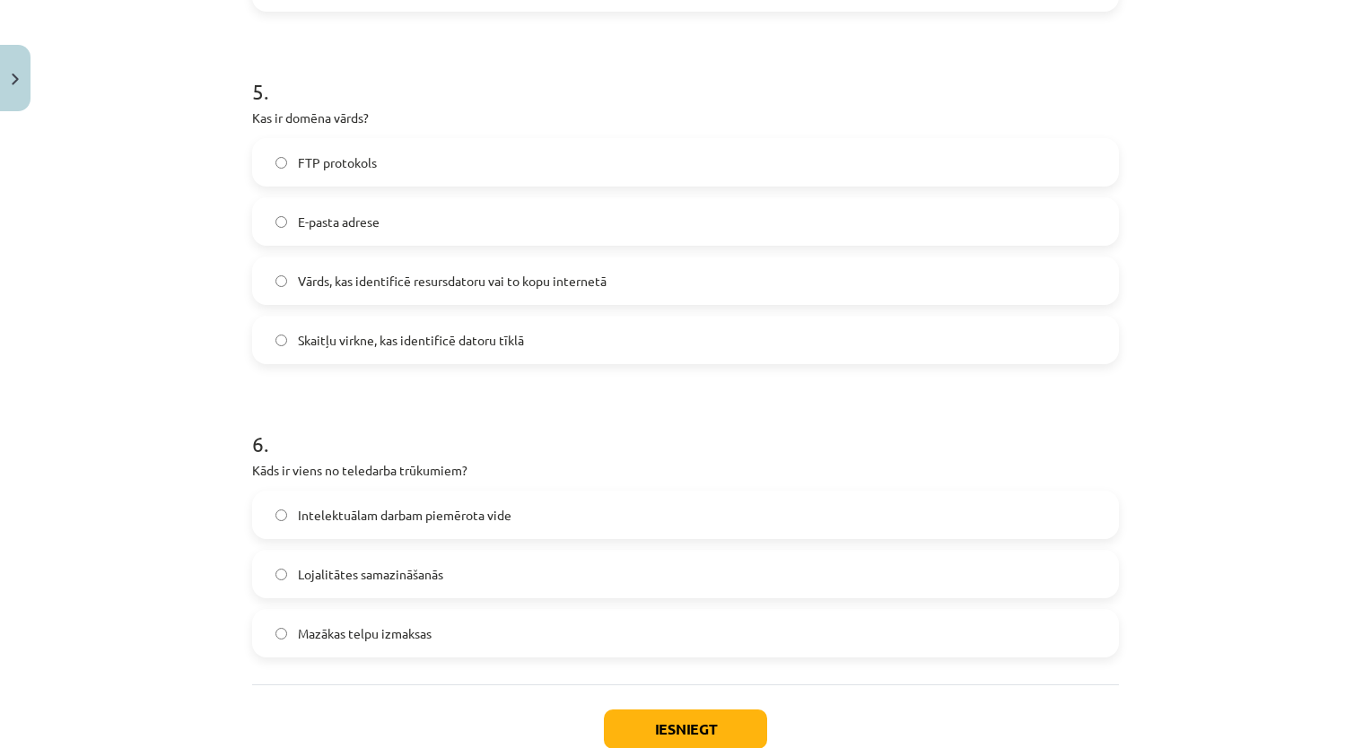
scroll to position [1647, 0]
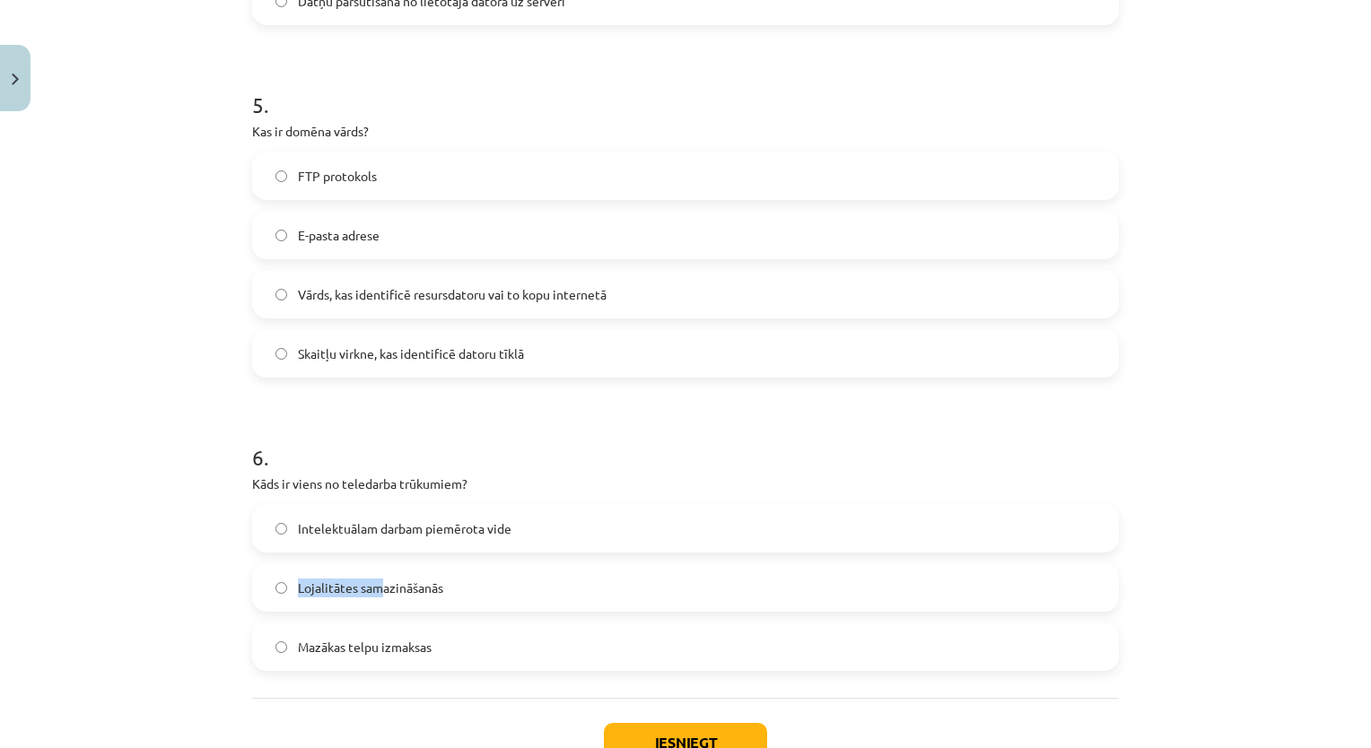
drag, startPoint x: 209, startPoint y: 610, endPoint x: 372, endPoint y: 590, distance: 164.4
click at [372, 590] on div "Mācību tēma: Datorikas - 10. klases 1. ieskaites mācību materiāls #6 5. tēma – …" at bounding box center [685, 374] width 1371 height 748
click at [372, 590] on span "Lojalitātes samazināšanās" at bounding box center [370, 588] width 145 height 19
click at [689, 738] on button "Iesniegt" at bounding box center [685, 742] width 163 height 39
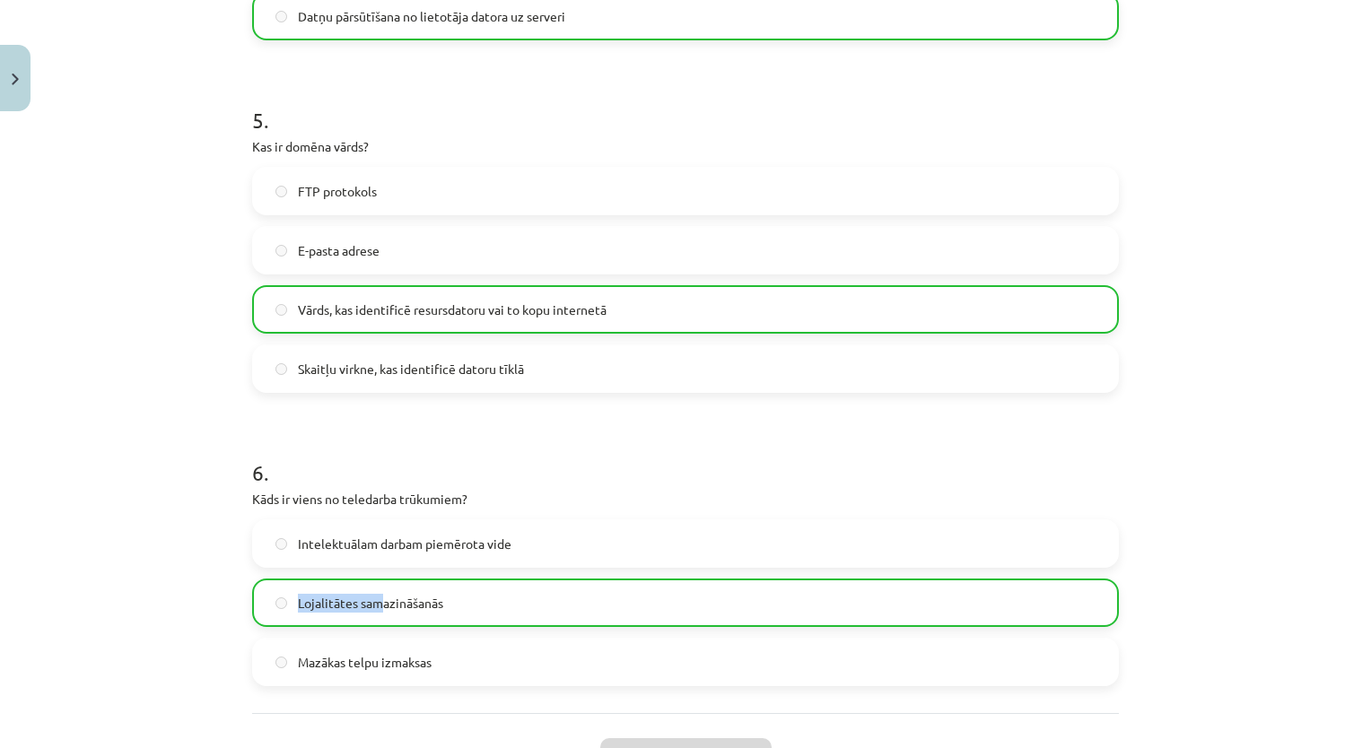
scroll to position [1833, 0]
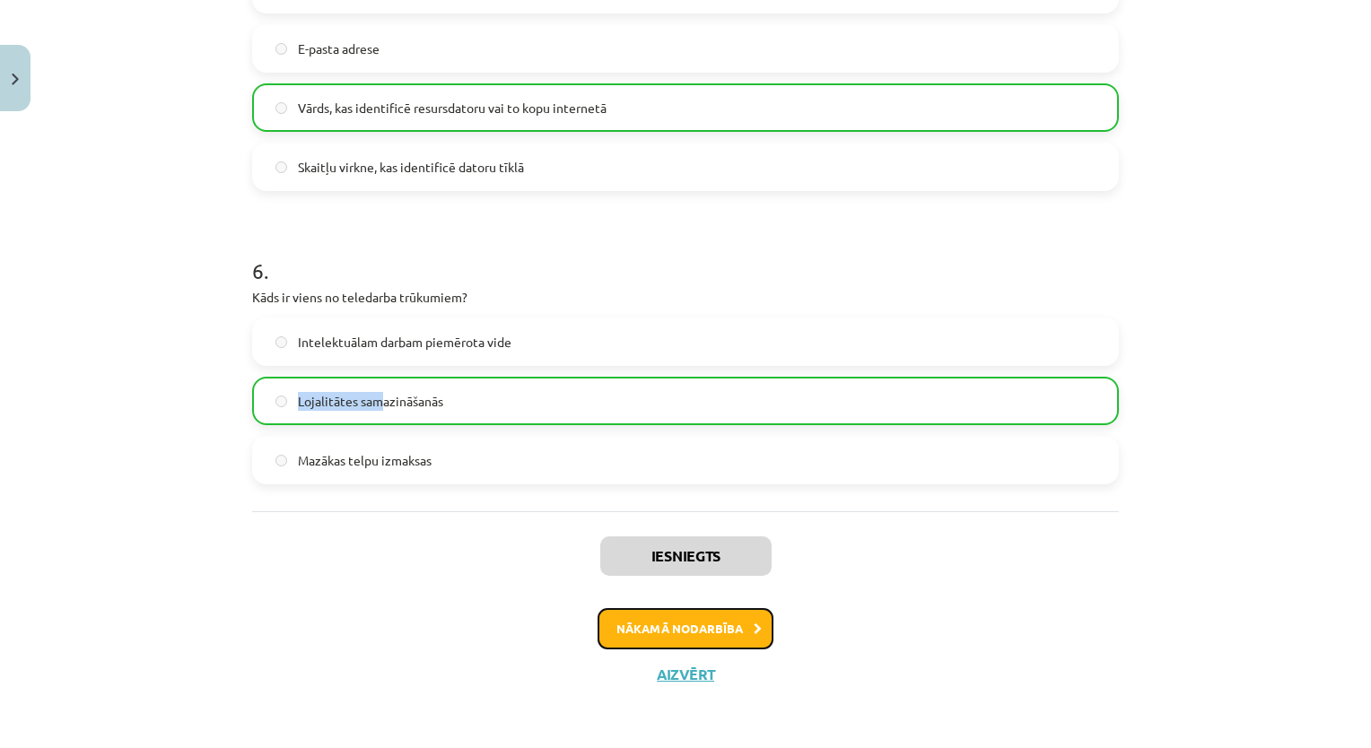
click at [632, 640] on button "Nākamā nodarbība" at bounding box center [685, 628] width 176 height 41
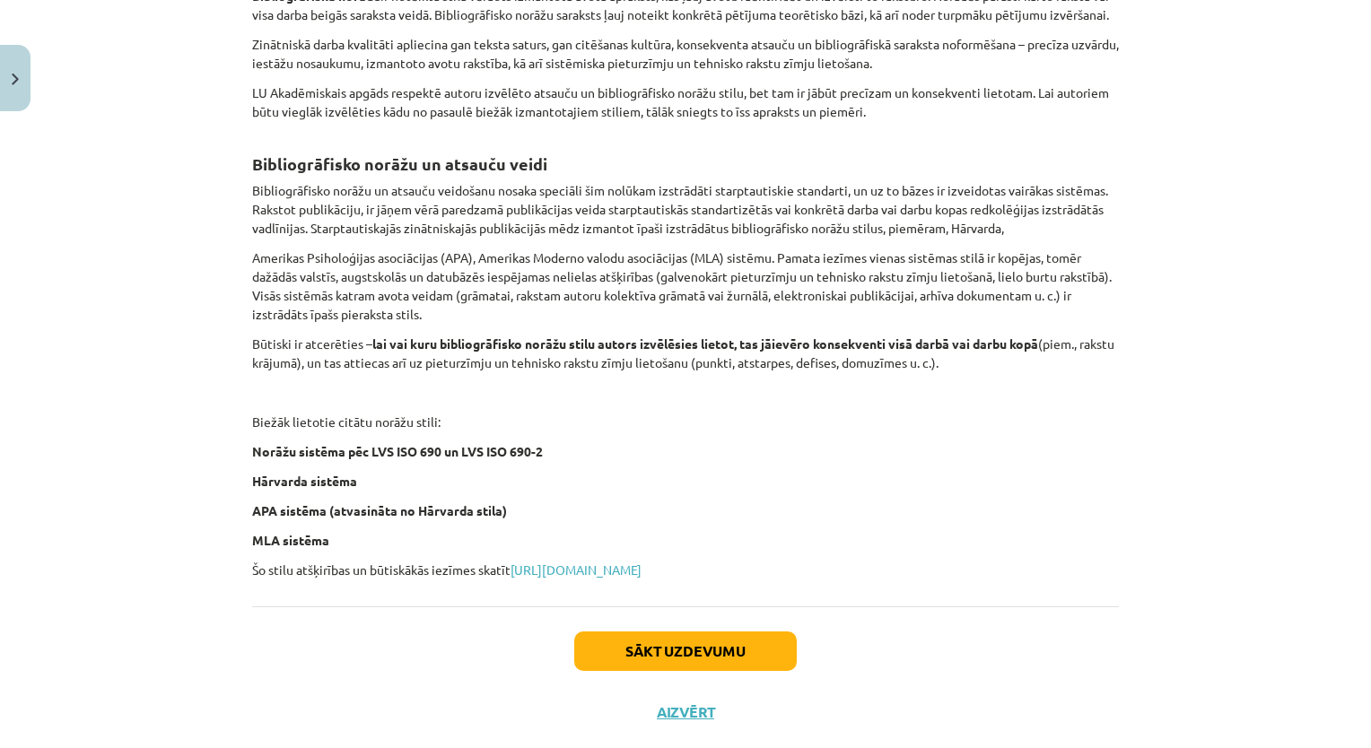
scroll to position [624, 0]
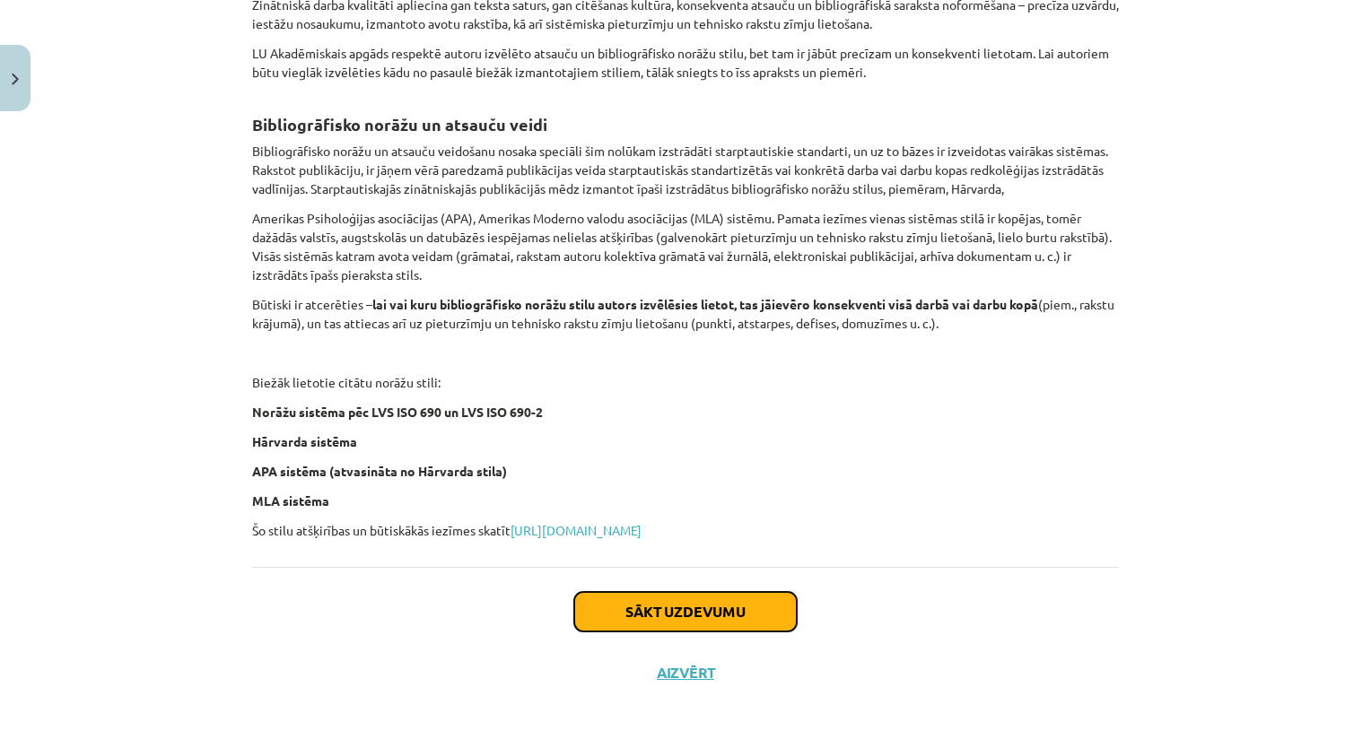
click at [720, 605] on button "Sākt uzdevumu" at bounding box center [685, 611] width 222 height 39
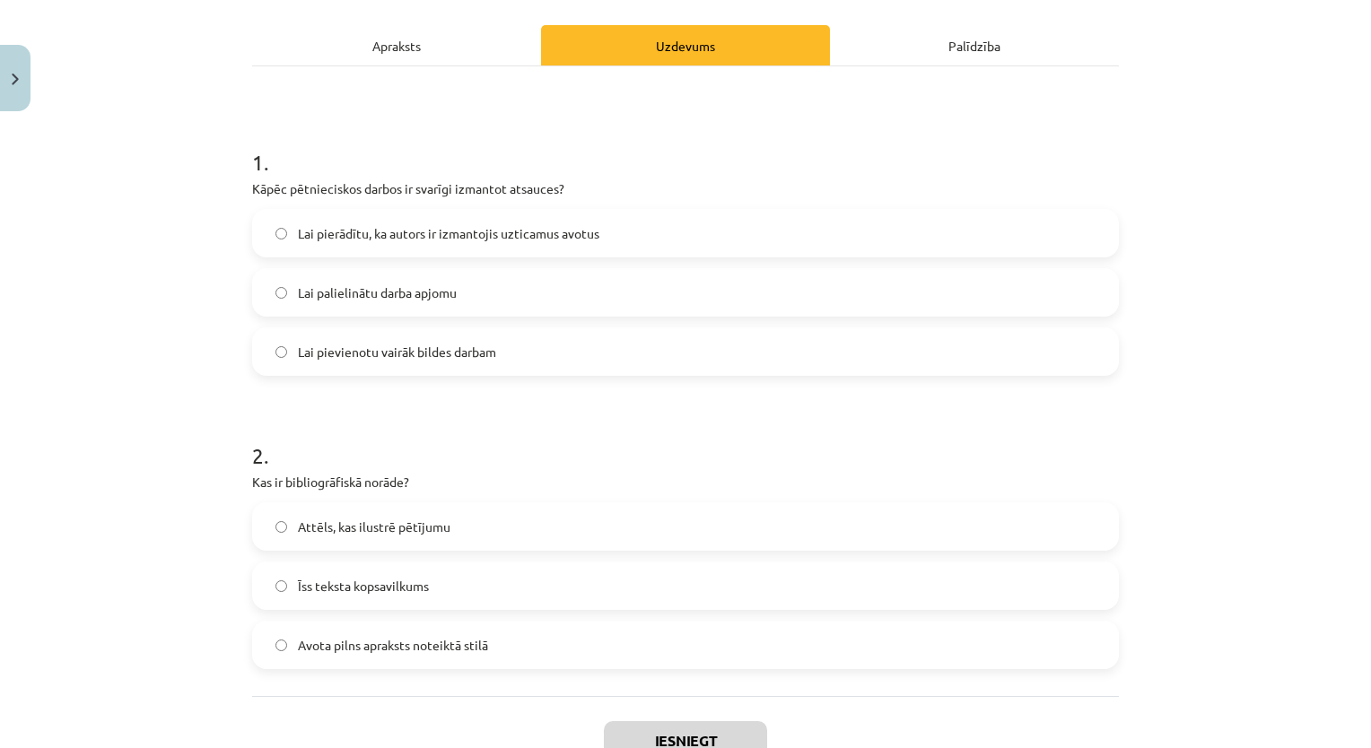
scroll to position [234, 0]
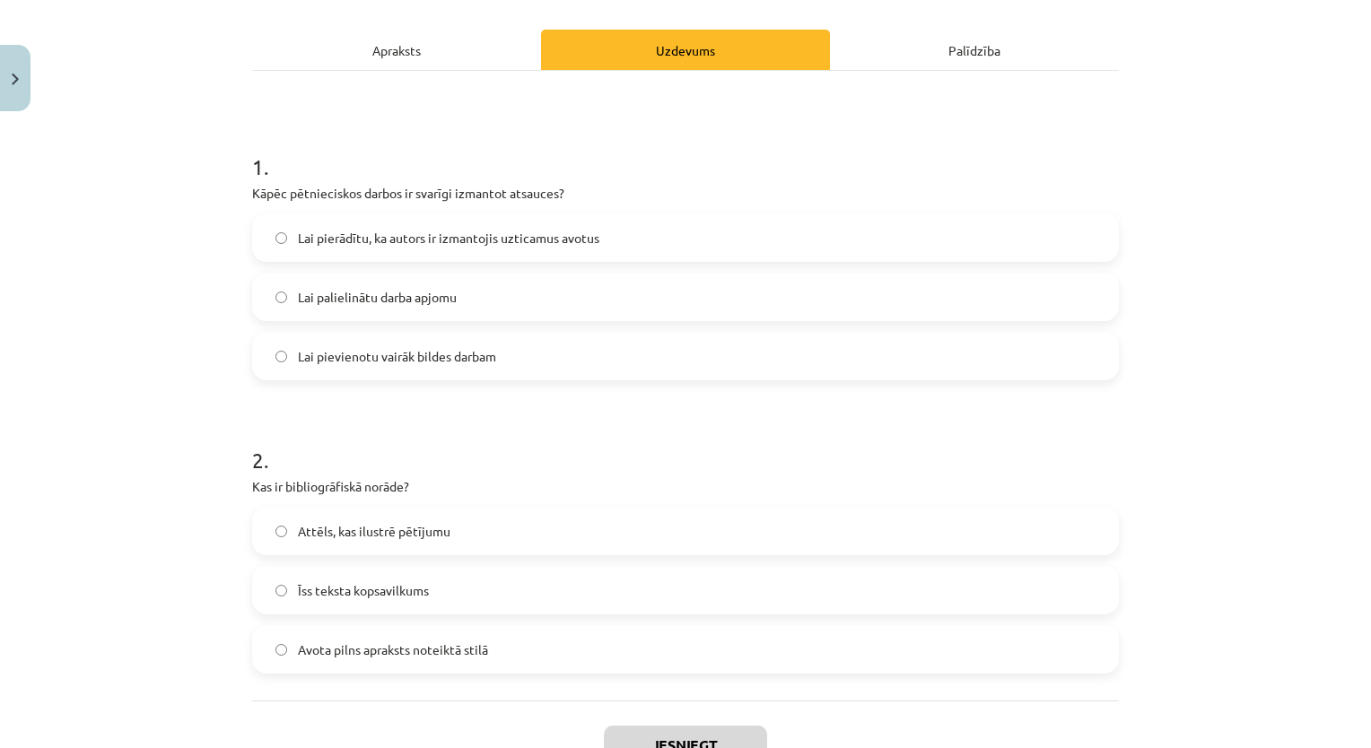
click at [142, 289] on div "Mācību tēma: Datorikas - 10. klases 1. ieskaites mācību materiāls #7 6. tēma – …" at bounding box center [685, 374] width 1371 height 748
click at [331, 251] on label "Lai pierādītu, ka autors ir izmantojis uzticamus avotus" at bounding box center [685, 237] width 863 height 45
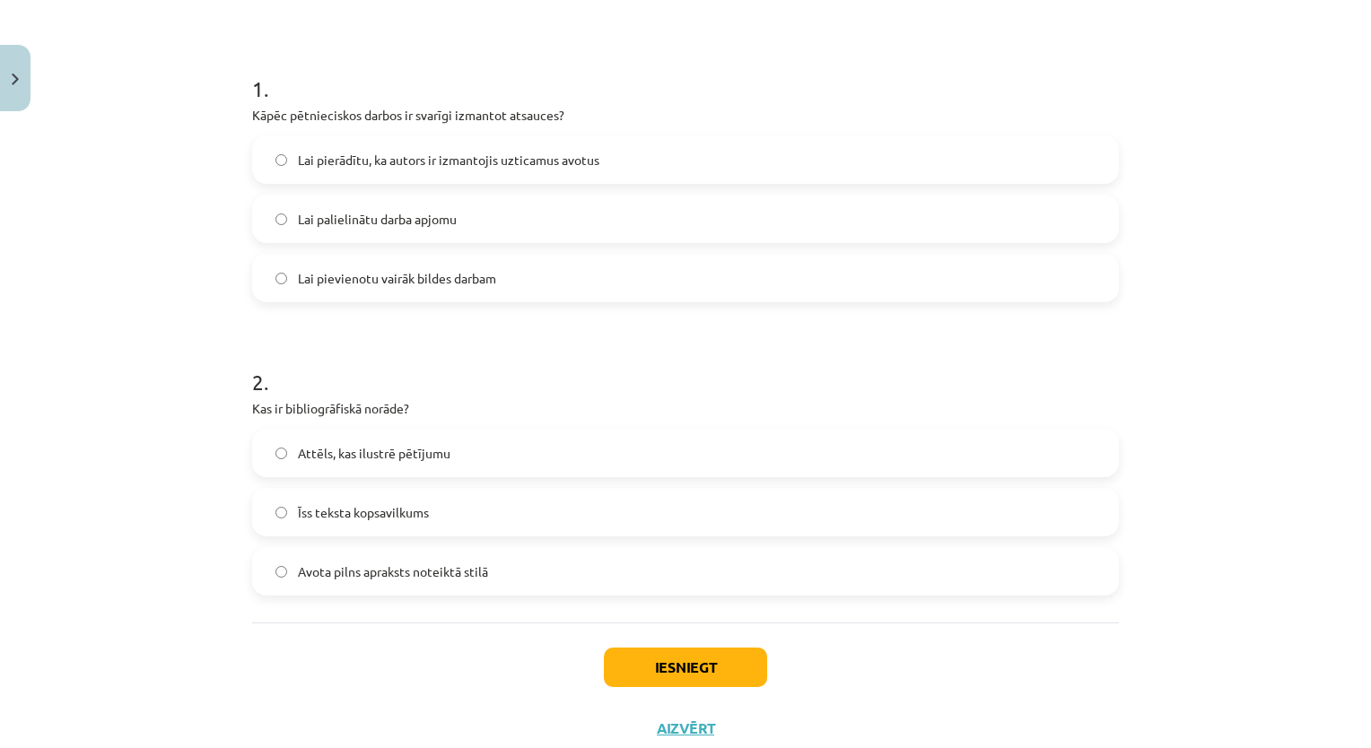
scroll to position [306, 0]
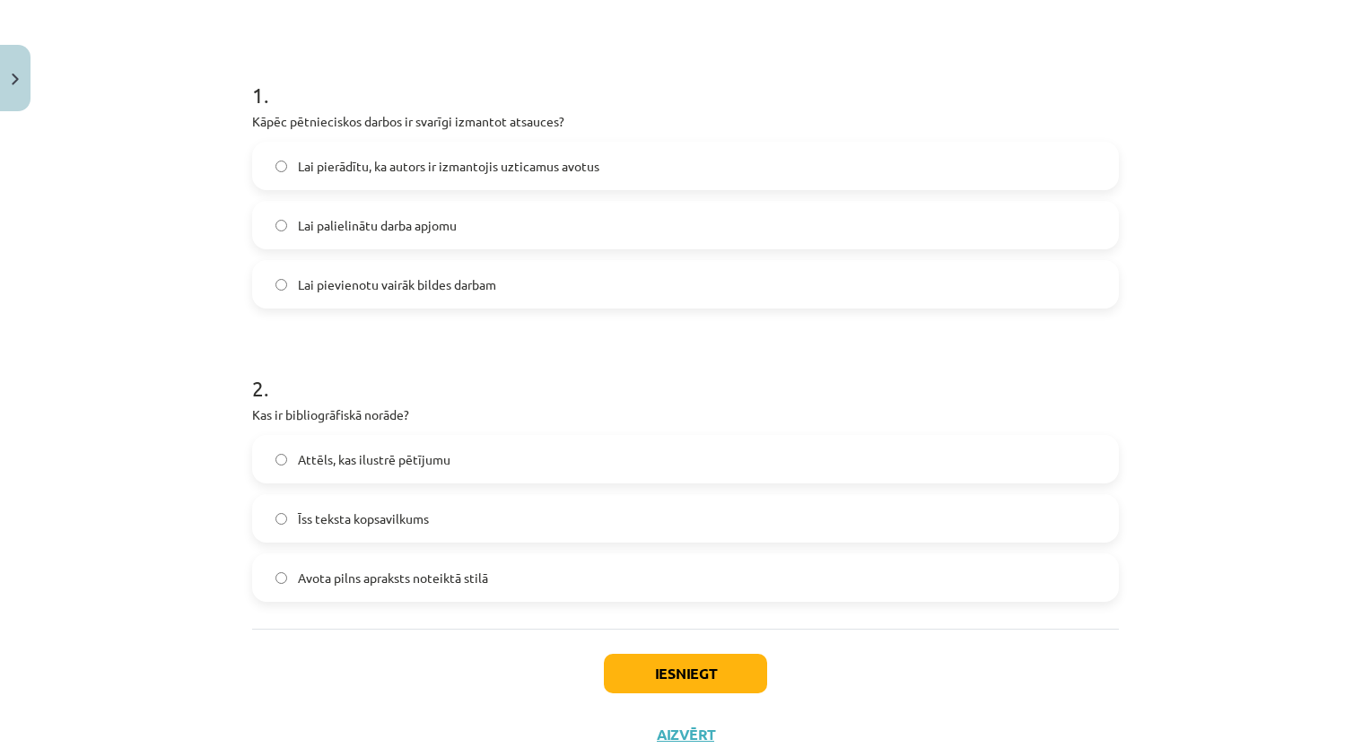
click at [176, 341] on div "Mācību tēma: Datorikas - 10. klases 1. ieskaites mācību materiāls #7 6. tēma – …" at bounding box center [685, 374] width 1371 height 748
click at [378, 582] on span "Avota pilns apraksts noteiktā stilā" at bounding box center [393, 578] width 190 height 19
click at [648, 664] on button "Iesniegt" at bounding box center [685, 673] width 163 height 39
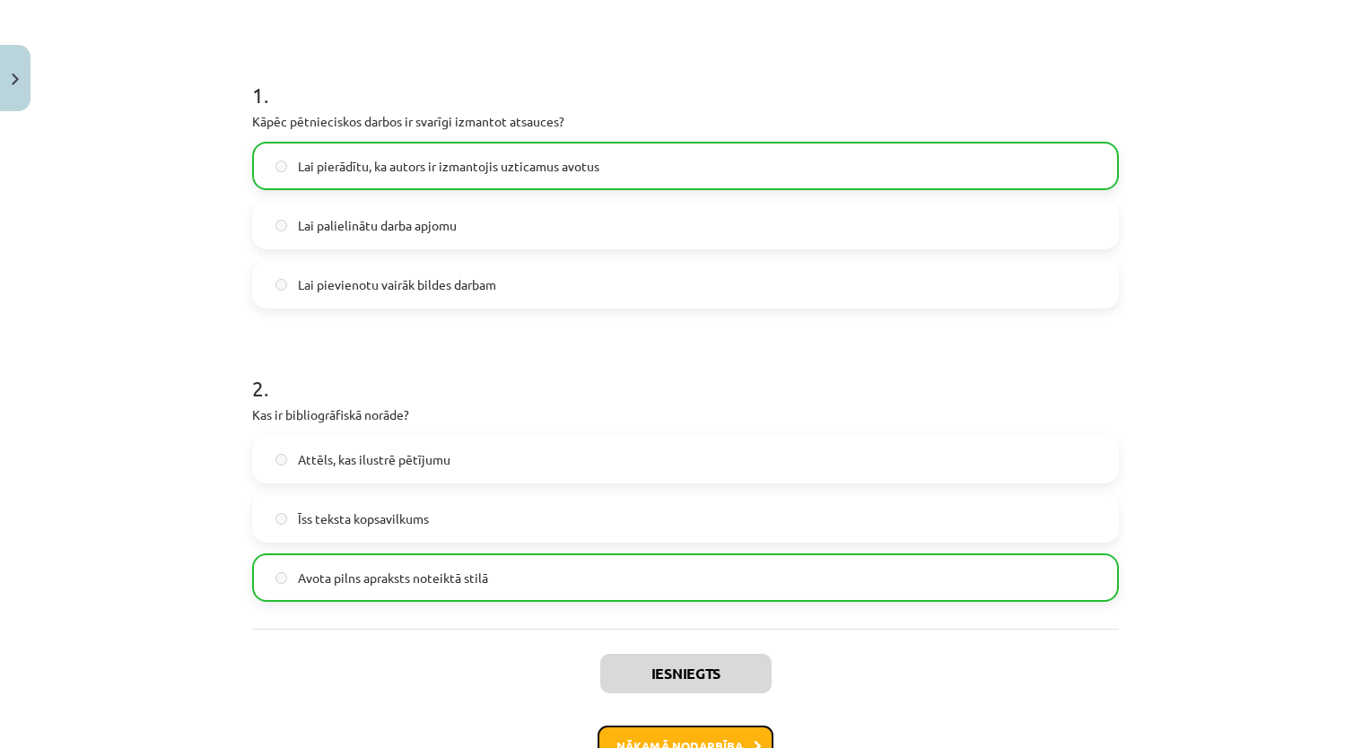
click at [685, 731] on button "Nākamā nodarbība" at bounding box center [685, 746] width 176 height 41
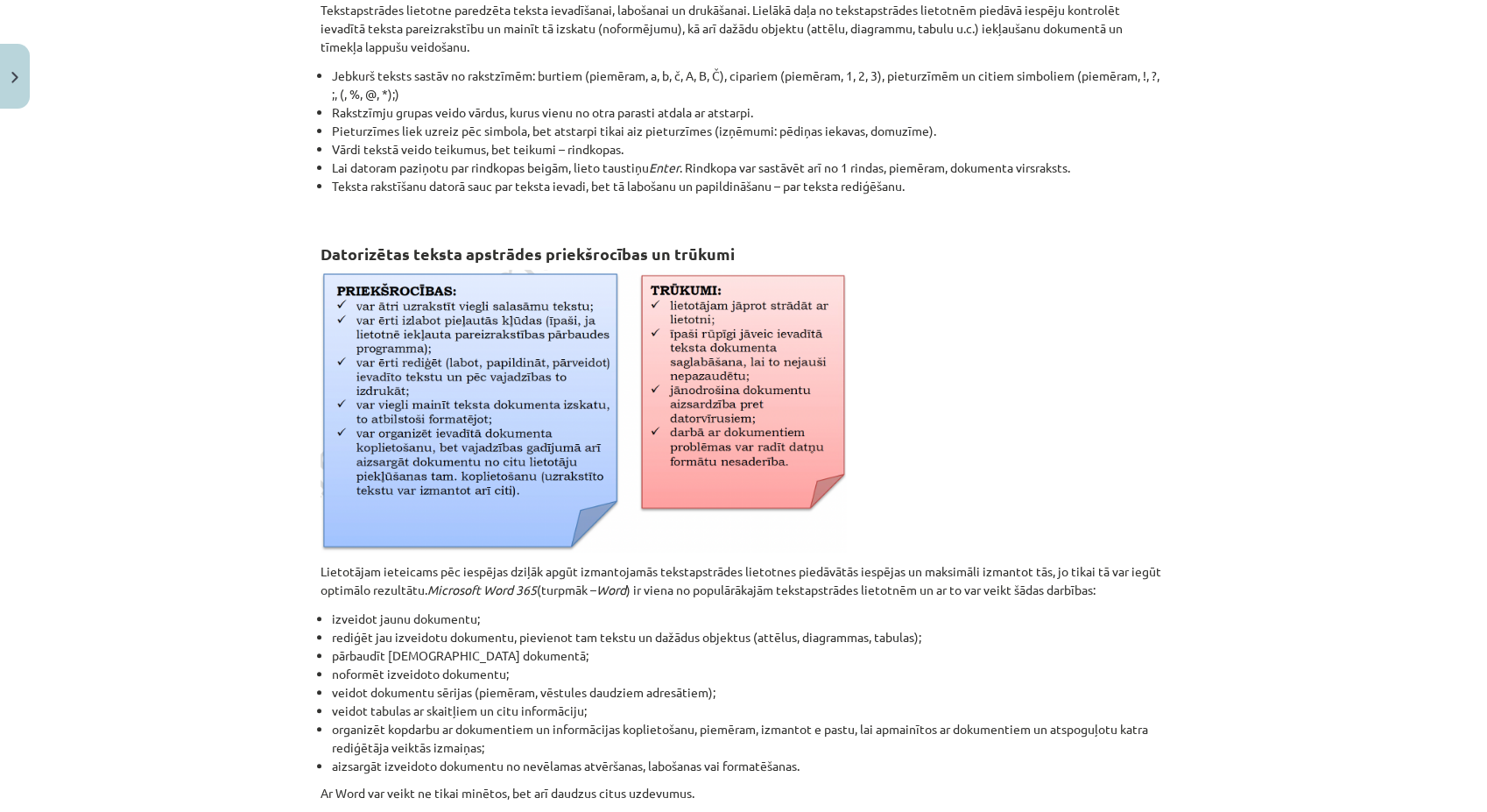
scroll to position [361, 0]
drag, startPoint x: 1097, startPoint y: 3, endPoint x: 1019, endPoint y: 408, distance: 412.4
click at [1019, 408] on p at bounding box center [743, 410] width 846 height 282
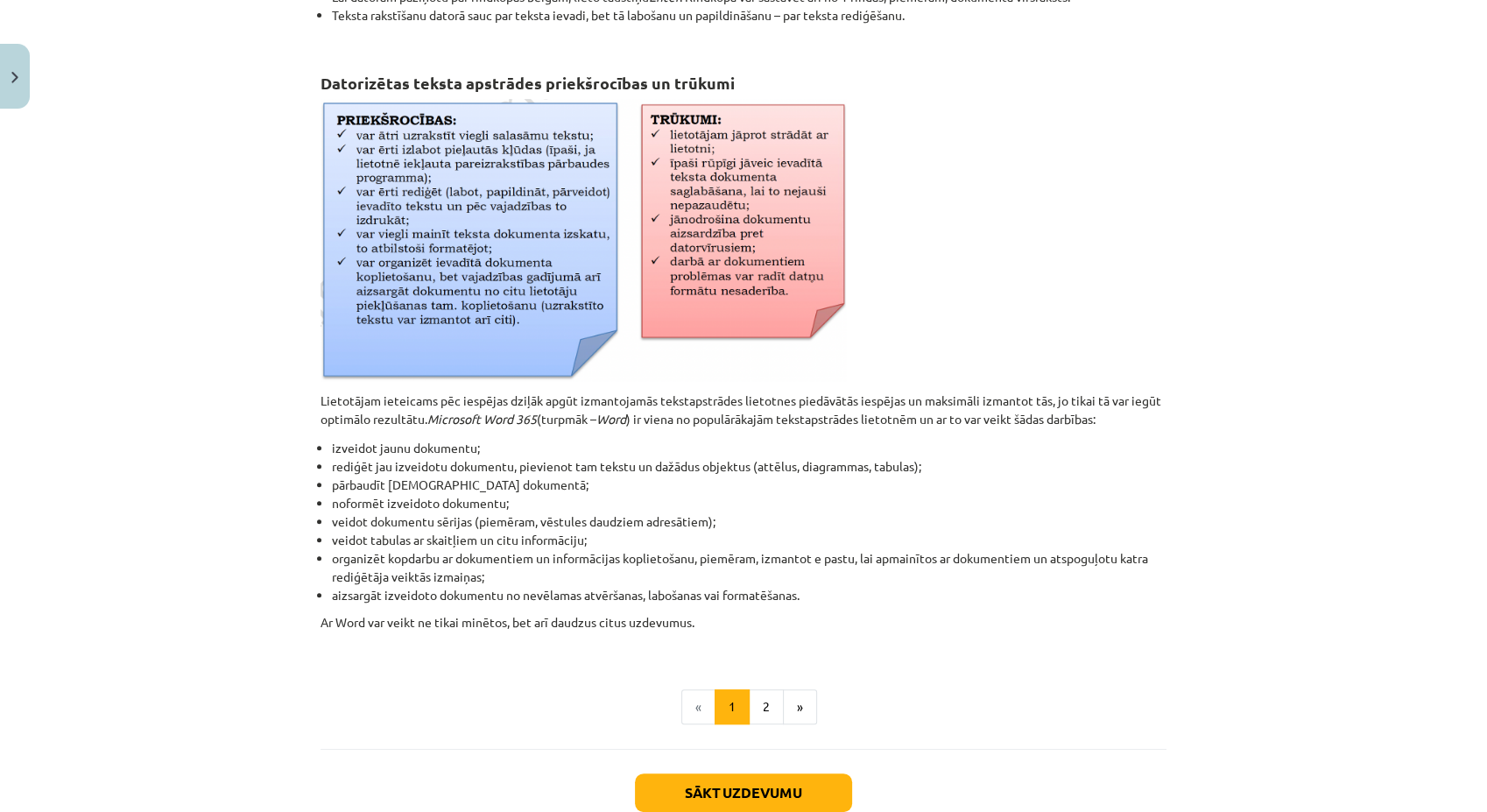
scroll to position [575, 0]
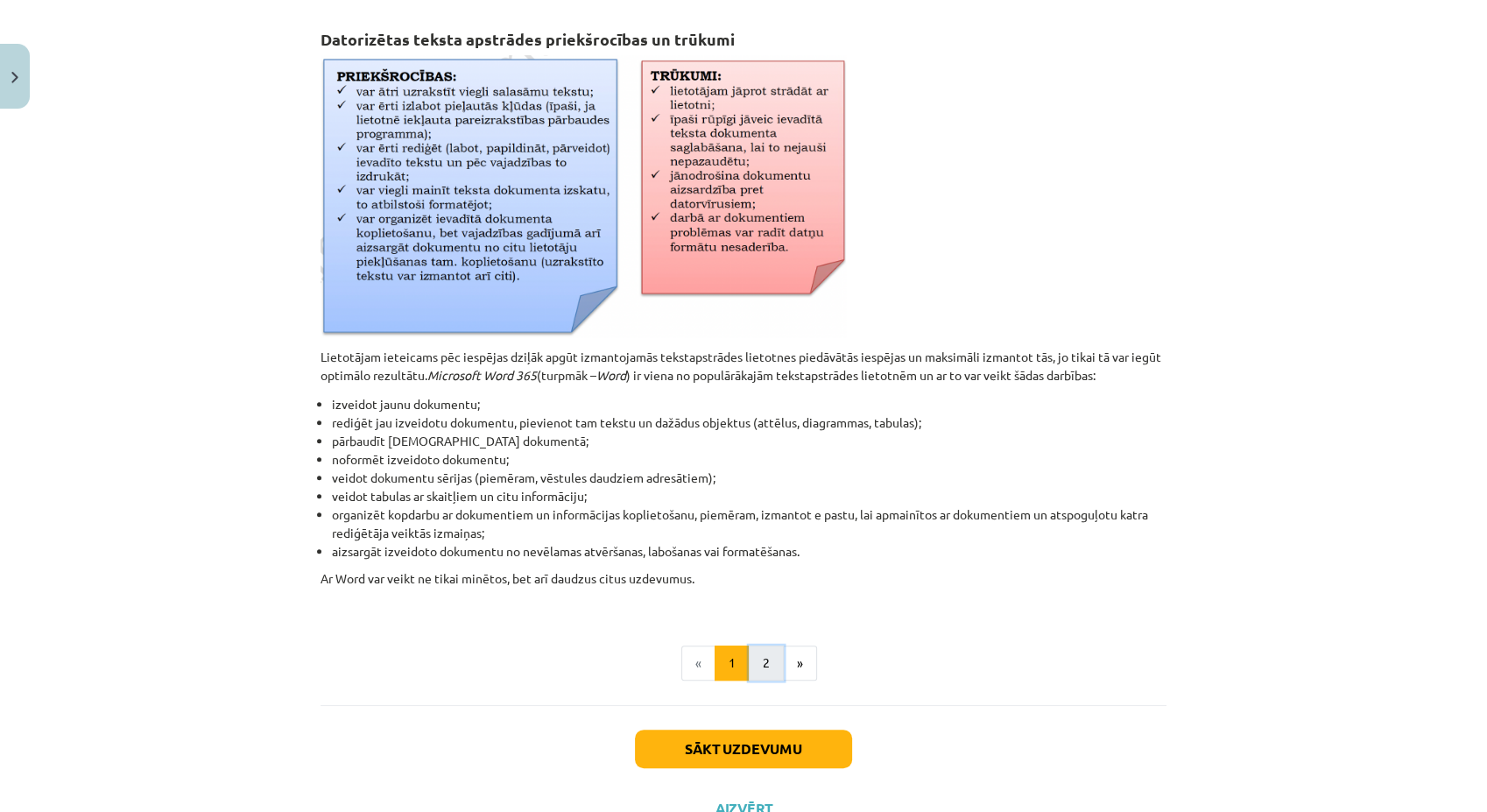
click at [764, 657] on button "2" at bounding box center [766, 663] width 35 height 35
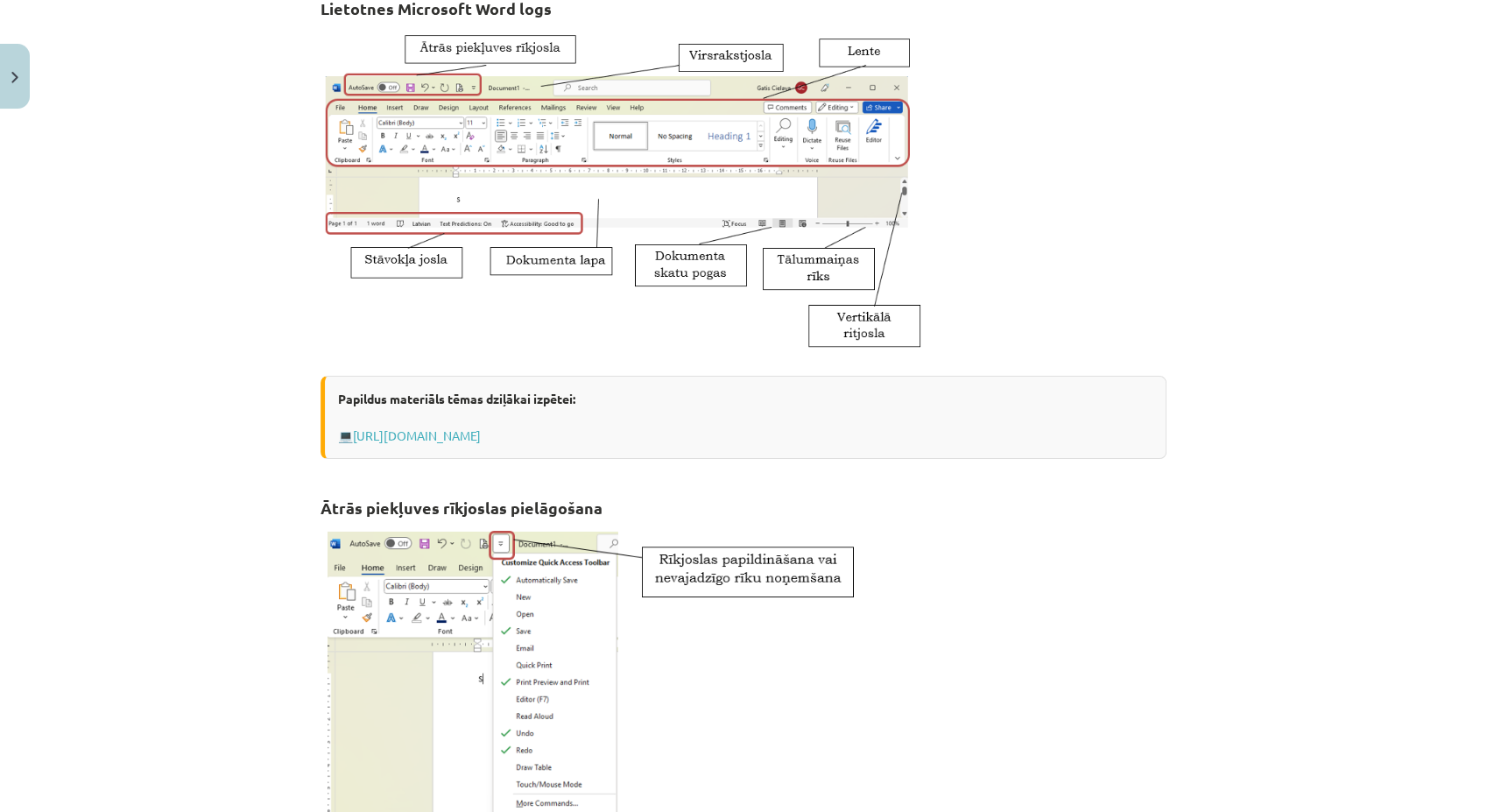
scroll to position [313, 0]
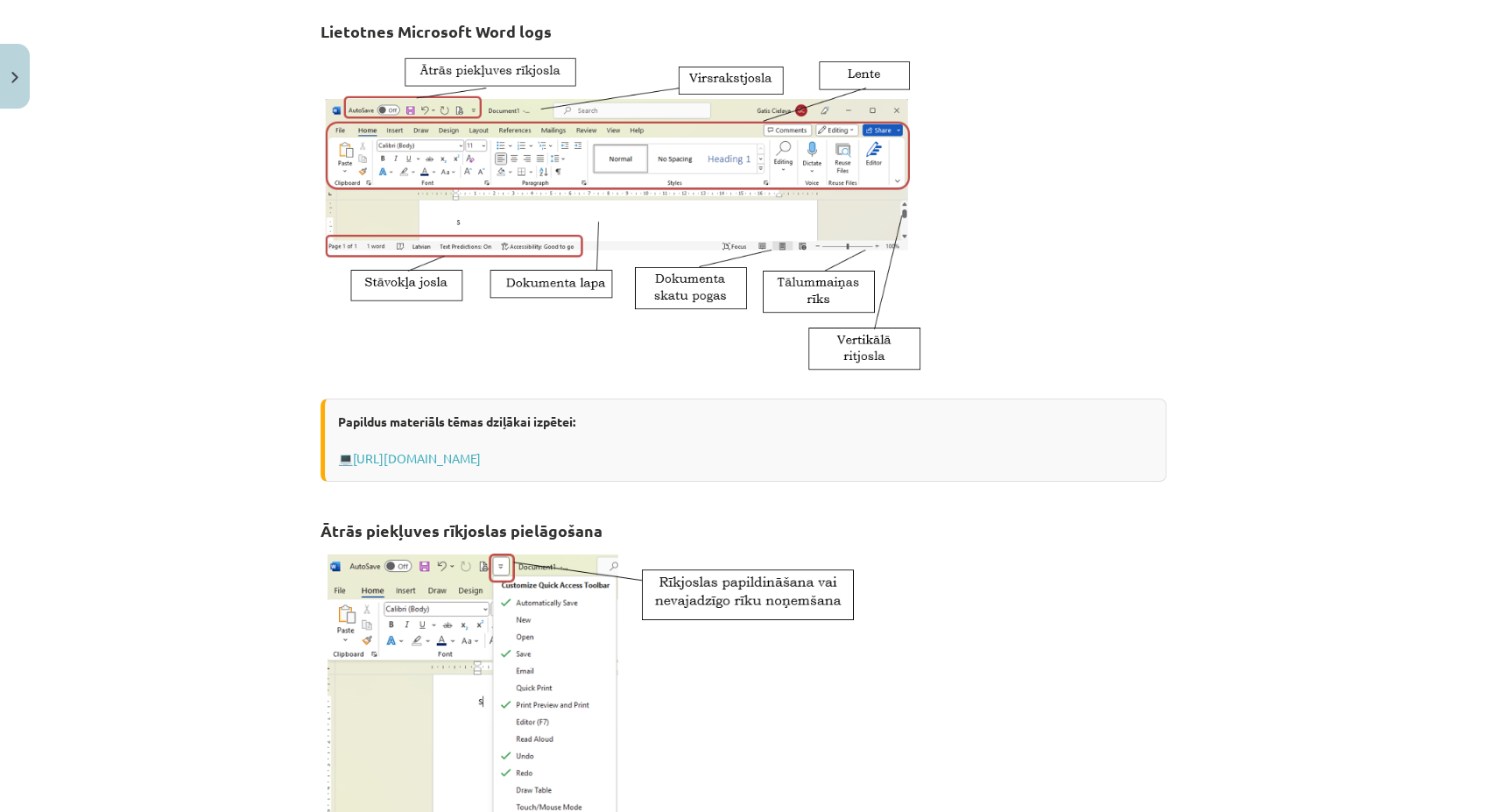
click at [1338, 173] on div "Mācību tēma: Datorikas - 10. klases 1. ieskaites mācību materiāls #8 7. tema – …" at bounding box center [743, 406] width 1487 height 812
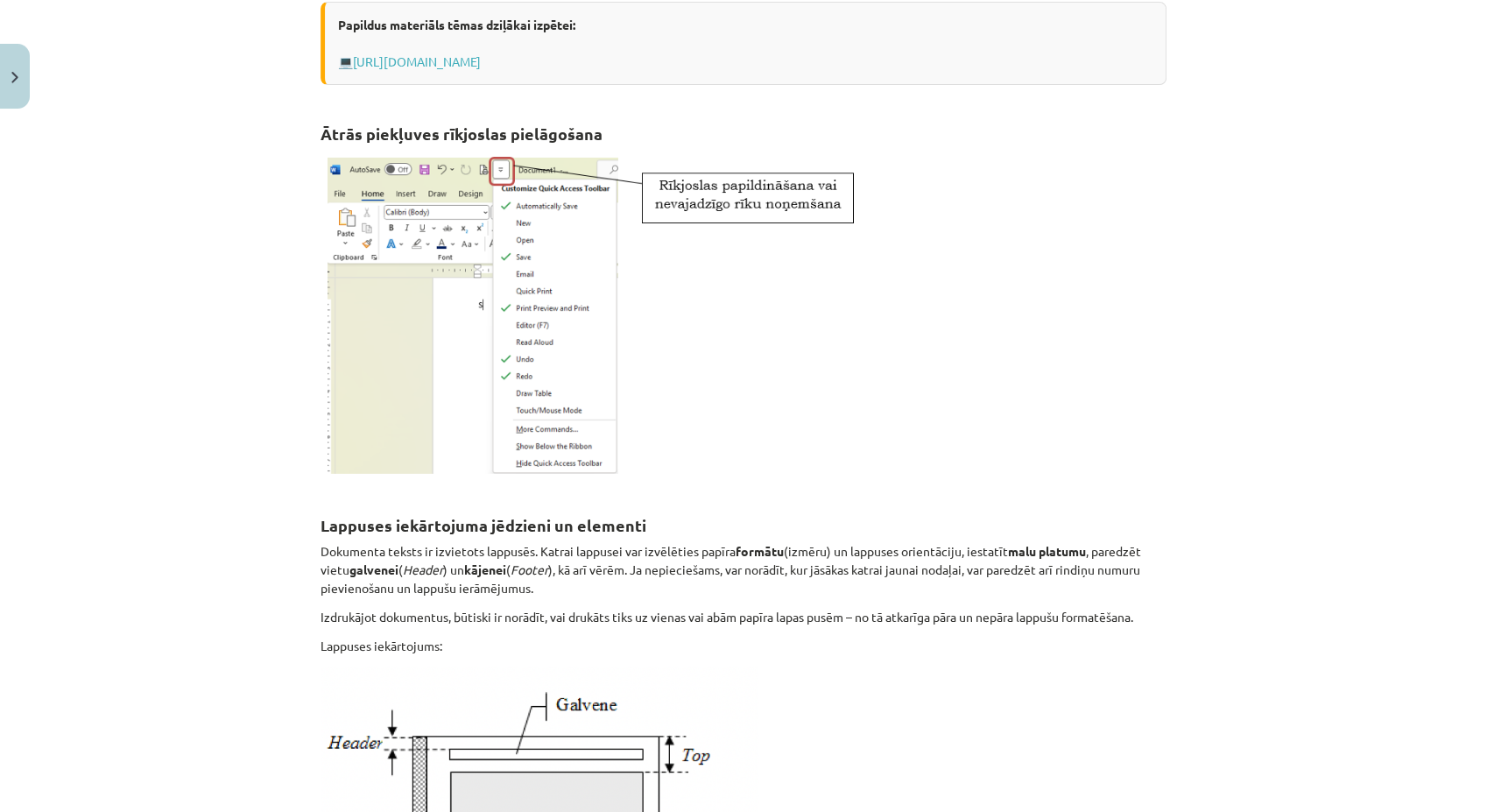
scroll to position [693, 0]
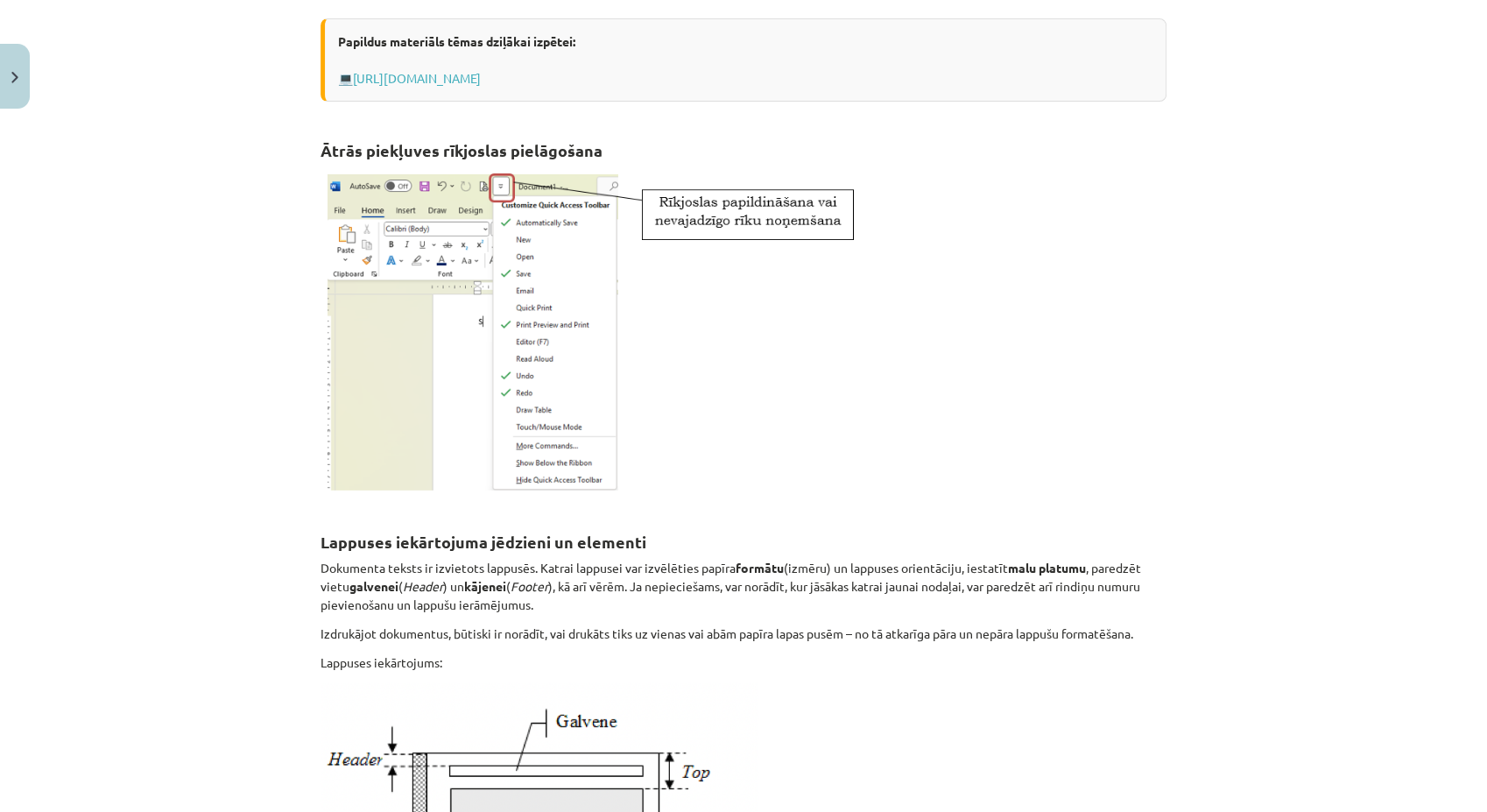
click at [1164, 391] on div "5 XP Saņemsi Viegls 1384 pilda Apraksts Uzdevums Palīdzība Lietotnes Microsoft …" at bounding box center [744, 792] width 867 height 2739
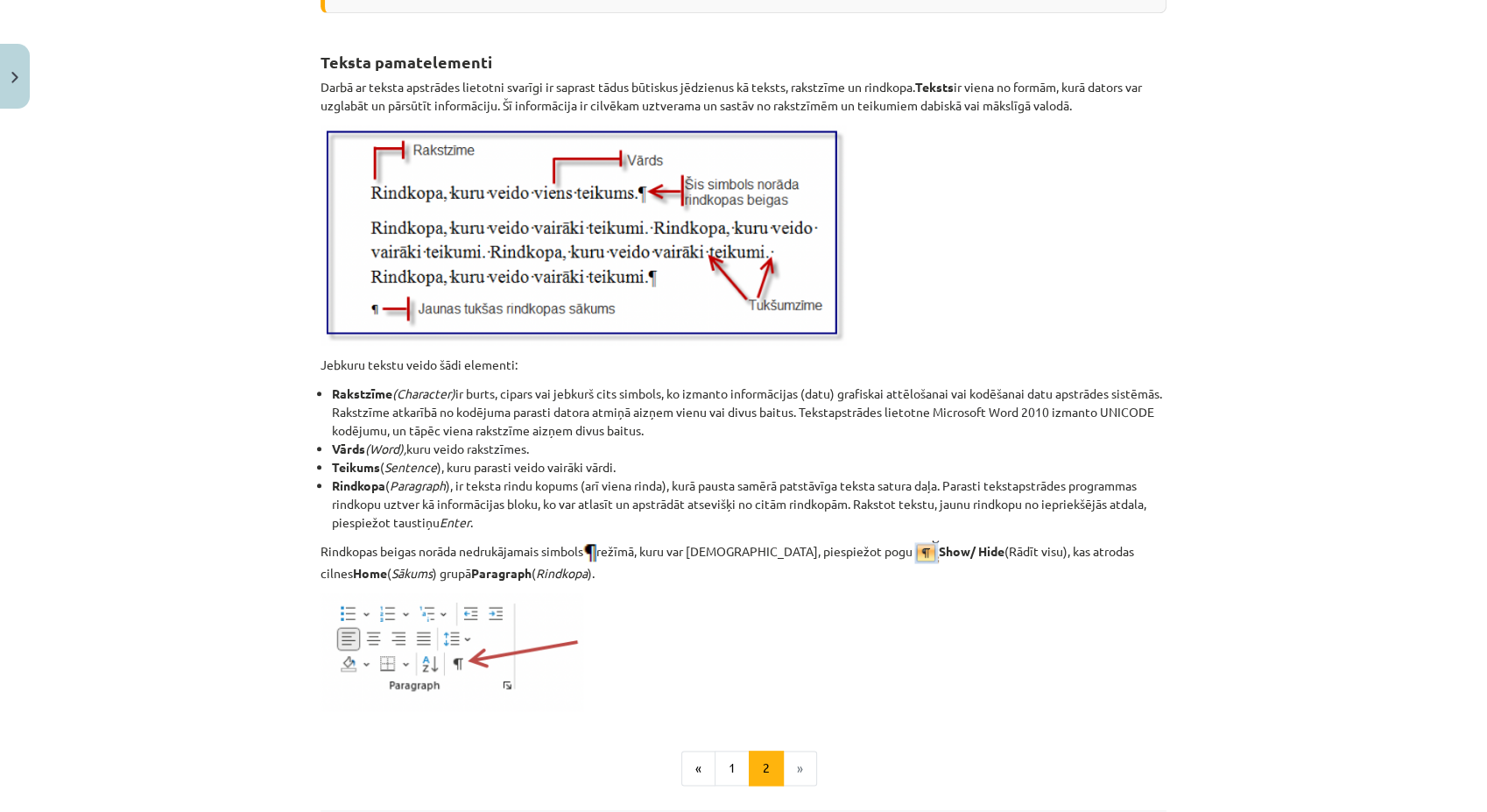
scroll to position [1968, 0]
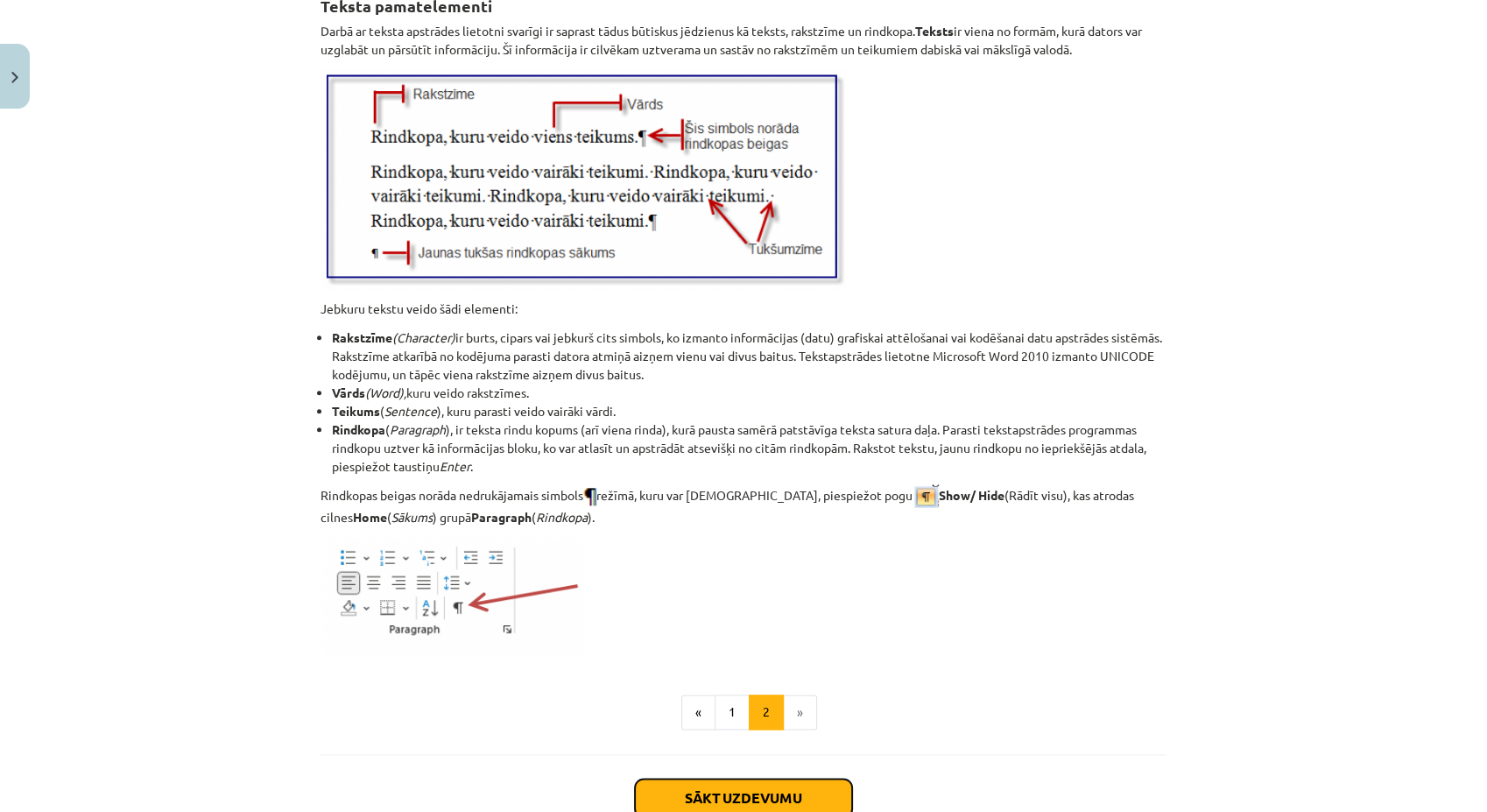
click at [754, 729] on button "Sākt uzdevumu" at bounding box center [743, 796] width 217 height 38
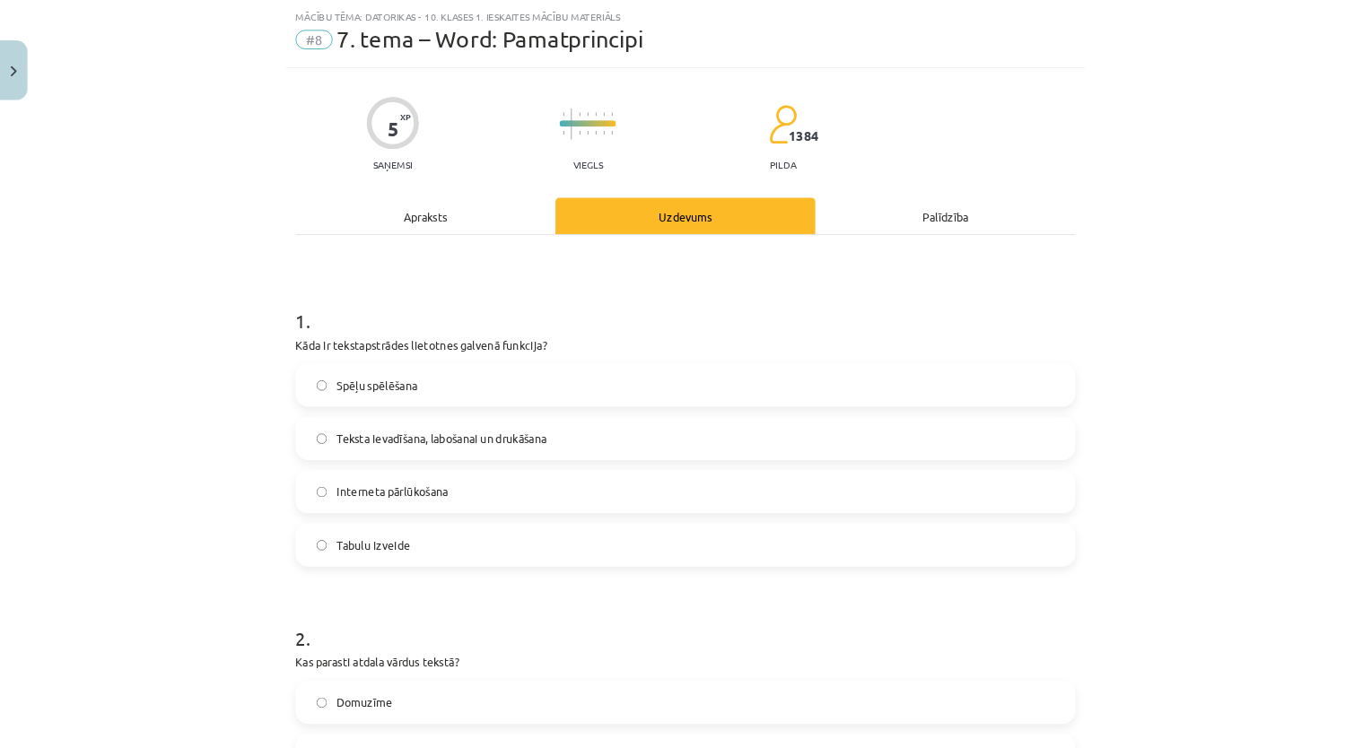
scroll to position [44, 0]
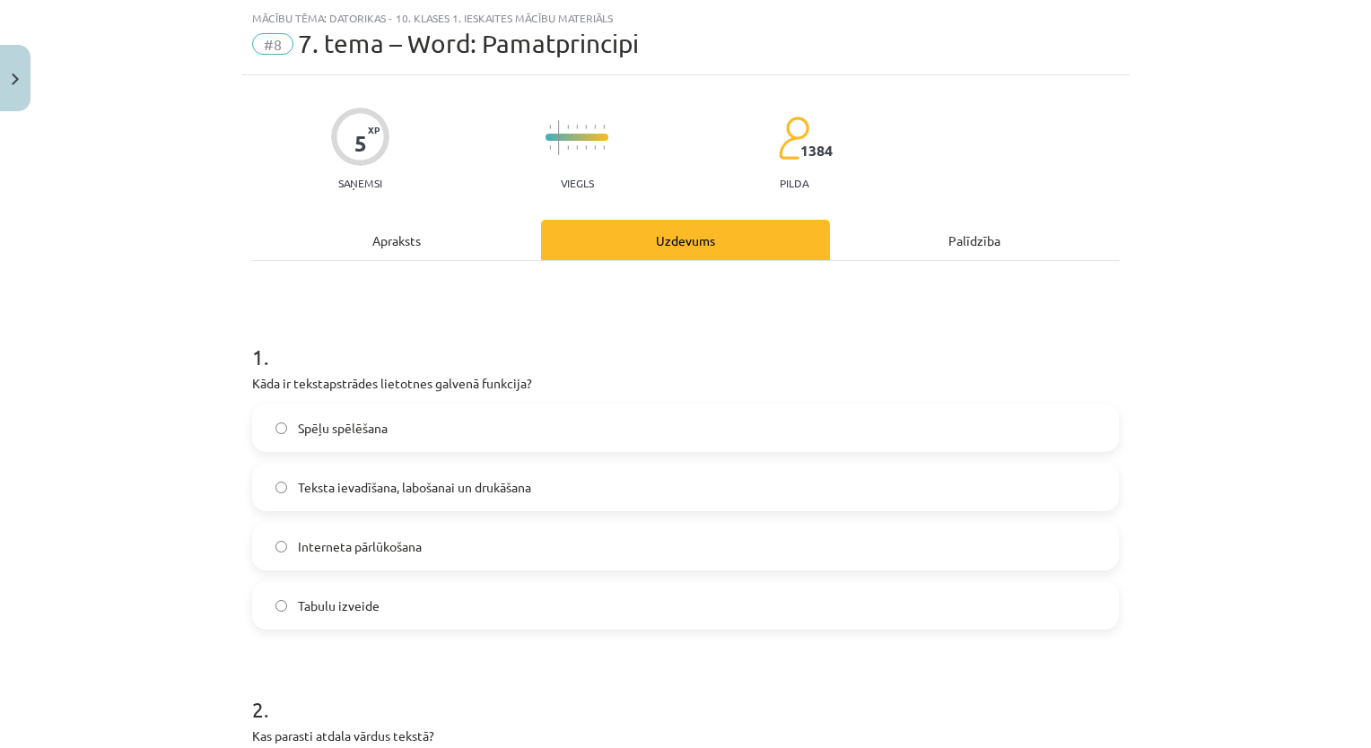
drag, startPoint x: 1447, startPoint y: 1, endPoint x: 960, endPoint y: 314, distance: 579.0
click at [960, 314] on h1 "1 ." at bounding box center [685, 341] width 866 height 56
click at [589, 483] on label "Teksta ievadīšana, labošanai un drukāšana" at bounding box center [685, 487] width 863 height 45
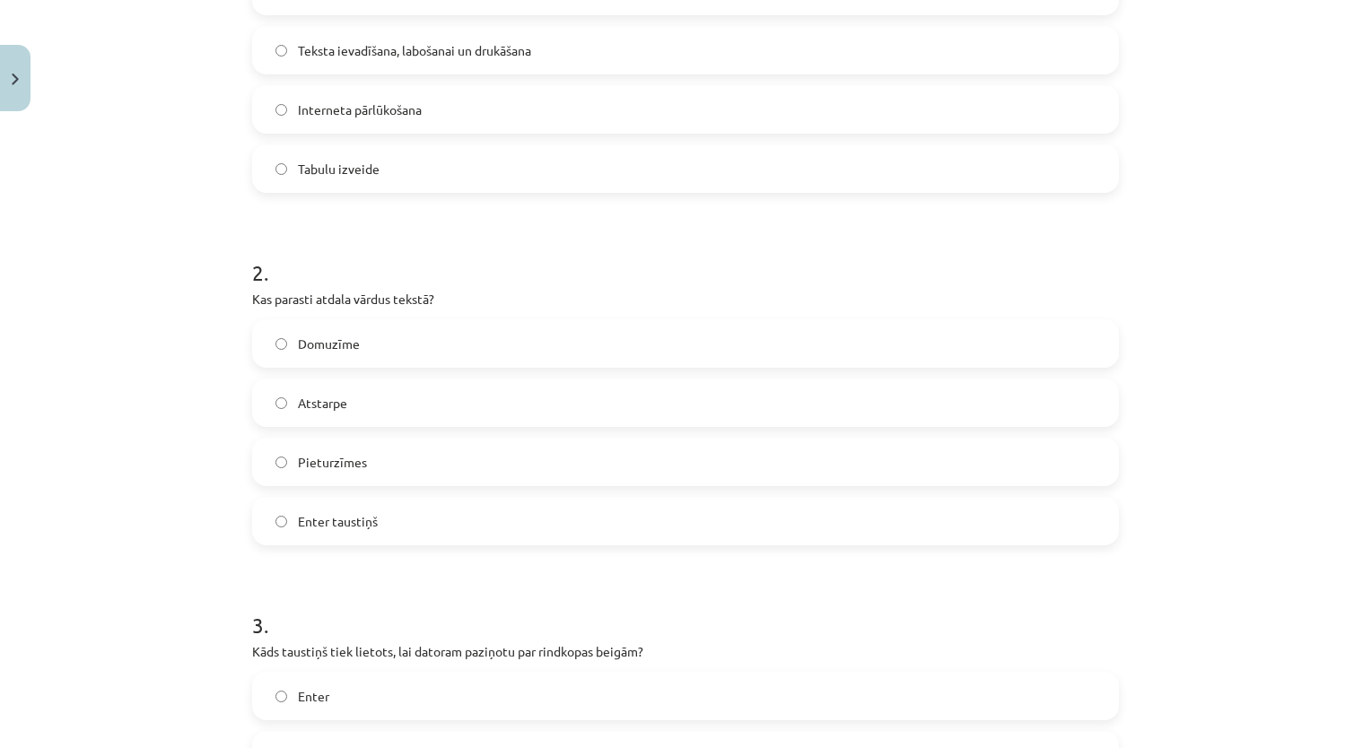
scroll to position [501, 0]
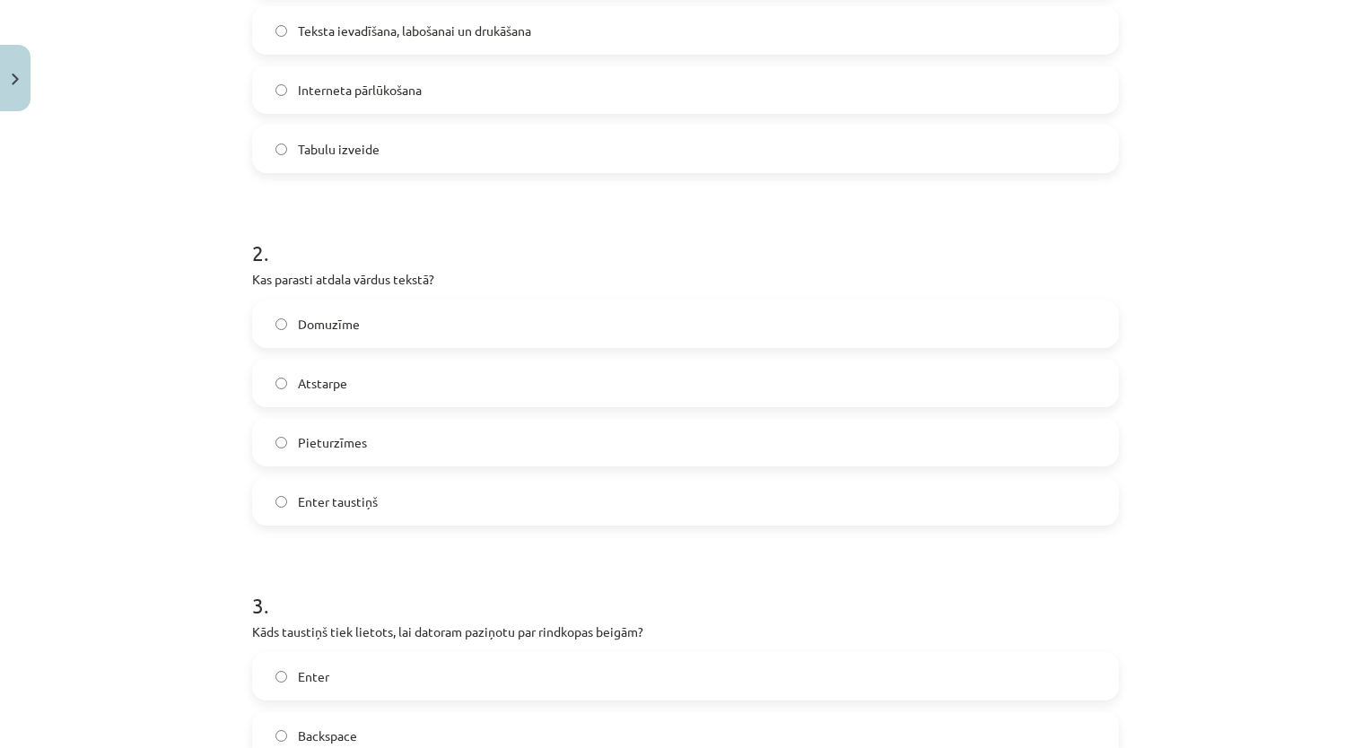
click at [258, 362] on label "Atstarpe" at bounding box center [685, 383] width 863 height 45
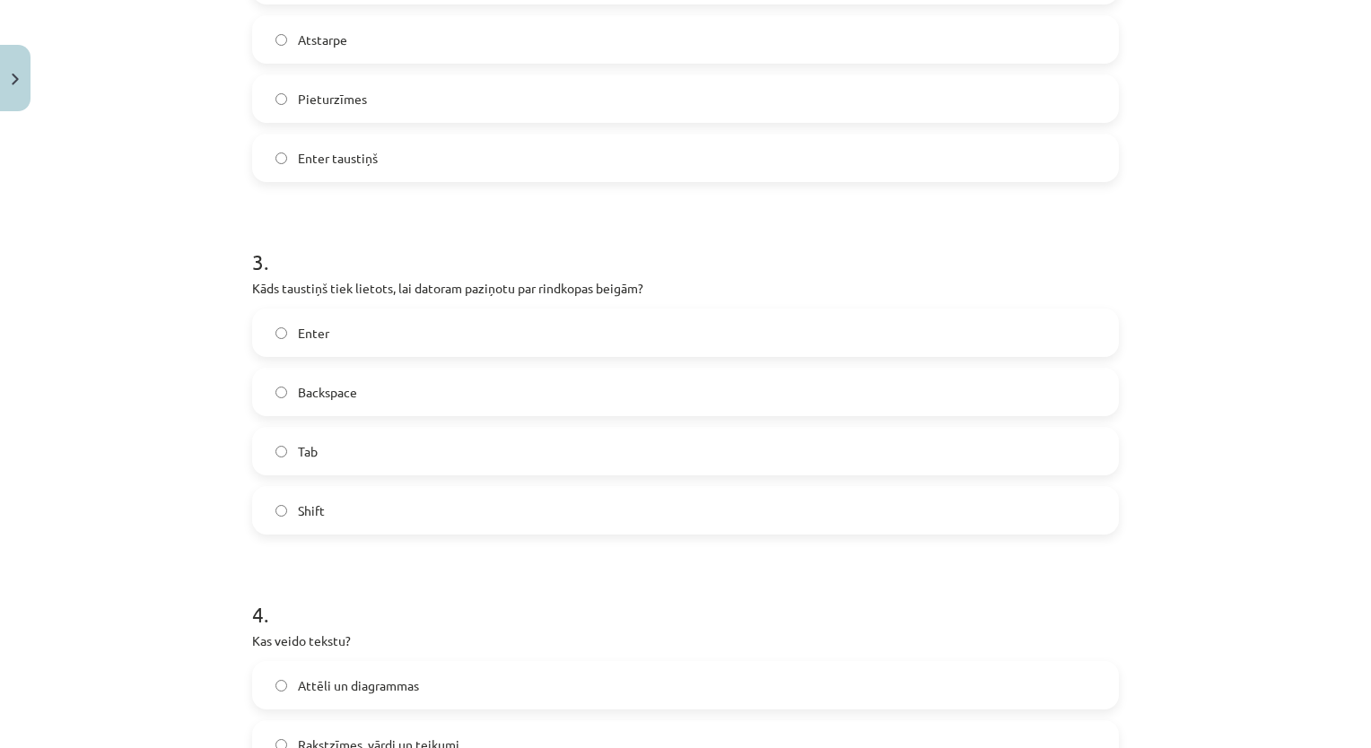
scroll to position [842, 0]
click at [164, 406] on div "Mācību tēma: Datorikas - 10. klases 1. ieskaites mācību materiāls #8 7. tema – …" at bounding box center [685, 374] width 1371 height 748
click at [331, 343] on label "Enter" at bounding box center [685, 334] width 863 height 45
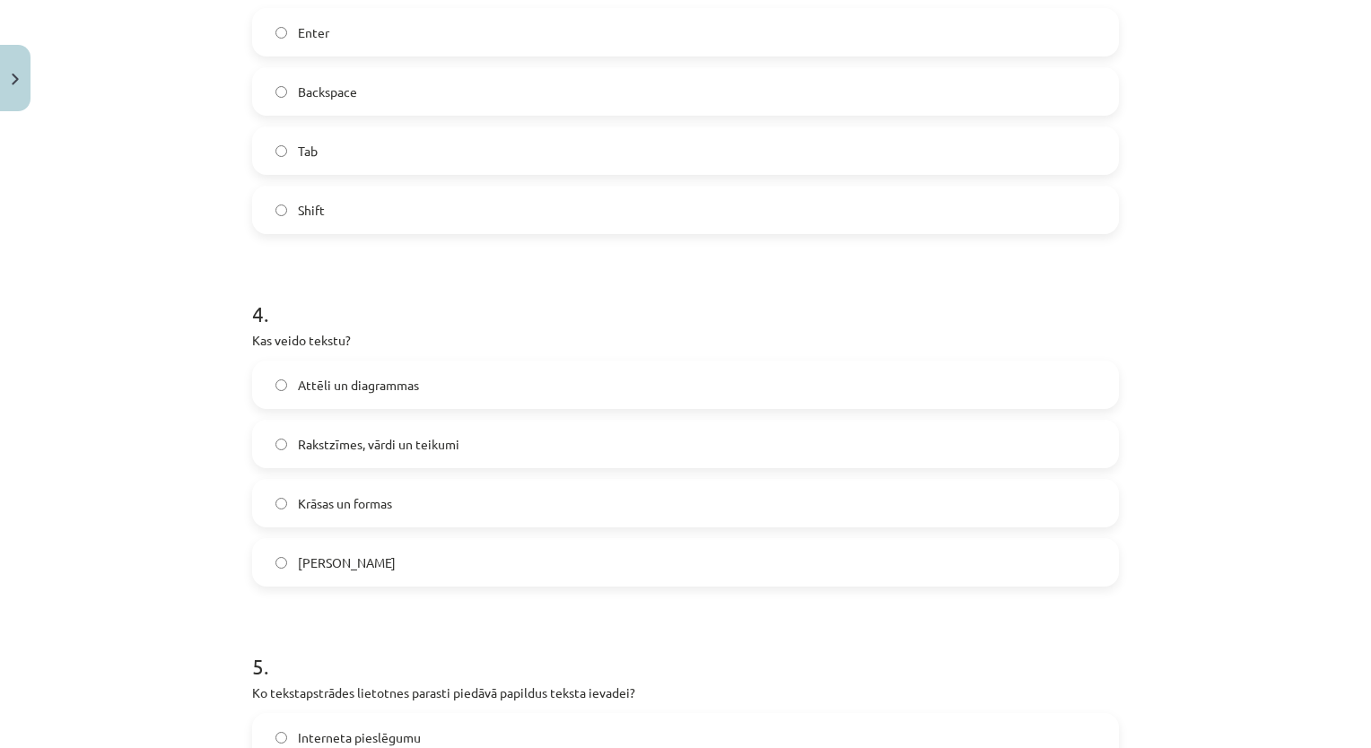
scroll to position [1136, 0]
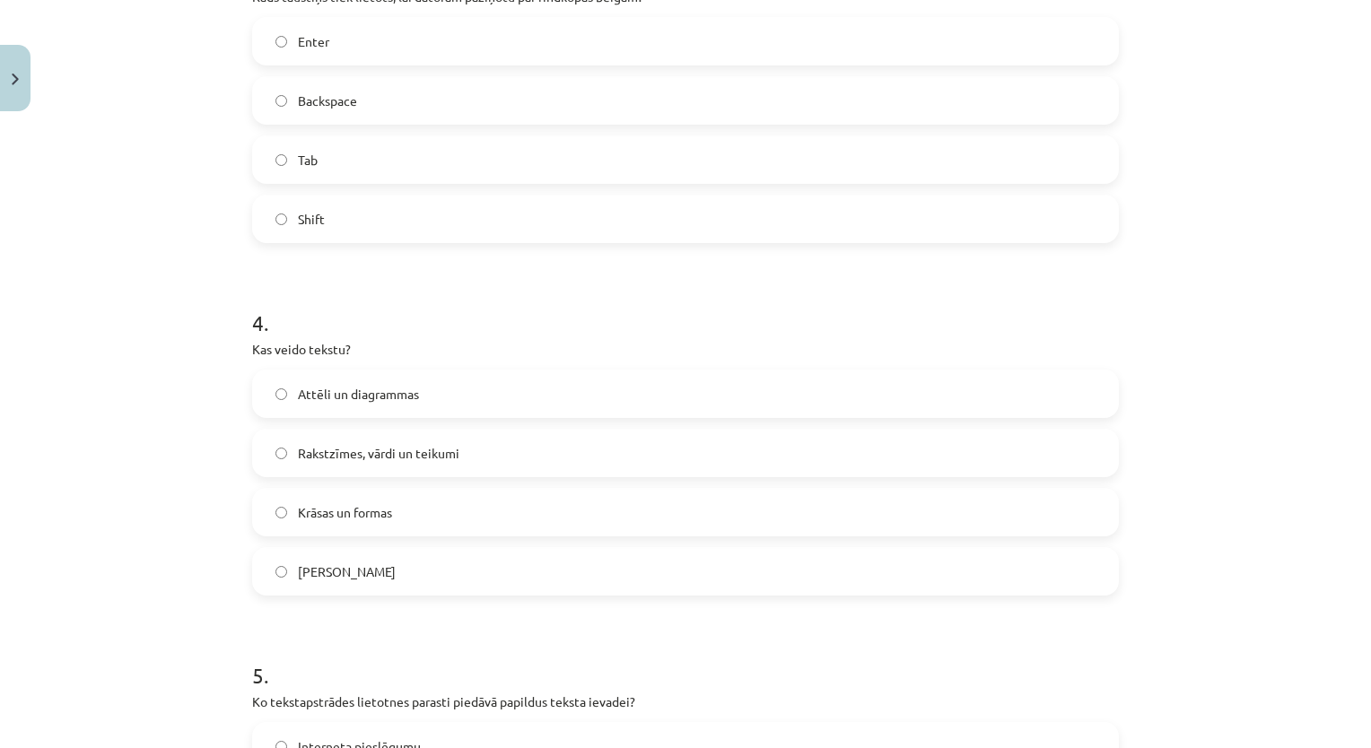
click at [151, 516] on div "Mācību tēma: Datorikas - 10. klases 1. ieskaites mācību materiāls #8 7. tema – …" at bounding box center [685, 374] width 1371 height 748
click at [413, 439] on label "Rakstzīmes, vārdi un teikumi" at bounding box center [685, 453] width 863 height 45
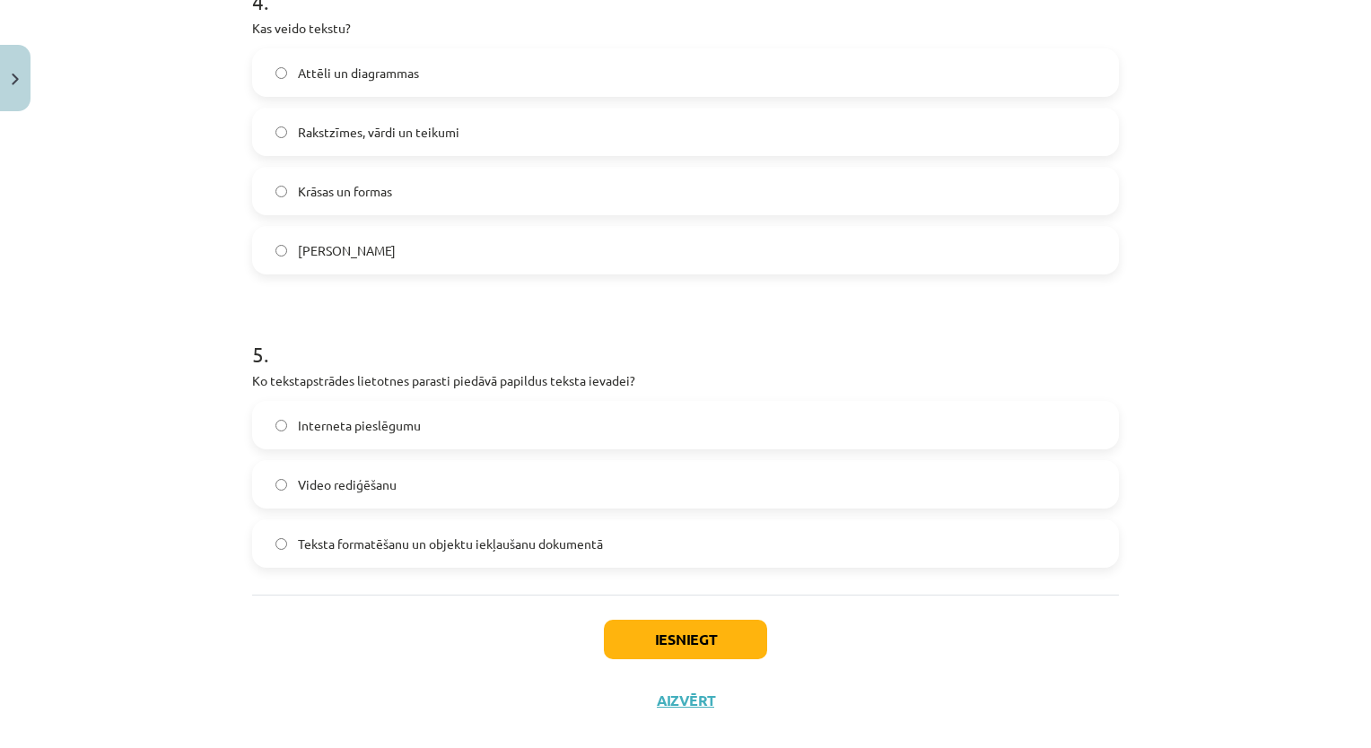
scroll to position [1484, 0]
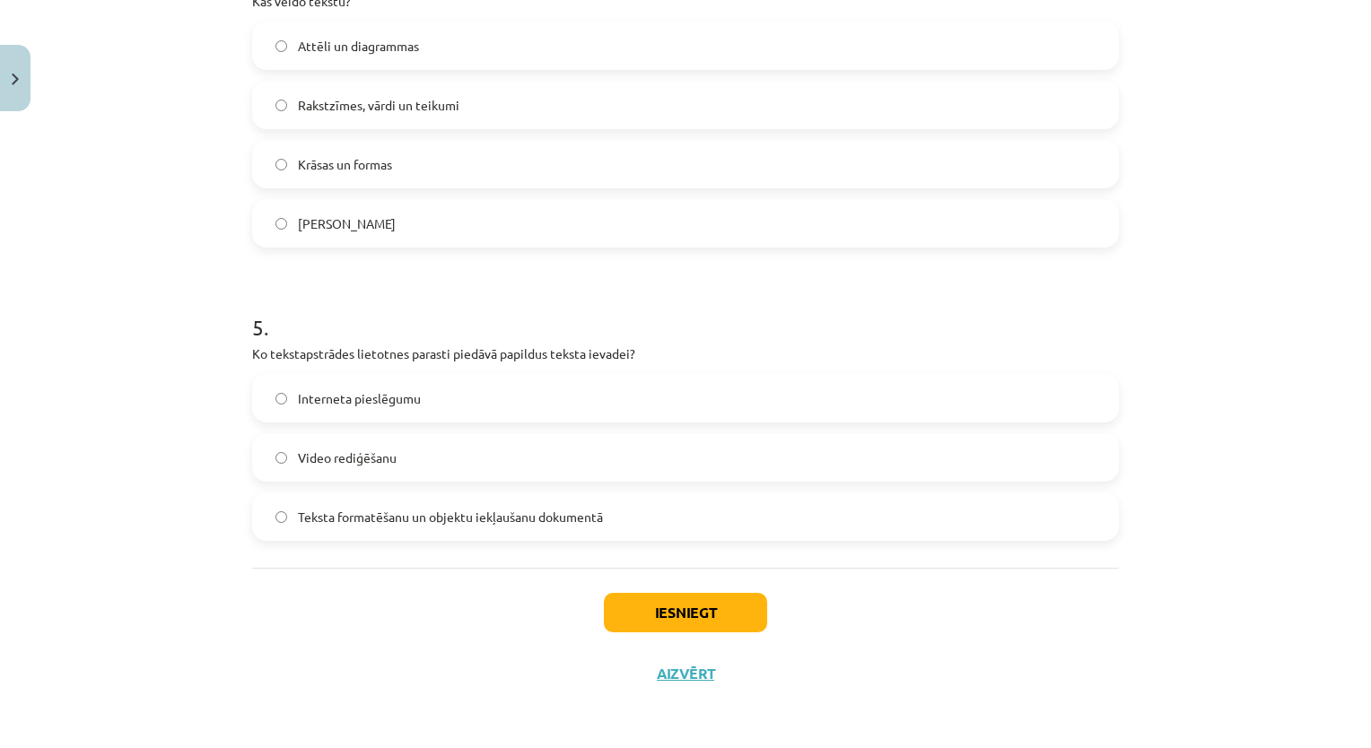
click at [895, 536] on label "Teksta formatēšanu un objektu iekļaušanu dokumentā" at bounding box center [685, 516] width 863 height 45
click at [733, 599] on button "Iesniegt" at bounding box center [685, 612] width 163 height 39
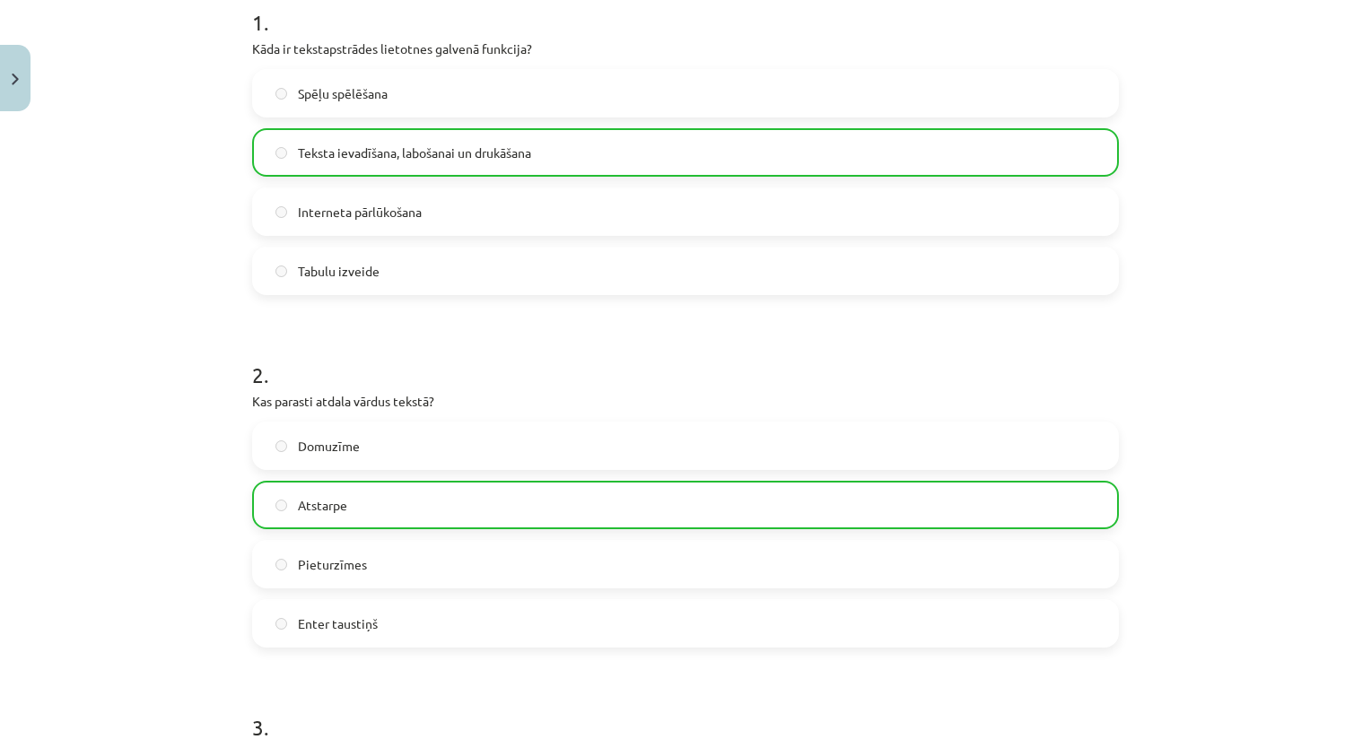
scroll to position [1539, 0]
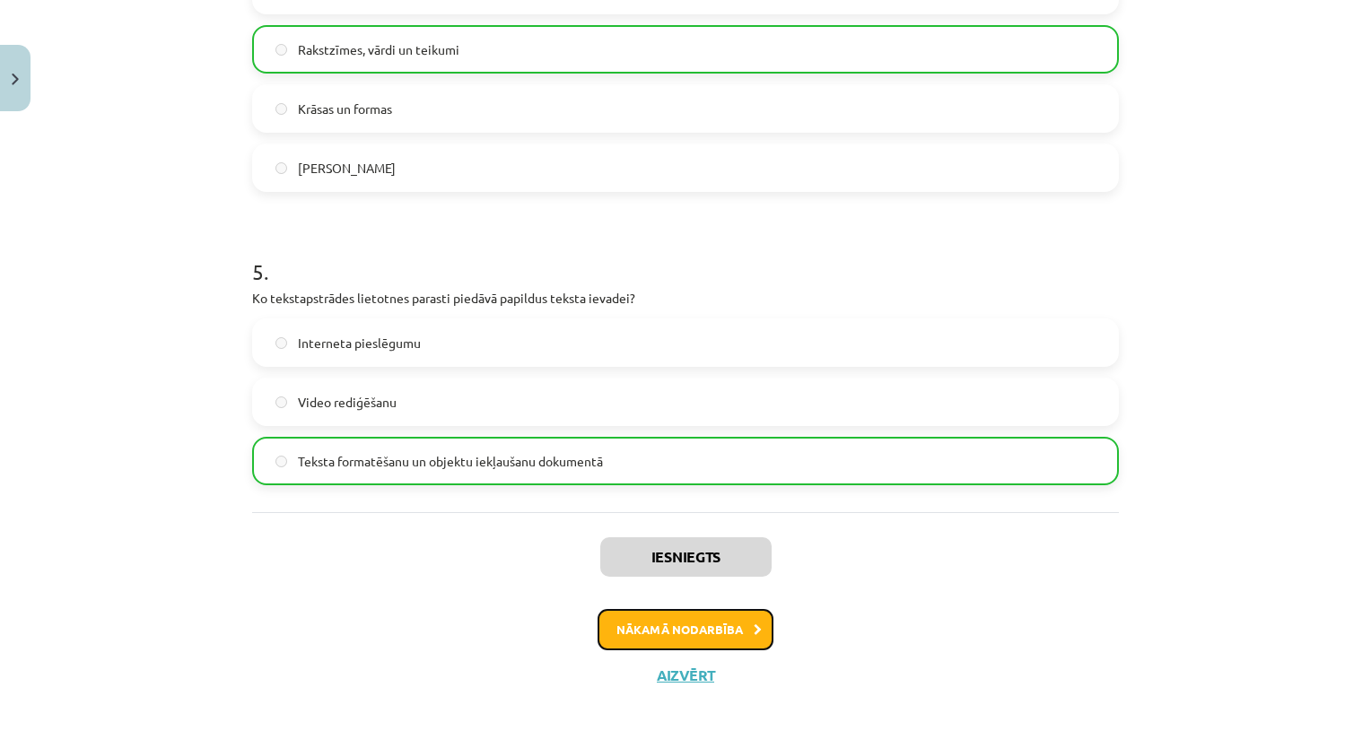
click at [612, 612] on button "Nākamā nodarbība" at bounding box center [685, 629] width 176 height 41
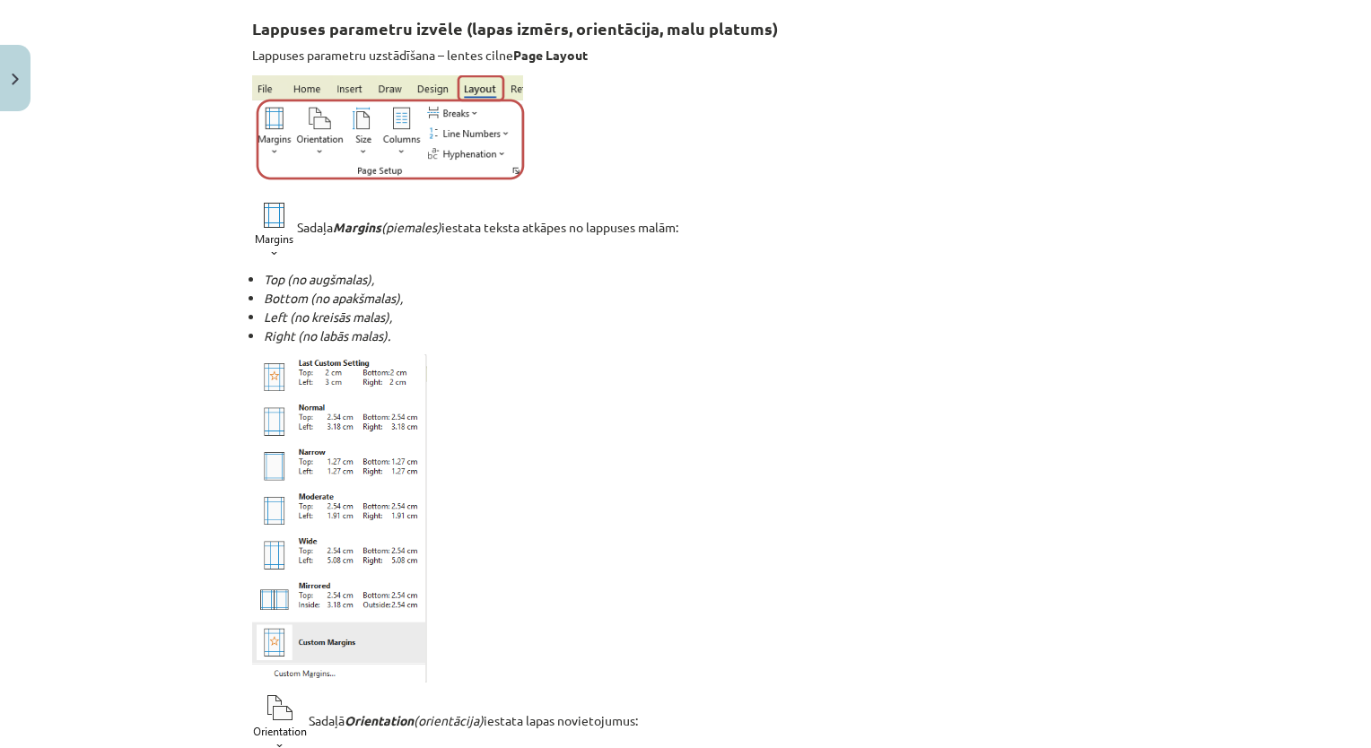
scroll to position [320, 0]
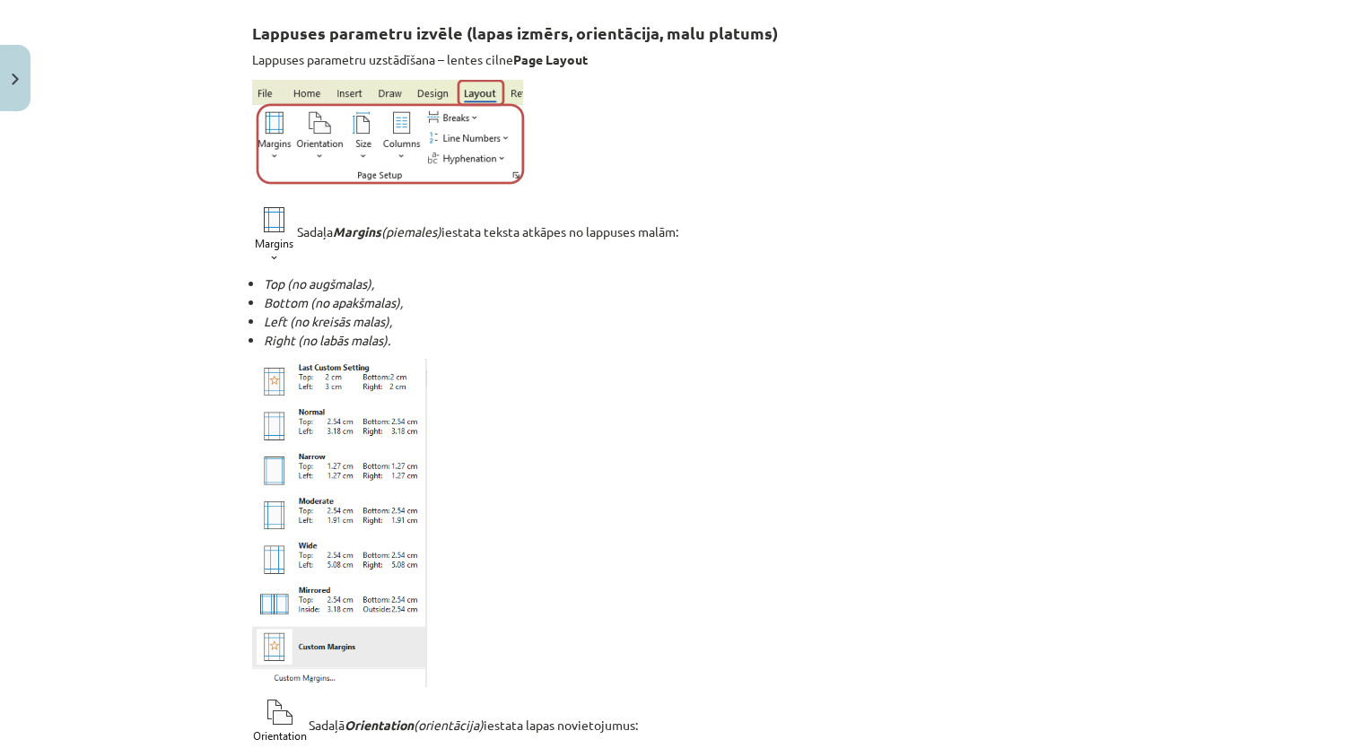
click at [1304, 133] on div "Mācību tēma: Datorikas - 10. klases 1. ieskaites mācību materiāls #9 8. tēma – …" at bounding box center [685, 374] width 1371 height 748
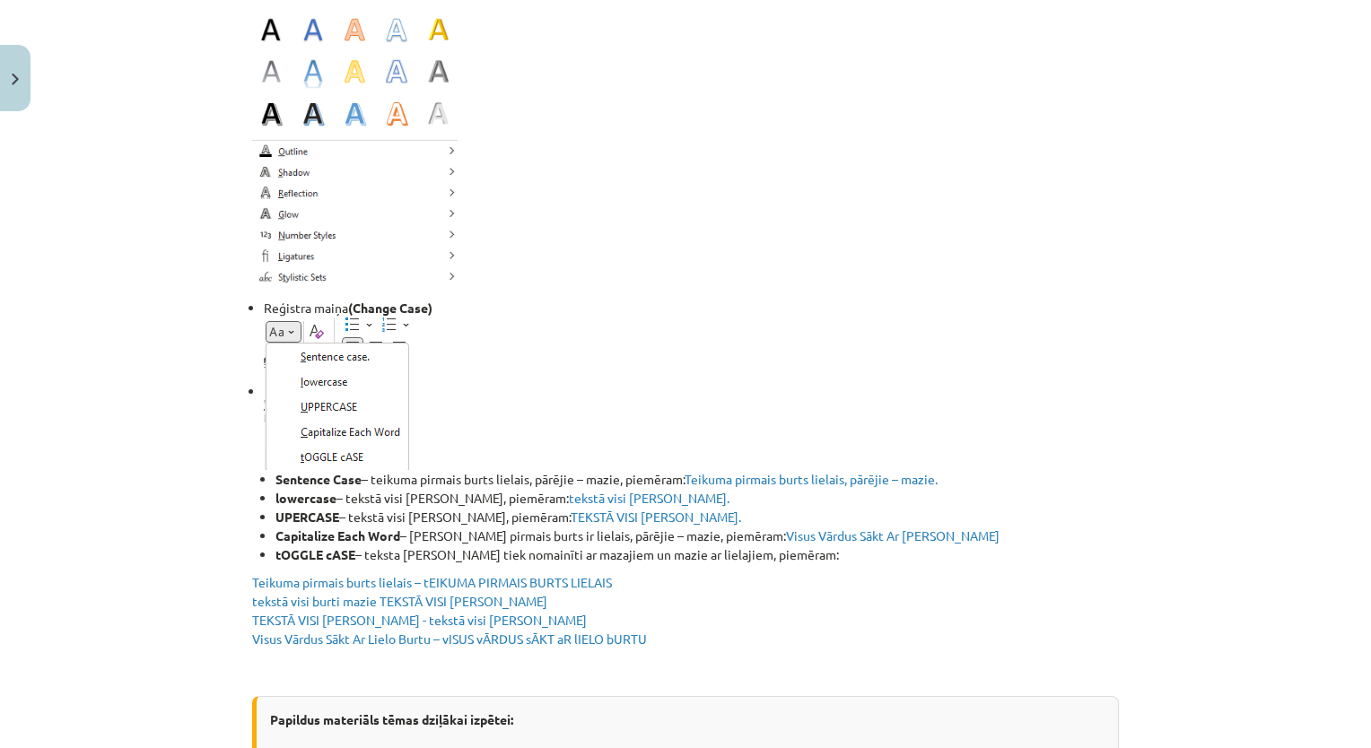
scroll to position [2702, 0]
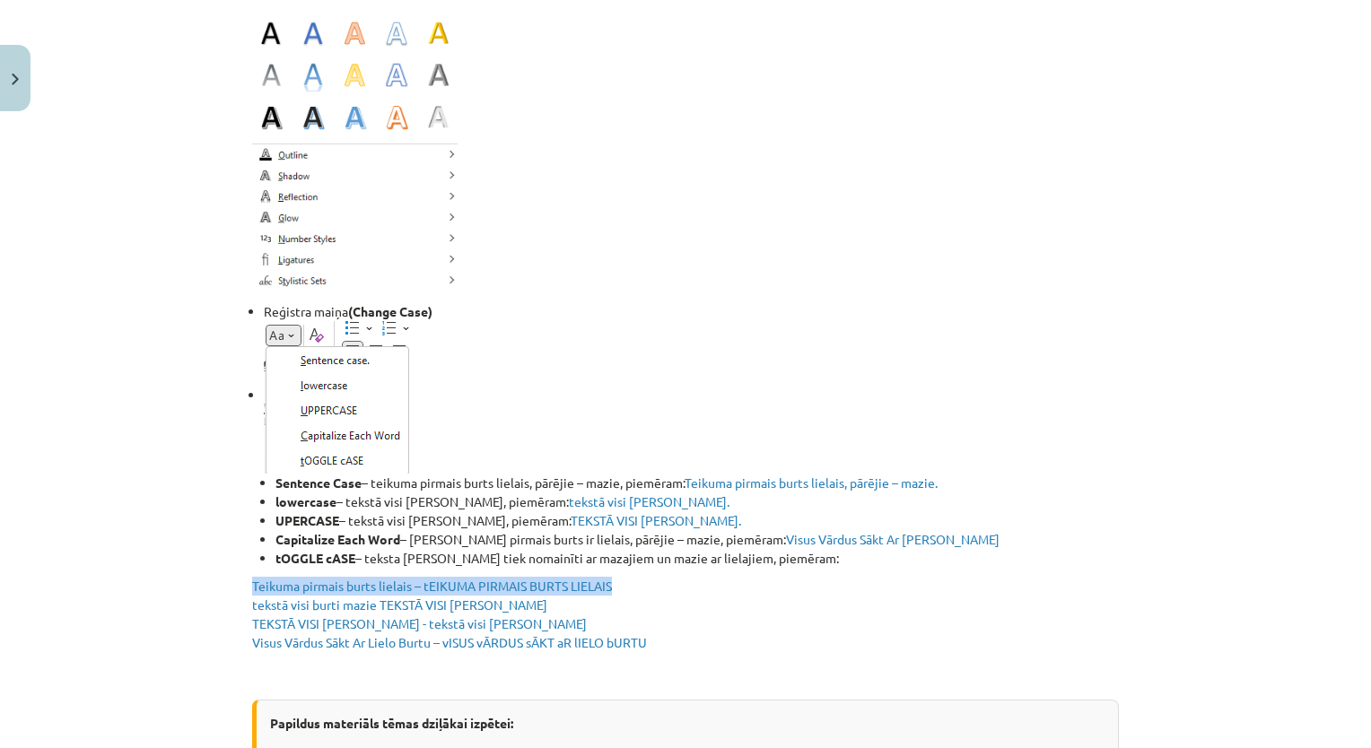
drag, startPoint x: 1353, startPoint y: 567, endPoint x: 1368, endPoint y: 562, distance: 15.9
click at [1368, 562] on div "Mācību tēma: Datorikas - 10. klases 1. ieskaites mācību materiāls #9 8. tēma – …" at bounding box center [685, 374] width 1371 height 748
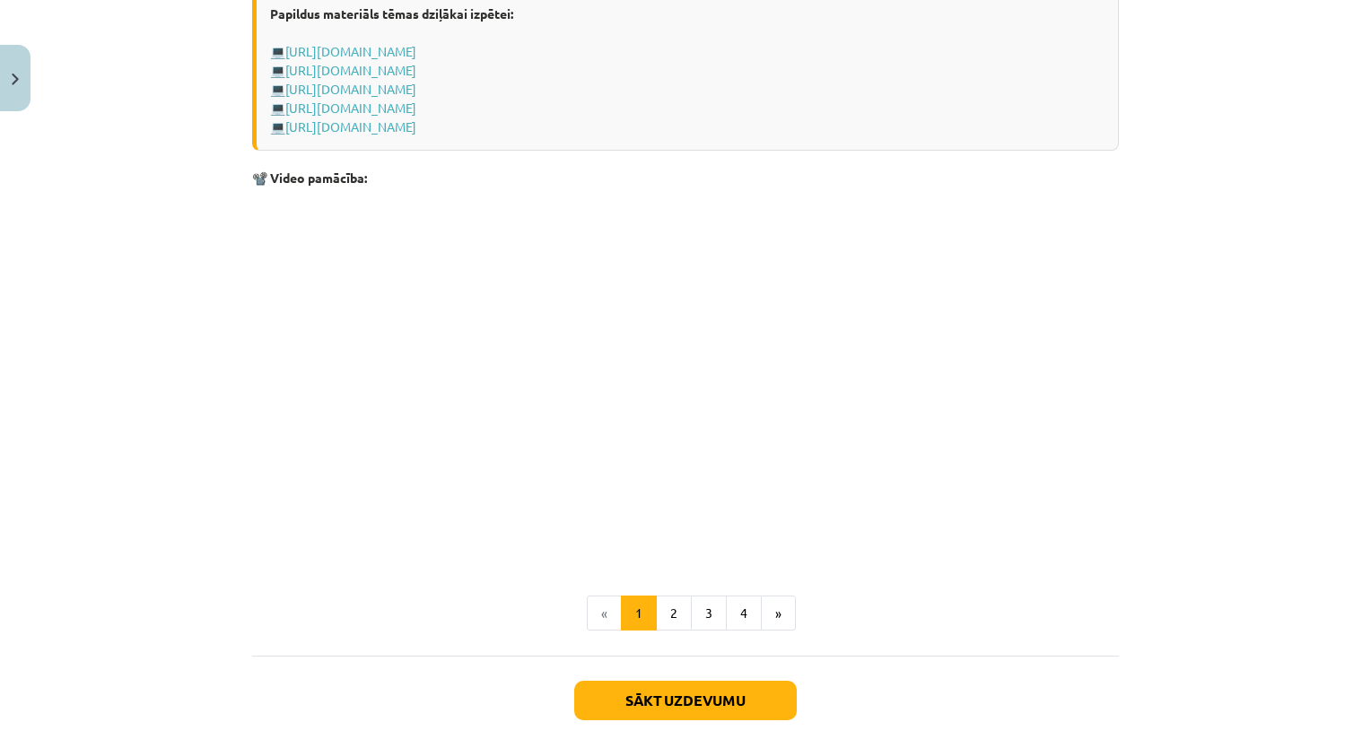
scroll to position [3419, 0]
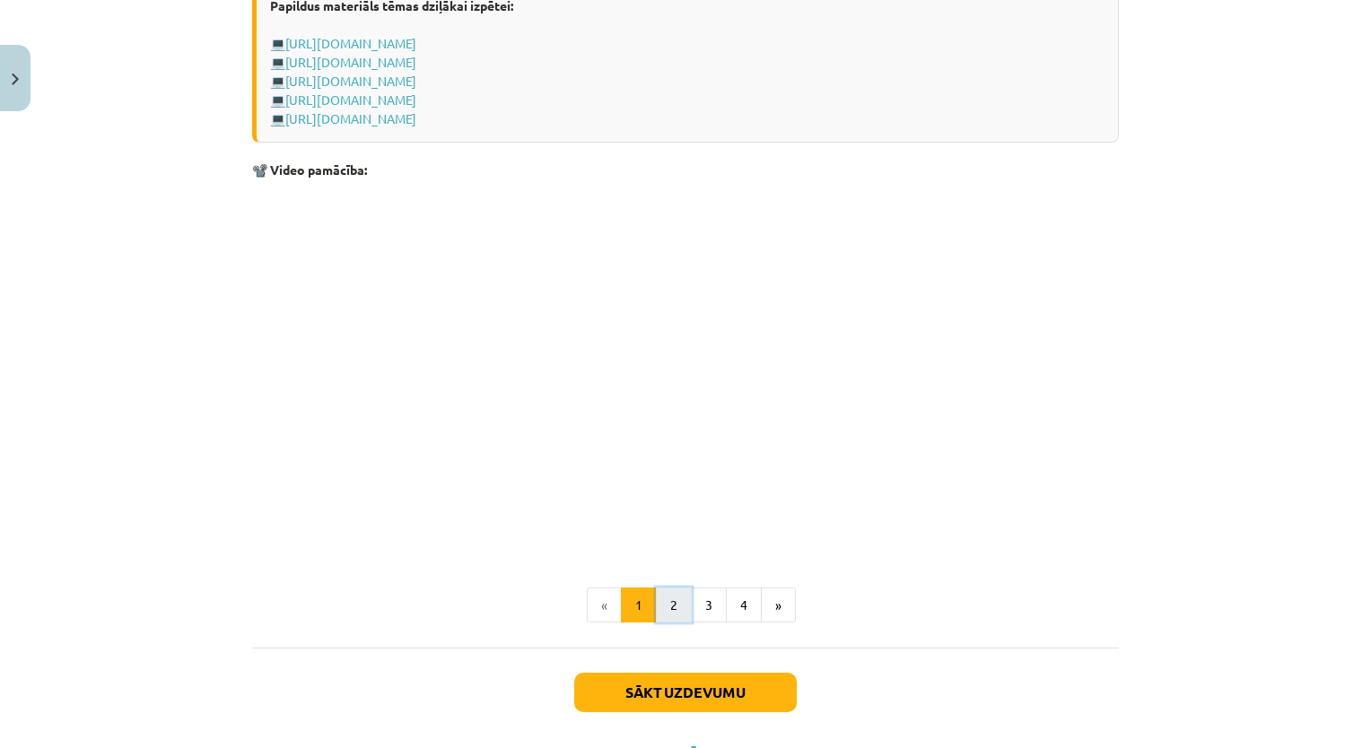
click at [663, 604] on button "2" at bounding box center [674, 606] width 36 height 36
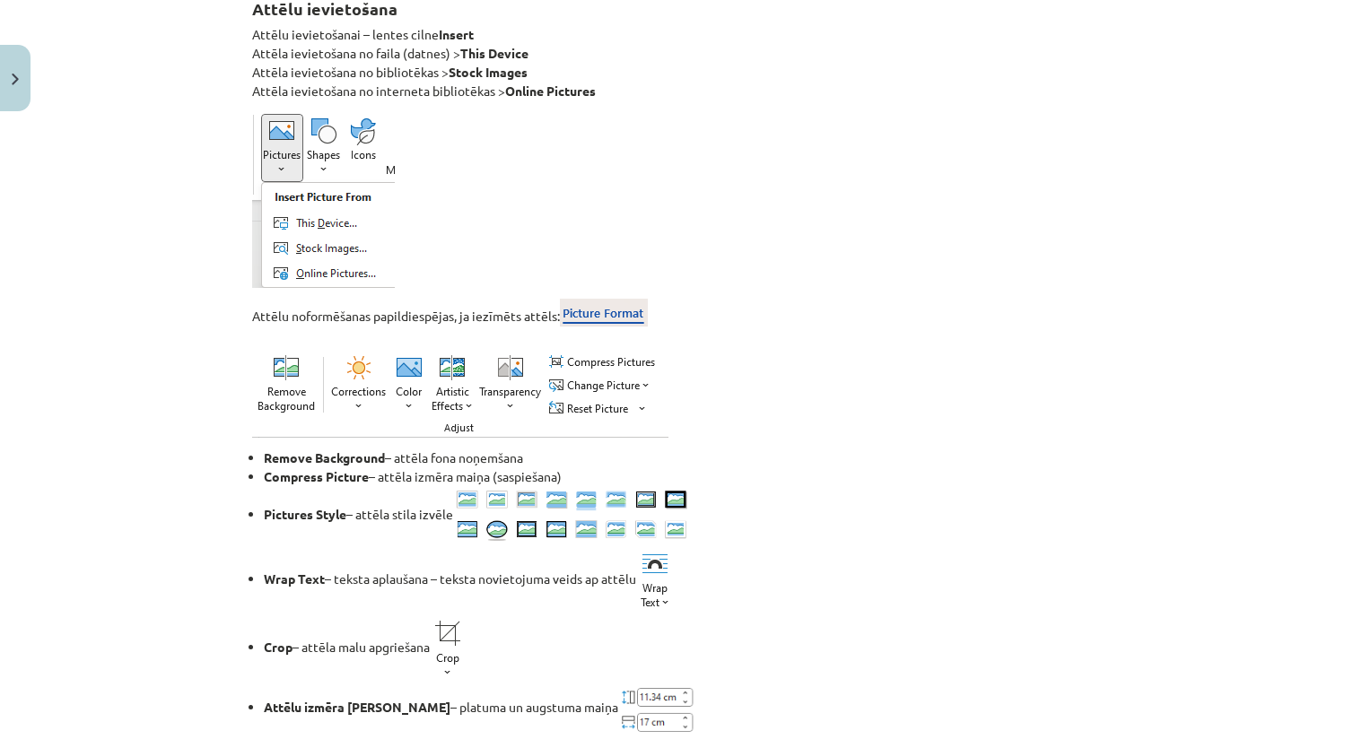
scroll to position [1833, 0]
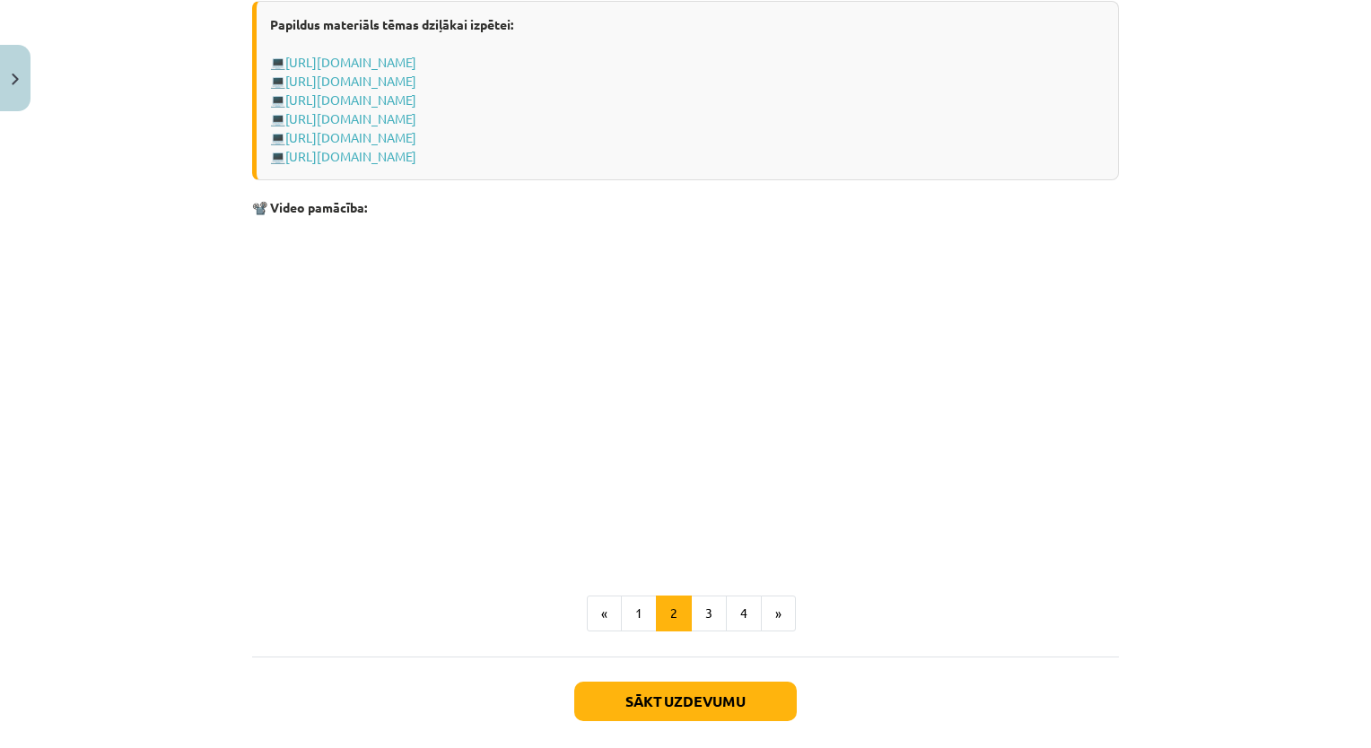
scroll to position [2601, 0]
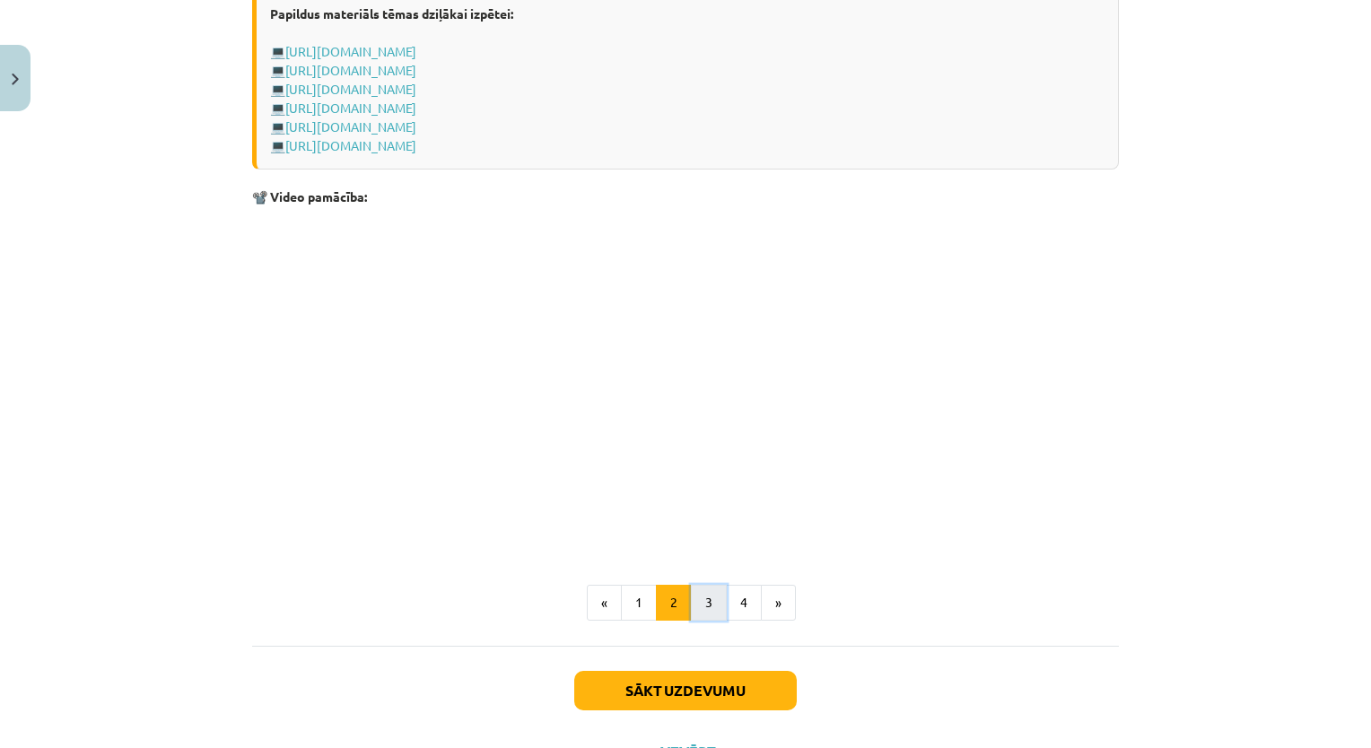
click at [696, 617] on button "3" at bounding box center [709, 603] width 36 height 36
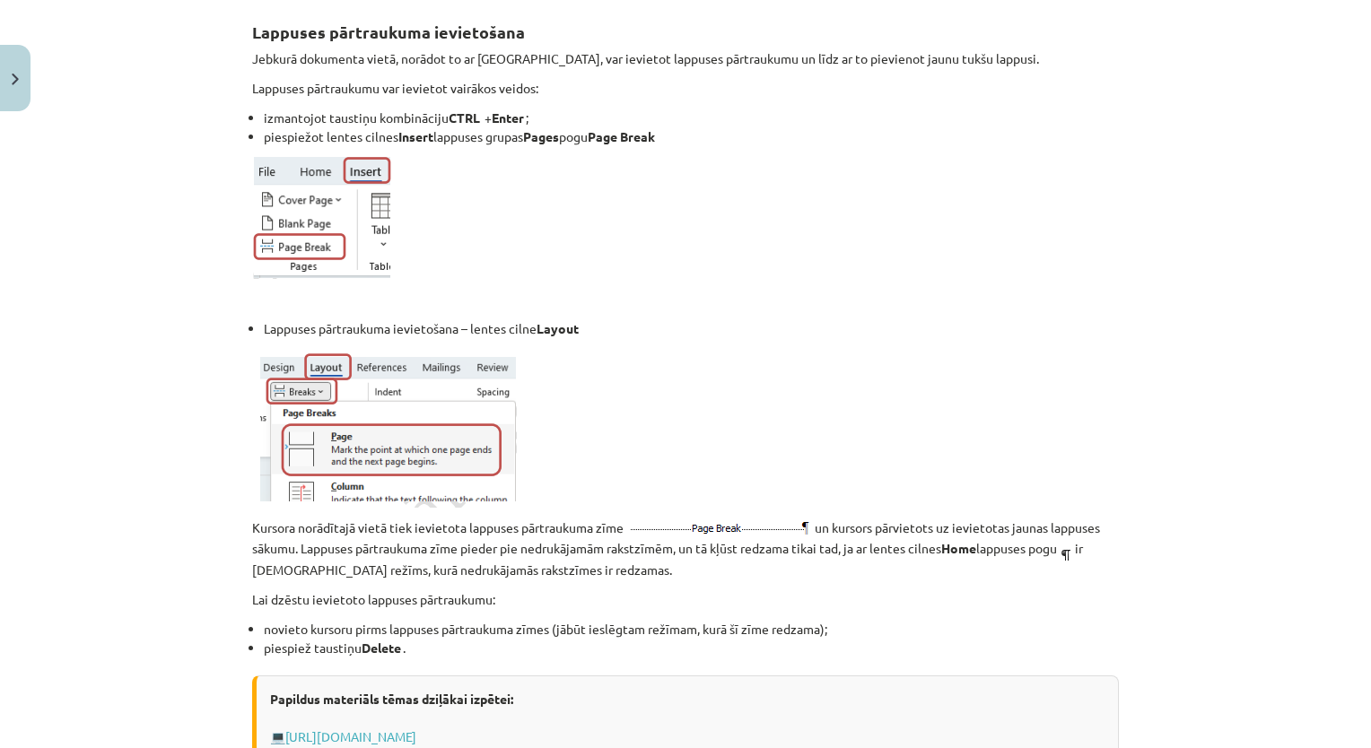
scroll to position [320, 0]
click at [924, 179] on p at bounding box center [685, 218] width 866 height 124
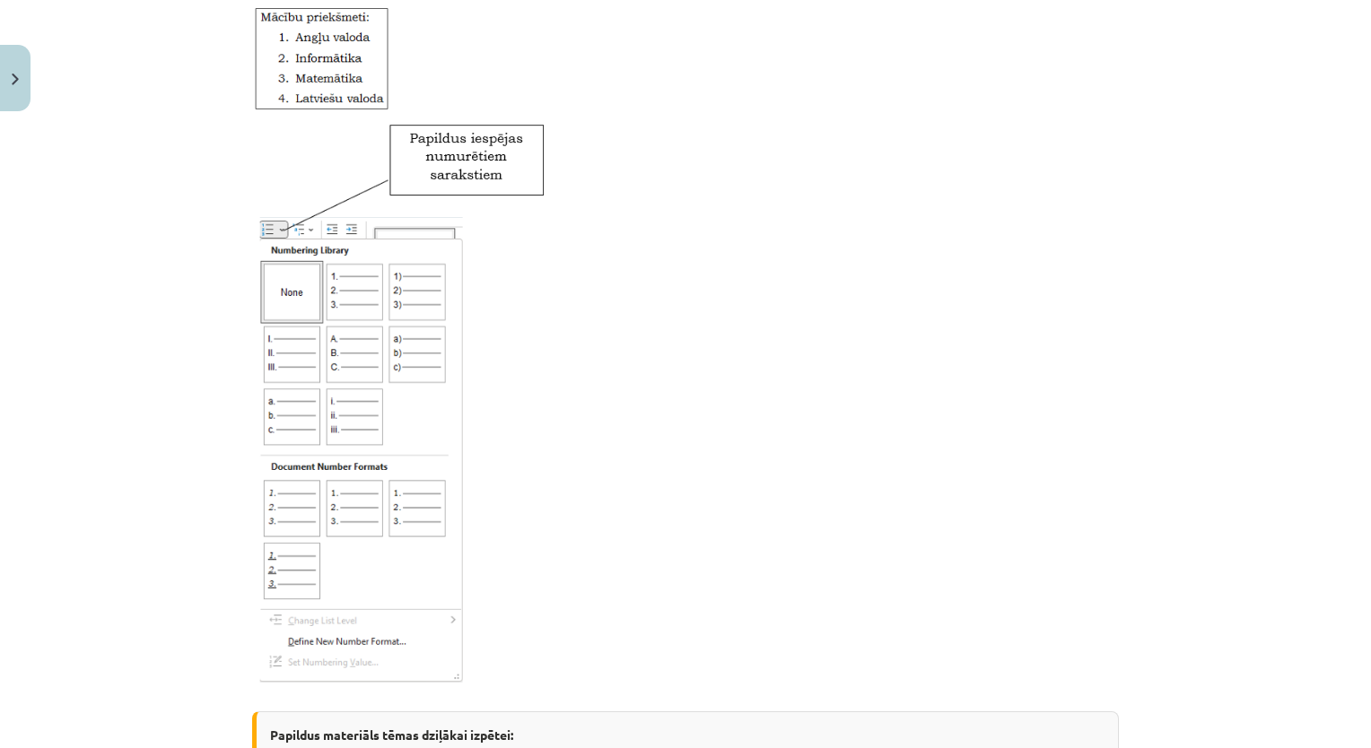
scroll to position [2154, 0]
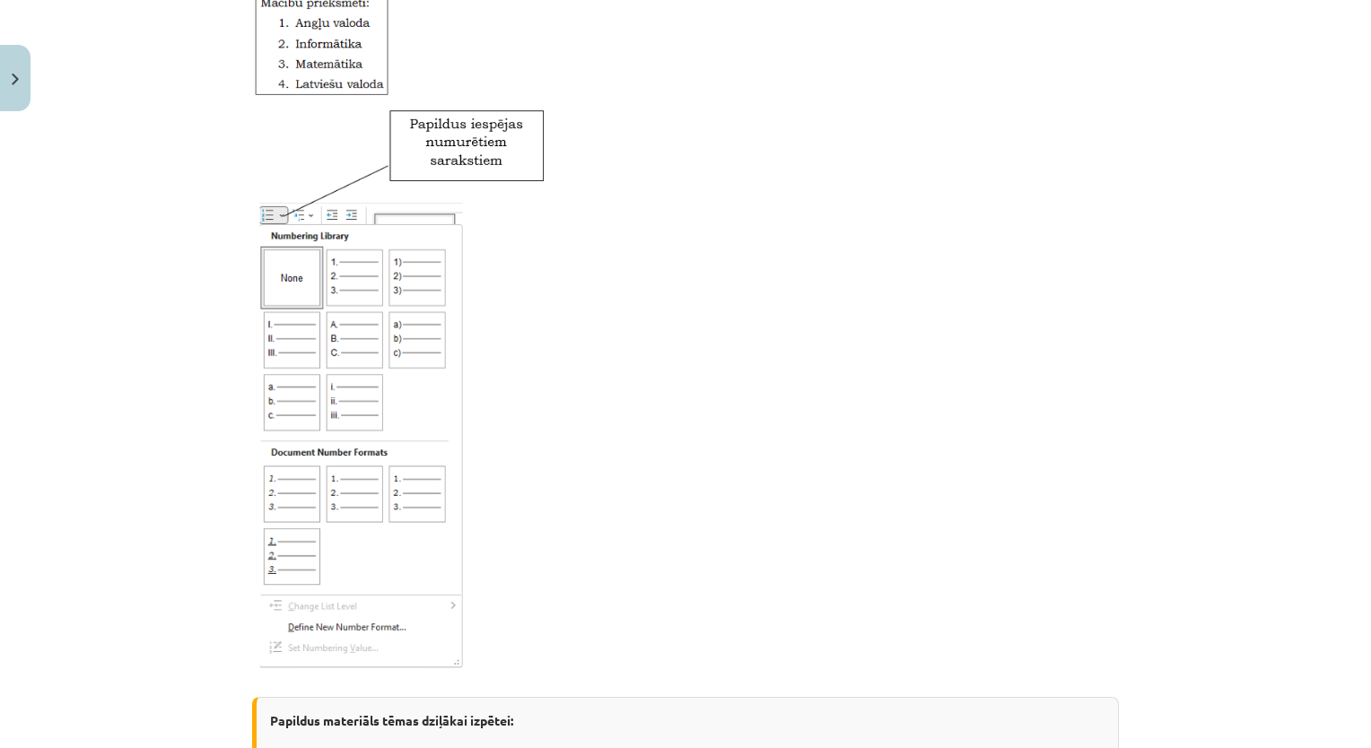
click at [1038, 370] on p at bounding box center [685, 393] width 866 height 572
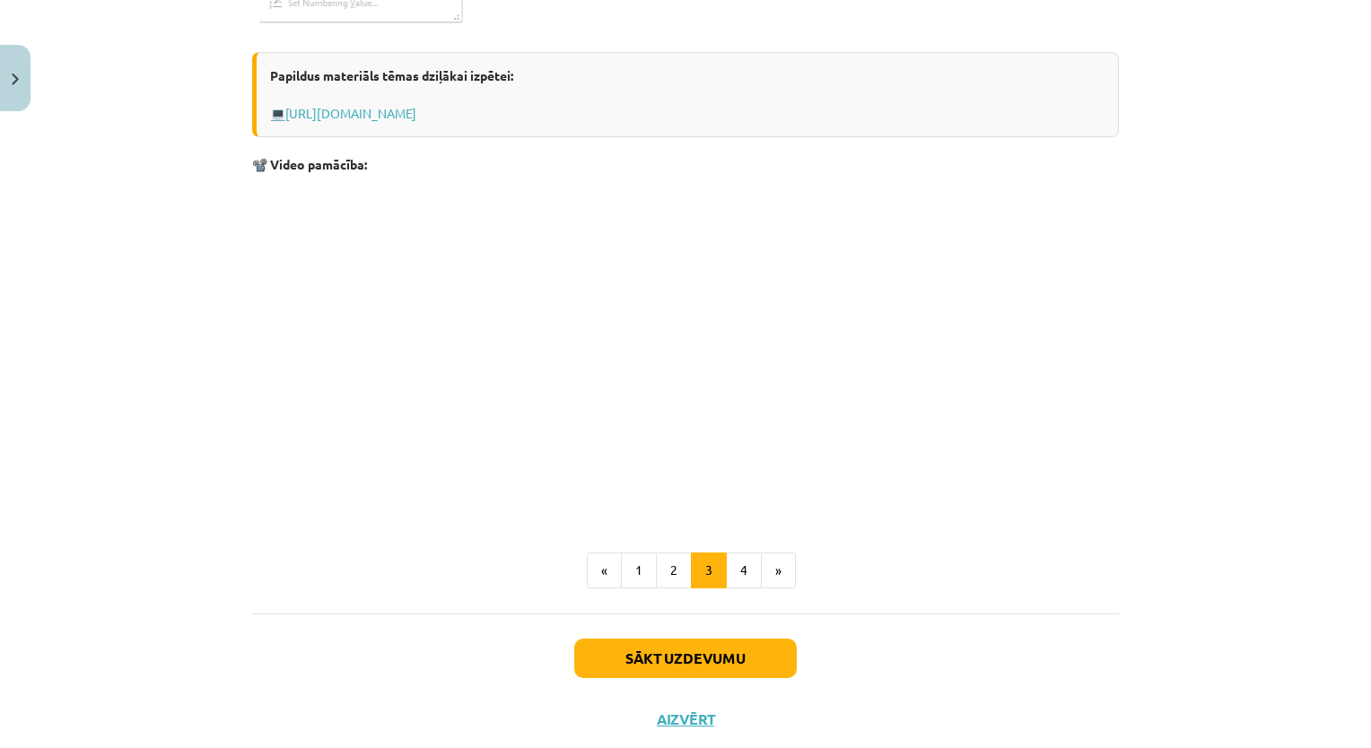
scroll to position [2843, 0]
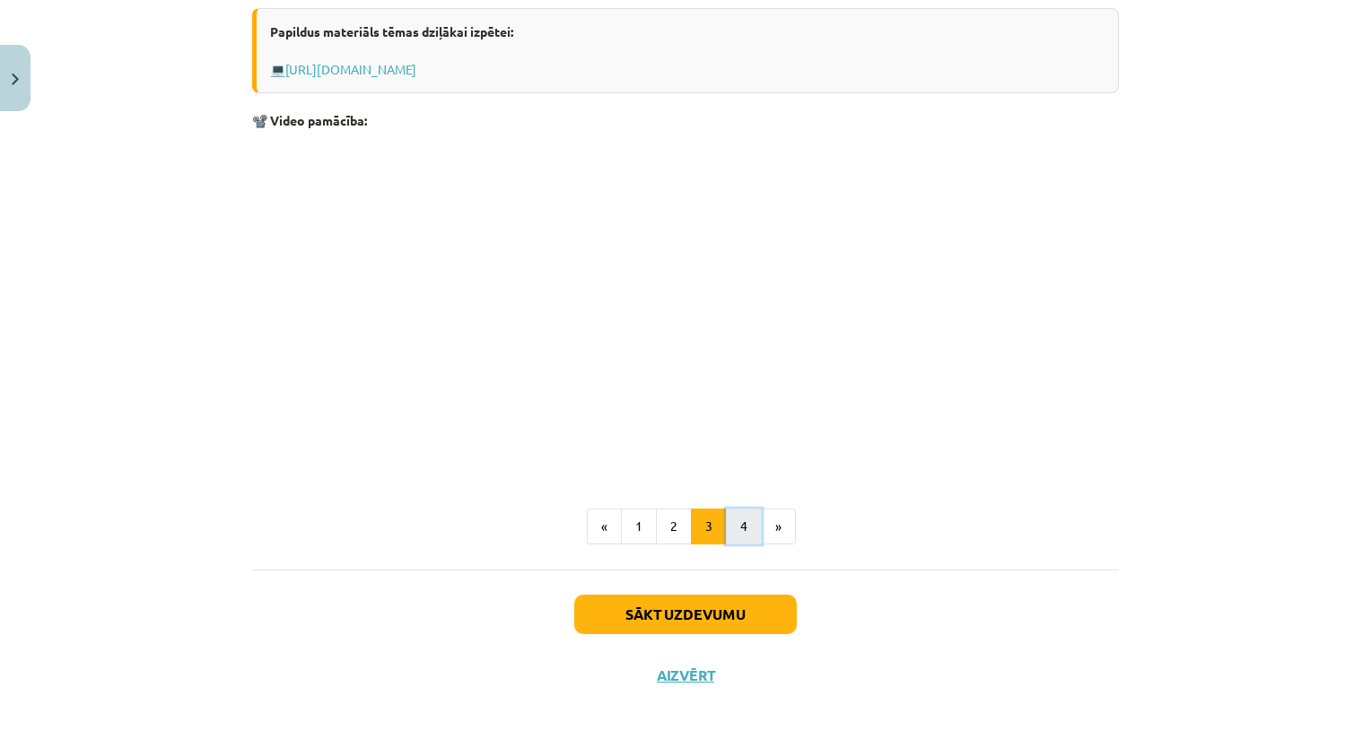
click at [726, 538] on button "4" at bounding box center [744, 527] width 36 height 36
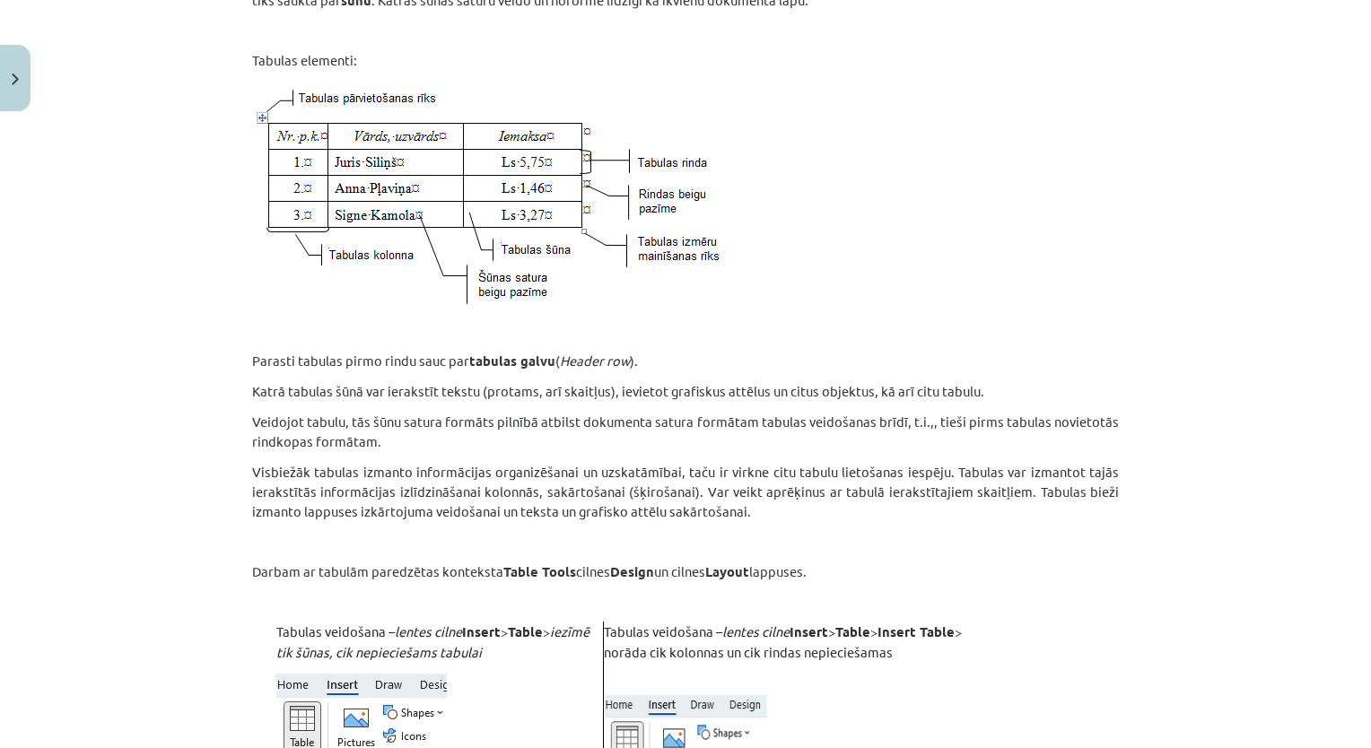
scroll to position [320, 0]
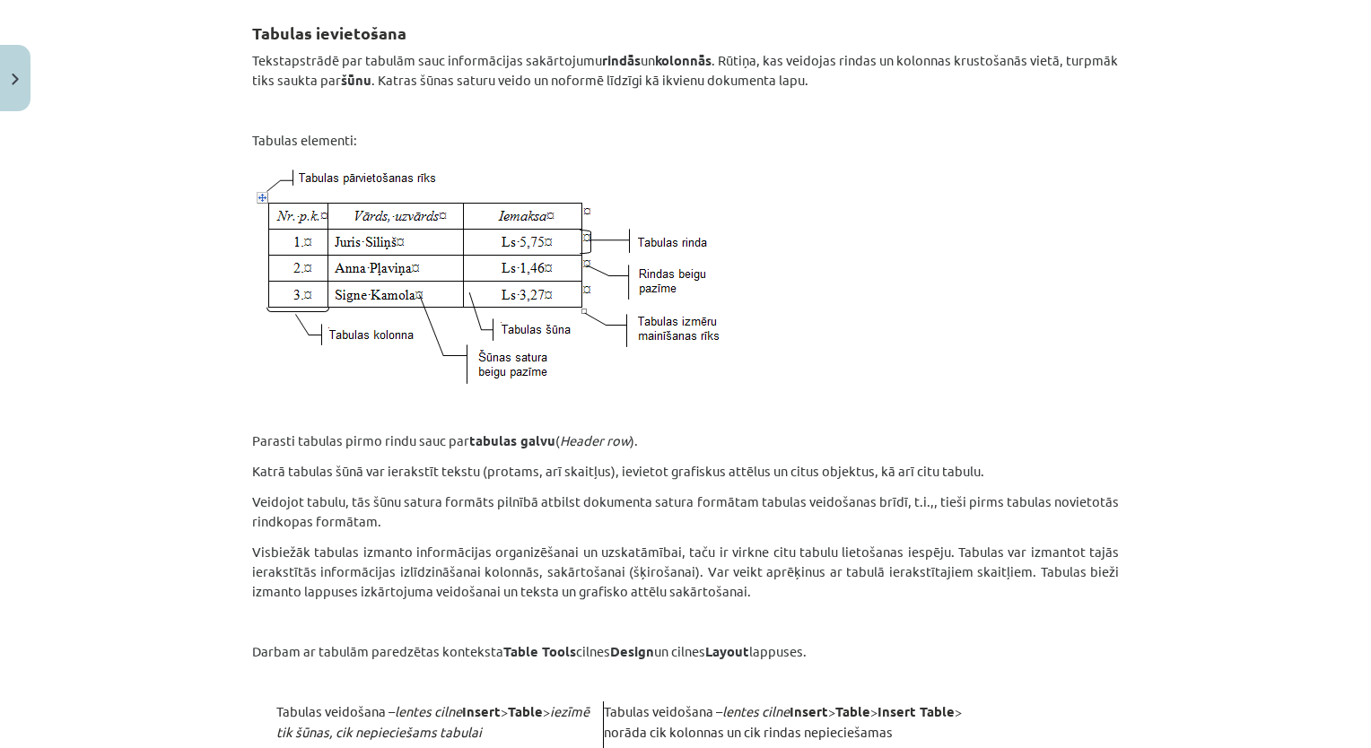
click at [1041, 253] on p at bounding box center [685, 276] width 866 height 230
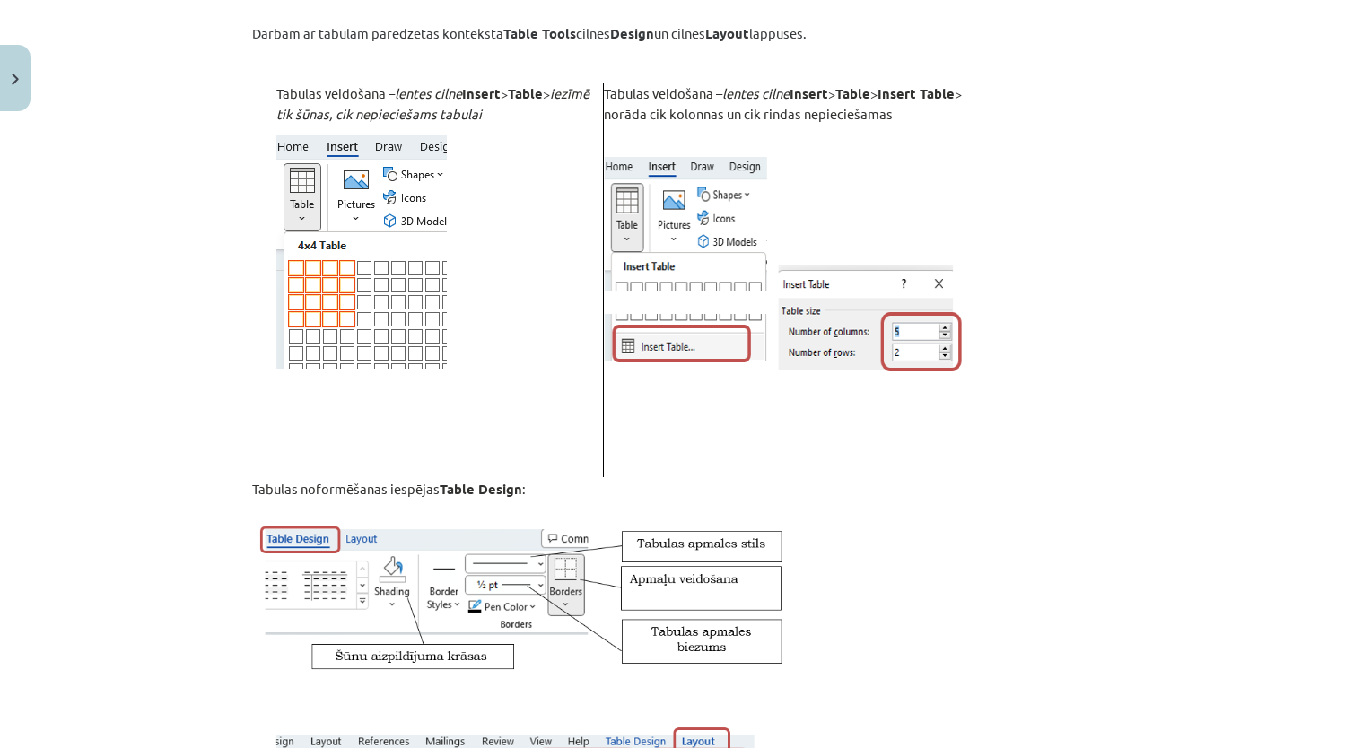
scroll to position [928, 0]
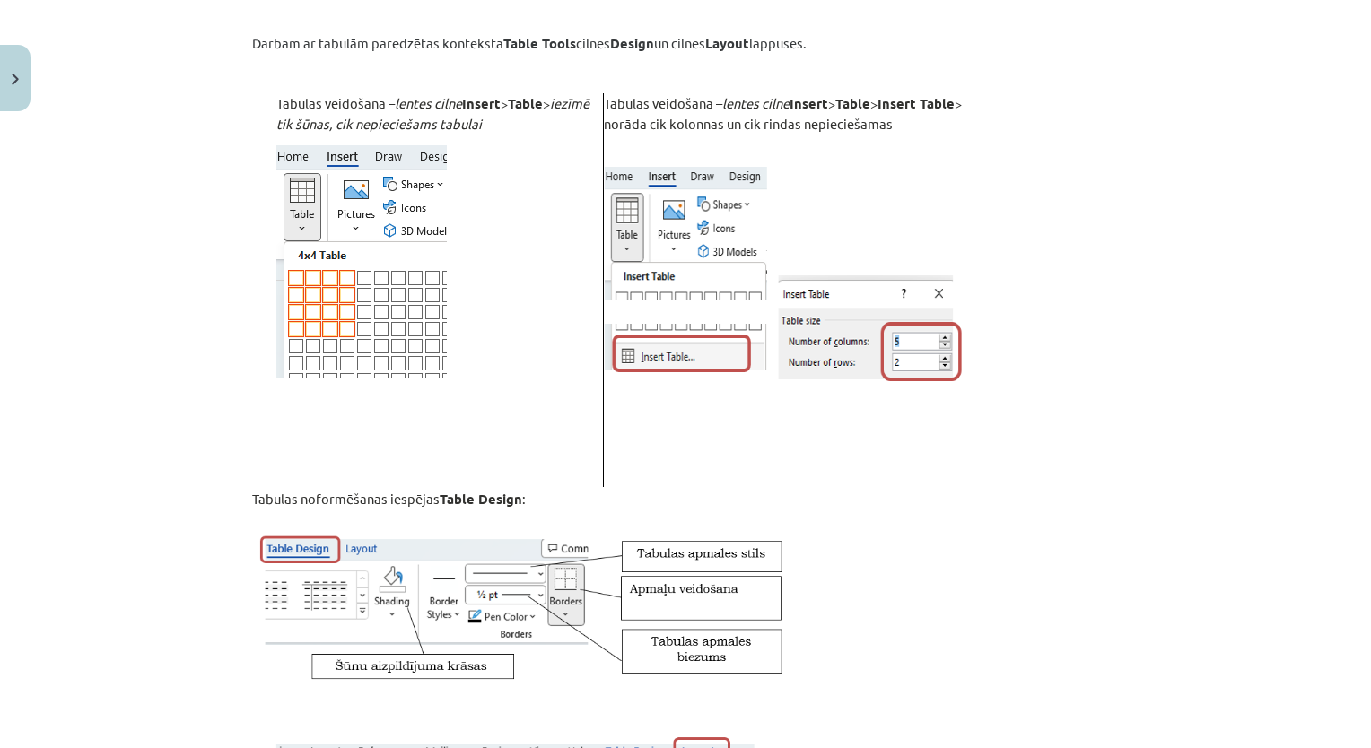
click at [1051, 314] on div "Tabulas ievietošana Tekstapstrādē par tabulām sauc informācijas sakārtojumu rin…" at bounding box center [685, 760] width 866 height 2735
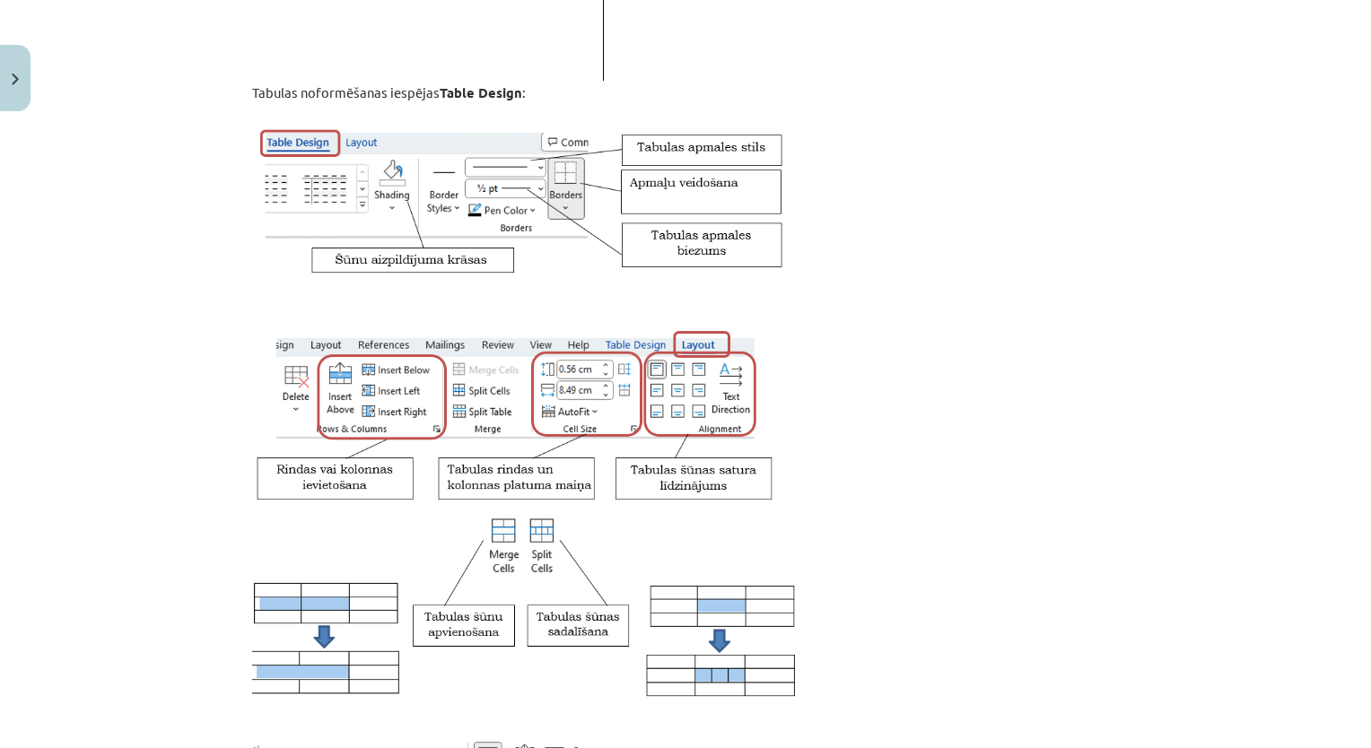
scroll to position [1331, 0]
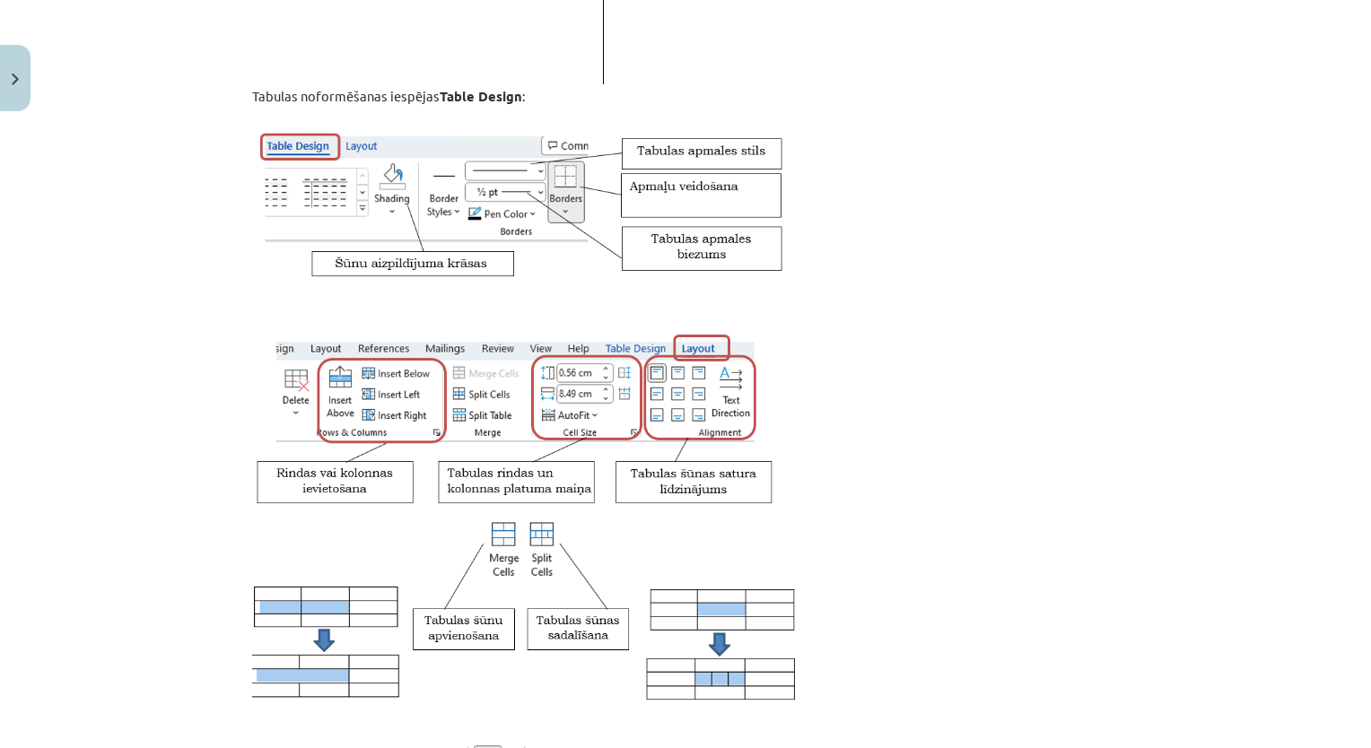
click at [1067, 318] on div "Tabulas ievietošana Tekstapstrādē par tabulām sauc informācijas sakārtojumu rin…" at bounding box center [685, 357] width 866 height 2735
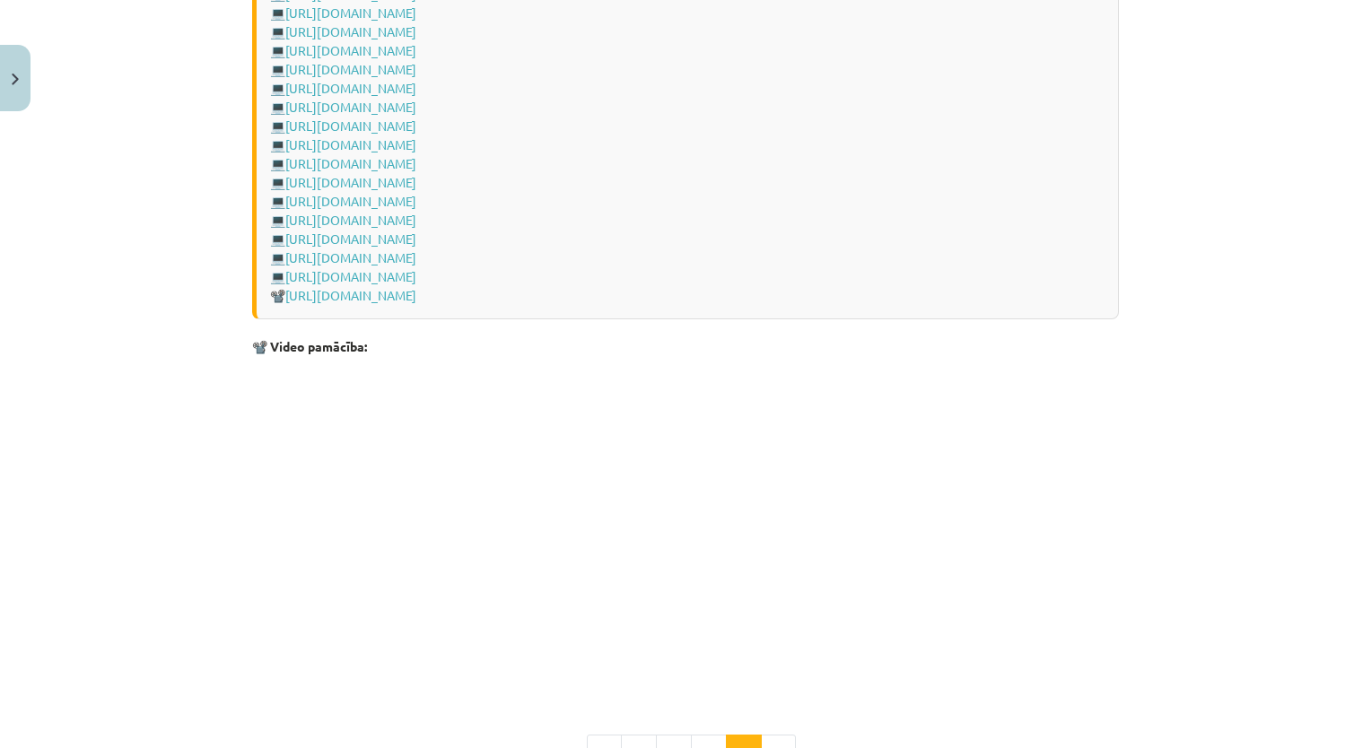
scroll to position [2586, 0]
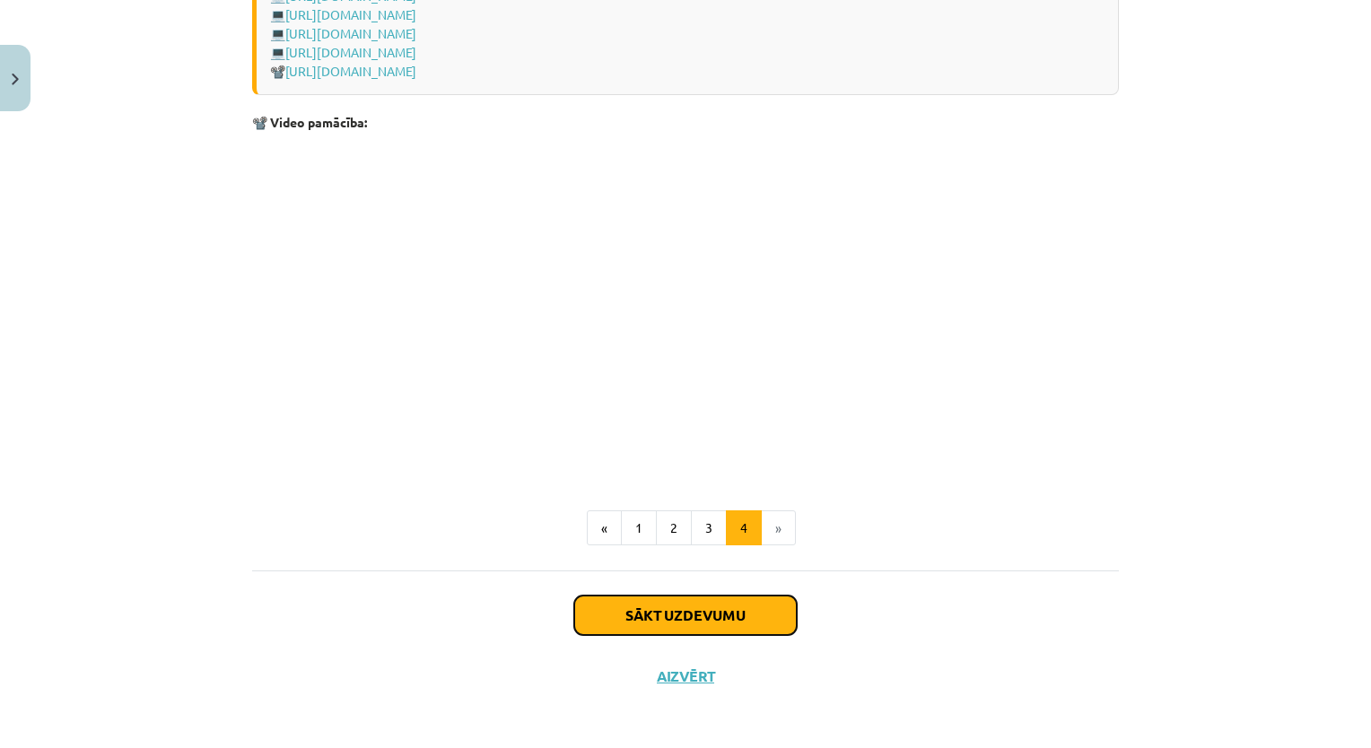
click at [764, 608] on button "Sākt uzdevumu" at bounding box center [685, 615] width 222 height 39
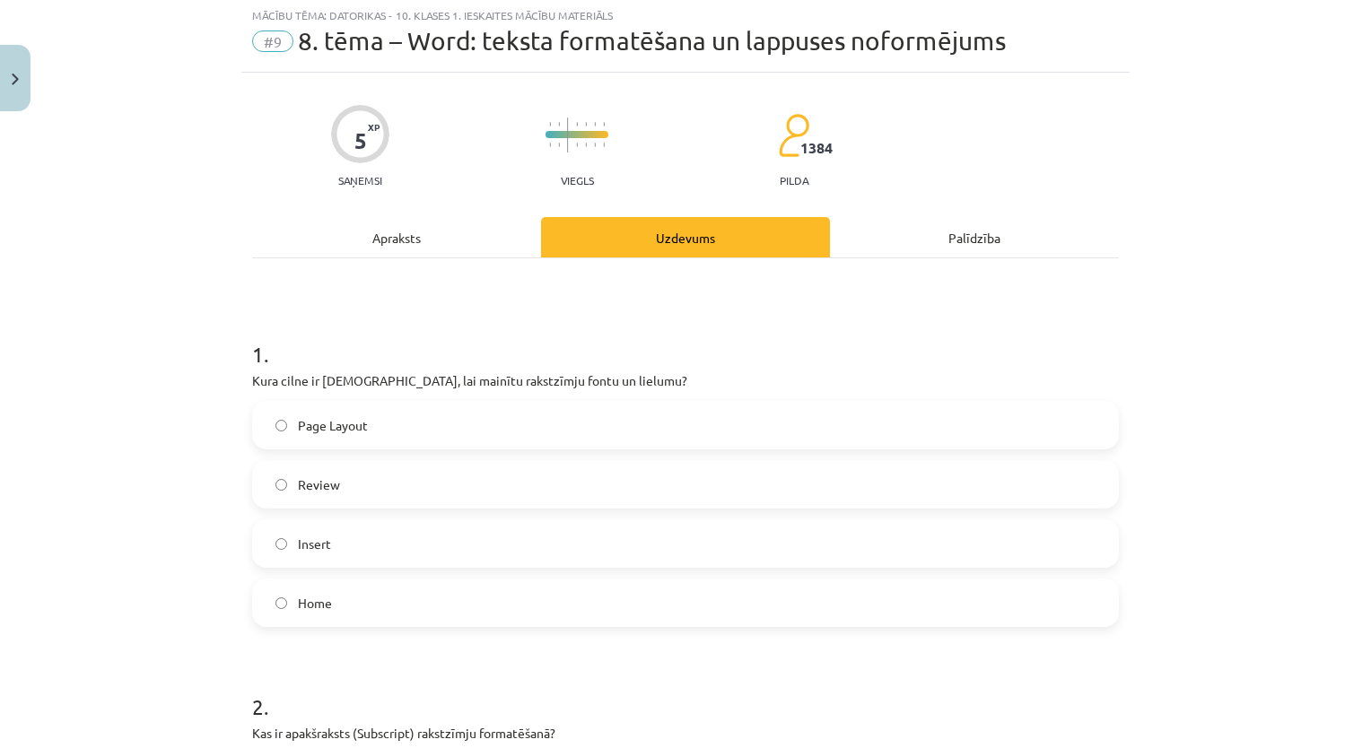
scroll to position [45, 0]
click at [180, 388] on div "Mācību tēma: Datorikas - 10. klases 1. ieskaites mācību materiāls #9 8. tēma – …" at bounding box center [685, 374] width 1371 height 748
click at [349, 602] on label "Home" at bounding box center [685, 604] width 863 height 45
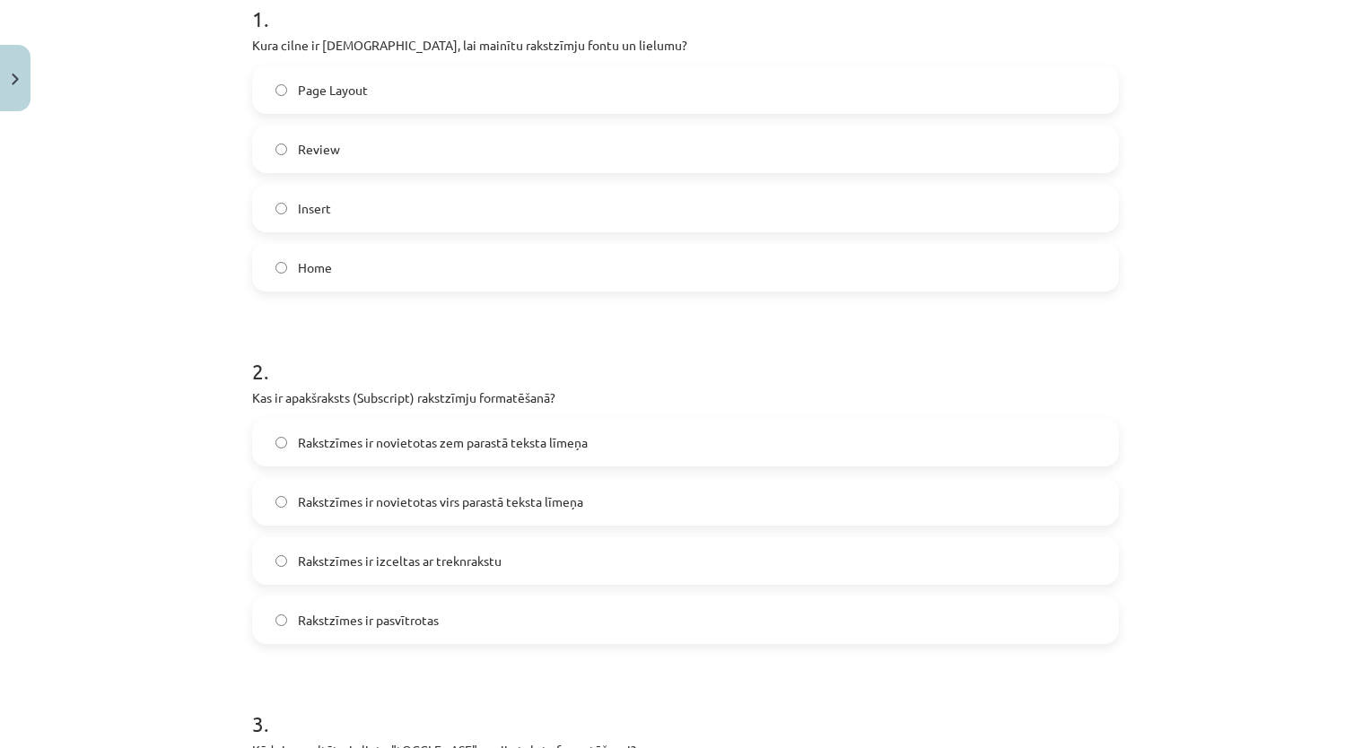
scroll to position [380, 0]
click at [189, 536] on div "Mācību tēma: Datorikas - 10. klases 1. ieskaites mācību materiāls #9 8. tēma – …" at bounding box center [685, 374] width 1371 height 748
click at [474, 444] on span "Rakstzīmes ir novietotas zem parastā teksta līmeņa" at bounding box center [443, 444] width 290 height 19
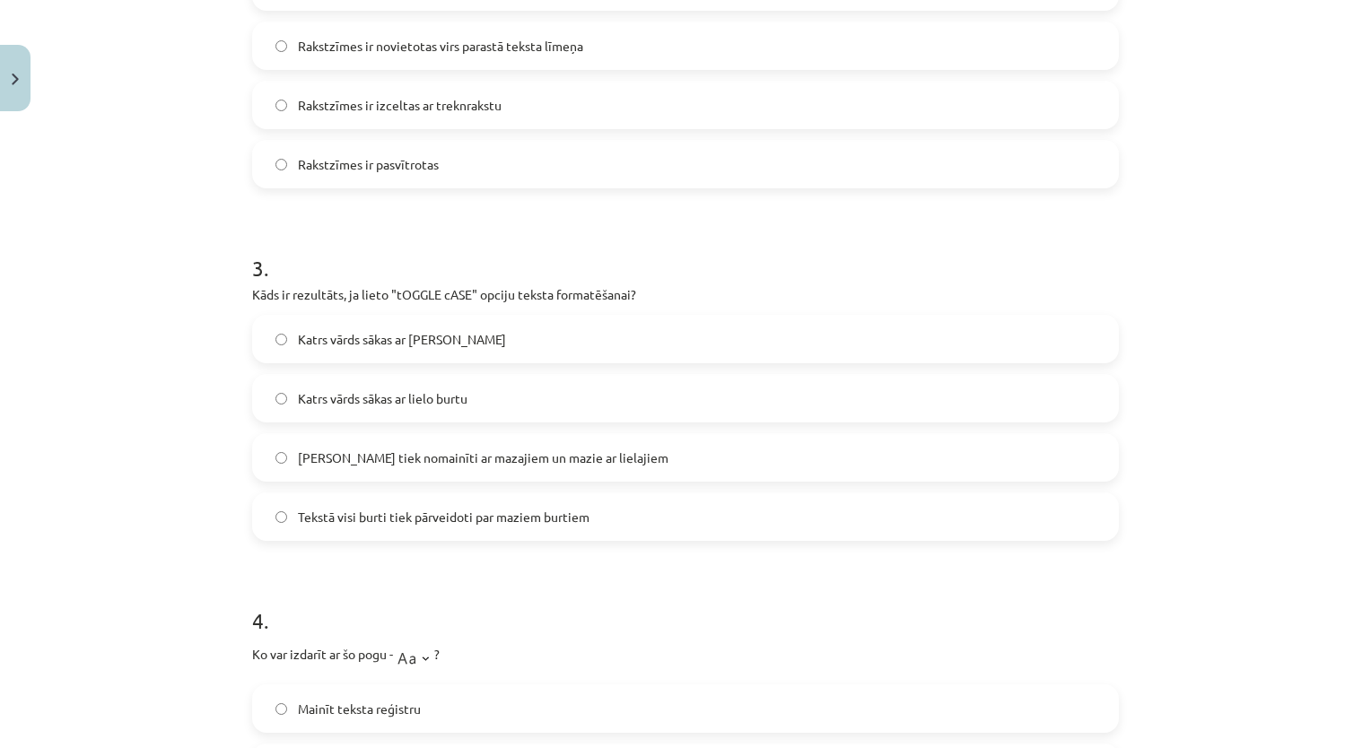
scroll to position [819, 0]
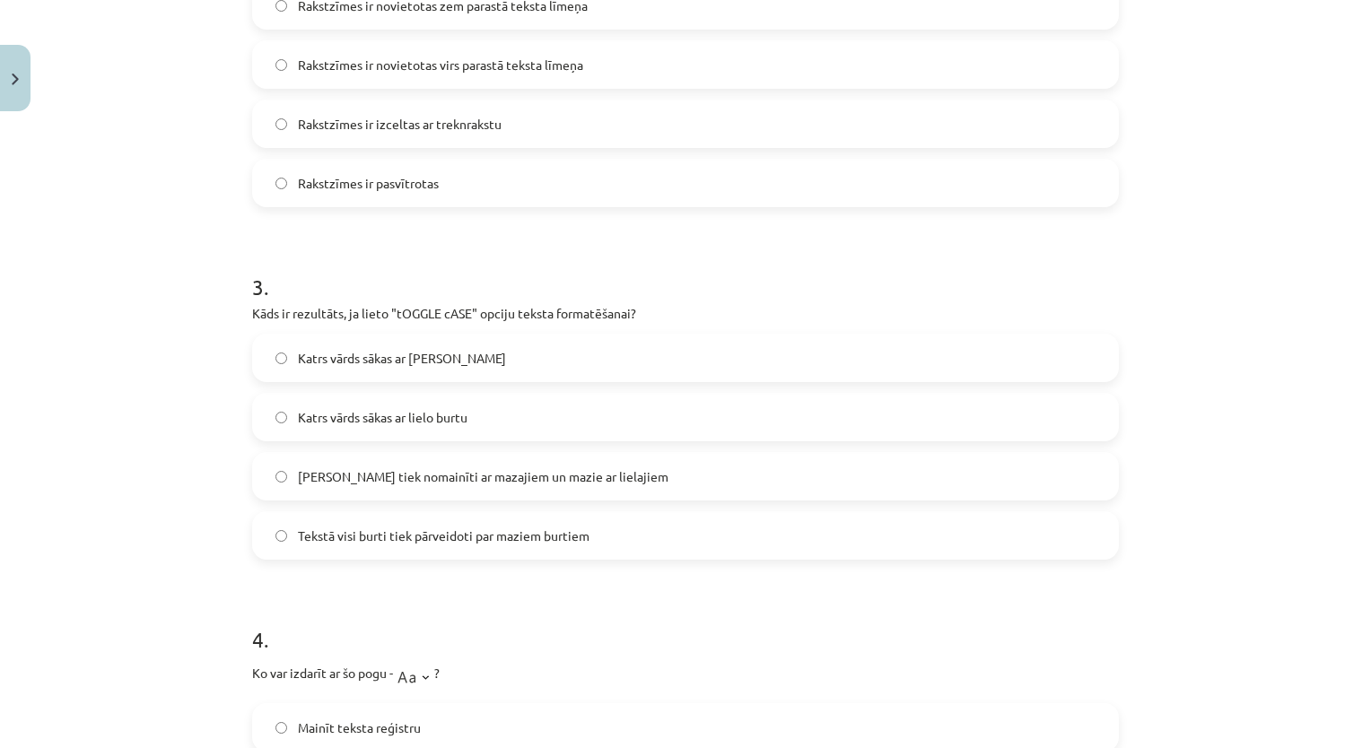
click at [194, 511] on div "Mācību tēma: Datorikas - 10. klases 1. ieskaites mācību materiāls #9 8. tēma – …" at bounding box center [685, 374] width 1371 height 748
click at [398, 470] on span "Lielie burti tiek nomainīti ar mazajiem un mazie ar lielajiem" at bounding box center [483, 476] width 370 height 19
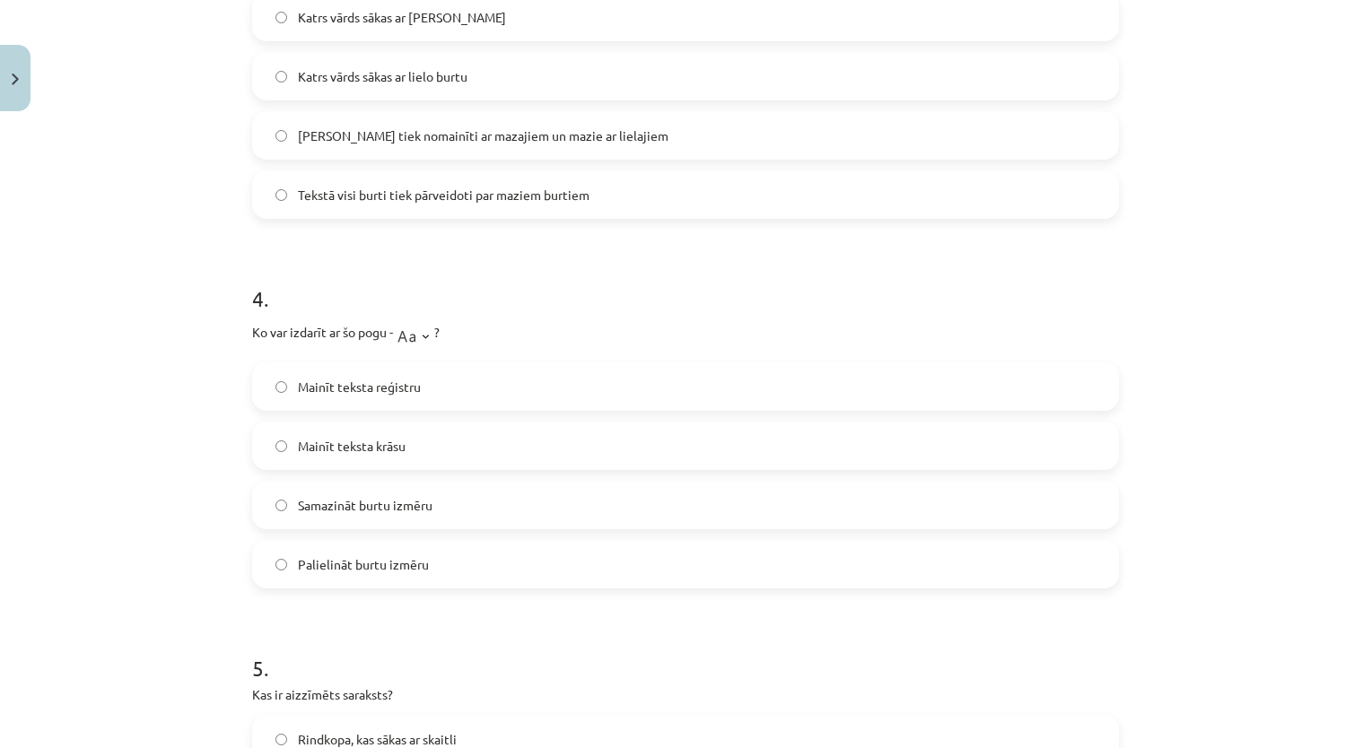
scroll to position [1158, 0]
click at [700, 497] on label "Samazināt burtu izmēru" at bounding box center [685, 506] width 863 height 45
click at [727, 501] on label "Samazināt burtu izmēru" at bounding box center [685, 506] width 863 height 45
click at [131, 445] on div "Mācību tēma: Datorikas - 10. klases 1. ieskaites mācību materiāls #9 8. tēma – …" at bounding box center [685, 374] width 1371 height 748
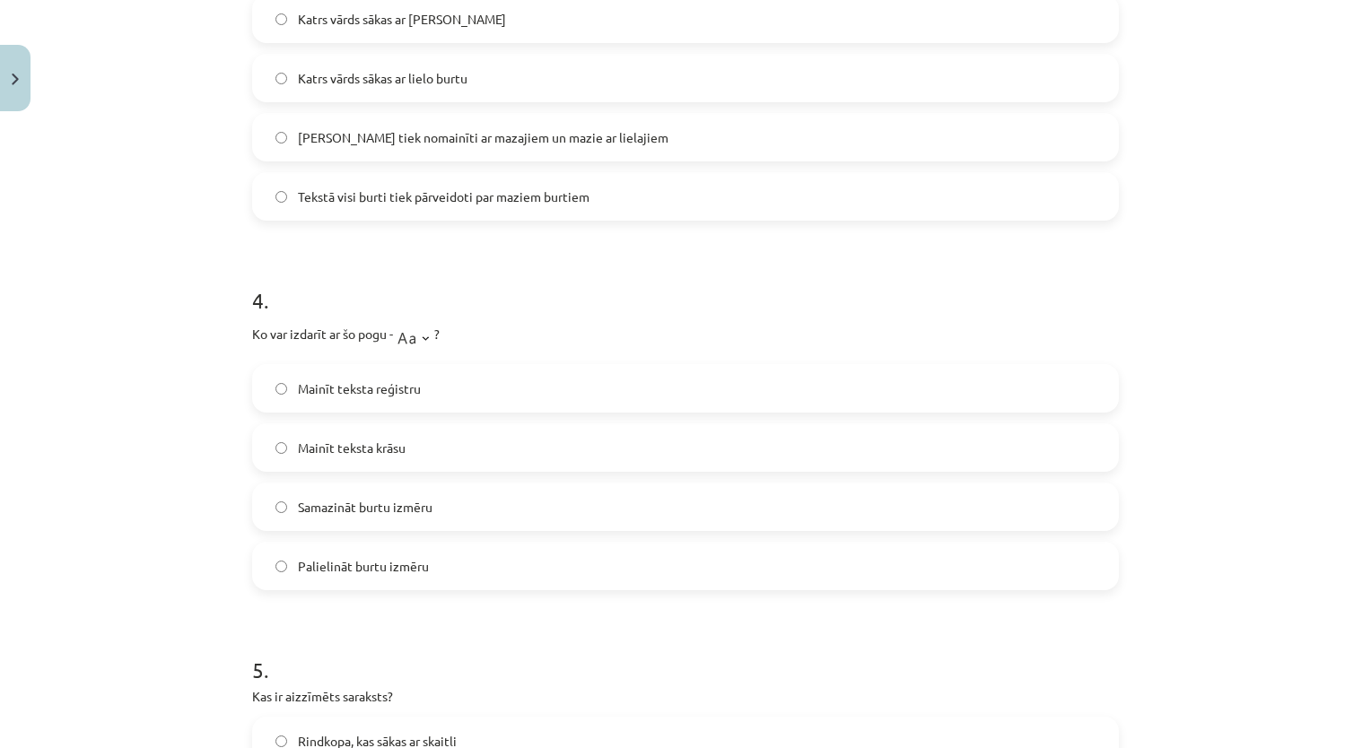
click at [358, 396] on span "Mainīt teksta reģistru" at bounding box center [359, 388] width 123 height 19
drag, startPoint x: 1354, startPoint y: 465, endPoint x: 1345, endPoint y: 452, distance: 15.4
click at [1345, 452] on div "Mācību tēma: Datorikas - 10. klases 1. ieskaites mācību materiāls #9 8. tēma – …" at bounding box center [685, 374] width 1371 height 748
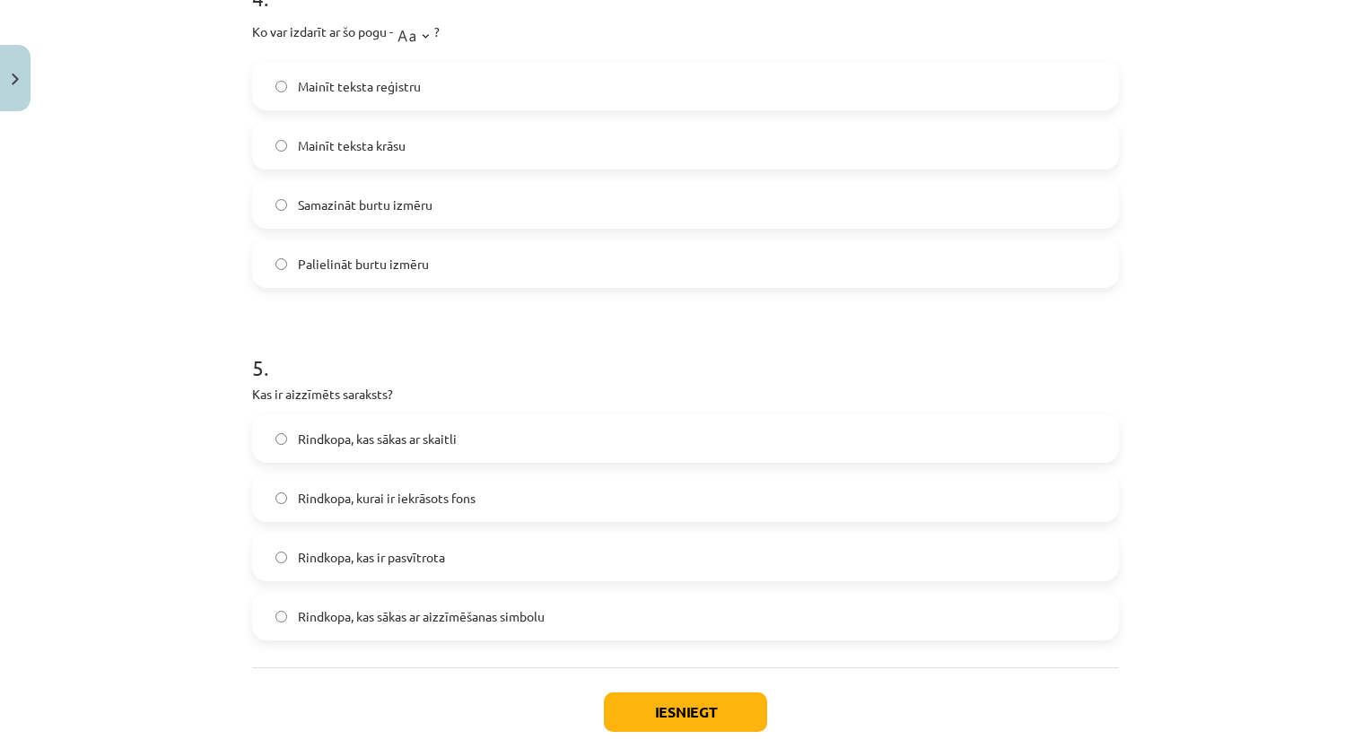
scroll to position [1453, 0]
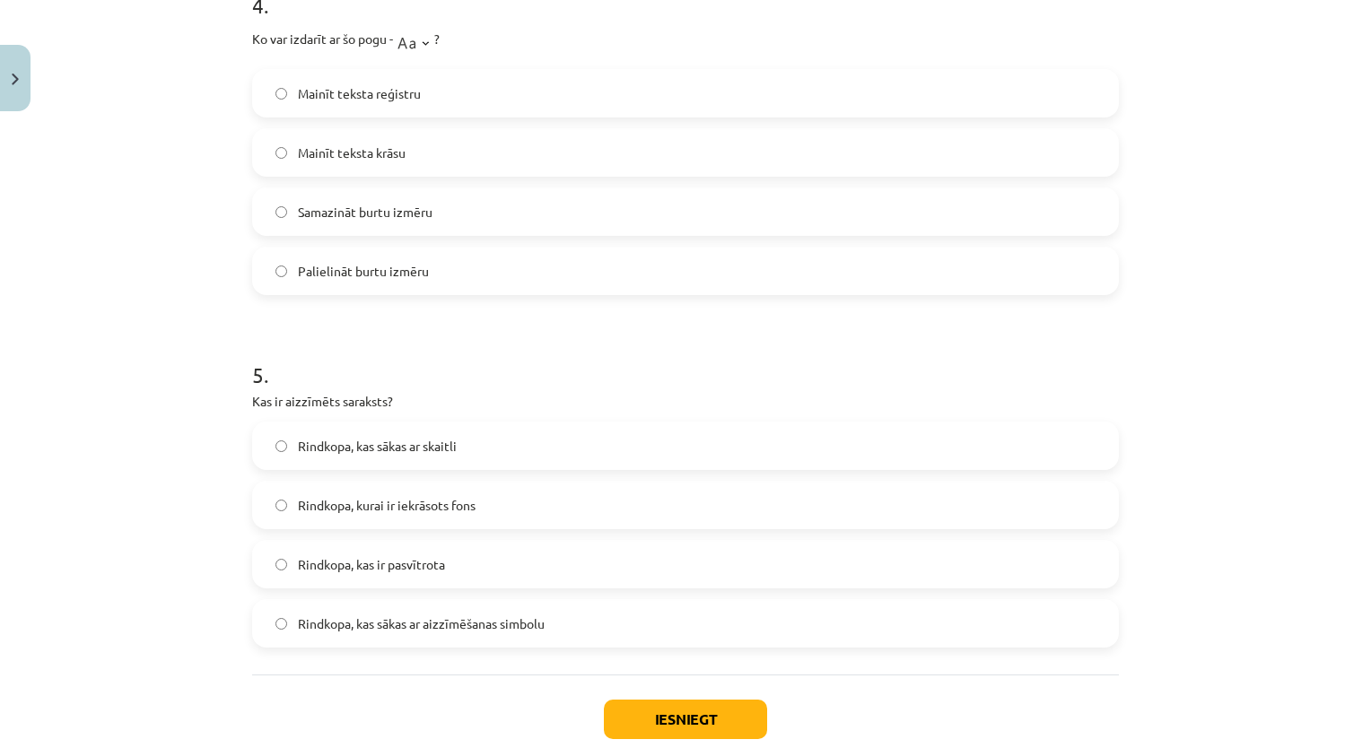
click at [193, 399] on div "Mācību tēma: Datorikas - 10. klases 1. ieskaites mācību materiāls #9 8. tēma – …" at bounding box center [685, 374] width 1371 height 748
click at [496, 644] on label "Rindkopa, kas sākas ar aizzīmēšanas simbolu" at bounding box center [685, 623] width 863 height 45
click at [659, 709] on button "Iesniegt" at bounding box center [685, 719] width 163 height 39
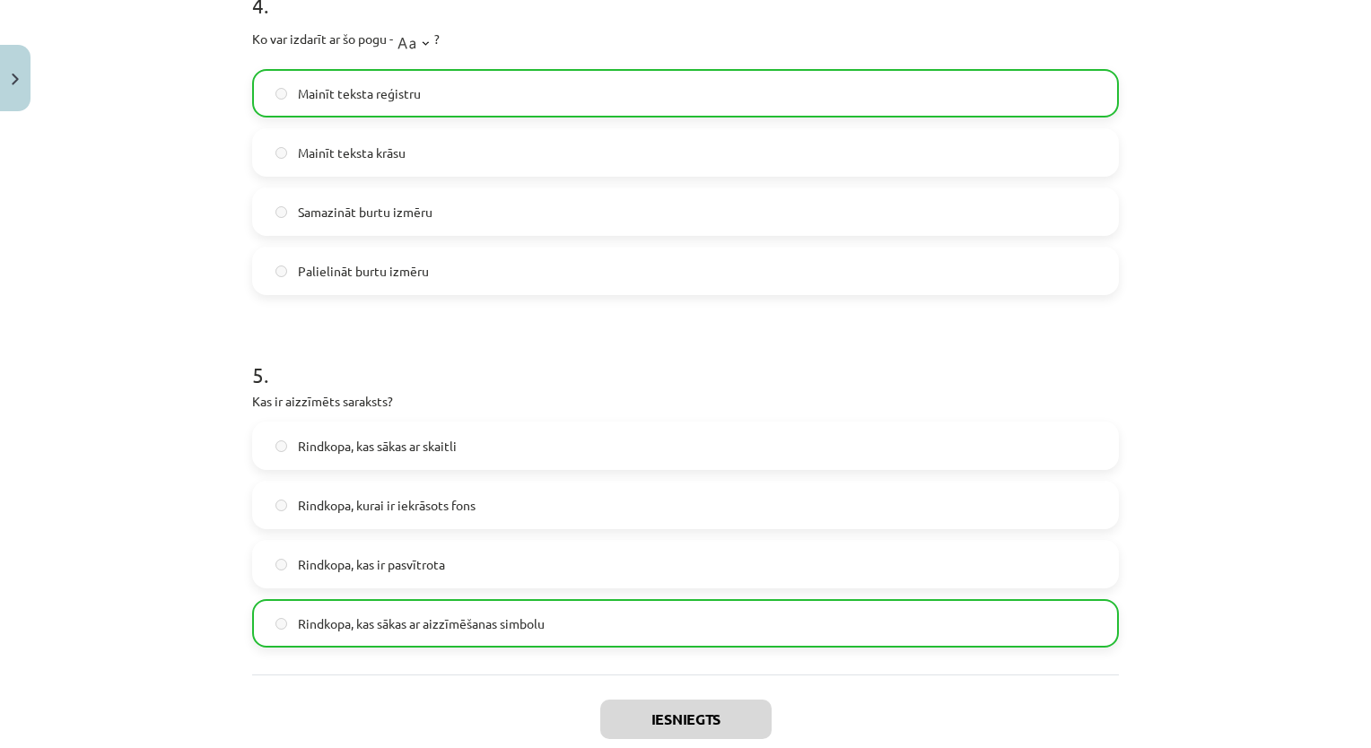
click at [1356, 340] on div "Mācību tēma: Datorikas - 10. klases 1. ieskaites mācību materiāls #9 8. tēma – …" at bounding box center [685, 374] width 1371 height 748
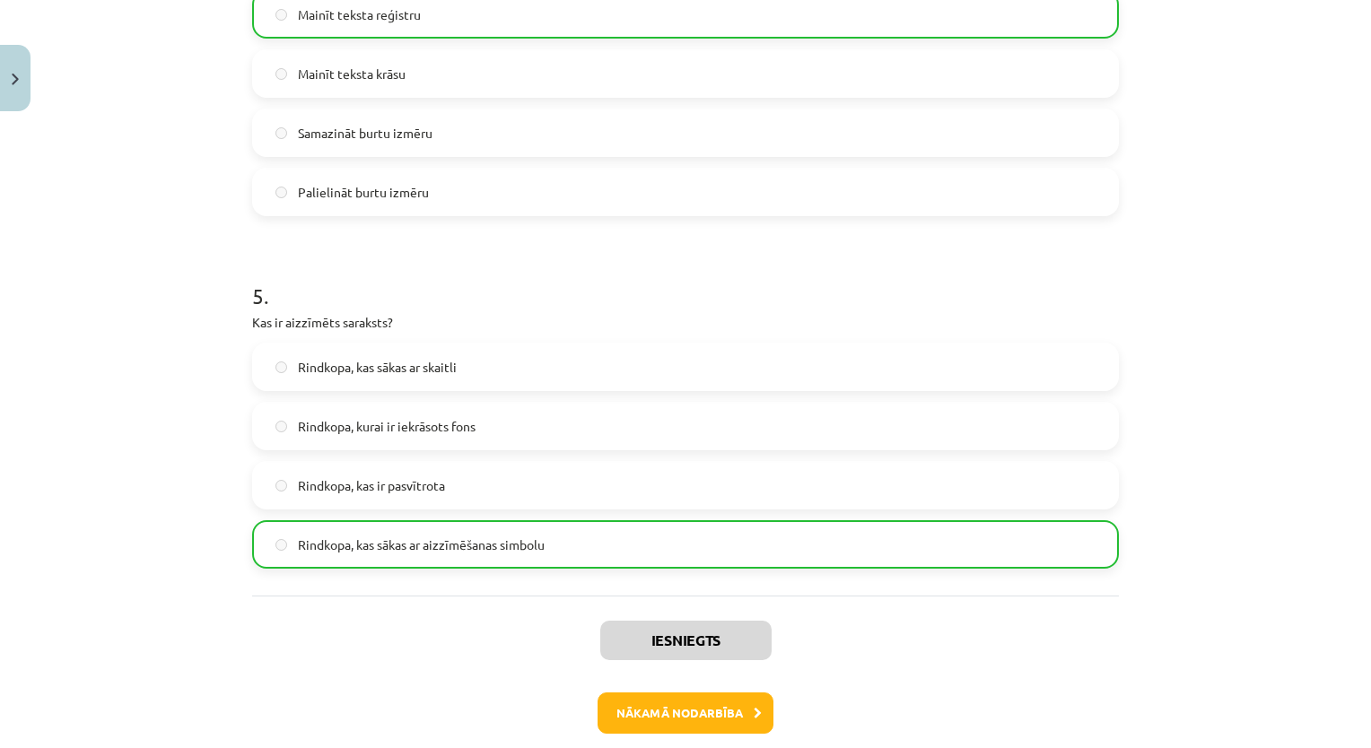
scroll to position [1611, 0]
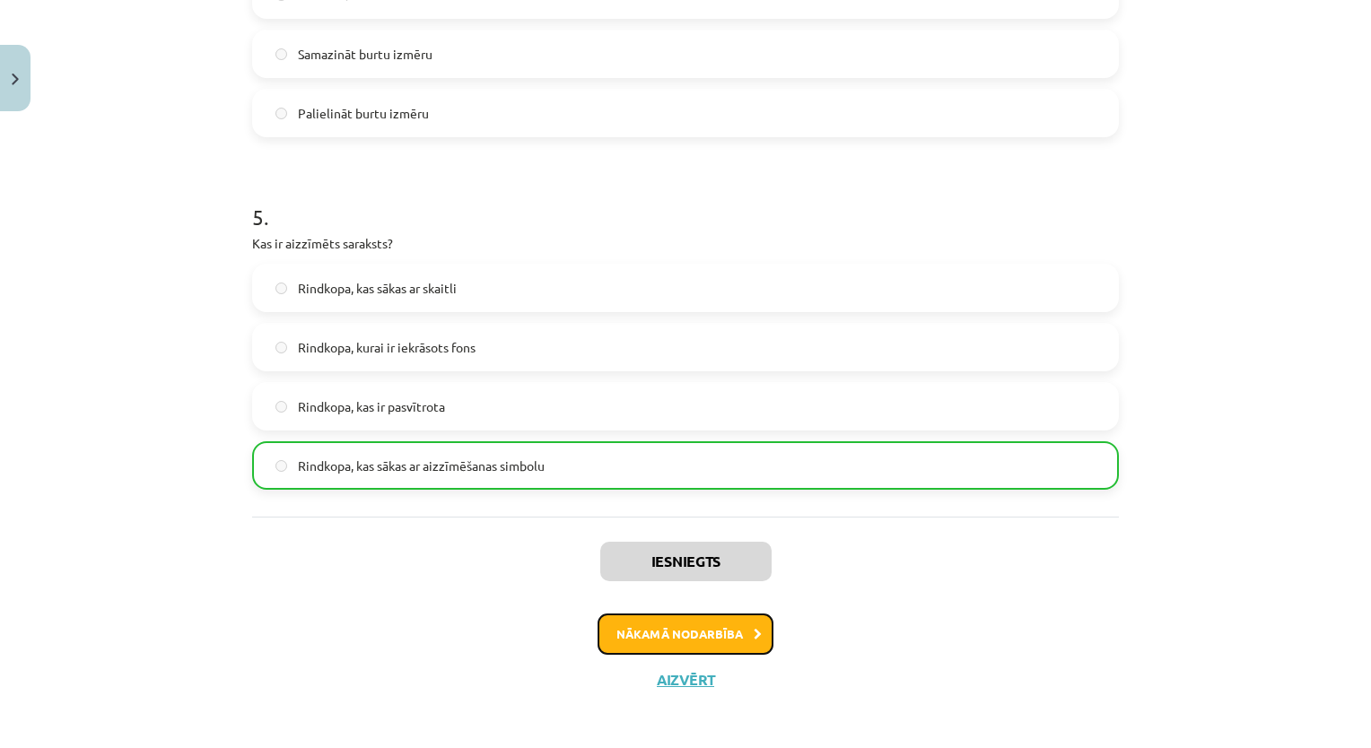
click at [665, 617] on button "Nākamā nodarbība" at bounding box center [685, 634] width 176 height 41
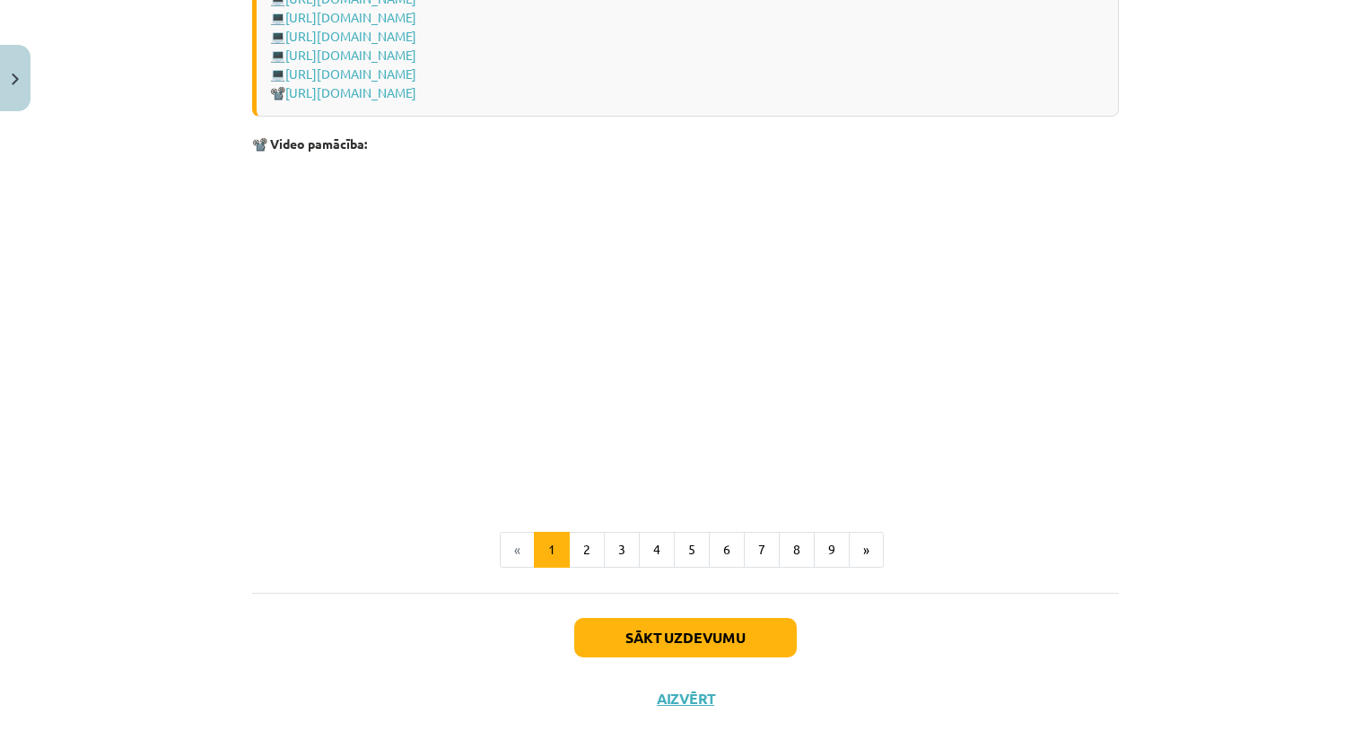
scroll to position [3683, 0]
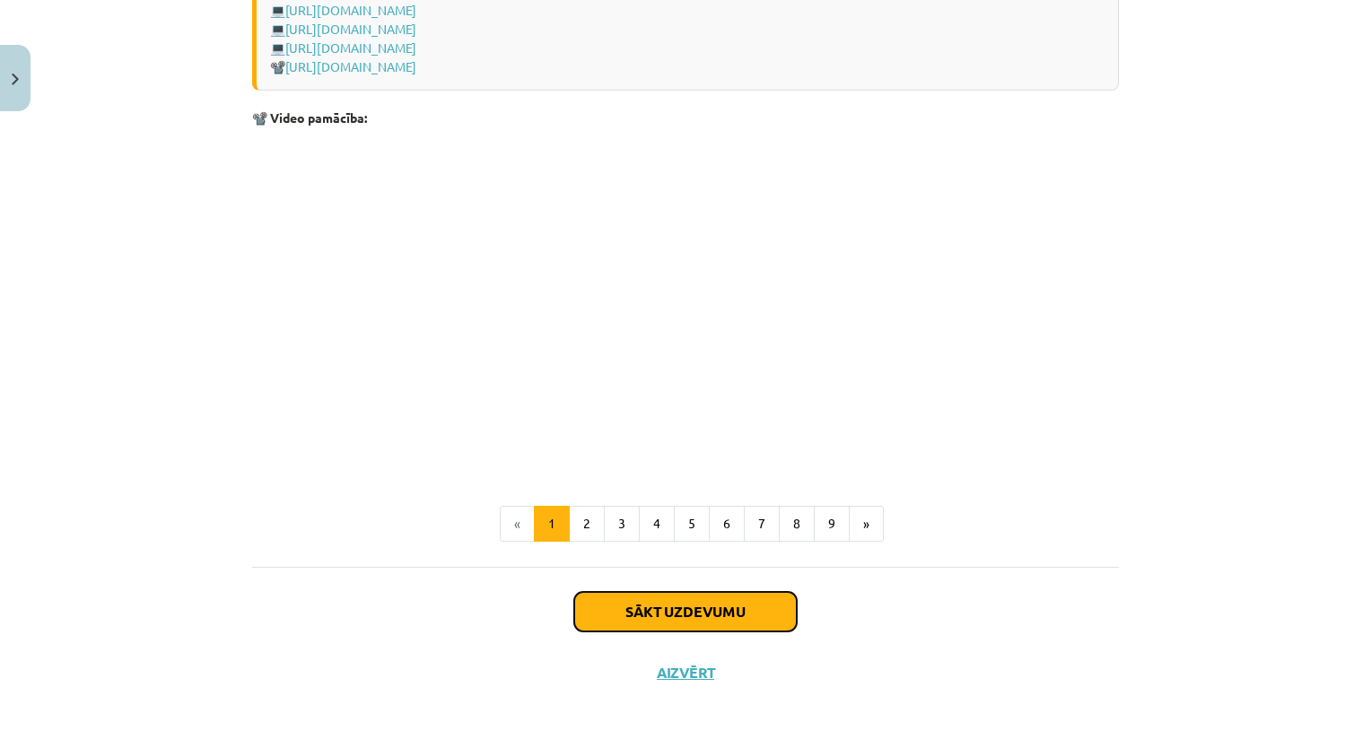
click at [763, 597] on button "Sākt uzdevumu" at bounding box center [685, 611] width 222 height 39
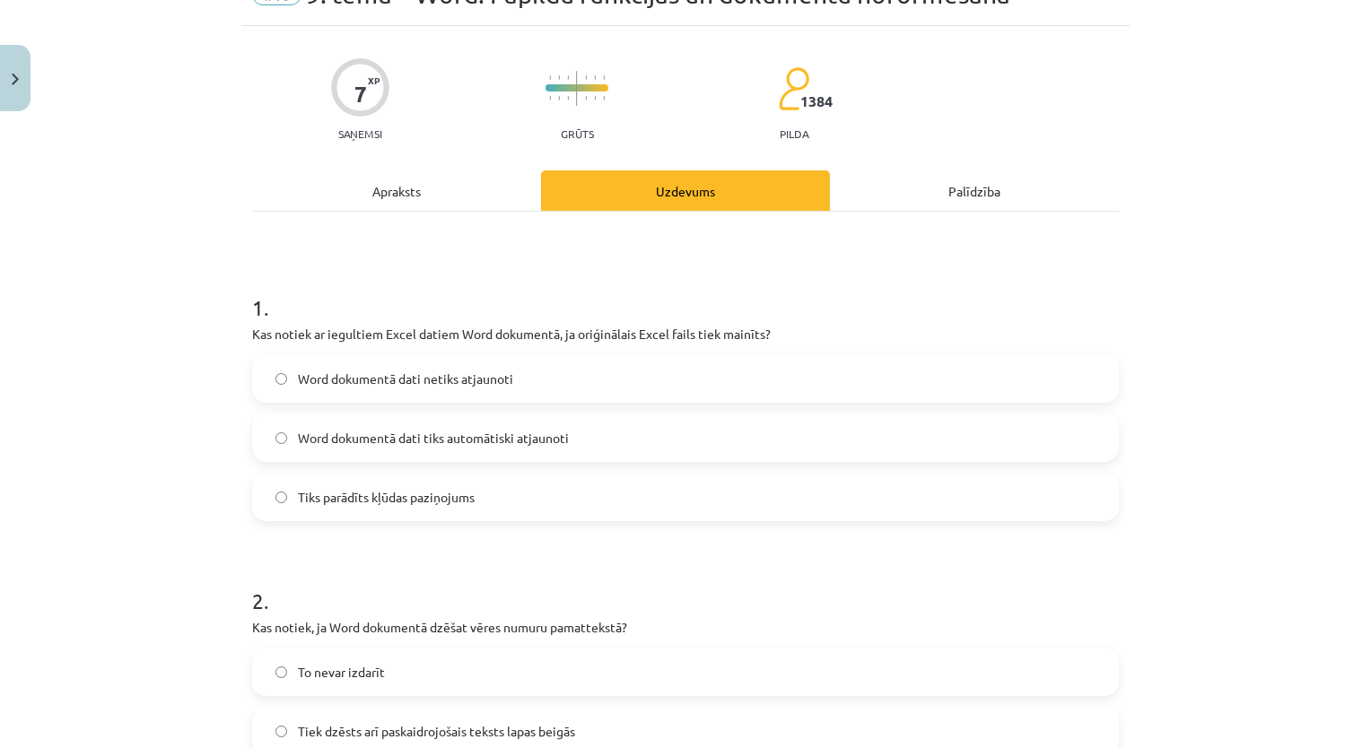
scroll to position [45, 0]
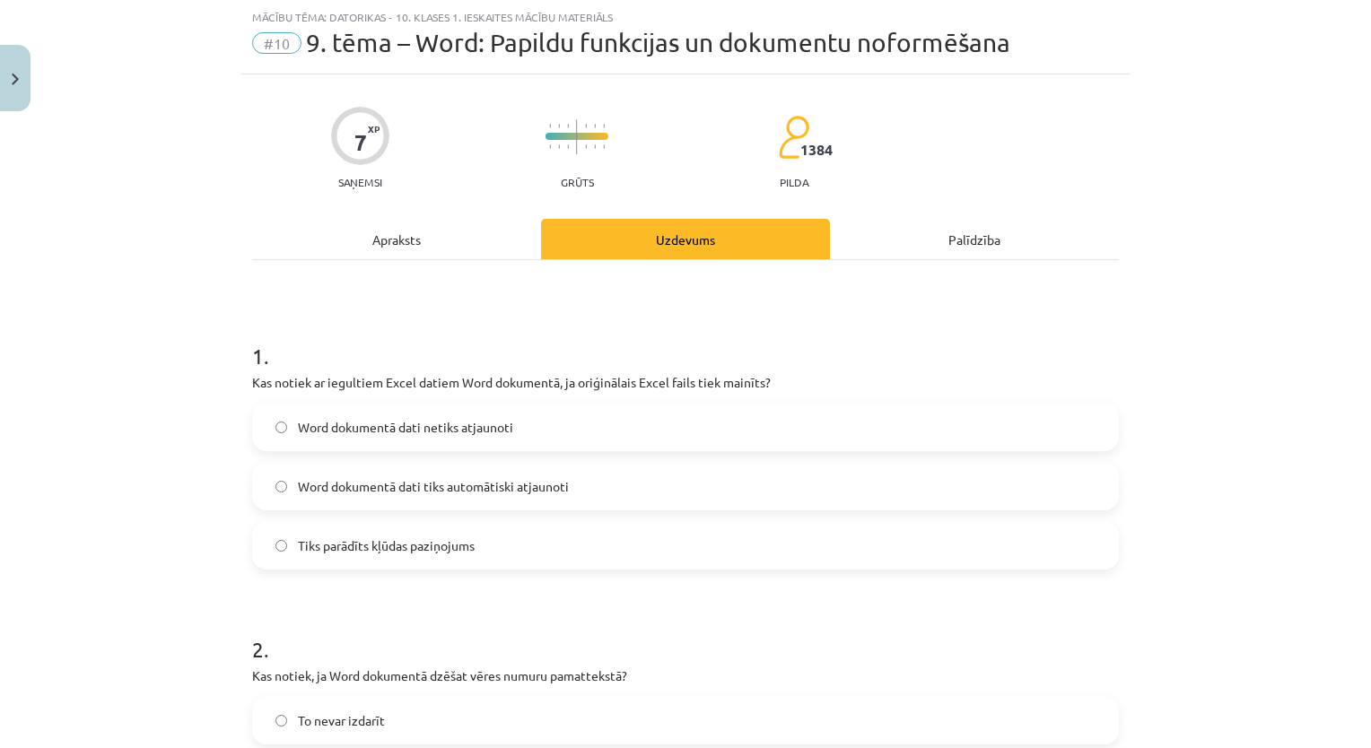
click at [696, 483] on label "Word dokumentā dati tiks automātiski atjaunoti" at bounding box center [685, 486] width 863 height 45
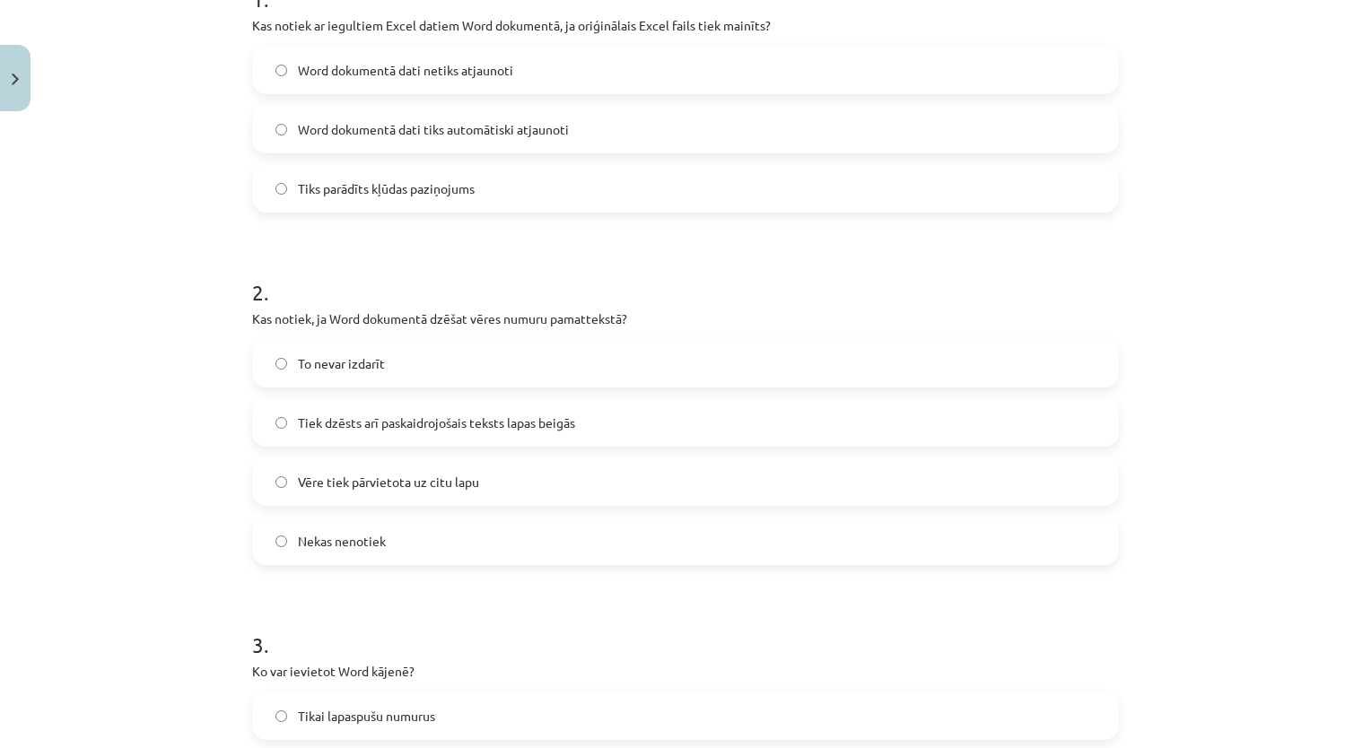
scroll to position [399, 0]
drag, startPoint x: 1354, startPoint y: 219, endPoint x: 1353, endPoint y: 131, distance: 87.9
click at [1353, 131] on div "Mācību tēma: Datorikas - 10. klases 1. ieskaites mācību materiāls #10 9. tēma –…" at bounding box center [685, 374] width 1371 height 748
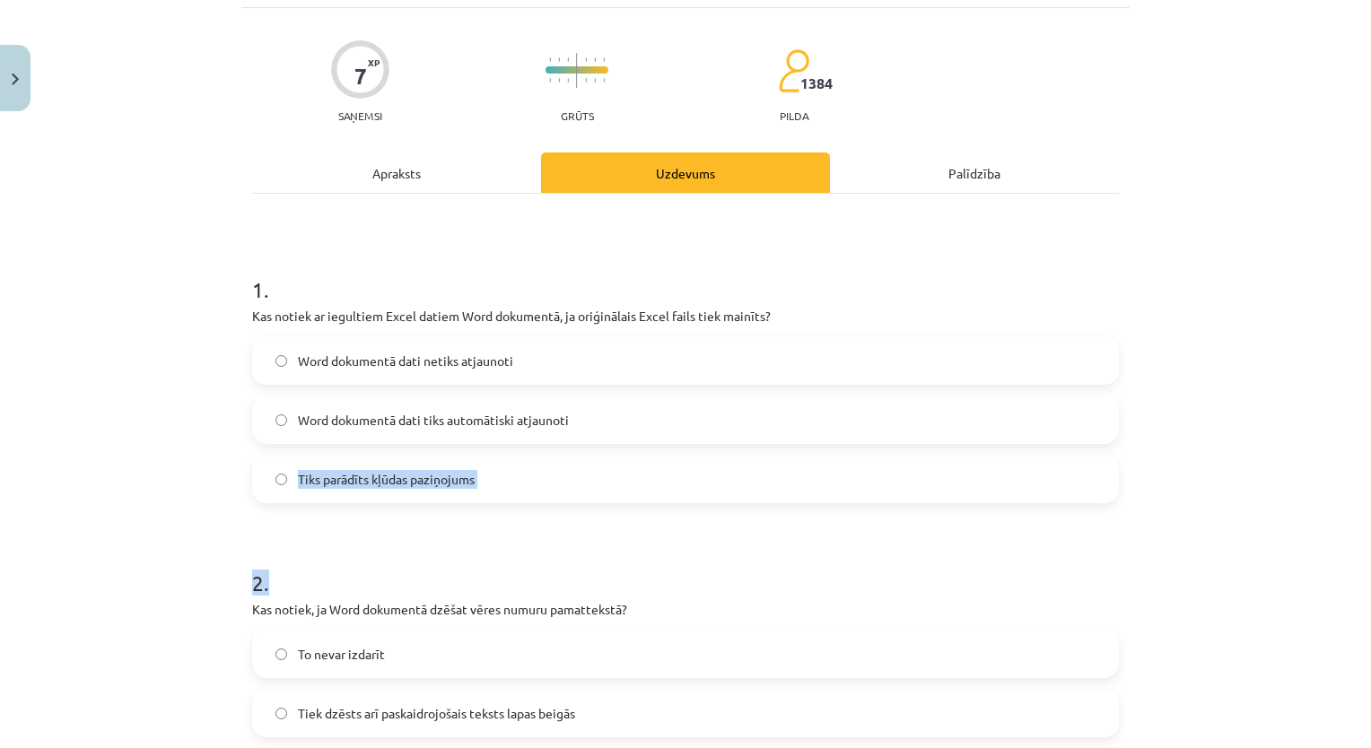
scroll to position [105, 0]
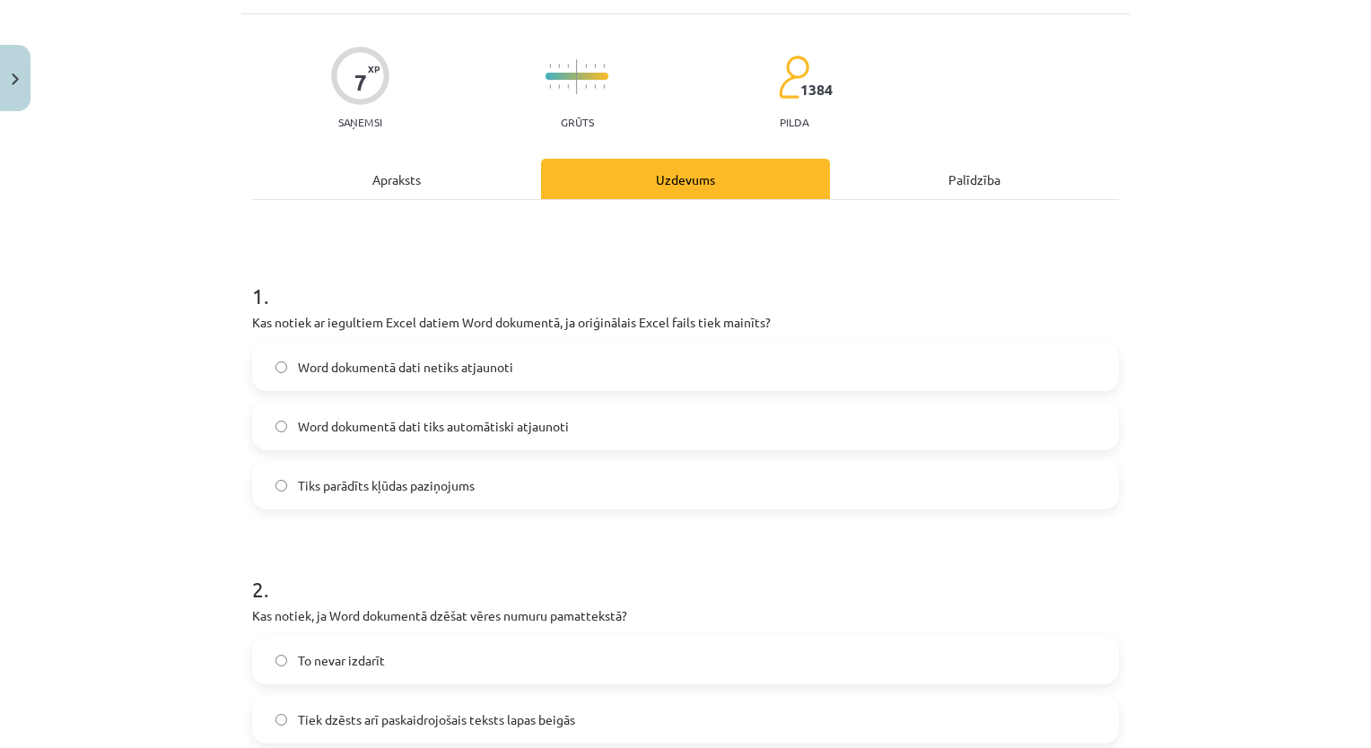
click at [1311, 221] on div "Mācību tēma: Datorikas - 10. klases 1. ieskaites mācību materiāls #10 9. tēma –…" at bounding box center [685, 374] width 1371 height 748
click at [982, 377] on label "Word dokumentā dati netiks atjaunoti" at bounding box center [685, 366] width 863 height 45
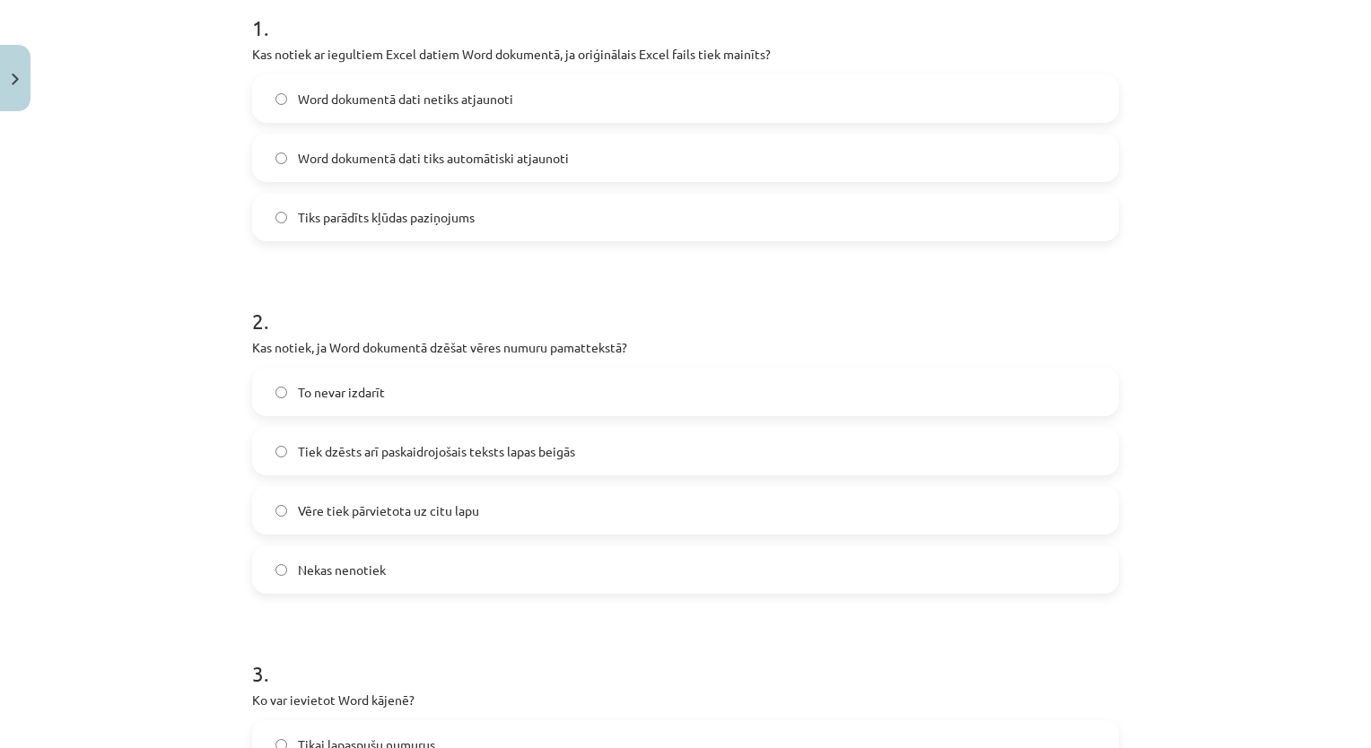
scroll to position [381, 0]
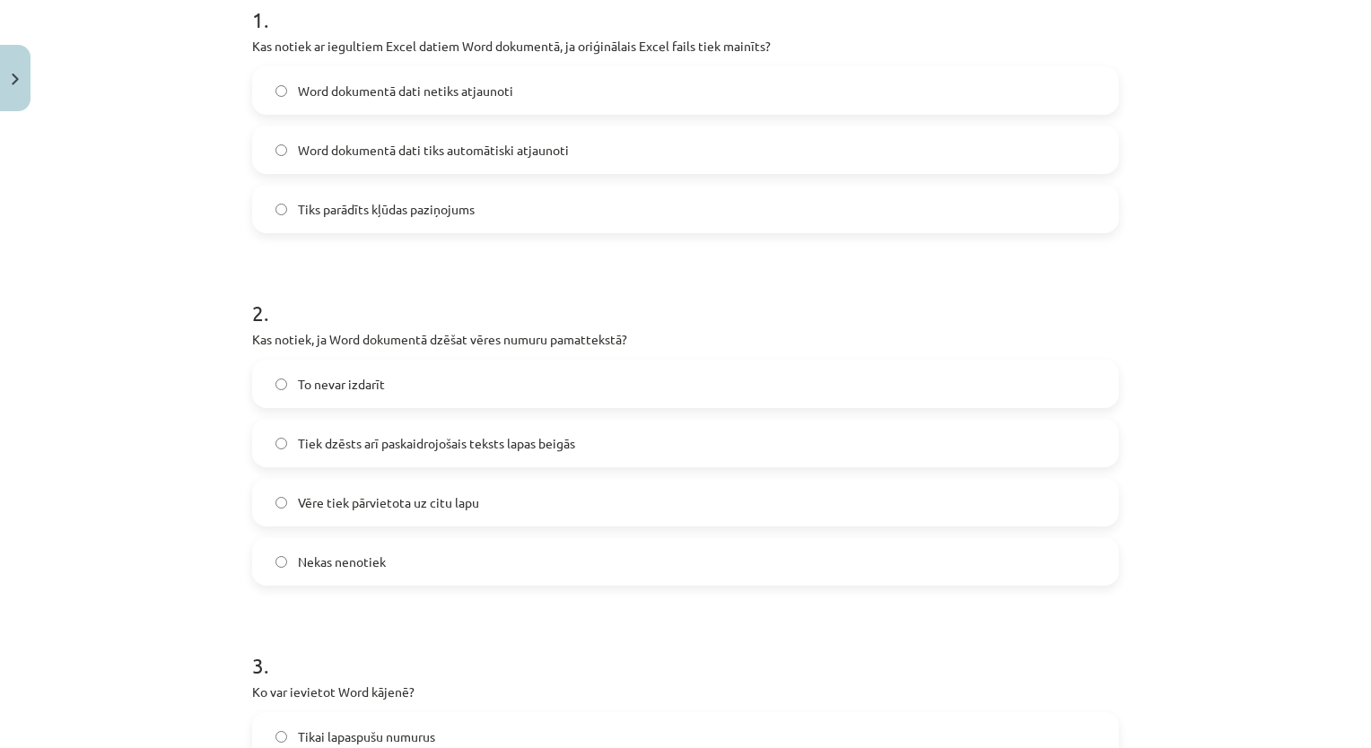
click at [1024, 435] on label "Tiek dzēsts arī paskaidrojošais teksts lapas beigās" at bounding box center [685, 443] width 863 height 45
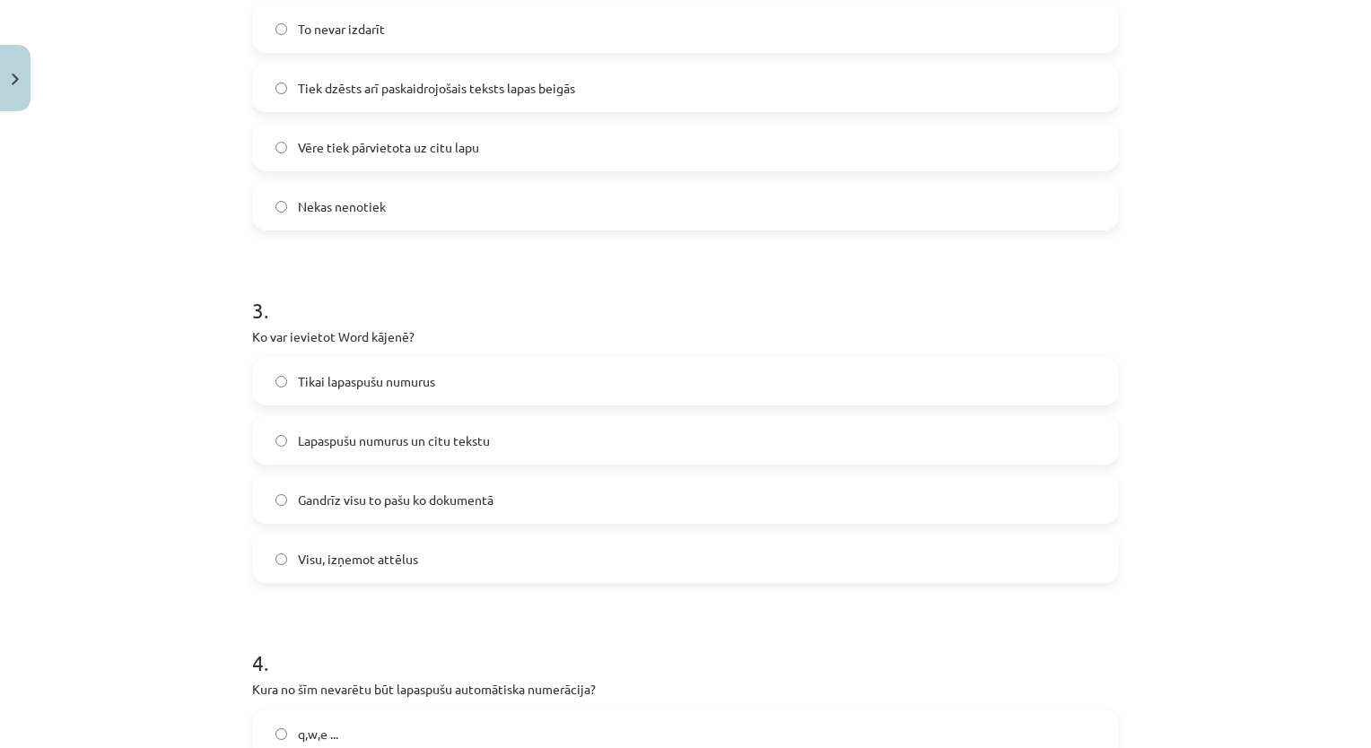
scroll to position [731, 0]
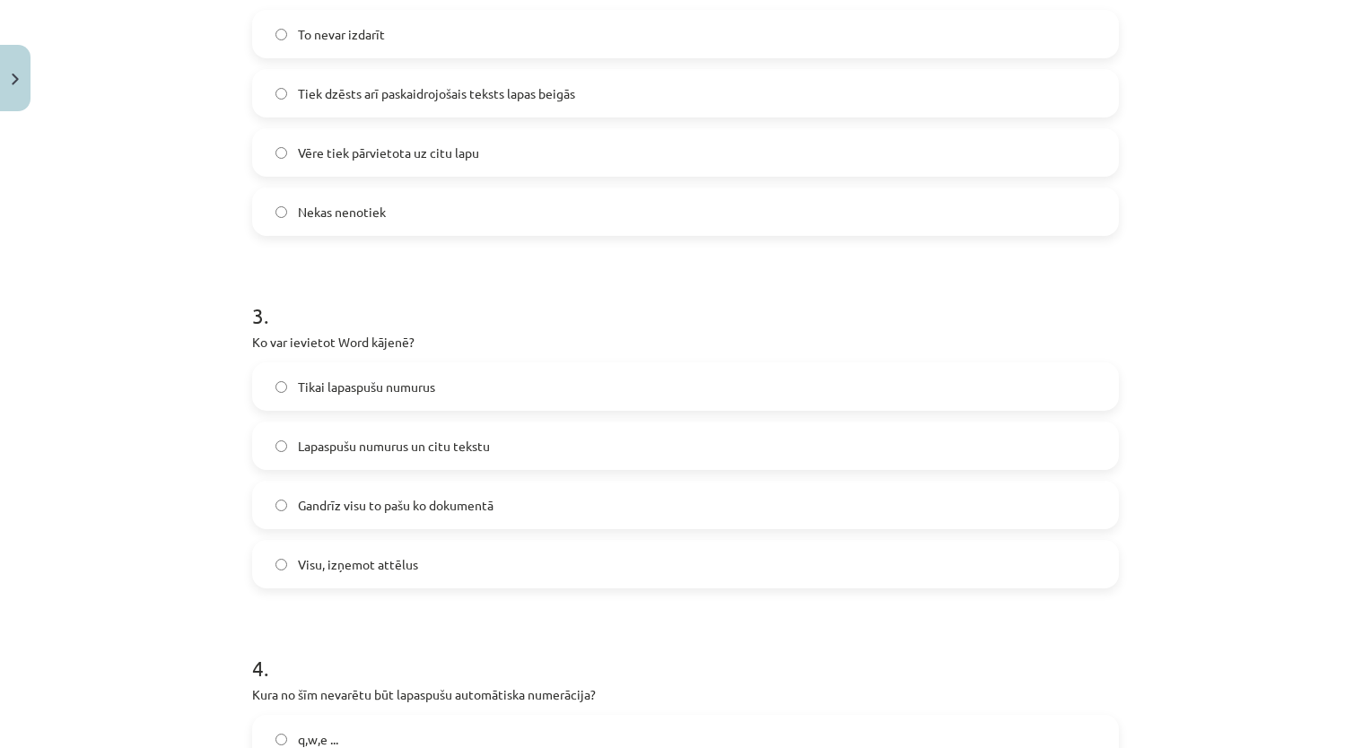
click at [809, 526] on label "Gandrīz visu to pašu ko dokumentā" at bounding box center [685, 505] width 863 height 45
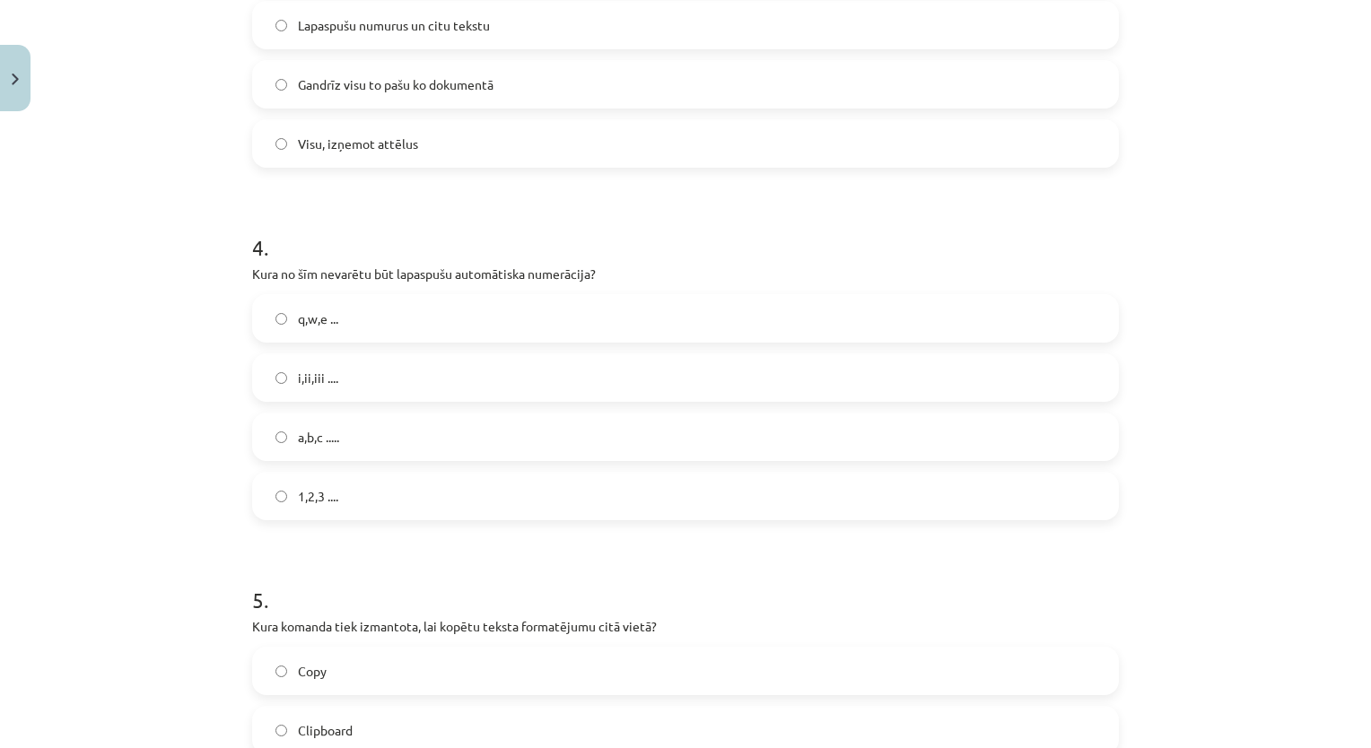
scroll to position [1145, 0]
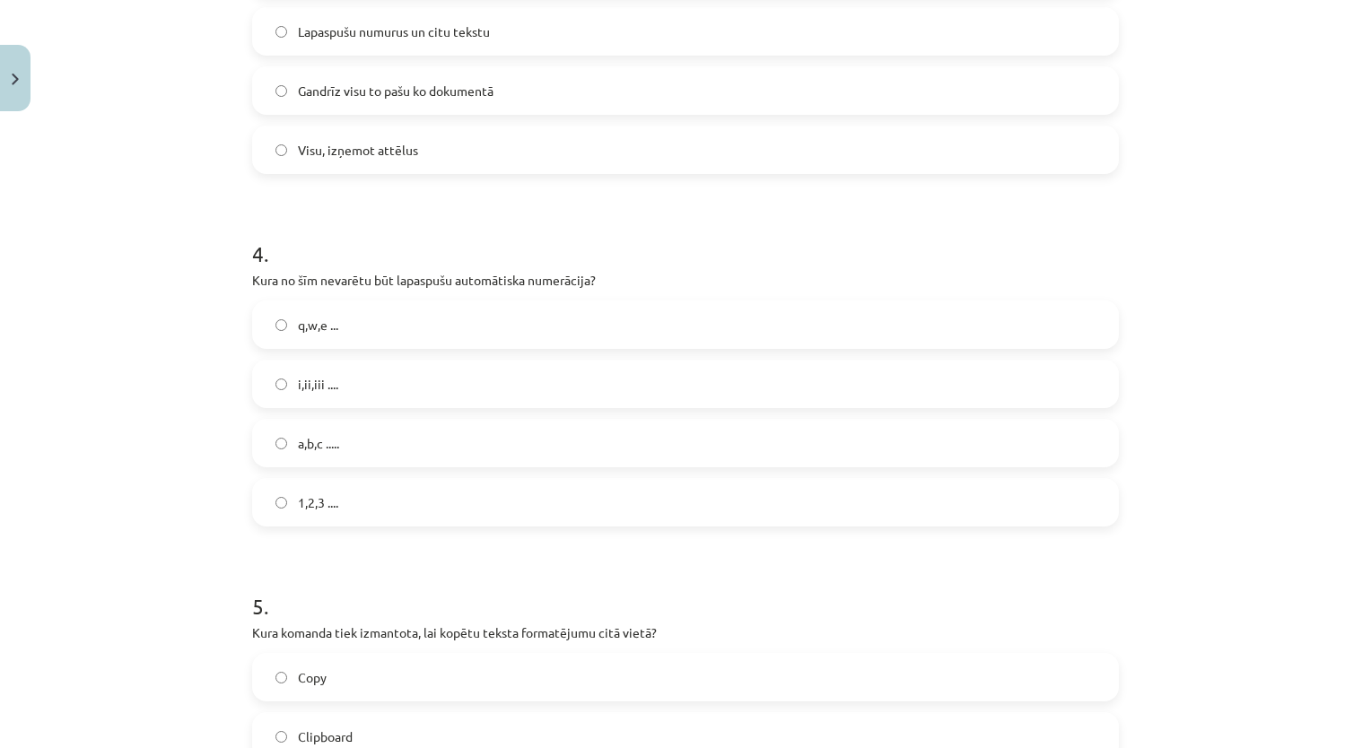
click at [525, 313] on label "q,w,e ..." at bounding box center [685, 324] width 863 height 45
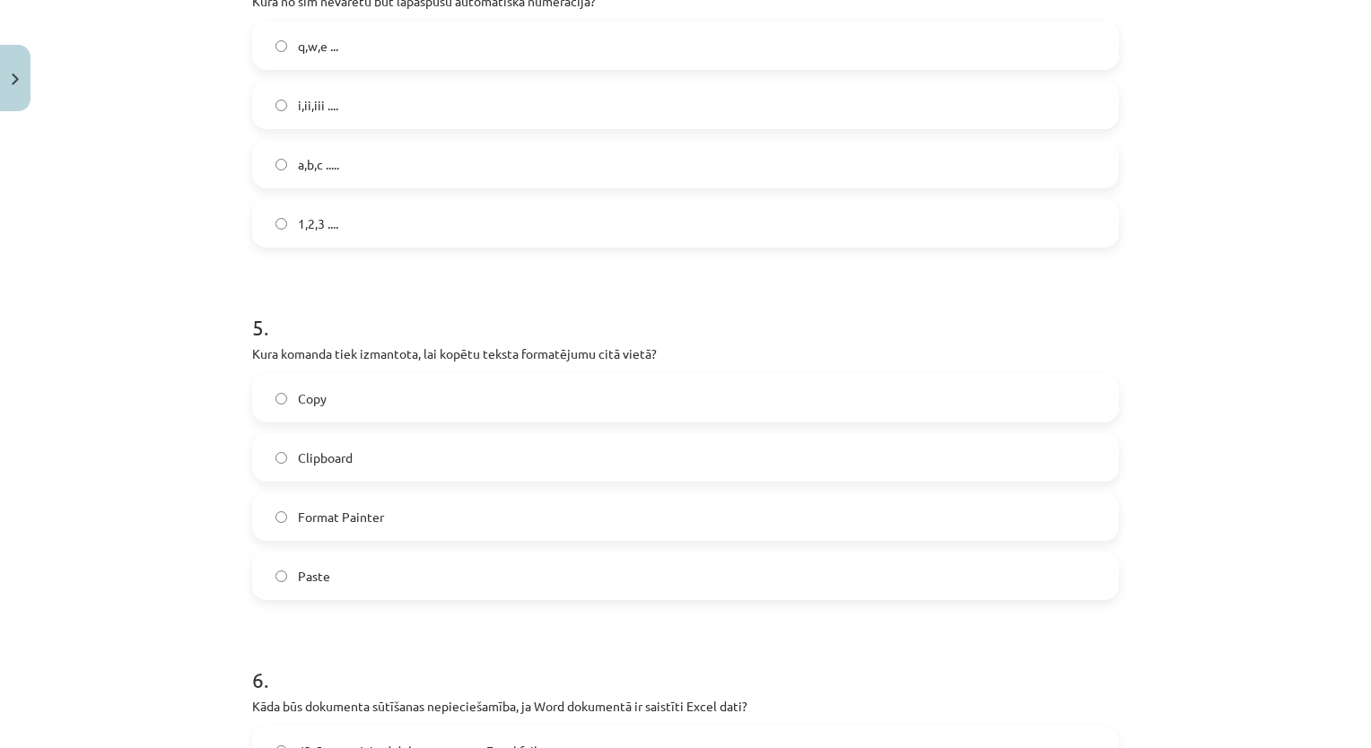
scroll to position [1435, 0]
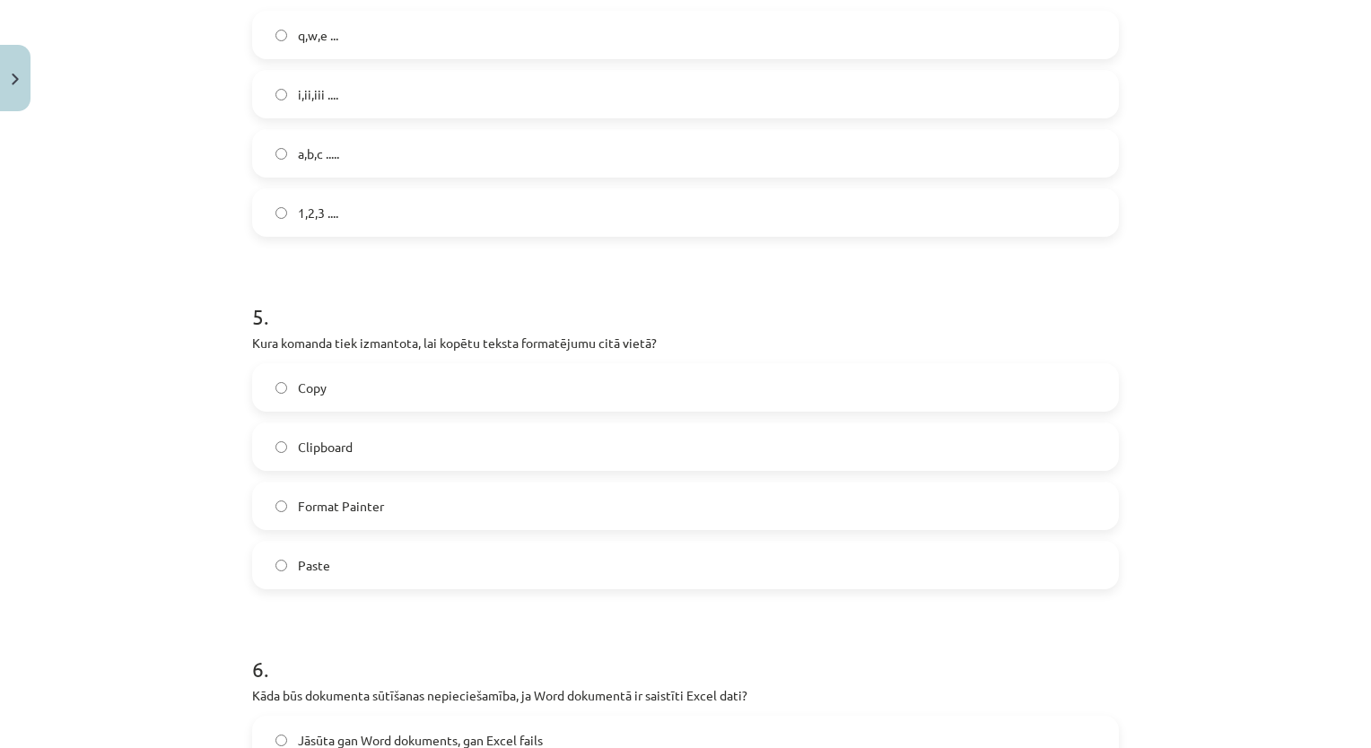
click at [1089, 508] on label "Format Painter" at bounding box center [685, 505] width 863 height 45
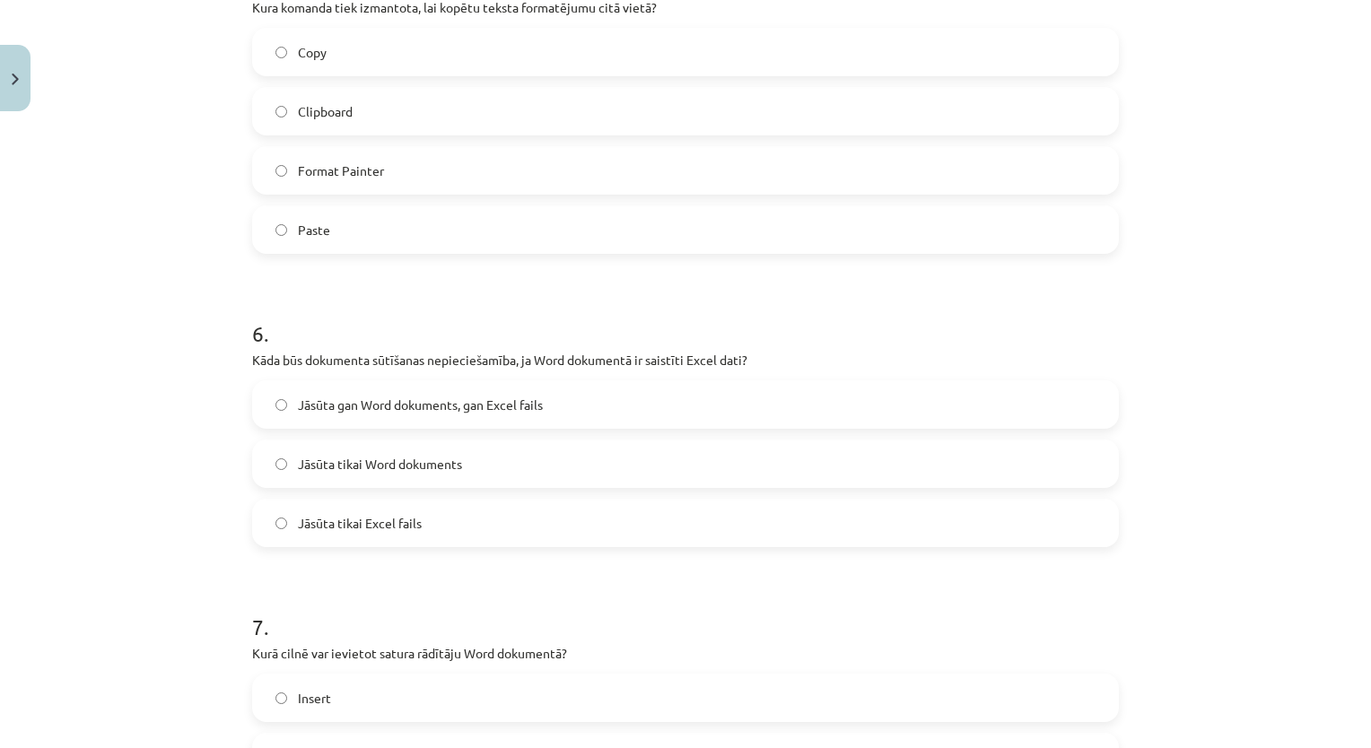
scroll to position [1765, 0]
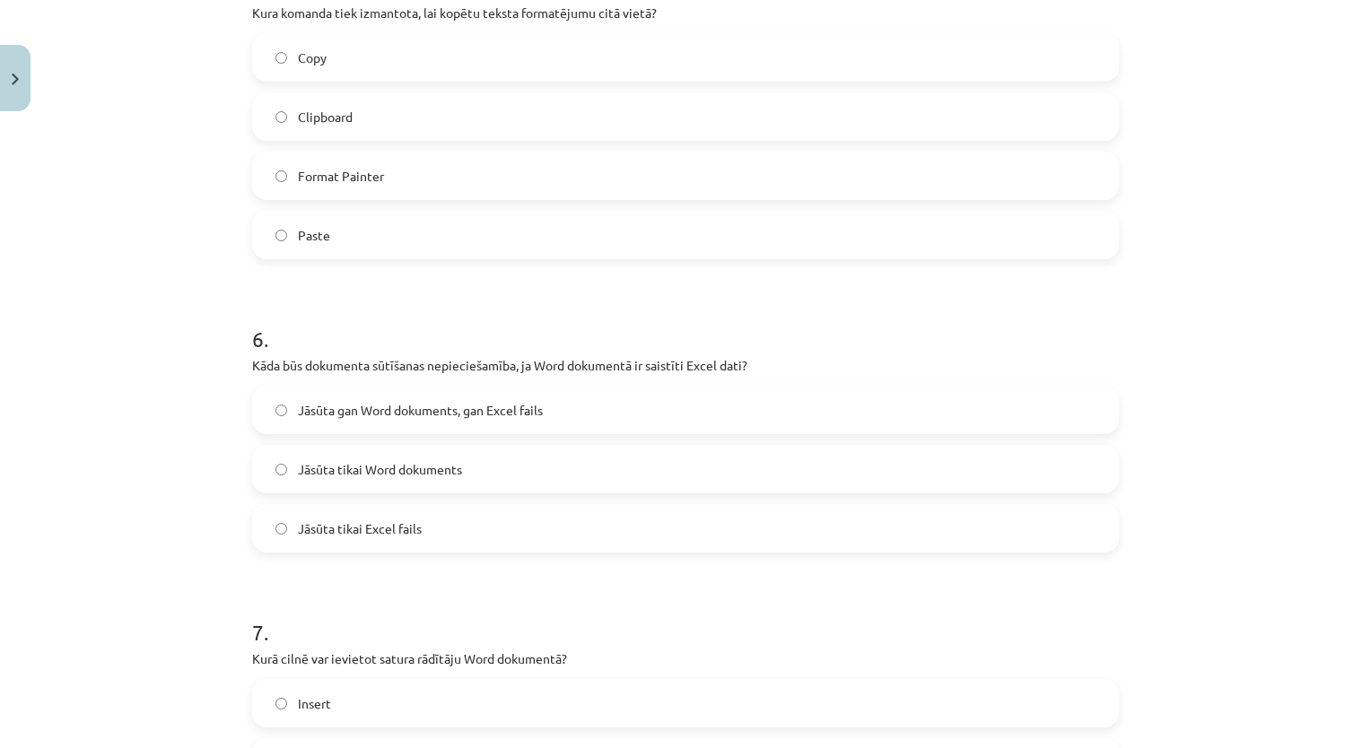
click at [574, 466] on label "Jāsūta tikai Word dokuments" at bounding box center [685, 469] width 863 height 45
click at [872, 410] on label "Jāsūta gan Word dokuments, gan Excel fails" at bounding box center [685, 410] width 863 height 45
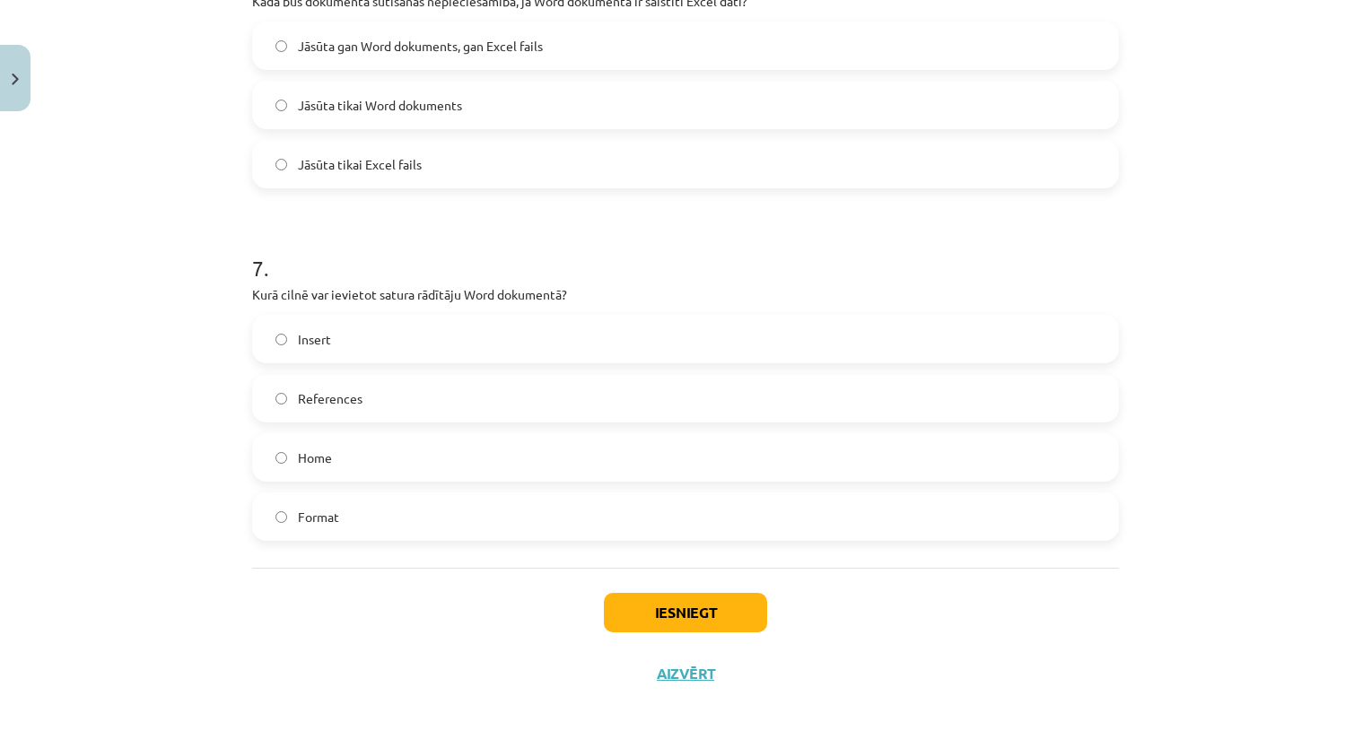
click at [1102, 419] on label "References" at bounding box center [685, 398] width 863 height 45
click at [718, 614] on button "Iesniegt" at bounding box center [685, 612] width 163 height 39
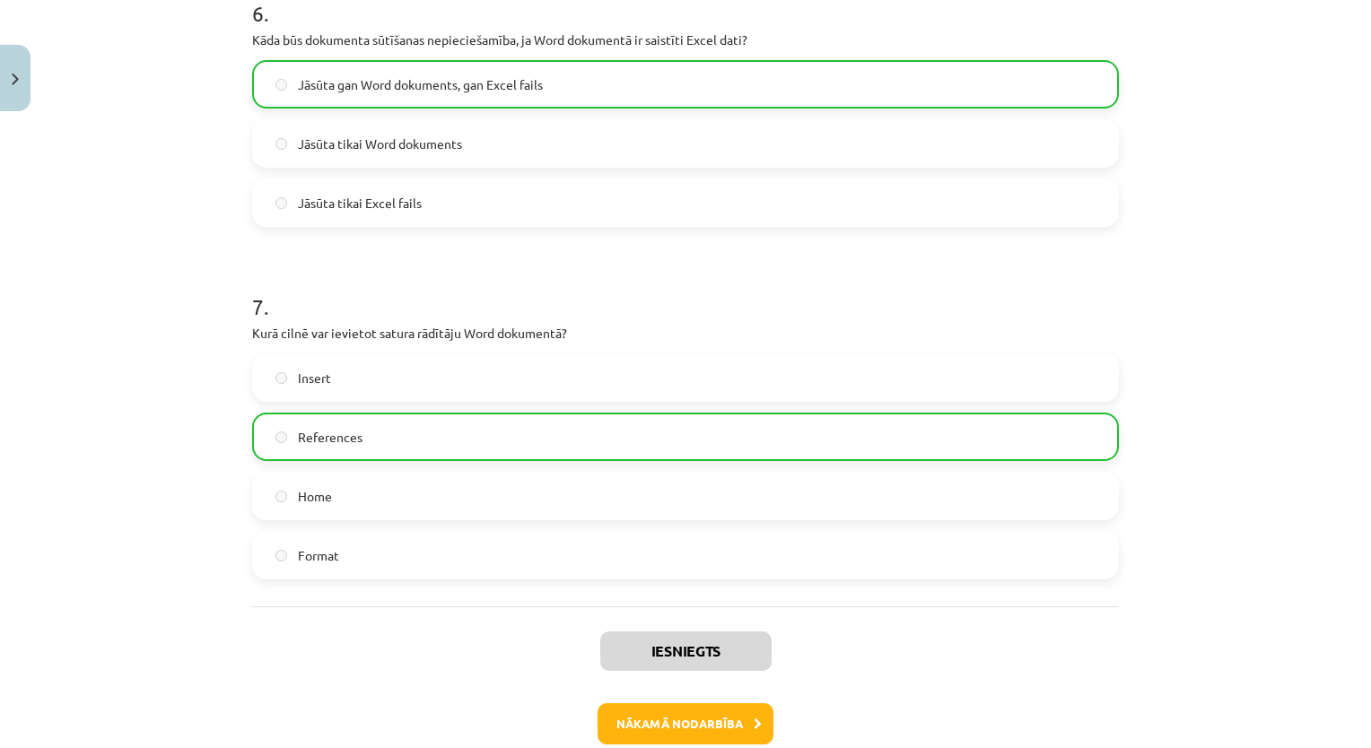
scroll to position [2185, 0]
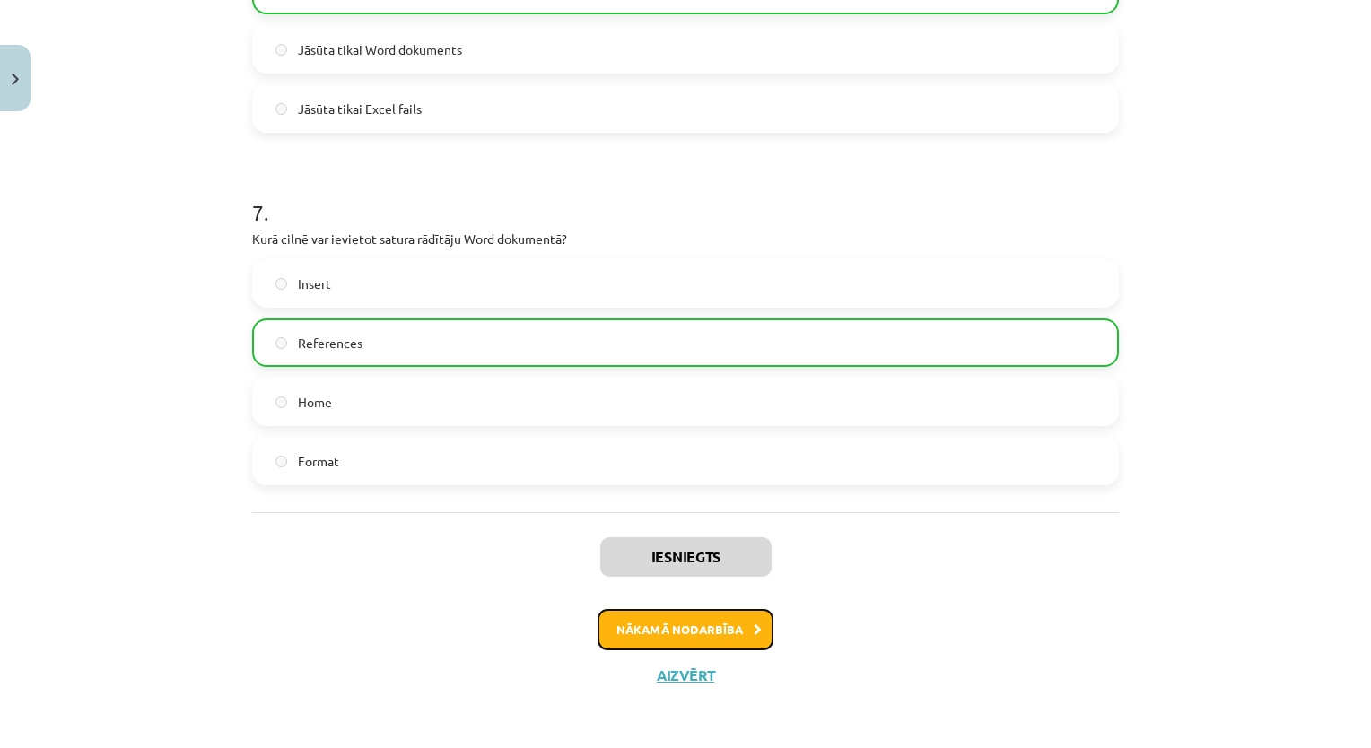
click at [737, 613] on button "Nākamā nodarbība" at bounding box center [685, 629] width 176 height 41
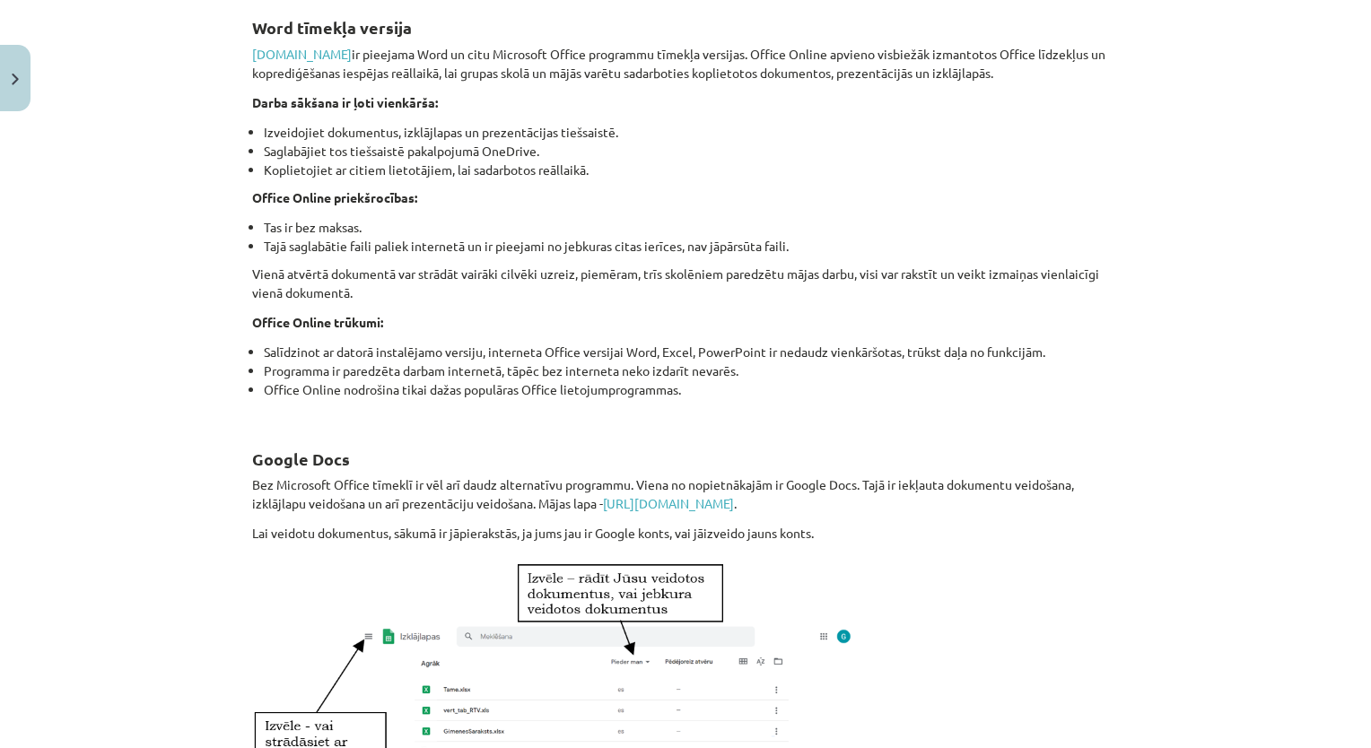
scroll to position [328, 0]
click at [1112, 272] on div "2 XP Saņemsi Grūts 1384 pilda Apraksts Uzdevums Palīdzība Word tīmekļa versija …" at bounding box center [685, 575] width 888 height 1569
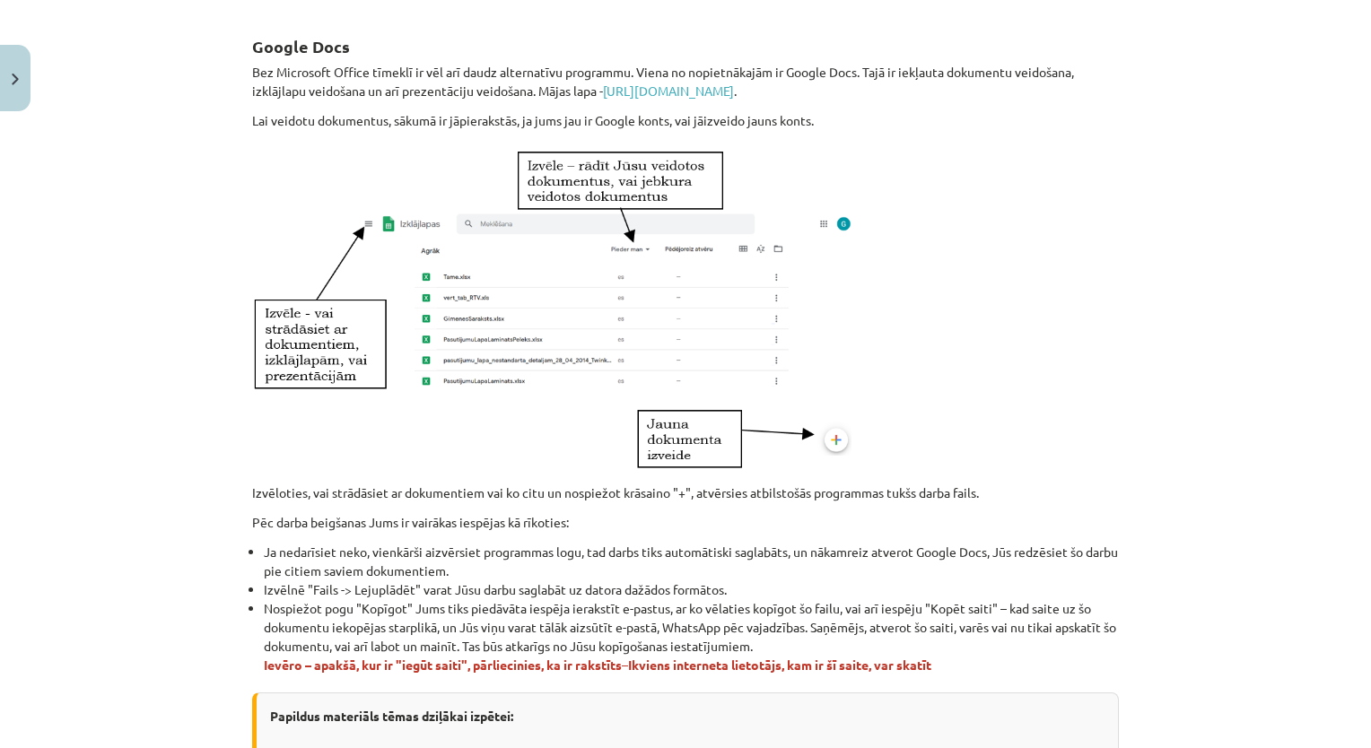
scroll to position [732, 0]
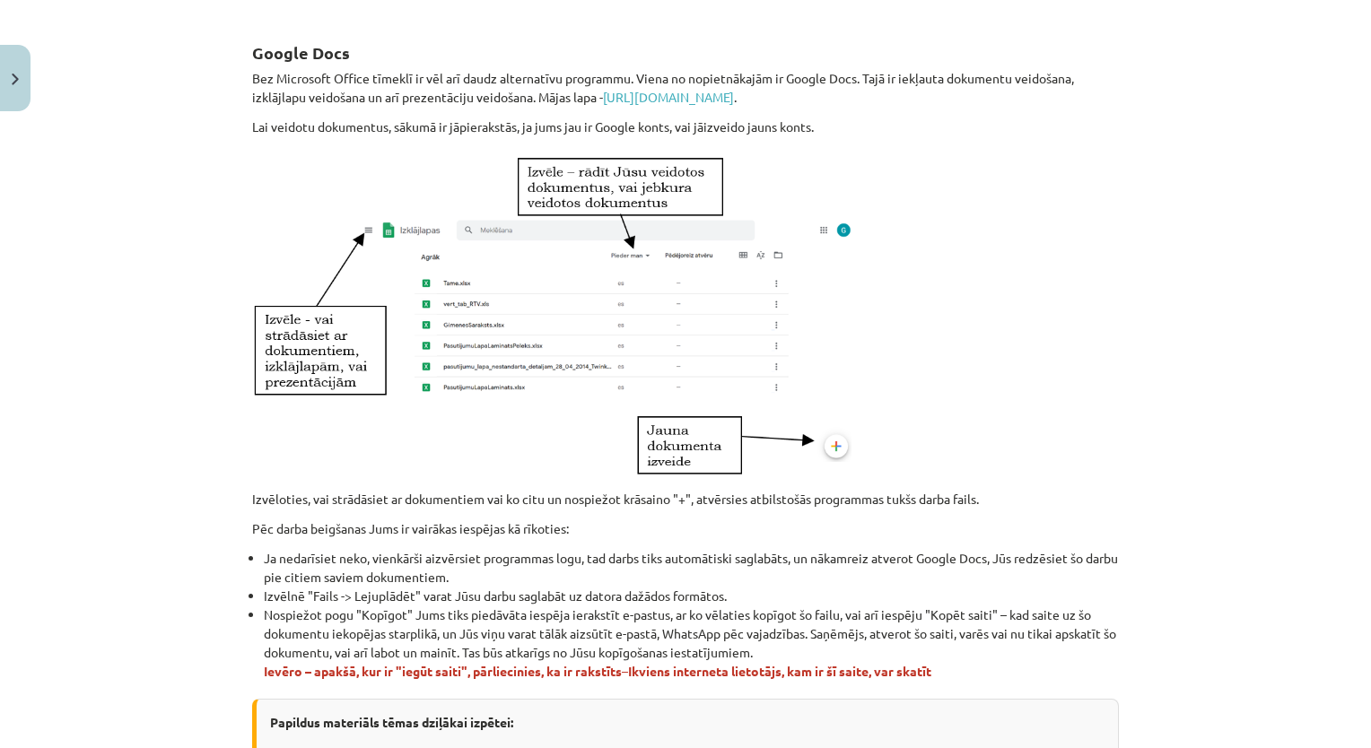
click at [1134, 296] on div "Mācību tēma: Datorikas - 10. klases 1. ieskaites mācību materiāls #11 10. tēma …" at bounding box center [685, 374] width 1371 height 748
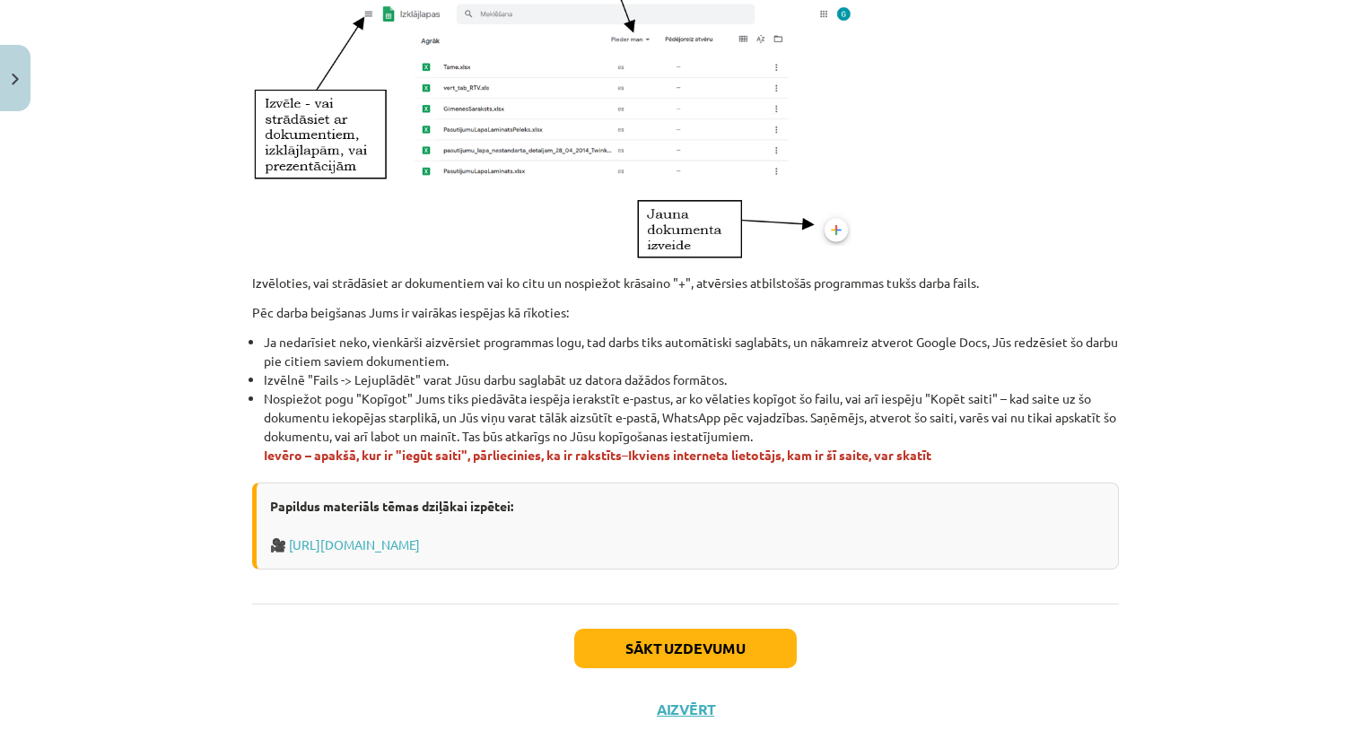
scroll to position [983, 0]
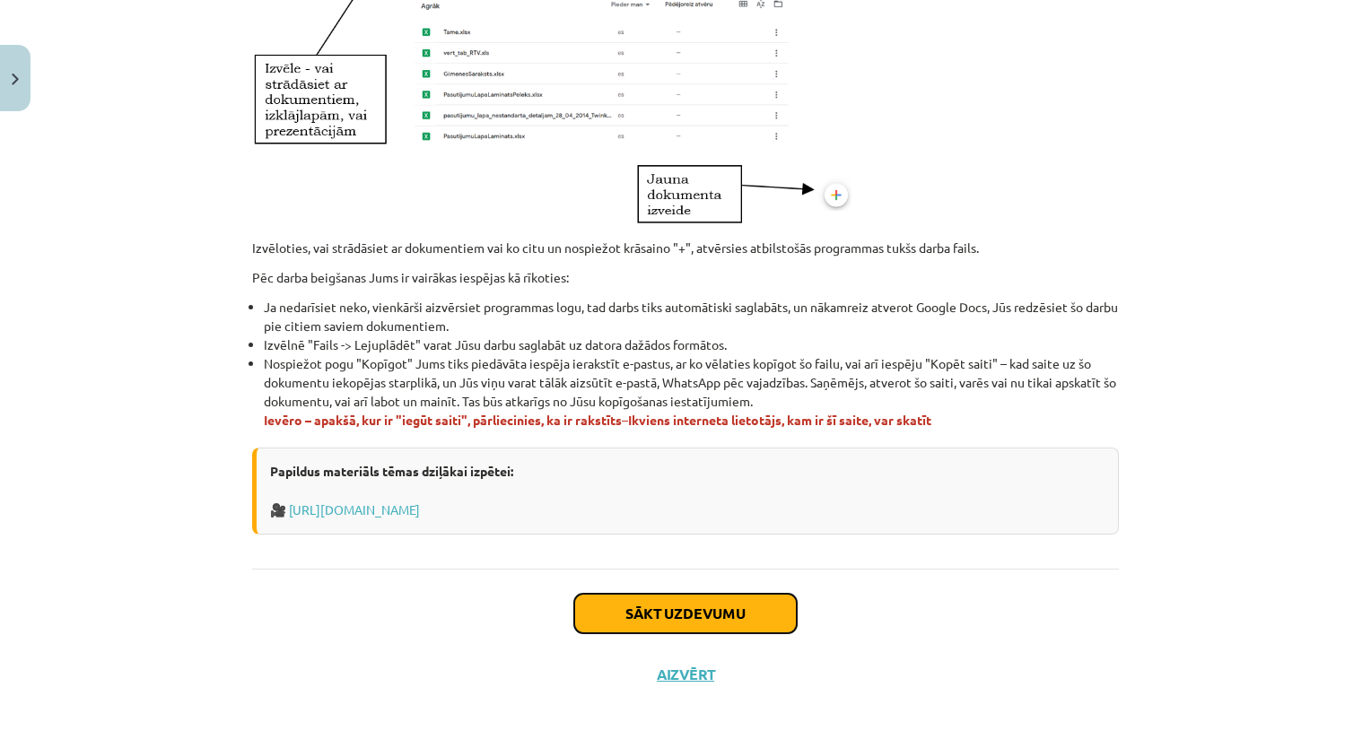
click at [729, 594] on button "Sākt uzdevumu" at bounding box center [685, 613] width 222 height 39
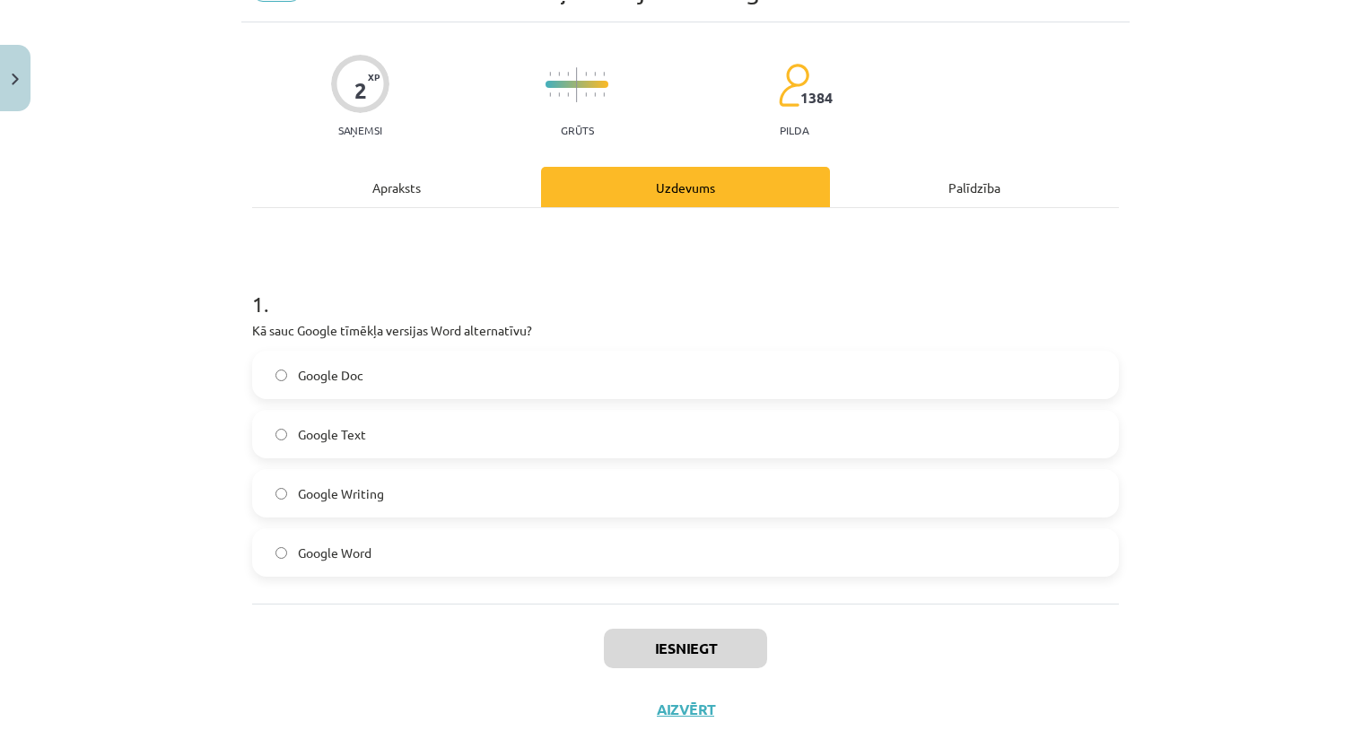
scroll to position [108, 0]
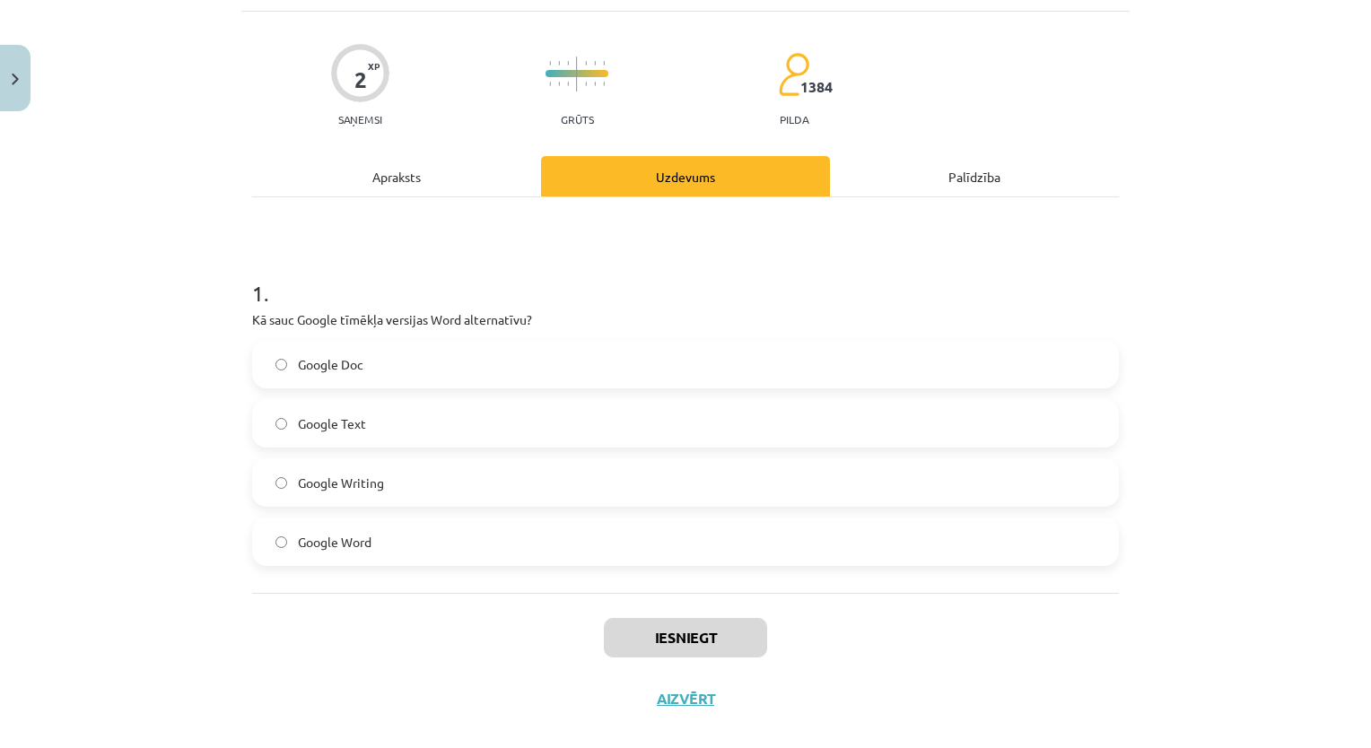
click at [682, 353] on label "Google Doc" at bounding box center [685, 364] width 863 height 45
drag, startPoint x: 671, startPoint y: 661, endPoint x: 673, endPoint y: 640, distance: 21.6
click at [673, 640] on div "Iesniegt Aizvērt" at bounding box center [685, 656] width 866 height 126
click at [673, 640] on button "Iesniegt" at bounding box center [685, 637] width 163 height 39
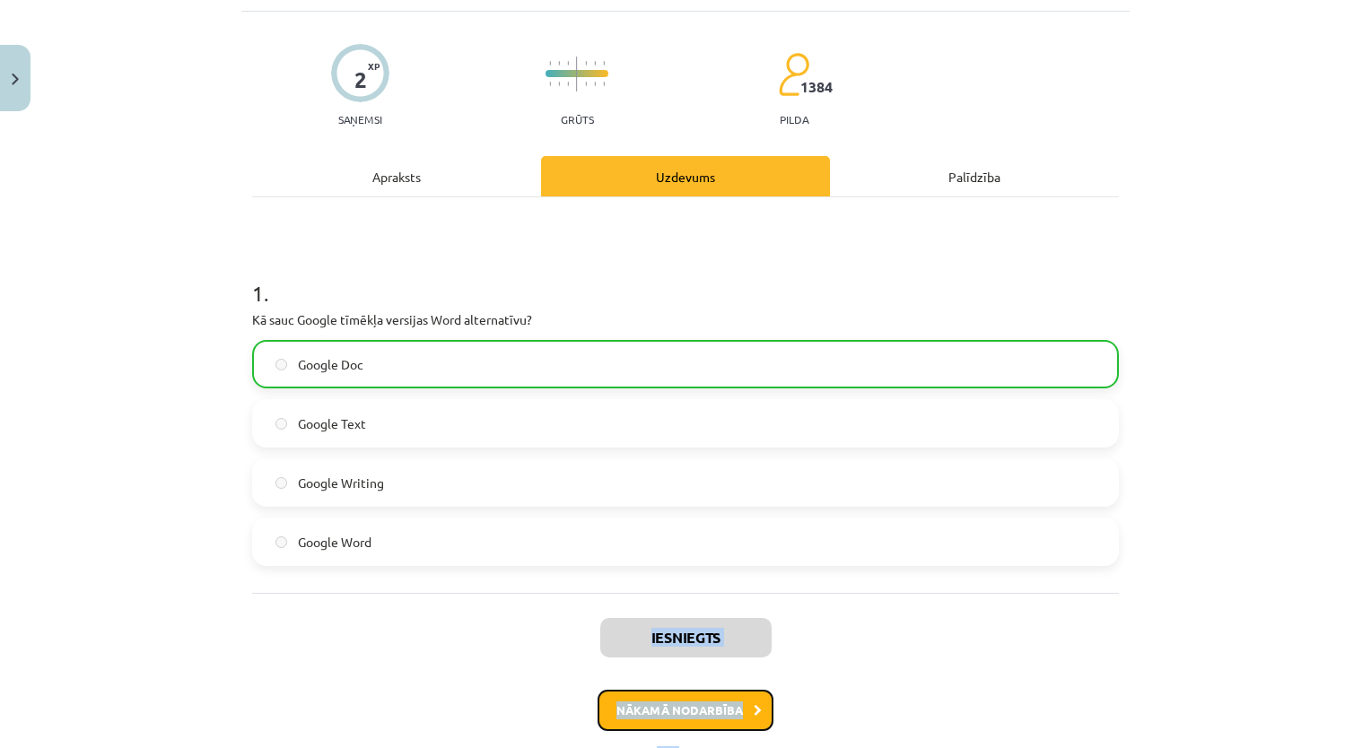
click at [681, 693] on button "Nākamā nodarbība" at bounding box center [685, 710] width 176 height 41
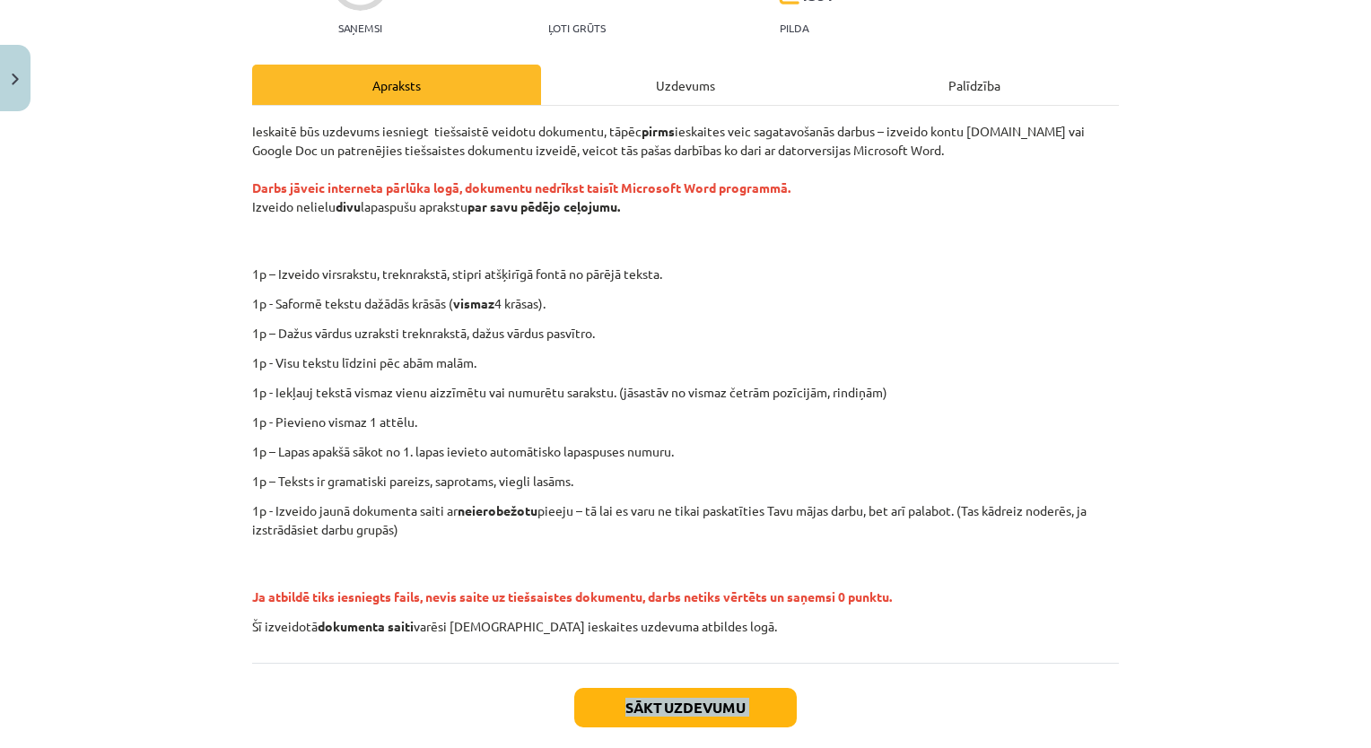
scroll to position [196, 0]
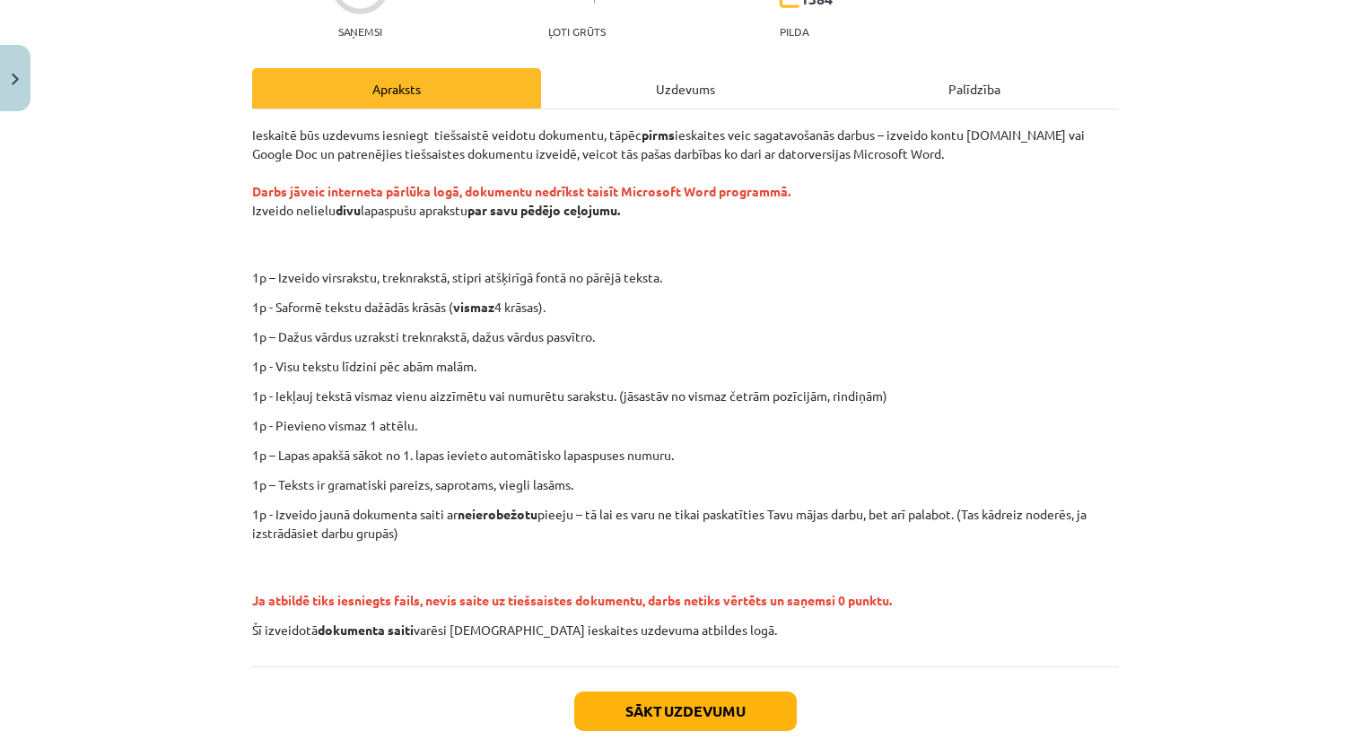
click at [1247, 285] on div "Mācību tēma: Datorikas - 10. klases 1. ieskaites mācību materiāls #12 Mājas dar…" at bounding box center [685, 374] width 1371 height 748
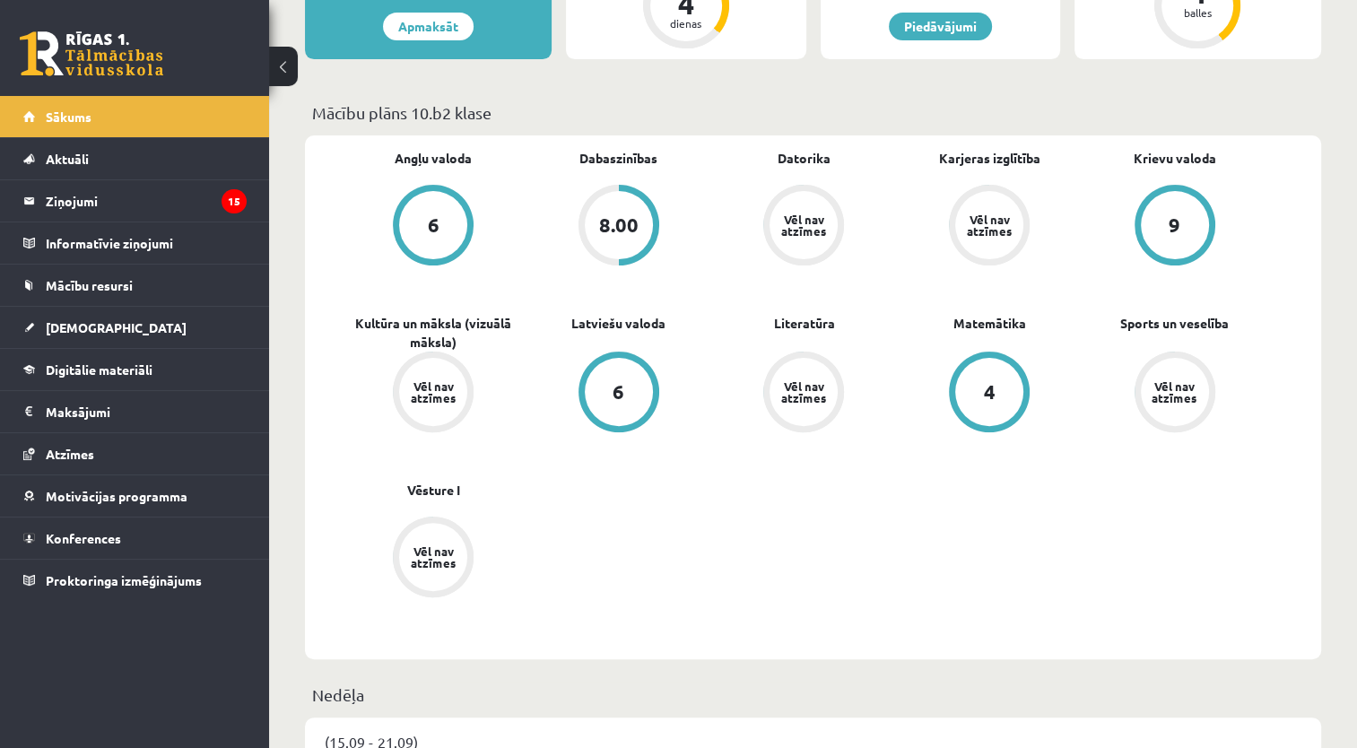
scroll to position [459, 0]
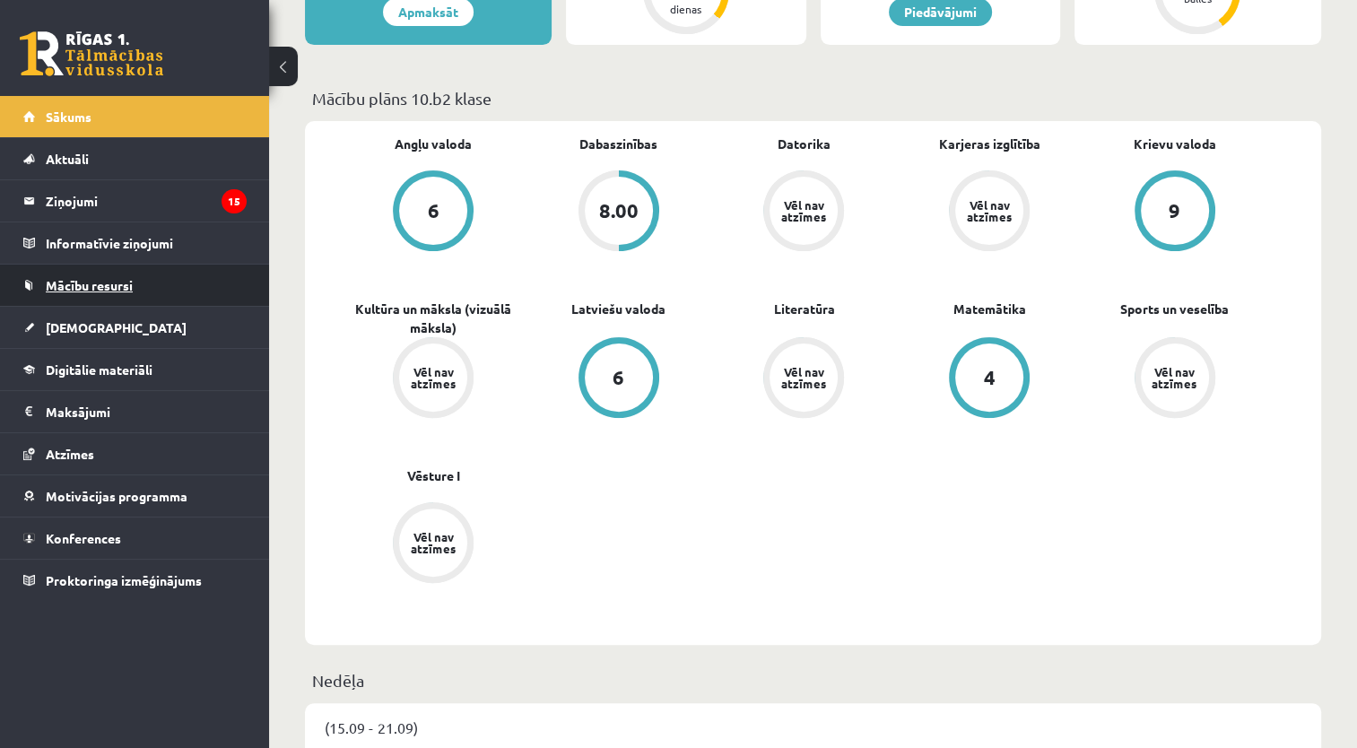
click at [160, 272] on link "Mācību resursi" at bounding box center [134, 285] width 223 height 41
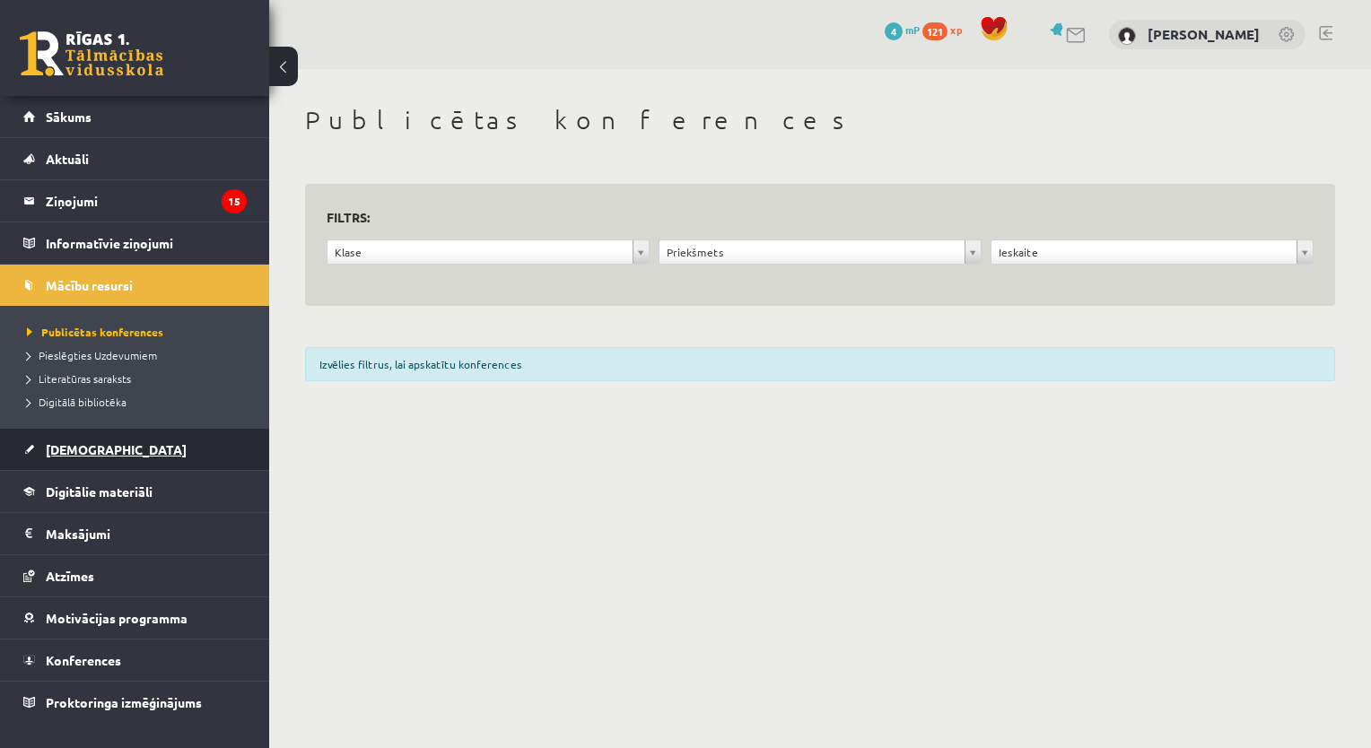
click at [152, 455] on link "[DEMOGRAPHIC_DATA]" at bounding box center [134, 449] width 223 height 41
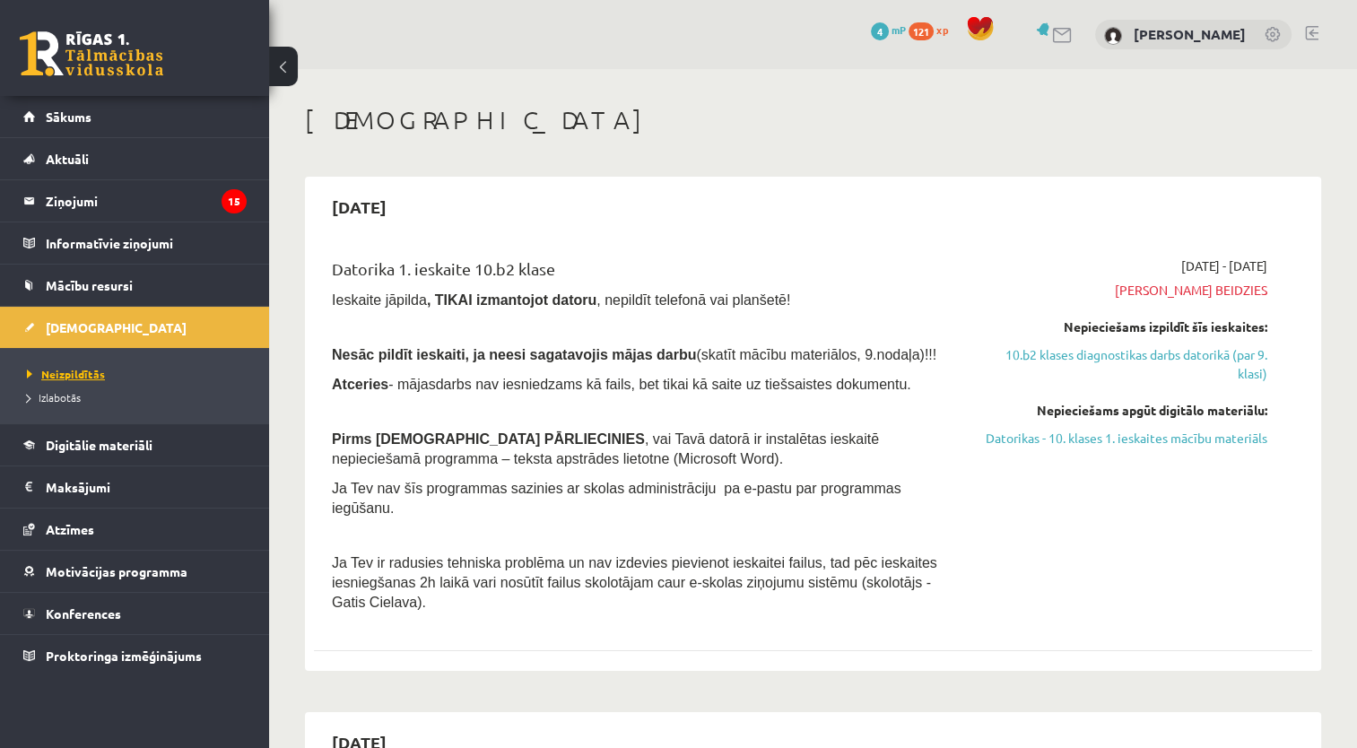
click at [162, 377] on link "Neizpildītās" at bounding box center [139, 374] width 224 height 16
click at [158, 407] on li "Izlabotās" at bounding box center [139, 397] width 224 height 23
click at [147, 362] on li "Neizpildītās" at bounding box center [139, 373] width 224 height 23
click at [176, 255] on legend "Informatīvie ziņojumi 0" at bounding box center [146, 242] width 201 height 41
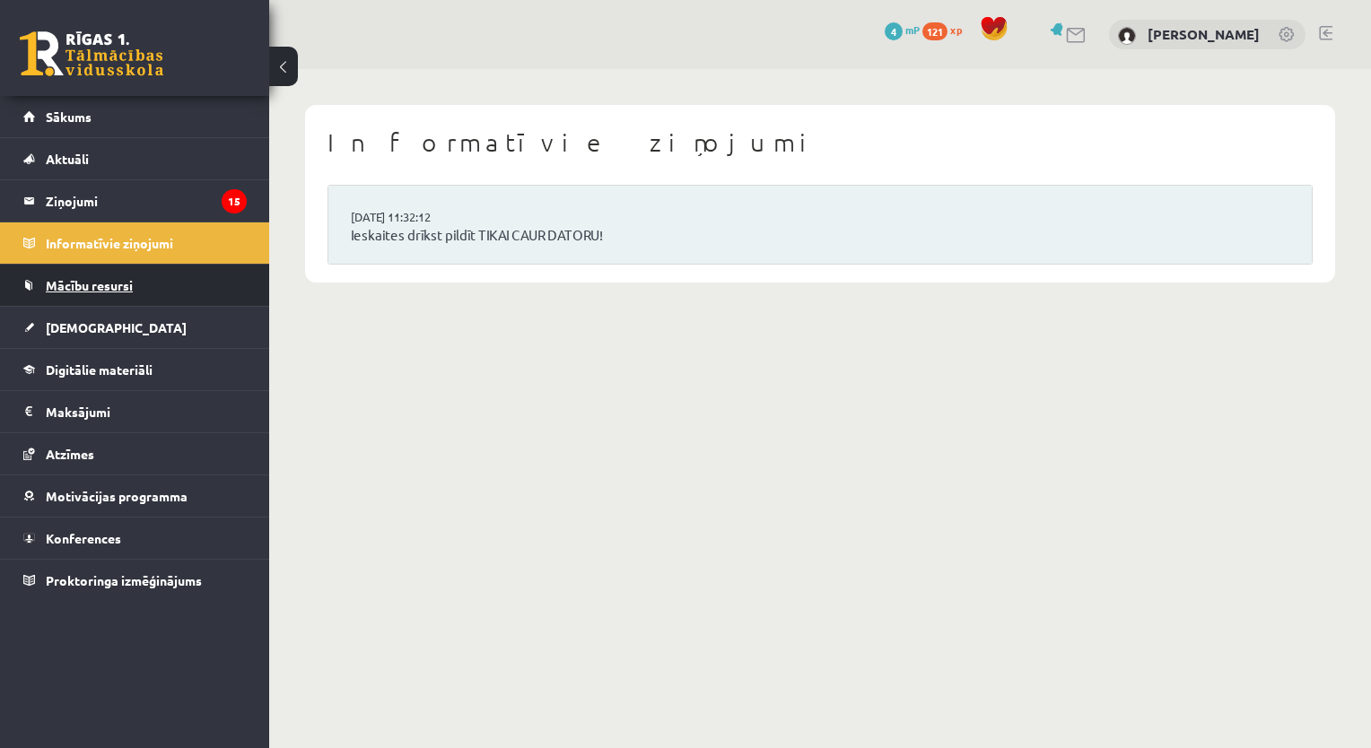
click at [184, 283] on link "Mācību resursi" at bounding box center [134, 285] width 223 height 41
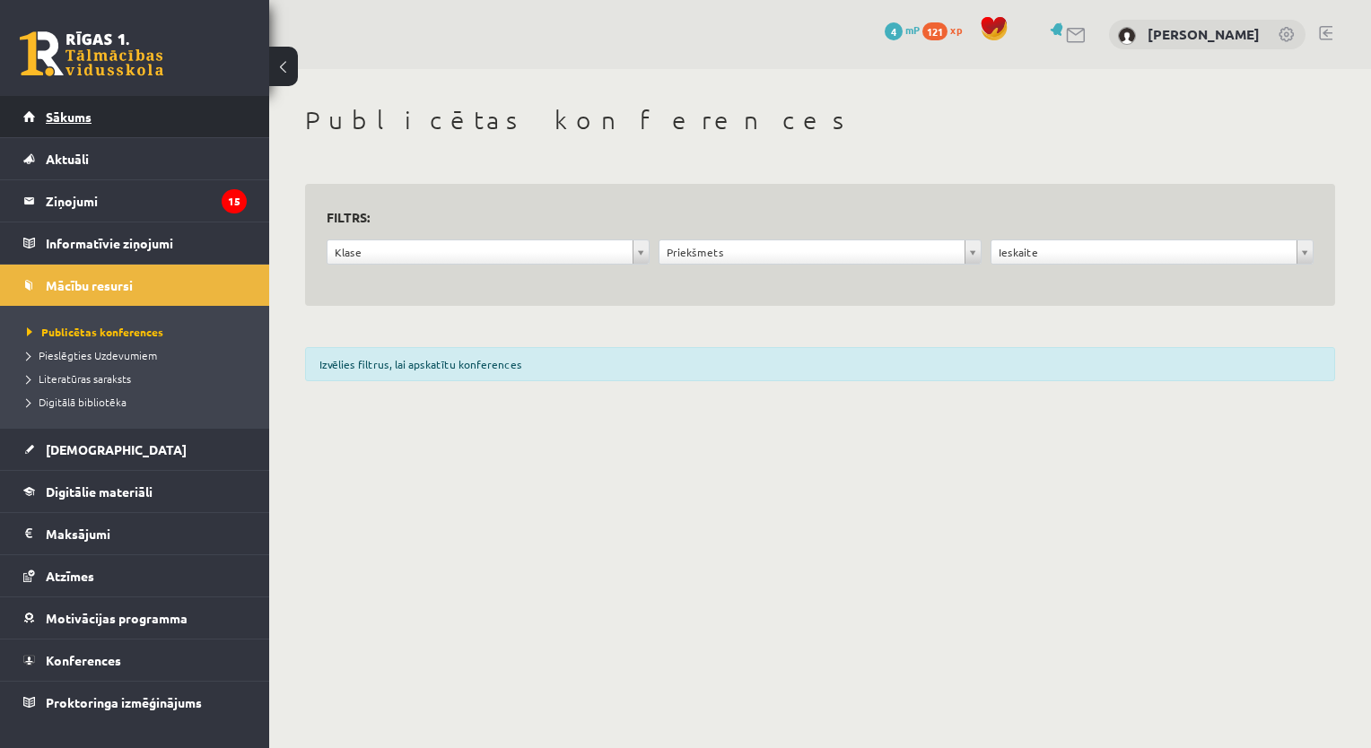
click at [183, 109] on link "Sākums" at bounding box center [134, 116] width 223 height 41
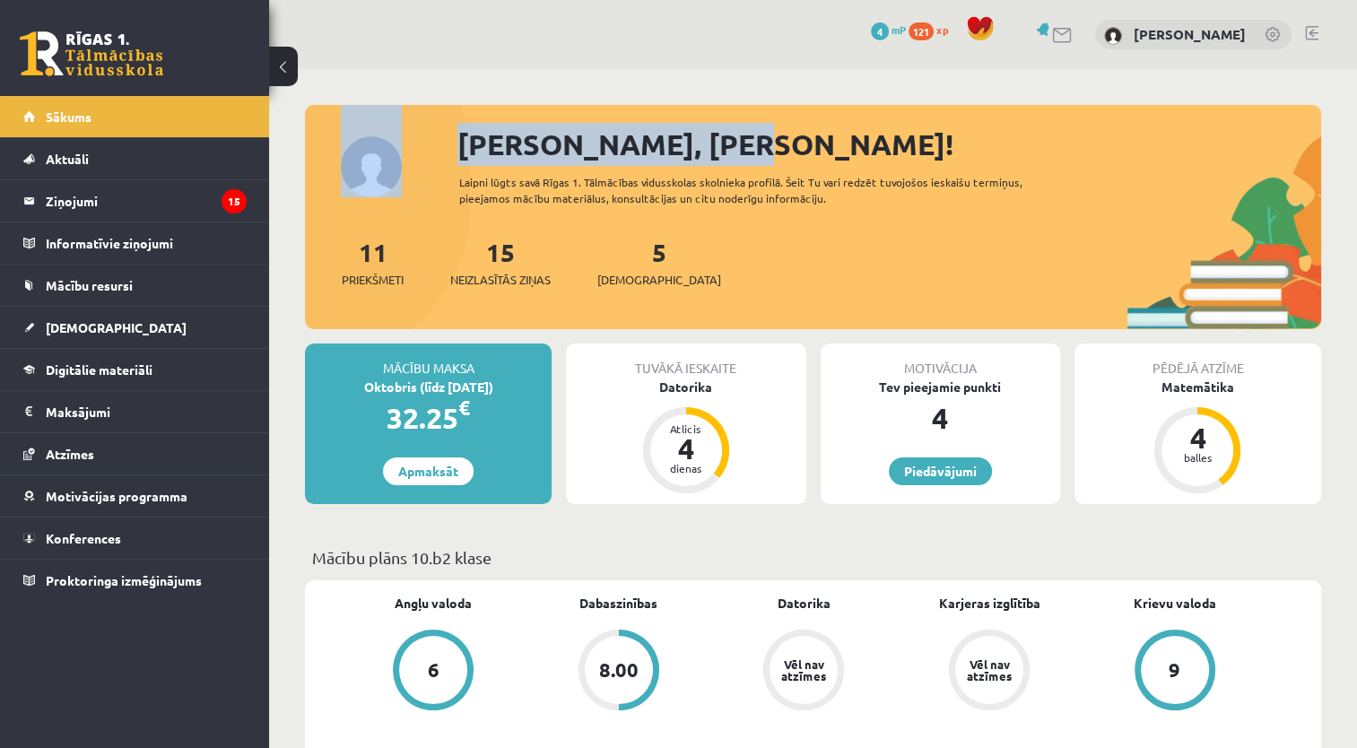
click at [1356, 100] on html "0 Dāvanas 4 mP 121 xp [PERSON_NAME] Sākums Aktuāli Kā mācīties eSKOLĀ Kontakti …" at bounding box center [678, 374] width 1357 height 748
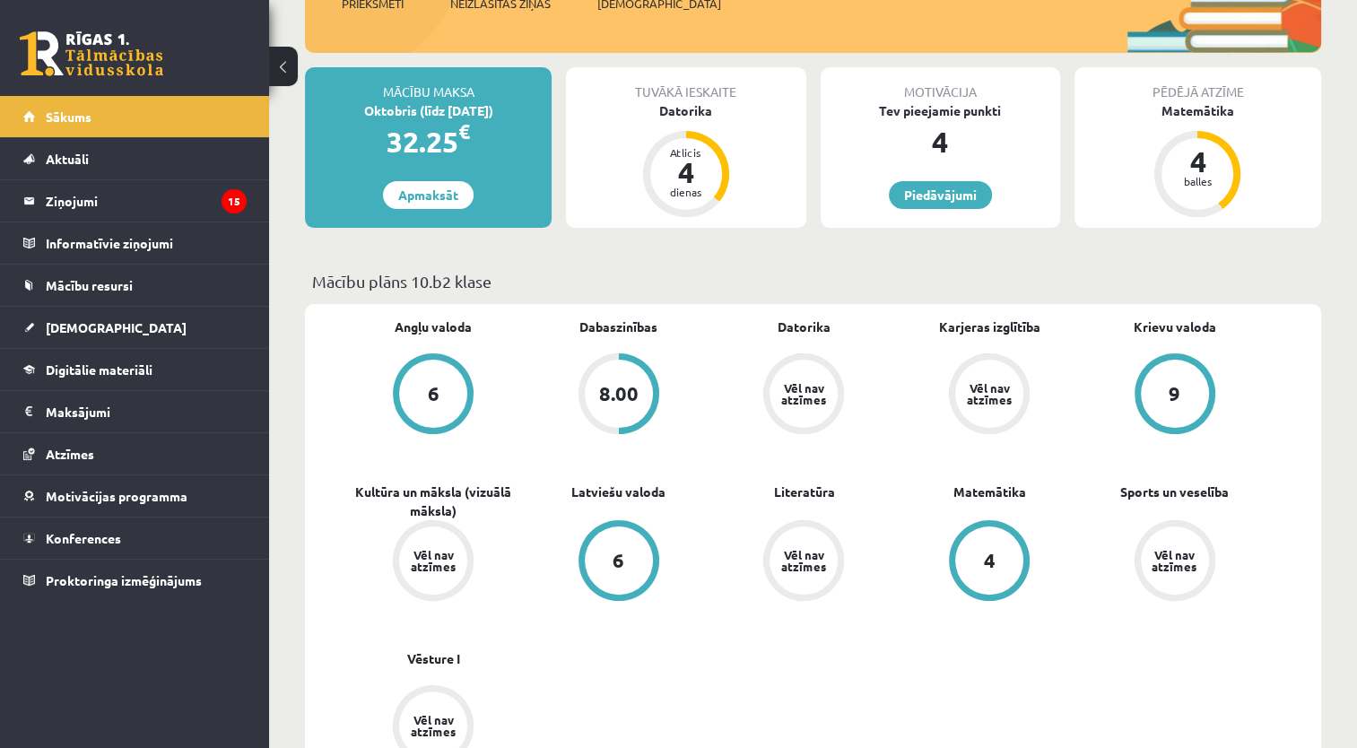
scroll to position [270, 0]
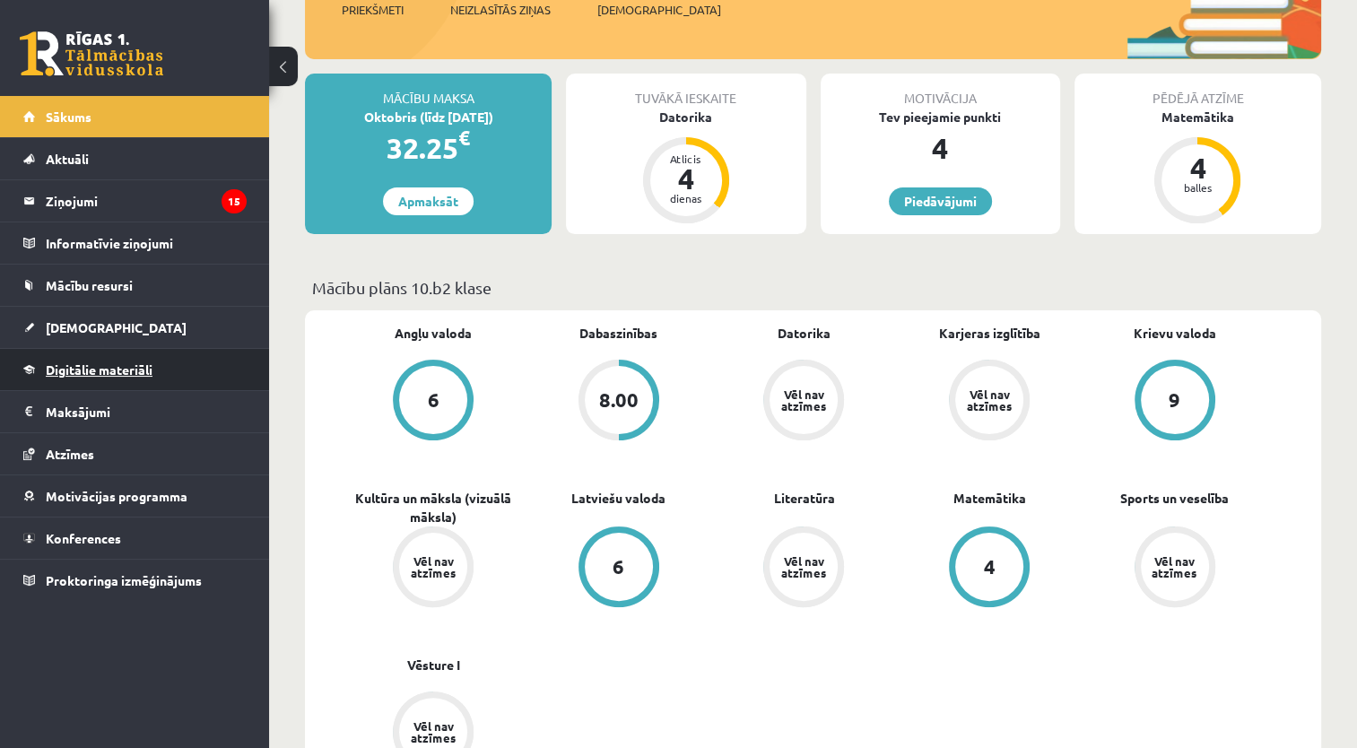
click at [162, 379] on link "Digitālie materiāli" at bounding box center [134, 369] width 223 height 41
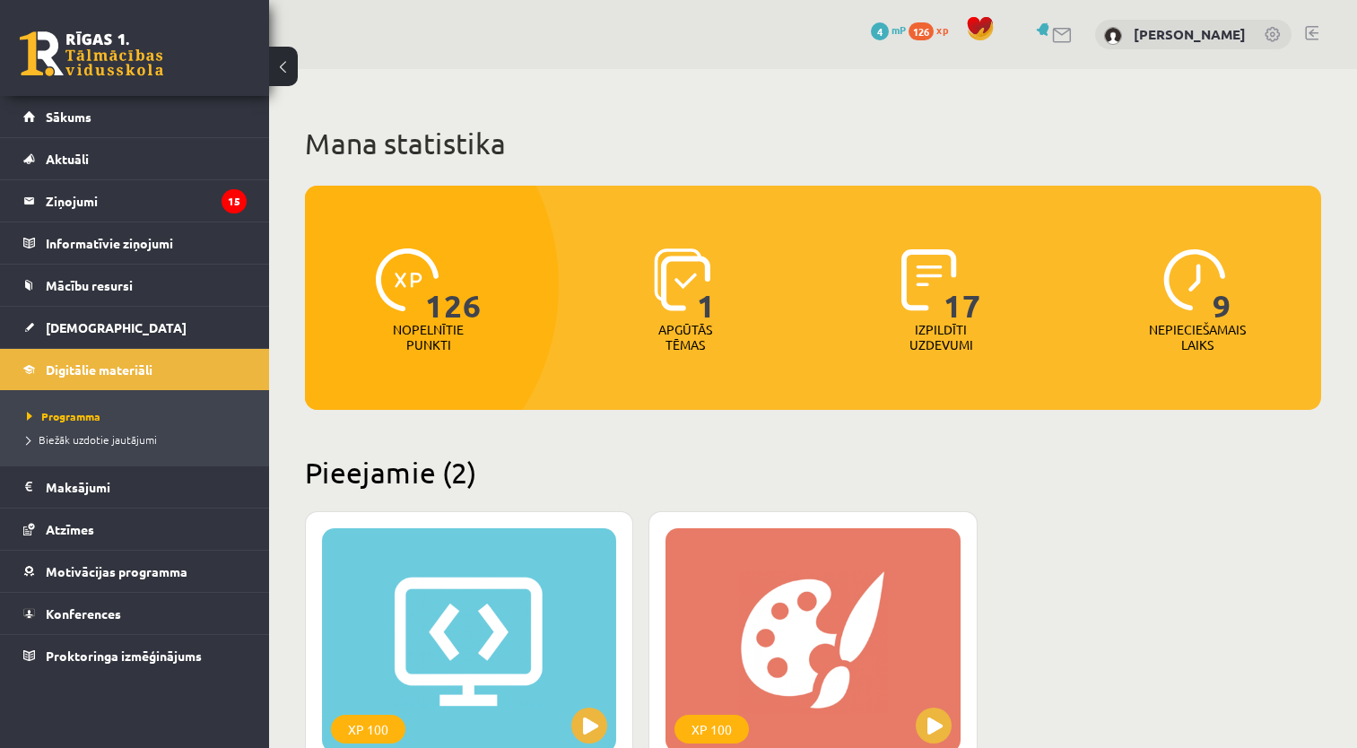
scroll to position [270, 0]
